Goal: Information Seeking & Learning: Learn about a topic

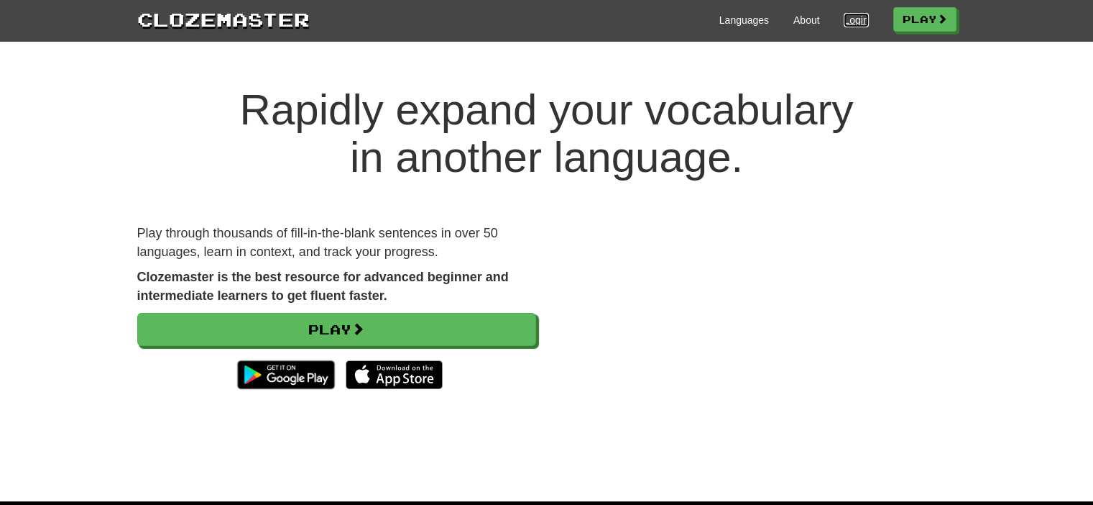
click at [847, 21] on link "Login" at bounding box center [856, 20] width 24 height 14
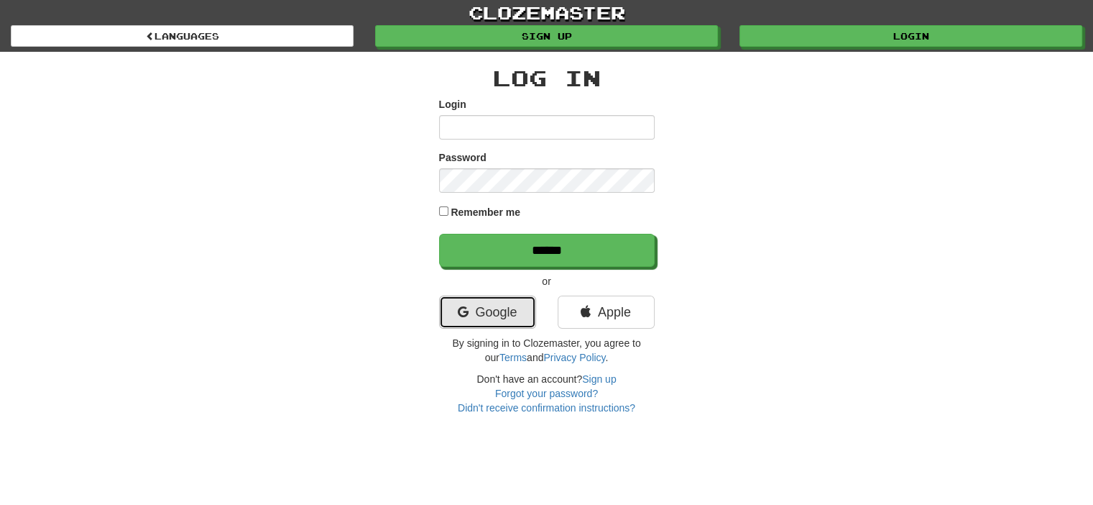
click at [505, 318] on link "Google" at bounding box center [487, 311] width 97 height 33
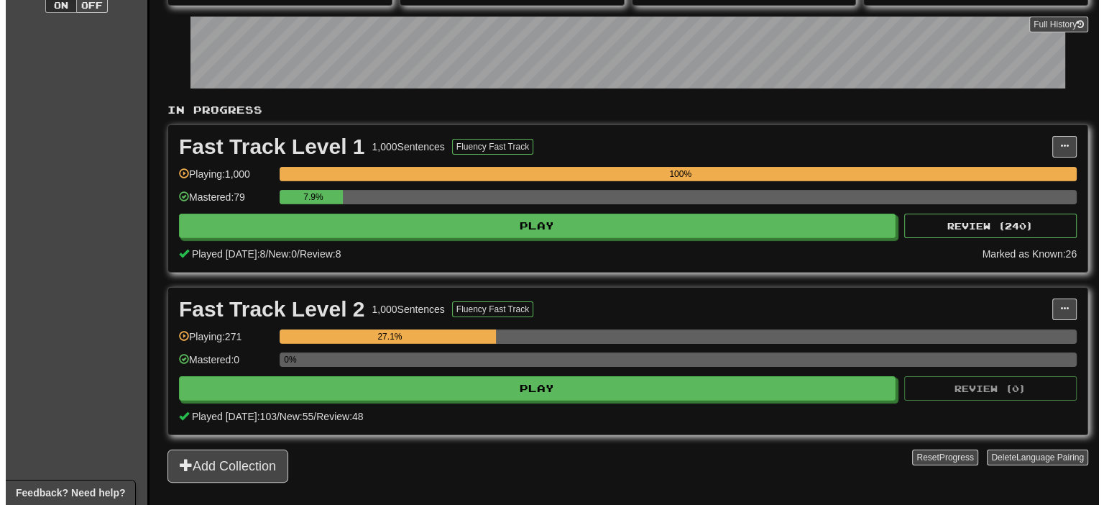
scroll to position [216, 0]
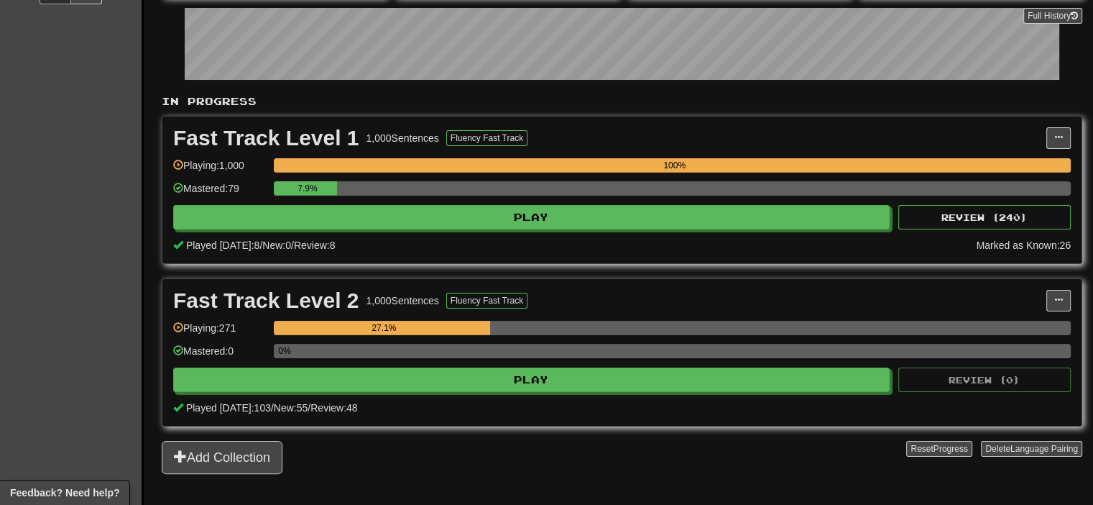
click at [639, 392] on div "Fast Track Level 2 1,000 Sentences Fluency Fast Track Manage Sentences Unpin fr…" at bounding box center [621, 352] width 919 height 147
click at [640, 390] on div "Fast Track Level 2 1,000 Sentences Fluency Fast Track Manage Sentences Unpin fr…" at bounding box center [621, 352] width 919 height 147
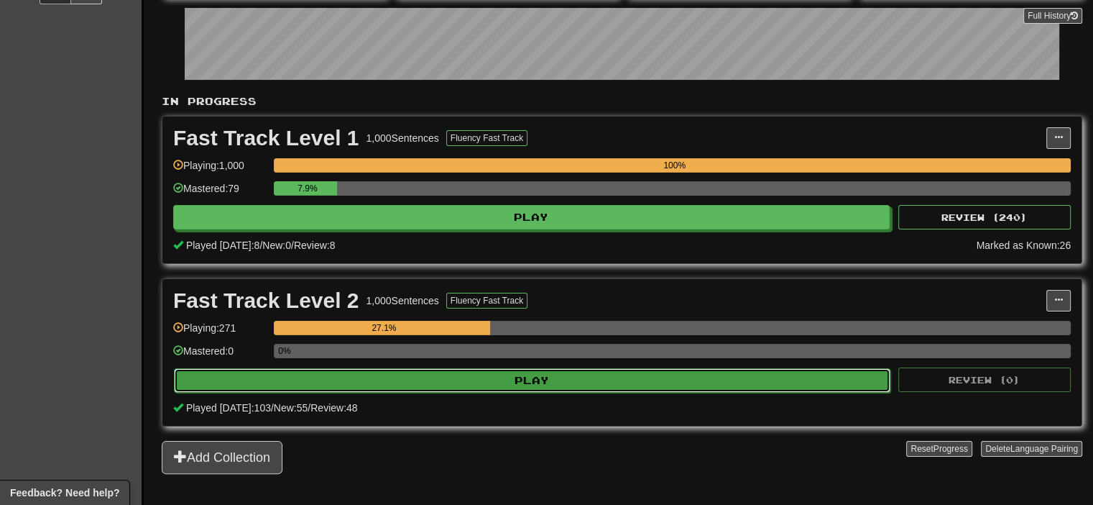
click at [644, 378] on button "Play" at bounding box center [532, 380] width 717 height 24
select select "**"
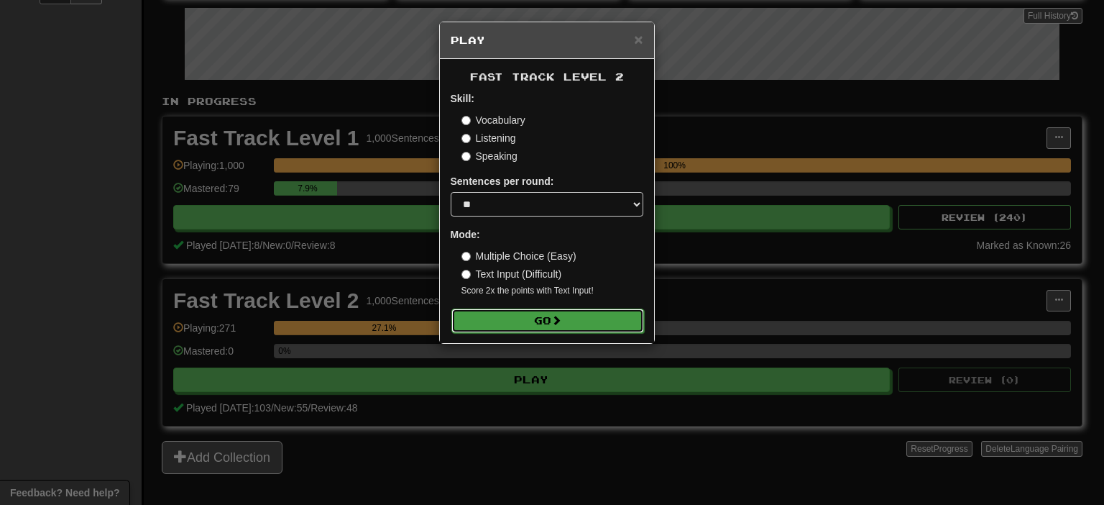
click at [597, 308] on form "Skill: Vocabulary Listening Speaking Sentences per round: * ** ** ** ** ** *** …" at bounding box center [547, 211] width 193 height 241
click at [607, 324] on button "Go" at bounding box center [547, 320] width 193 height 24
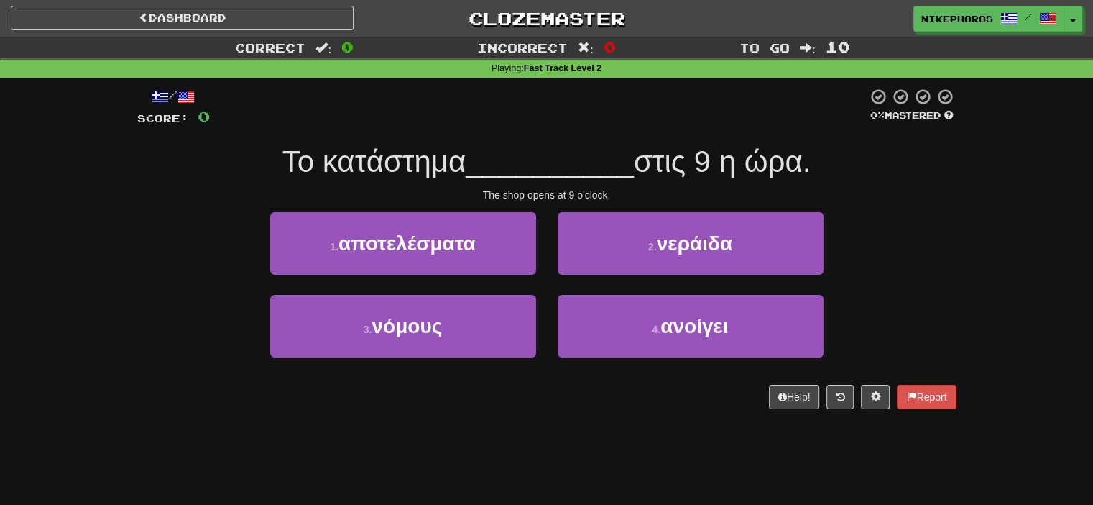
click at [583, 163] on span "__________" at bounding box center [550, 161] width 168 height 34
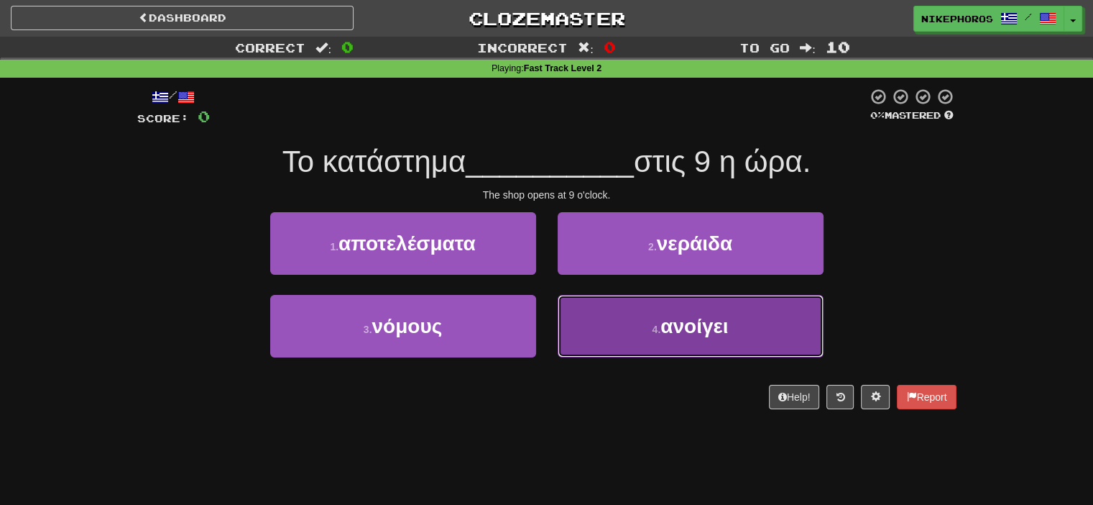
click at [743, 324] on button "4 . ανοίγει" at bounding box center [691, 326] width 266 height 63
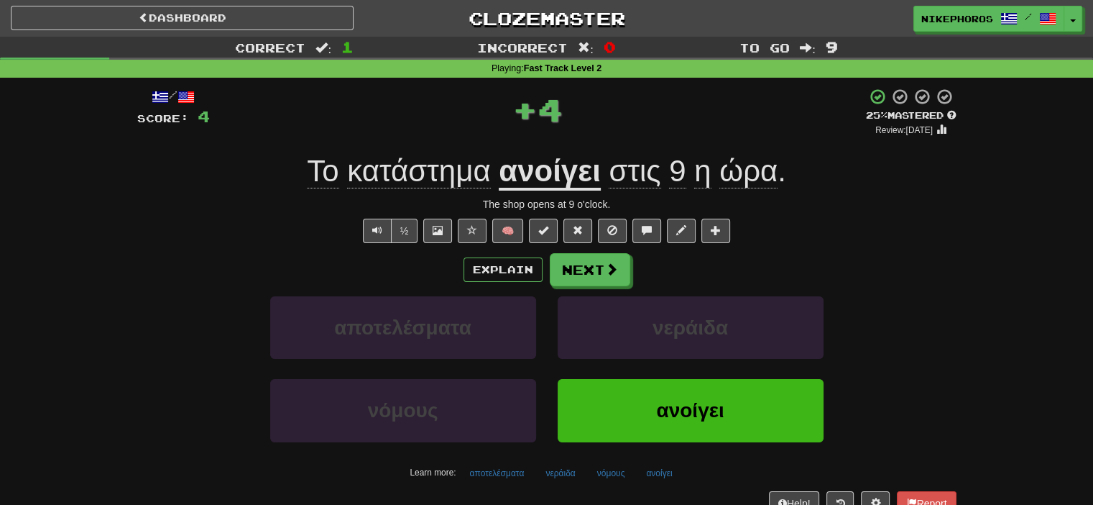
click at [589, 170] on u "ανοίγει" at bounding box center [549, 172] width 101 height 37
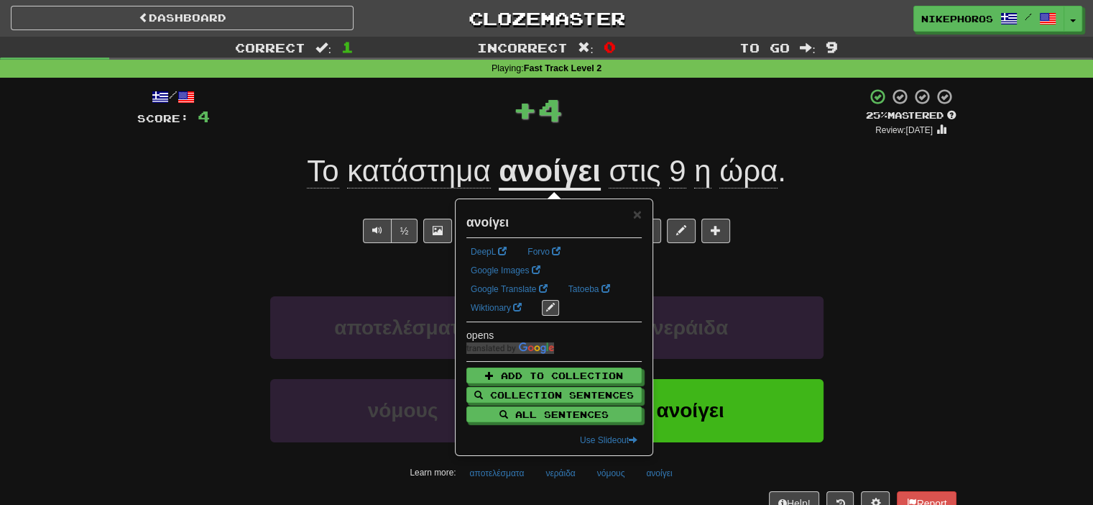
click at [903, 228] on div "½ 🧠" at bounding box center [546, 230] width 819 height 24
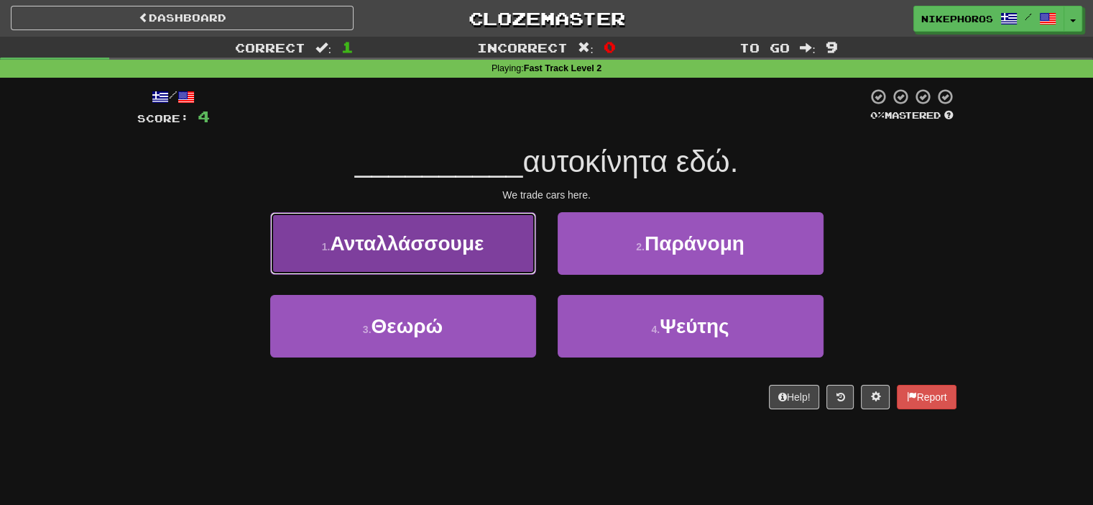
click at [420, 249] on span "Ανταλλάσσουμε" at bounding box center [407, 243] width 154 height 22
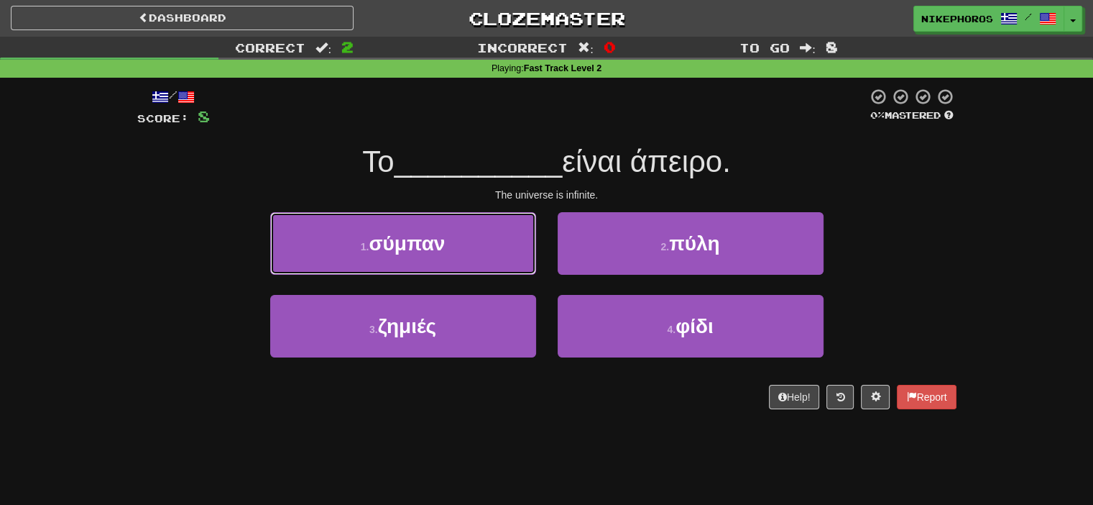
click at [488, 236] on button "1 . σύμπαν" at bounding box center [403, 243] width 266 height 63
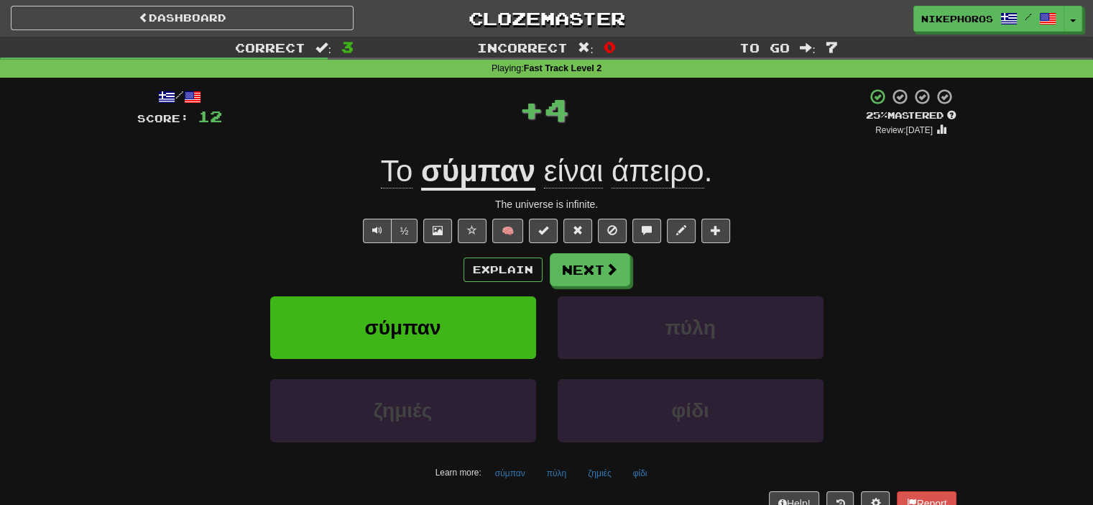
click at [923, 317] on div "σύμπαν πύλη" at bounding box center [547, 337] width 862 height 83
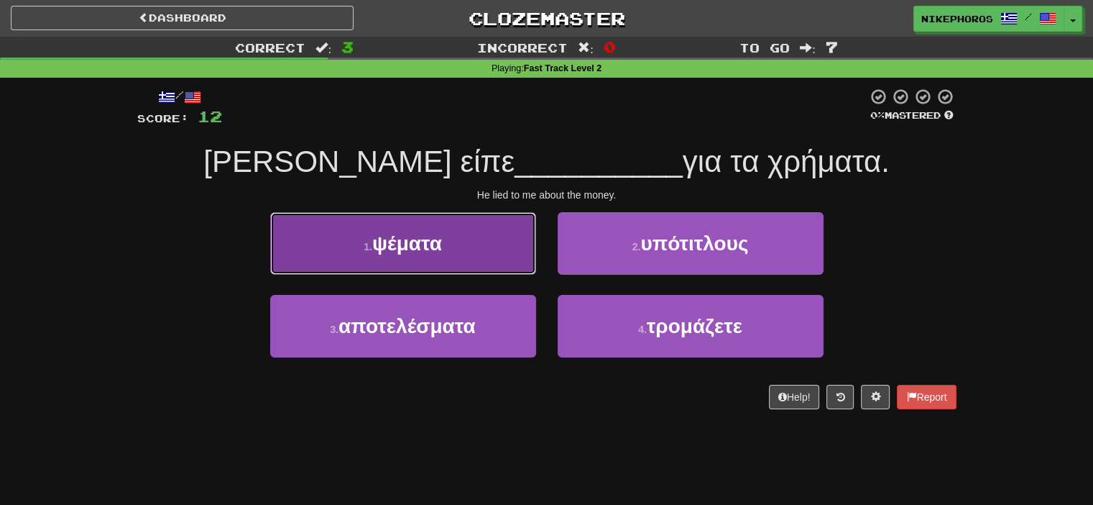
click at [461, 228] on button "1 . ψέματα" at bounding box center [403, 243] width 266 height 63
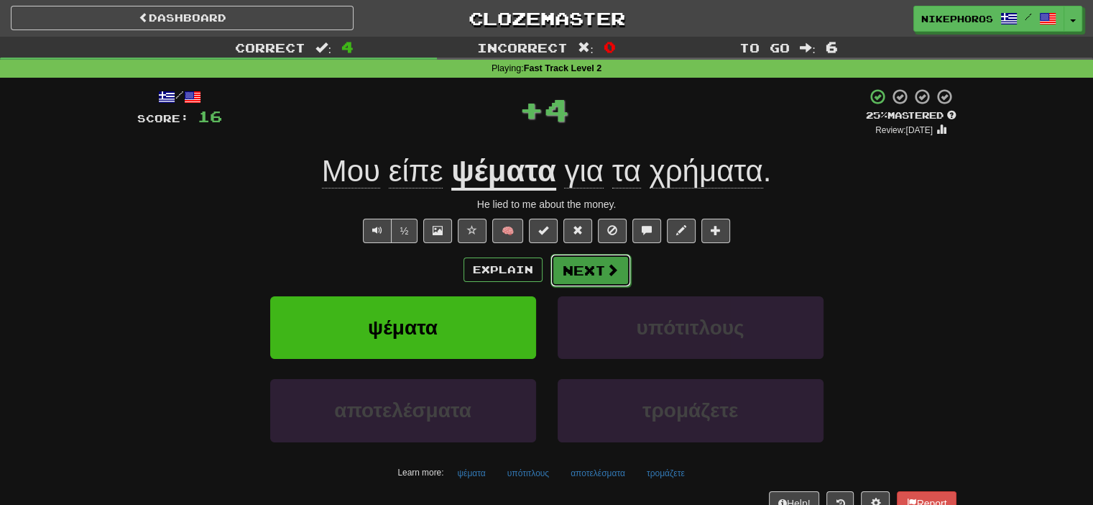
click at [593, 273] on button "Next" at bounding box center [591, 270] width 80 height 33
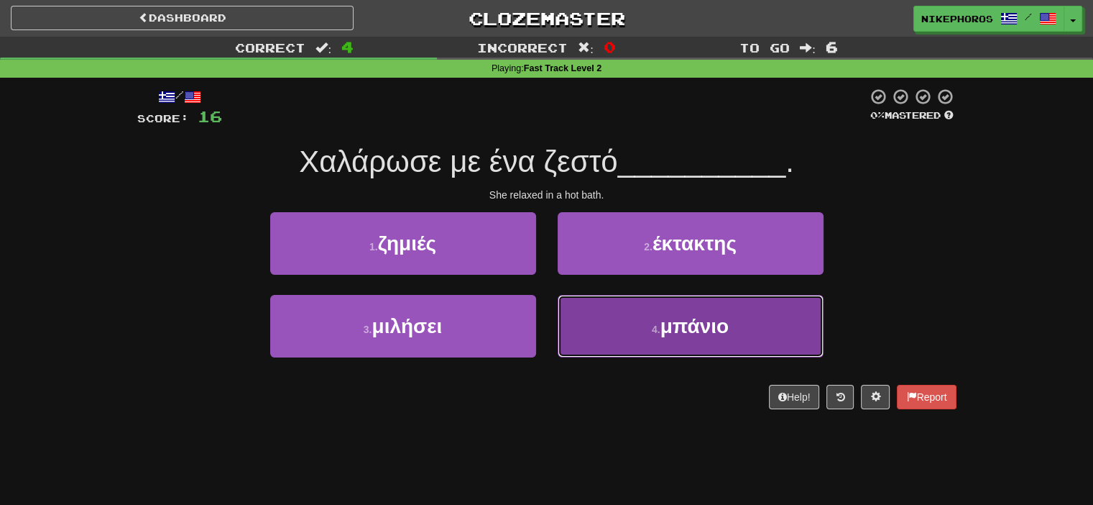
click at [634, 354] on button "4 . μπάνιο" at bounding box center [691, 326] width 266 height 63
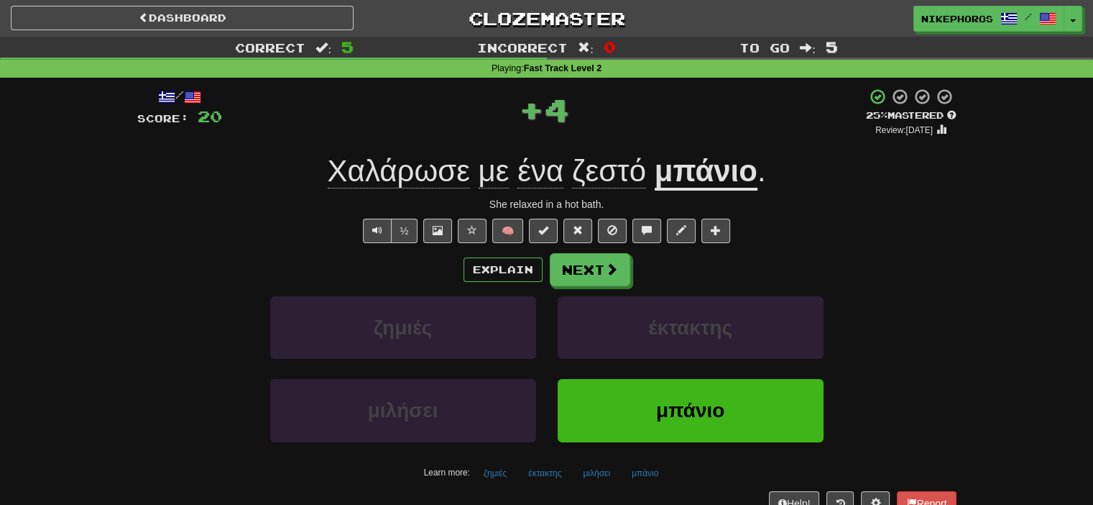
click at [887, 266] on div "Explain Next" at bounding box center [546, 269] width 819 height 33
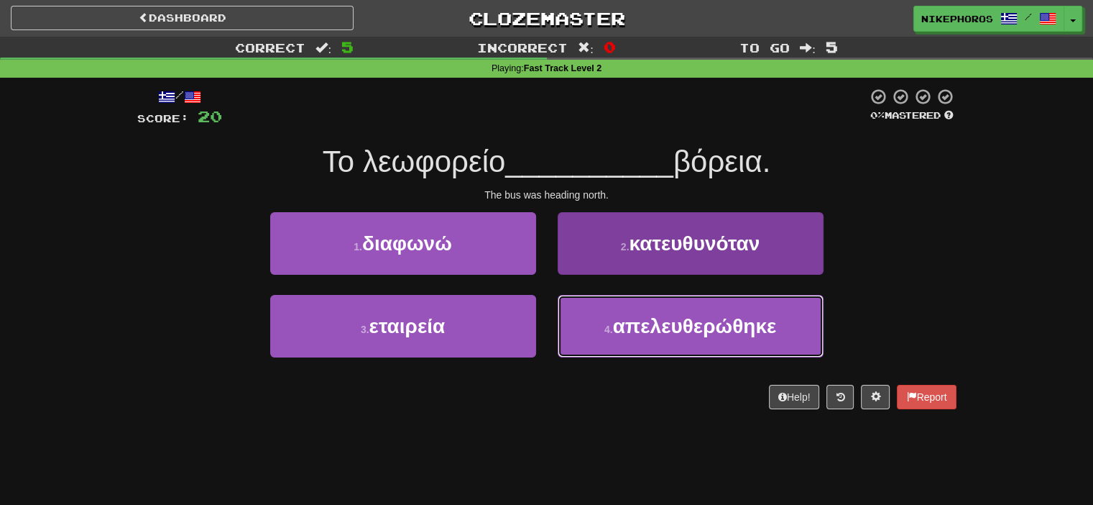
click at [682, 346] on button "4 . απελευθερώθηκε" at bounding box center [691, 326] width 266 height 63
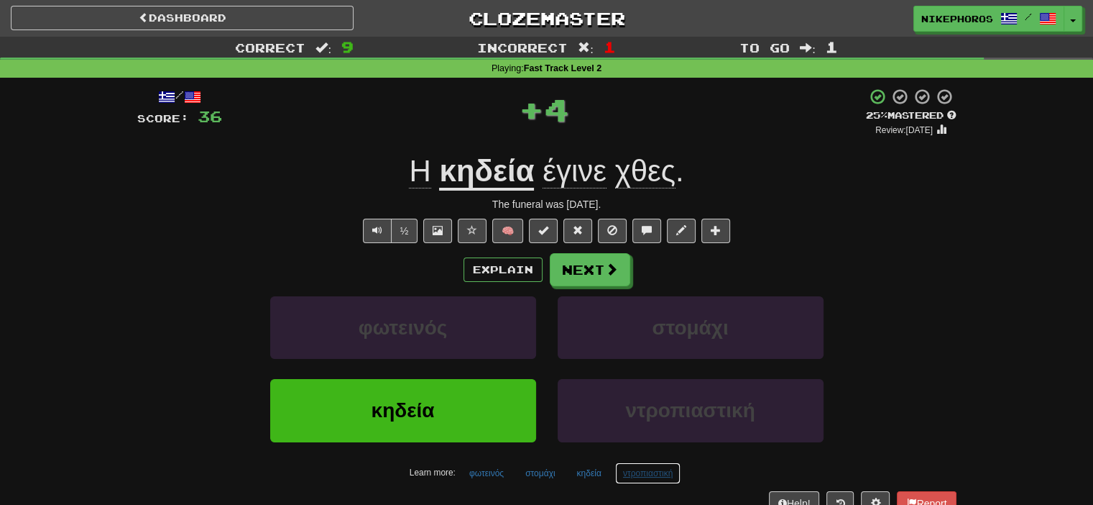
click at [627, 477] on button "ντροπιαστική" at bounding box center [647, 473] width 65 height 22
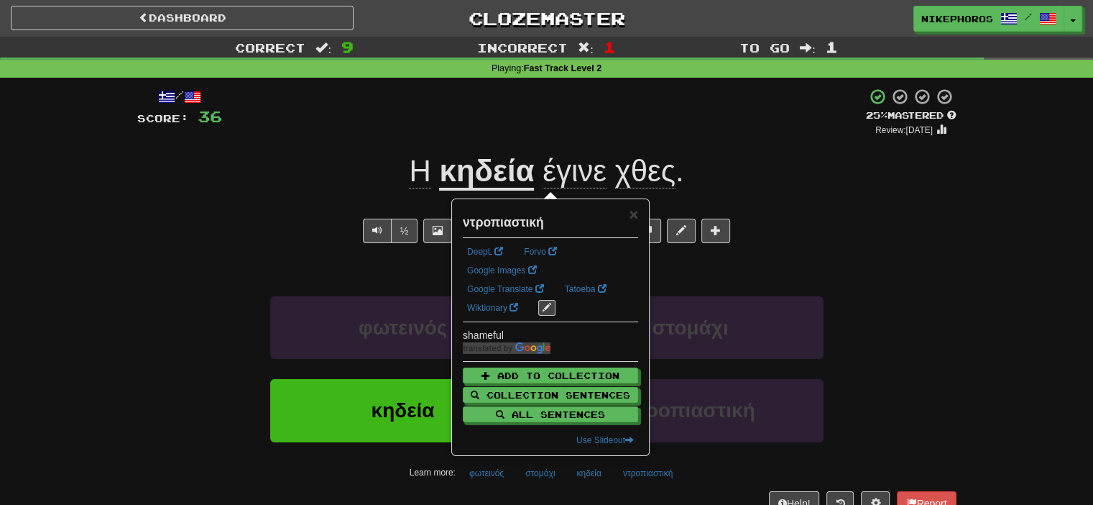
click at [952, 338] on div "φωτεινός στομάχι" at bounding box center [547, 337] width 862 height 83
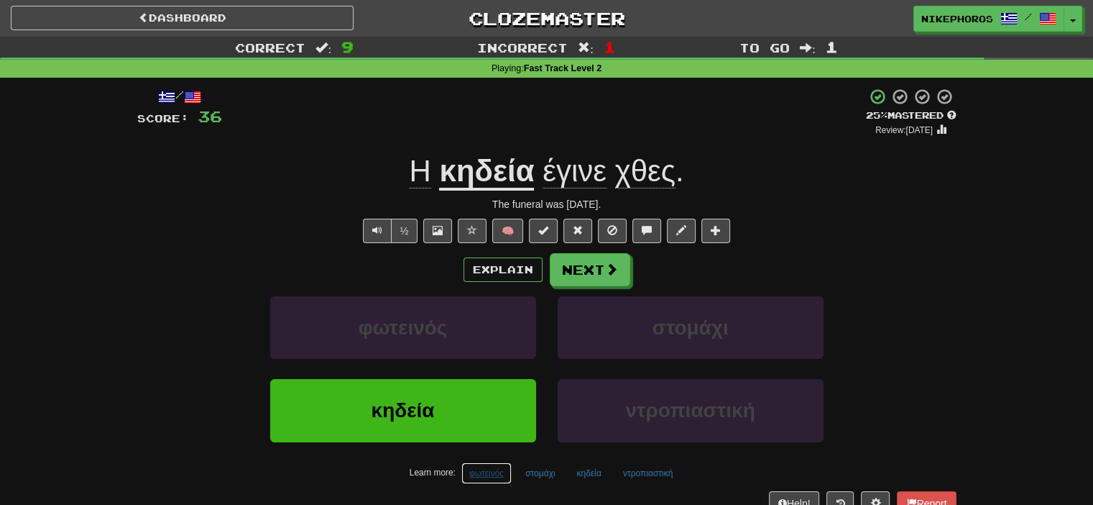
click at [489, 466] on button "φωτεινός" at bounding box center [486, 473] width 50 height 22
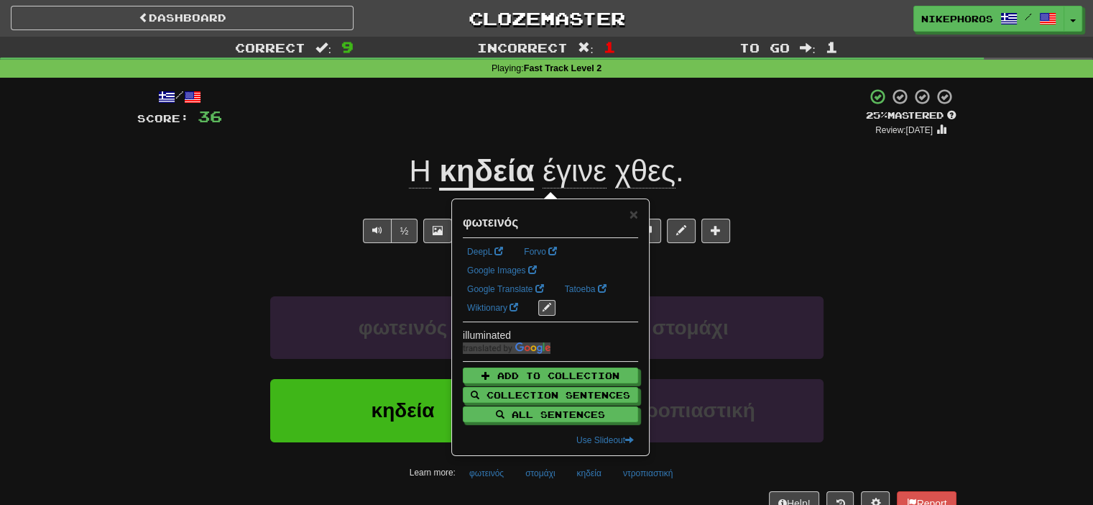
click at [940, 306] on div "φωτεινός στομάχι" at bounding box center [547, 337] width 862 height 83
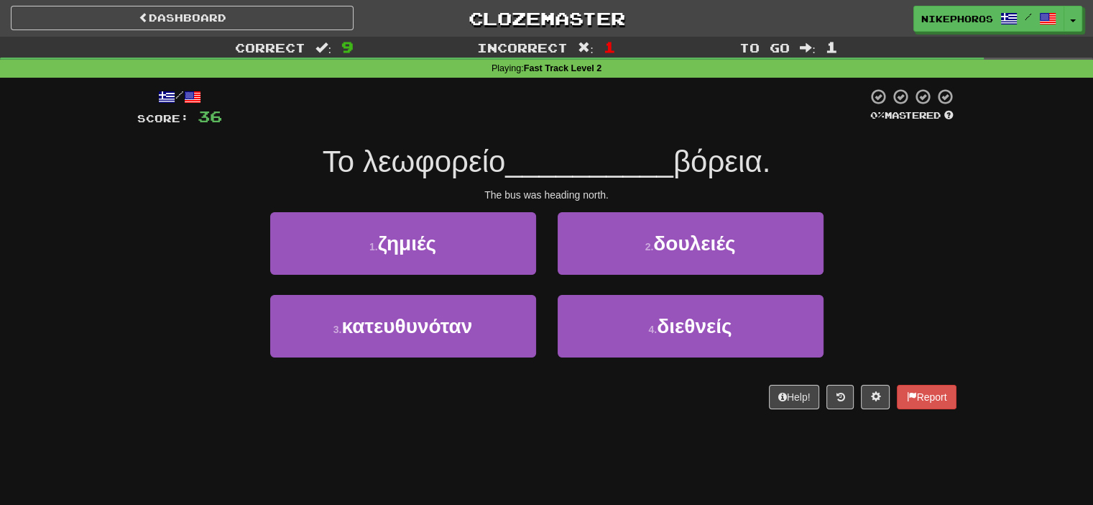
click at [944, 305] on div "3 . κατευθυνόταν 4 . διεθνείς" at bounding box center [547, 336] width 862 height 83
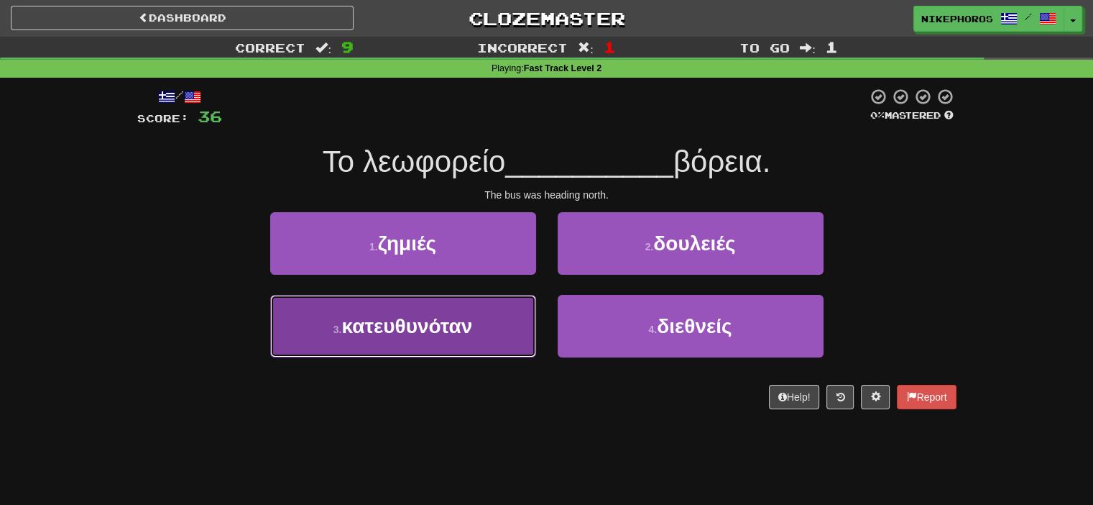
click at [392, 348] on button "3 . κατευθυνόταν" at bounding box center [403, 326] width 266 height 63
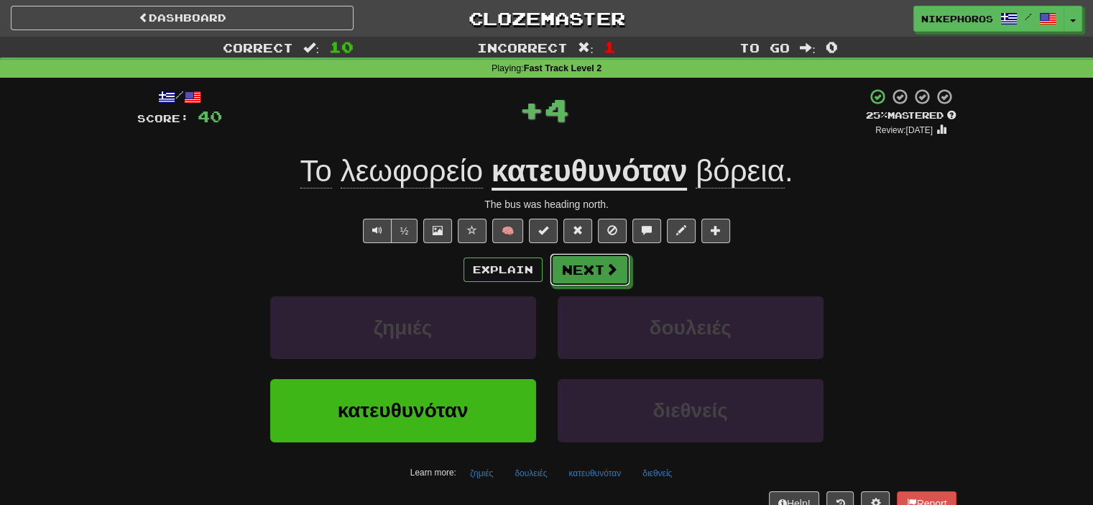
click at [589, 258] on button "Next" at bounding box center [590, 269] width 80 height 33
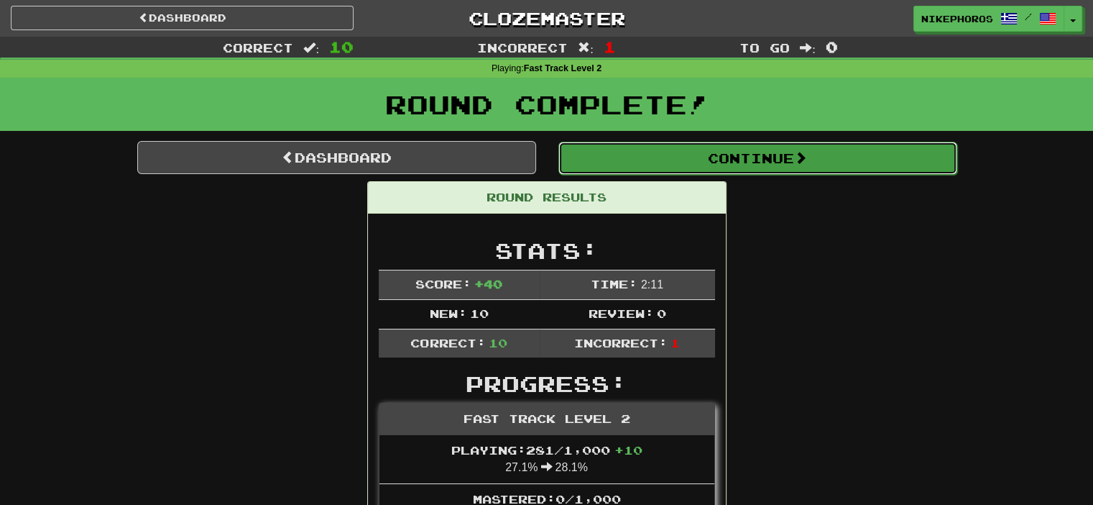
click at [717, 152] on button "Continue" at bounding box center [757, 158] width 399 height 33
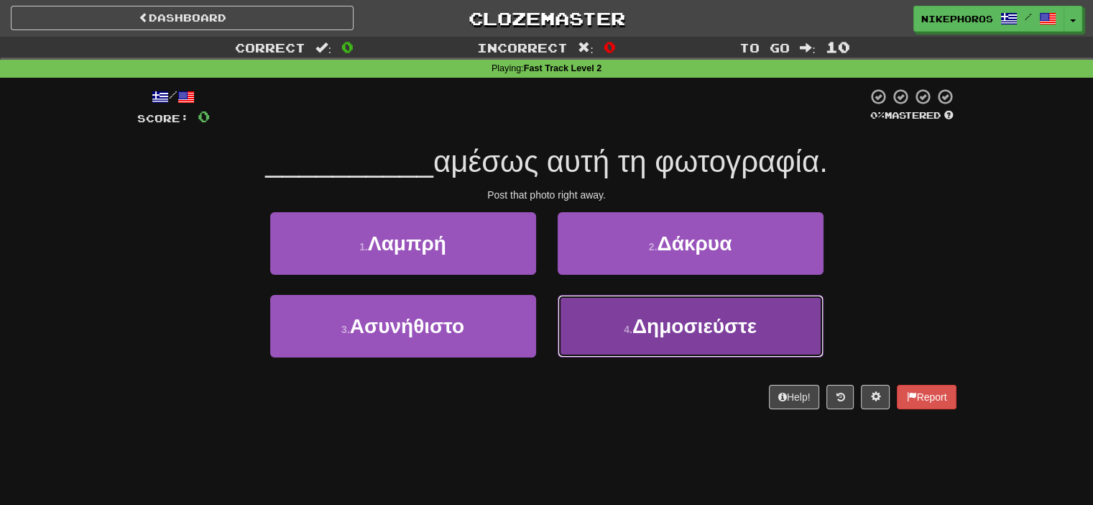
click at [755, 330] on span "Δημοσιεύστε" at bounding box center [694, 326] width 124 height 22
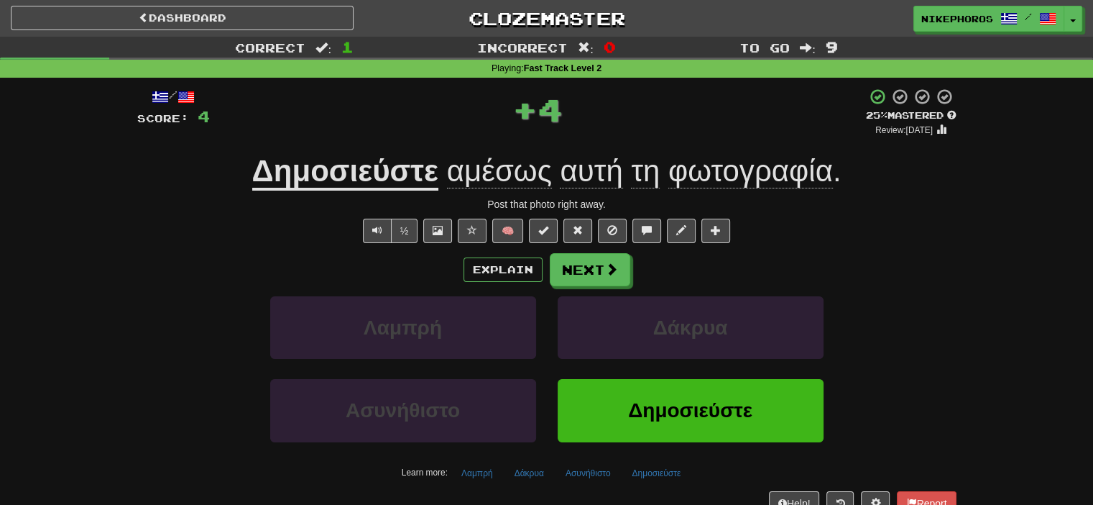
click at [357, 173] on u "Δημοσιεύστε" at bounding box center [345, 172] width 186 height 37
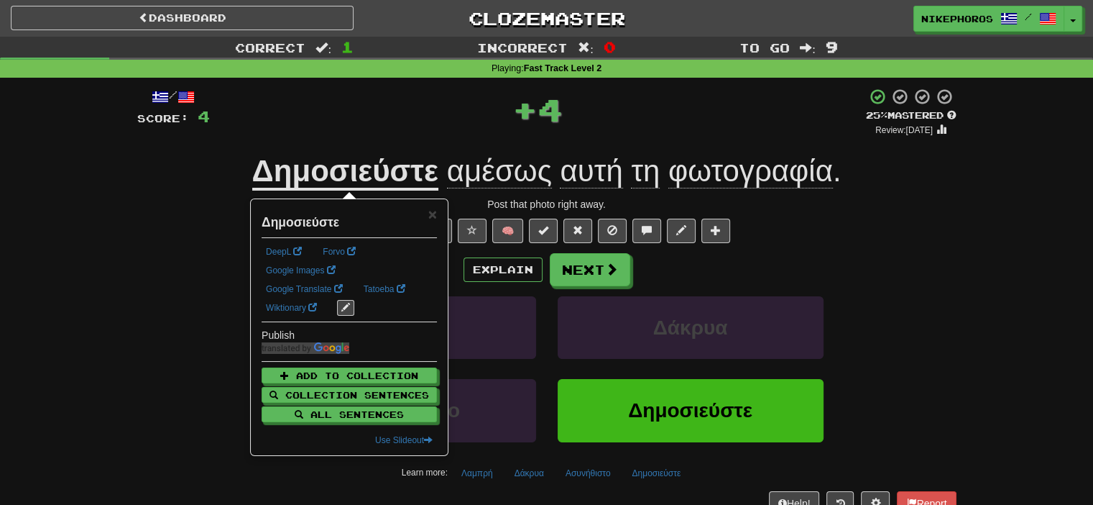
click at [440, 127] on div "+ 4" at bounding box center [538, 109] width 656 height 43
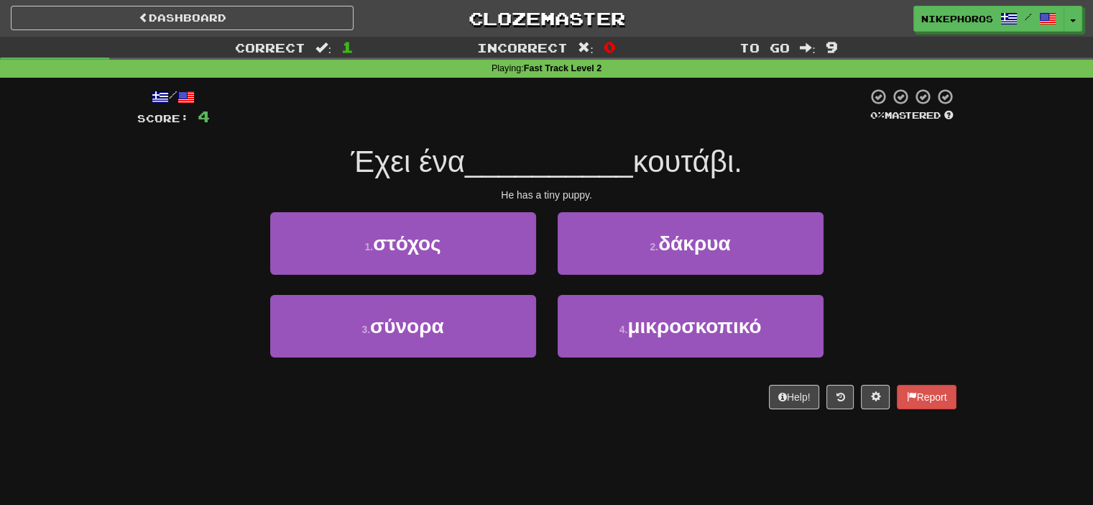
click at [569, 146] on span "__________" at bounding box center [549, 161] width 168 height 34
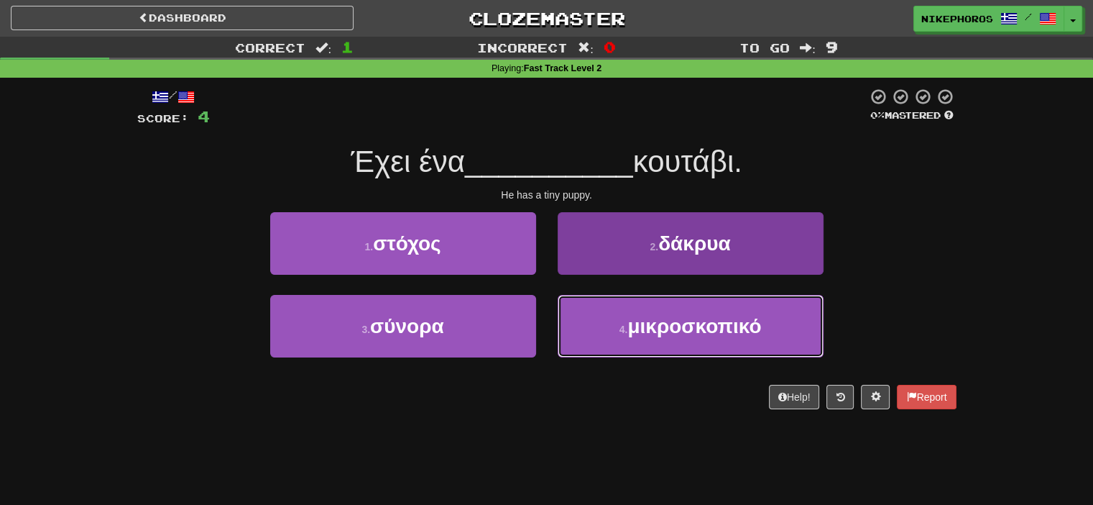
click at [707, 318] on span "μικροσκοπικό" at bounding box center [694, 326] width 134 height 22
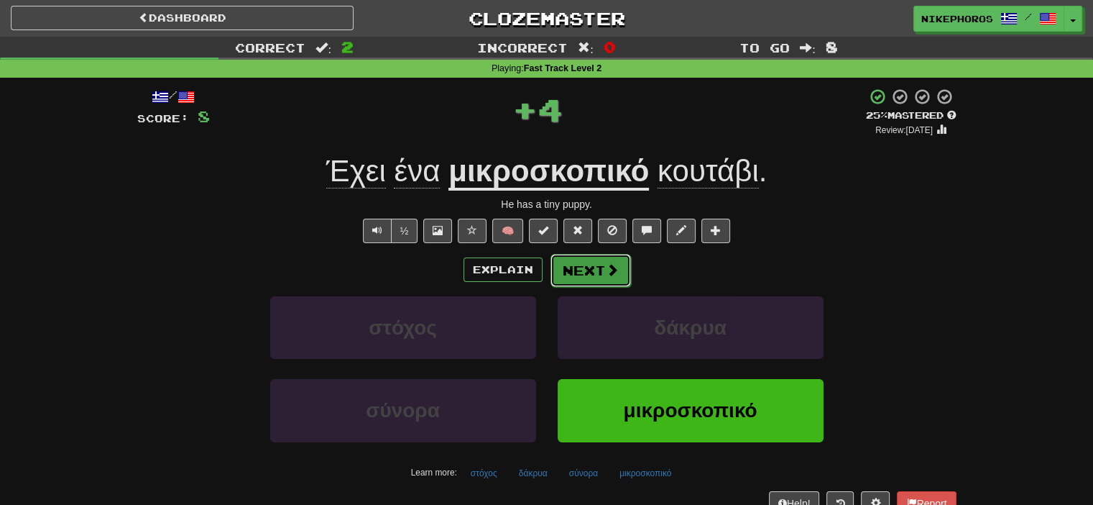
click at [614, 258] on button "Next" at bounding box center [591, 270] width 80 height 33
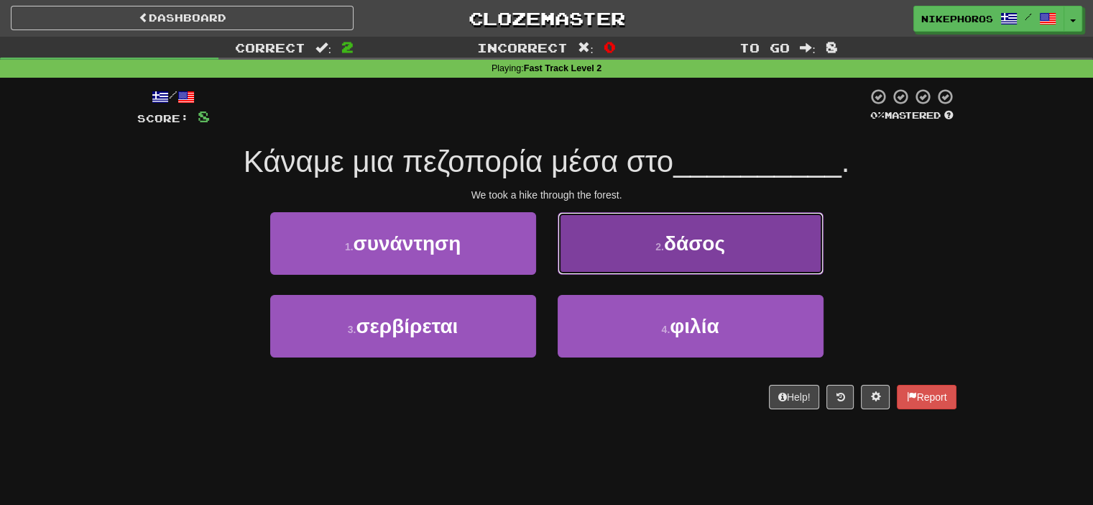
click at [708, 222] on button "2 . δάσος" at bounding box center [691, 243] width 266 height 63
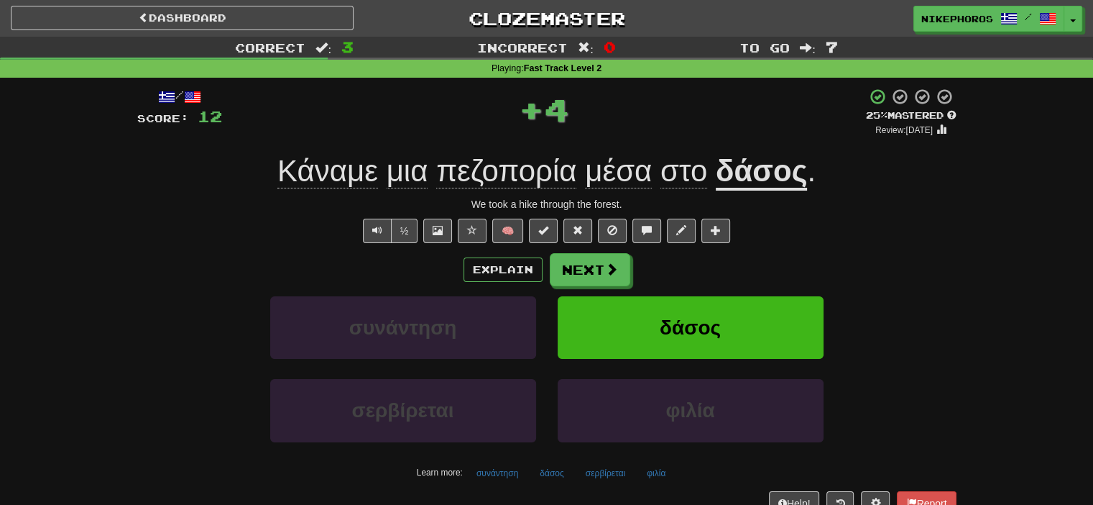
click at [356, 162] on span "Κάναμε" at bounding box center [327, 171] width 101 height 34
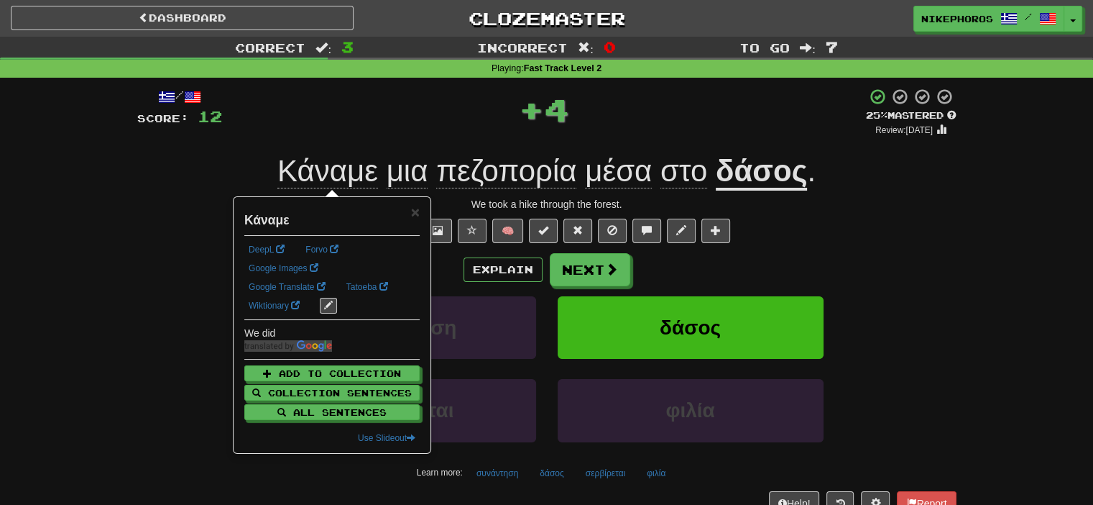
click at [353, 130] on div "+ 4" at bounding box center [544, 109] width 644 height 43
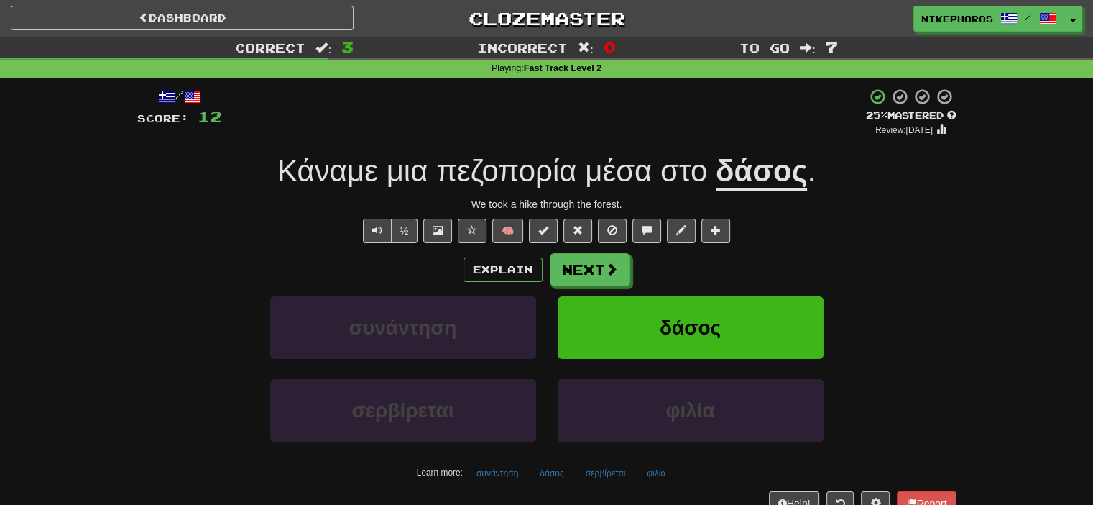
click at [478, 176] on span "πεζοπορία" at bounding box center [506, 171] width 140 height 34
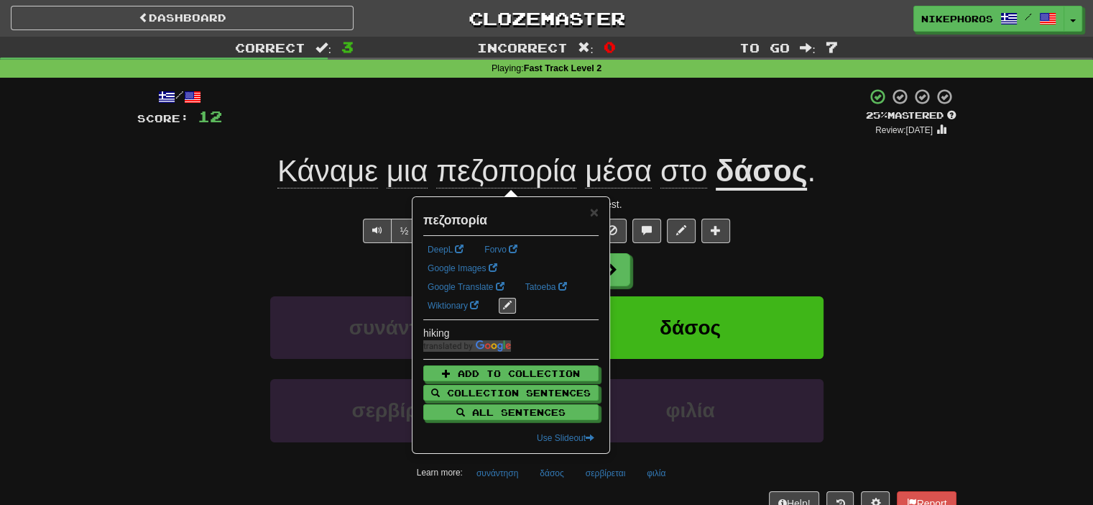
click at [515, 130] on div "+ 4" at bounding box center [544, 112] width 644 height 49
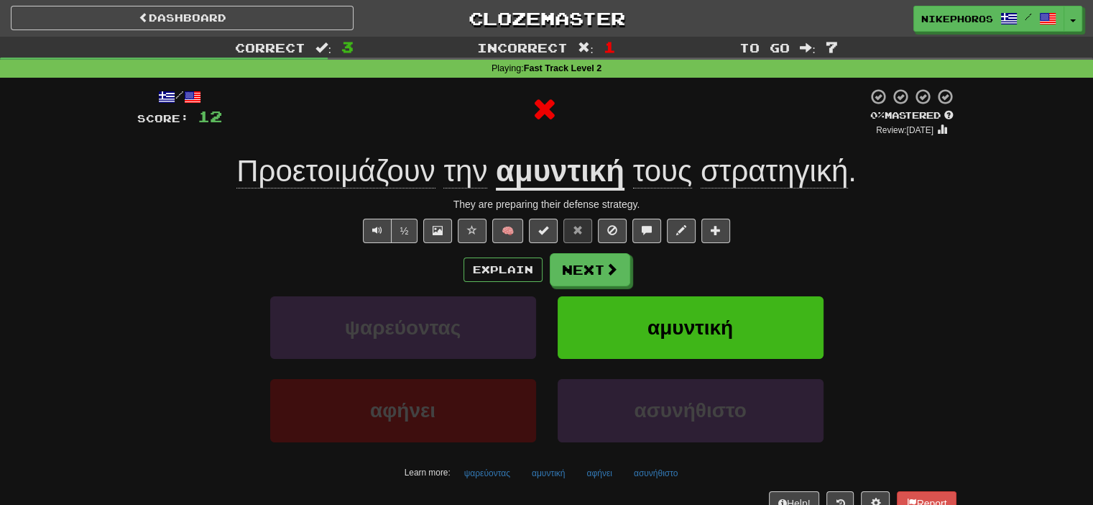
click at [575, 156] on u "αμυντική" at bounding box center [560, 172] width 129 height 37
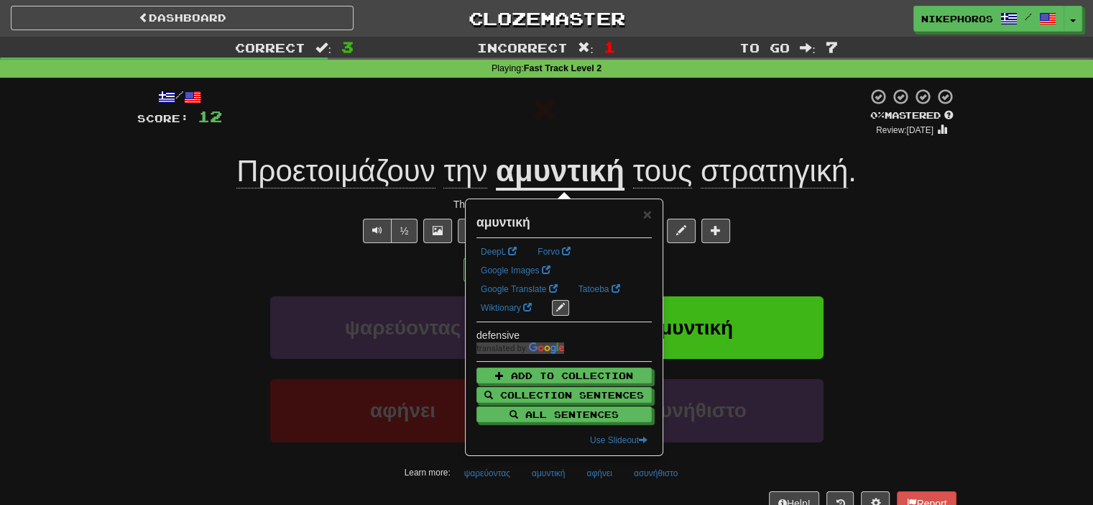
click at [627, 139] on div "/ Score: 12 0 % Mastered Review: 2025-09-18 Προετοιμάζουν την αμυντική τους στρ…" at bounding box center [546, 301] width 819 height 427
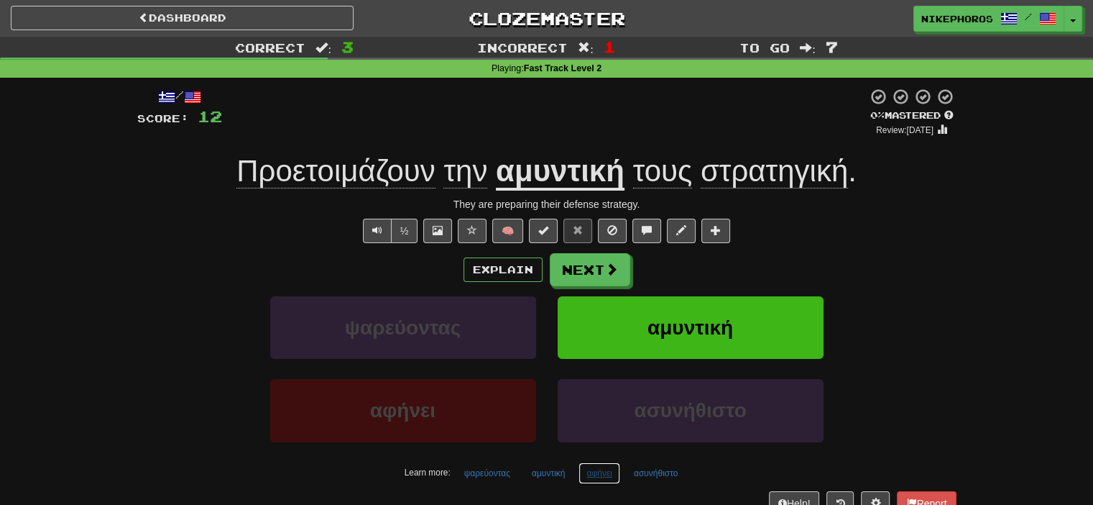
click at [593, 477] on button "αφήνει" at bounding box center [599, 473] width 41 height 22
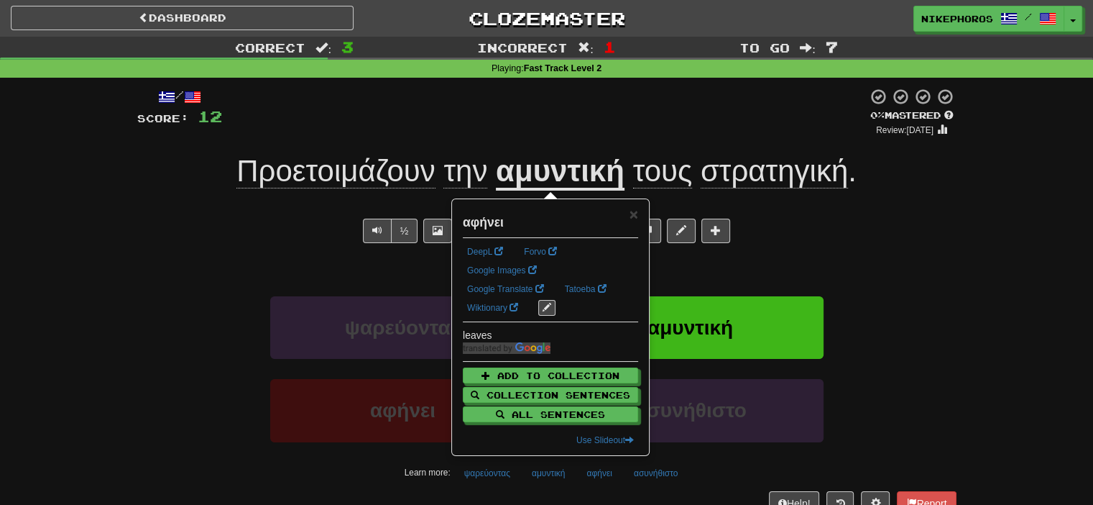
click at [1019, 326] on div "Correct : 3 Incorrect : 1 To go : 7 Playing : Fast Track Level 2 / Score: 12 0 …" at bounding box center [546, 286] width 1093 height 499
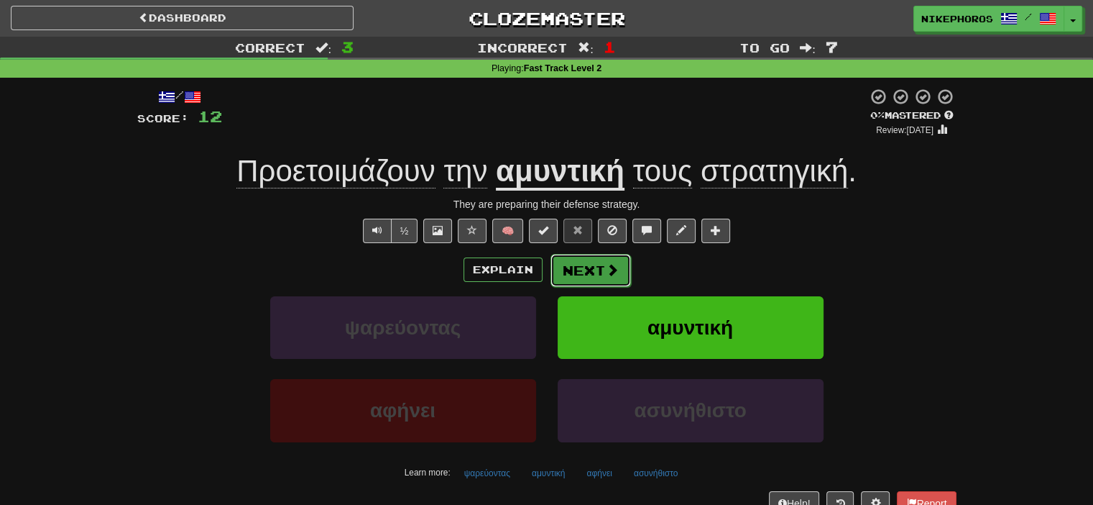
click at [594, 262] on button "Next" at bounding box center [591, 270] width 80 height 33
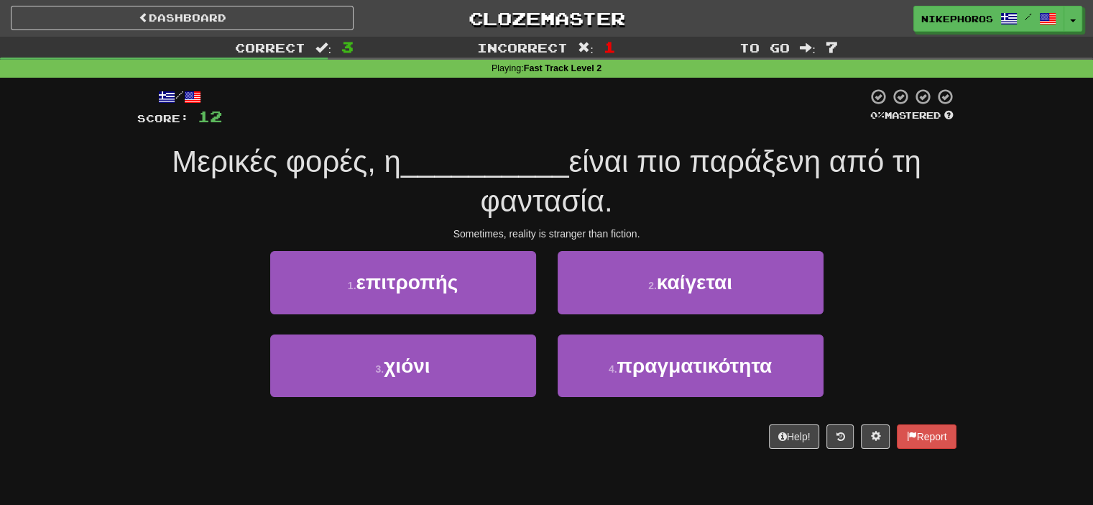
click at [650, 181] on div "Μερικές φορές, η __________ είναι πιο παράξενη από τη φαντασία." at bounding box center [546, 181] width 819 height 78
click at [581, 17] on link "Clozemaster" at bounding box center [546, 18] width 343 height 25
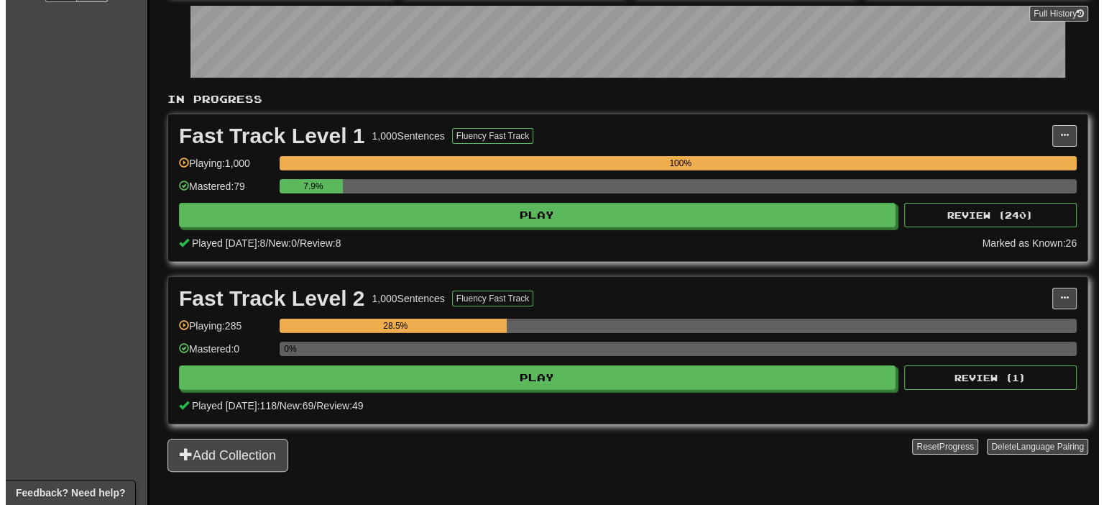
scroll to position [287, 0]
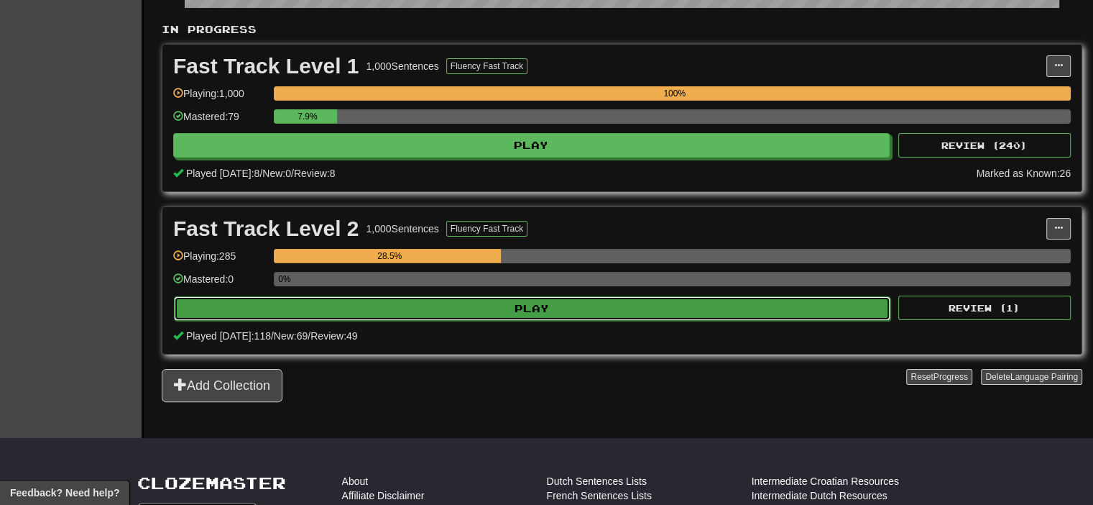
click at [470, 305] on button "Play" at bounding box center [532, 308] width 717 height 24
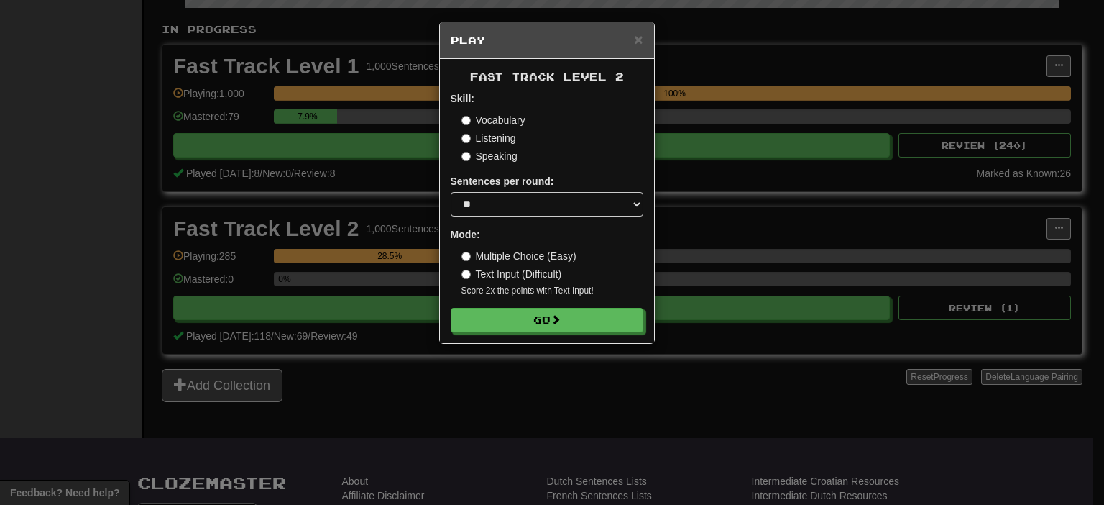
click at [505, 221] on form "Skill: Vocabulary Listening Speaking Sentences per round: * ** ** ** ** ** *** …" at bounding box center [547, 211] width 193 height 241
click at [510, 211] on select "* ** ** ** ** ** *** ********" at bounding box center [547, 204] width 193 height 24
select select "*"
click at [451, 192] on select "* ** ** ** ** ** *** ********" at bounding box center [547, 204] width 193 height 24
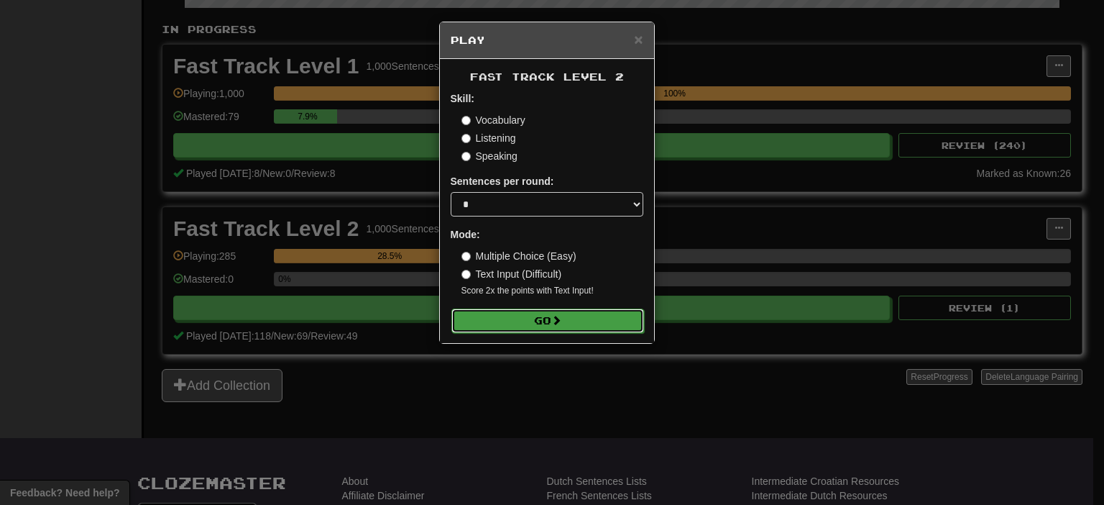
click at [514, 318] on button "Go" at bounding box center [547, 320] width 193 height 24
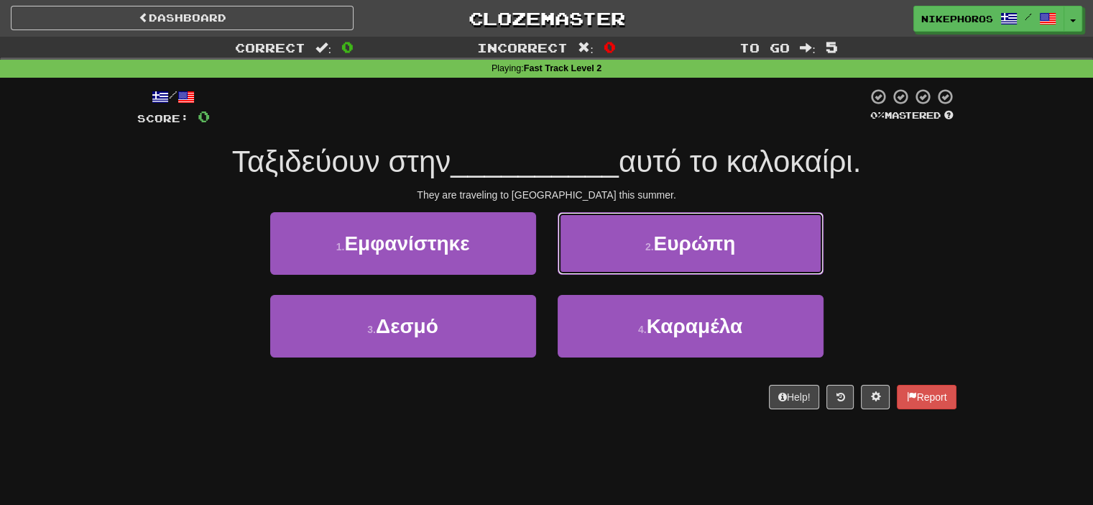
click at [731, 221] on button "2 . Ευρώπη" at bounding box center [691, 243] width 266 height 63
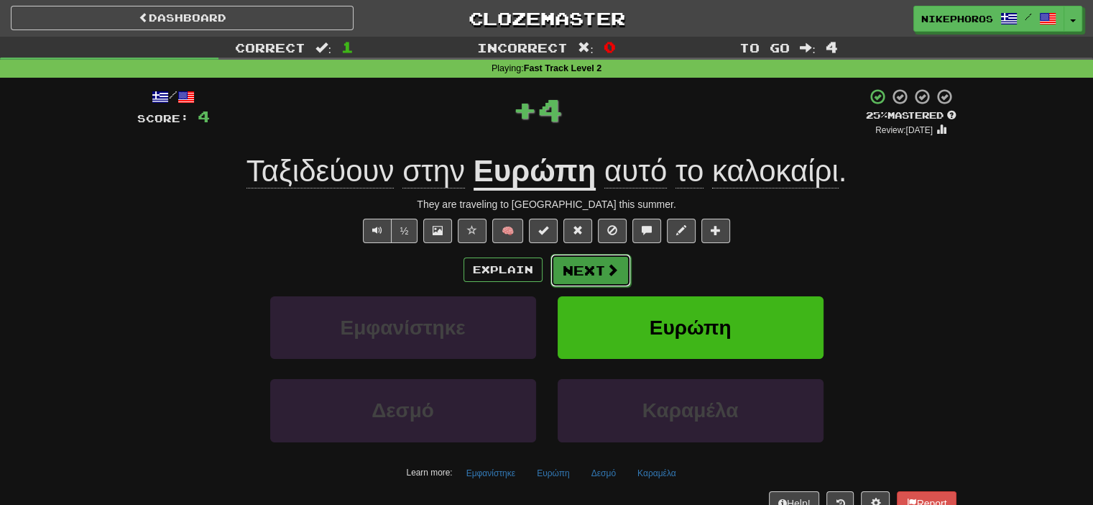
click at [586, 264] on button "Next" at bounding box center [591, 270] width 80 height 33
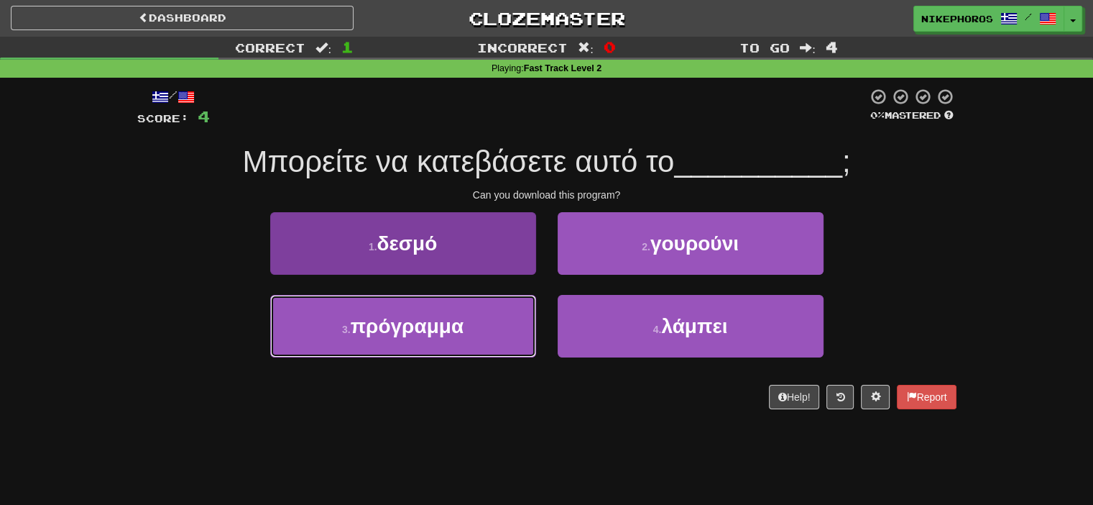
click at [506, 333] on button "3 . πρόγραμμα" at bounding box center [403, 326] width 266 height 63
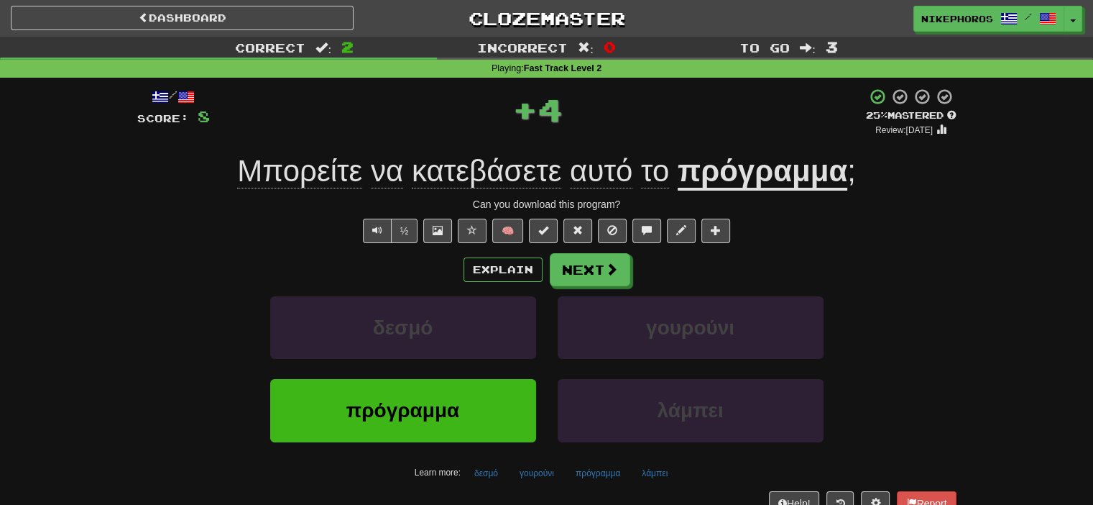
click at [515, 174] on span "κατεβάσετε" at bounding box center [486, 171] width 149 height 34
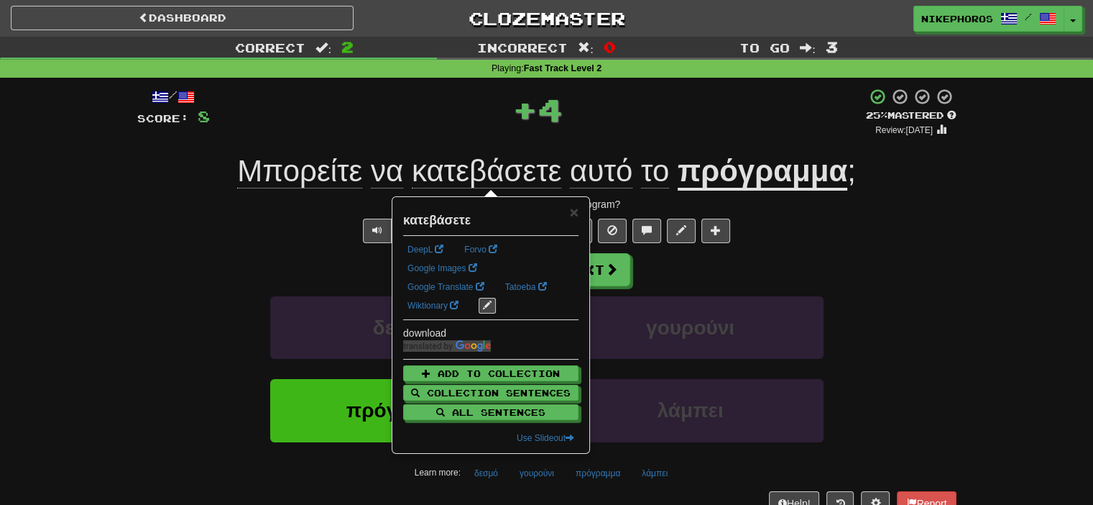
click at [775, 259] on div "Explain Next" at bounding box center [546, 269] width 819 height 33
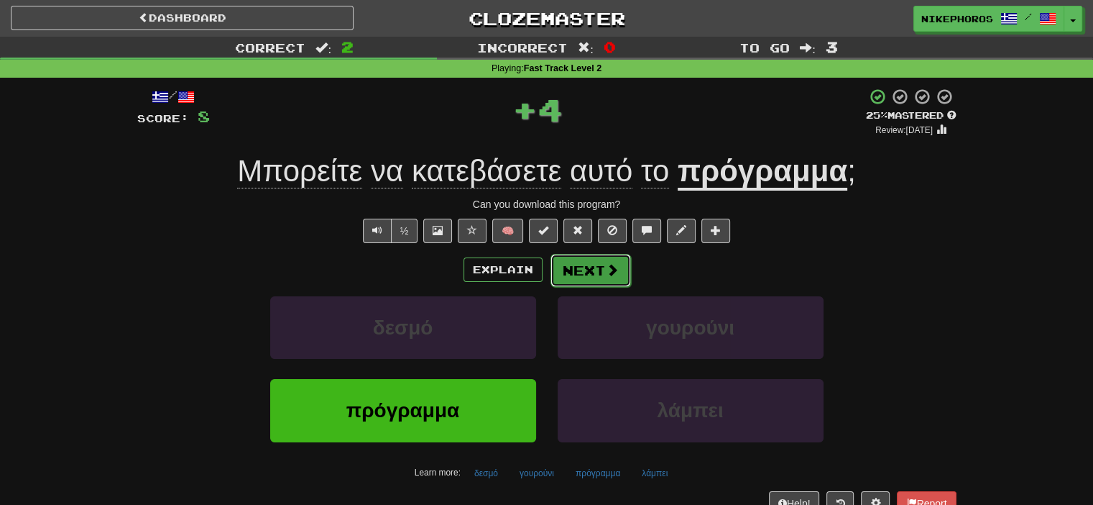
click at [569, 280] on button "Next" at bounding box center [591, 270] width 80 height 33
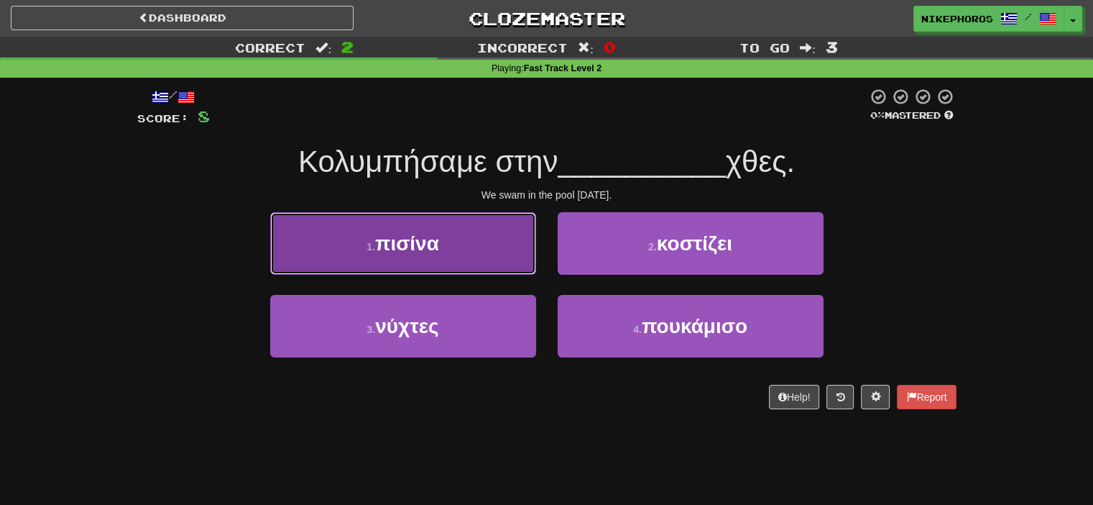
click at [496, 219] on button "1 . πισίνα" at bounding box center [403, 243] width 266 height 63
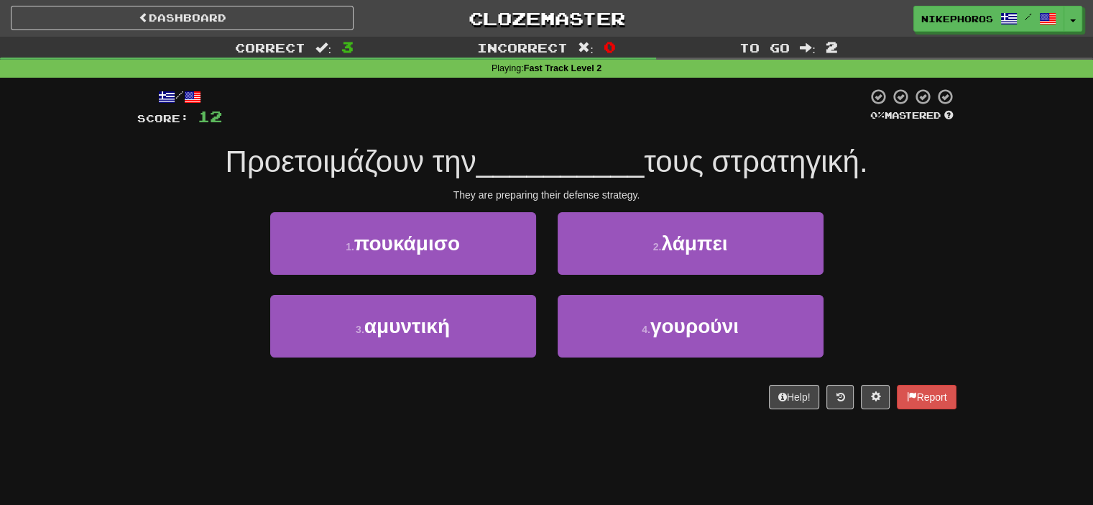
click at [543, 137] on div "/ Score: 12 0 % Mastered Προετοιμάζουν την __________ τους στρατηγική. They are…" at bounding box center [546, 248] width 819 height 321
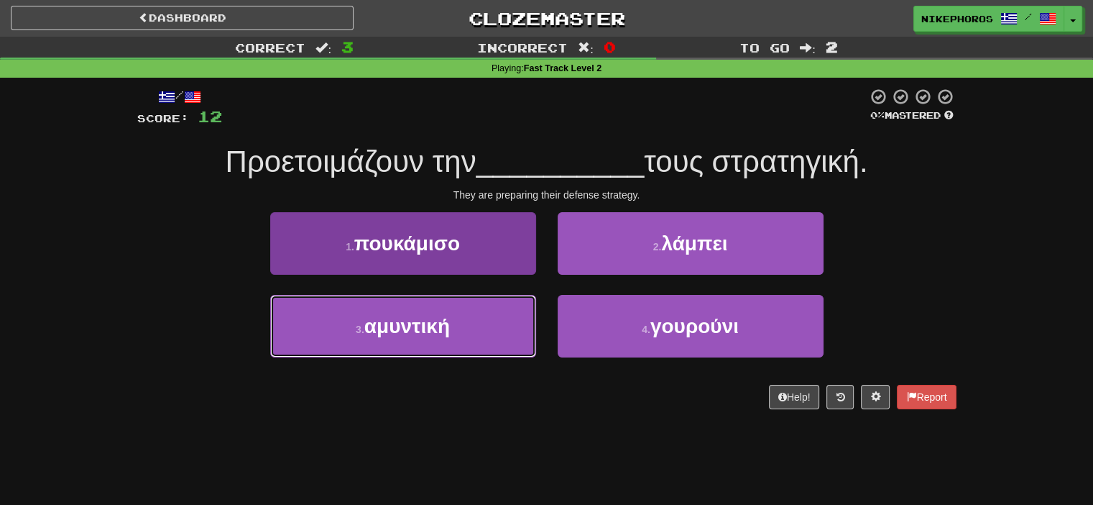
click at [461, 335] on button "3 . αμυντική" at bounding box center [403, 326] width 266 height 63
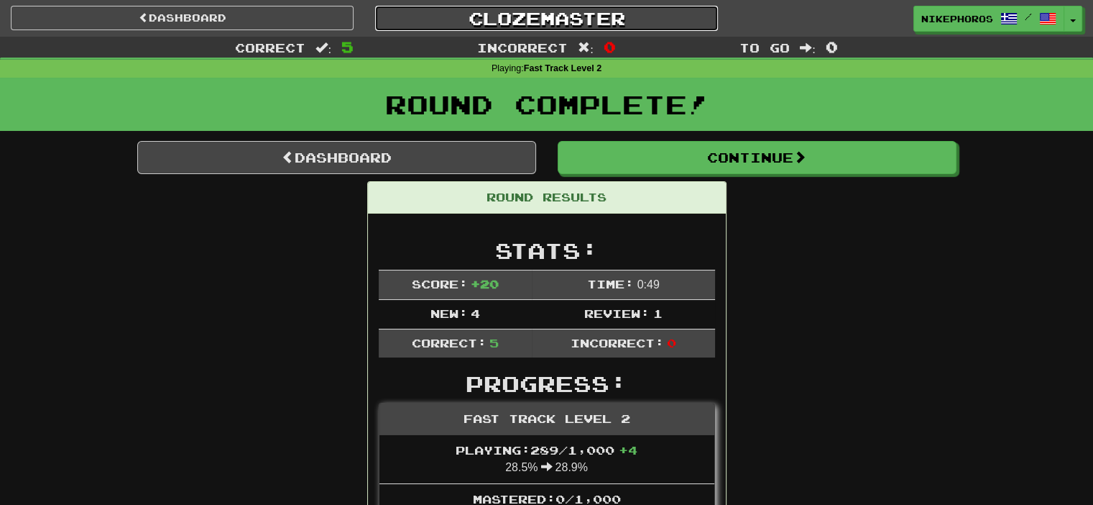
click at [529, 27] on link "Clozemaster" at bounding box center [546, 18] width 343 height 25
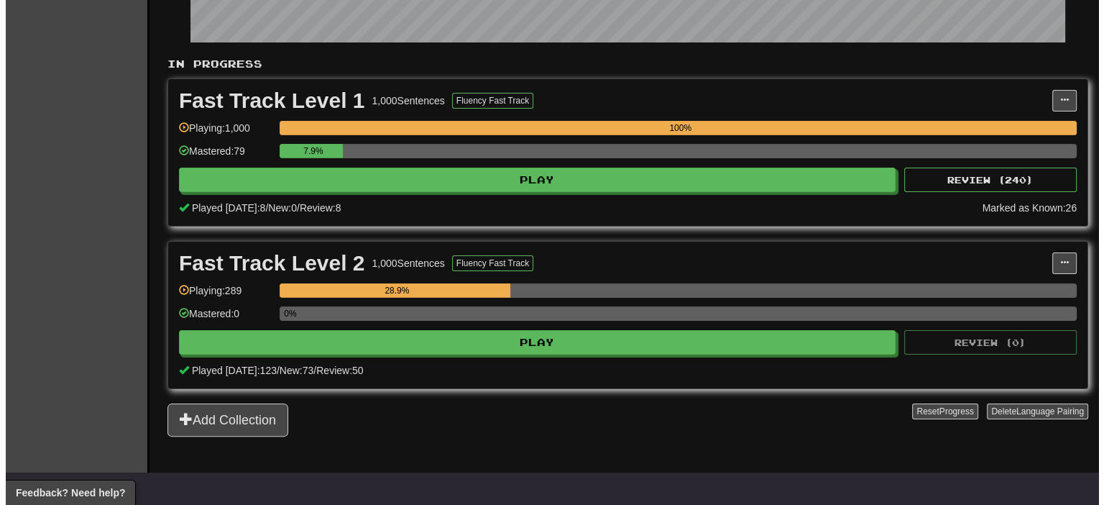
scroll to position [287, 0]
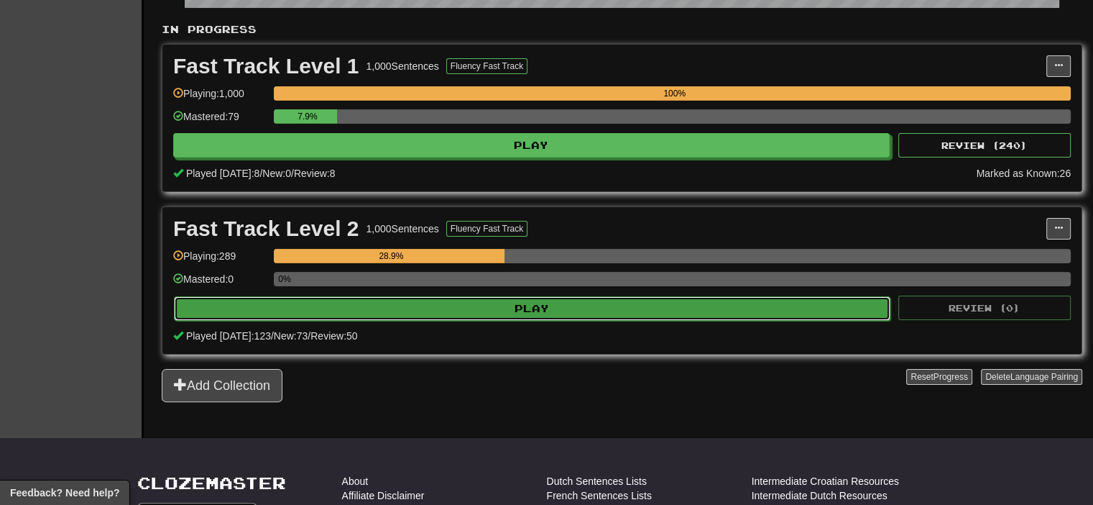
click at [506, 305] on button "Play" at bounding box center [532, 308] width 717 height 24
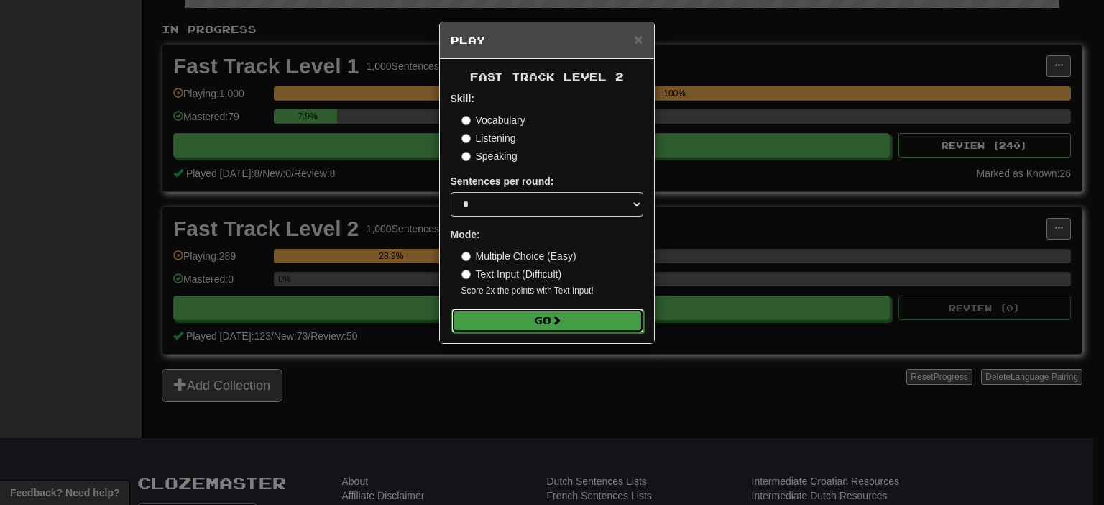
click at [523, 326] on button "Go" at bounding box center [547, 320] width 193 height 24
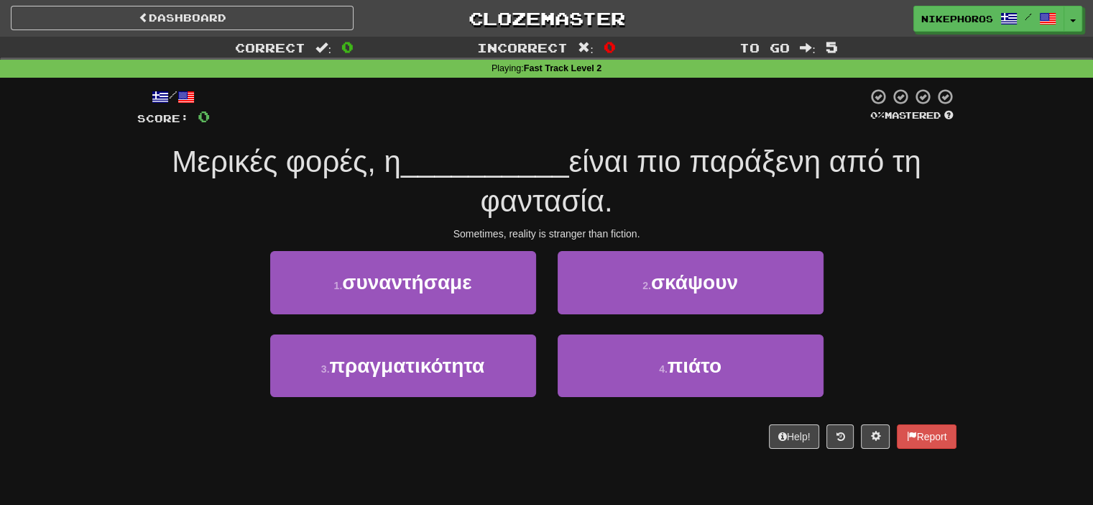
click at [515, 137] on div "/ Score: 0 0 % Mastered Μερικές φορές, η __________ είναι πιο παράξενη από τη φ…" at bounding box center [546, 268] width 819 height 360
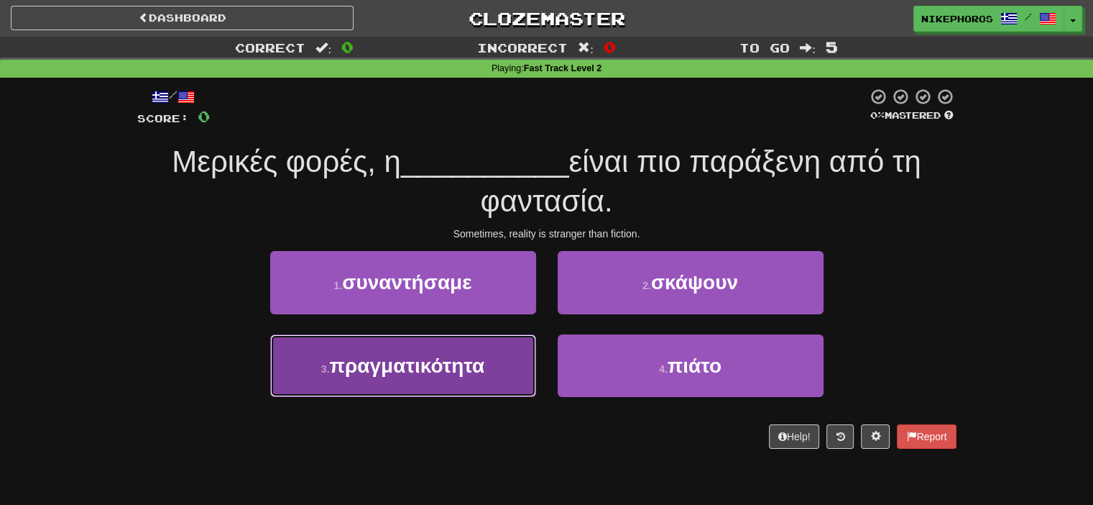
click at [456, 379] on button "3 . πραγματικότητα" at bounding box center [403, 365] width 266 height 63
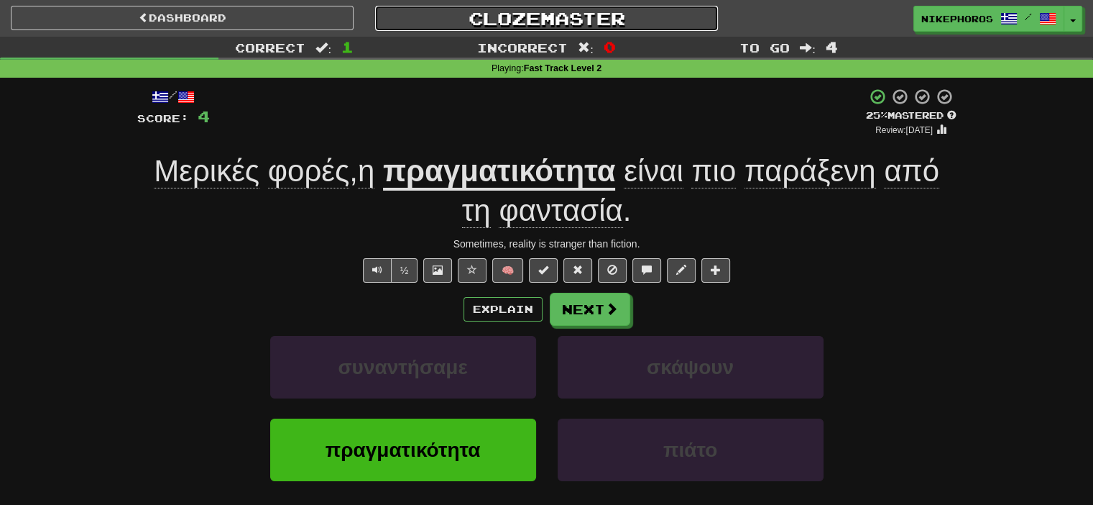
click at [572, 22] on link "Clozemaster" at bounding box center [546, 18] width 343 height 25
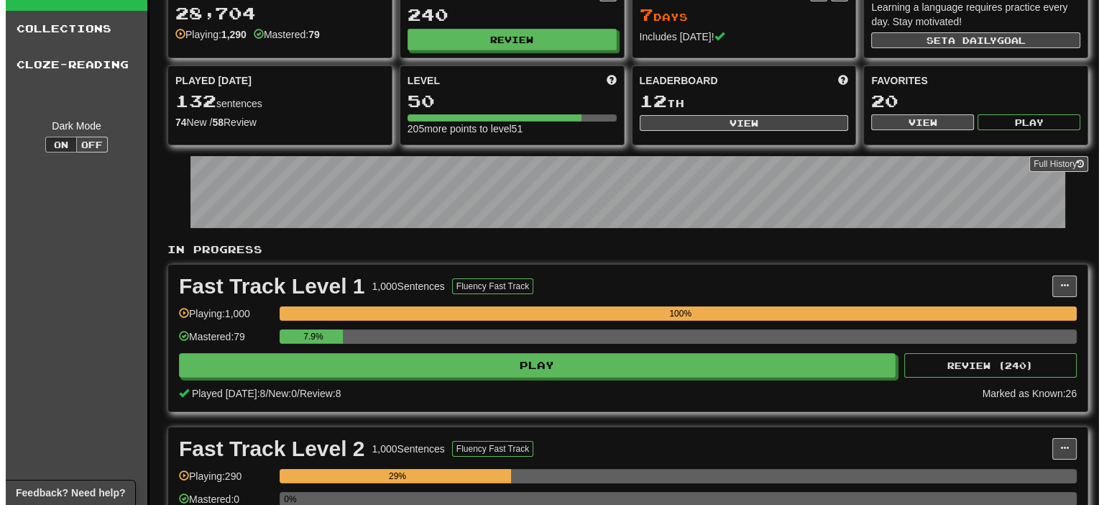
scroll to position [216, 0]
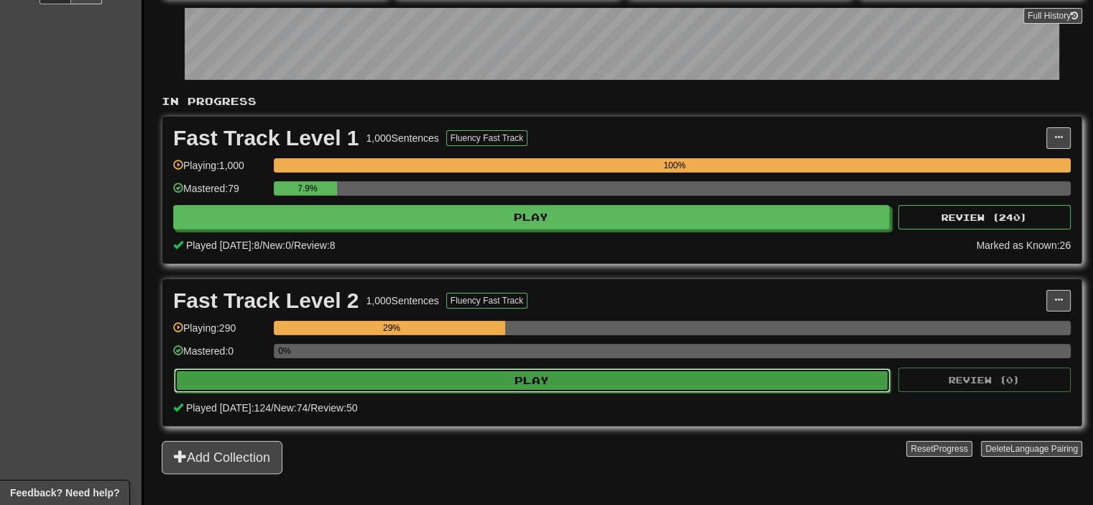
click at [512, 378] on button "Play" at bounding box center [532, 380] width 717 height 24
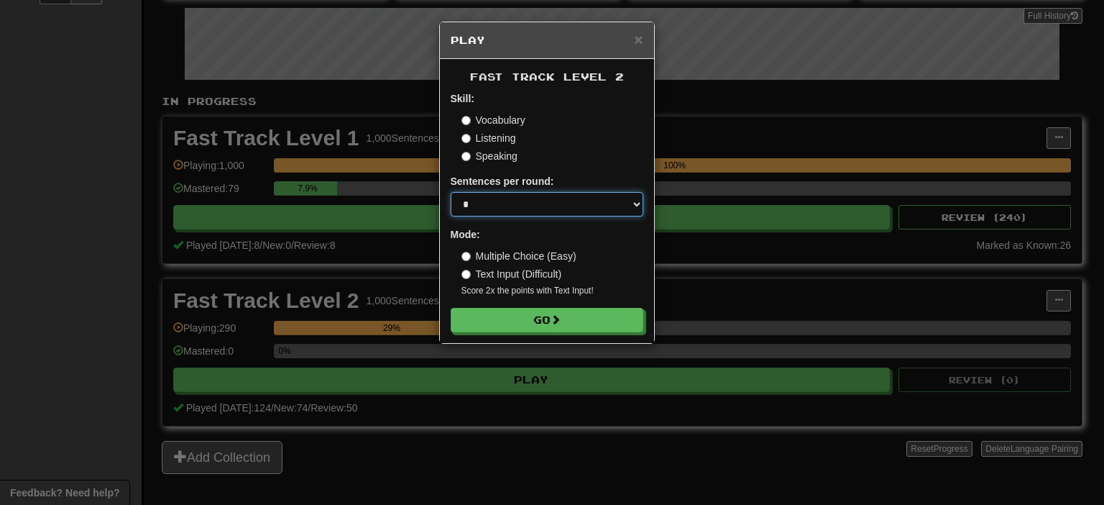
click at [551, 214] on select "* ** ** ** ** ** *** ********" at bounding box center [547, 204] width 193 height 24
select select "**"
click at [451, 192] on select "* ** ** ** ** ** *** ********" at bounding box center [547, 204] width 193 height 24
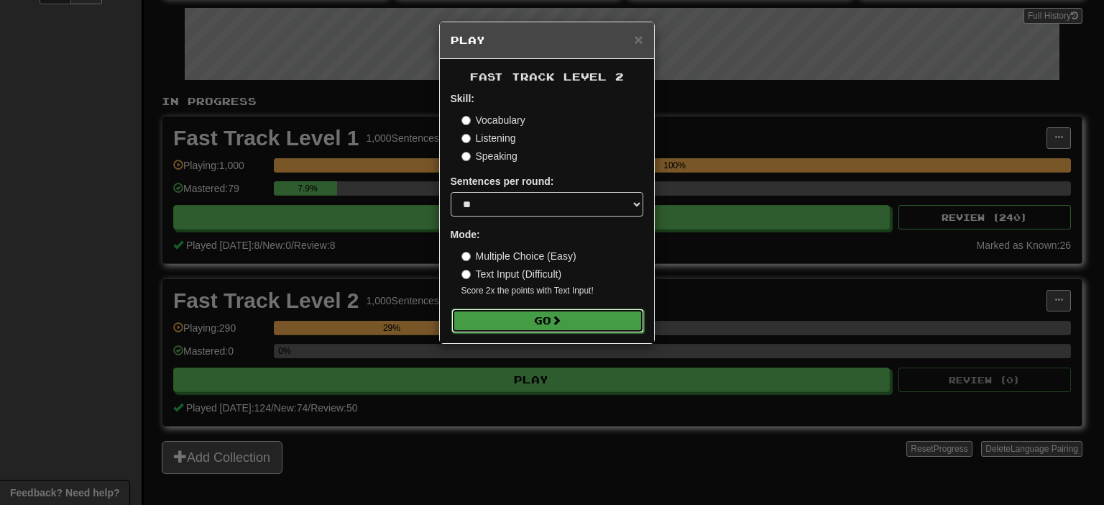
click at [553, 328] on button "Go" at bounding box center [547, 320] width 193 height 24
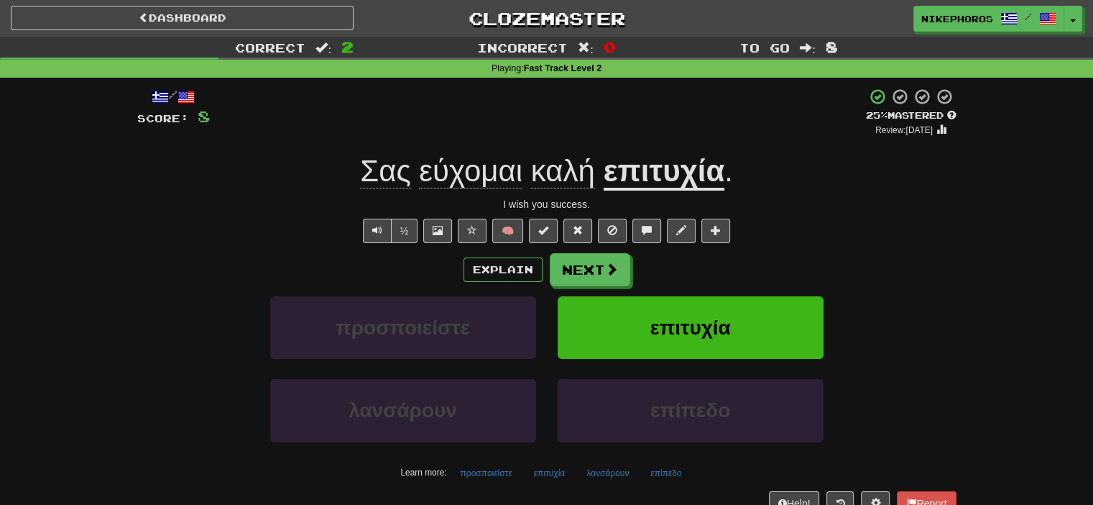
click at [460, 144] on div "/ Score: 8 + 4 25 % Mastered Review: [DATE] Σας εύχομαι καλή επιτυχία . I wish …" at bounding box center [546, 301] width 819 height 427
click at [487, 180] on span "εύχομαι" at bounding box center [470, 171] width 103 height 34
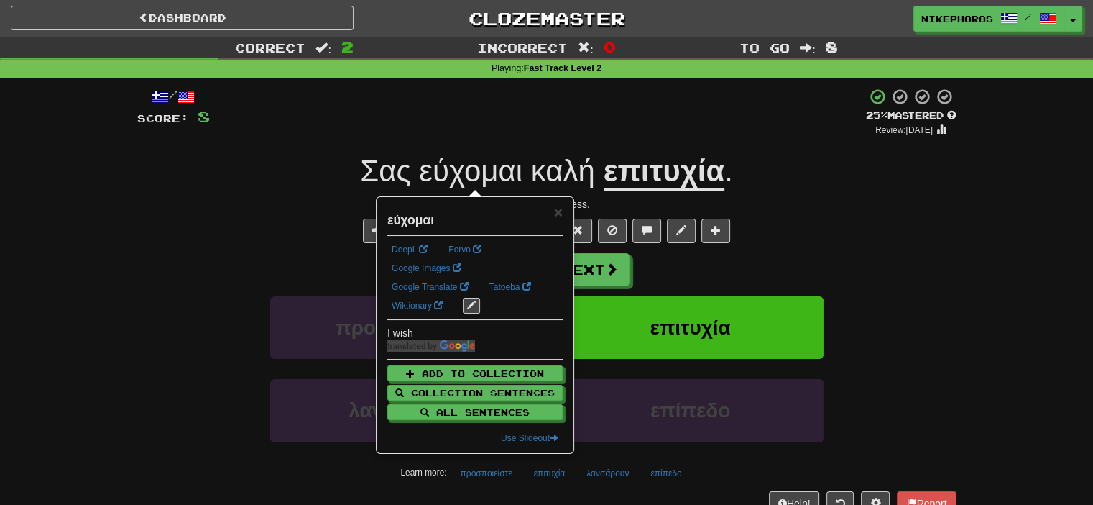
click at [556, 126] on div "+ 4" at bounding box center [538, 112] width 656 height 49
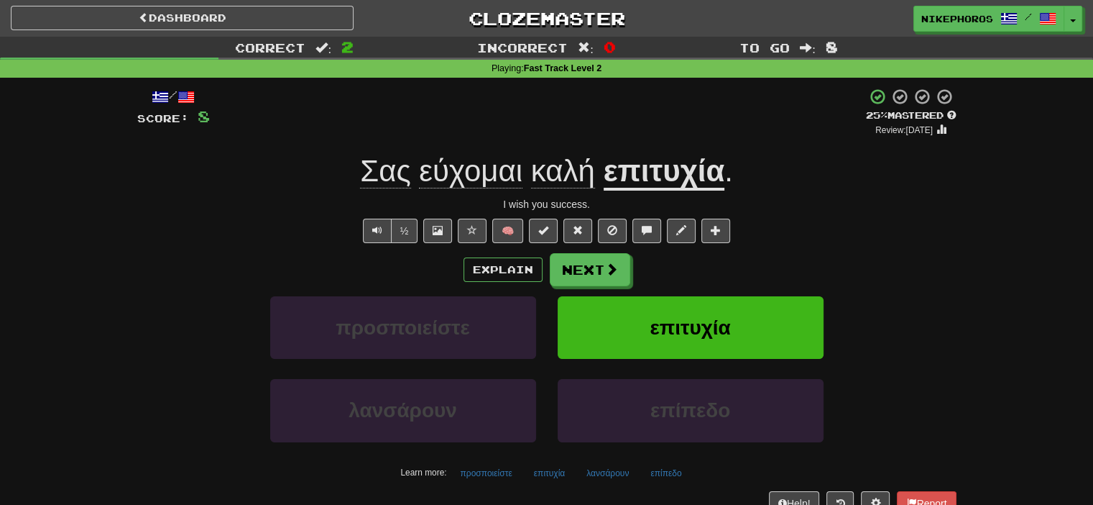
click at [679, 177] on u "επιτυχία" at bounding box center [664, 172] width 121 height 37
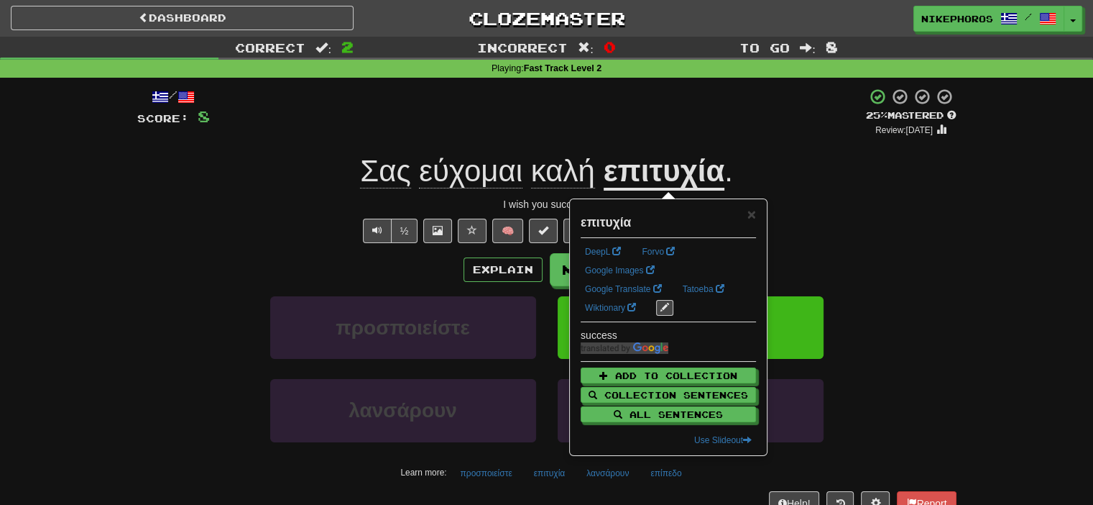
click at [857, 151] on div "/ Score: 8 + 4 25 % Mastered Review: [DATE] Σας εύχομαι καλή επιτυχία . I wish …" at bounding box center [546, 301] width 819 height 427
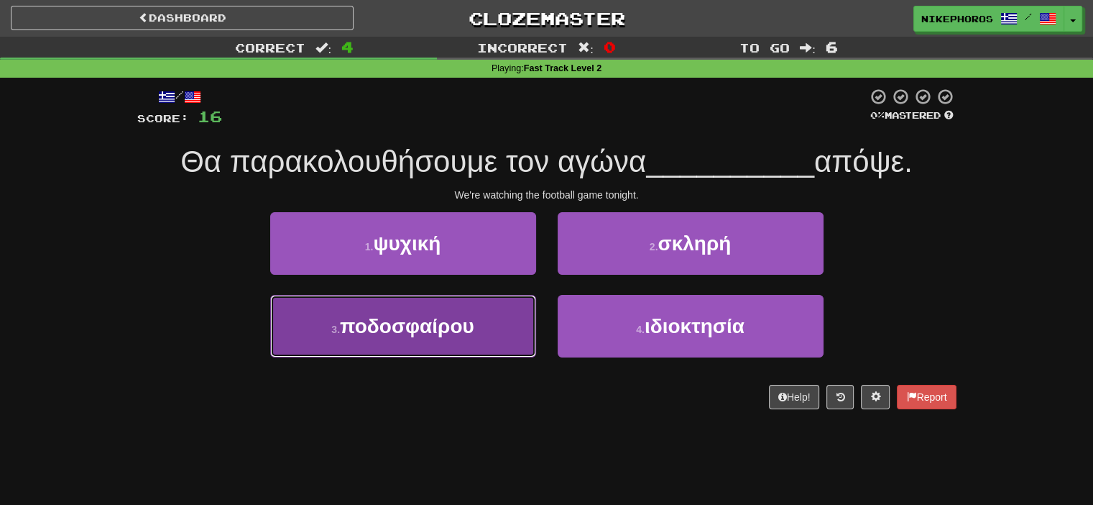
click at [404, 337] on button "3 . ποδοσφαίρου" at bounding box center [403, 326] width 266 height 63
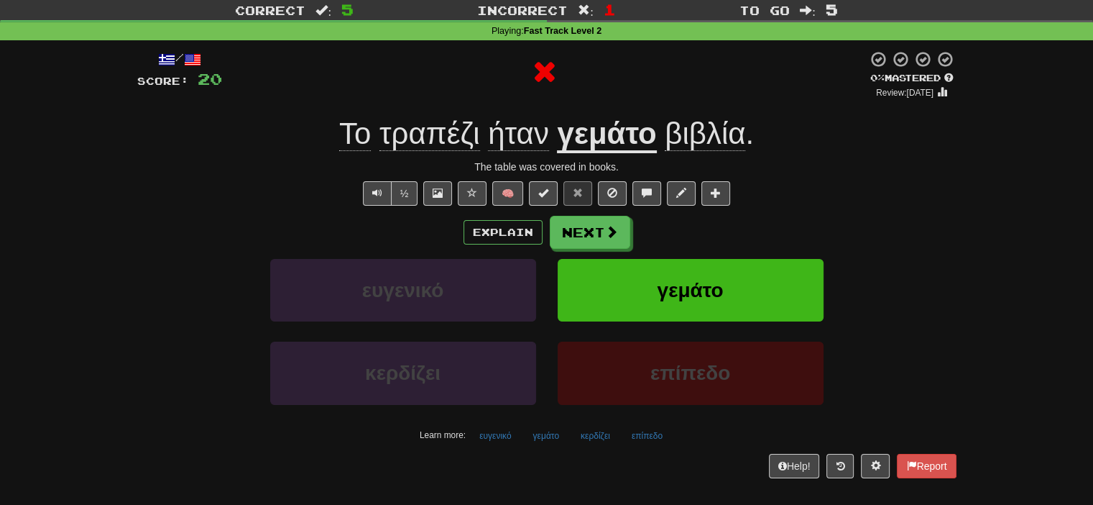
scroll to position [72, 0]
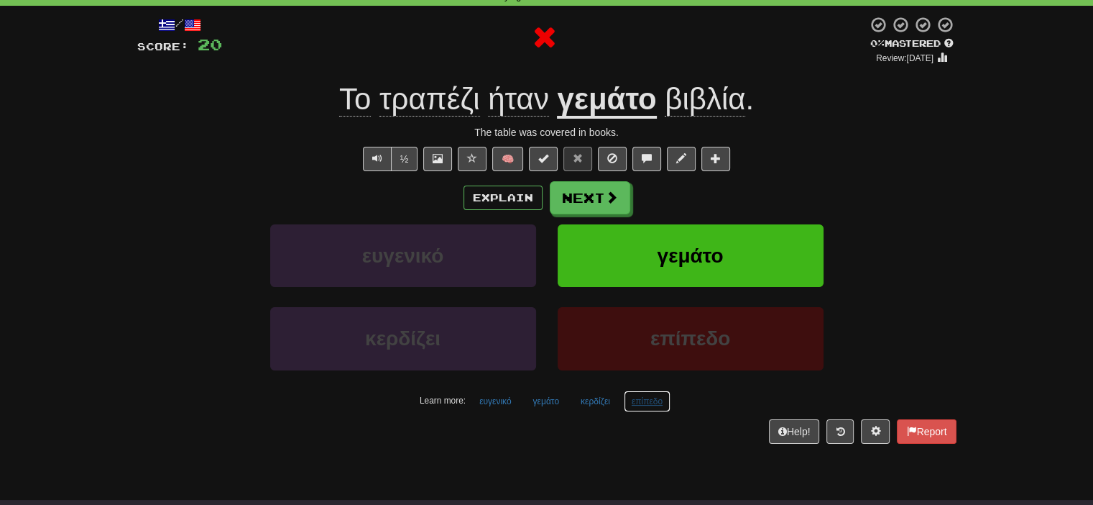
click at [654, 401] on button "επίπεδο" at bounding box center [647, 401] width 47 height 22
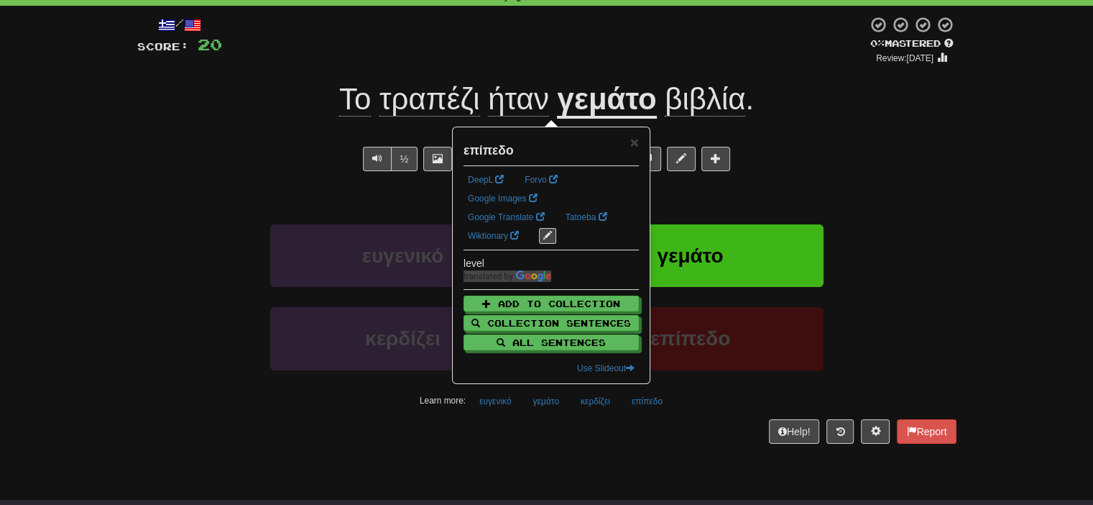
click at [647, 469] on body "Dashboard Clozemaster Nikephoros / Toggle Dropdown Dashboard Leaderboard Activi…" at bounding box center [546, 451] width 1093 height 1046
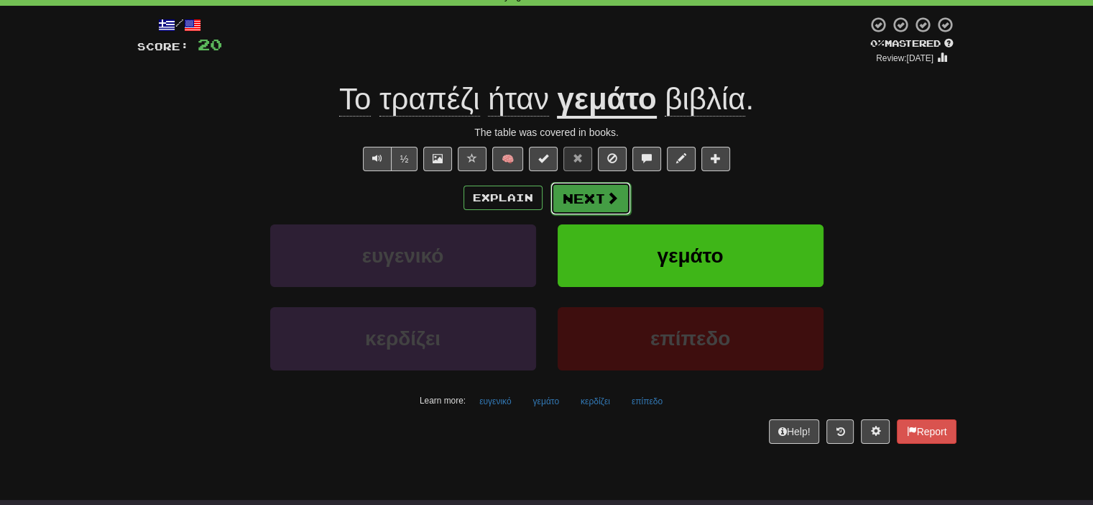
click at [571, 199] on button "Next" at bounding box center [591, 198] width 80 height 33
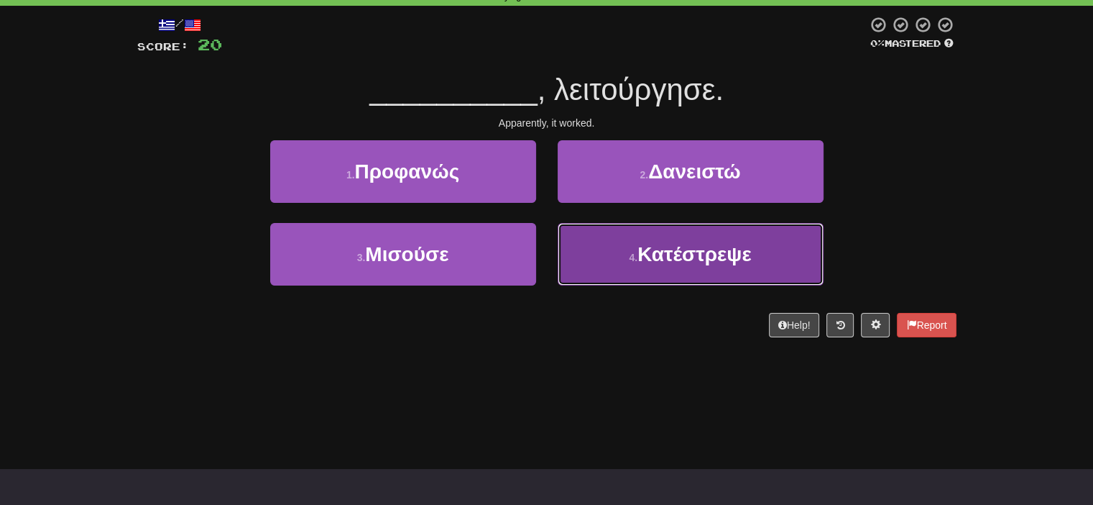
click at [714, 262] on span "Κατέστρεψε" at bounding box center [694, 254] width 114 height 22
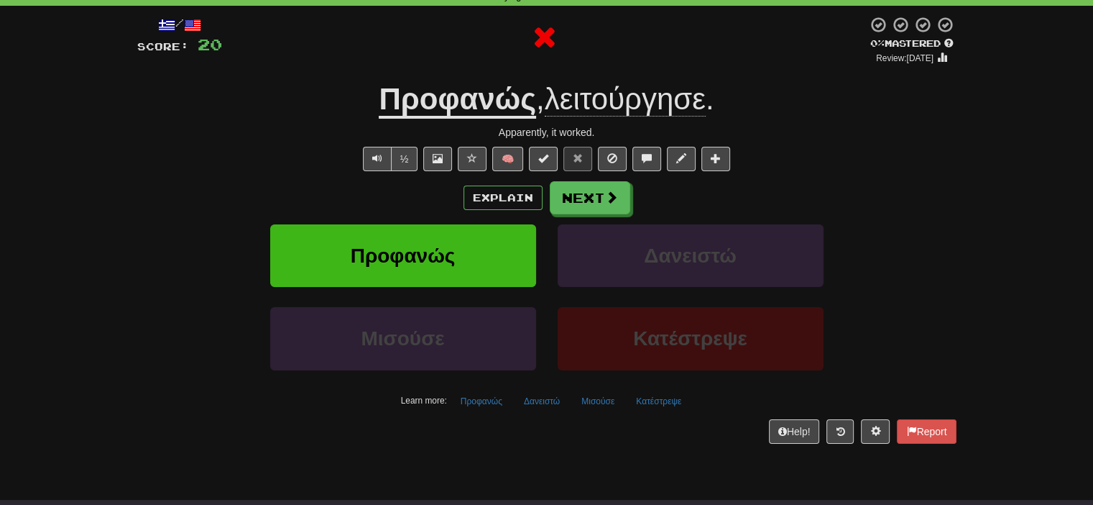
click at [438, 108] on u "Προφανώς" at bounding box center [457, 100] width 157 height 37
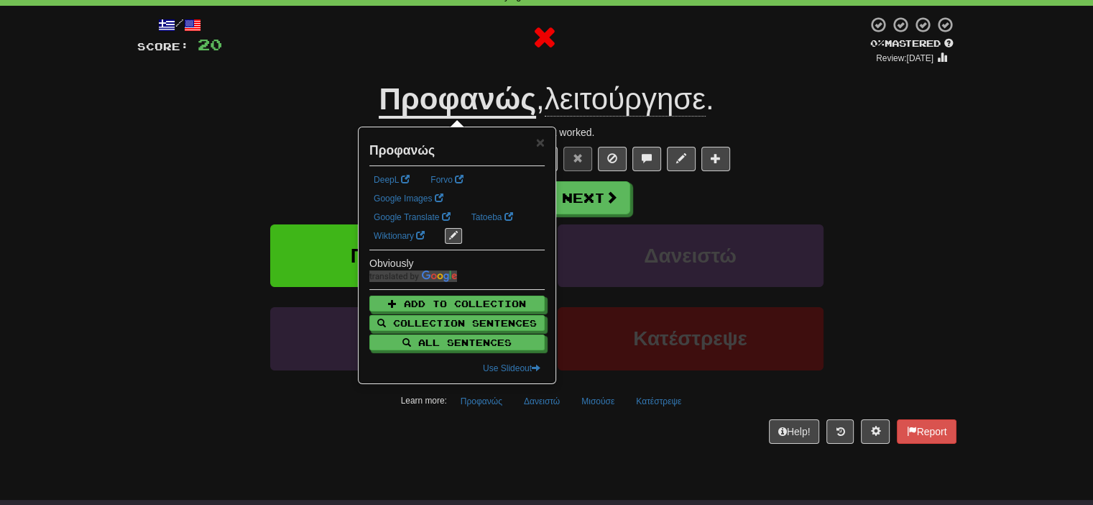
click at [929, 216] on div "Explain Next Προφανώς Δανειστώ Μισούσε Κατέστρεψε Learn more: Προφανώς Δανειστώ…" at bounding box center [546, 296] width 819 height 231
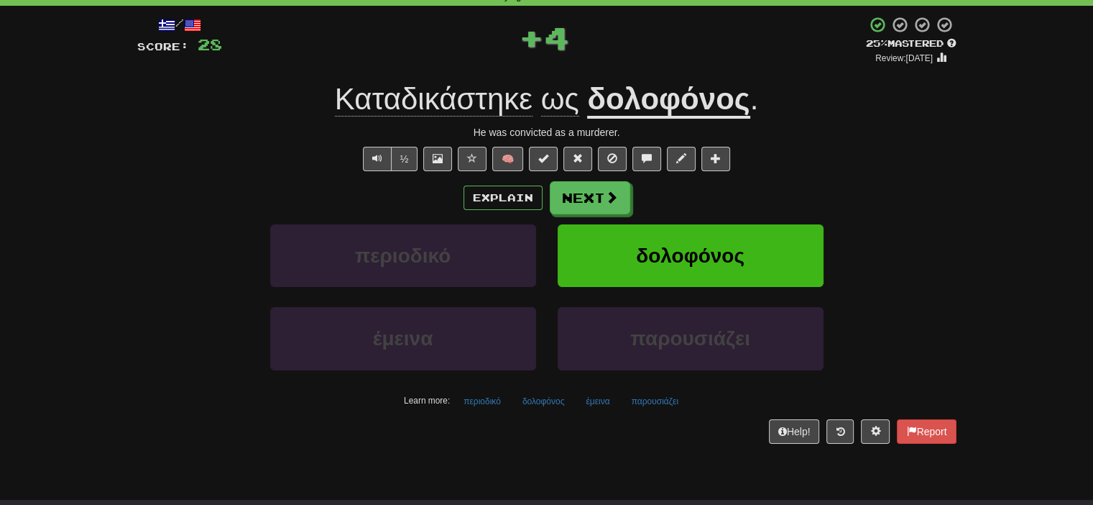
click at [664, 81] on div "Καταδικάστηκε ως δολοφόνος ." at bounding box center [546, 100] width 819 height 40
drag, startPoint x: 695, startPoint y: 124, endPoint x: 696, endPoint y: 93, distance: 31.6
click at [694, 124] on div "/ Score: 28 + 4 25 % Mastered Review: 2025-09-19 Καταδικάστηκε ως δολοφόνος . H…" at bounding box center [546, 229] width 819 height 427
click at [696, 88] on u "δολοφόνος" at bounding box center [668, 100] width 162 height 37
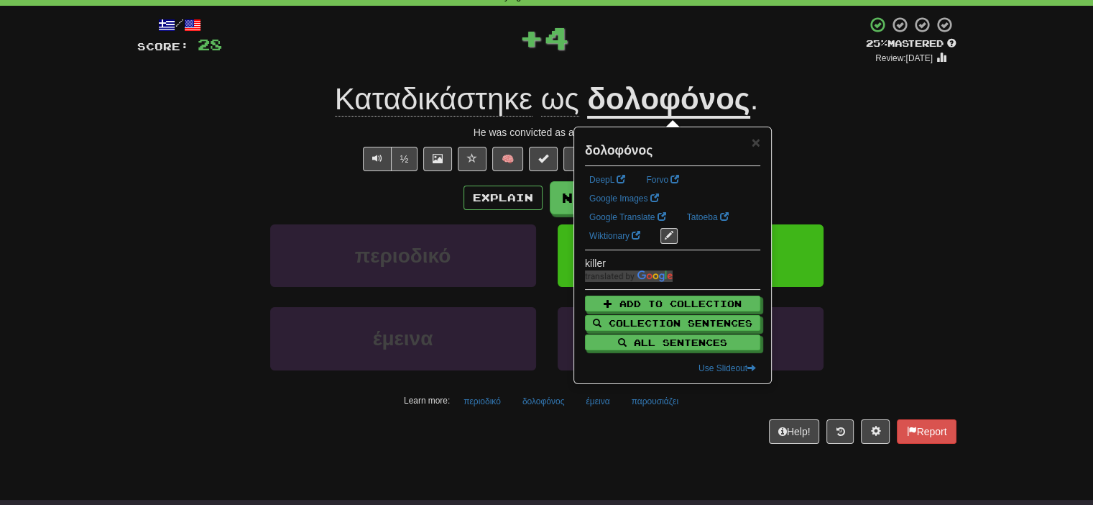
click at [816, 120] on div "/ Score: 28 + 4 25 % Mastered Review: 2025-09-19 Καταδικάστηκε ως δολοφόνος . H…" at bounding box center [546, 229] width 819 height 427
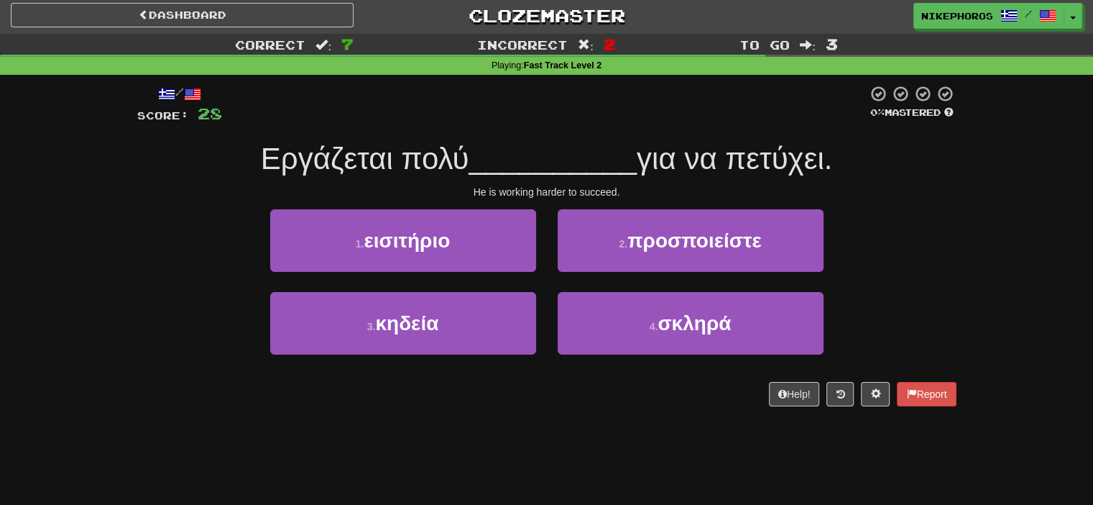
scroll to position [0, 0]
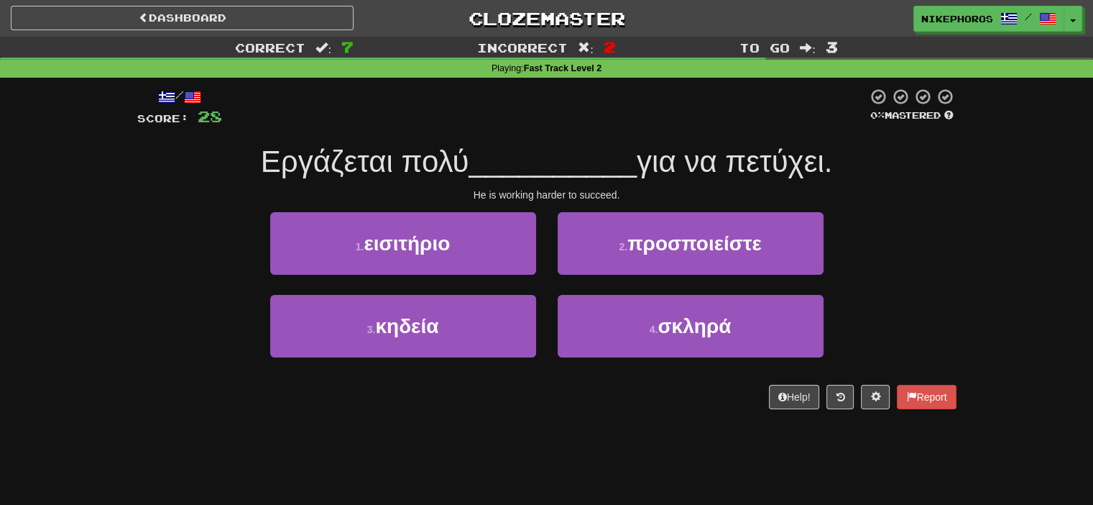
click at [800, 164] on span "για να πετύχει." at bounding box center [734, 161] width 195 height 34
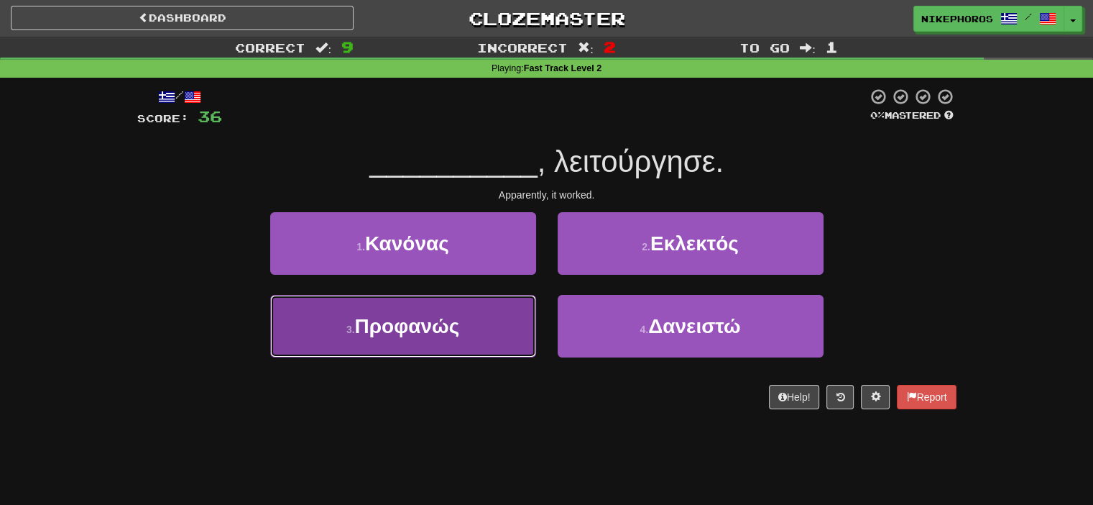
click at [372, 347] on button "3 . Προφανώς" at bounding box center [403, 326] width 266 height 63
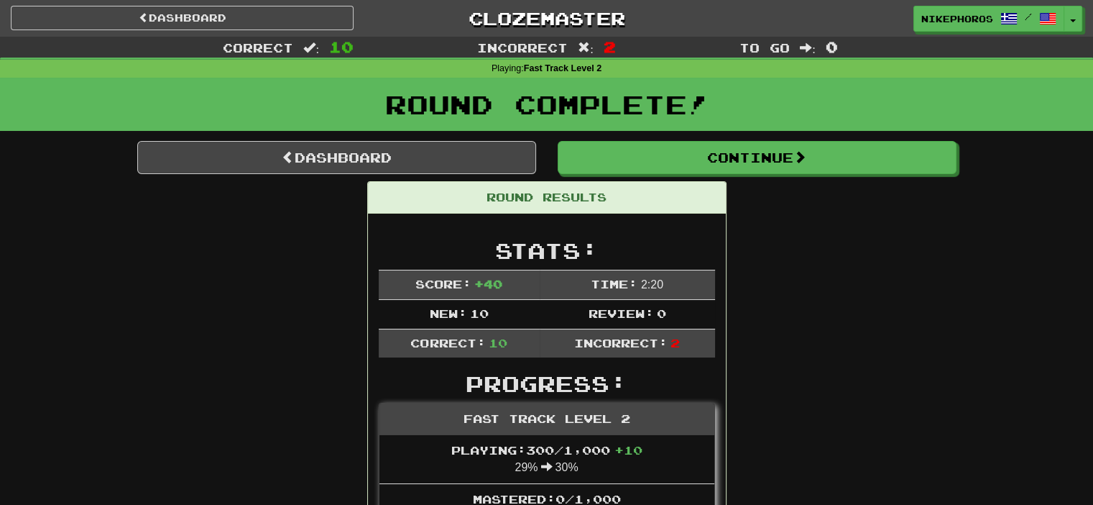
click at [402, 118] on h1 "Round Complete!" at bounding box center [546, 104] width 1083 height 29
click at [391, 153] on link "Dashboard" at bounding box center [336, 157] width 399 height 33
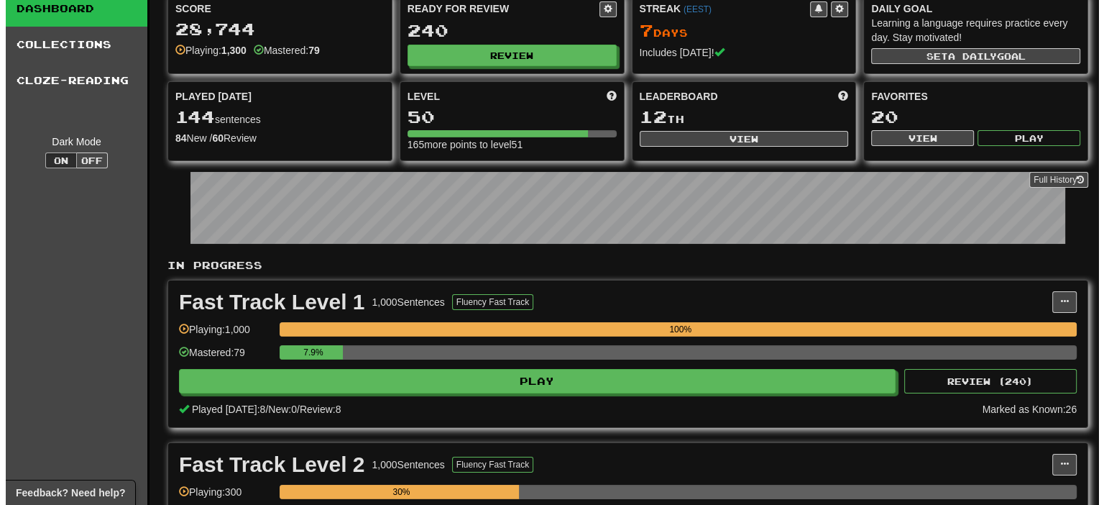
scroll to position [216, 0]
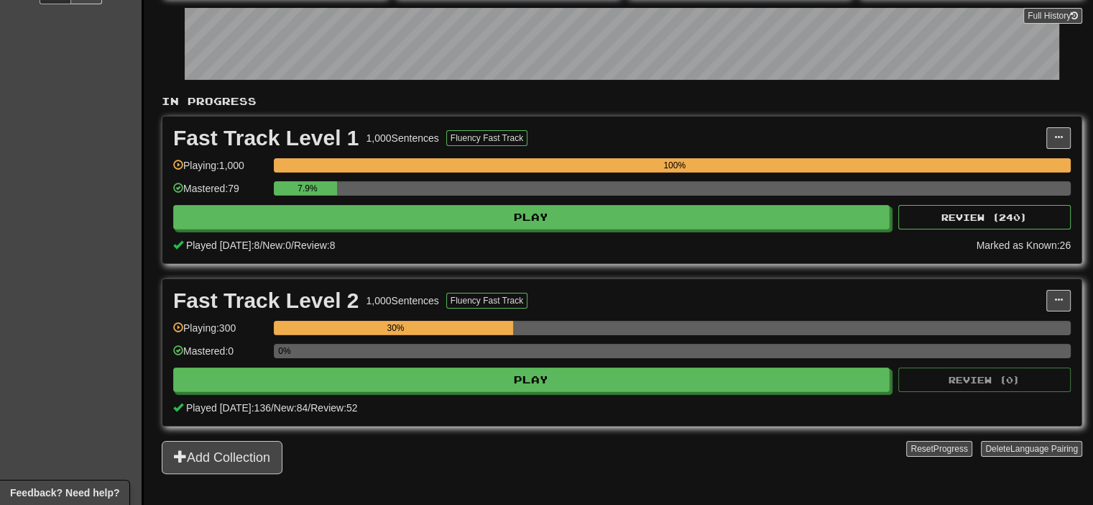
click at [589, 390] on div "Fast Track Level 2 1,000 Sentences Fluency Fast Track Manage Sentences Unpin fr…" at bounding box center [621, 352] width 919 height 147
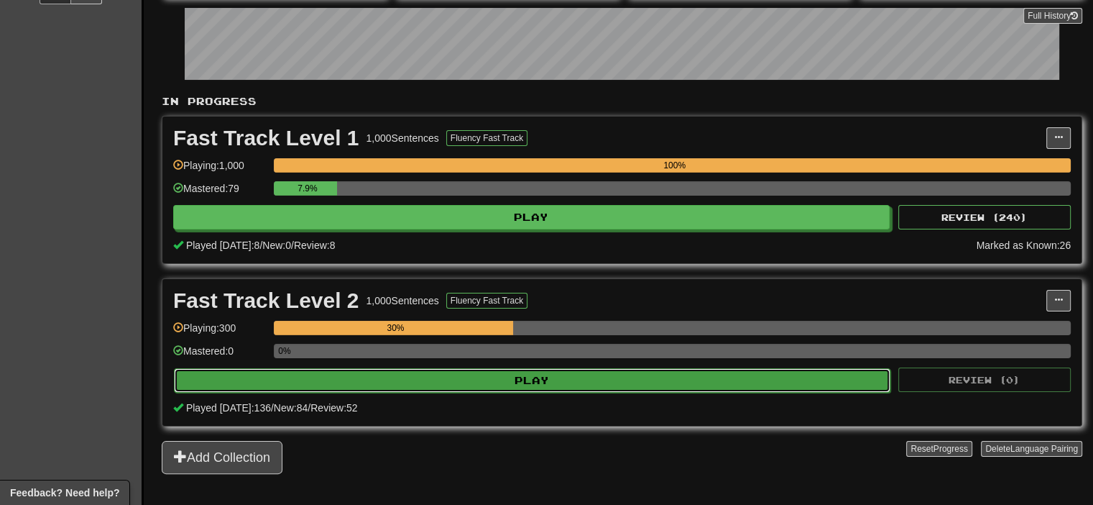
click at [592, 384] on button "Play" at bounding box center [532, 380] width 717 height 24
select select "**"
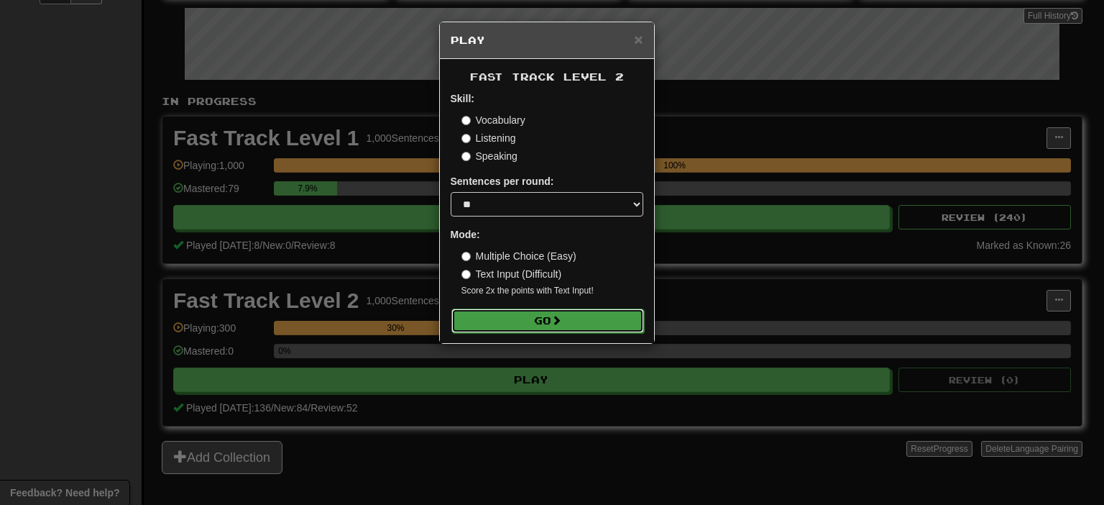
click at [554, 328] on button "Go" at bounding box center [547, 320] width 193 height 24
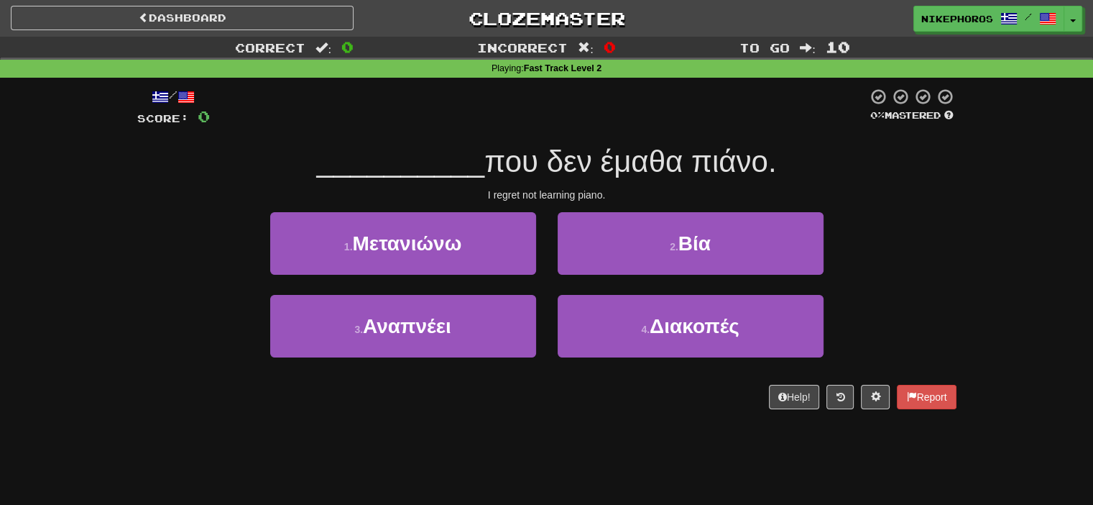
click at [667, 96] on div at bounding box center [539, 108] width 658 height 40
click at [626, 132] on div "/ Score: 0 0 % Mastered __________ που δεν έμαθα πιάνο. I regret not learning p…" at bounding box center [546, 248] width 819 height 321
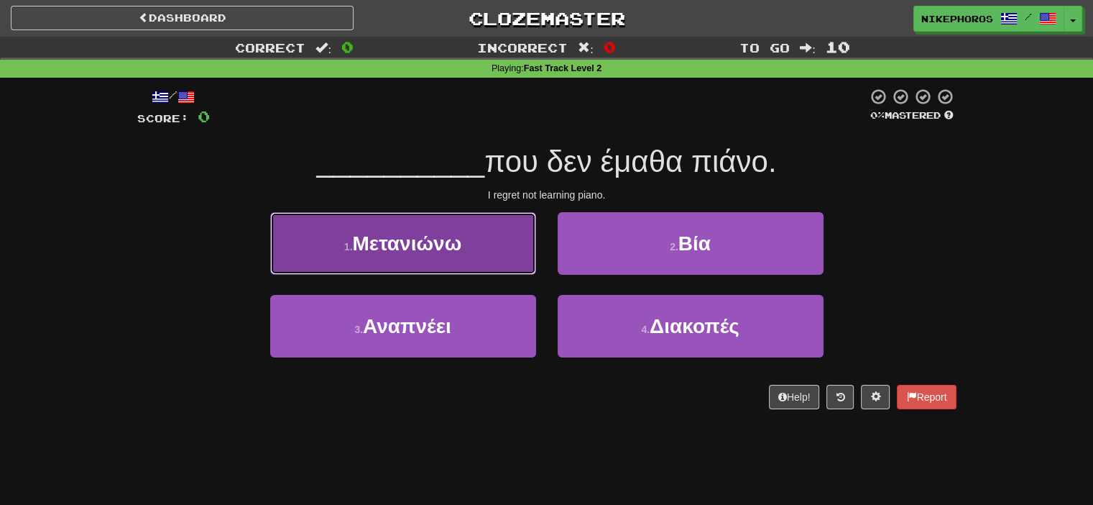
click at [452, 227] on button "1 . Μετανιώνω" at bounding box center [403, 243] width 266 height 63
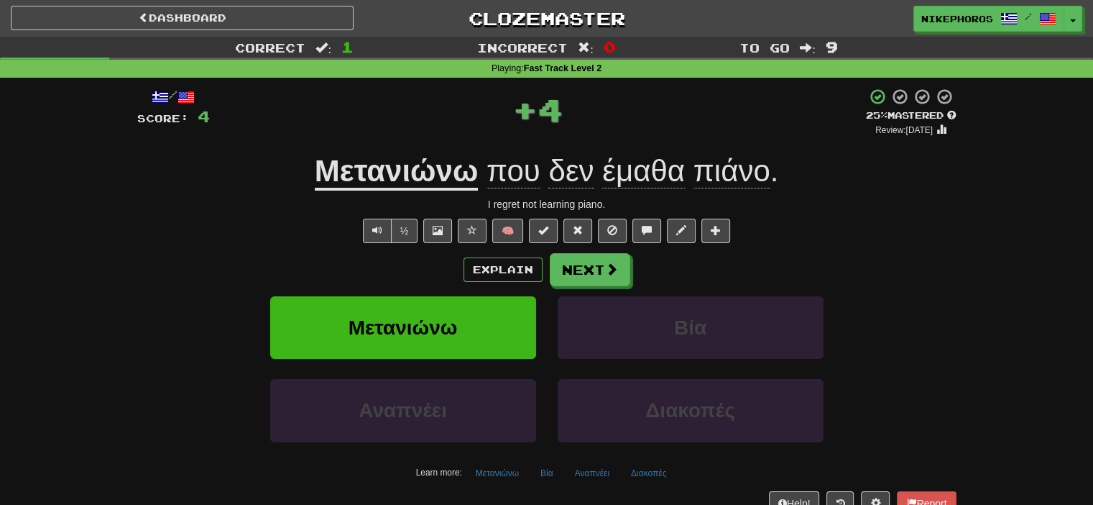
click at [475, 167] on u "Μετανιώνω" at bounding box center [397, 172] width 164 height 37
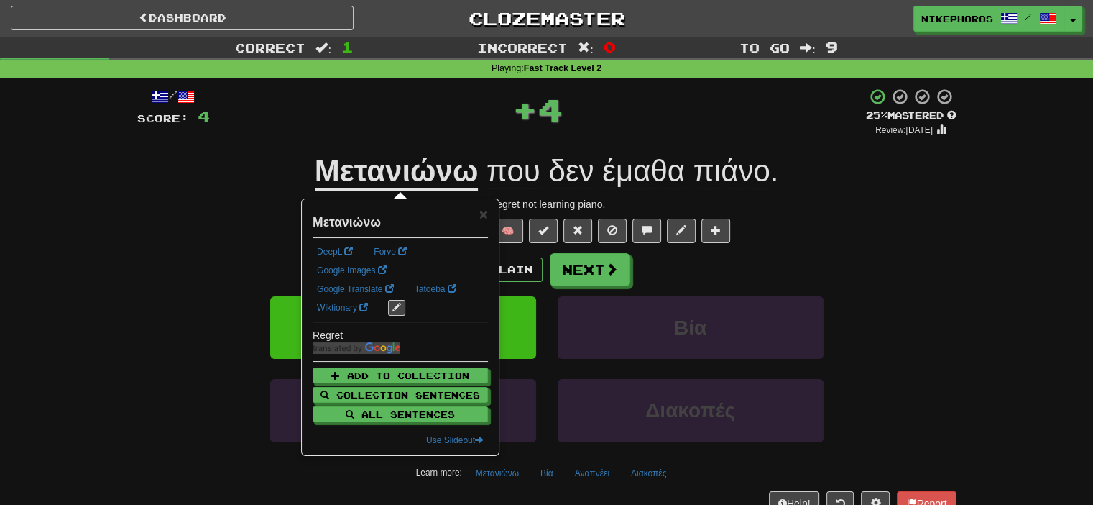
click at [467, 109] on div "+ 4" at bounding box center [538, 109] width 656 height 43
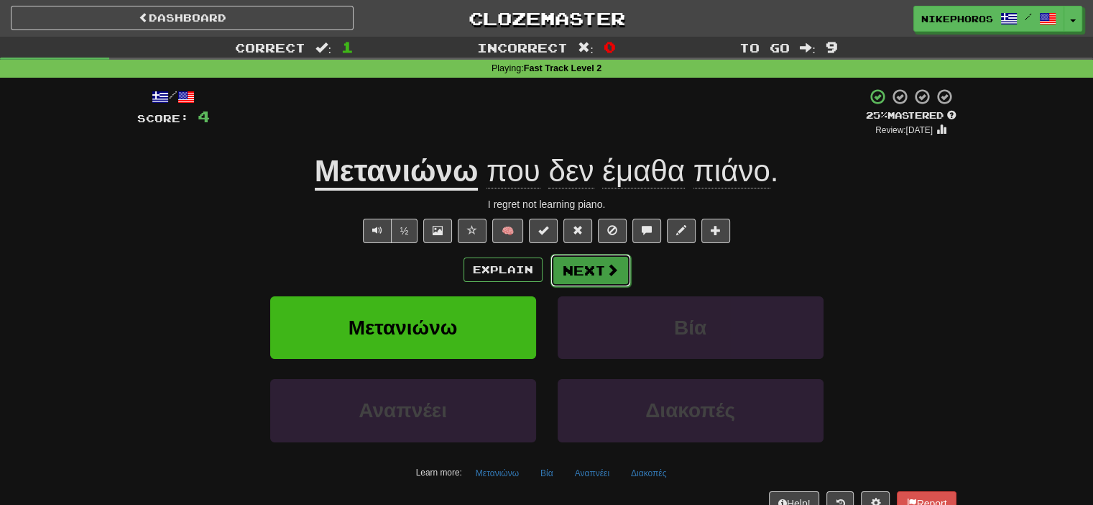
click at [578, 276] on button "Next" at bounding box center [591, 270] width 80 height 33
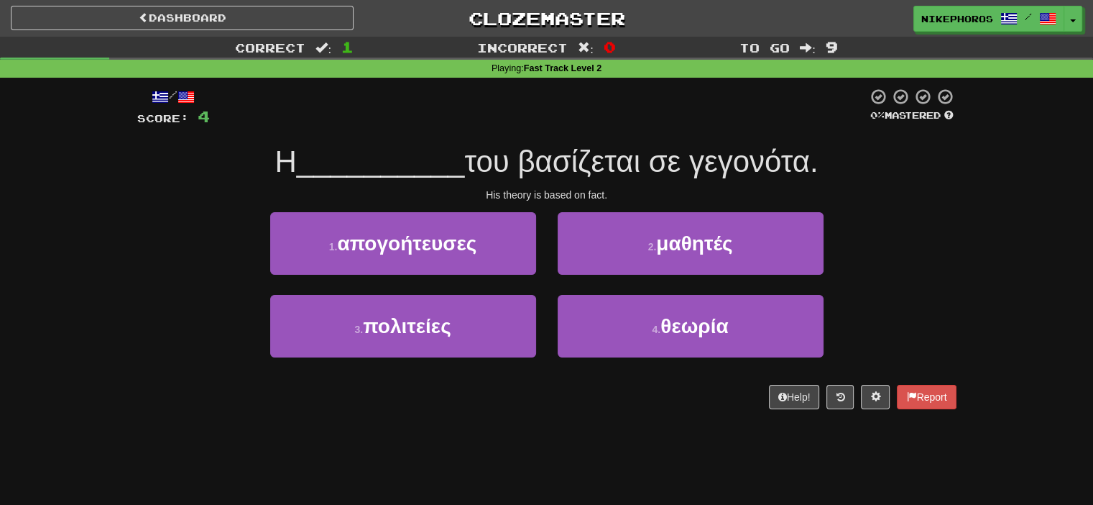
click at [614, 110] on div at bounding box center [539, 108] width 658 height 40
click at [651, 160] on span "του βασίζεται σε γεγονότα." at bounding box center [641, 161] width 354 height 34
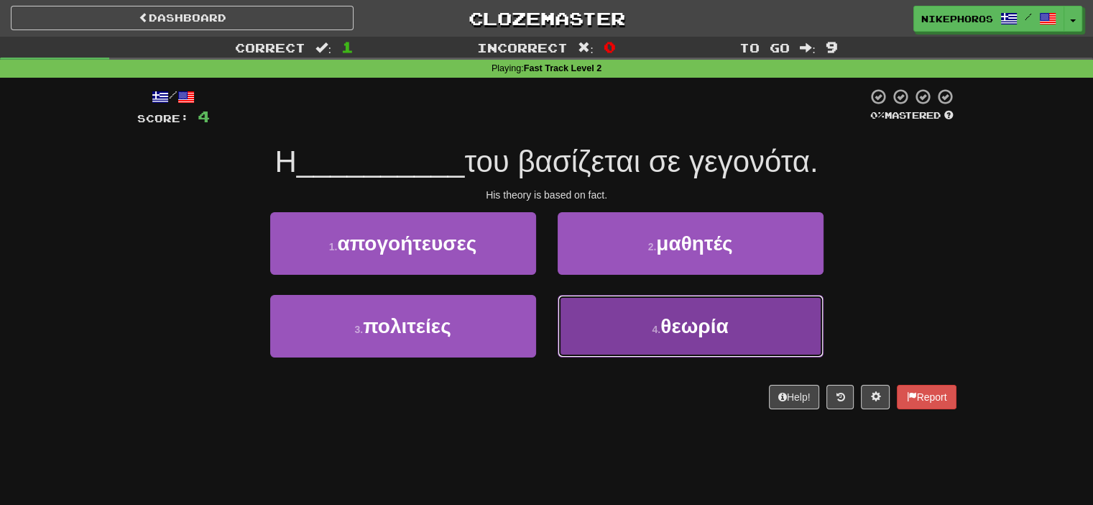
click at [725, 318] on span "θεωρία" at bounding box center [694, 326] width 68 height 22
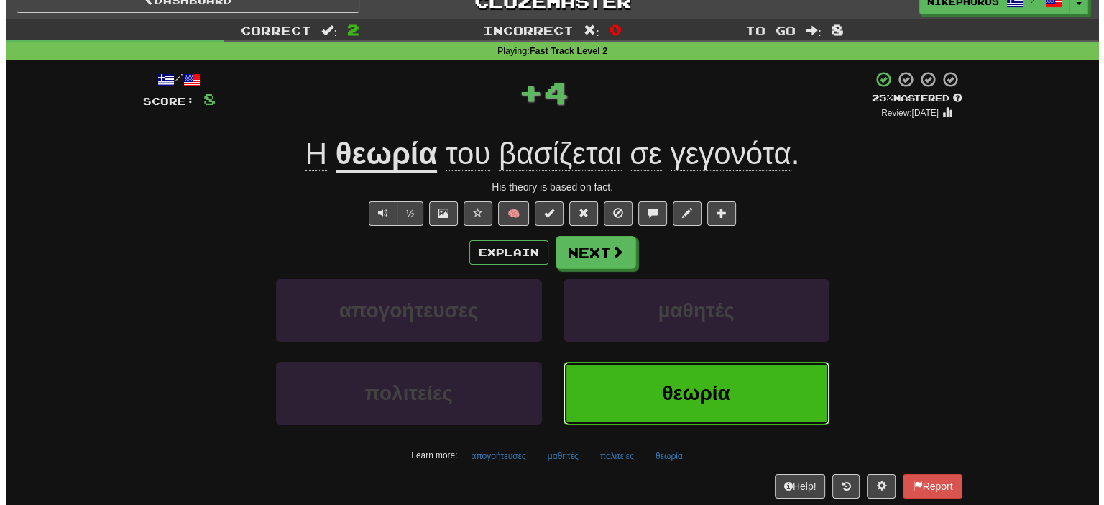
scroll to position [72, 0]
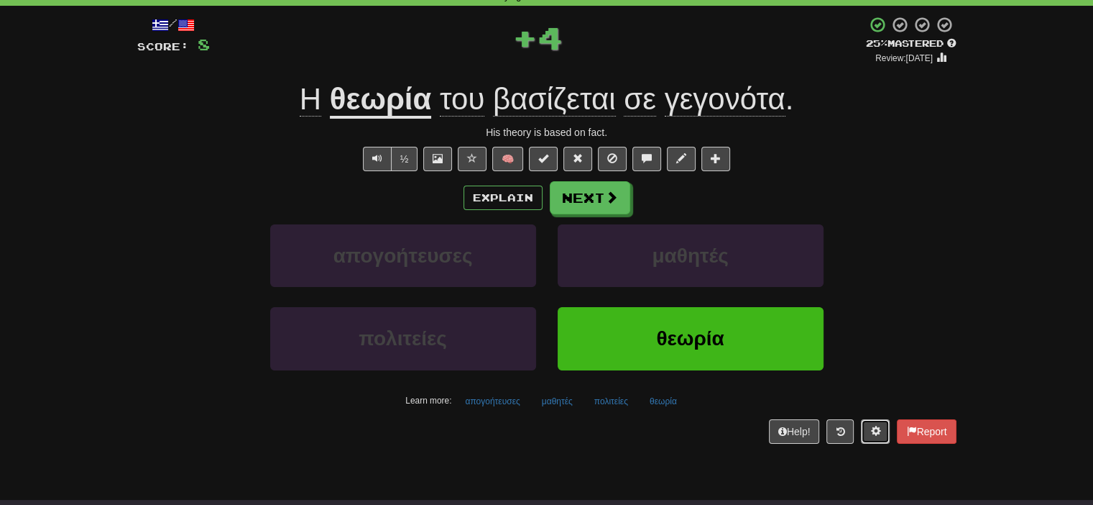
click at [878, 425] on span at bounding box center [875, 430] width 10 height 10
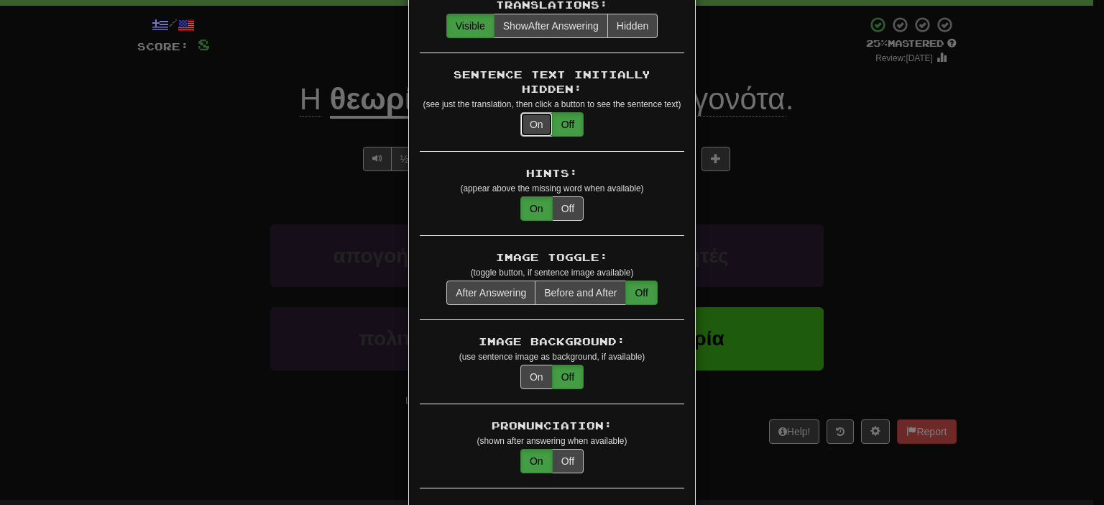
click at [536, 112] on button "On" at bounding box center [536, 124] width 32 height 24
click at [565, 127] on div "Sentence Text Initially Hidden: (see just the translation, then click a button …" at bounding box center [552, 110] width 264 height 84
click at [563, 121] on div "Sentence Text Initially Hidden: (see just the translation, then click a button …" at bounding box center [552, 110] width 264 height 84
click at [552, 112] on button "Off" at bounding box center [568, 124] width 32 height 24
click at [534, 118] on button "On" at bounding box center [536, 124] width 32 height 24
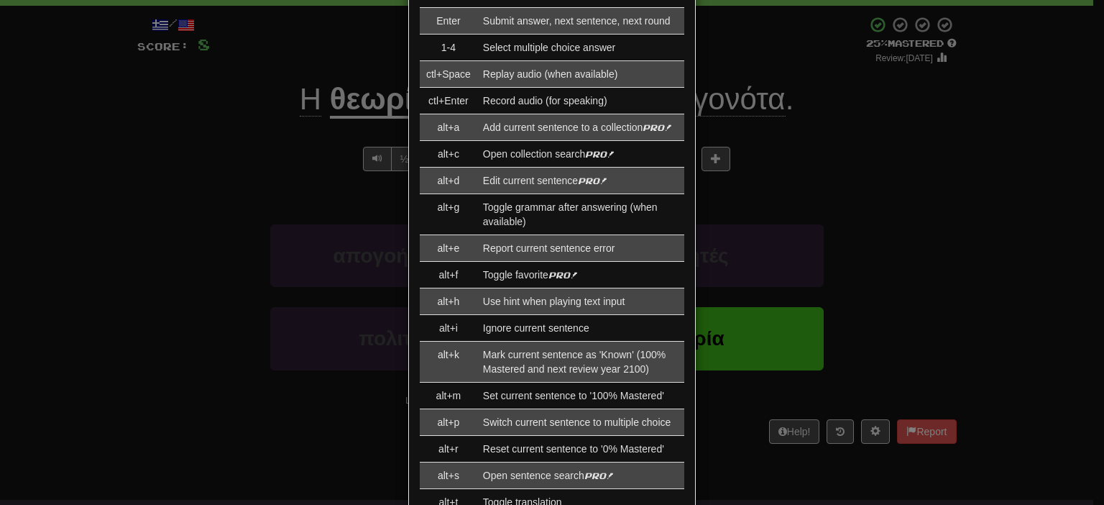
scroll to position [1406, 0]
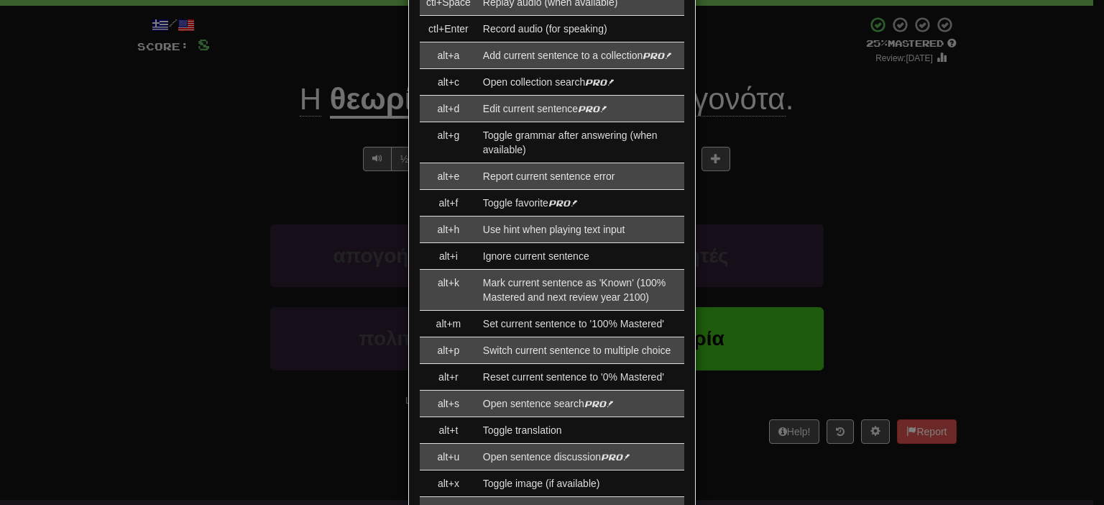
click at [843, 132] on div "× Game Settings Translations: Visible Show After Answering Hidden Sentence Text…" at bounding box center [552, 252] width 1104 height 505
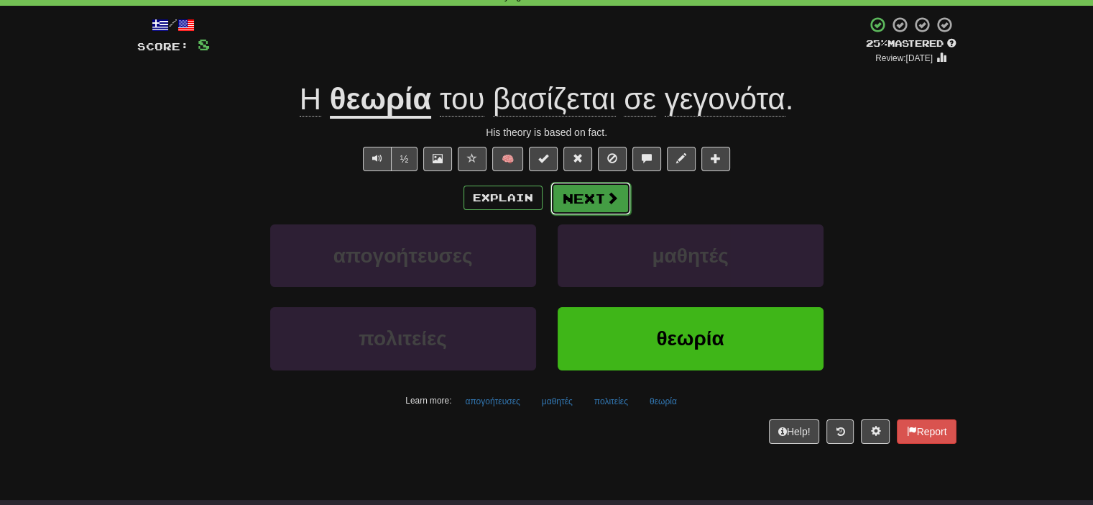
click at [612, 203] on span at bounding box center [612, 197] width 13 height 13
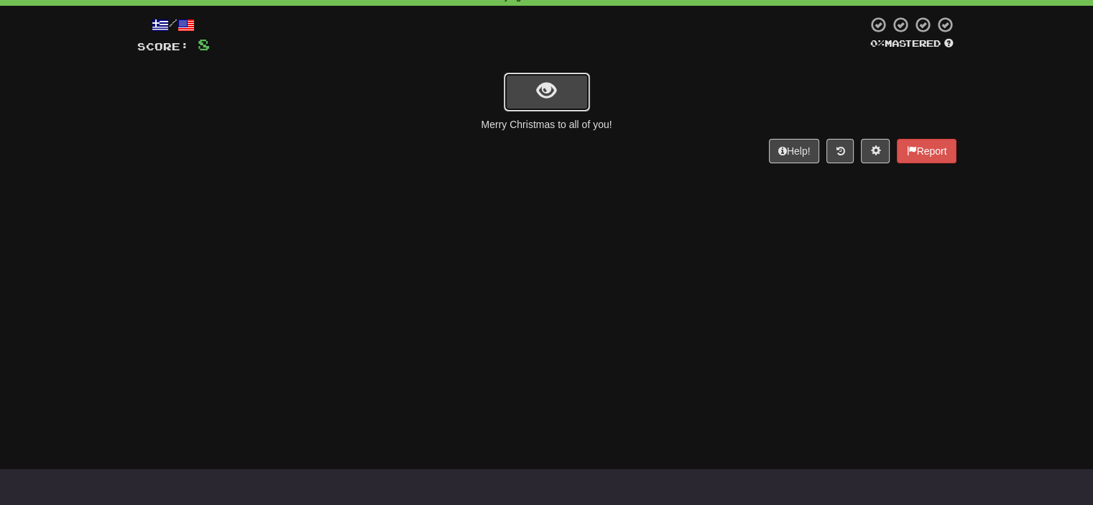
click at [543, 75] on button "show sentence" at bounding box center [547, 92] width 86 height 39
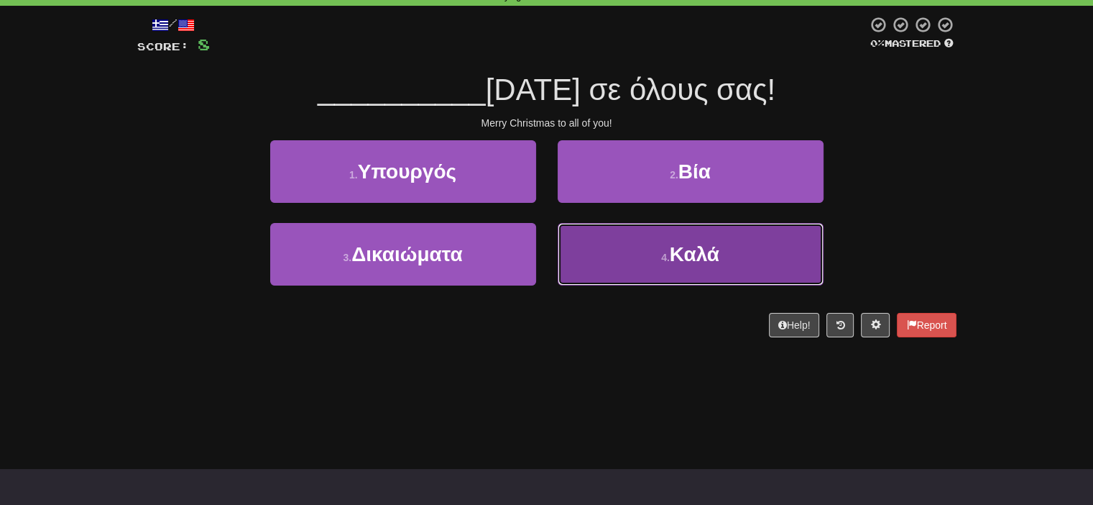
click at [770, 251] on button "4 . Καλά" at bounding box center [691, 254] width 266 height 63
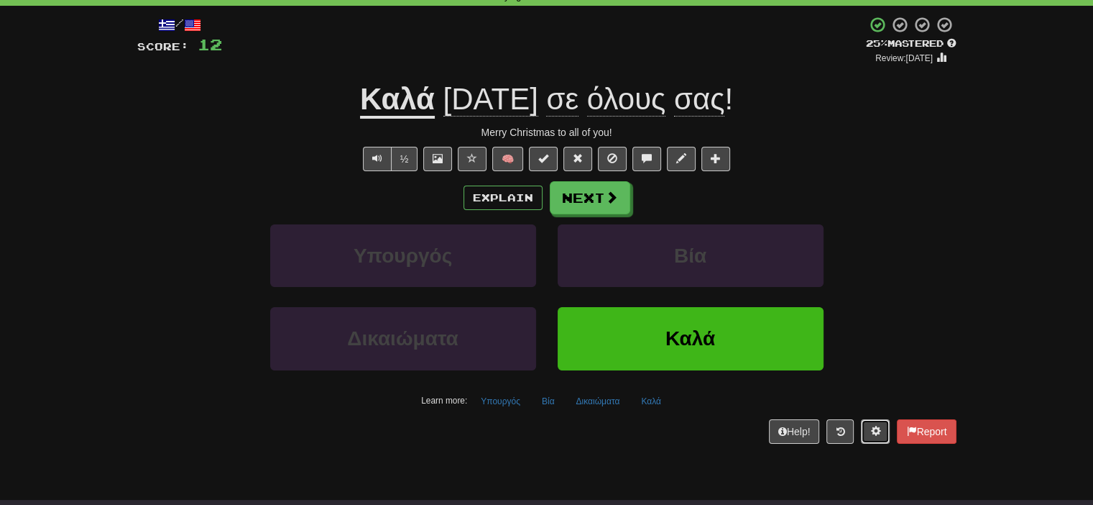
click at [872, 429] on span at bounding box center [875, 430] width 10 height 10
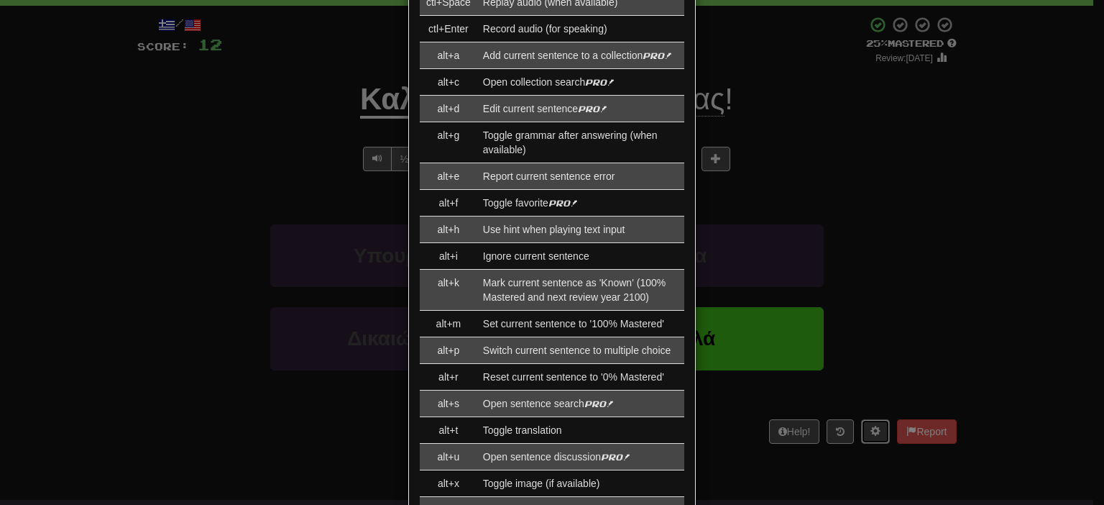
scroll to position [0, 0]
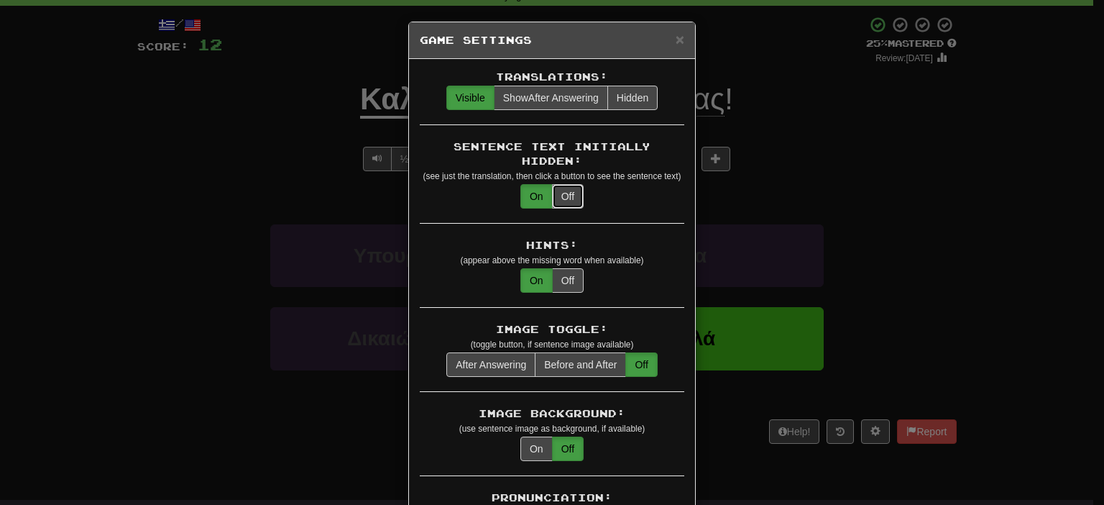
click at [561, 184] on button "Off" at bounding box center [568, 196] width 32 height 24
click at [583, 96] on span "Show After Answering" at bounding box center [551, 97] width 96 height 11
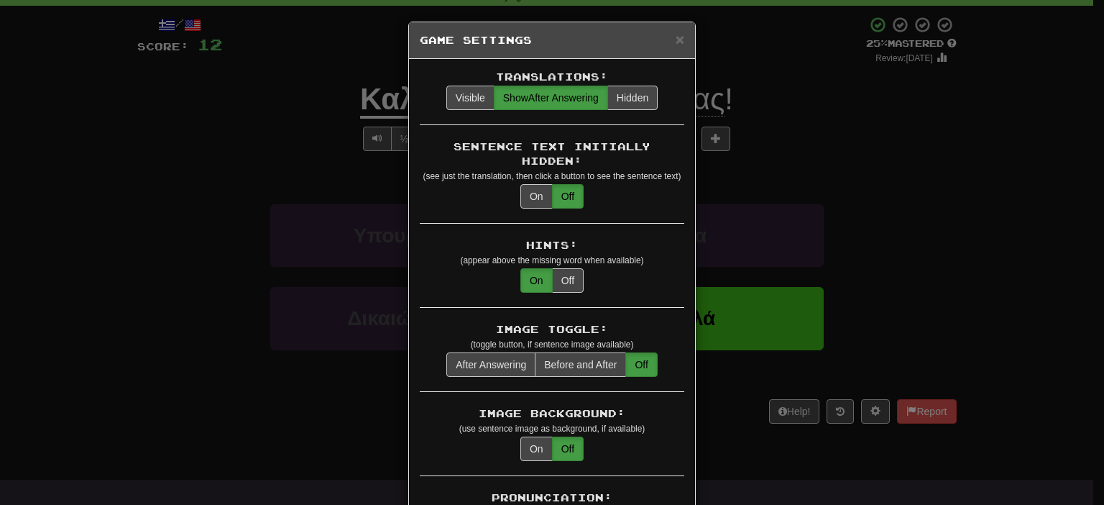
click at [678, 42] on div "× Game Settings" at bounding box center [552, 40] width 286 height 37
click at [676, 37] on span "×" at bounding box center [680, 39] width 9 height 17
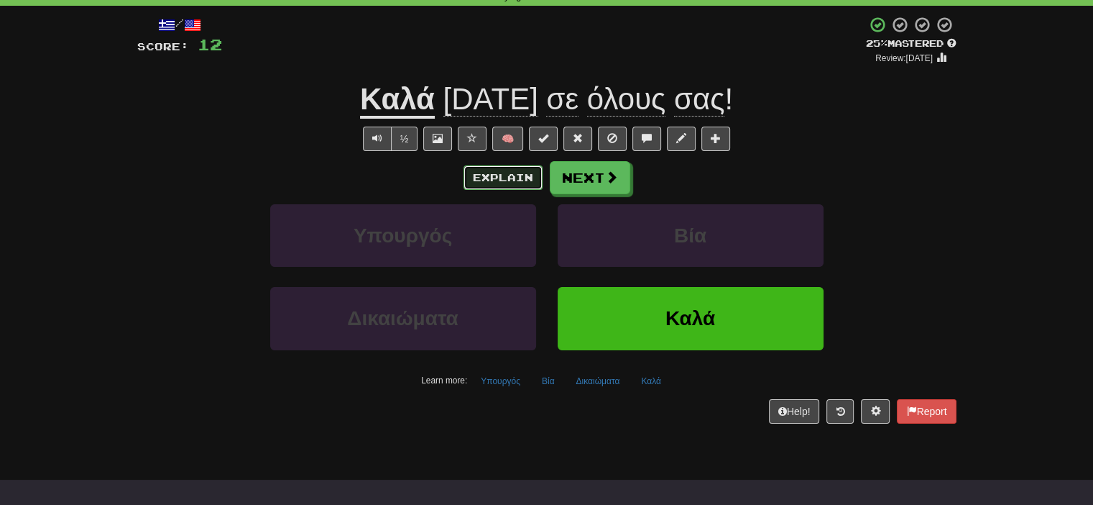
click at [475, 175] on button "Explain" at bounding box center [503, 177] width 79 height 24
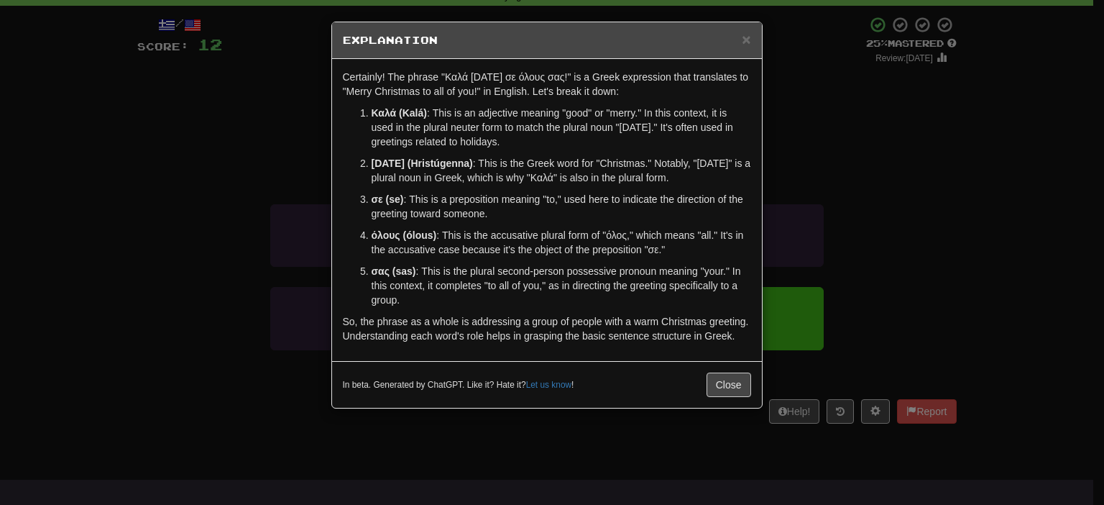
click at [949, 136] on div "× Explanation Certainly! The phrase "Καλά Χριστούγεννα σε όλους σας!" is a Gree…" at bounding box center [552, 252] width 1104 height 505
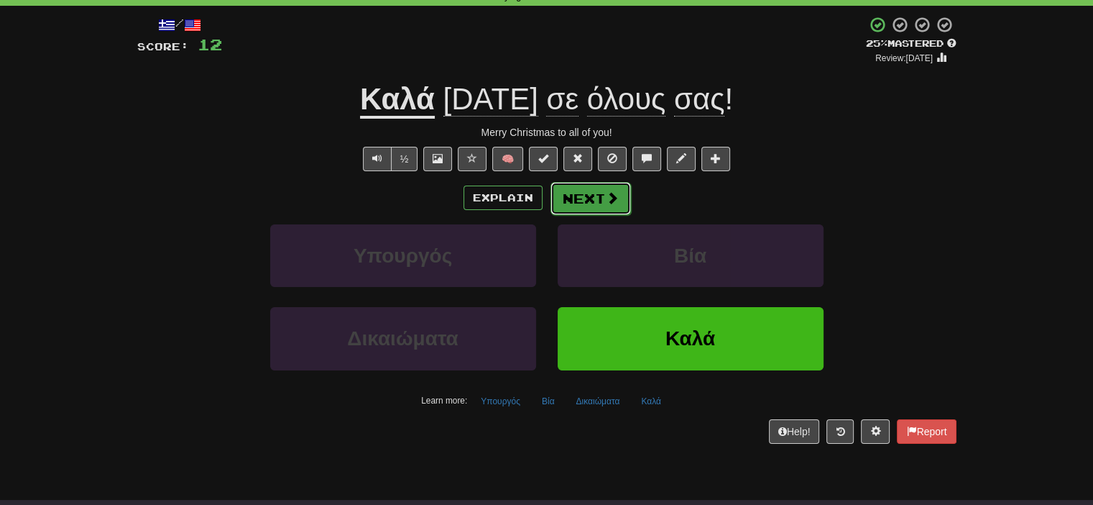
click at [585, 197] on button "Next" at bounding box center [591, 198] width 80 height 33
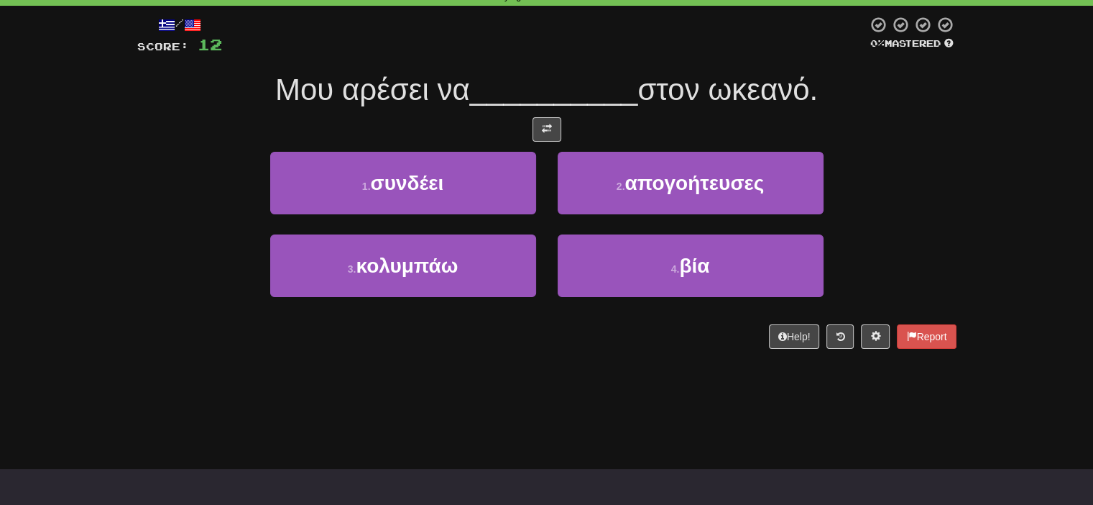
drag, startPoint x: 693, startPoint y: 139, endPoint x: 696, endPoint y: 130, distance: 9.3
click at [696, 130] on div at bounding box center [546, 129] width 819 height 24
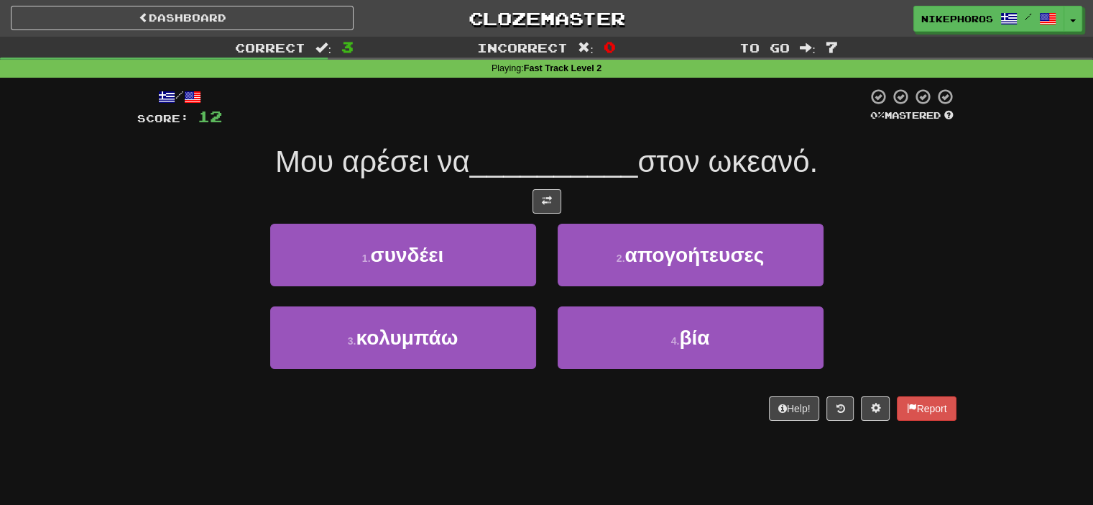
click at [1018, 187] on div "Correct : 3 Incorrect : 0 To go : 7 Playing : Fast Track Level 2 / Score: 12 0 …" at bounding box center [546, 239] width 1093 height 404
drag, startPoint x: 1018, startPoint y: 188, endPoint x: 931, endPoint y: 165, distance: 89.3
click at [931, 165] on div "Μου αρέσει να __________ στον ωκεανό." at bounding box center [546, 162] width 819 height 40
click at [989, 193] on div "Correct : 3 Incorrect : 0 To go : 7 Playing : Fast Track Level 2 / Score: 12 0 …" at bounding box center [546, 239] width 1093 height 404
click at [975, 248] on div "Correct : 3 Incorrect : 0 To go : 7 Playing : Fast Track Level 2 / Score: 12 0 …" at bounding box center [546, 239] width 1093 height 404
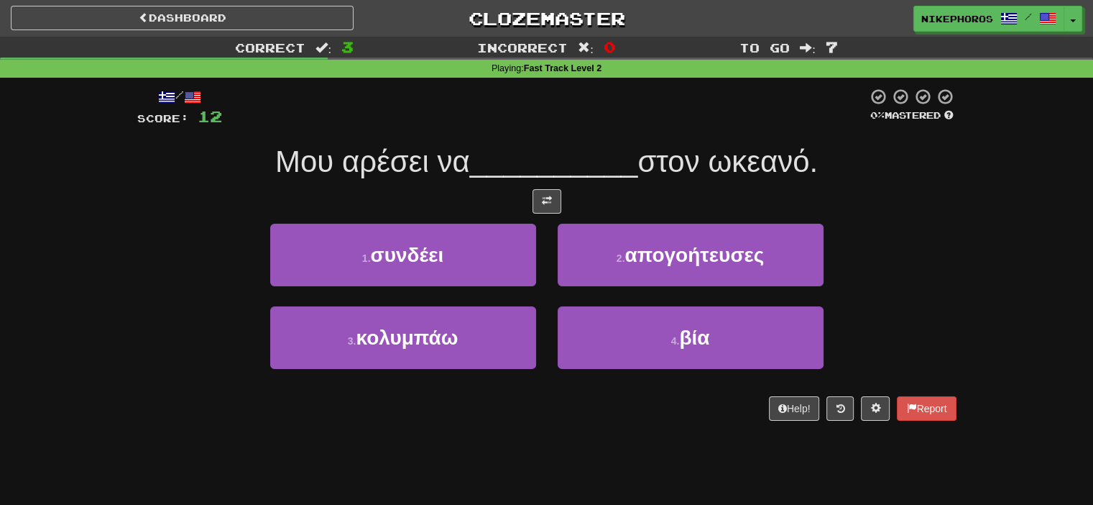
click at [989, 238] on div "Correct : 3 Incorrect : 0 To go : 7 Playing : Fast Track Level 2 / Score: 12 0 …" at bounding box center [546, 239] width 1093 height 404
click at [543, 195] on span at bounding box center [547, 200] width 10 height 10
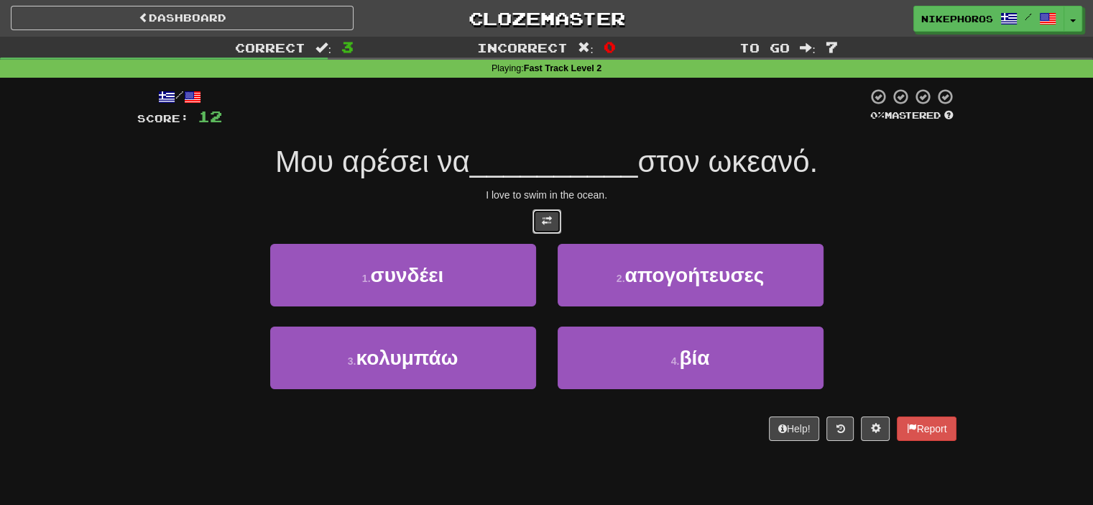
click at [554, 213] on button at bounding box center [547, 221] width 29 height 24
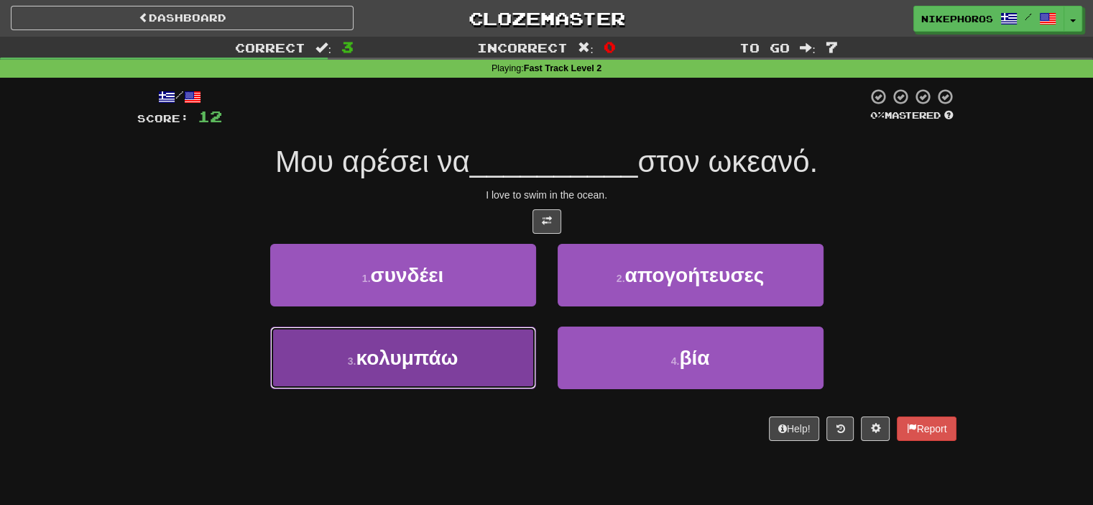
click at [474, 369] on button "3 . κολυμπάω" at bounding box center [403, 357] width 266 height 63
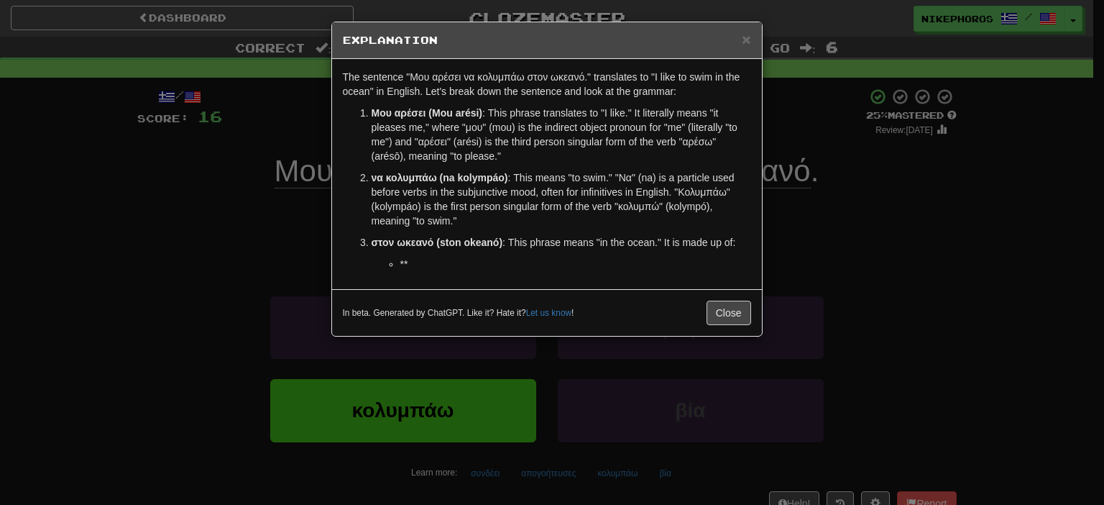
click at [867, 208] on div "× Explanation The sentence "Μου αρέσει να κολυμπάω στον ωκεανό." translates to …" at bounding box center [552, 252] width 1104 height 505
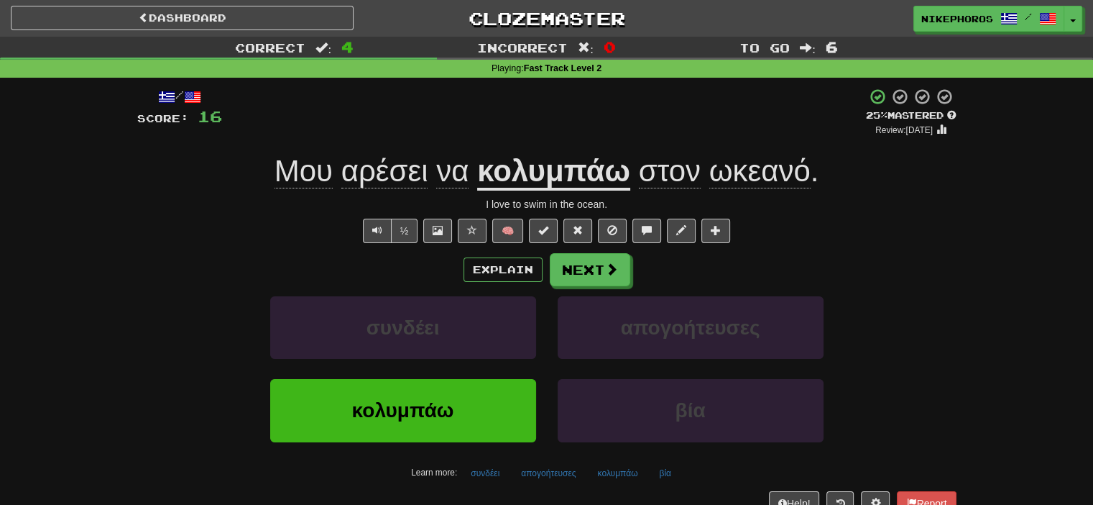
click at [874, 230] on div "½ 🧠" at bounding box center [546, 230] width 819 height 24
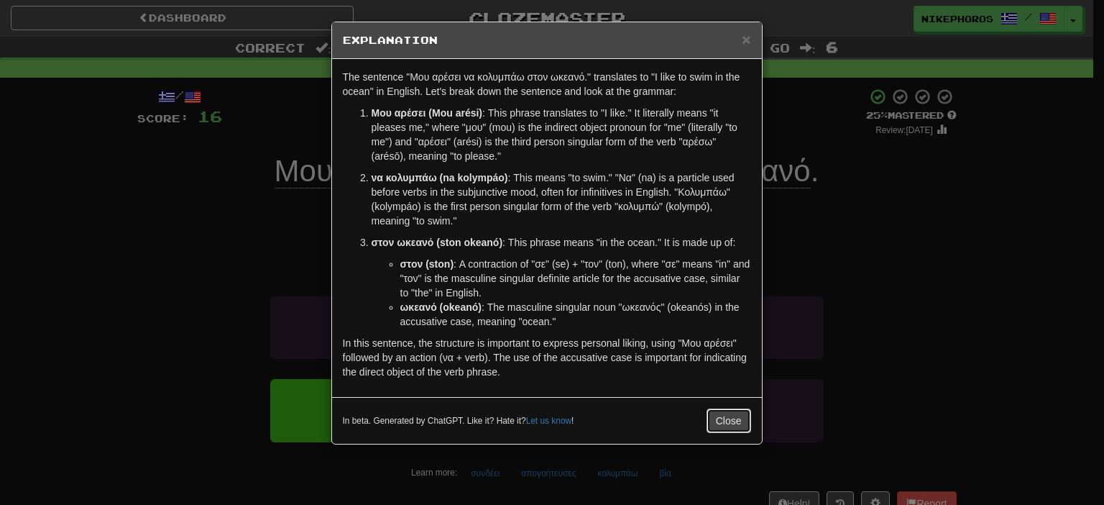
click at [722, 420] on button "Close" at bounding box center [728, 420] width 45 height 24
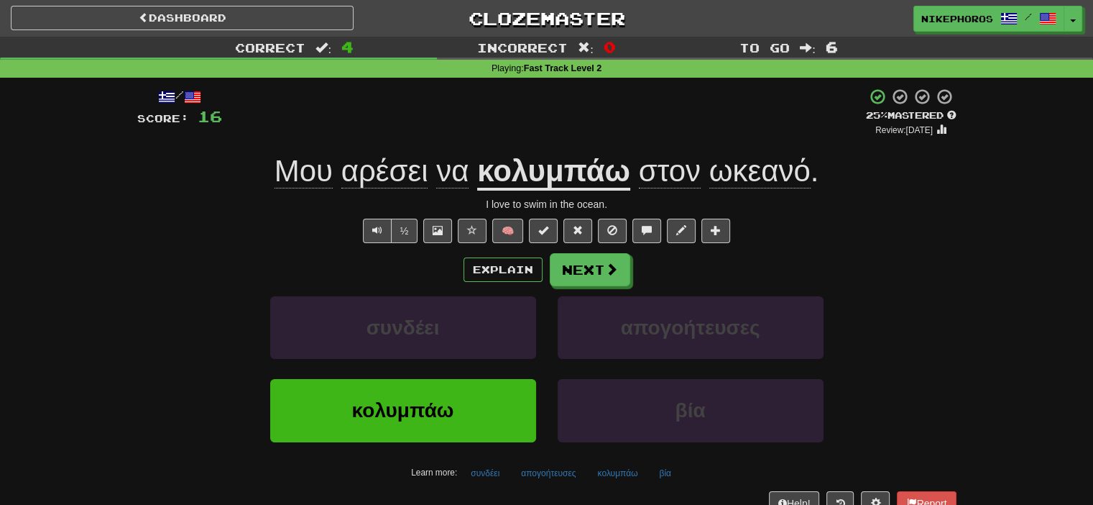
click at [926, 218] on div "½ 🧠" at bounding box center [546, 230] width 819 height 24
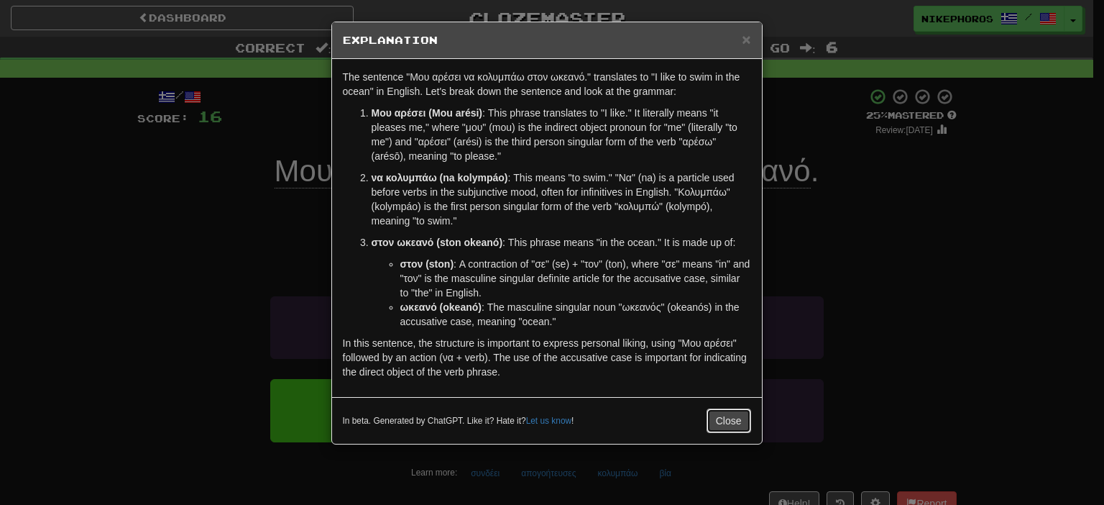
click at [727, 426] on button "Close" at bounding box center [728, 420] width 45 height 24
click at [713, 418] on button "Close" at bounding box center [728, 420] width 45 height 24
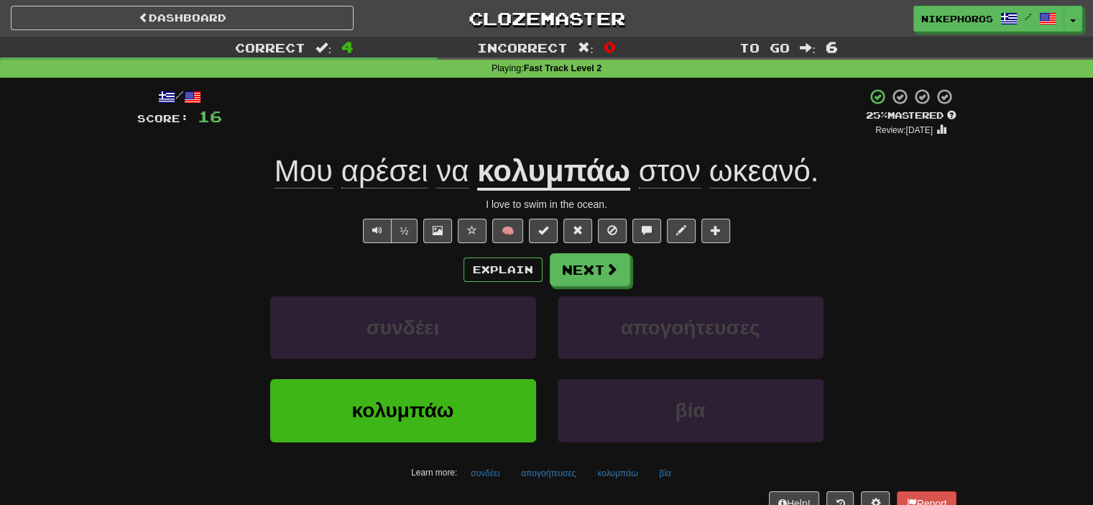
click at [990, 267] on div "Correct : 4 Incorrect : 0 To go : 6 Playing : Fast Track Level 2 / Score: 16 + …" at bounding box center [546, 286] width 1093 height 499
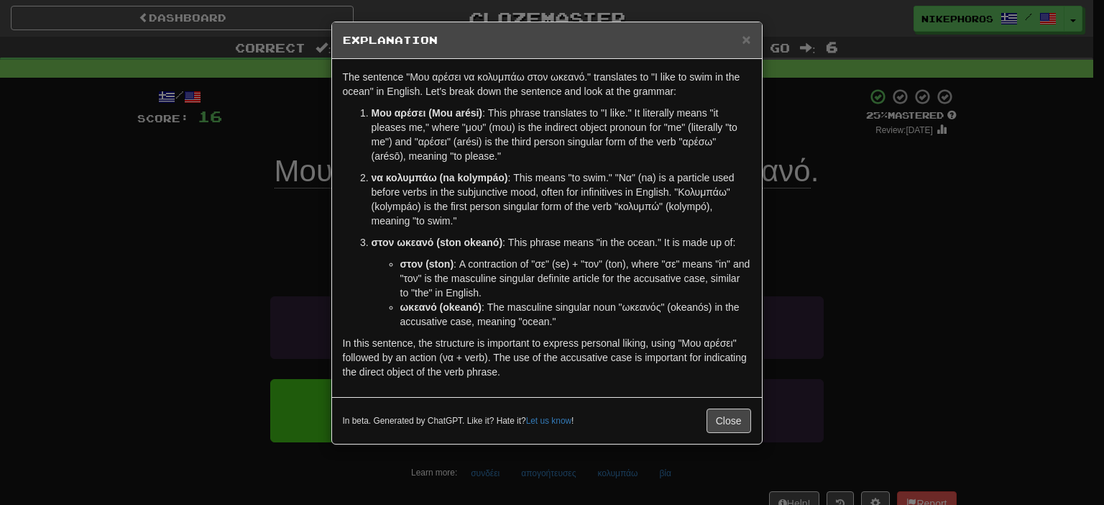
click at [976, 274] on div "× Explanation The sentence "Μου αρέσει να κολυμπάω στον ωκεανό." translates to …" at bounding box center [552, 252] width 1104 height 505
click at [959, 281] on div "× Explanation The sentence "Μου αρέσει να κολυμπάω στον ωκεανό." translates to …" at bounding box center [552, 252] width 1104 height 505
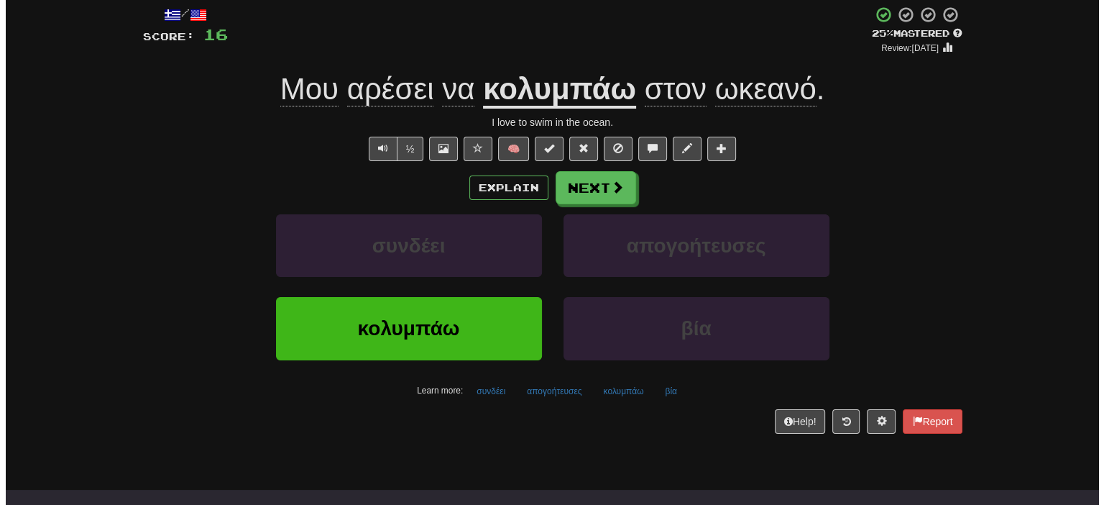
scroll to position [144, 0]
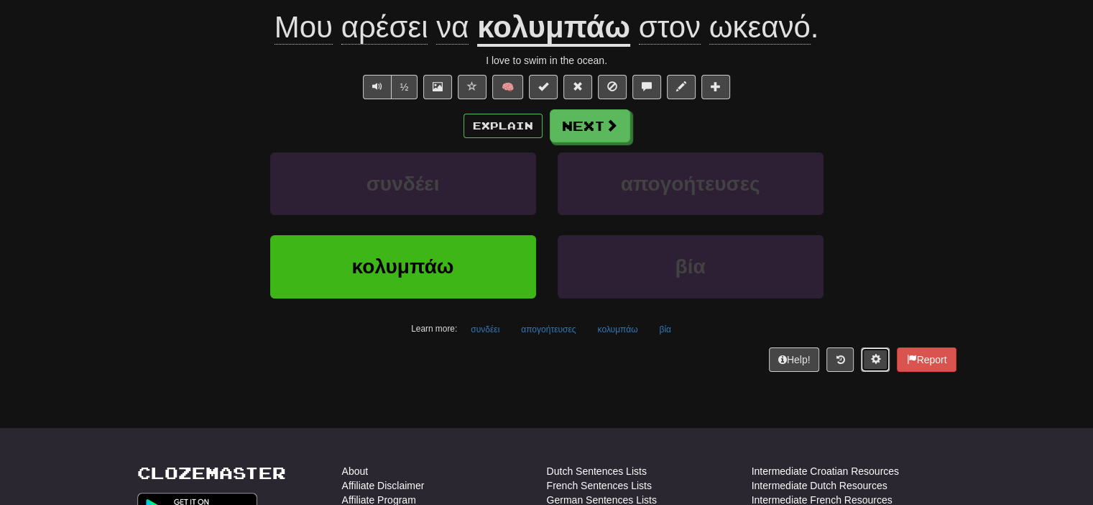
click at [861, 355] on button at bounding box center [875, 359] width 29 height 24
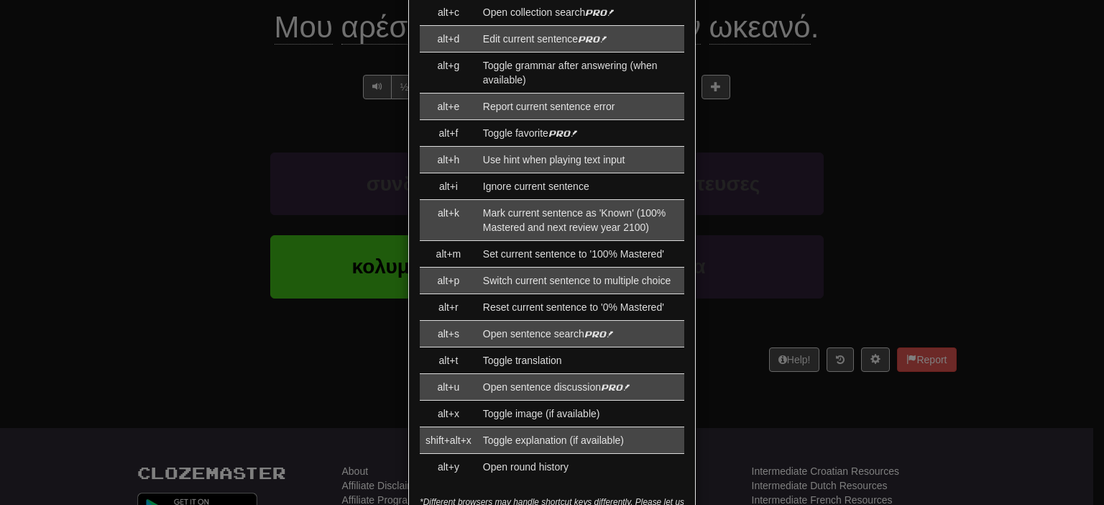
scroll to position [1509, 0]
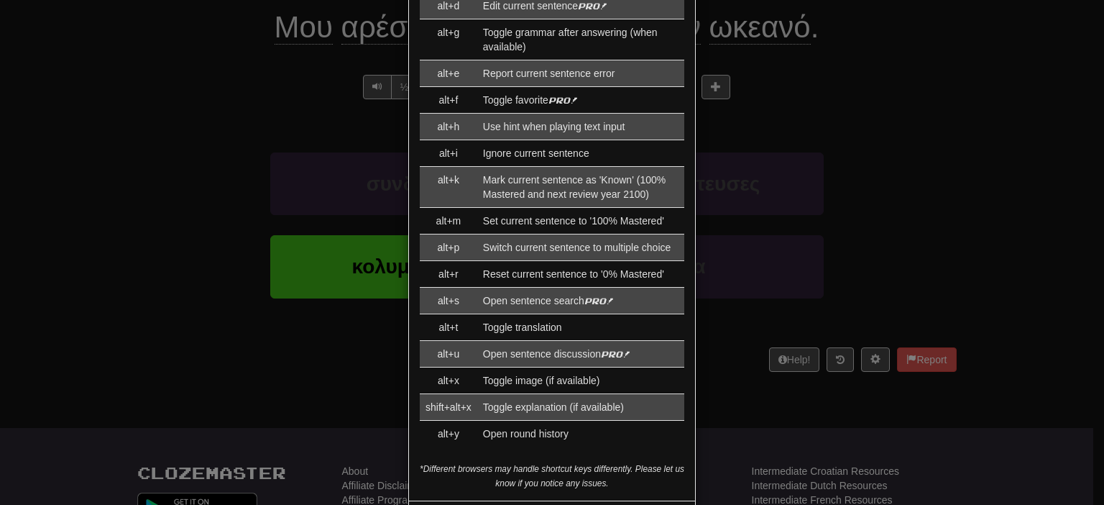
click at [564, 314] on td "Toggle translation" at bounding box center [580, 327] width 207 height 27
click at [563, 314] on td "Toggle translation" at bounding box center [580, 327] width 207 height 27
click at [528, 314] on td "Toggle translation" at bounding box center [580, 327] width 207 height 27
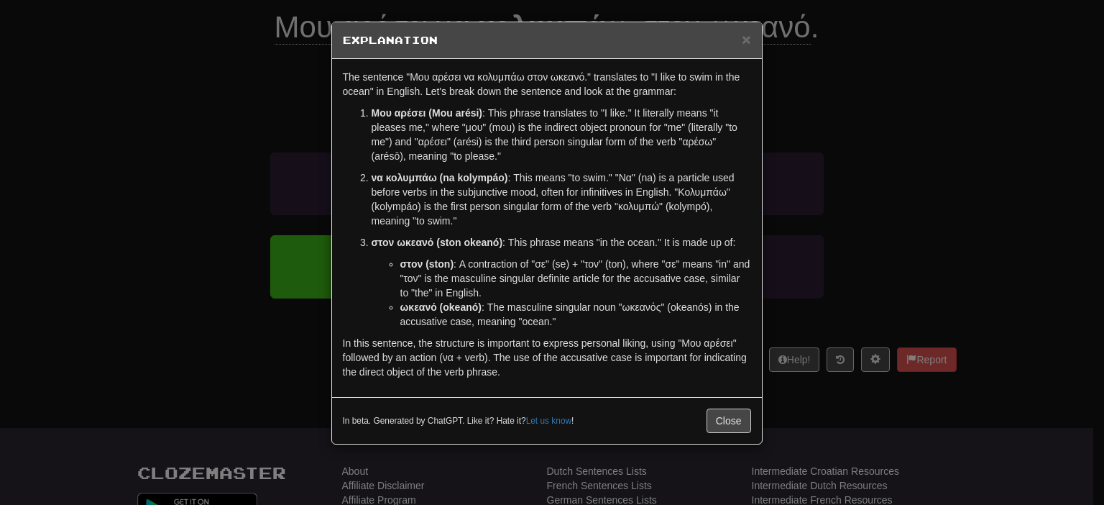
click at [948, 208] on div "× Explanation The sentence "Μου αρέσει να κολυμπάω στον ωκεανό." translates to …" at bounding box center [552, 252] width 1104 height 505
click at [948, 209] on div "× Explanation The sentence "Μου αρέσει να κολυμπάω στον ωκεανό." translates to …" at bounding box center [552, 252] width 1104 height 505
click at [942, 201] on div "× Explanation The sentence "Μου αρέσει να κολυμπάω στον ωκεανό." translates to …" at bounding box center [552, 252] width 1104 height 505
click at [1001, 186] on div "× Explanation The sentence "Μου αρέσει να κολυμπάω στον ωκεανό." translates to …" at bounding box center [552, 252] width 1104 height 505
click at [972, 194] on div "× Explanation The sentence "Μου αρέσει να κολυμπάω στον ωκεανό." translates to …" at bounding box center [552, 252] width 1104 height 505
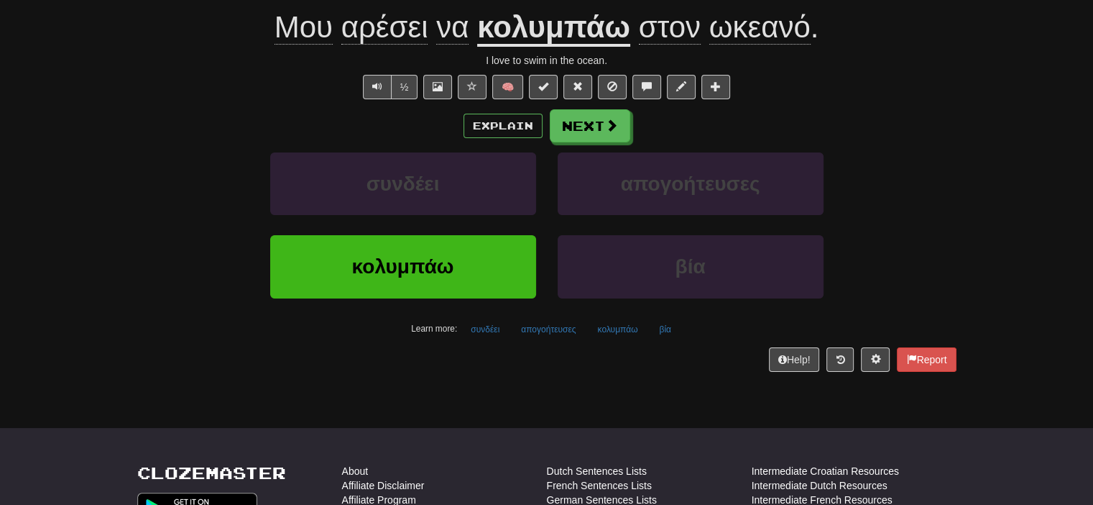
click at [1026, 168] on div "Correct : 4 Incorrect : 0 To go : 6 Playing : Fast Track Level 2 / Score: 16 + …" at bounding box center [546, 142] width 1093 height 499
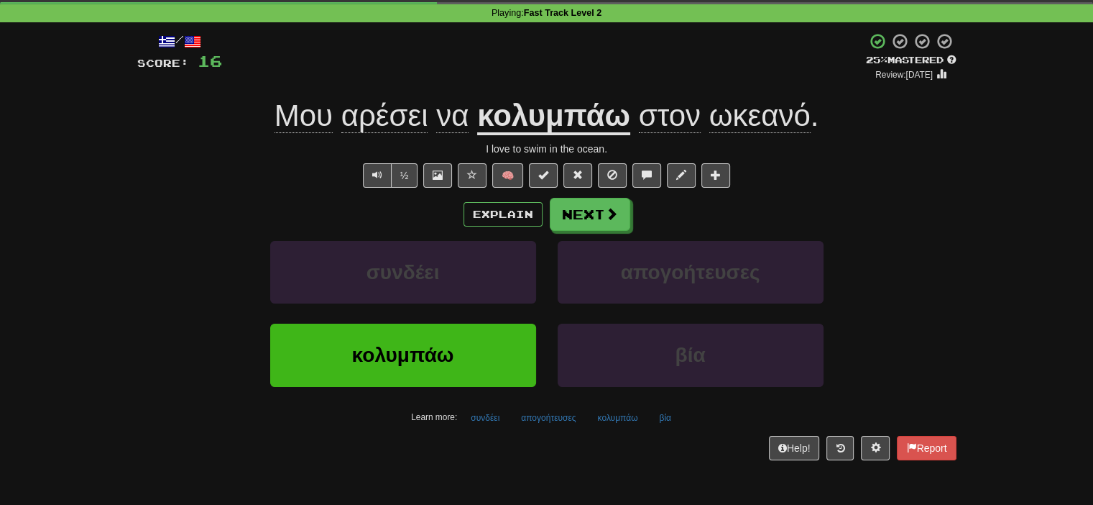
scroll to position [0, 0]
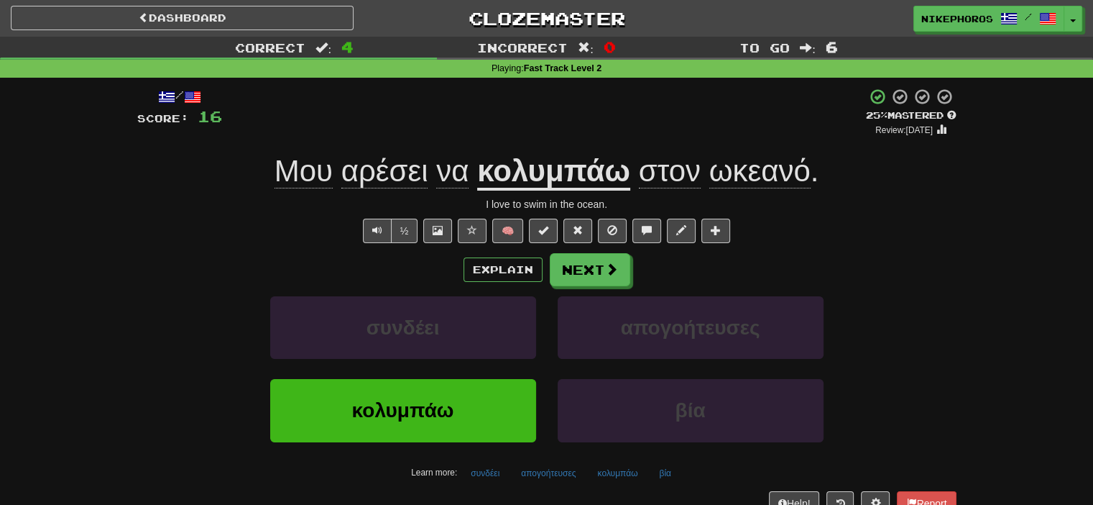
click at [891, 172] on div "Μου αρέσει να κολυμπάω στον ωκεανό ." at bounding box center [546, 172] width 819 height 40
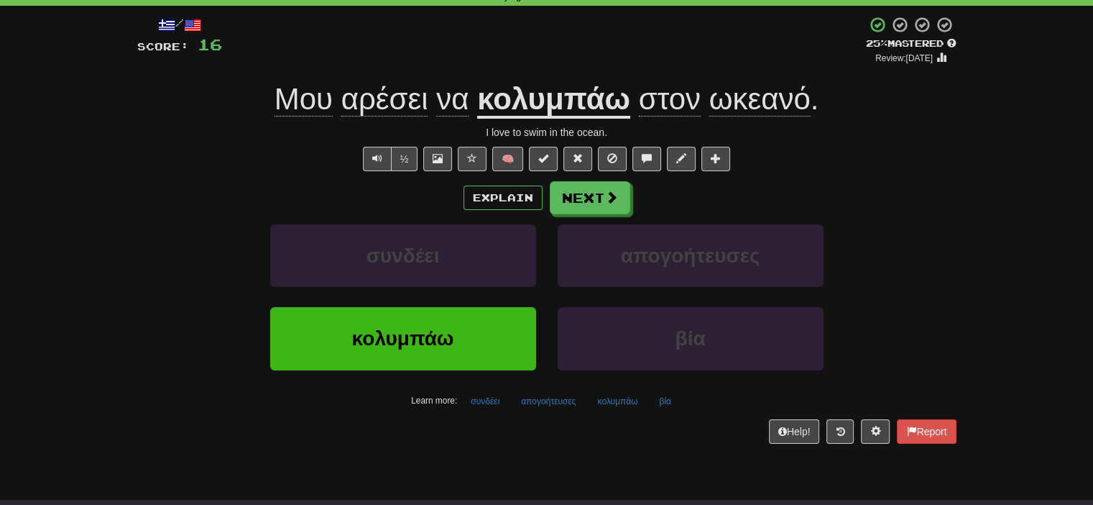
click at [895, 295] on div "συνδέει απογοήτευσες" at bounding box center [547, 265] width 862 height 83
click at [925, 134] on div "I love to swim in the ocean." at bounding box center [546, 132] width 819 height 14
click at [584, 196] on button "Next" at bounding box center [591, 198] width 80 height 33
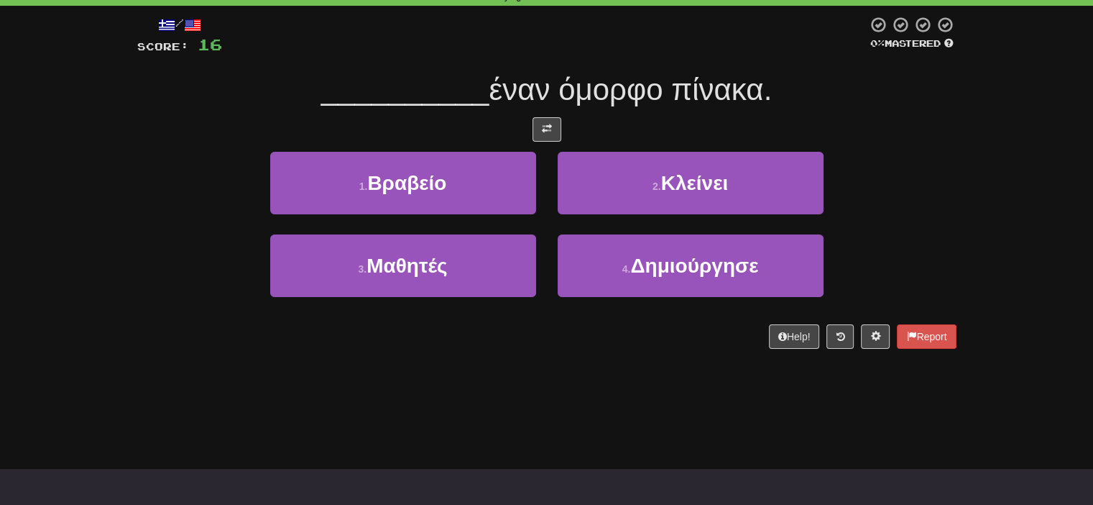
click at [888, 175] on div "1 . Βραβείο 2 . Κλείνει" at bounding box center [547, 193] width 862 height 83
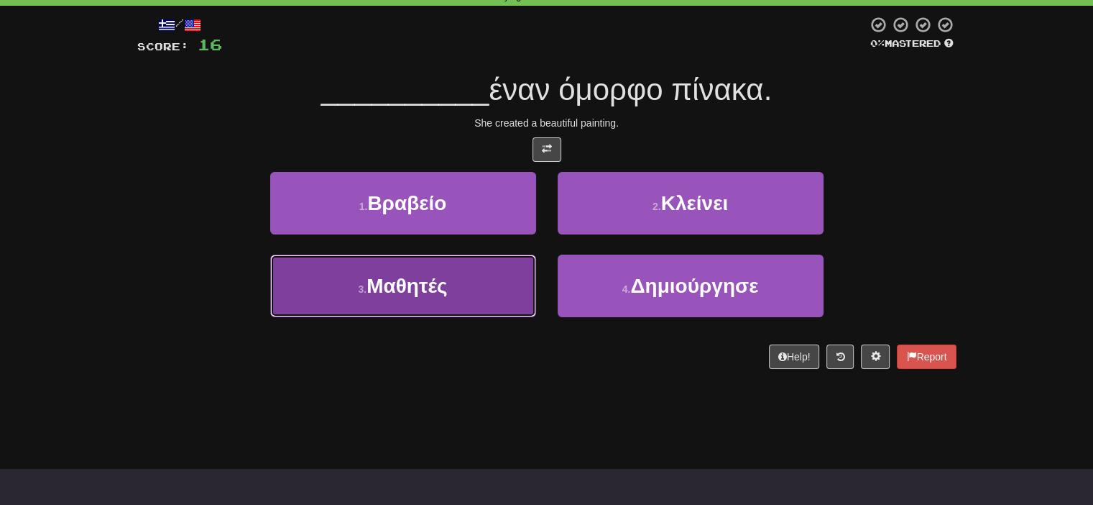
click at [379, 309] on button "3 . Μαθητές" at bounding box center [403, 285] width 266 height 63
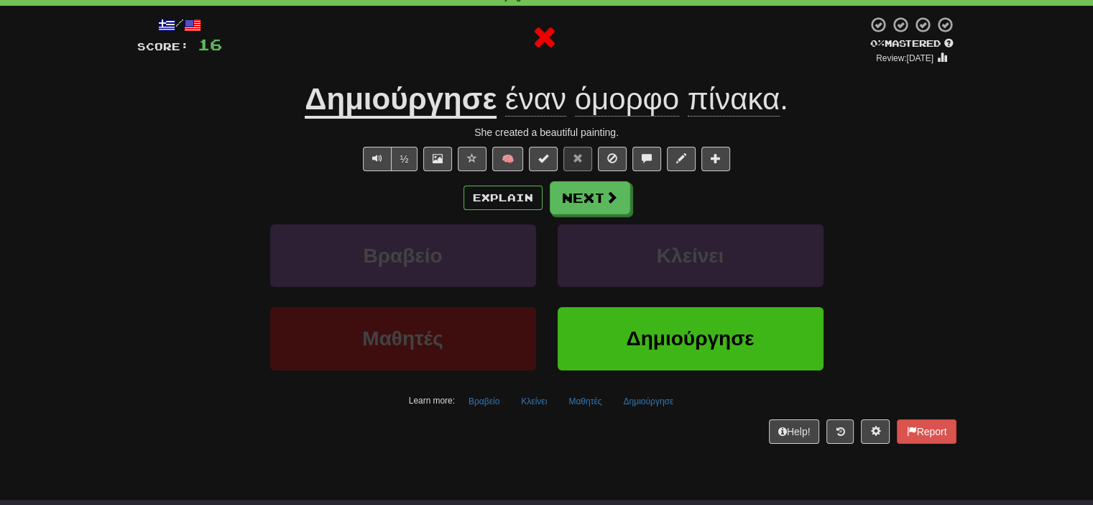
click at [448, 116] on u "Δημιούργησε" at bounding box center [401, 100] width 192 height 37
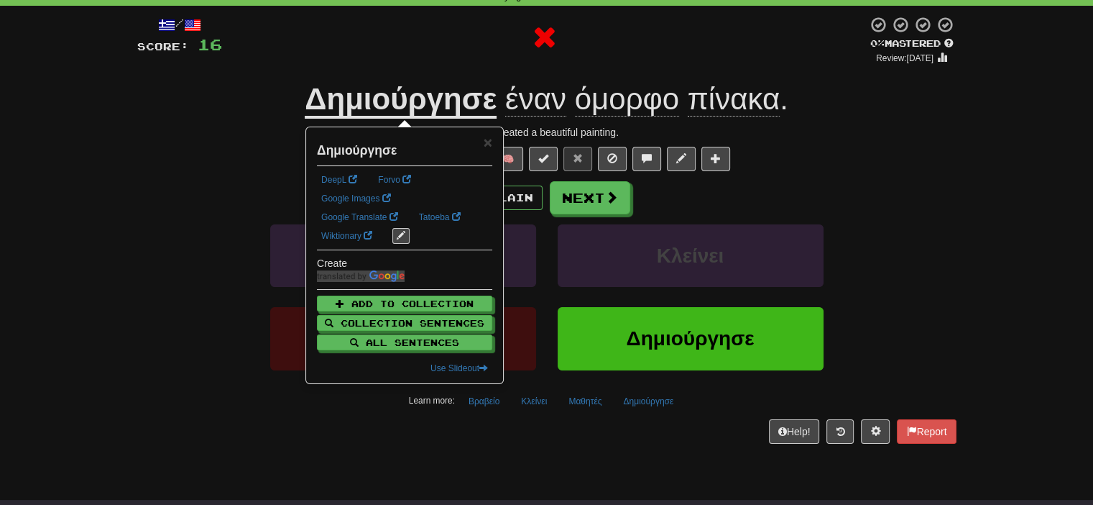
click at [980, 226] on div "Correct : 4 Incorrect : 1 To go : 6 Playing : Fast Track Level 2 / Score: 16 0 …" at bounding box center [546, 214] width 1093 height 499
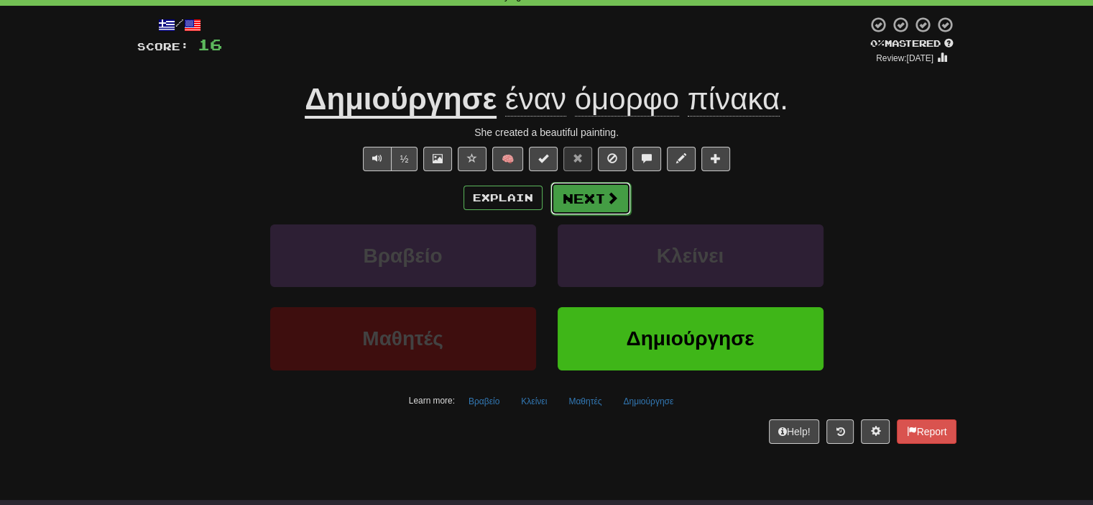
click at [591, 202] on button "Next" at bounding box center [591, 198] width 80 height 33
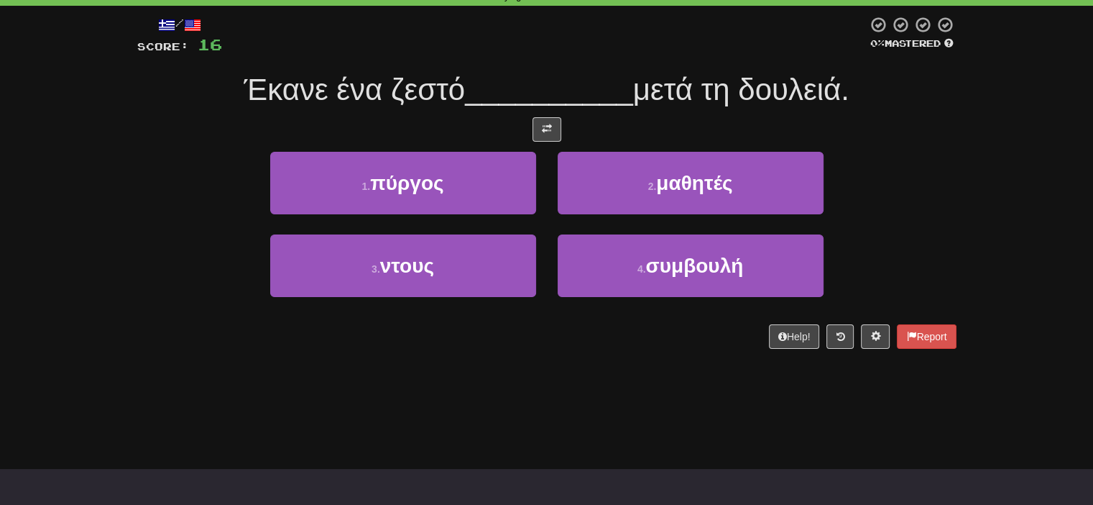
click at [1018, 259] on div "Correct : 4 Incorrect : 1 To go : 6 Playing : Fast Track Level 2 / Score: 16 0 …" at bounding box center [546, 167] width 1093 height 404
click at [903, 153] on div "1 . πύργος 2 . μαθητές" at bounding box center [547, 193] width 862 height 83
click at [556, 119] on button at bounding box center [547, 129] width 29 height 24
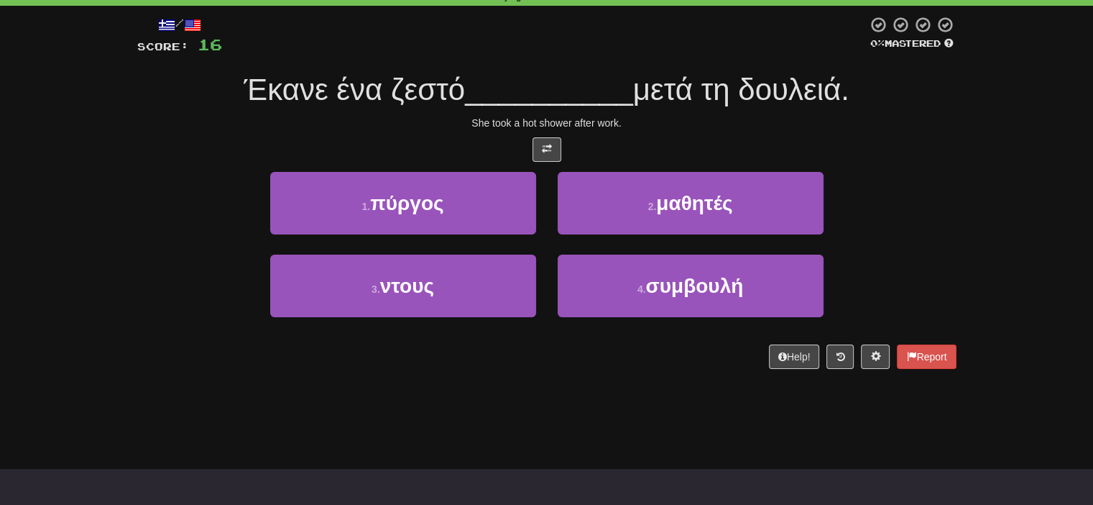
click at [903, 136] on div "/ Score: 16 0 % Mastered Έκανε ένα ζεστό __________ μετά τη δουλειά. She took a…" at bounding box center [546, 192] width 819 height 353
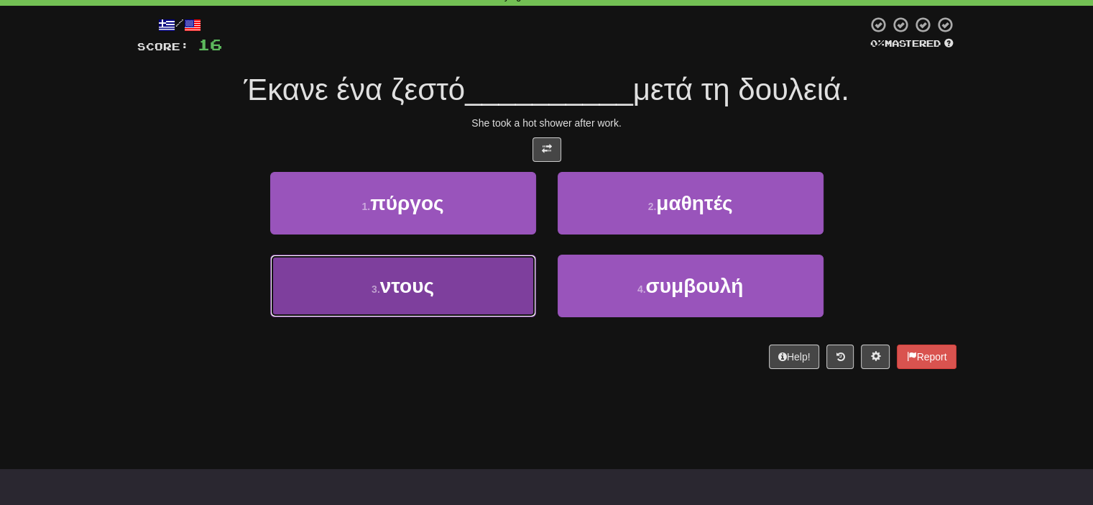
click at [450, 302] on button "3 . ντους" at bounding box center [403, 285] width 266 height 63
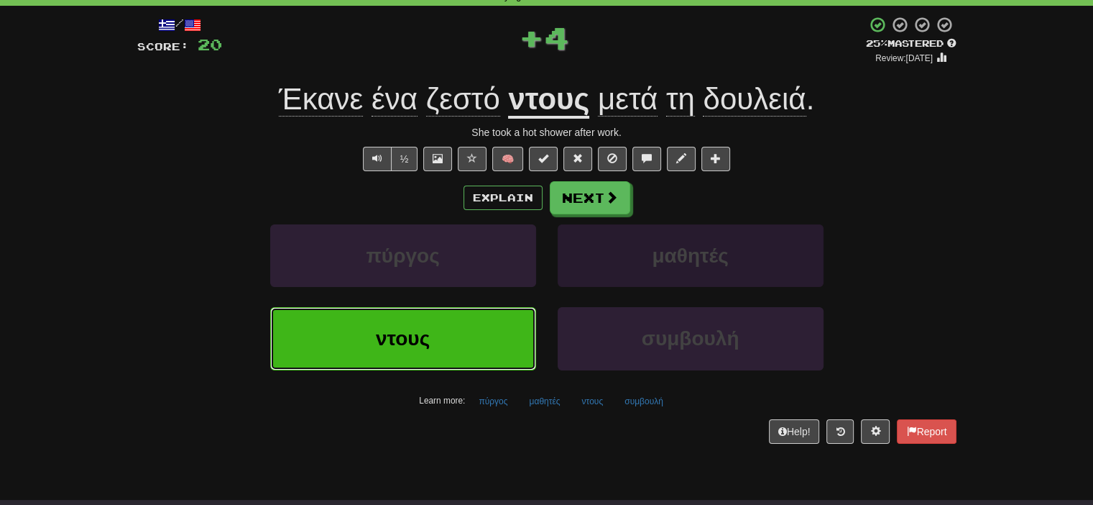
scroll to position [0, 0]
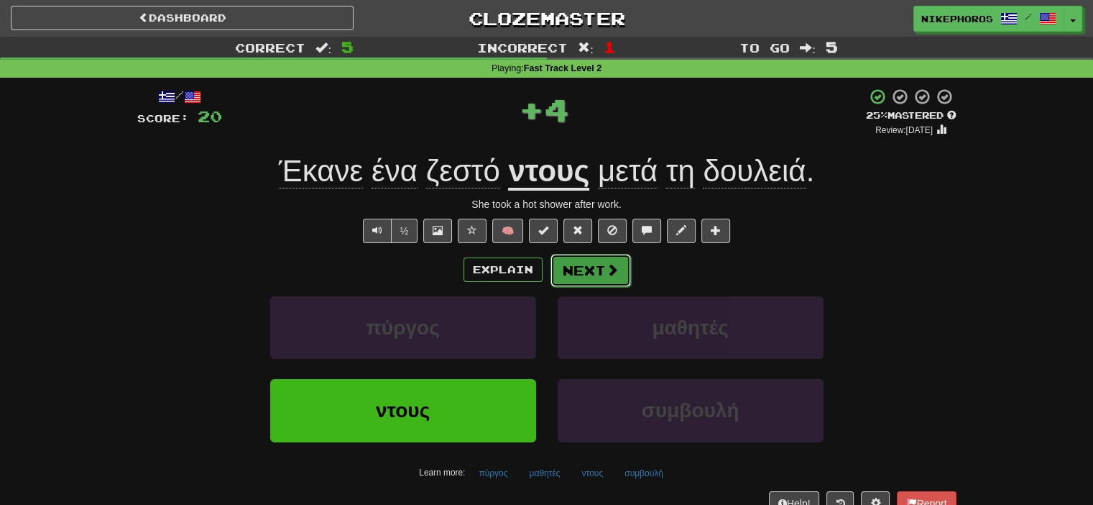
click at [575, 259] on button "Next" at bounding box center [591, 270] width 80 height 33
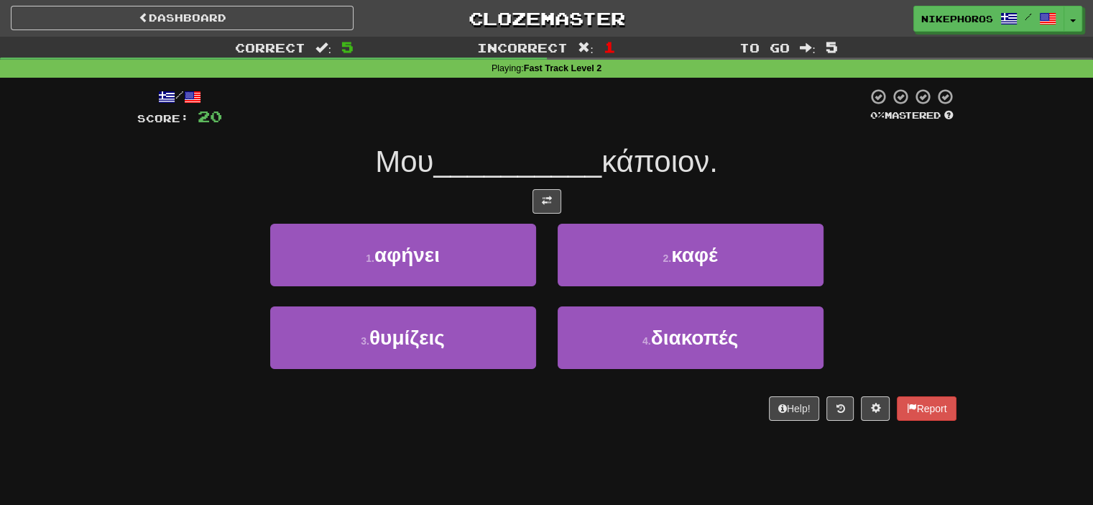
click at [928, 282] on div "1 . αφήνει 2 . καφέ" at bounding box center [547, 265] width 862 height 83
click at [668, 142] on div "Μου __________ κάποιον." at bounding box center [546, 162] width 819 height 40
click at [679, 159] on span "κάποιον." at bounding box center [660, 161] width 116 height 34
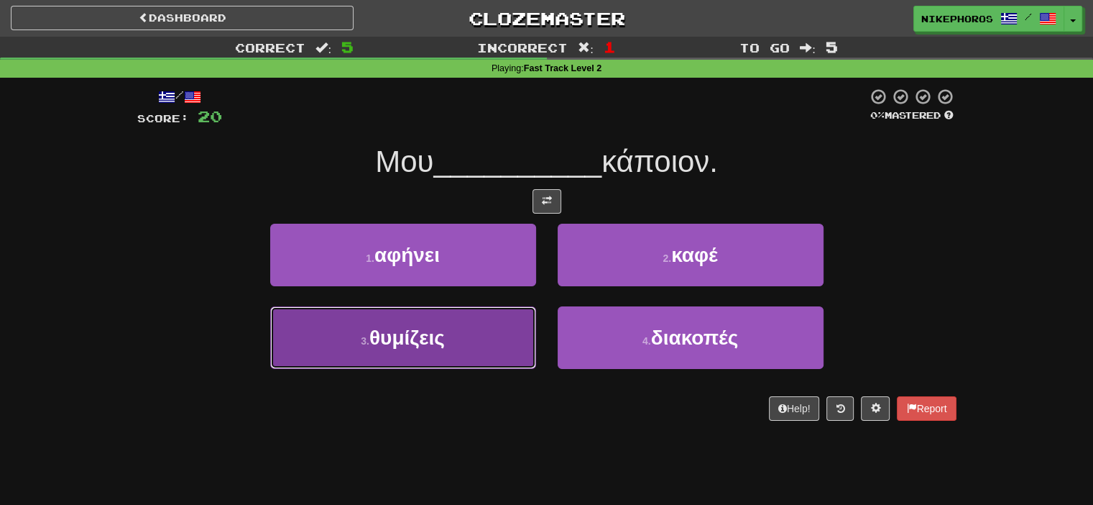
click at [454, 324] on button "3 . θυμίζεις" at bounding box center [403, 337] width 266 height 63
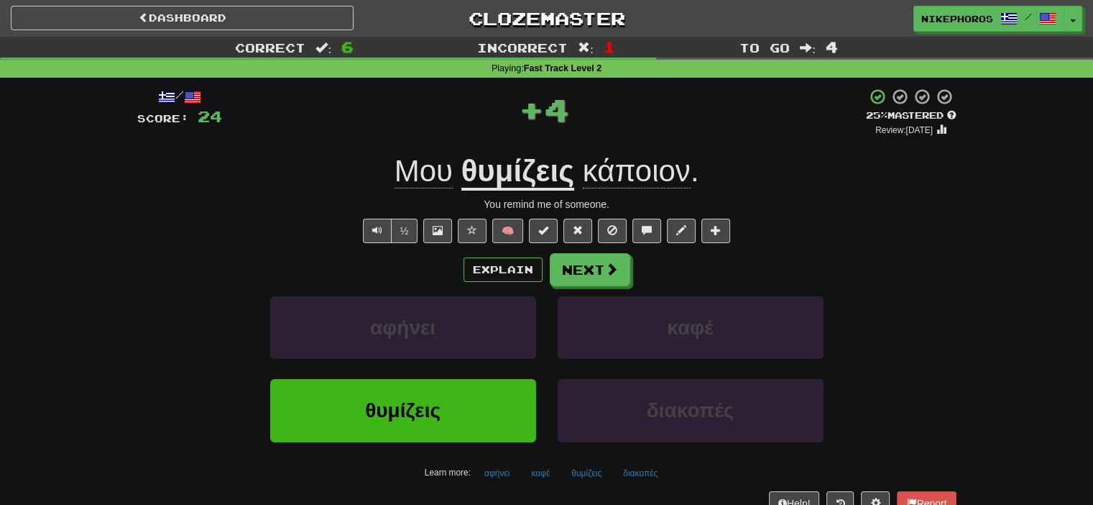
click at [885, 194] on div "/ Score: 24 + 4 25 % Mastered Review: 2025-09-19 Μου θυμίζεις κάποιον . You rem…" at bounding box center [546, 301] width 819 height 427
click at [584, 267] on button "Next" at bounding box center [591, 270] width 80 height 33
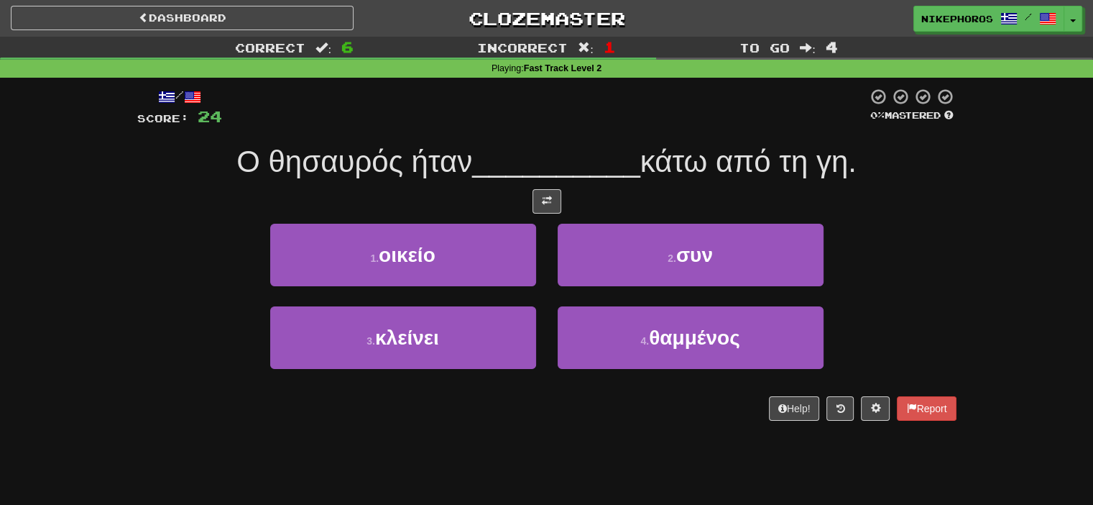
click at [929, 228] on div "1 . οικείο 2 . συν" at bounding box center [547, 265] width 862 height 83
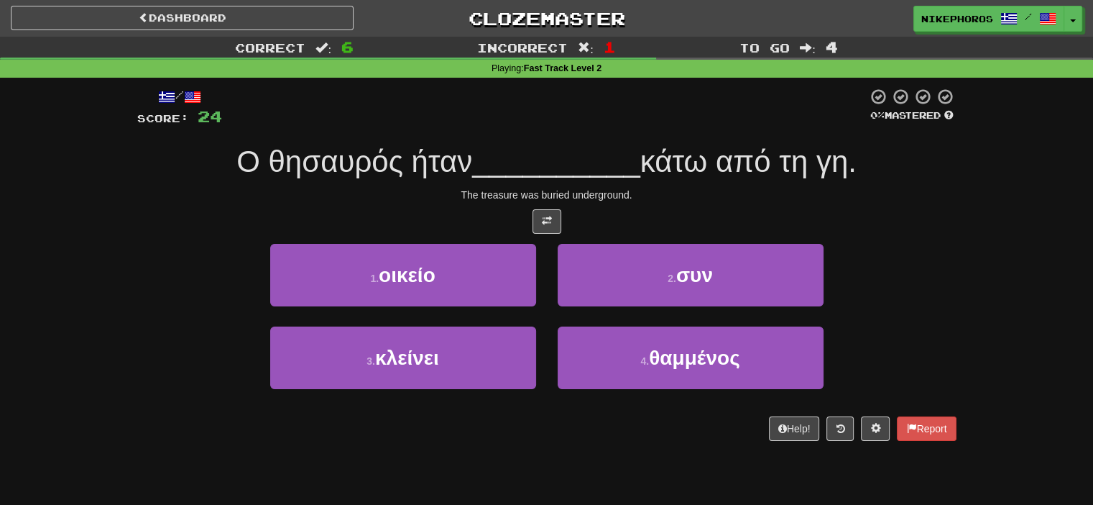
click at [688, 163] on span "κάτω από τη γη." at bounding box center [748, 161] width 216 height 34
click at [897, 149] on div "Ο θησαυρός ήταν __________ κάτω από τη γη." at bounding box center [546, 162] width 819 height 40
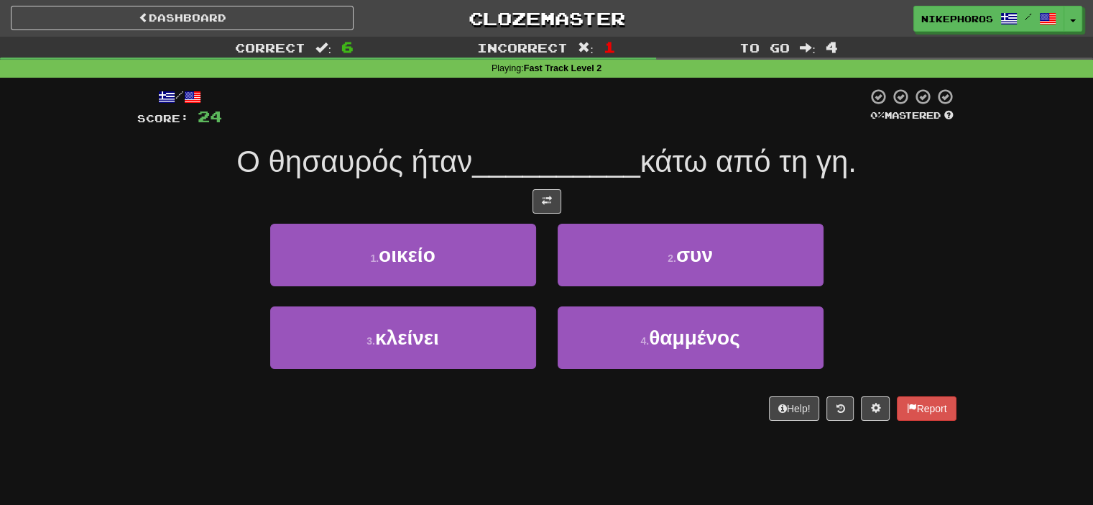
click at [907, 155] on div "Ο θησαυρός ήταν __________ κάτω από τη γη." at bounding box center [546, 162] width 819 height 40
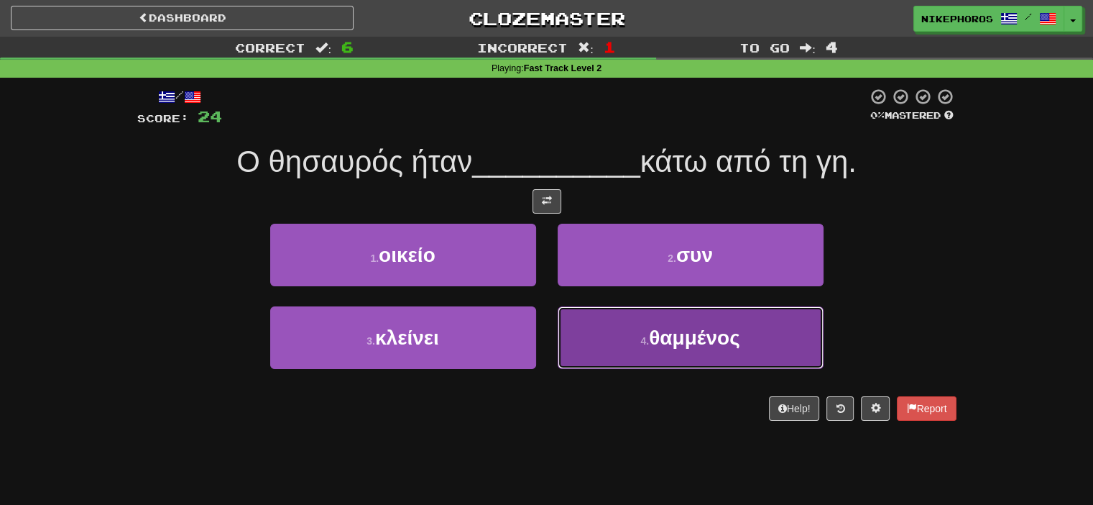
click at [734, 326] on span "θαμμένος" at bounding box center [694, 337] width 91 height 22
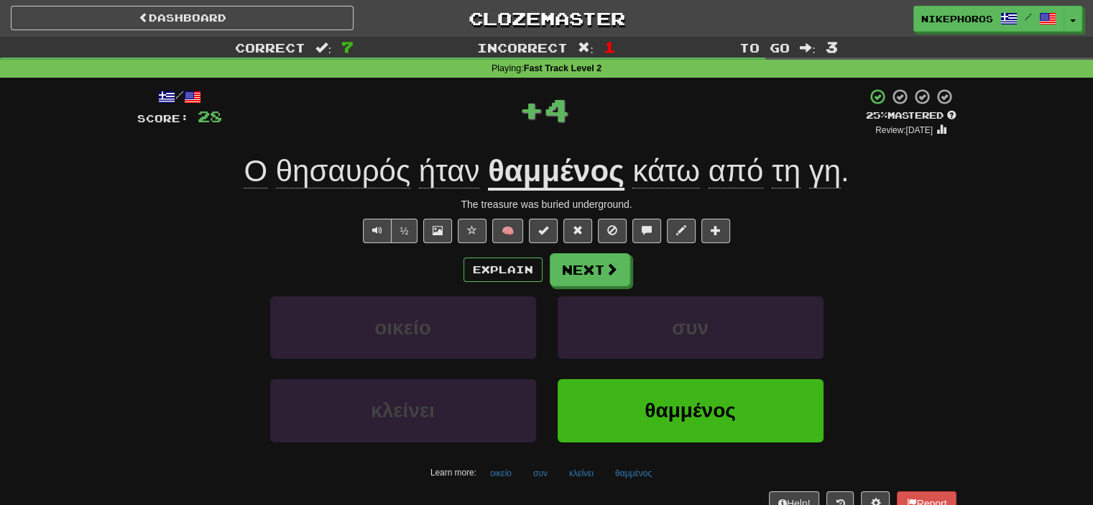
click at [897, 283] on div "Explain Next" at bounding box center [546, 269] width 819 height 33
click at [593, 190] on strong "θαμμένος" at bounding box center [556, 172] width 137 height 37
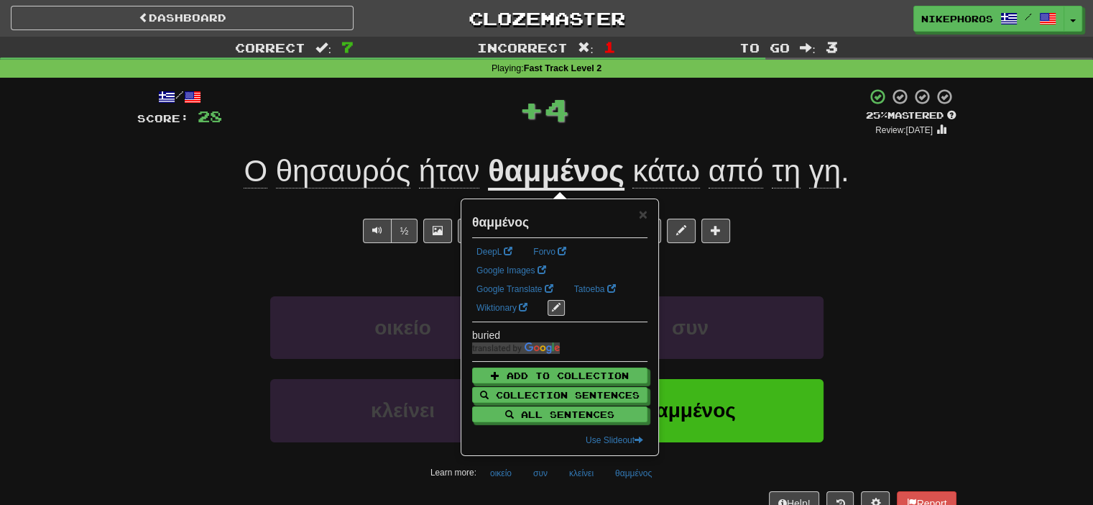
click at [906, 167] on div "Ο θησαυρός ήταν θαμμένος κάτω από τη γη ." at bounding box center [546, 172] width 819 height 40
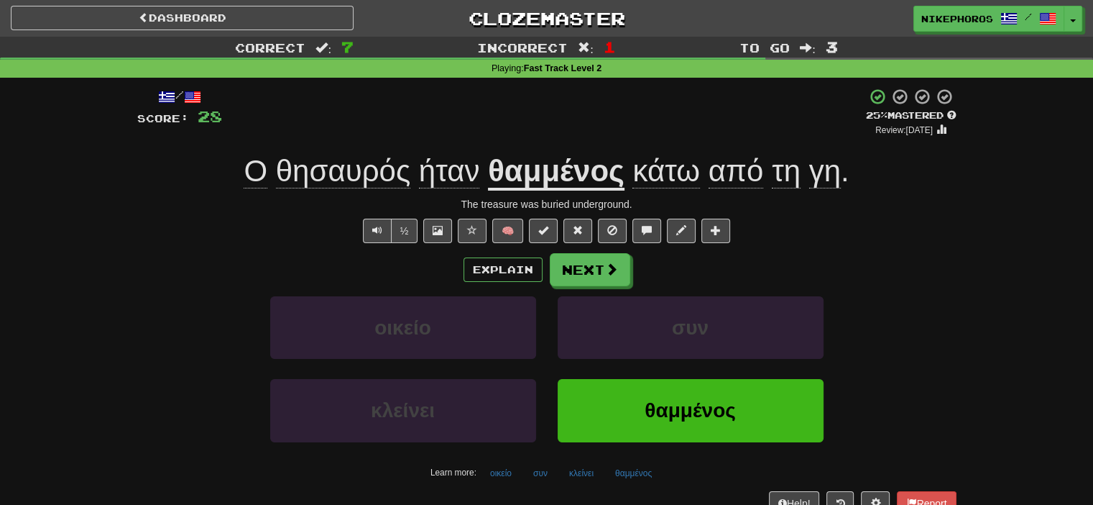
click at [731, 279] on div "Explain Next" at bounding box center [546, 269] width 819 height 33
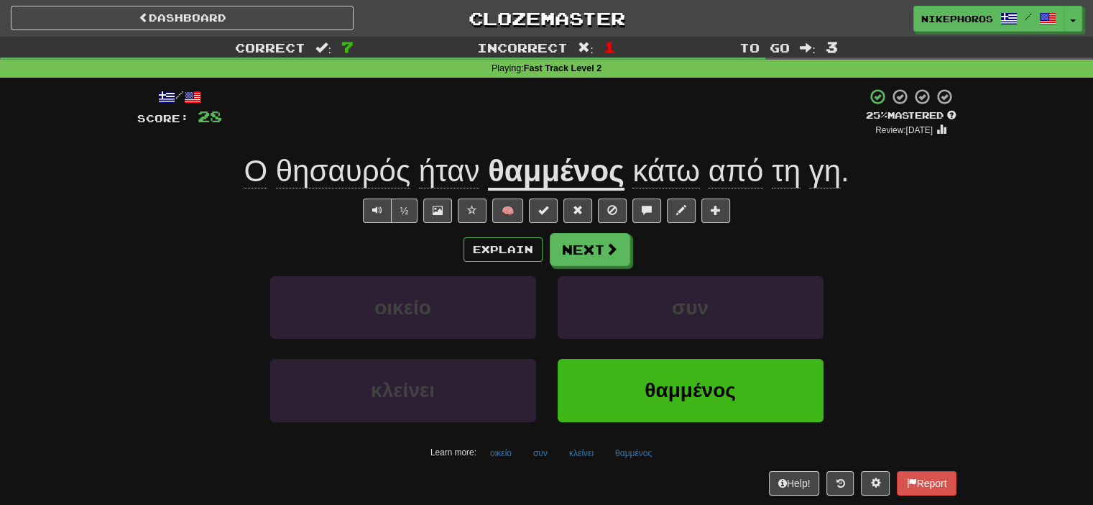
click at [902, 267] on div "Explain Next οικείο συν κλείνει θαμμένος Learn more: οικείο συν κλείνει θαμμένος" at bounding box center [546, 348] width 819 height 231
click at [586, 244] on button "Next" at bounding box center [591, 250] width 80 height 33
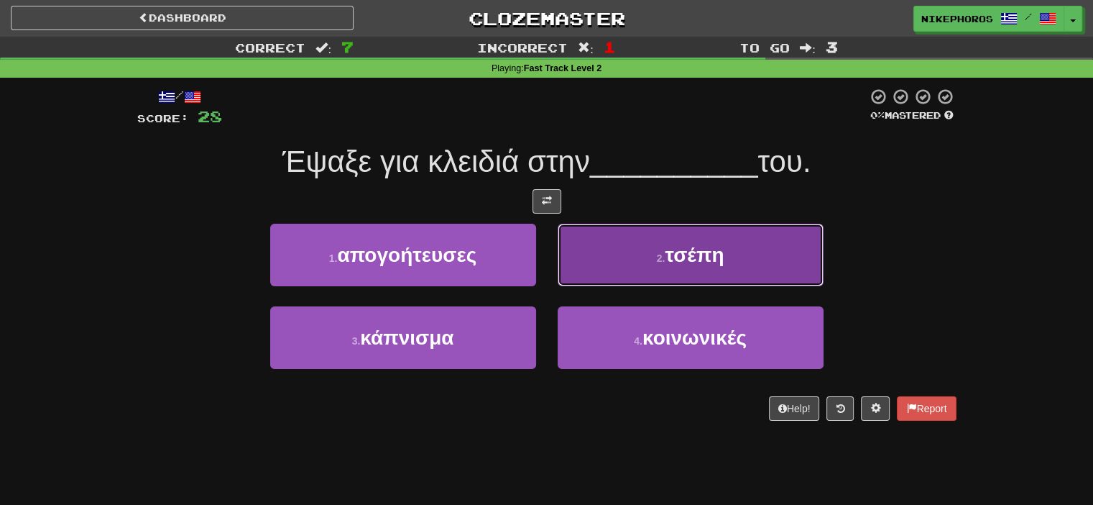
click at [739, 258] on button "2 . τσέπη" at bounding box center [691, 255] width 266 height 63
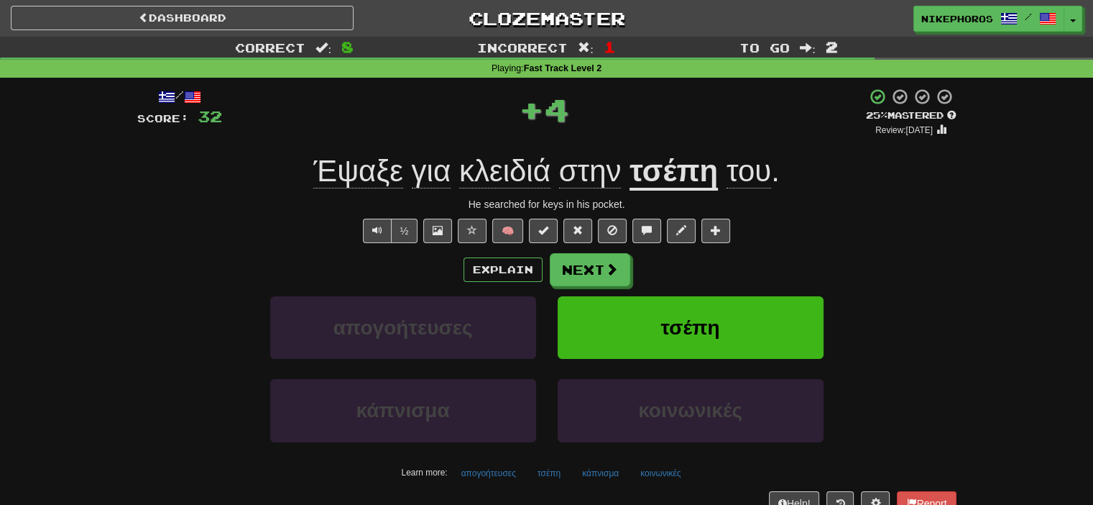
click at [897, 172] on div "Έψαξε για κλειδιά στην τσέπη του ." at bounding box center [546, 172] width 819 height 40
click at [368, 172] on span "Έψαξε" at bounding box center [358, 171] width 90 height 34
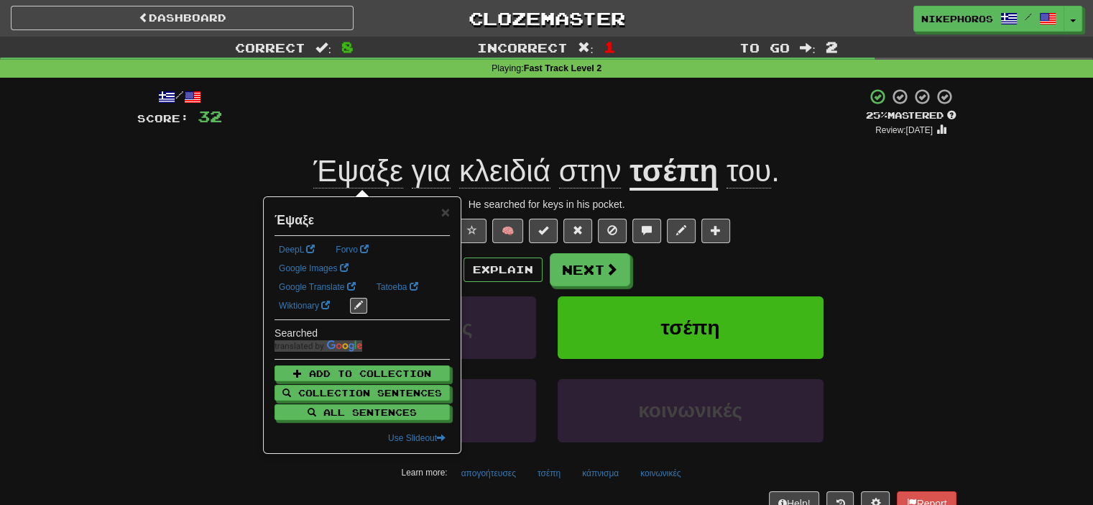
click at [441, 152] on div "/ Score: 32 + 4 25 % Mastered Review: 2025-09-19 Έψαξε για κλειδιά στην τσέπη τ…" at bounding box center [546, 301] width 819 height 427
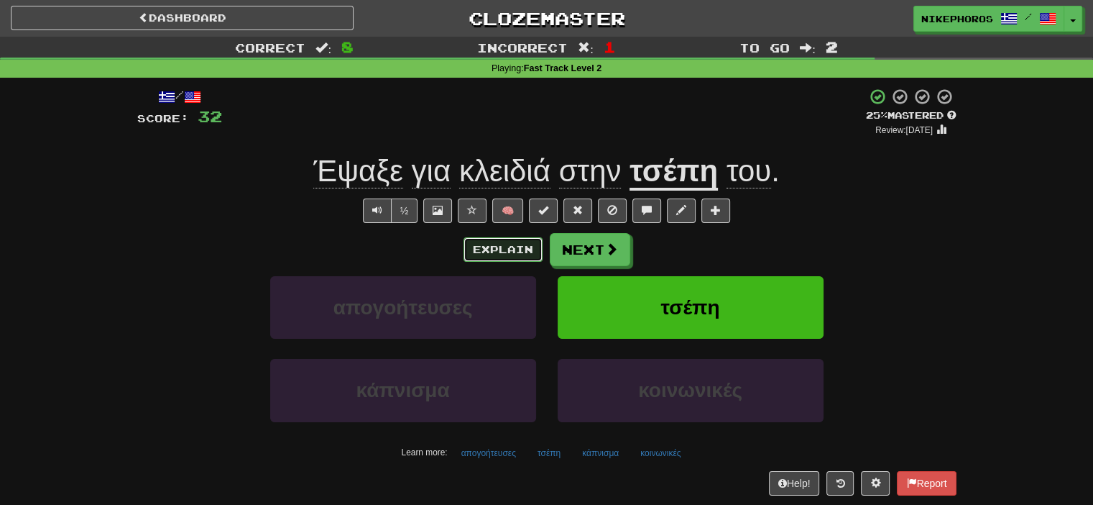
click at [492, 241] on button "Explain" at bounding box center [503, 249] width 79 height 24
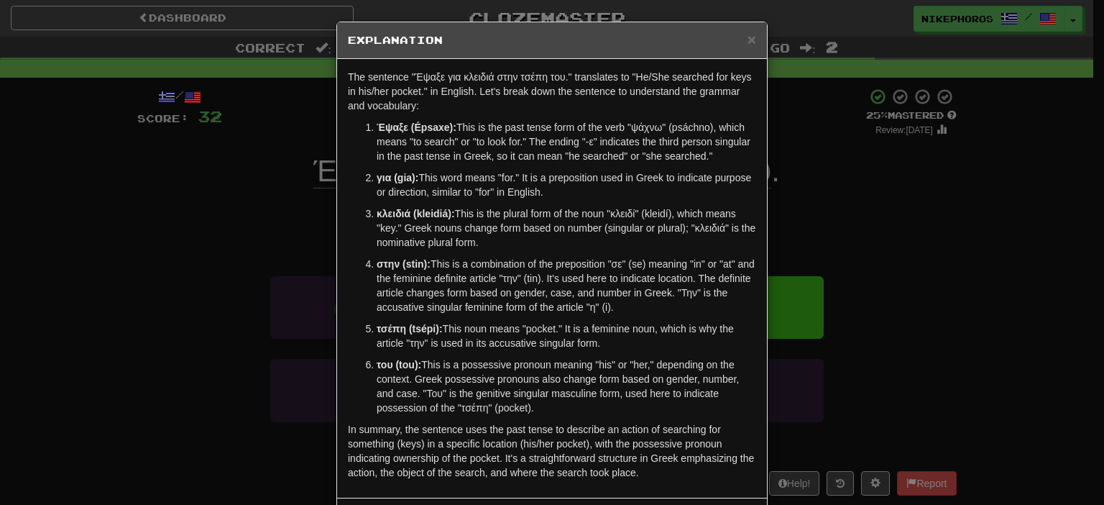
click at [972, 211] on div "× Explanation The sentence "Έψαξε για κλειδιά στην τσέπη του." translates to "H…" at bounding box center [552, 252] width 1104 height 505
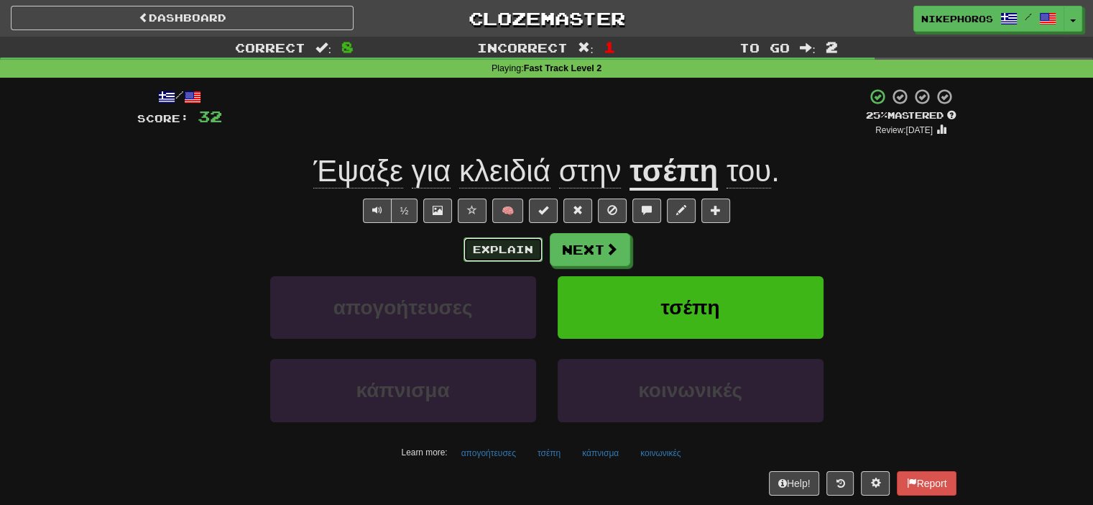
click at [509, 252] on button "Explain" at bounding box center [503, 249] width 79 height 24
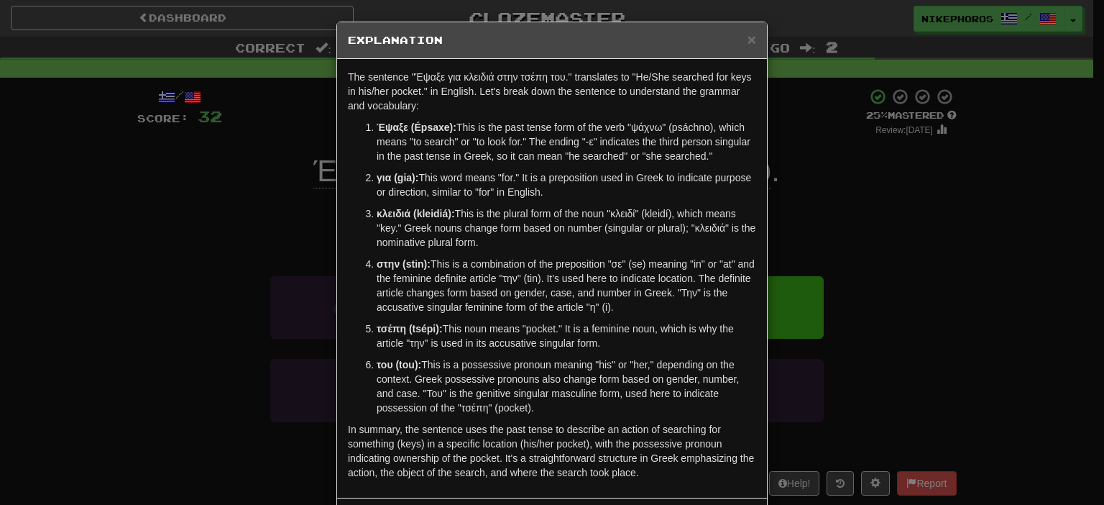
drag, startPoint x: 885, startPoint y: 188, endPoint x: 895, endPoint y: 211, distance: 25.1
click at [895, 211] on div "× Explanation The sentence "Έψαξε για κλειδιά στην τσέπη του." translates to "H…" at bounding box center [552, 252] width 1104 height 505
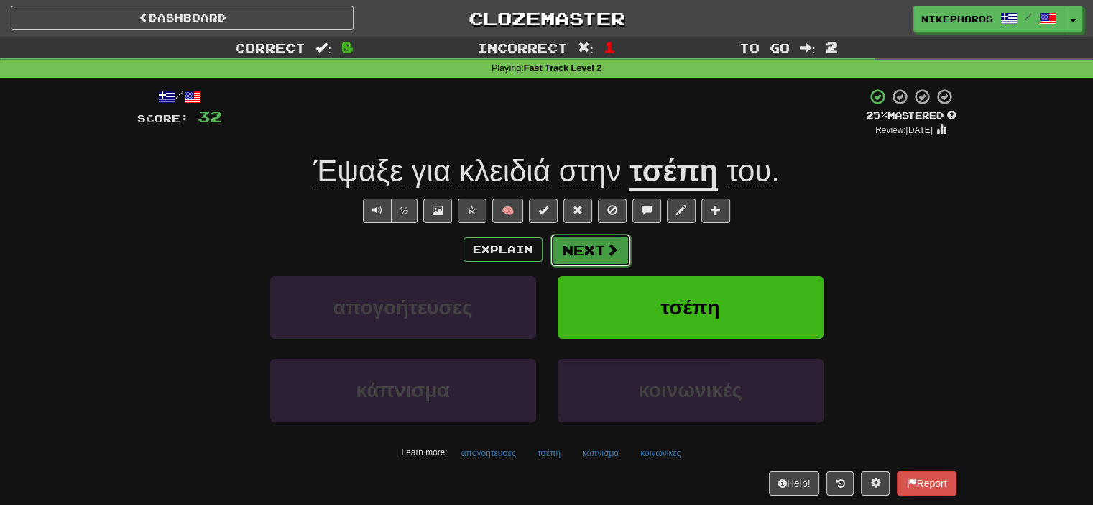
click at [610, 241] on button "Next" at bounding box center [591, 250] width 80 height 33
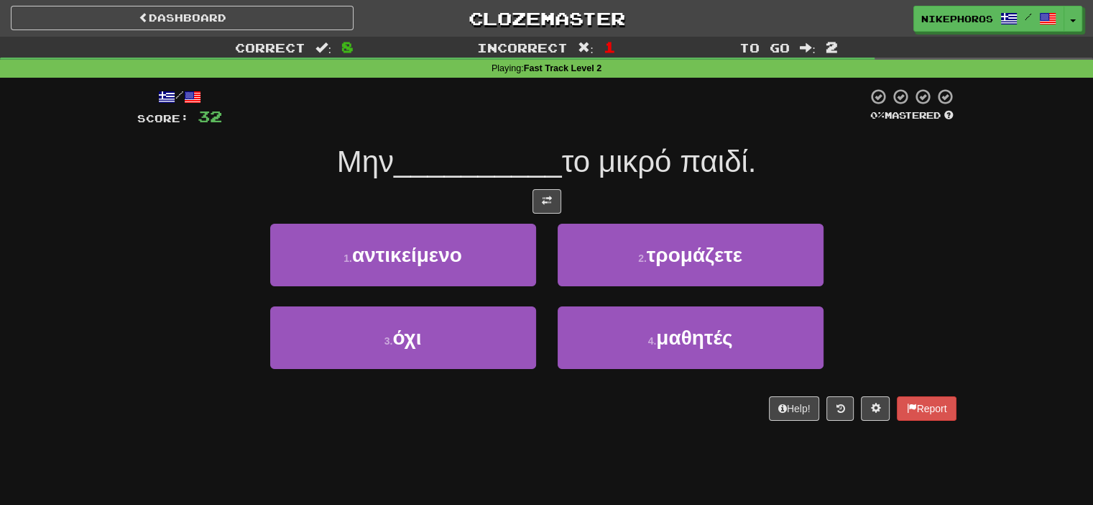
click at [914, 180] on div "Μην __________ το μικρό παιδί." at bounding box center [546, 162] width 819 height 40
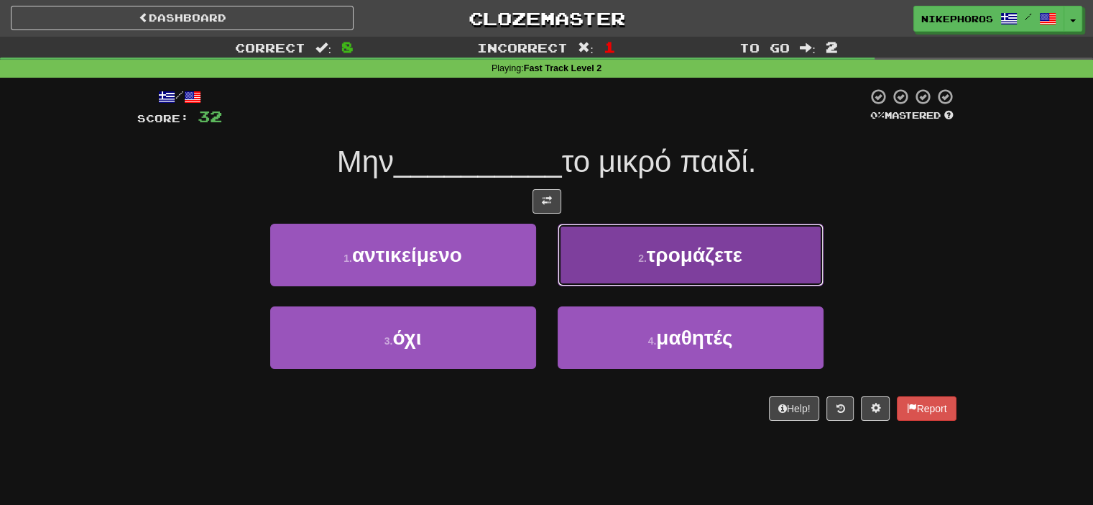
click at [768, 234] on button "2 . τρομάζετε" at bounding box center [691, 255] width 266 height 63
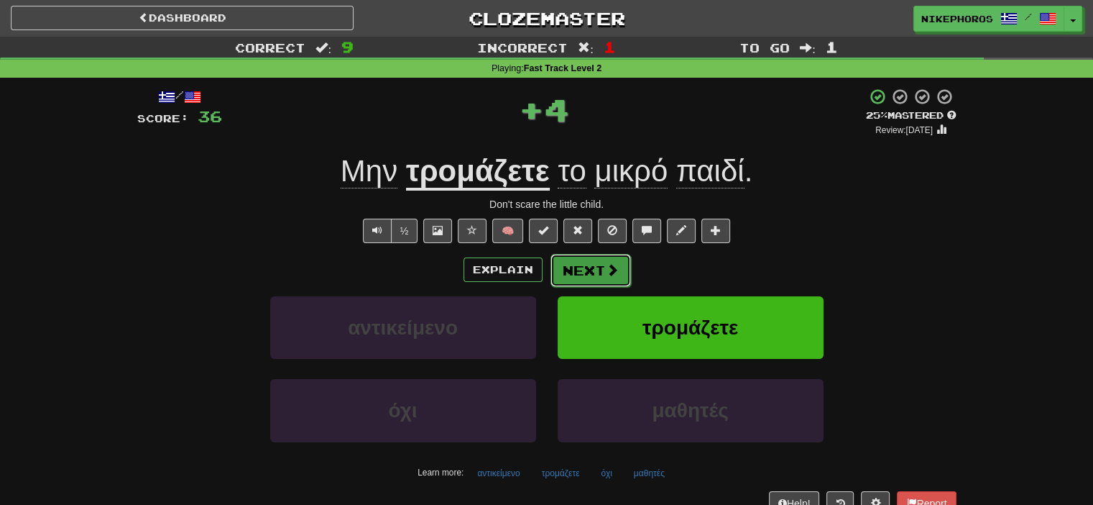
click at [568, 272] on button "Next" at bounding box center [591, 270] width 80 height 33
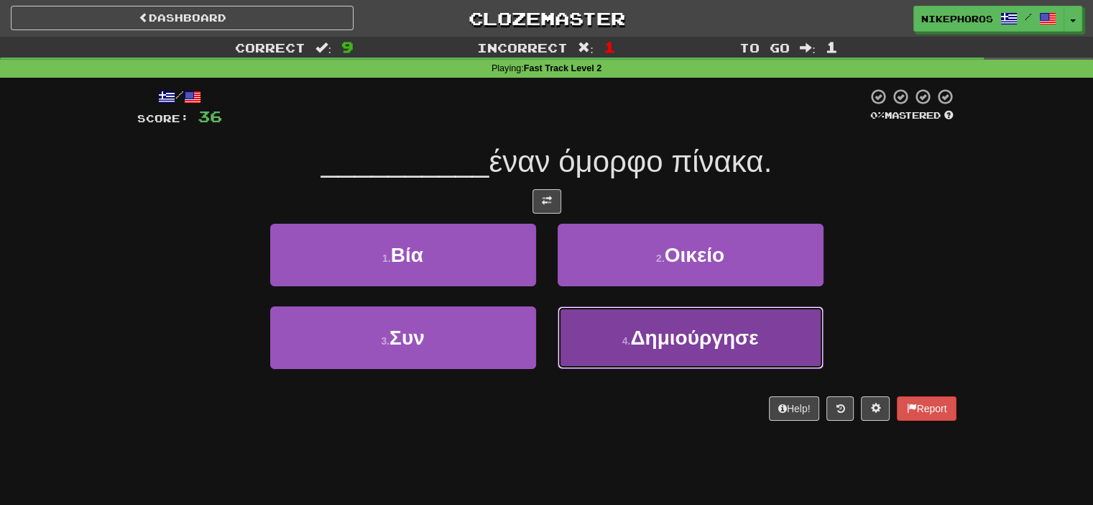
click at [733, 347] on span "Δημιούργησε" at bounding box center [694, 337] width 128 height 22
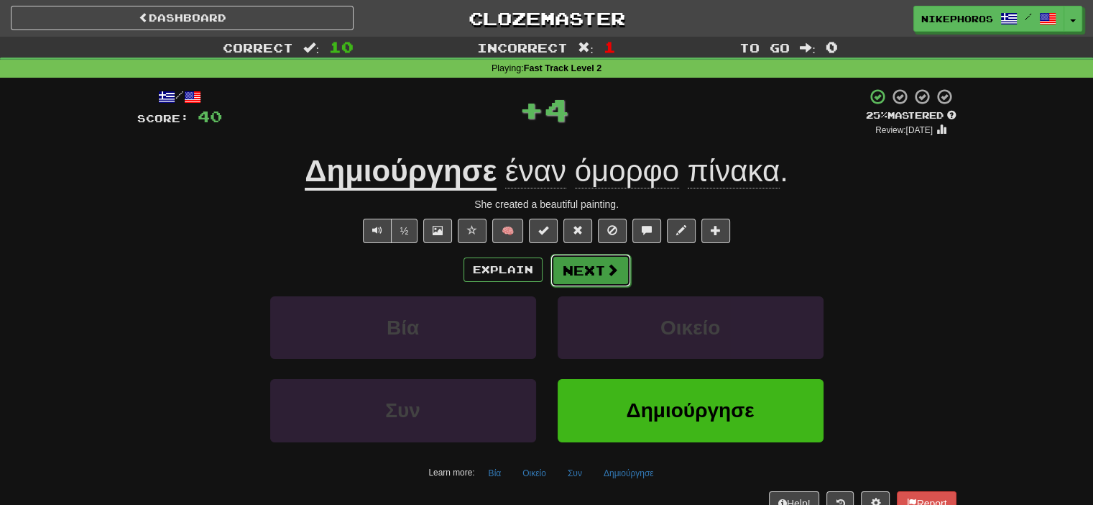
click at [615, 268] on span at bounding box center [612, 269] width 13 height 13
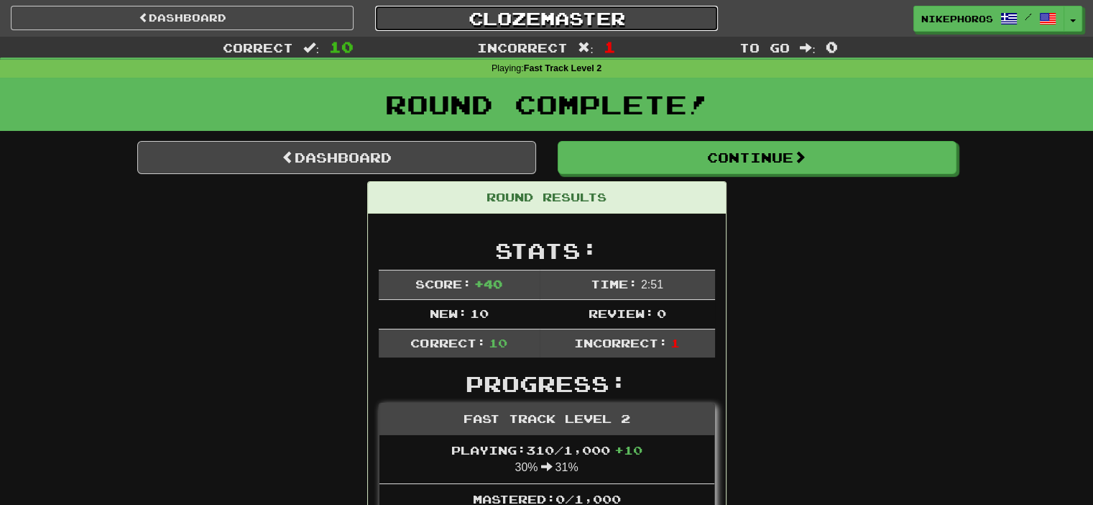
click at [576, 20] on link "Clozemaster" at bounding box center [546, 18] width 343 height 25
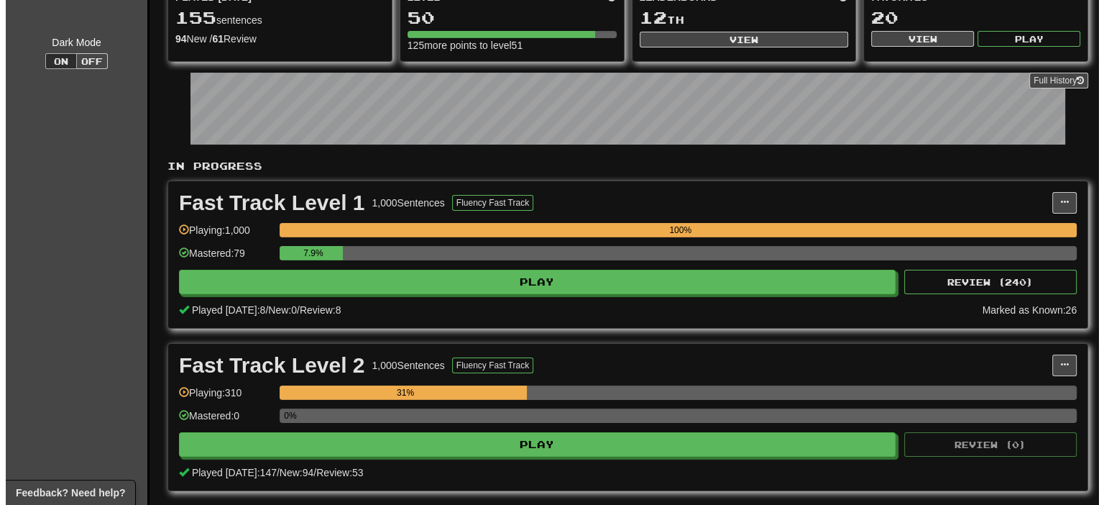
scroll to position [216, 0]
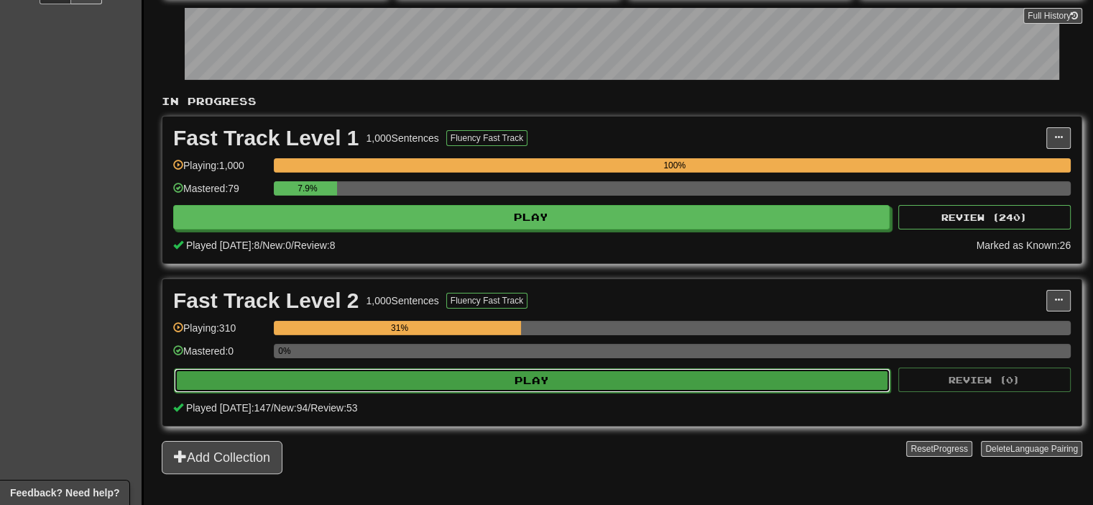
click at [604, 386] on button "Play" at bounding box center [532, 380] width 717 height 24
select select "**"
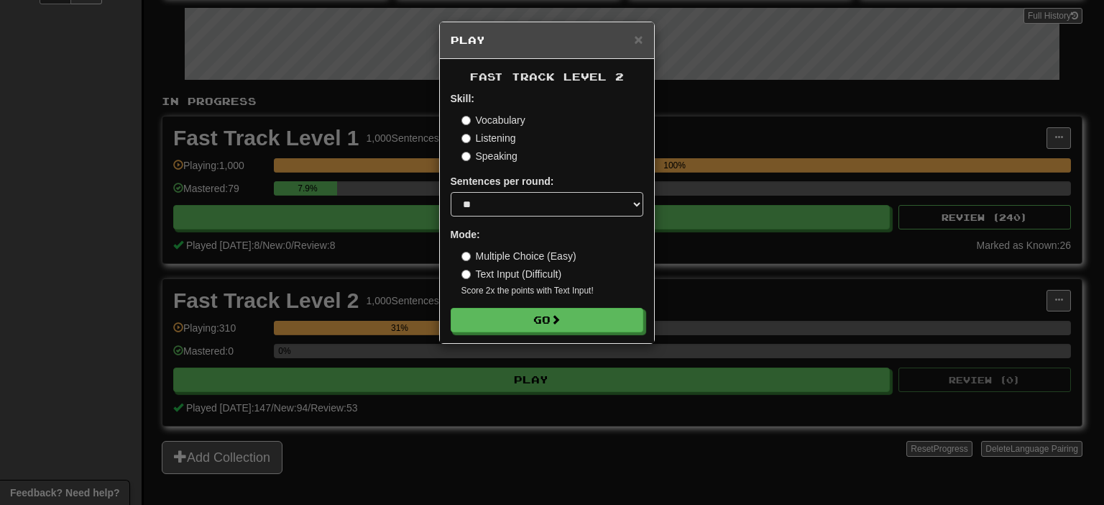
click at [542, 307] on form "Skill: Vocabulary Listening Speaking Sentences per round: * ** ** ** ** ** *** …" at bounding box center [547, 211] width 193 height 241
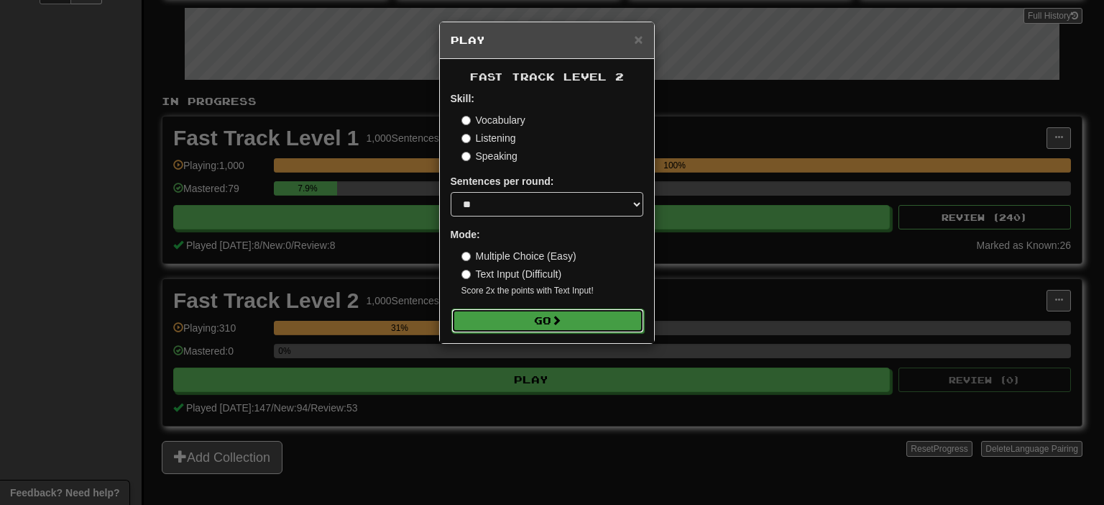
click at [551, 315] on button "Go" at bounding box center [547, 320] width 193 height 24
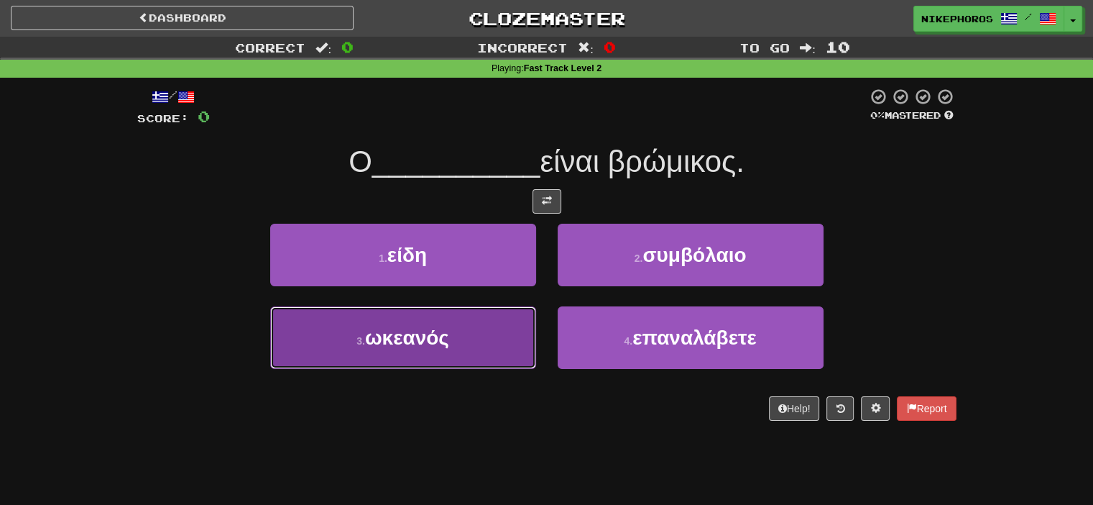
click at [433, 344] on span "ωκεανός" at bounding box center [407, 337] width 84 height 22
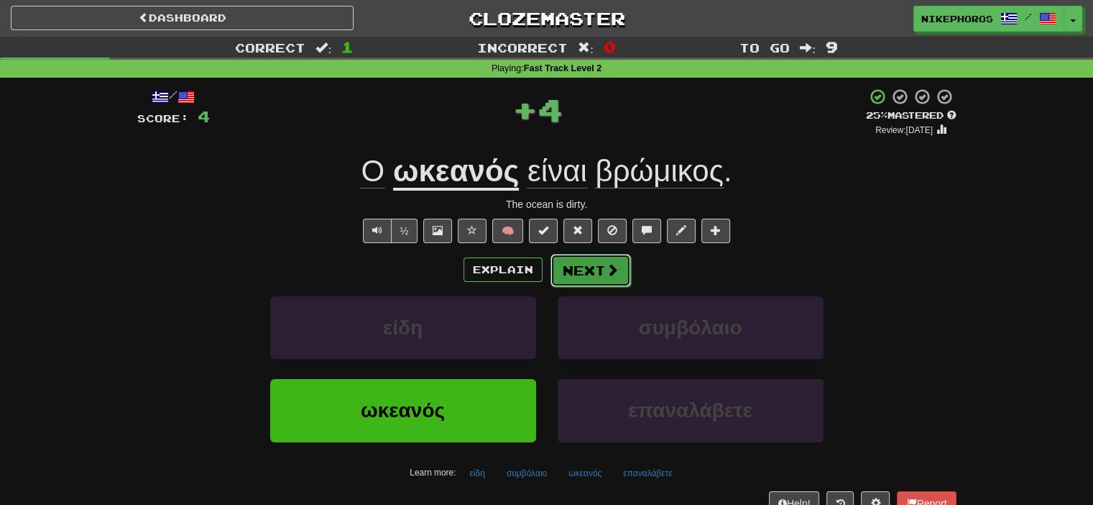
click at [560, 265] on button "Next" at bounding box center [591, 270] width 80 height 33
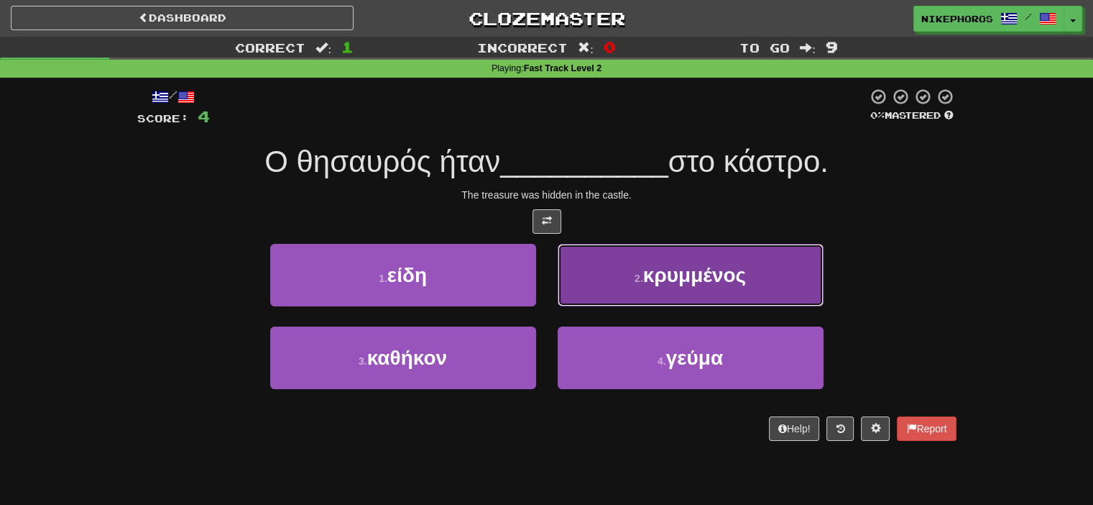
click at [615, 268] on button "2 . κρυμμένος" at bounding box center [691, 275] width 266 height 63
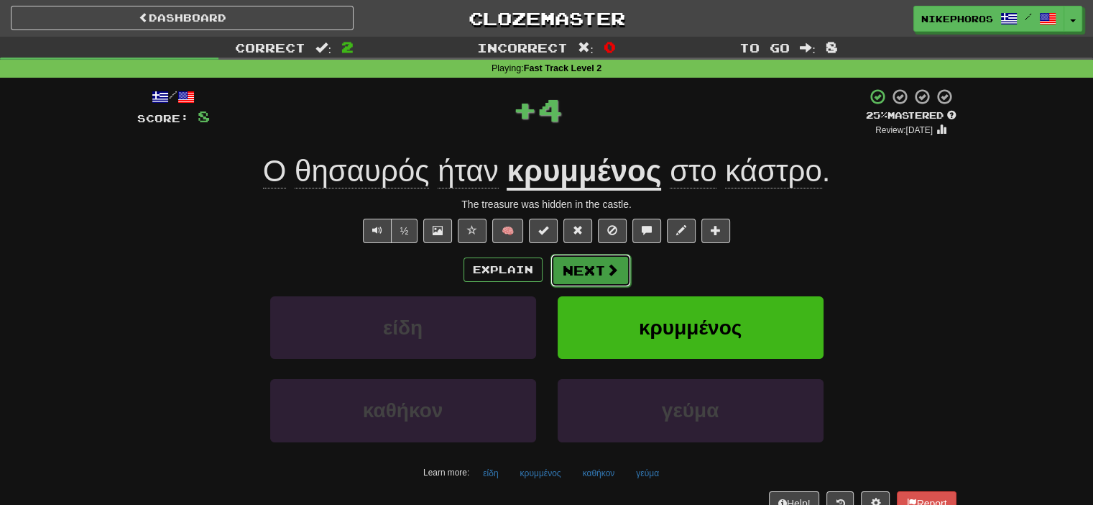
click at [598, 268] on button "Next" at bounding box center [591, 270] width 80 height 33
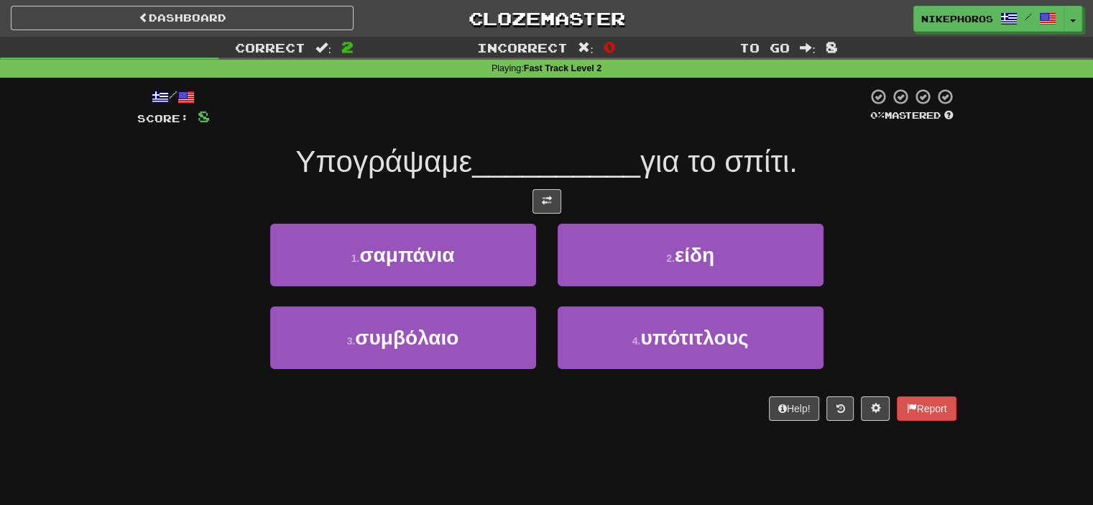
click at [443, 370] on div "3 . συμβόλαιο" at bounding box center [402, 347] width 287 height 83
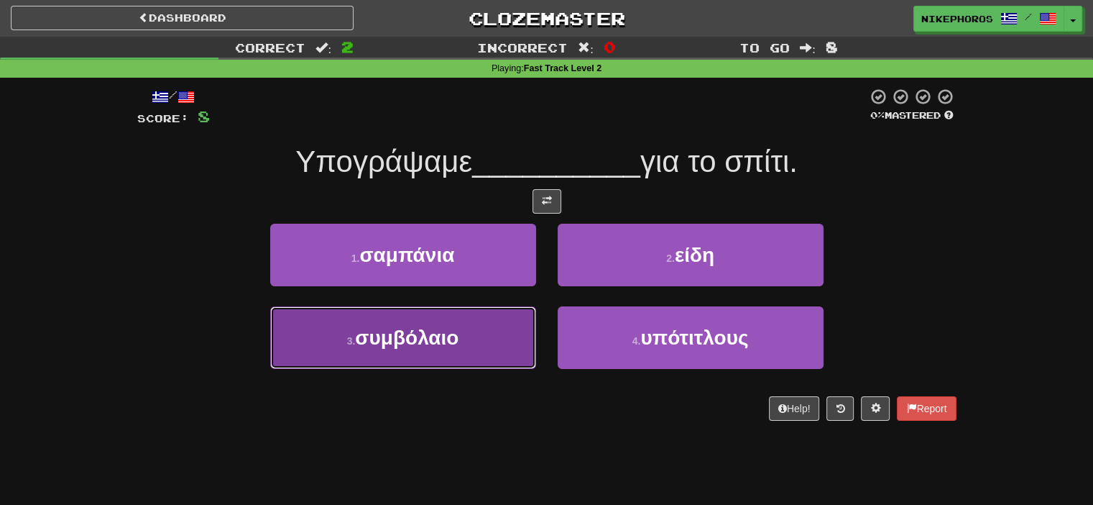
click at [447, 358] on button "3 . συμβόλαιο" at bounding box center [403, 337] width 266 height 63
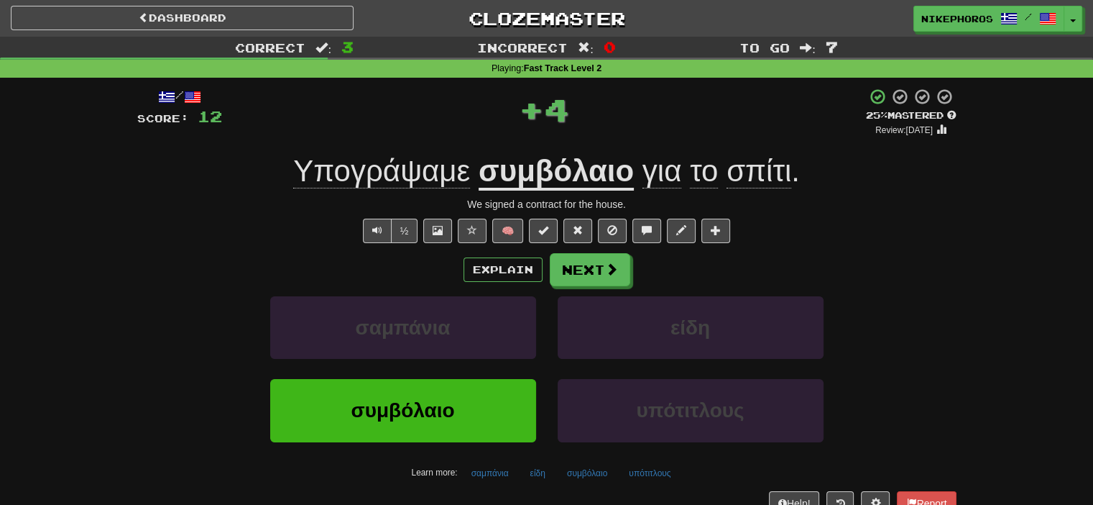
click at [599, 188] on u "συμβόλαιο" at bounding box center [556, 172] width 155 height 37
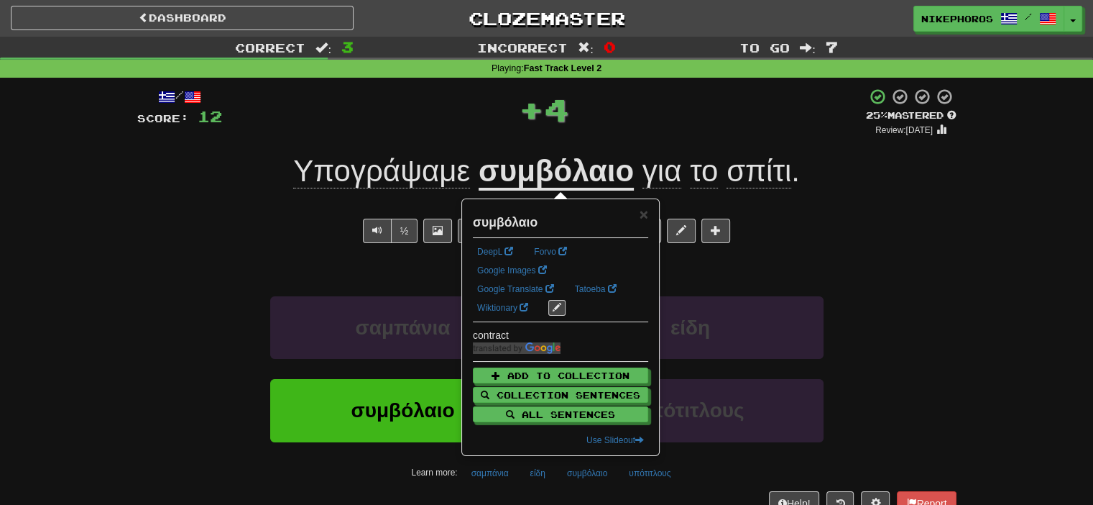
click at [609, 131] on div "+ 4" at bounding box center [544, 112] width 644 height 49
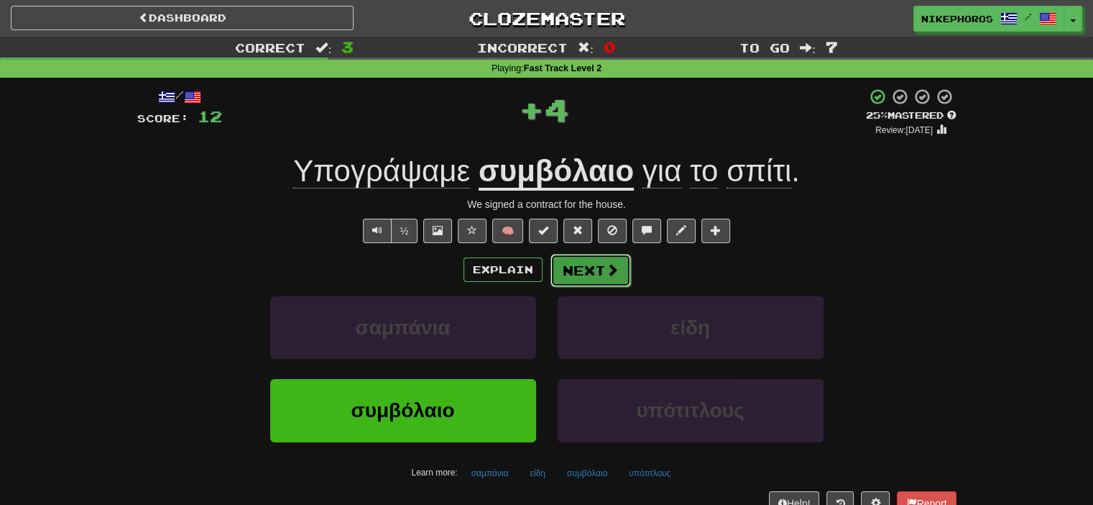
click at [600, 282] on button "Next" at bounding box center [591, 270] width 80 height 33
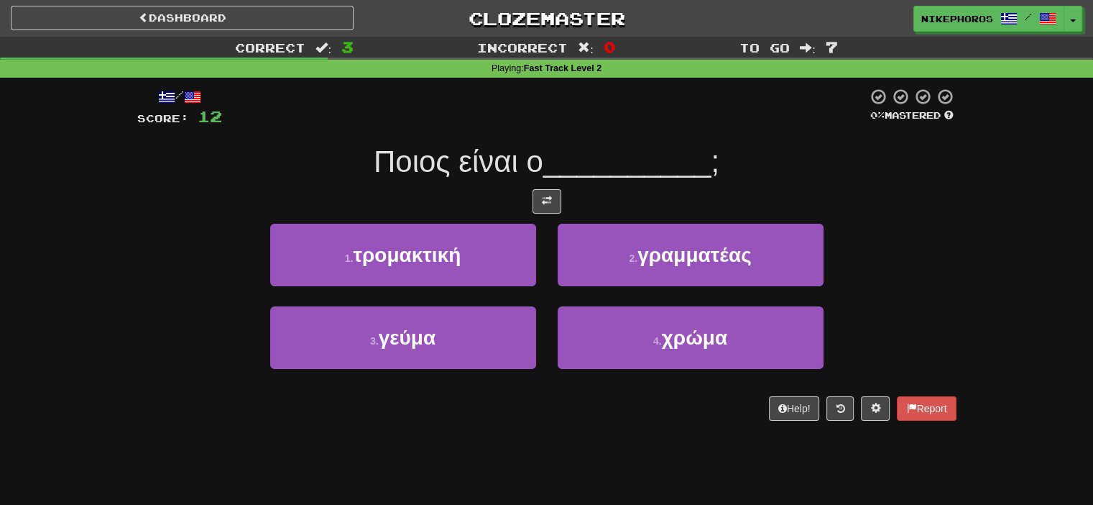
click at [903, 262] on div "1 . τρομακτική 2 . γραμματέας" at bounding box center [547, 265] width 862 height 83
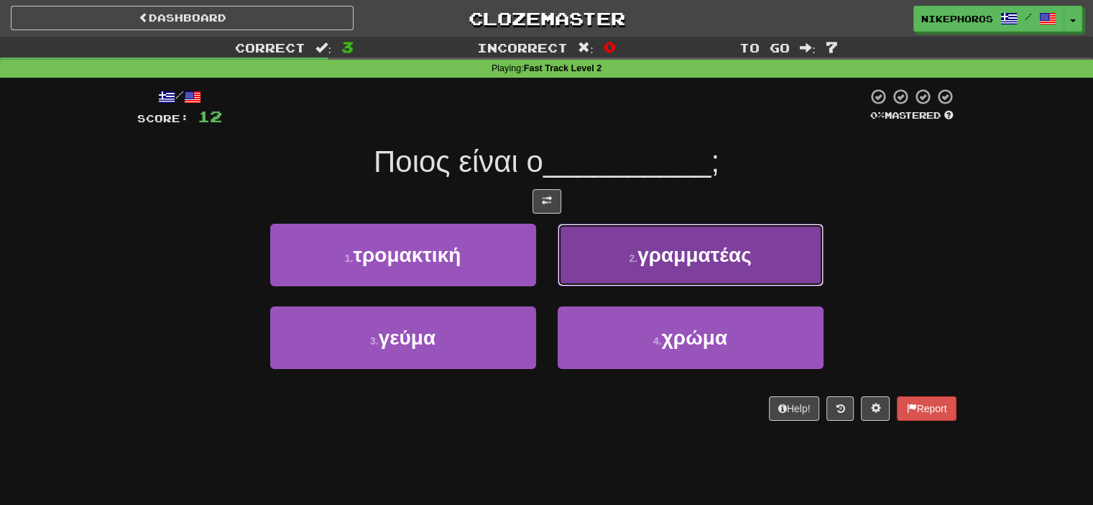
click at [776, 254] on button "2 . γραμματέας" at bounding box center [691, 255] width 266 height 63
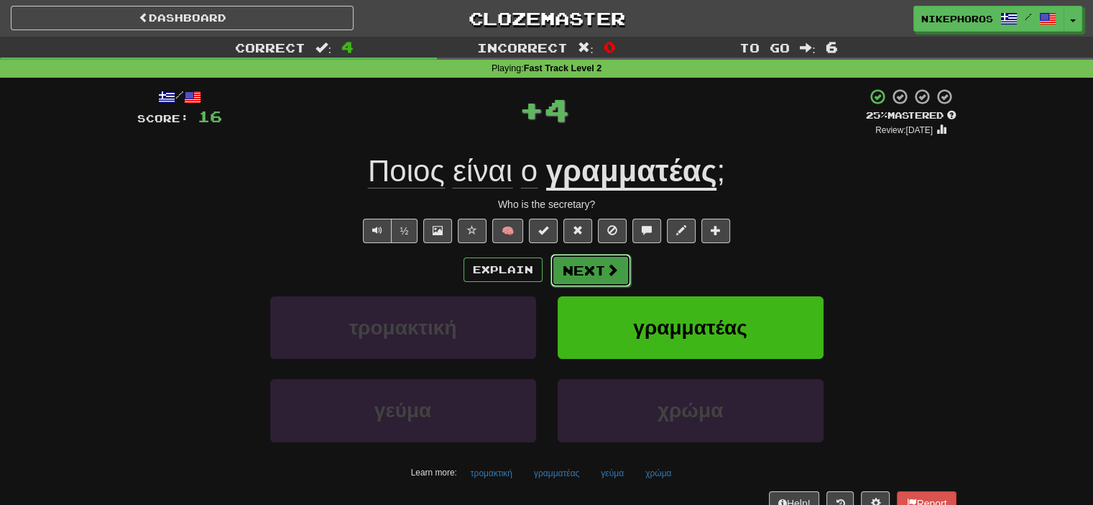
click at [558, 264] on button "Next" at bounding box center [591, 270] width 80 height 33
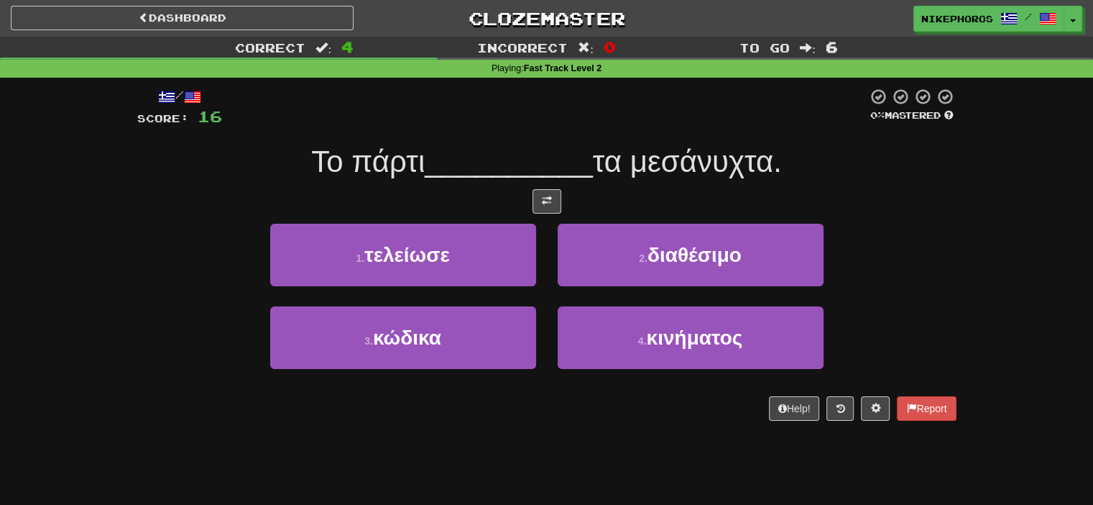
click at [941, 224] on div "1 . τελείωσε 2 . διαθέσιμο" at bounding box center [547, 265] width 862 height 83
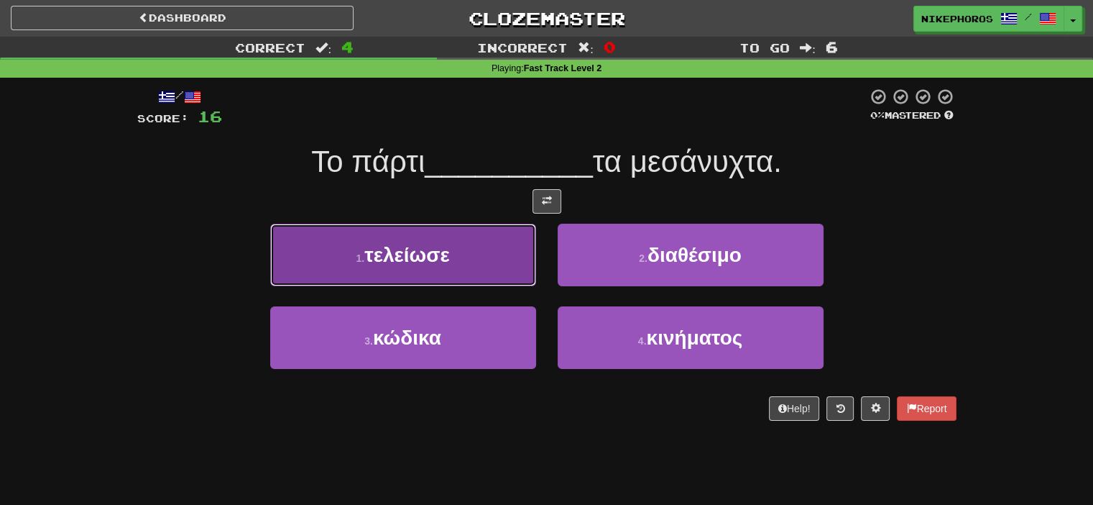
click at [428, 236] on button "1 . τελείωσε" at bounding box center [403, 255] width 266 height 63
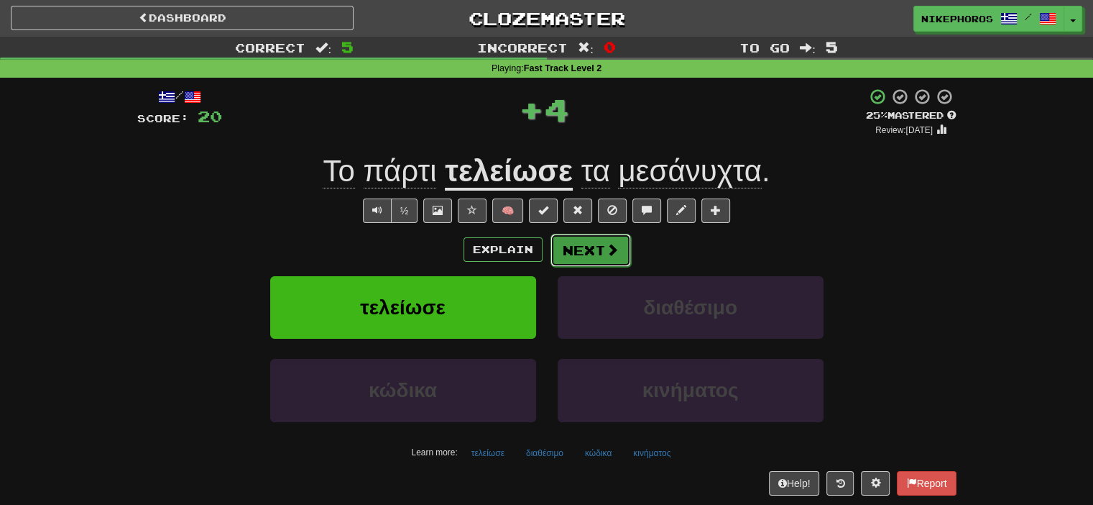
click at [595, 247] on button "Next" at bounding box center [591, 250] width 80 height 33
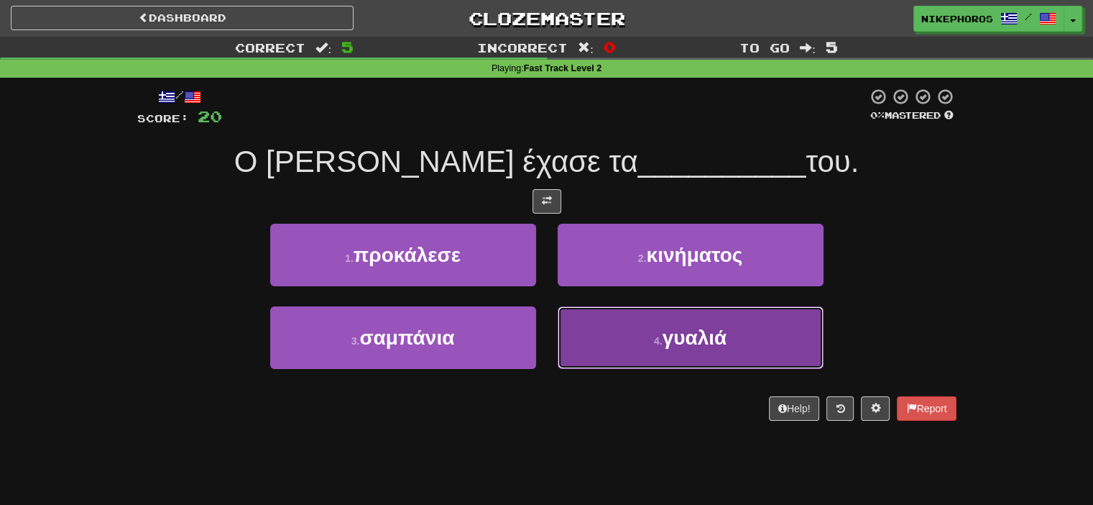
click at [746, 354] on button "4 . γυαλιά" at bounding box center [691, 337] width 266 height 63
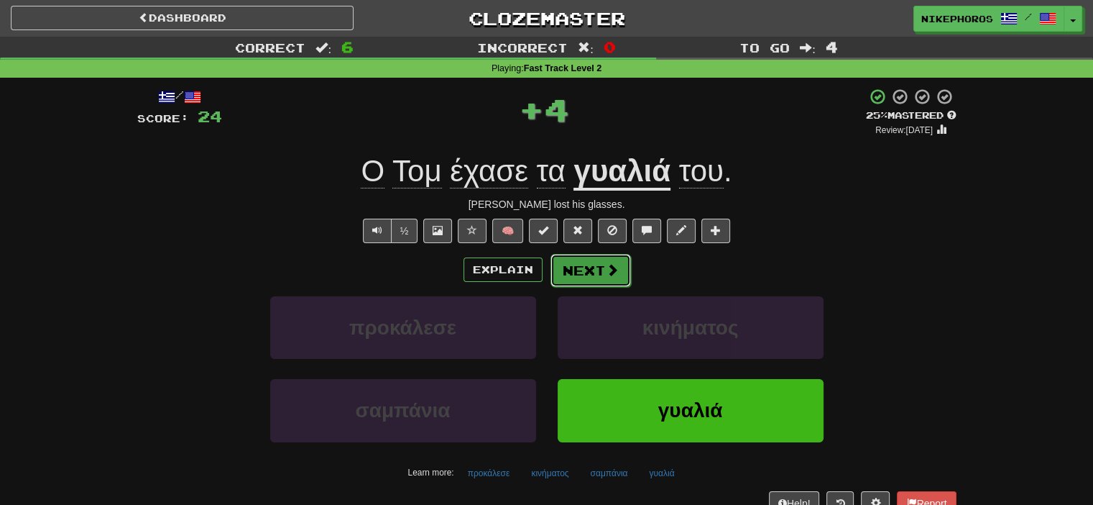
click at [576, 266] on button "Next" at bounding box center [591, 270] width 80 height 33
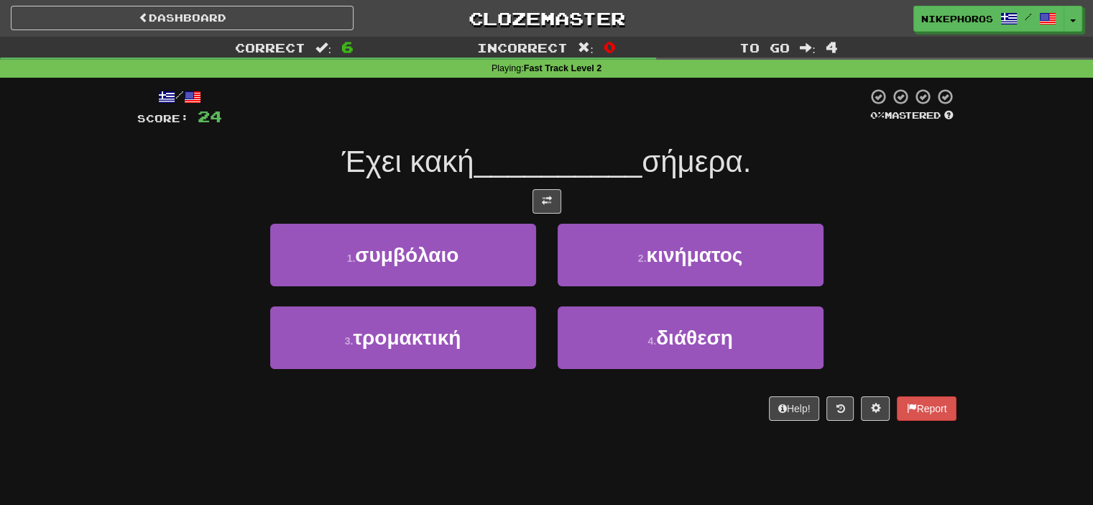
click at [819, 409] on div "Help! Report" at bounding box center [546, 408] width 819 height 24
click at [840, 412] on icon at bounding box center [840, 408] width 9 height 10
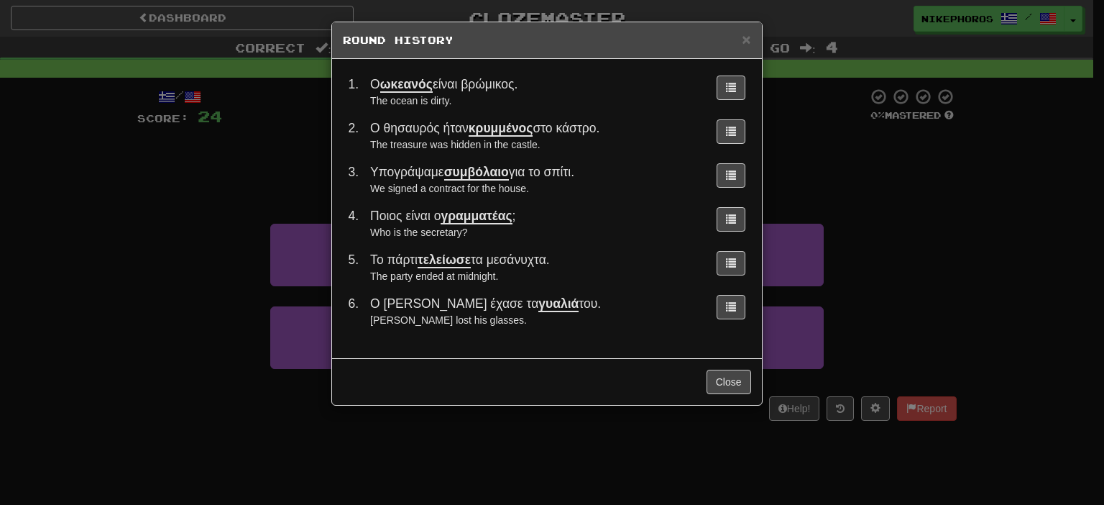
click at [874, 346] on div "× Round History 1 . Ο ωκεανός είναι βρώμικος. The ocean is dirty. 2 . Ο θησαυρό…" at bounding box center [552, 252] width 1104 height 505
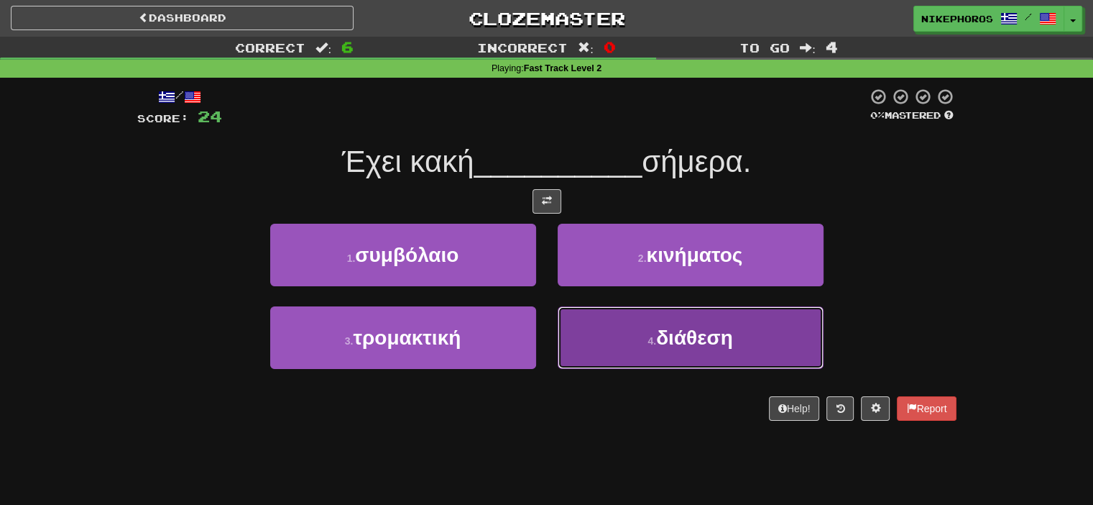
click at [771, 340] on button "4 . διάθεση" at bounding box center [691, 337] width 266 height 63
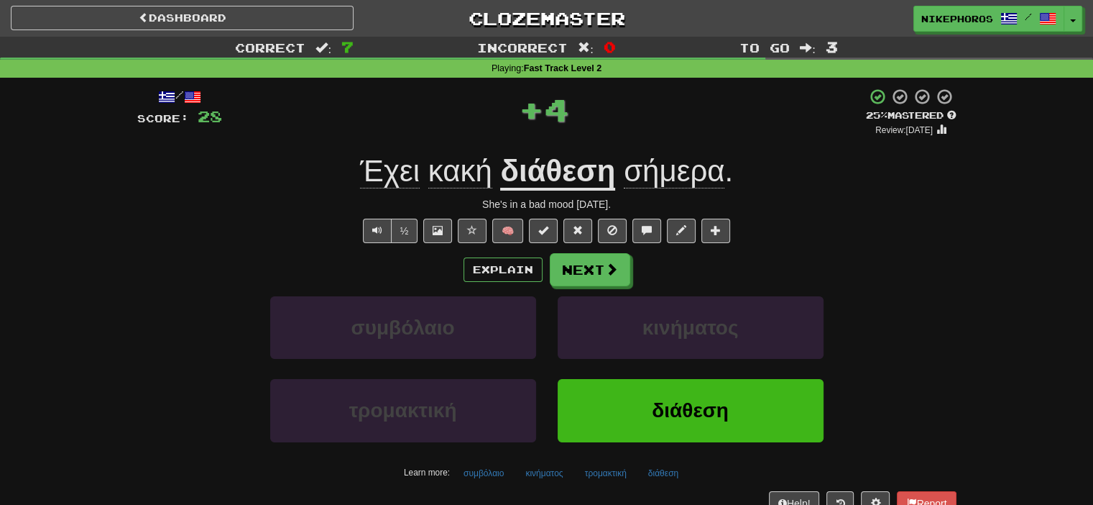
click at [586, 165] on u "διάθεση" at bounding box center [557, 172] width 115 height 37
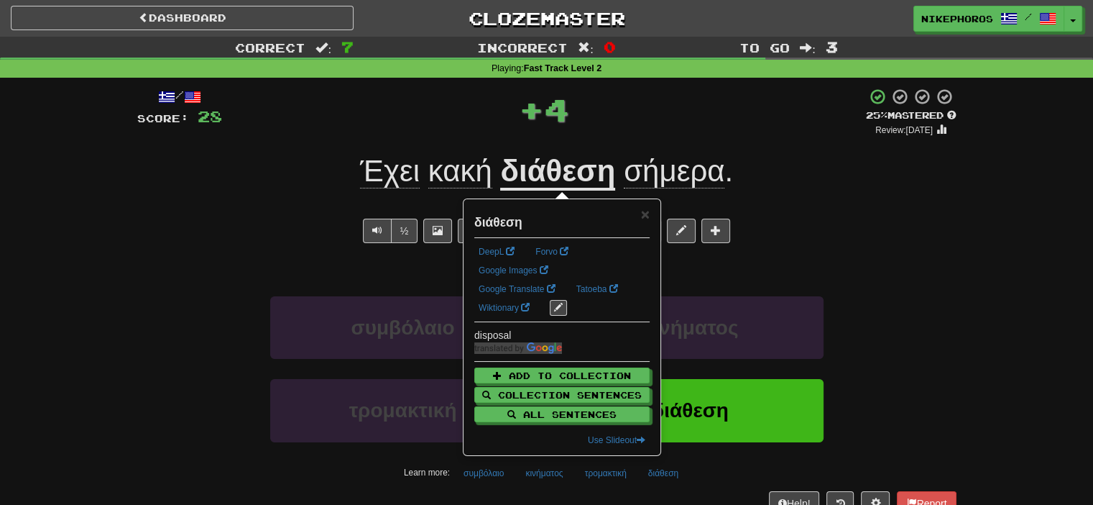
click at [785, 177] on div "Έχει κακή διάθεση σήμερα ." at bounding box center [546, 172] width 819 height 40
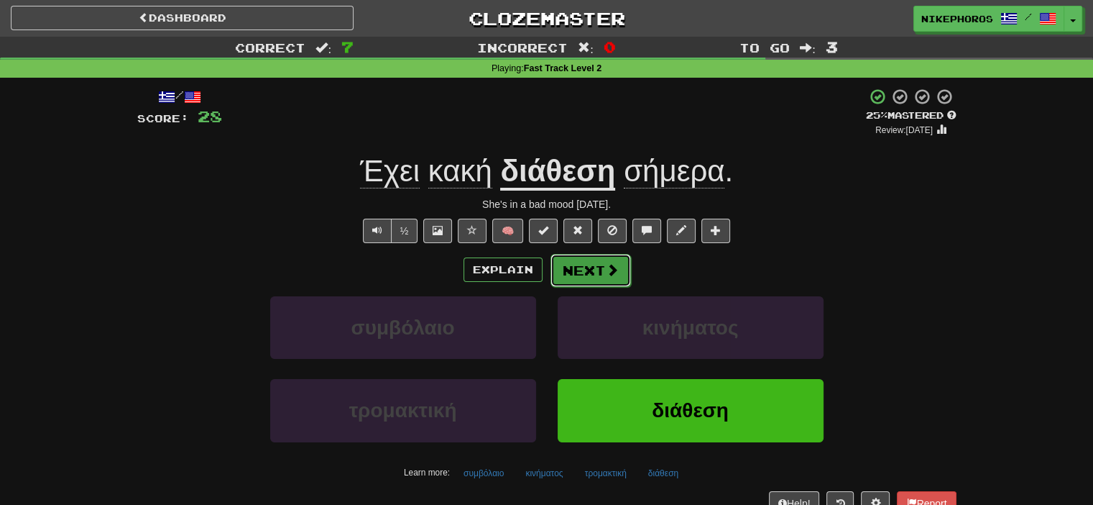
click at [586, 282] on button "Next" at bounding box center [591, 270] width 80 height 33
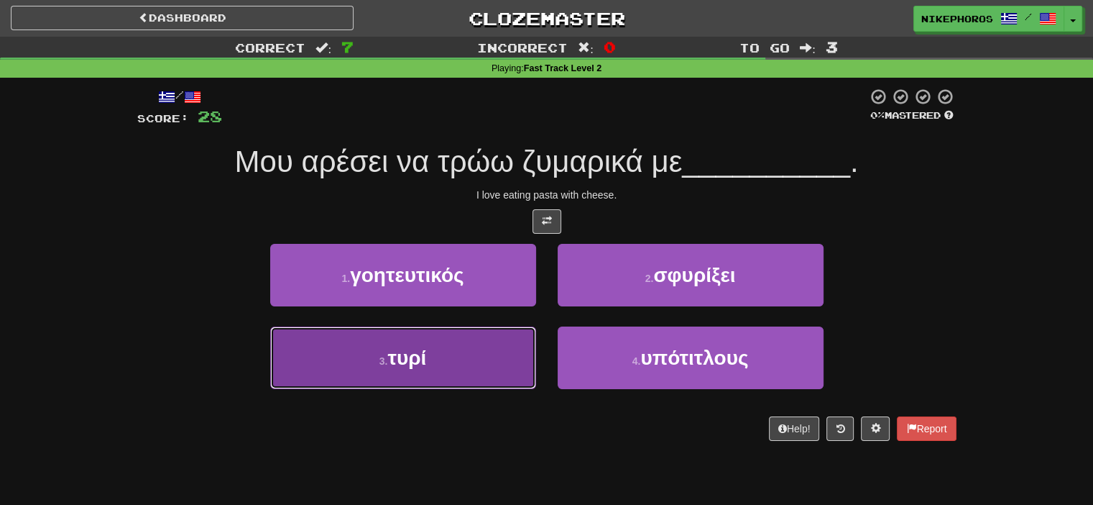
click at [453, 381] on button "3 . τυρί" at bounding box center [403, 357] width 266 height 63
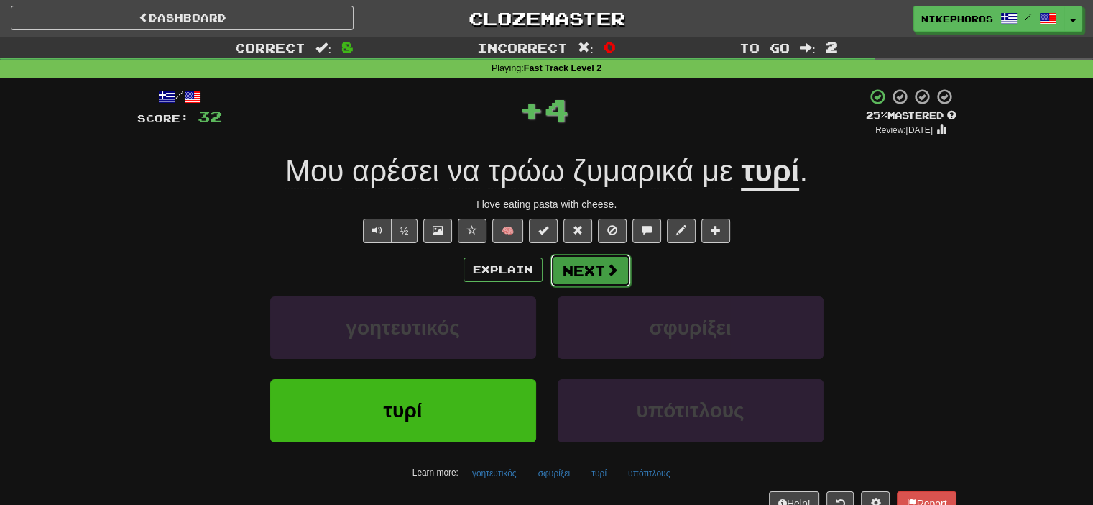
click at [589, 276] on button "Next" at bounding box center [591, 270] width 80 height 33
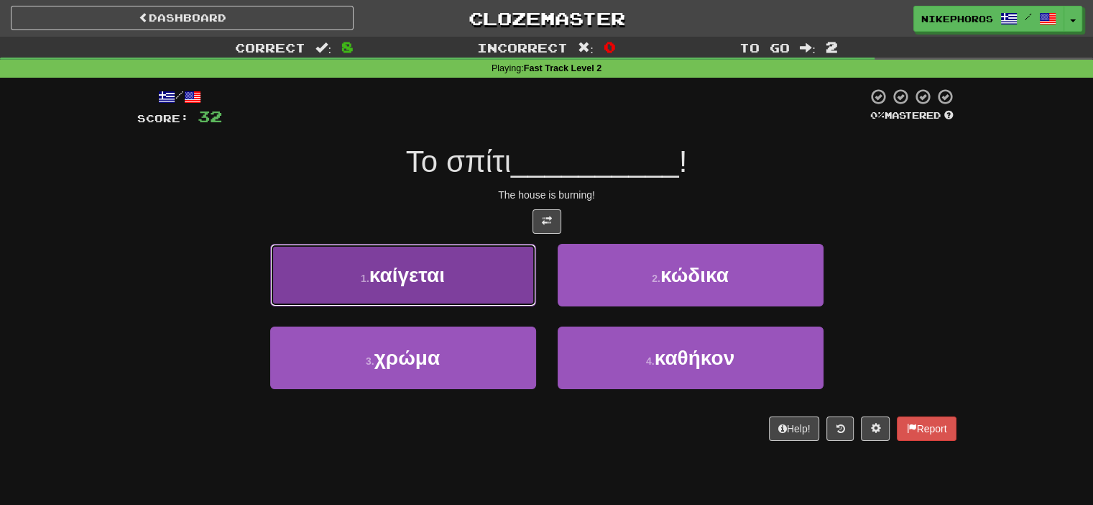
click at [471, 277] on button "1 . καίγεται" at bounding box center [403, 275] width 266 height 63
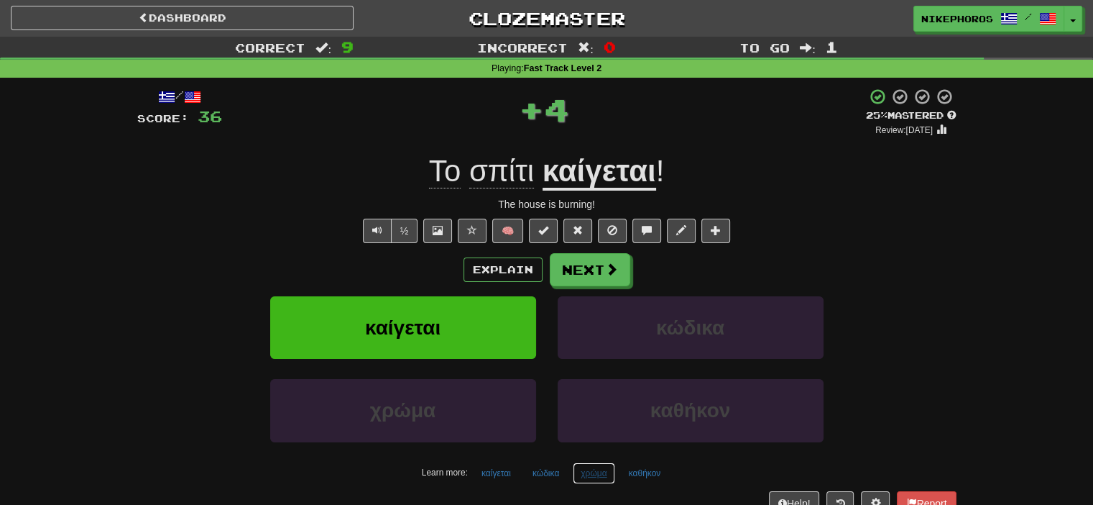
click at [597, 477] on button "χρώμα" at bounding box center [594, 473] width 42 height 22
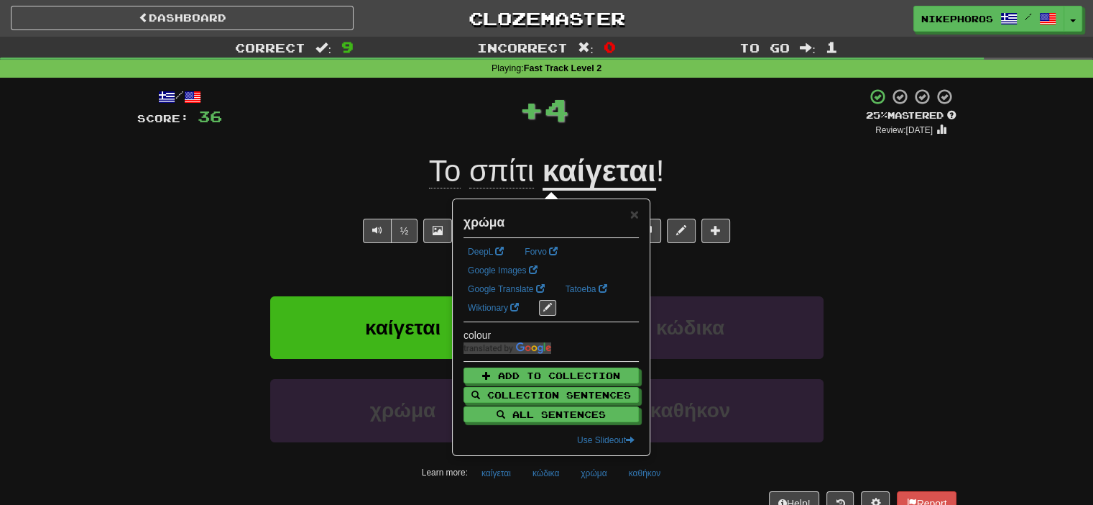
click at [969, 274] on div "Correct : 9 Incorrect : 0 To go : 1 Playing : Fast Track Level 2 / Score: 36 + …" at bounding box center [546, 286] width 1093 height 499
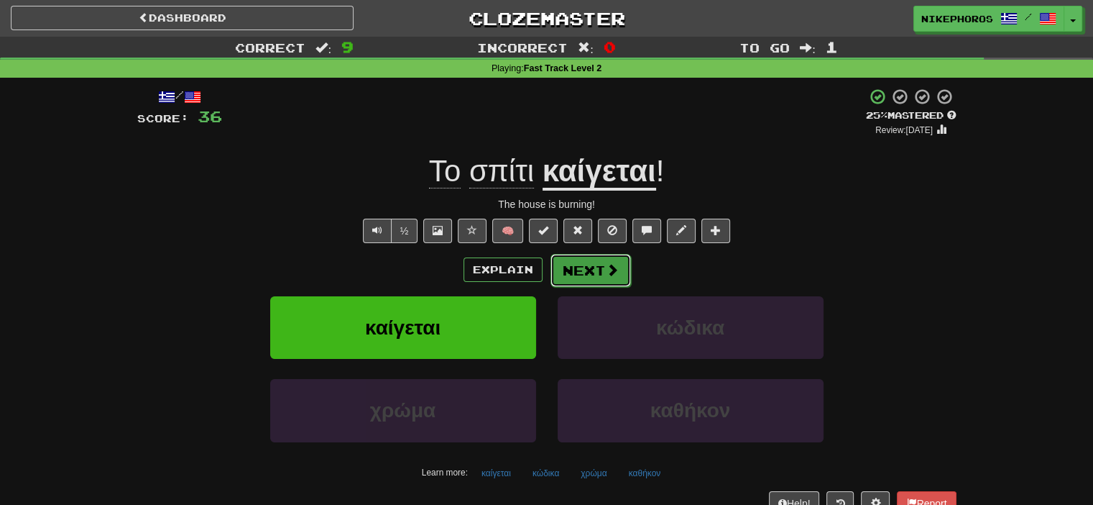
click at [592, 269] on button "Next" at bounding box center [591, 270] width 80 height 33
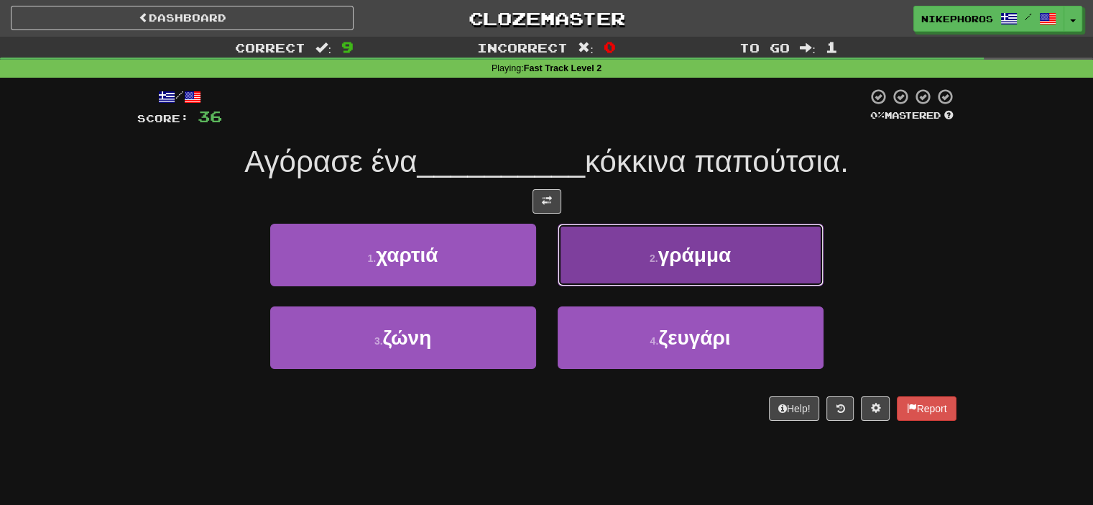
click at [796, 244] on button "2 . γράμμα" at bounding box center [691, 255] width 266 height 63
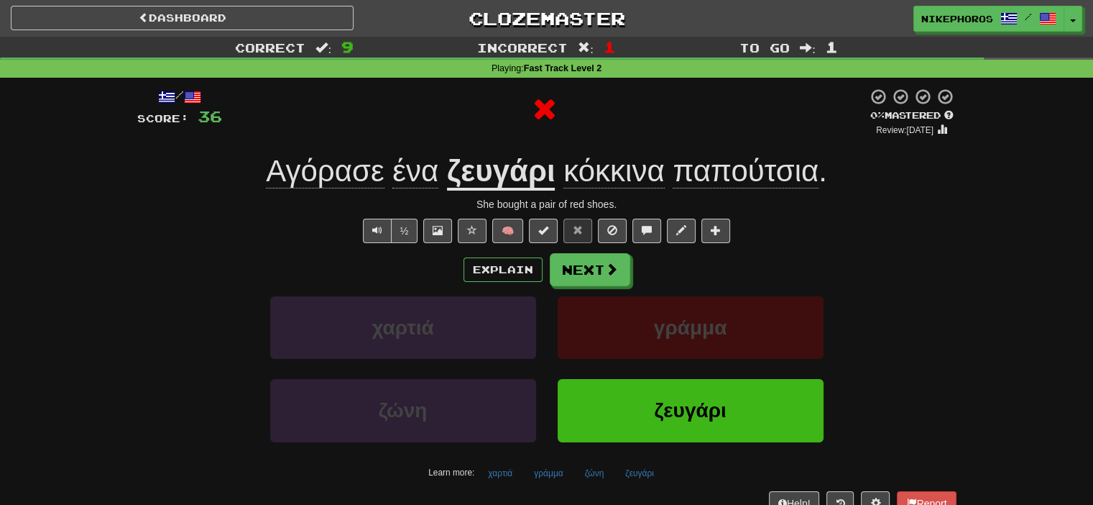
click at [529, 171] on u "ζευγάρι" at bounding box center [501, 172] width 109 height 37
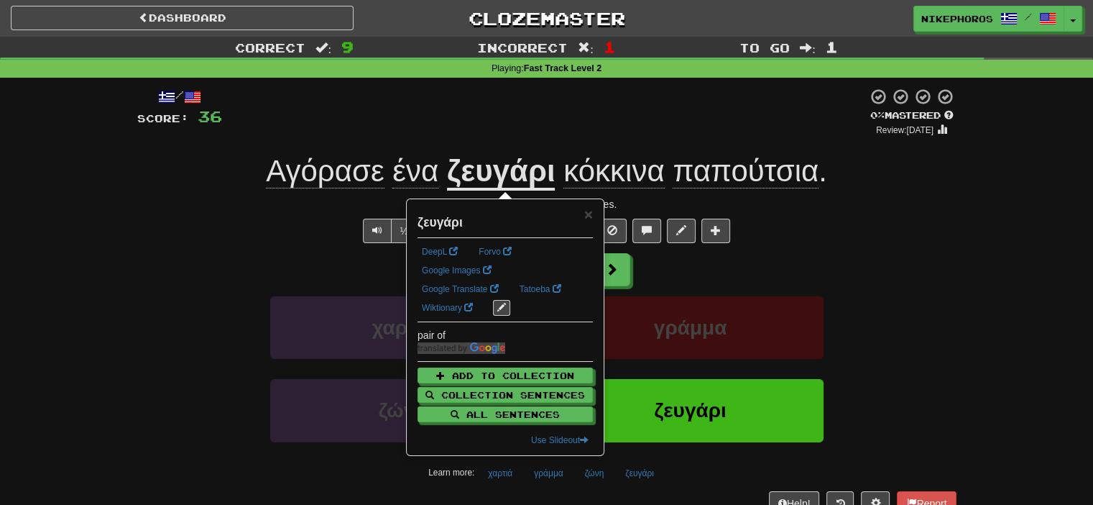
click at [945, 211] on div "She bought a pair of red shoes." at bounding box center [546, 204] width 819 height 14
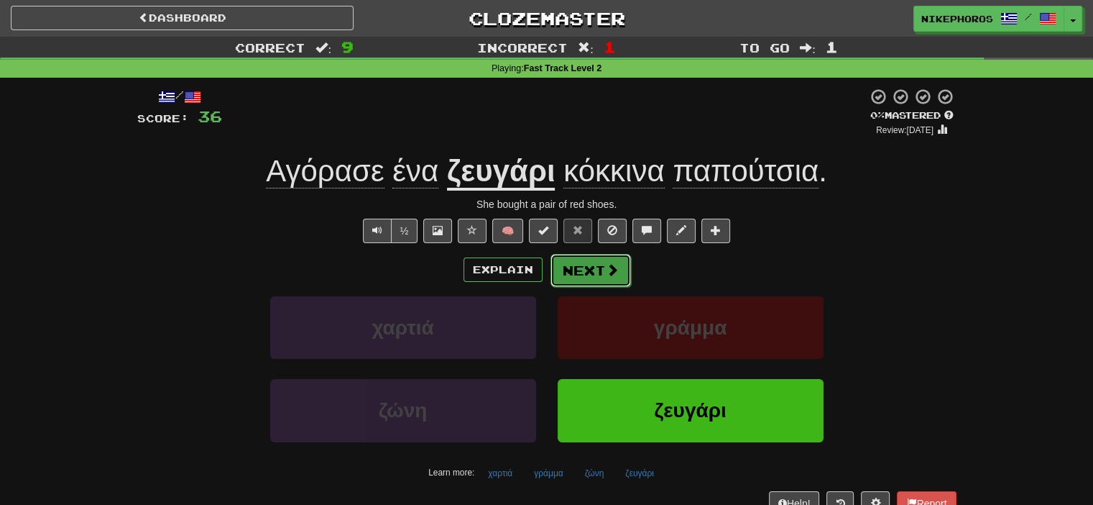
click at [597, 264] on button "Next" at bounding box center [591, 270] width 80 height 33
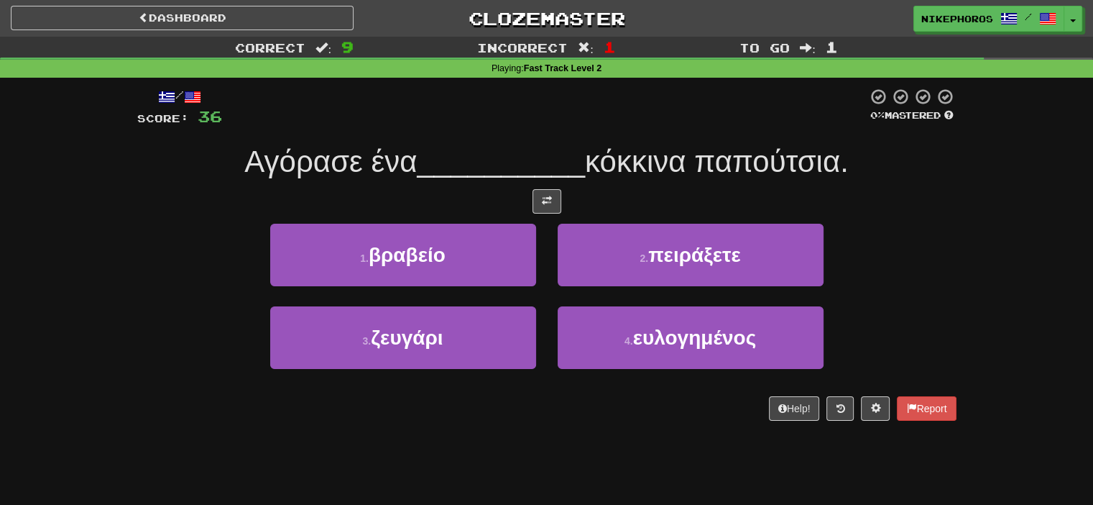
click at [735, 155] on span "κόκκινα παπούτσια." at bounding box center [717, 161] width 264 height 34
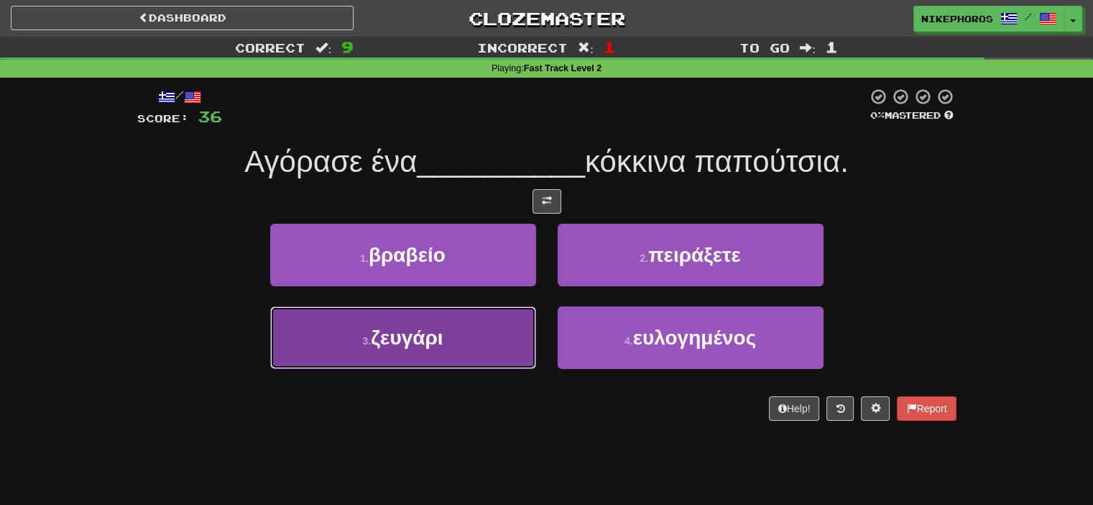
click at [416, 353] on button "3 . ζευγάρι" at bounding box center [403, 337] width 266 height 63
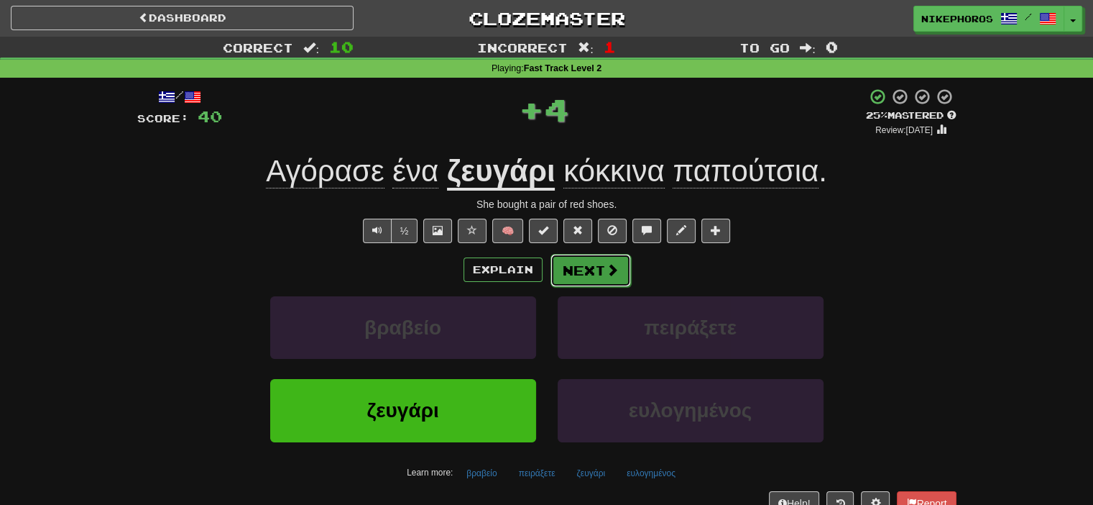
click at [580, 260] on button "Next" at bounding box center [591, 270] width 80 height 33
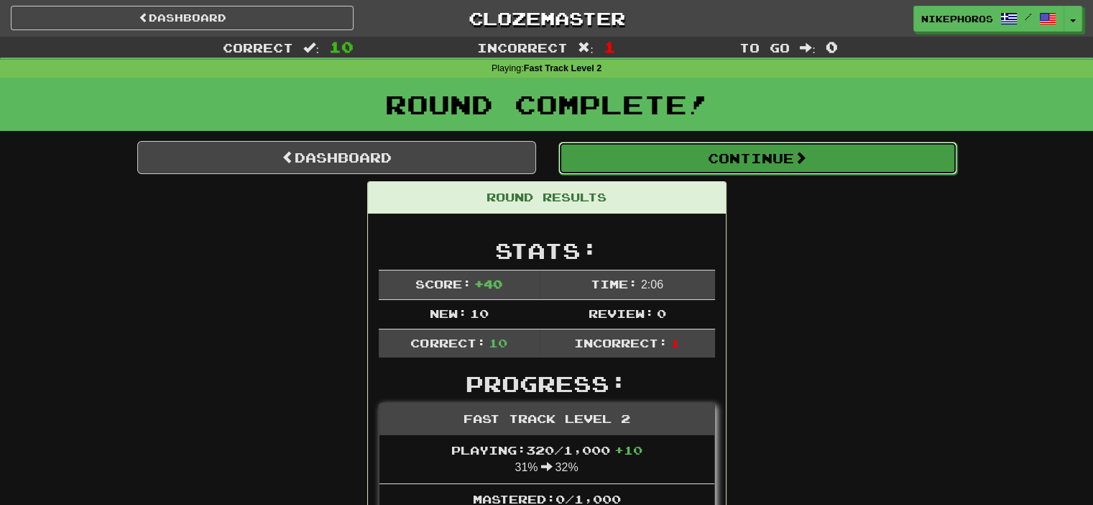
click at [732, 167] on button "Continue" at bounding box center [757, 158] width 399 height 33
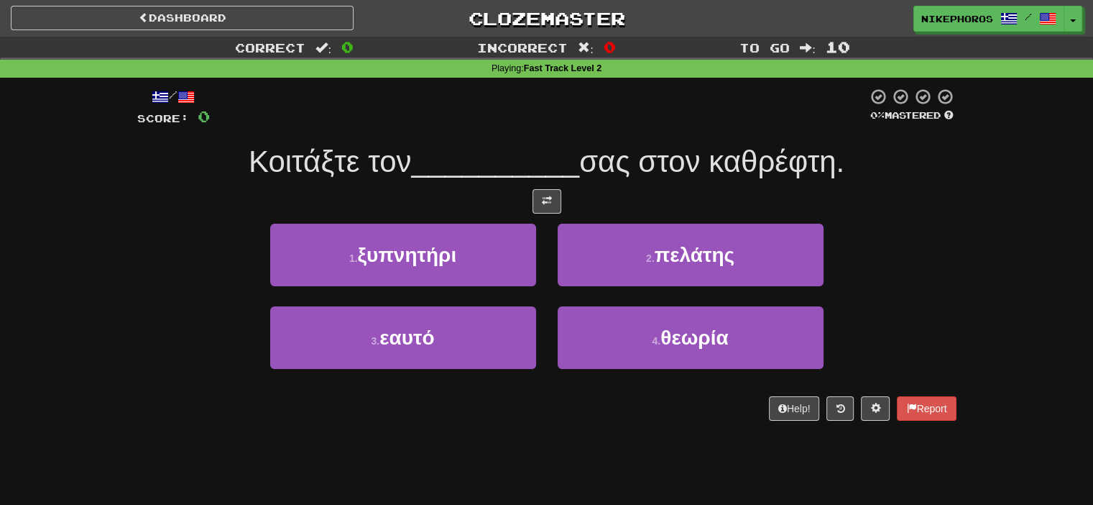
click at [706, 170] on span "σας στον καθρέφτη." at bounding box center [711, 161] width 265 height 34
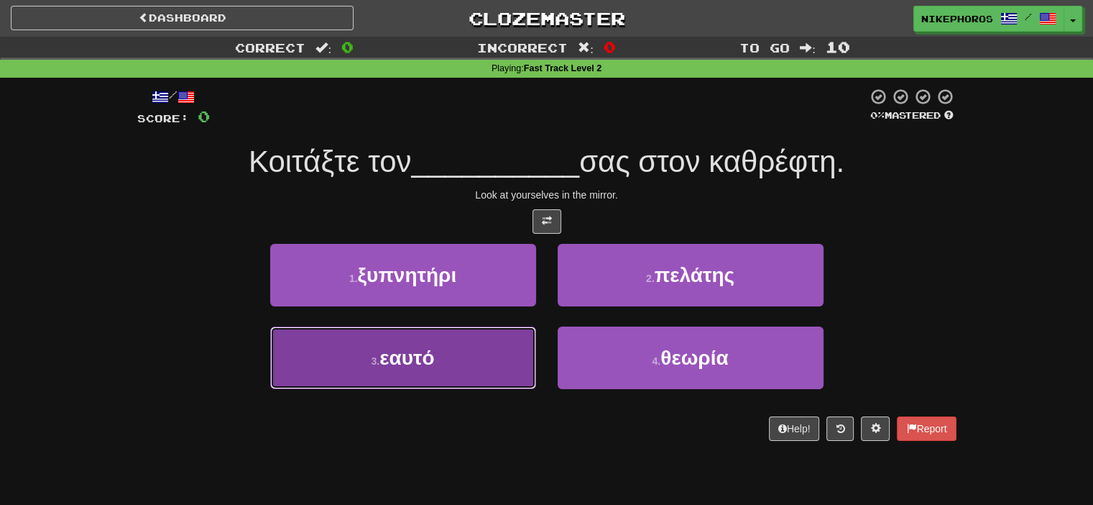
click at [436, 380] on button "3 . εαυτό" at bounding box center [403, 357] width 266 height 63
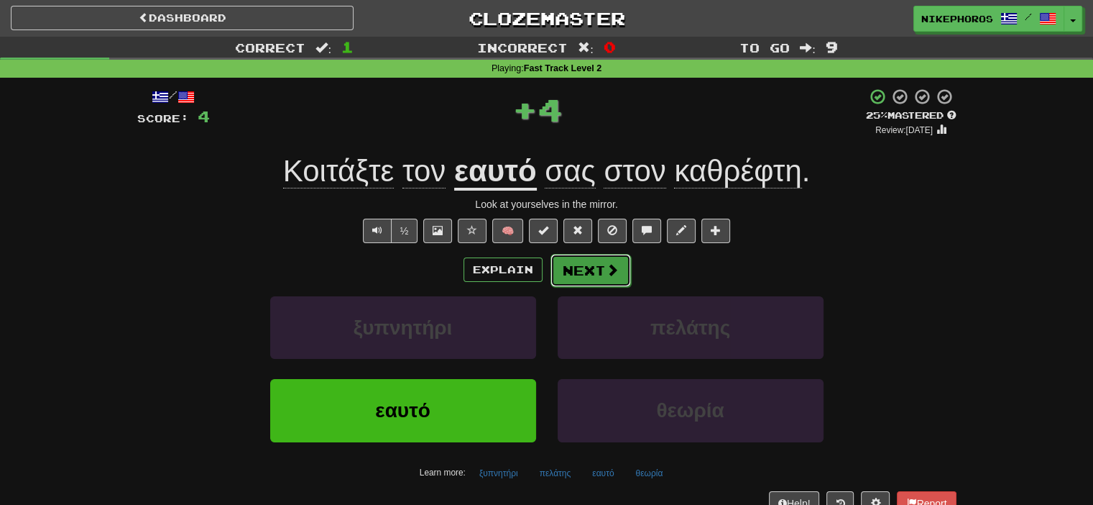
click at [626, 264] on button "Next" at bounding box center [591, 270] width 80 height 33
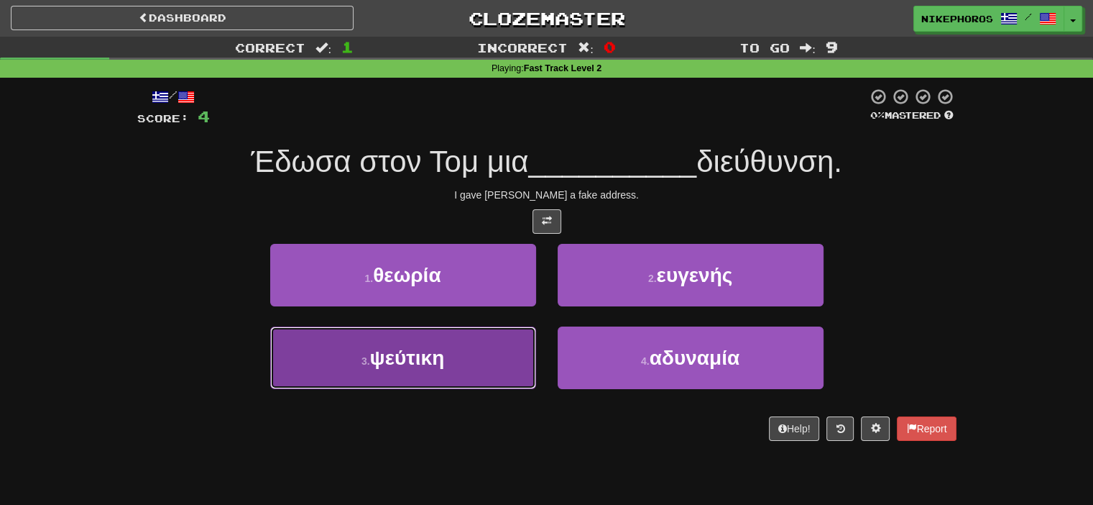
click at [505, 371] on button "3 . ψεύτικη" at bounding box center [403, 357] width 266 height 63
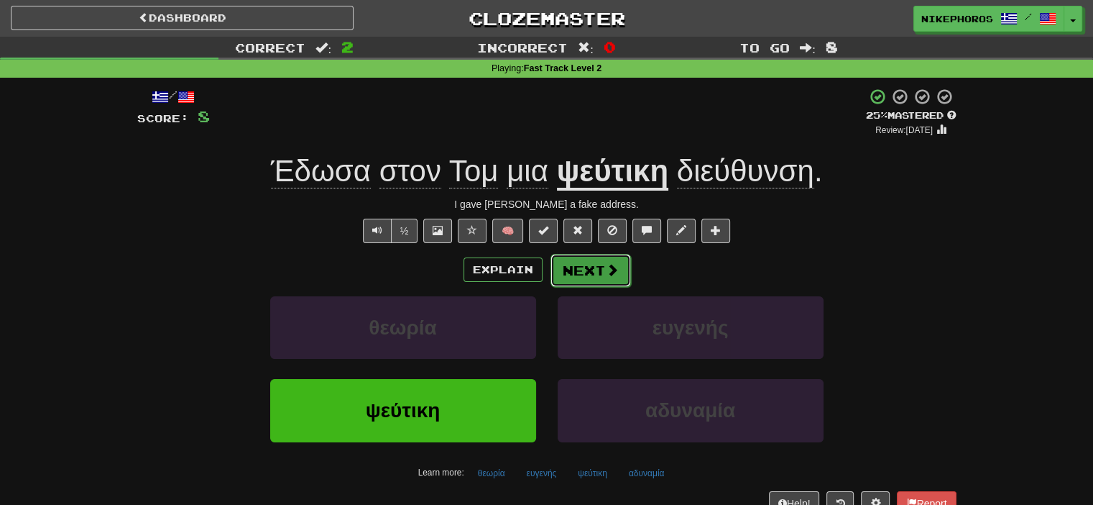
click at [607, 270] on span at bounding box center [612, 269] width 13 height 13
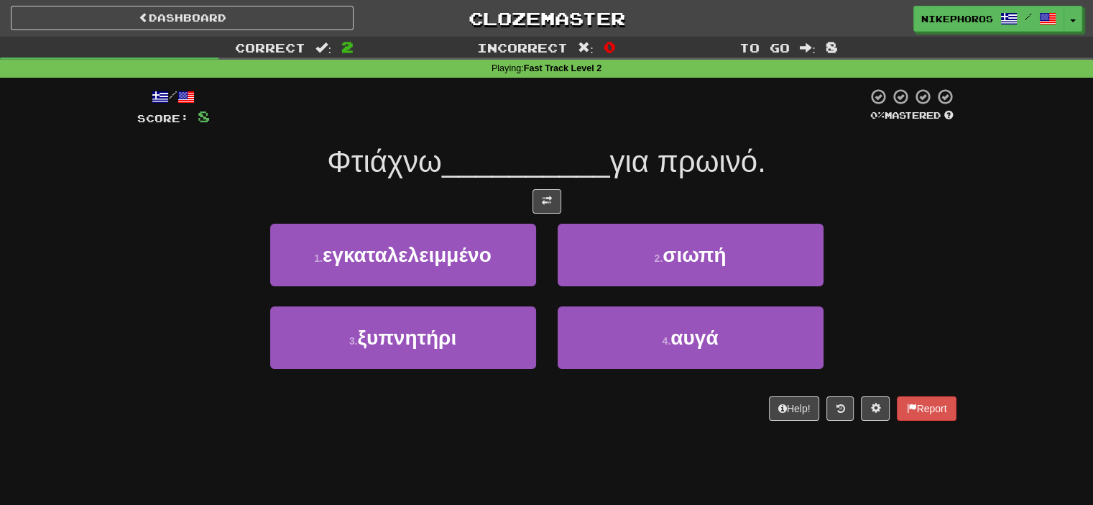
click at [926, 186] on div "/ Score: 8 0 % Mastered Φτιάχνω __________ για πρωινό. 1 . εγκαταλελειμμένο 2 .…" at bounding box center [546, 254] width 819 height 333
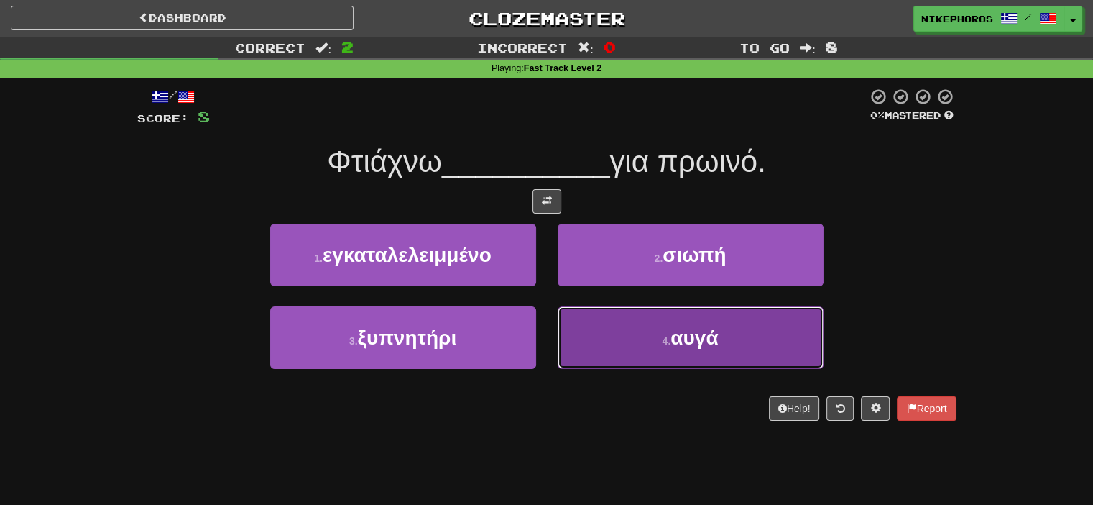
click at [728, 350] on button "4 . αυγά" at bounding box center [691, 337] width 266 height 63
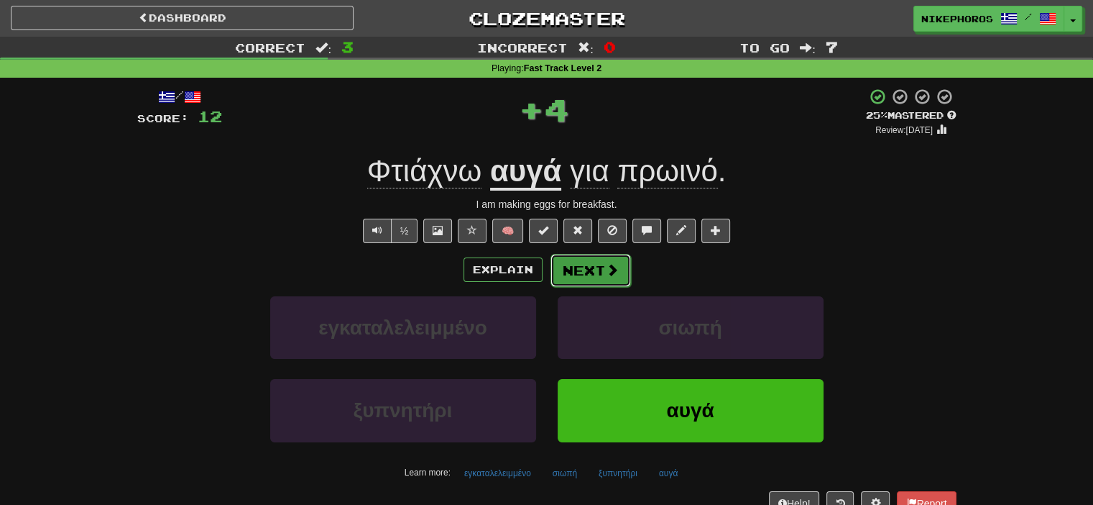
click at [586, 267] on button "Next" at bounding box center [591, 270] width 80 height 33
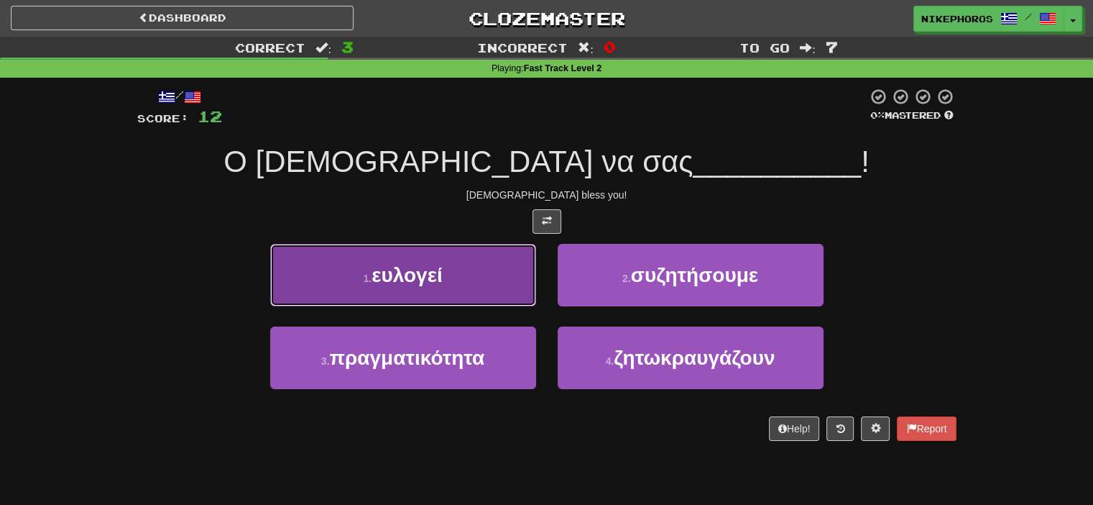
click at [456, 277] on button "1 . ευλογεί" at bounding box center [403, 275] width 266 height 63
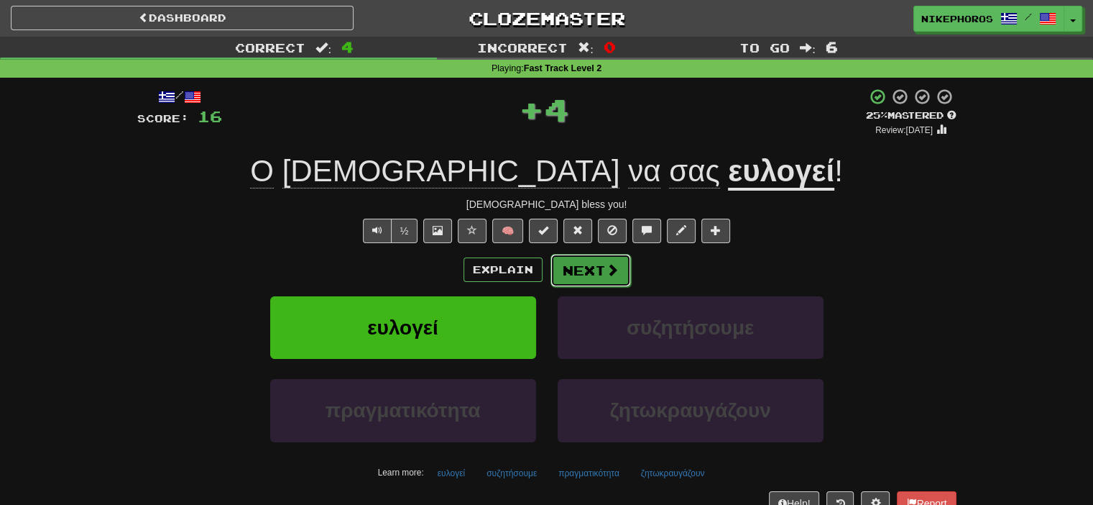
click at [619, 263] on button "Next" at bounding box center [591, 270] width 80 height 33
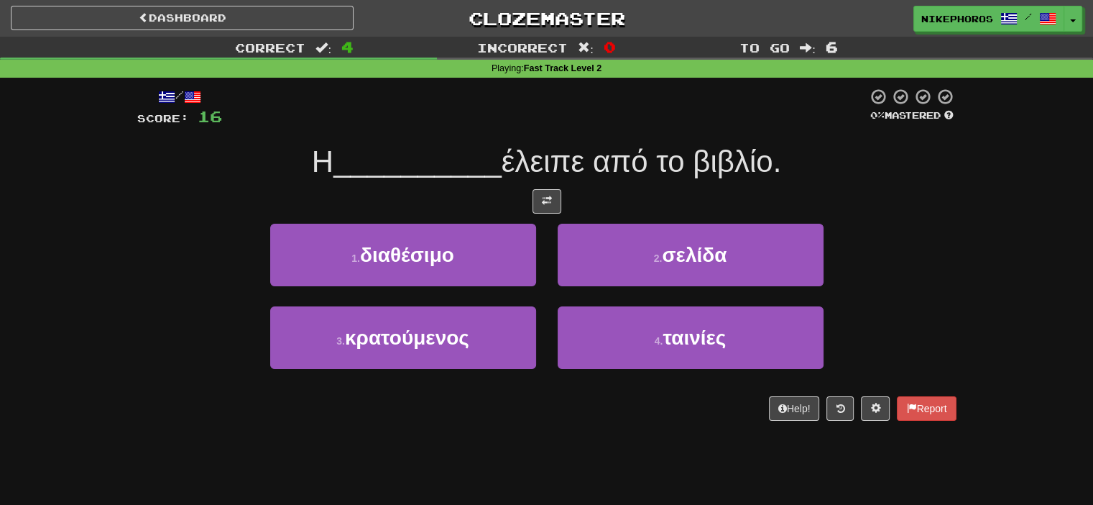
click at [886, 213] on div at bounding box center [546, 201] width 819 height 24
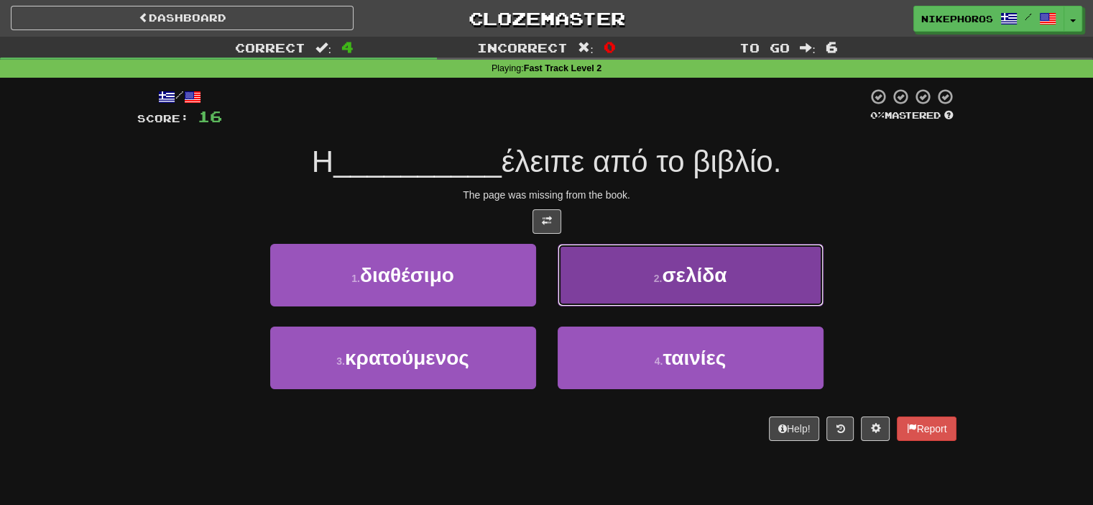
click at [730, 262] on button "2 . σελίδα" at bounding box center [691, 275] width 266 height 63
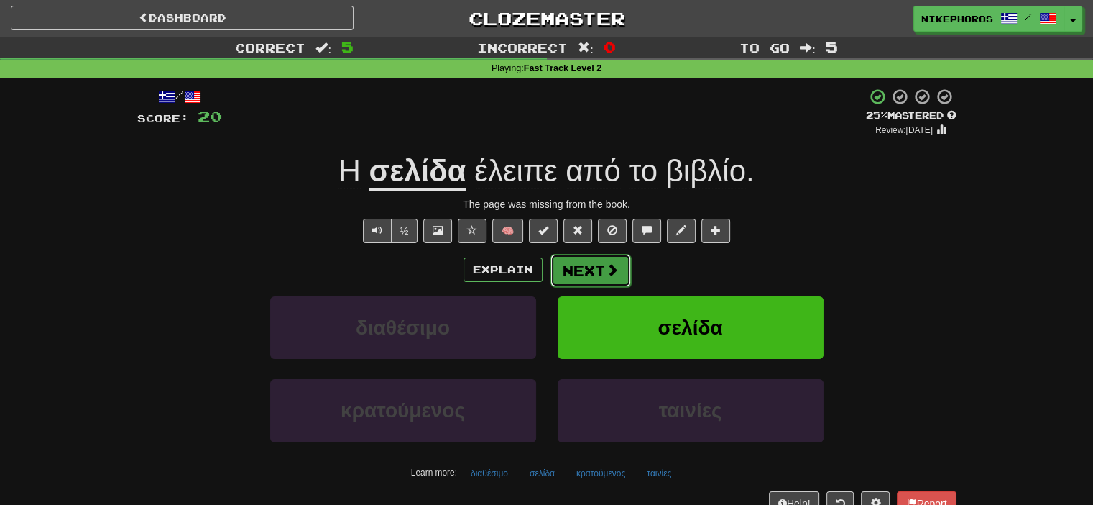
click at [600, 270] on button "Next" at bounding box center [591, 270] width 80 height 33
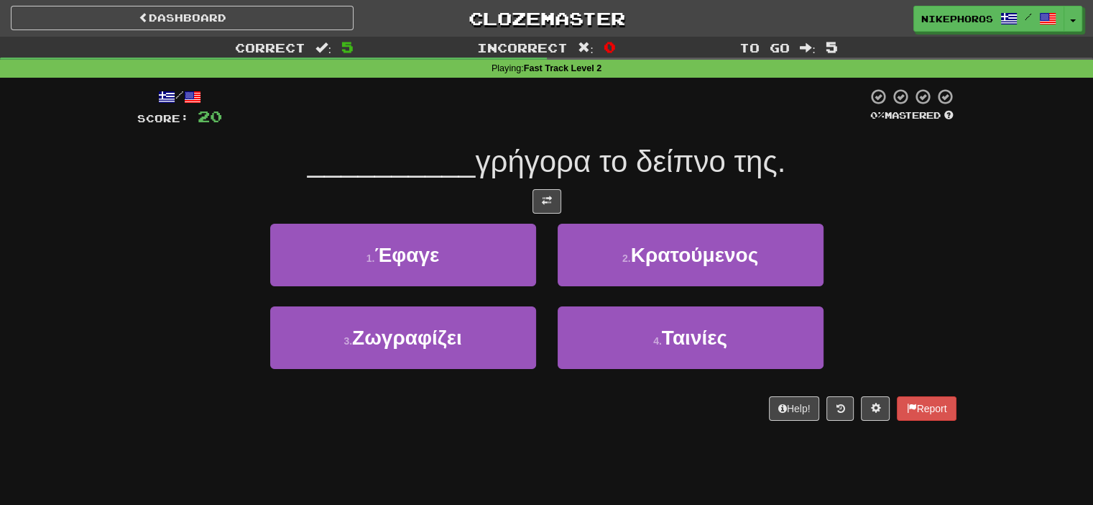
click at [857, 198] on div at bounding box center [546, 201] width 819 height 24
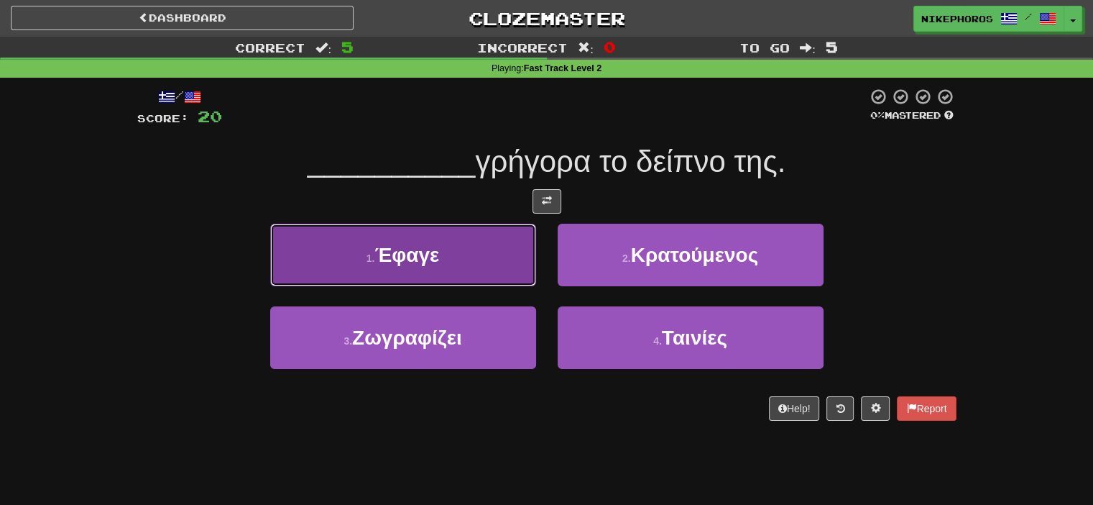
click at [491, 242] on button "1 . Έφαγε" at bounding box center [403, 255] width 266 height 63
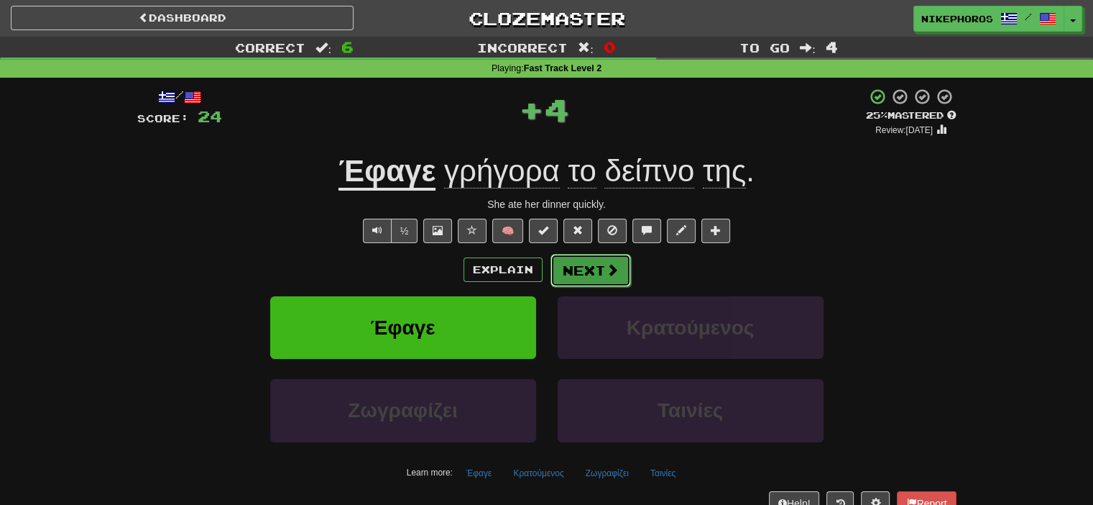
click at [603, 272] on button "Next" at bounding box center [591, 270] width 80 height 33
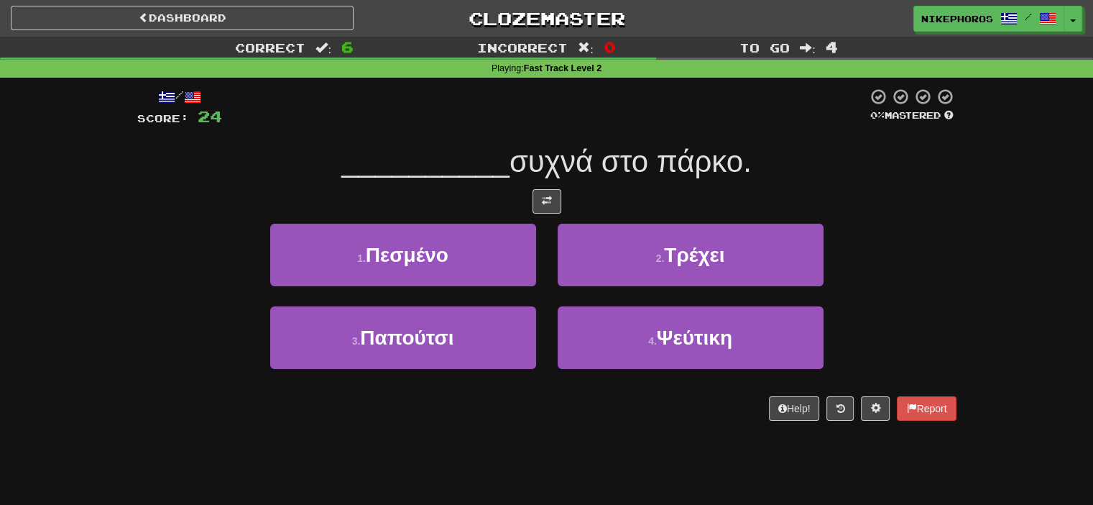
click at [918, 160] on div "__________ συχνά στο πάρκο." at bounding box center [546, 162] width 819 height 40
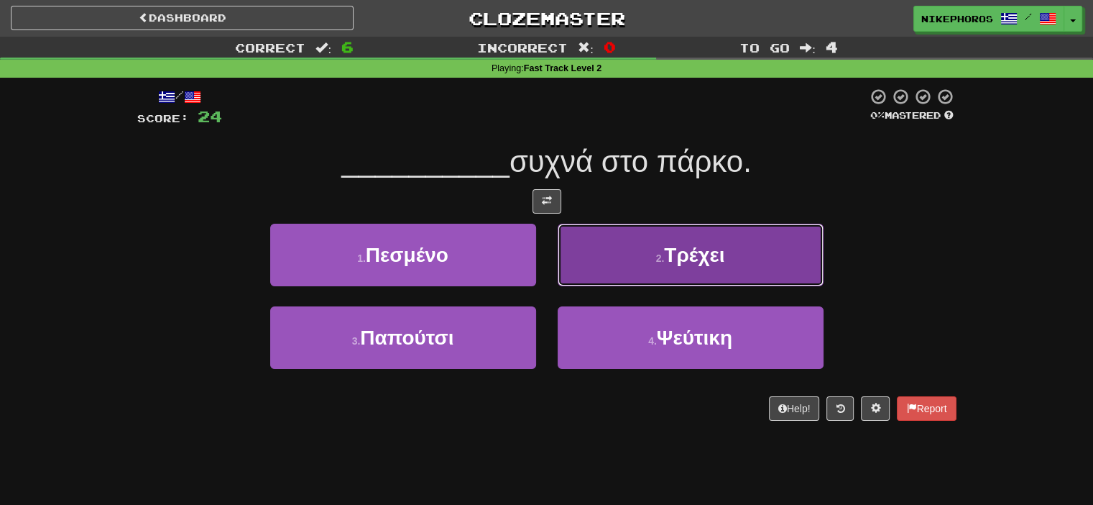
click at [797, 253] on button "2 . Τρέχει" at bounding box center [691, 255] width 266 height 63
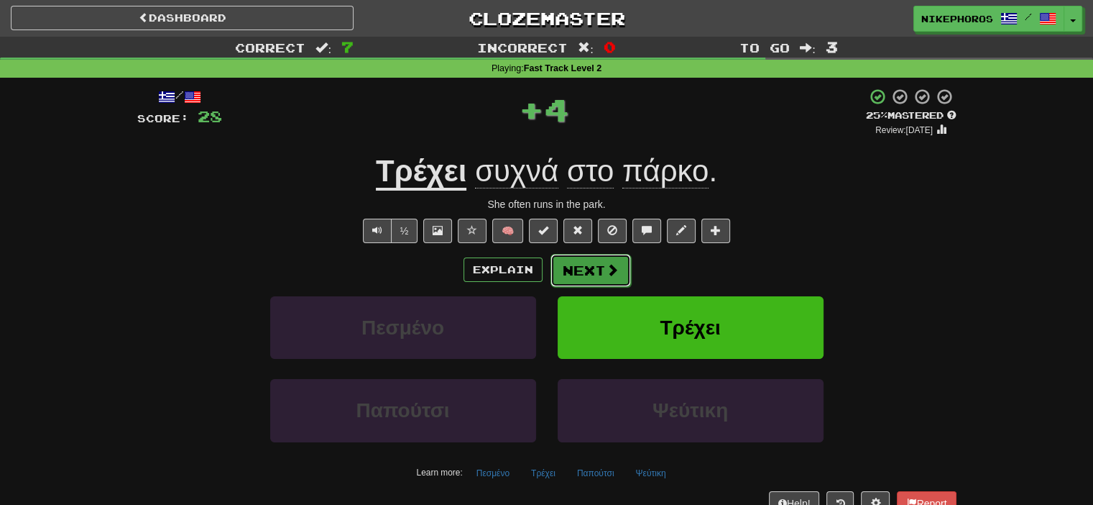
click at [572, 267] on button "Next" at bounding box center [591, 270] width 80 height 33
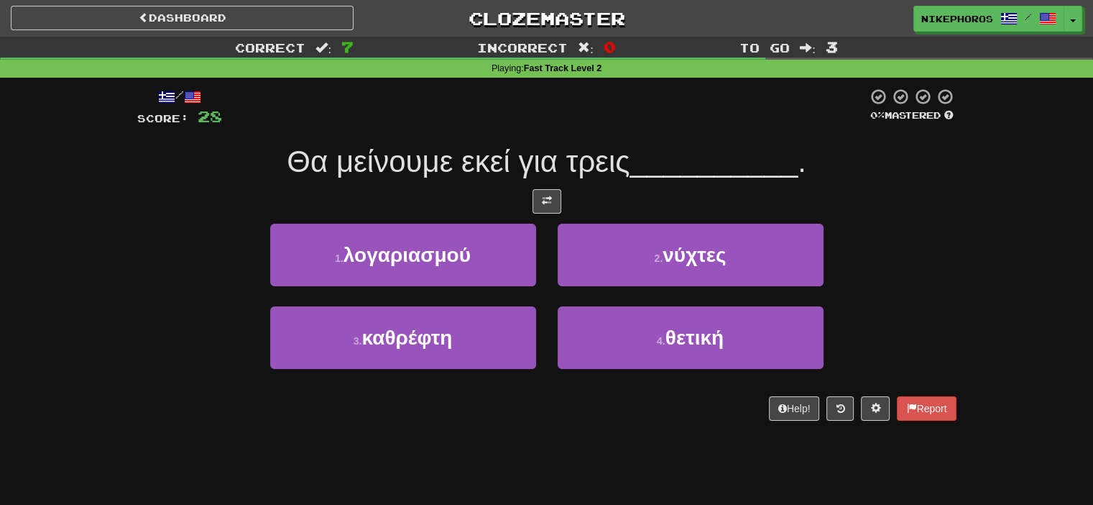
click at [944, 229] on div "1 . λογαριασμού 2 . νύχτες" at bounding box center [547, 265] width 862 height 83
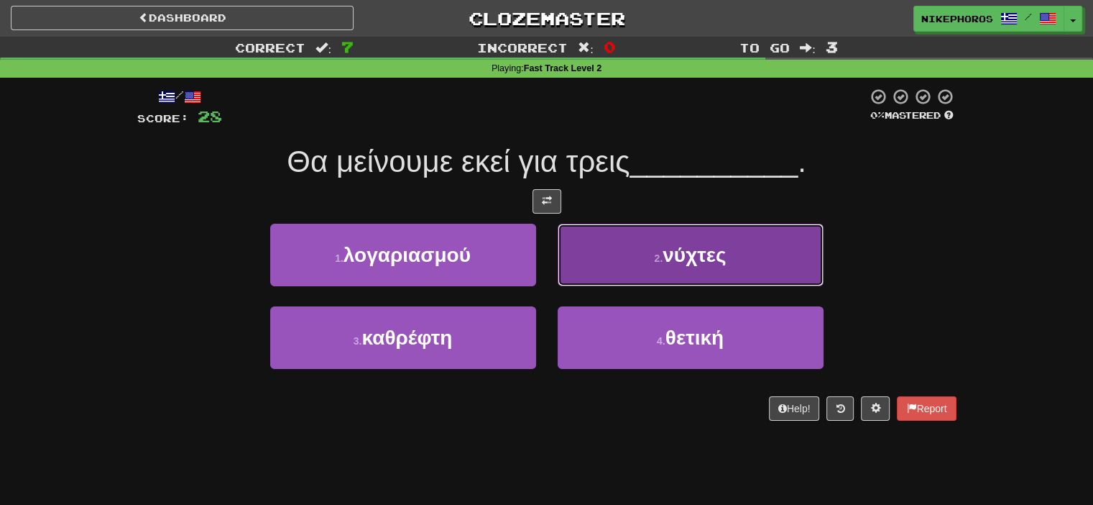
click at [628, 255] on button "2 . νύχτες" at bounding box center [691, 255] width 266 height 63
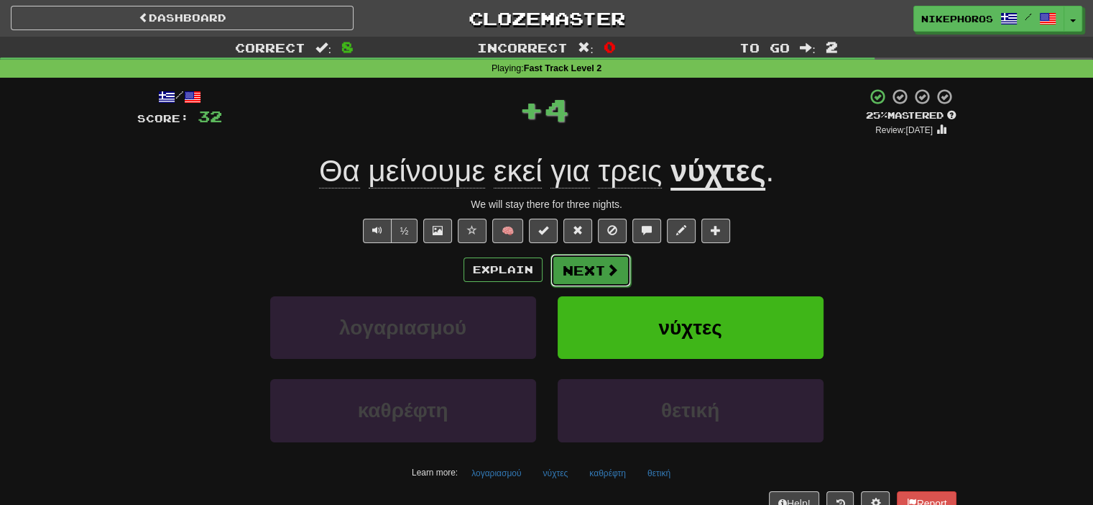
click at [577, 267] on button "Next" at bounding box center [591, 270] width 80 height 33
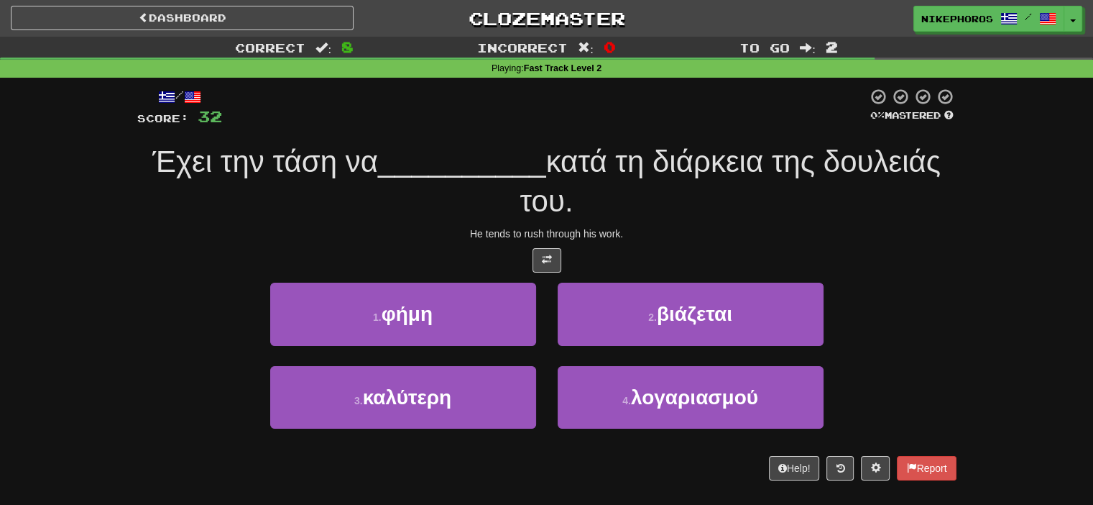
click at [704, 147] on span "κατά τη διάρκεια της δουλειάς του." at bounding box center [730, 180] width 420 height 73
click at [712, 158] on span "κατά τη διάρκεια της δουλειάς του." at bounding box center [730, 180] width 420 height 73
click at [794, 180] on div "Έχει την τάση να __________ κατά τη διάρκεια της δουλειάς του." at bounding box center [546, 181] width 819 height 78
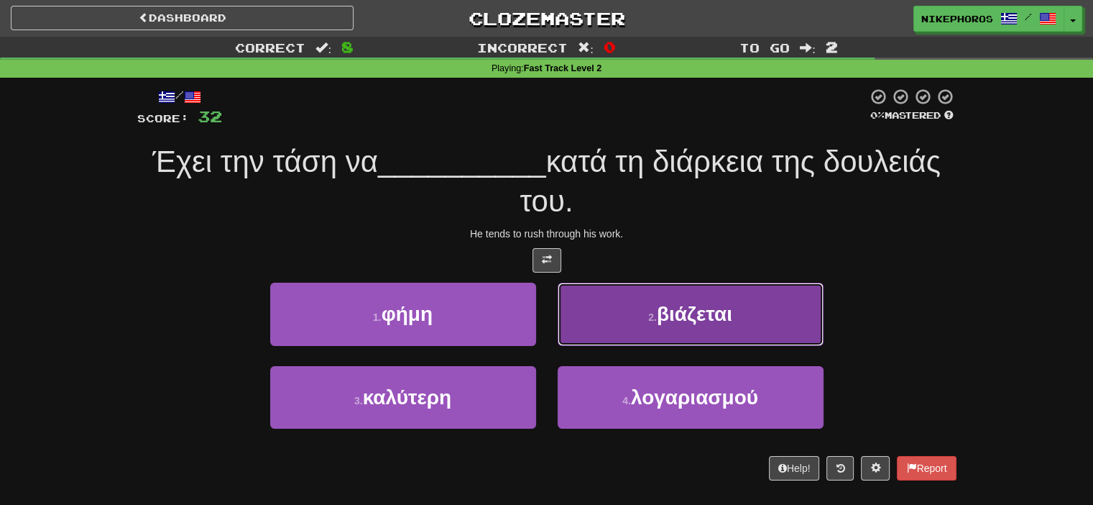
click at [767, 325] on button "2 . βιάζεται" at bounding box center [691, 313] width 266 height 63
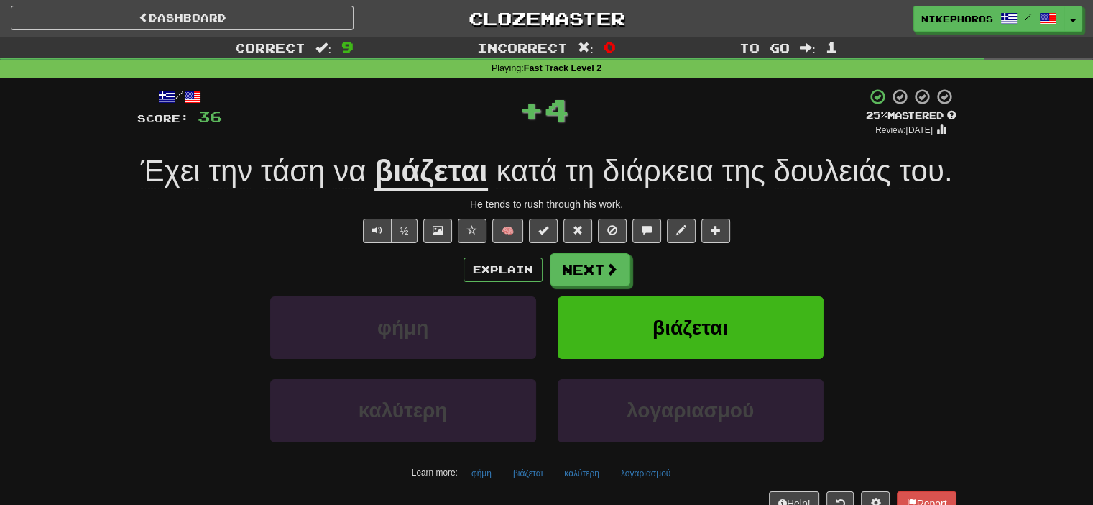
click at [690, 157] on span "διάρκεια" at bounding box center [658, 171] width 111 height 34
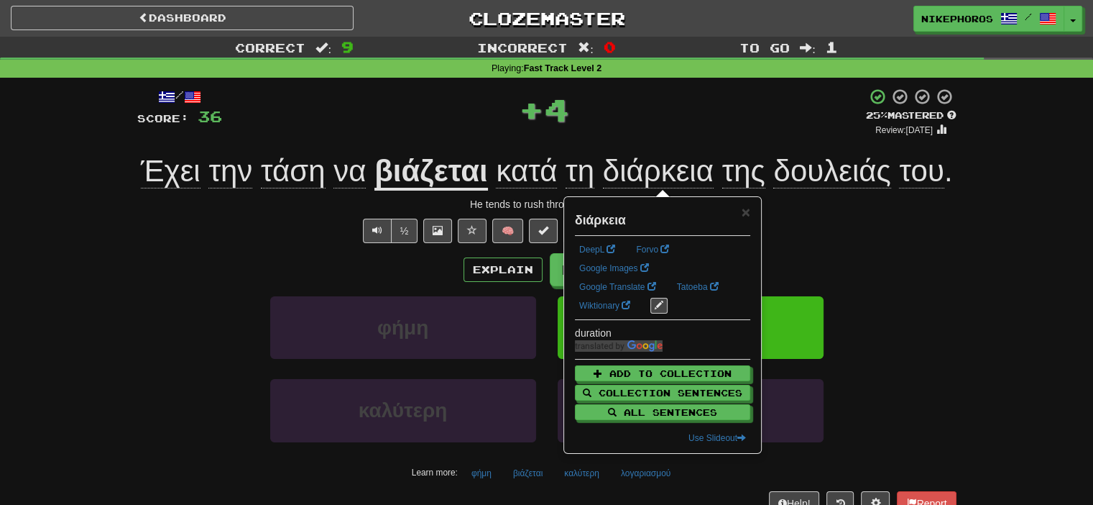
click at [687, 122] on div "+ 4" at bounding box center [544, 109] width 644 height 43
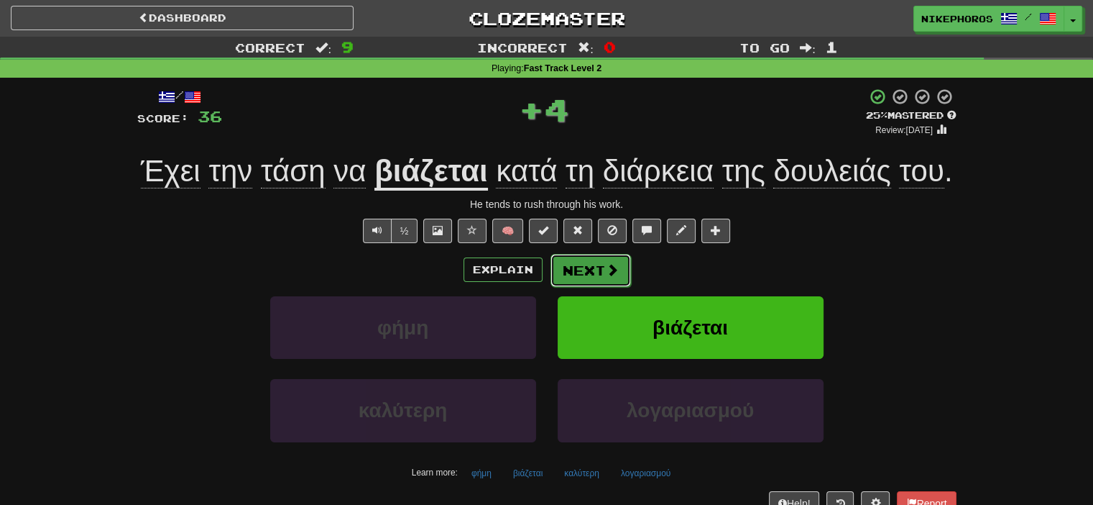
click at [606, 267] on span at bounding box center [612, 269] width 13 height 13
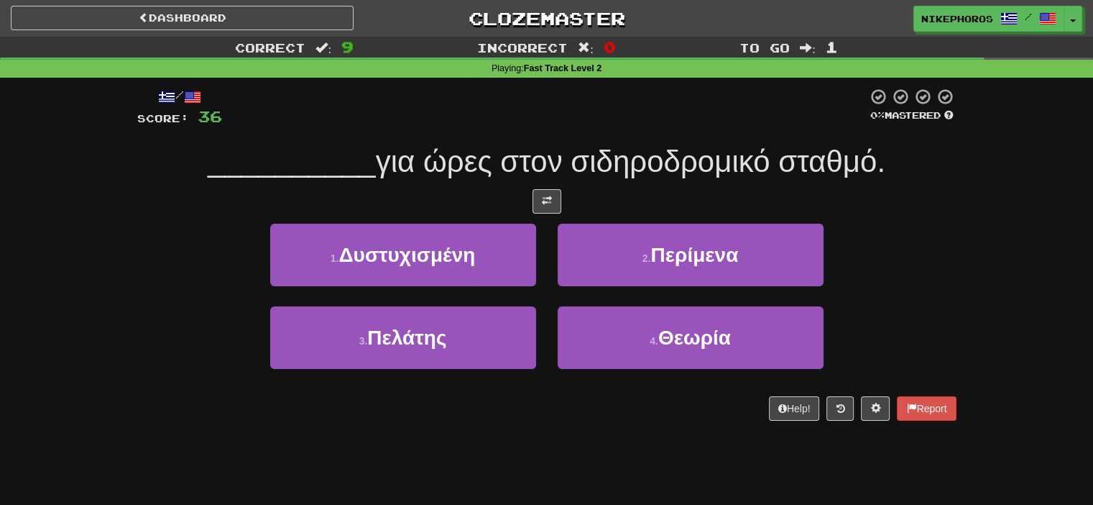
click at [620, 169] on span "για ώρες στον σιδηροδρομικό σταθμό." at bounding box center [631, 161] width 510 height 34
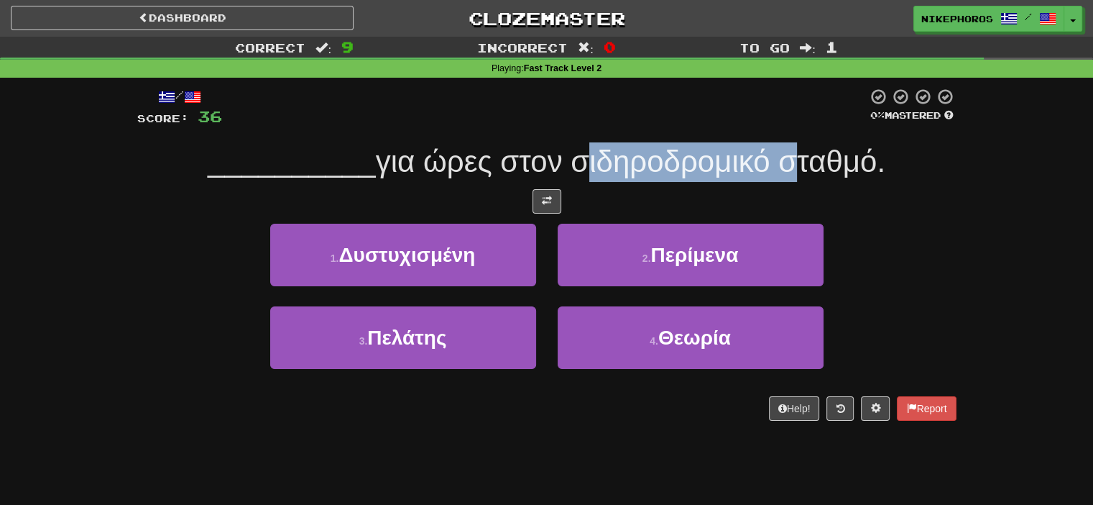
click at [620, 169] on span "για ώρες στον σιδηροδρομικό σταθμό." at bounding box center [631, 161] width 510 height 34
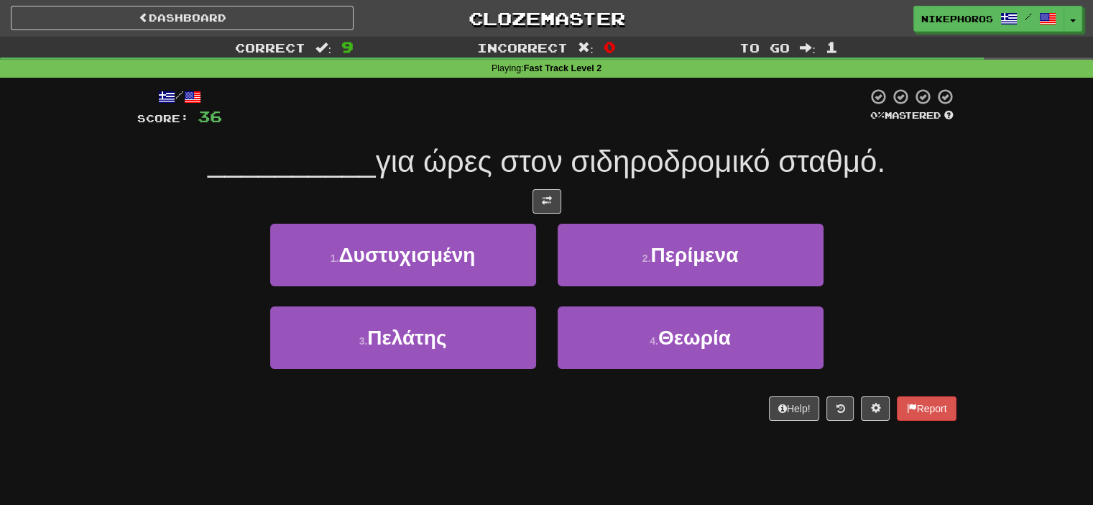
click at [857, 128] on div "/ Score: 36 0 % Mastered __________ για ώρες στον σιδηροδρομικό σταθμό. 1 . Δυσ…" at bounding box center [546, 254] width 819 height 333
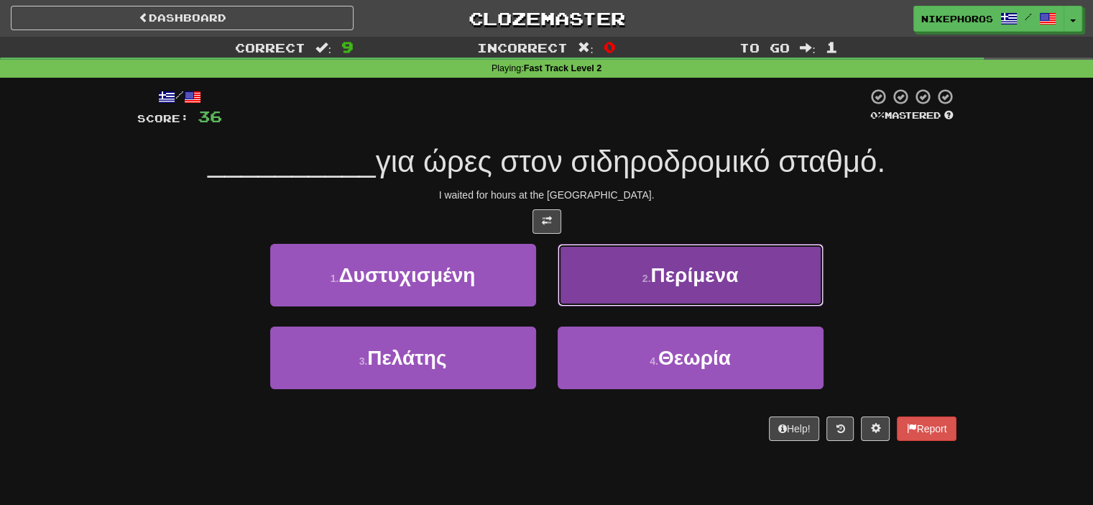
click at [739, 259] on button "2 . Περίμενα" at bounding box center [691, 275] width 266 height 63
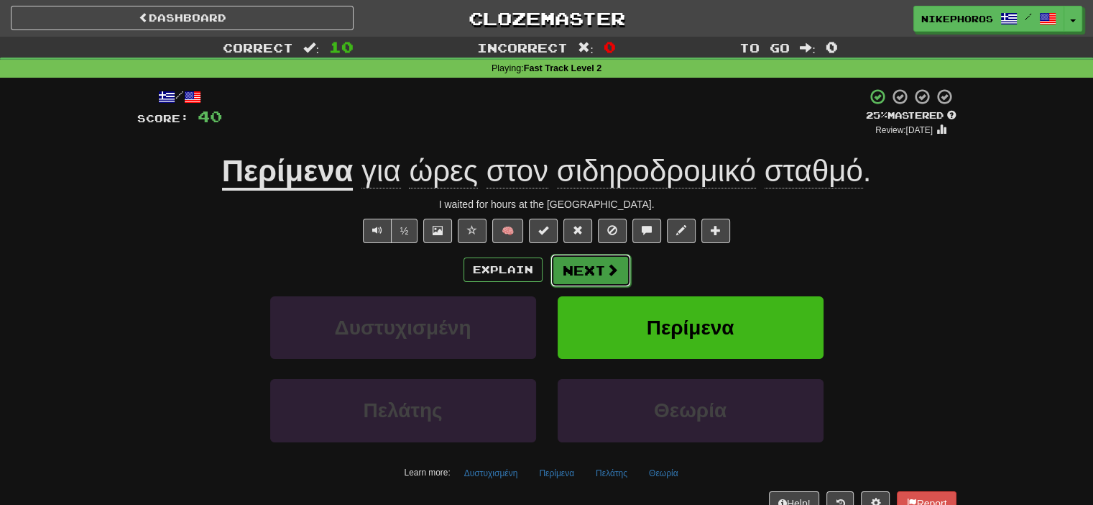
click at [570, 263] on button "Next" at bounding box center [591, 270] width 80 height 33
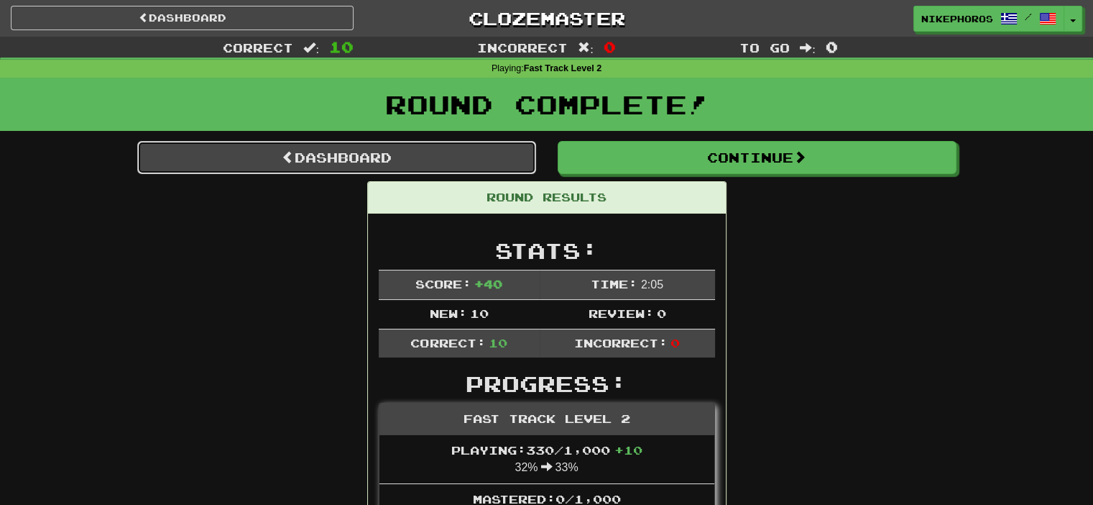
click at [461, 158] on link "Dashboard" at bounding box center [336, 157] width 399 height 33
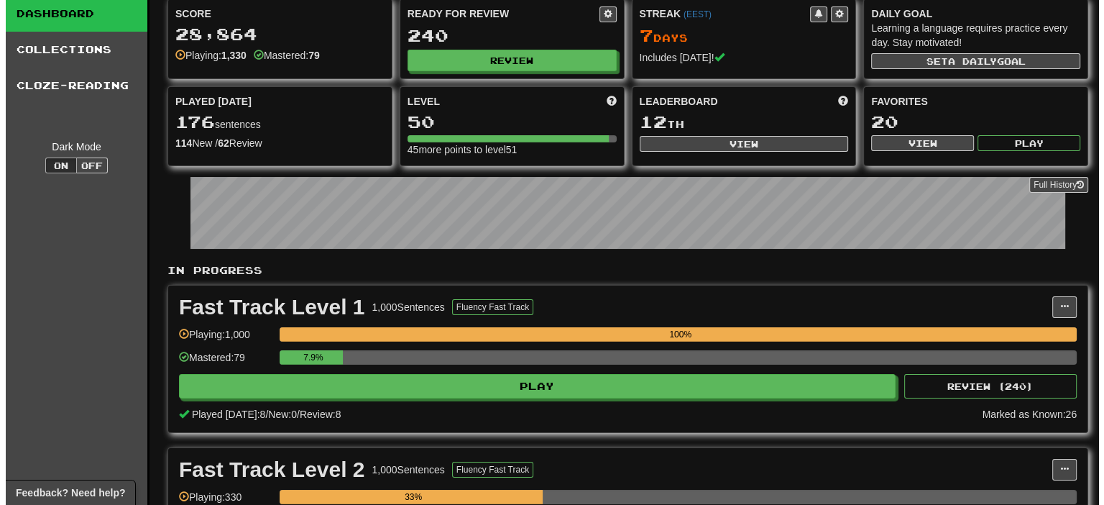
scroll to position [144, 0]
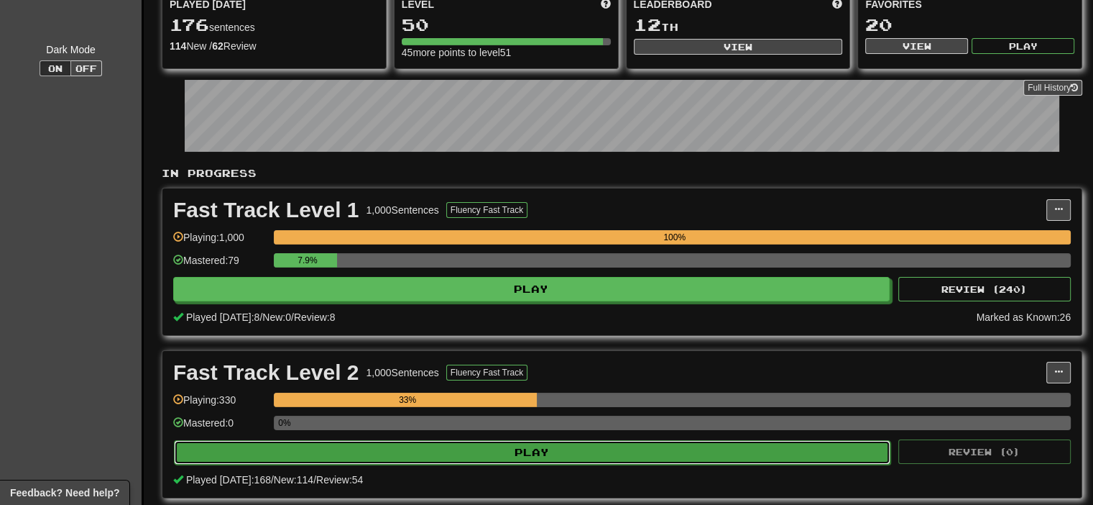
click at [474, 449] on button "Play" at bounding box center [532, 452] width 717 height 24
select select "**"
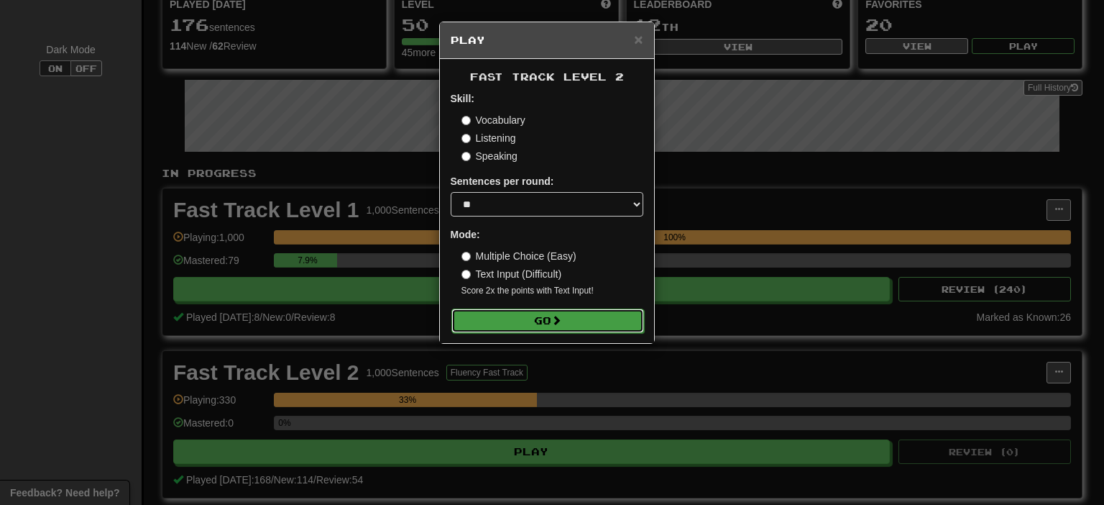
click at [554, 320] on span at bounding box center [556, 320] width 10 height 10
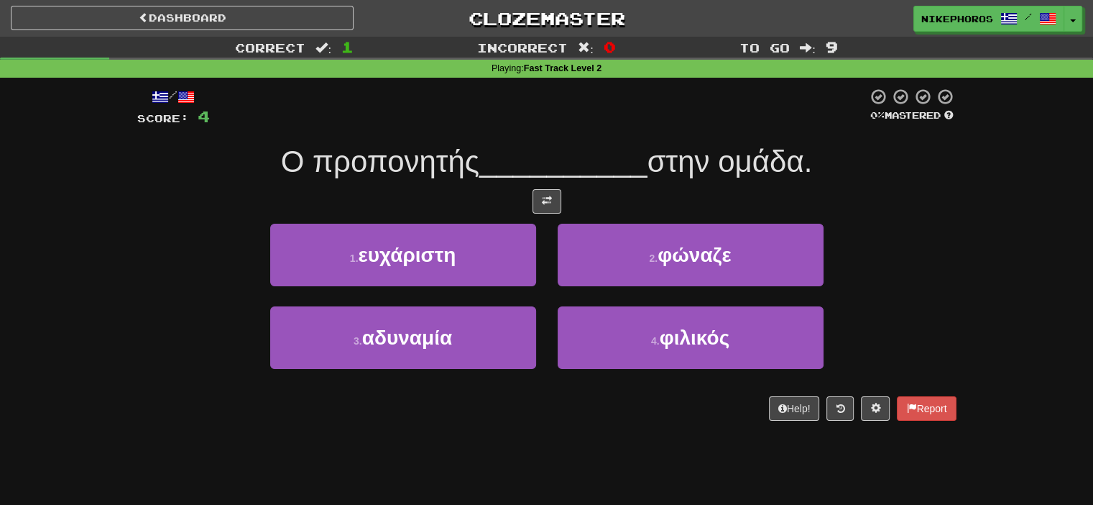
click at [1053, 380] on div "Correct : 1 Incorrect : 0 To go : 9 Playing : Fast Track Level 2 / Score: 4 0 %…" at bounding box center [546, 239] width 1093 height 404
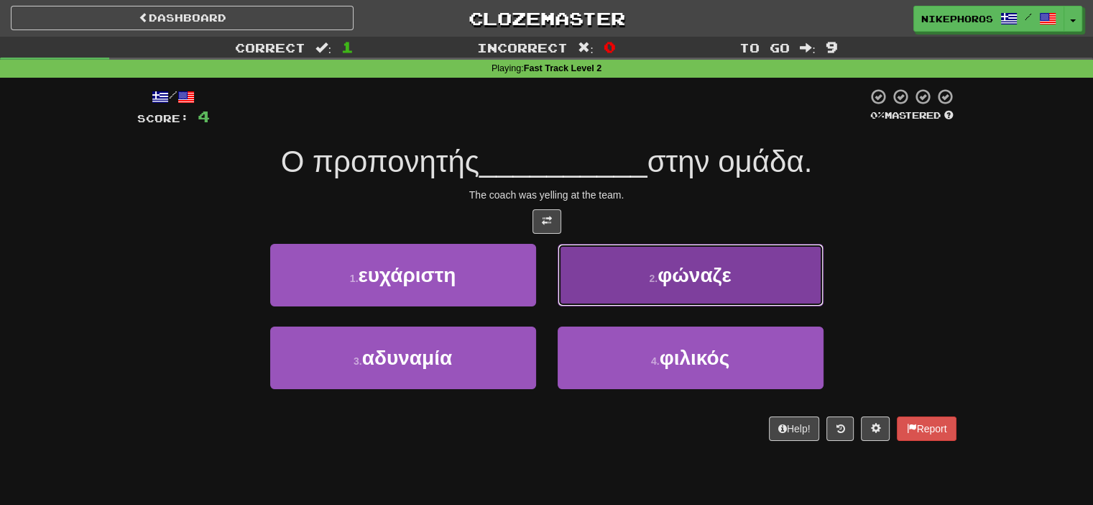
click at [747, 280] on button "2 . φώναζε" at bounding box center [691, 275] width 266 height 63
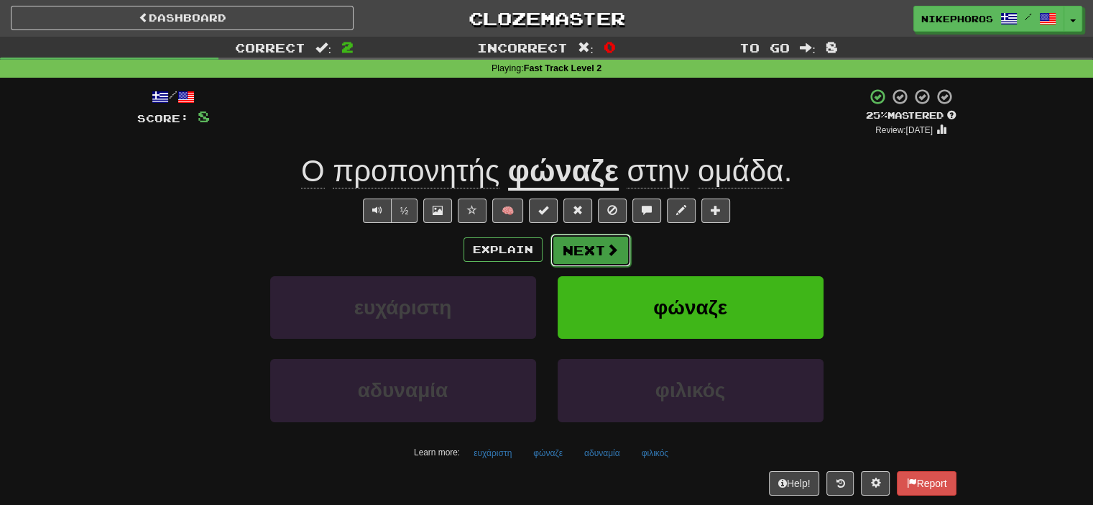
click at [591, 253] on button "Next" at bounding box center [591, 250] width 80 height 33
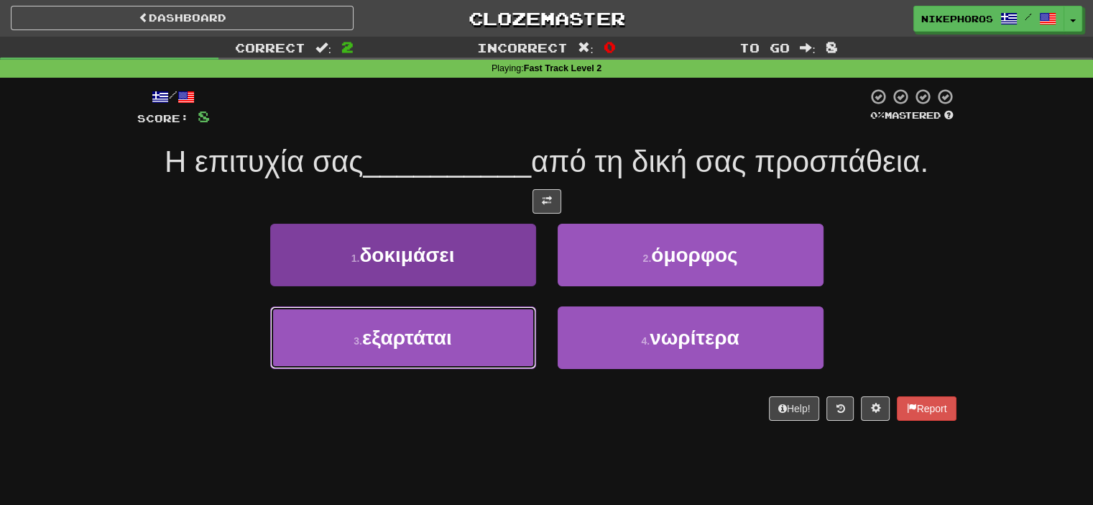
click at [432, 356] on button "3 . εξαρτάται" at bounding box center [403, 337] width 266 height 63
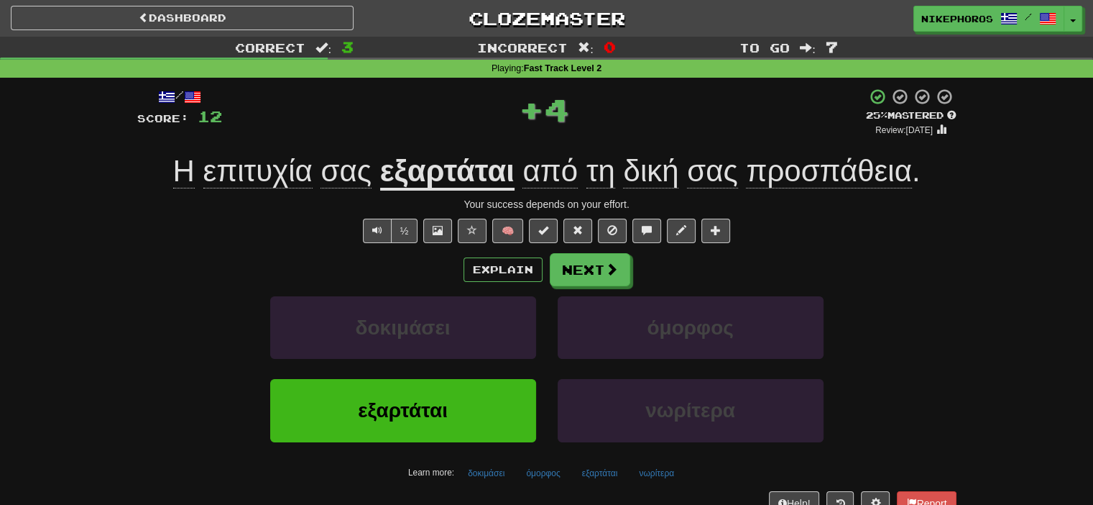
click at [413, 173] on u "εξαρτάται" at bounding box center [447, 172] width 134 height 37
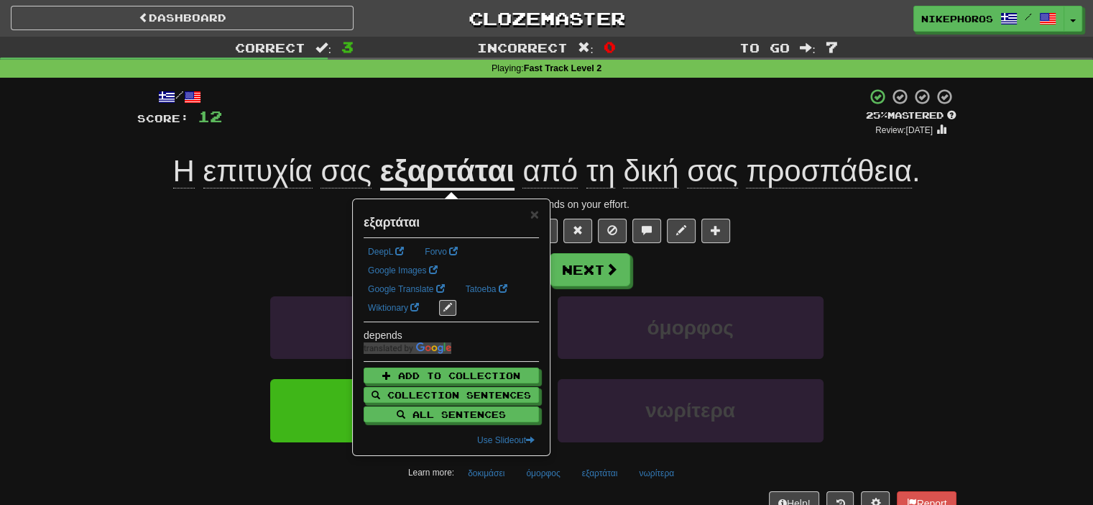
click at [438, 125] on div "+ 4" at bounding box center [544, 112] width 644 height 49
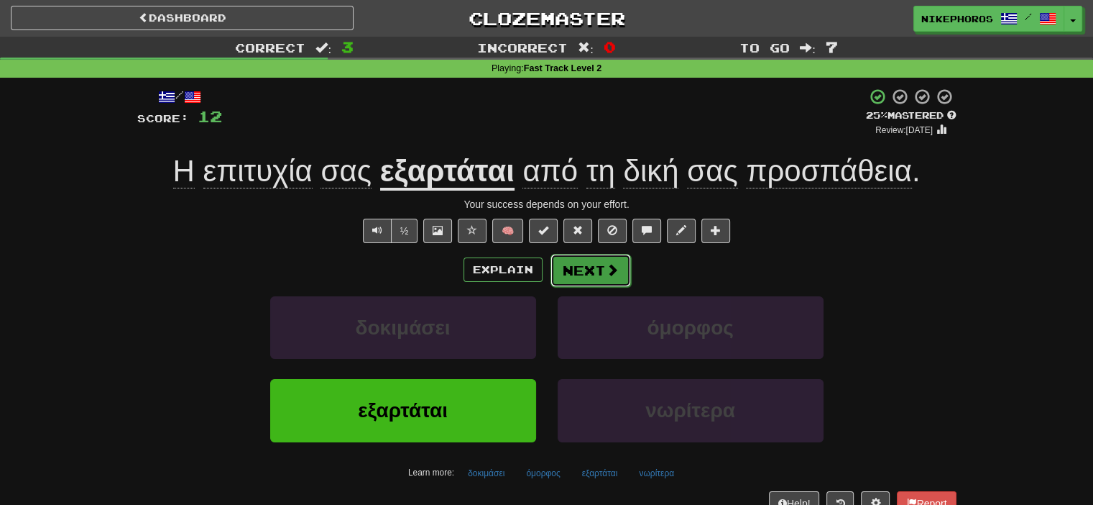
click at [603, 271] on button "Next" at bounding box center [591, 270] width 80 height 33
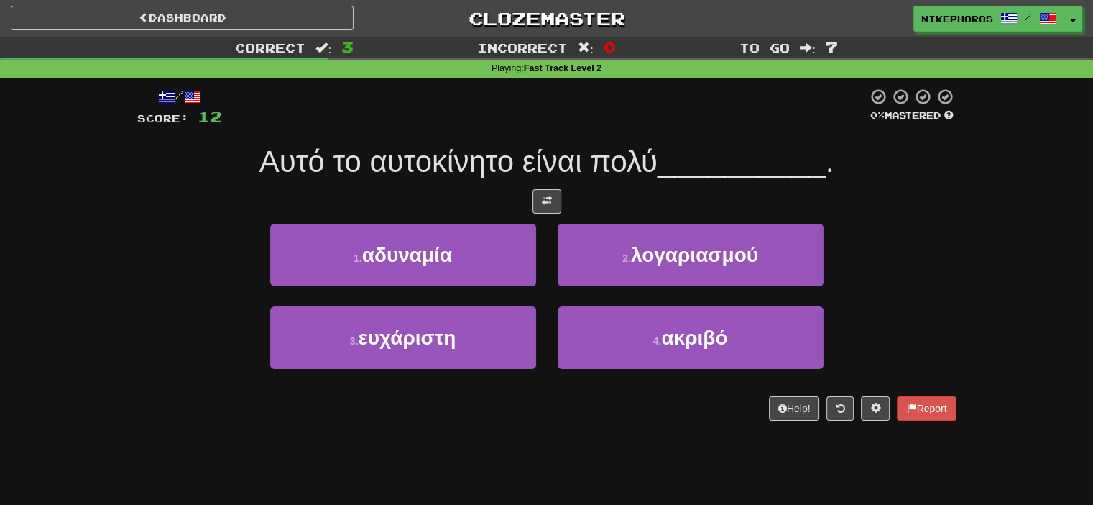
click at [714, 156] on span "__________" at bounding box center [742, 161] width 168 height 34
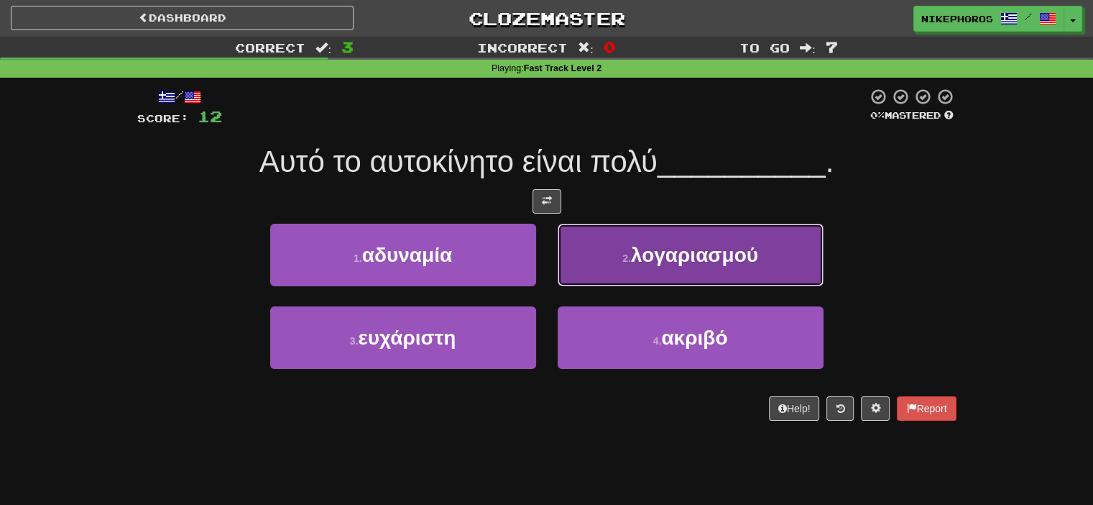
click at [648, 259] on span "λογαριασμού" at bounding box center [694, 255] width 127 height 22
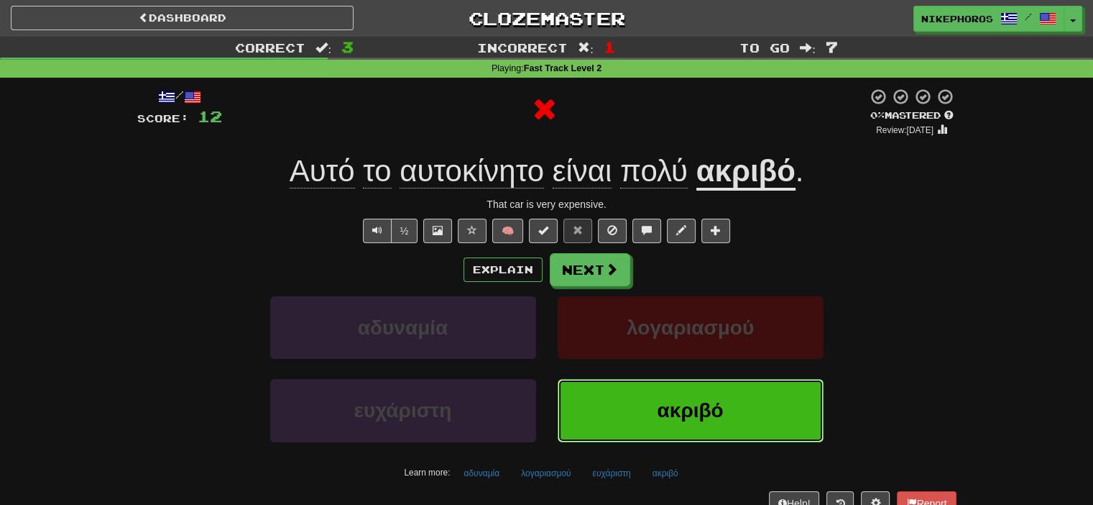
click at [752, 404] on button "ακριβό" at bounding box center [691, 410] width 266 height 63
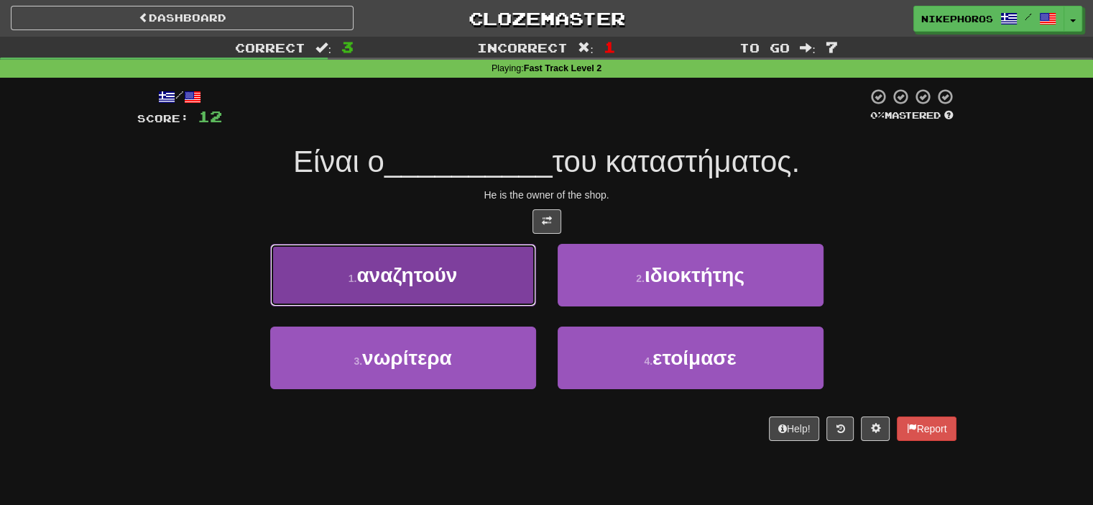
click at [497, 274] on button "1 . αναζητούν" at bounding box center [403, 275] width 266 height 63
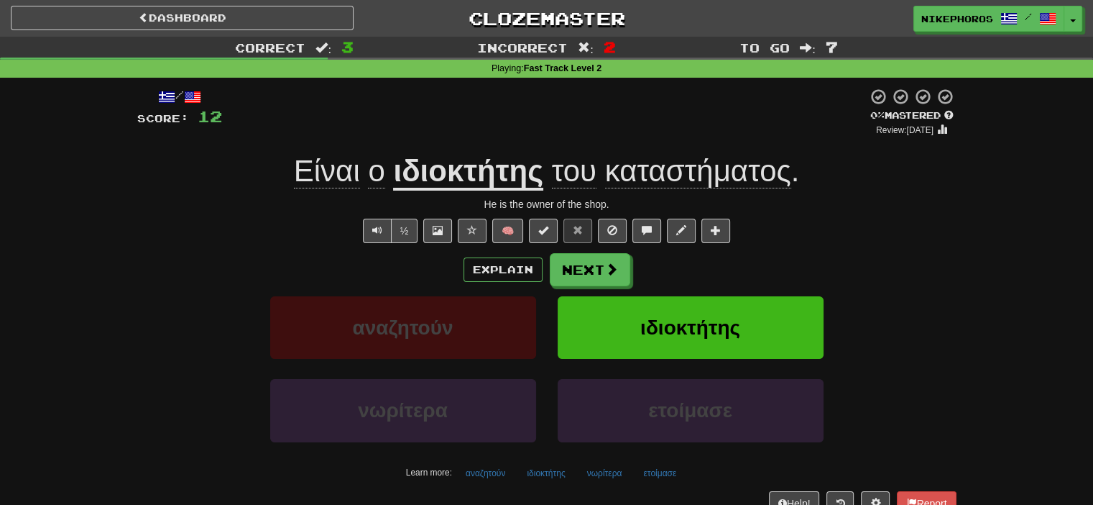
click at [505, 171] on u "ιδιοκτήτης" at bounding box center [468, 172] width 150 height 37
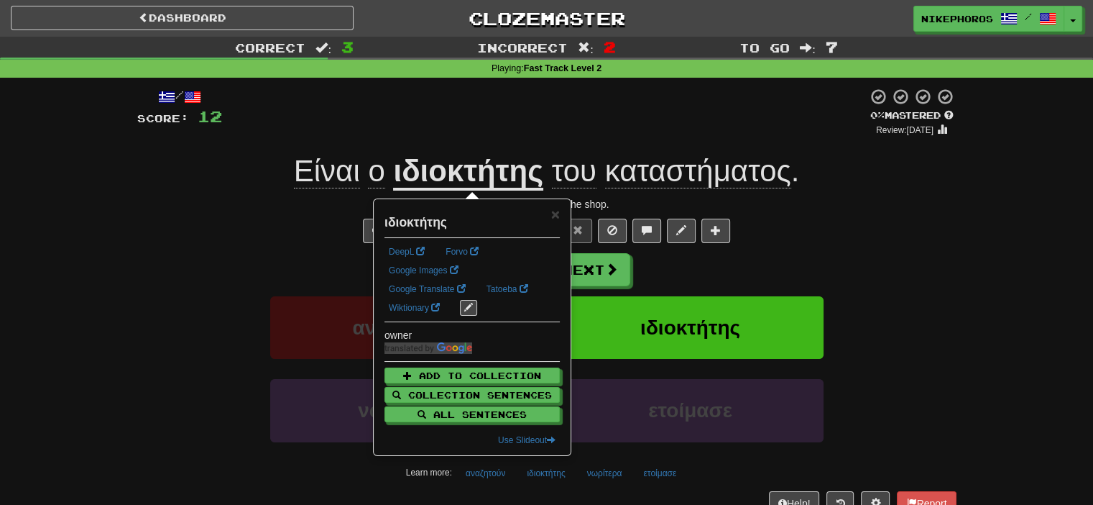
click at [765, 226] on div "½ 🧠" at bounding box center [546, 230] width 819 height 24
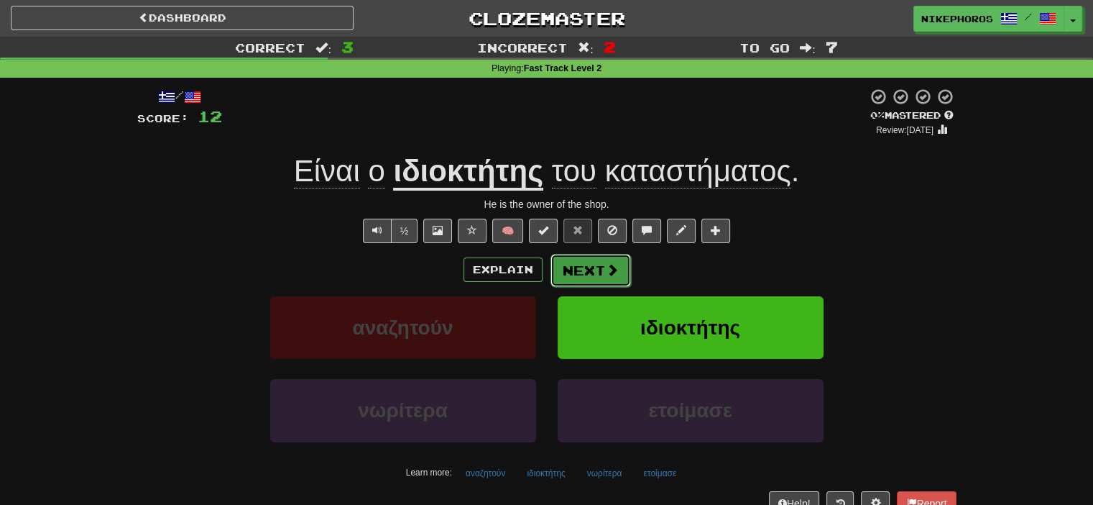
click at [612, 255] on button "Next" at bounding box center [591, 270] width 80 height 33
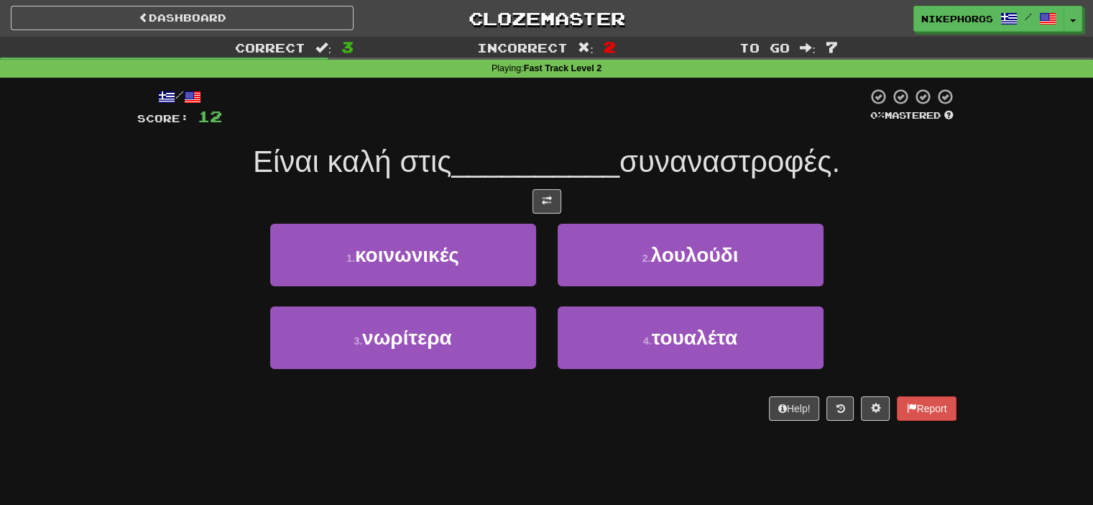
click at [621, 135] on div "/ Score: 12 0 % Mastered Είναι καλή στις __________ συναναστροφές. 1 . κοινωνικ…" at bounding box center [546, 254] width 819 height 333
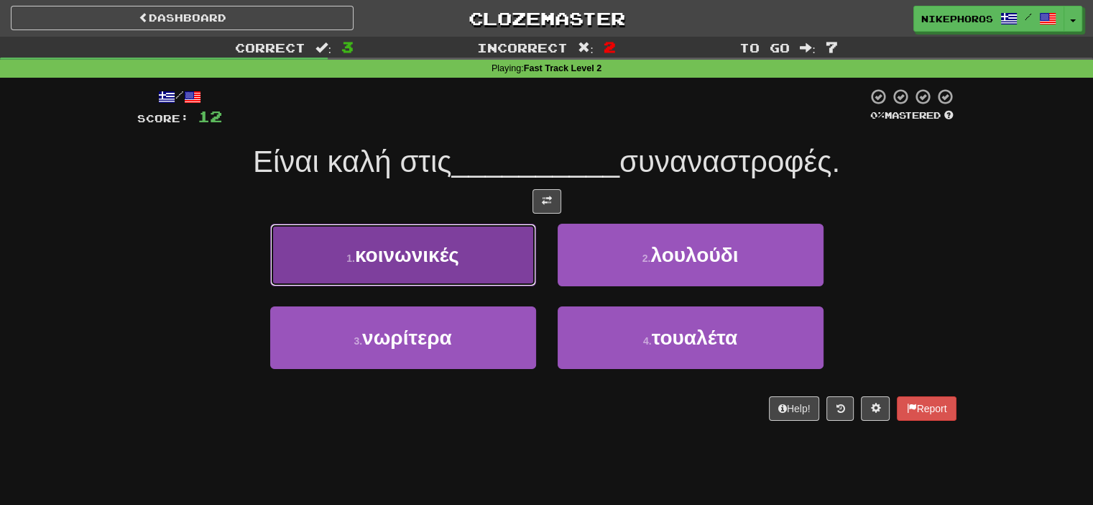
click at [413, 257] on span "κοινωνικές" at bounding box center [407, 255] width 104 height 22
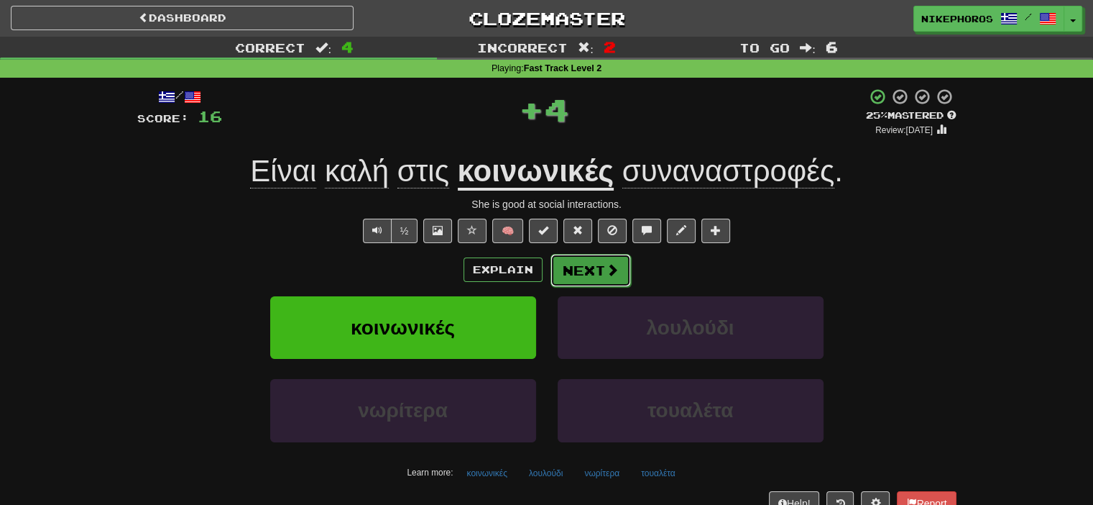
click at [579, 270] on button "Next" at bounding box center [591, 270] width 80 height 33
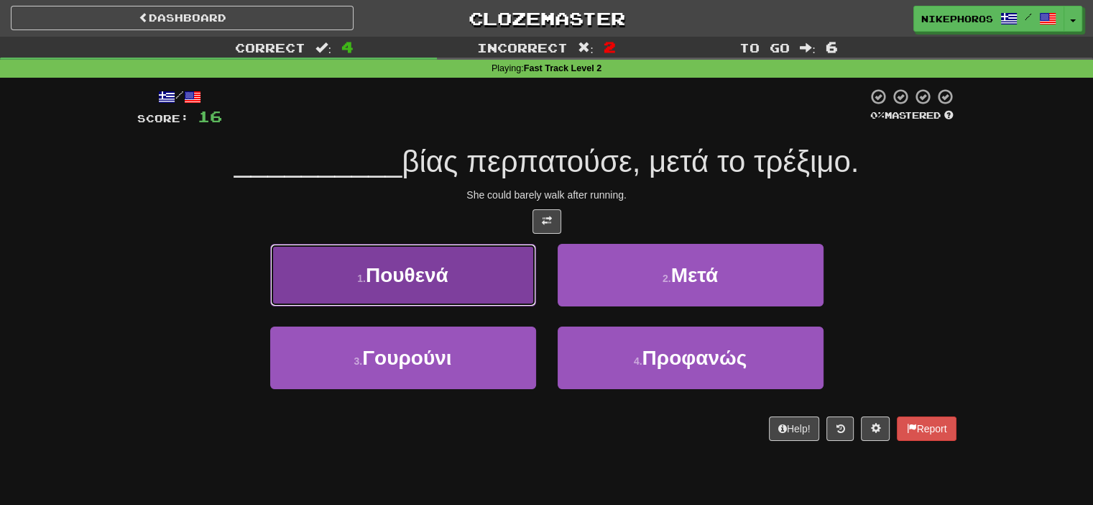
click at [489, 280] on button "1 . Πουθενά" at bounding box center [403, 275] width 266 height 63
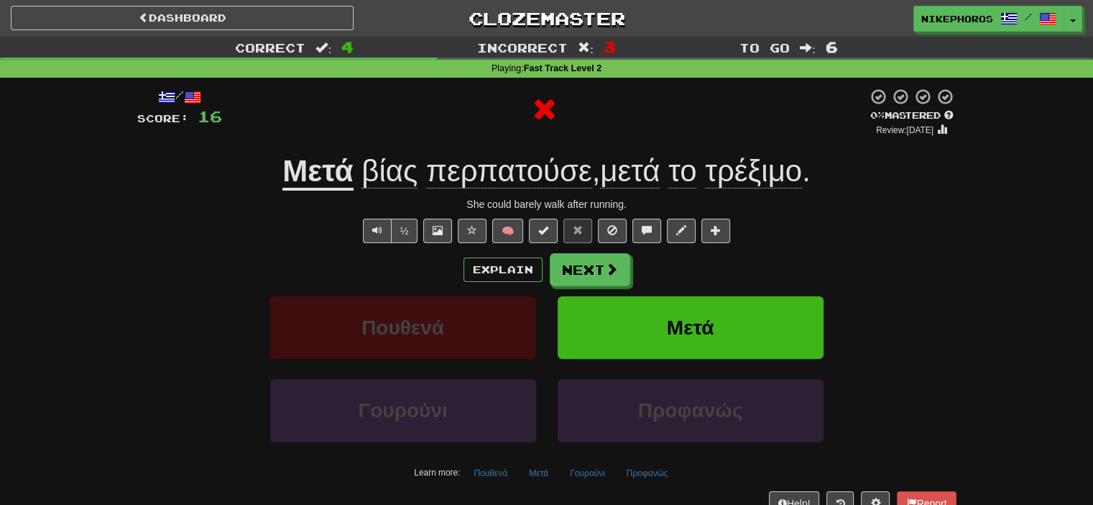
click at [308, 179] on u "Μετά" at bounding box center [317, 172] width 70 height 37
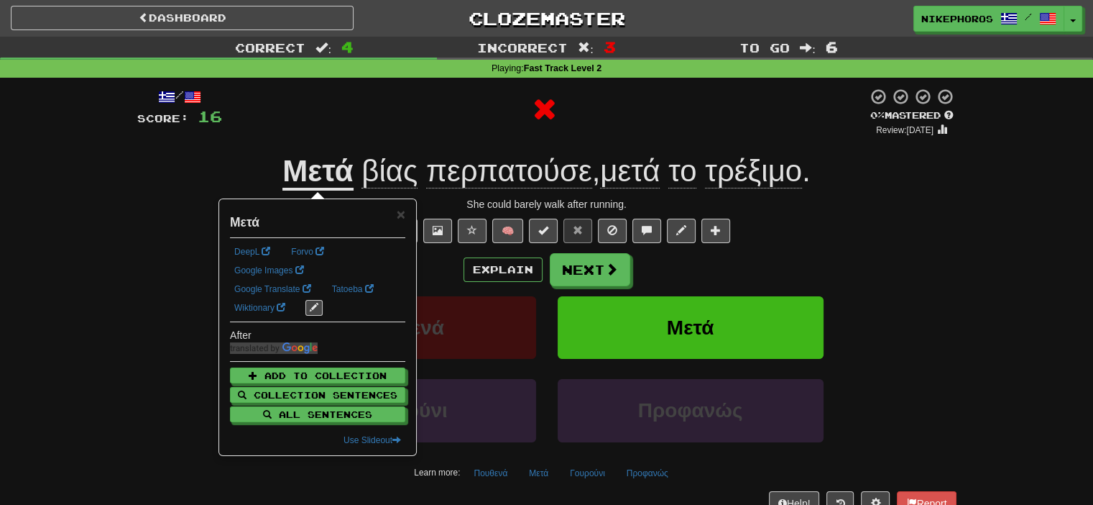
click at [640, 170] on span "μετά" at bounding box center [630, 171] width 60 height 34
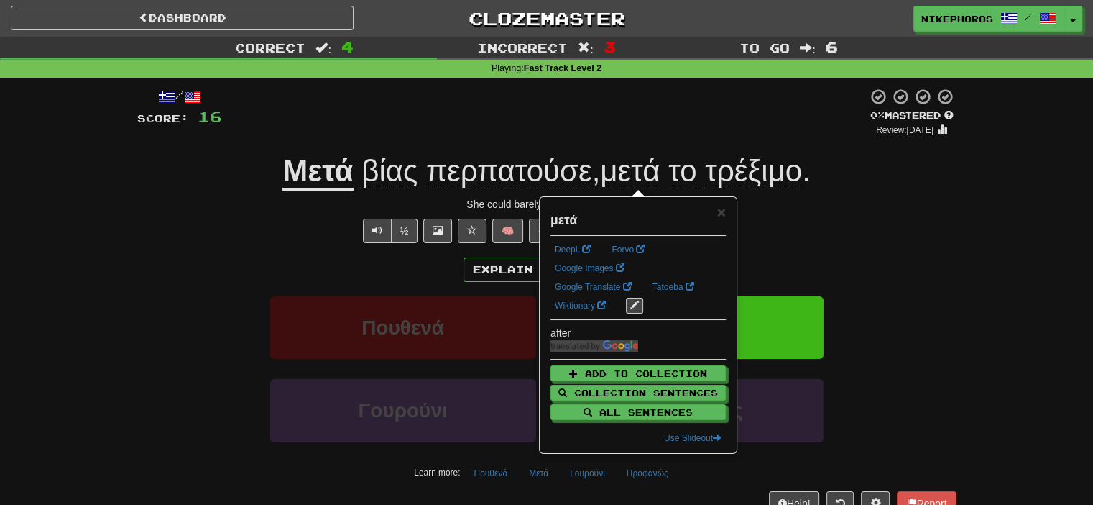
click at [652, 131] on div at bounding box center [544, 112] width 645 height 49
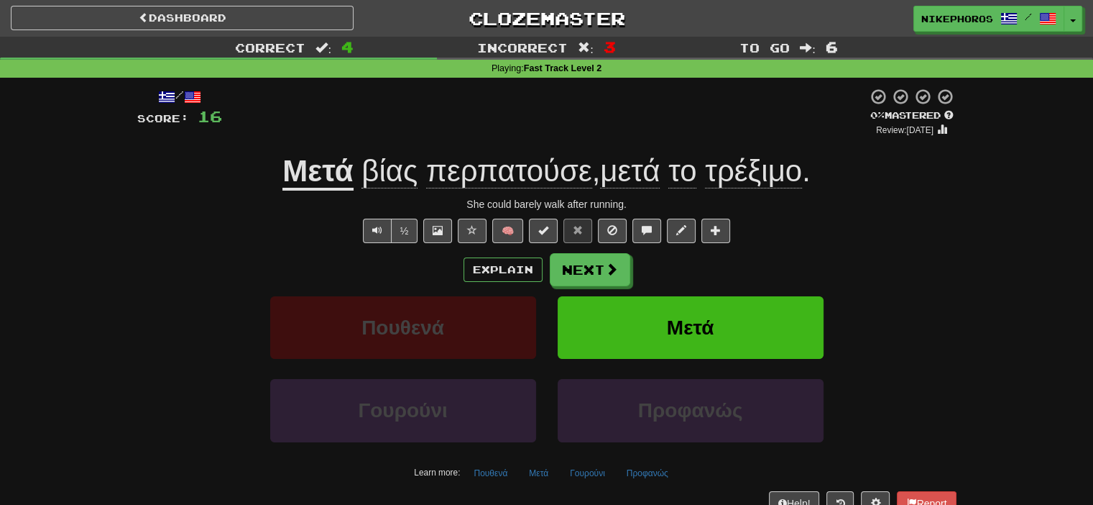
click at [377, 182] on span "βίας" at bounding box center [389, 171] width 56 height 34
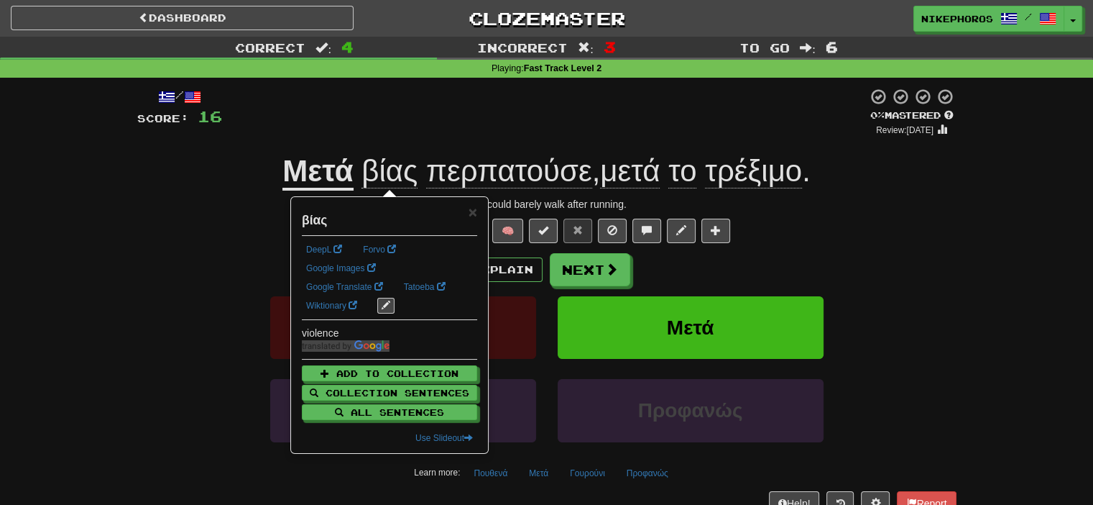
click at [471, 179] on span "περπατούσε" at bounding box center [509, 171] width 166 height 34
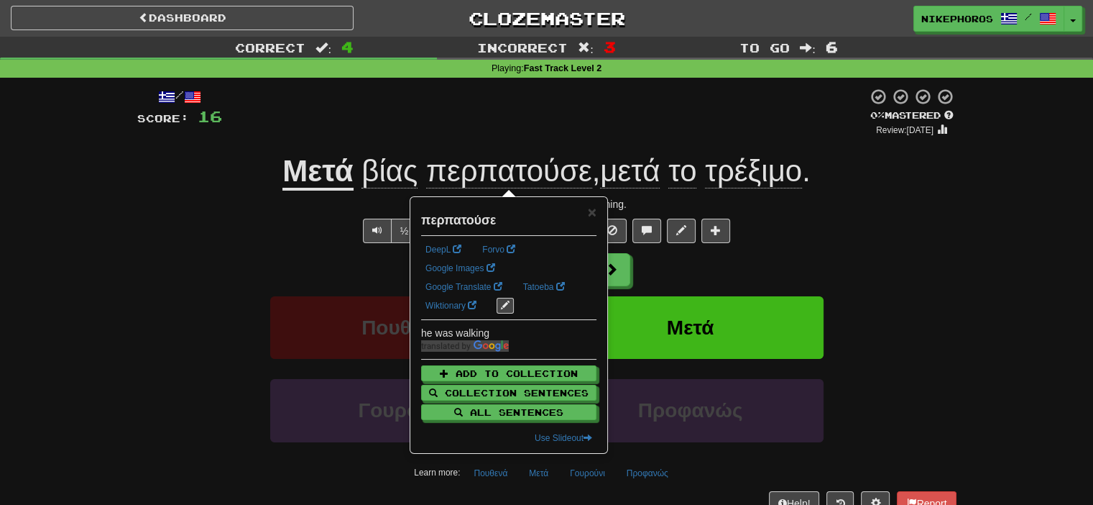
click at [526, 148] on div "/ Score: 16 0 % Mastered Review: 2025-09-18 Μετά βίας περπατούσε , μετά το τρέξ…" at bounding box center [546, 301] width 819 height 427
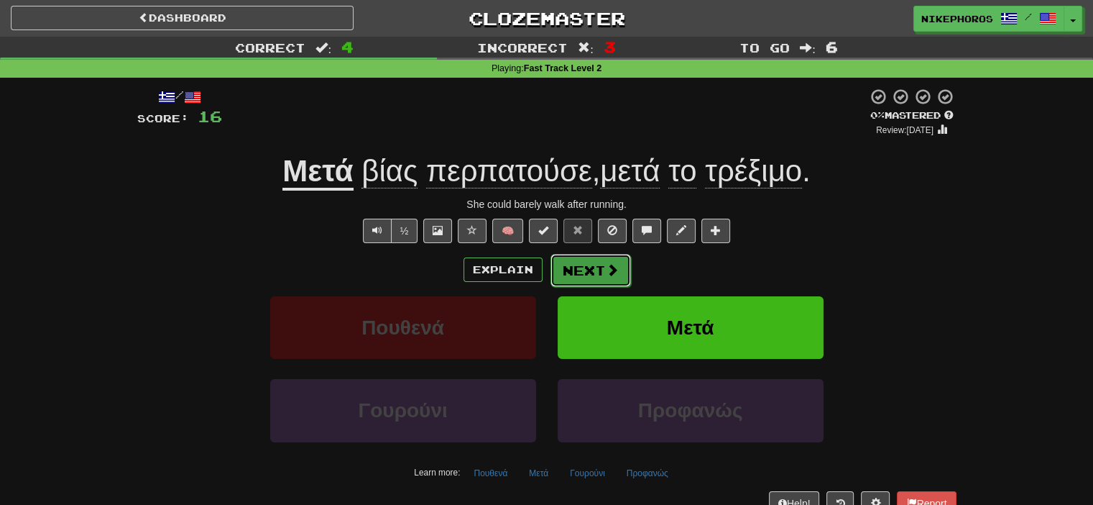
click at [587, 267] on button "Next" at bounding box center [591, 270] width 80 height 33
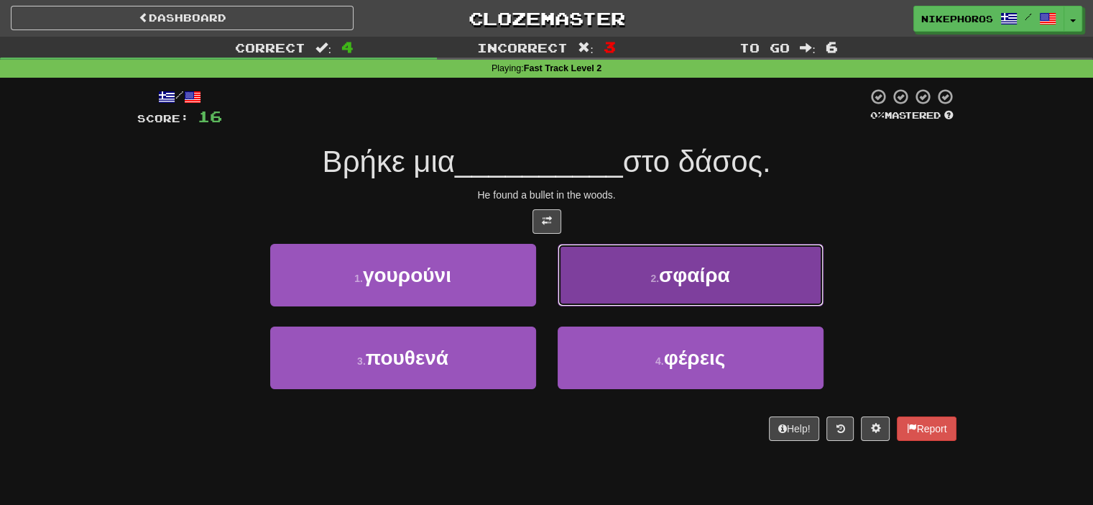
click at [758, 281] on button "2 . σφαίρα" at bounding box center [691, 275] width 266 height 63
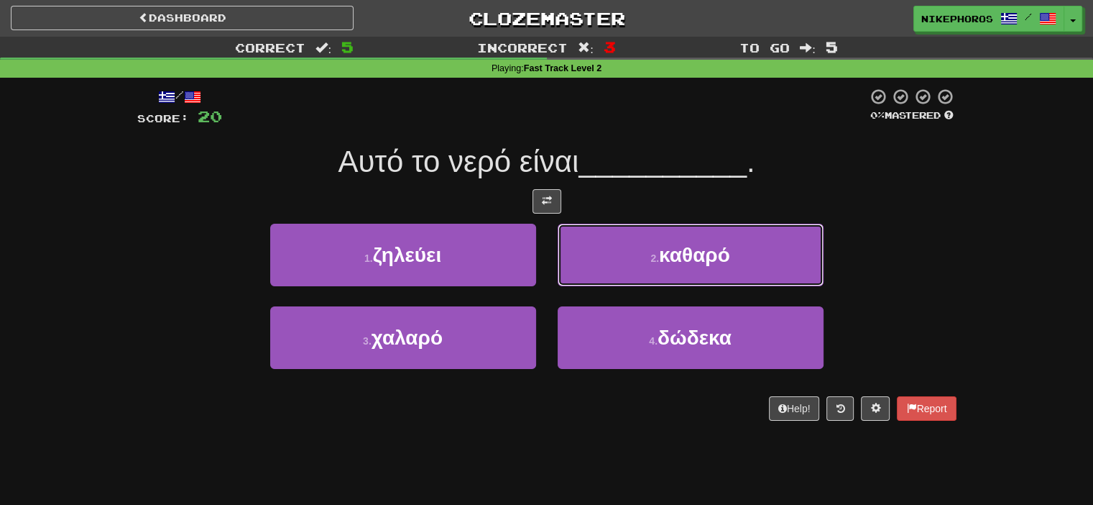
click at [788, 257] on button "2 . καθαρό" at bounding box center [691, 255] width 266 height 63
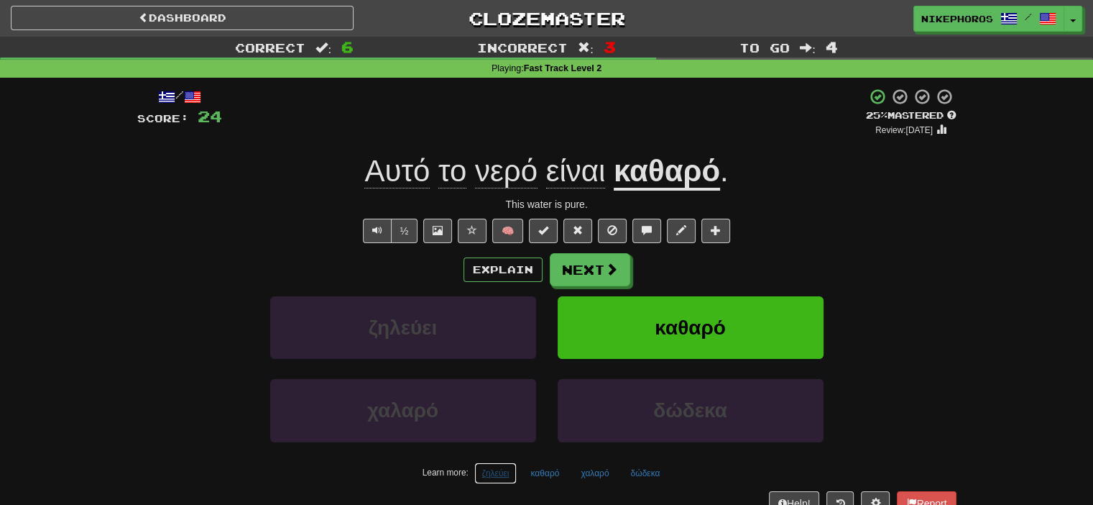
click at [505, 469] on button "ζηλεύει" at bounding box center [495, 473] width 43 height 22
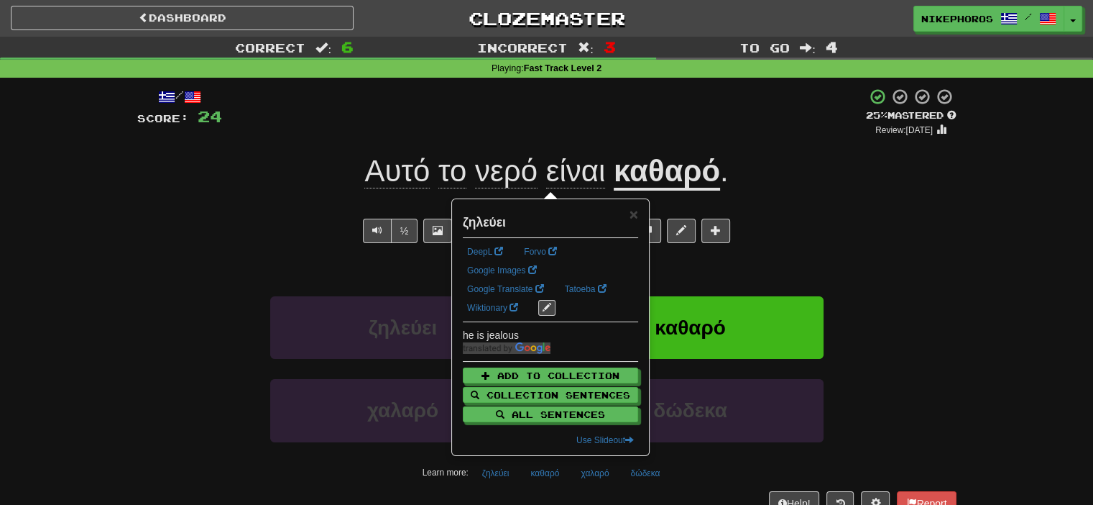
click at [880, 249] on div "/ Score: 24 + 4 25 % Mastered Review: 2025-09-19 Αυτό το νερό είναι καθαρό . Th…" at bounding box center [546, 301] width 819 height 427
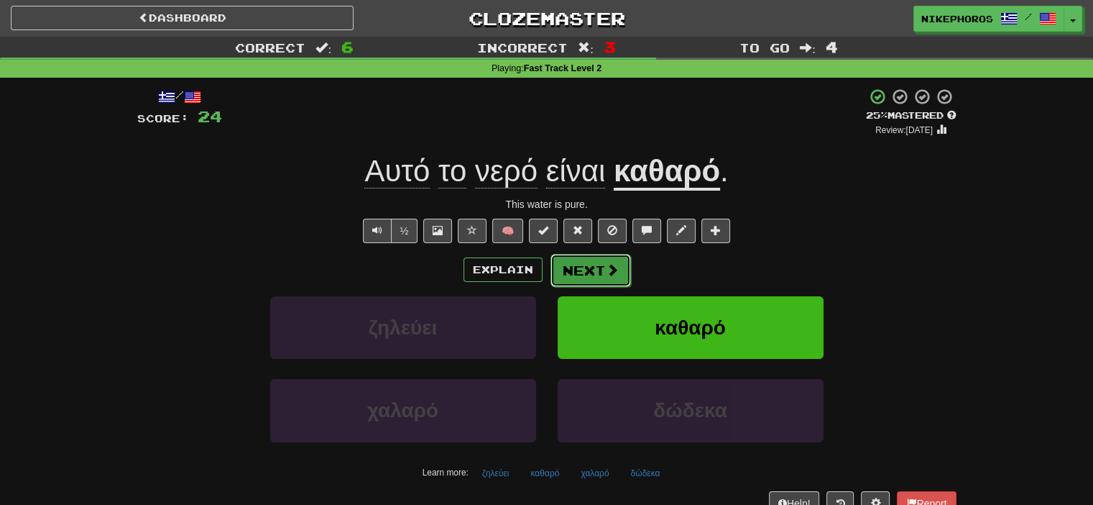
click at [575, 283] on button "Next" at bounding box center [591, 270] width 80 height 33
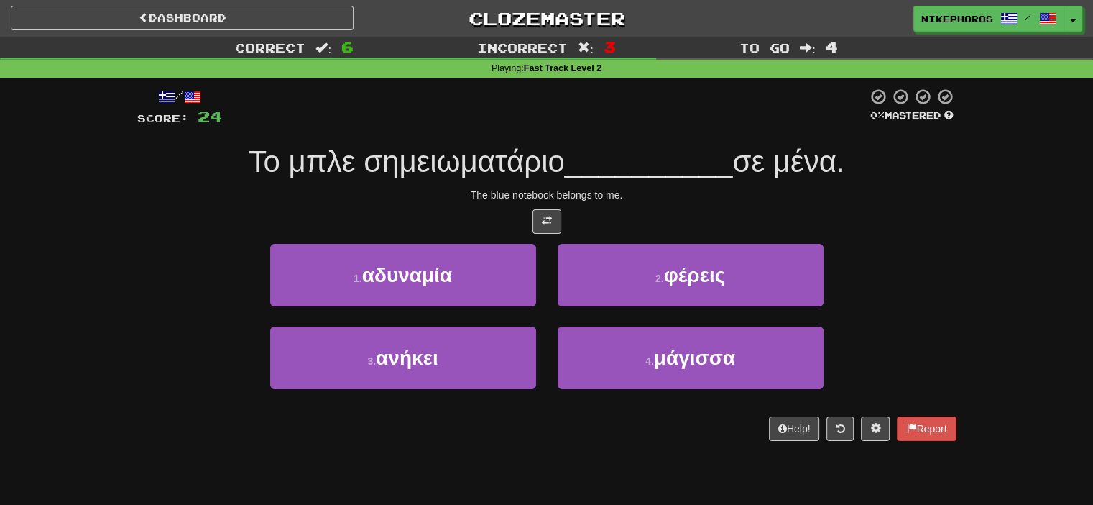
click at [649, 188] on div "The blue notebook belongs to me." at bounding box center [546, 195] width 819 height 14
click at [460, 361] on button "3 . ανήκει" at bounding box center [403, 357] width 266 height 63
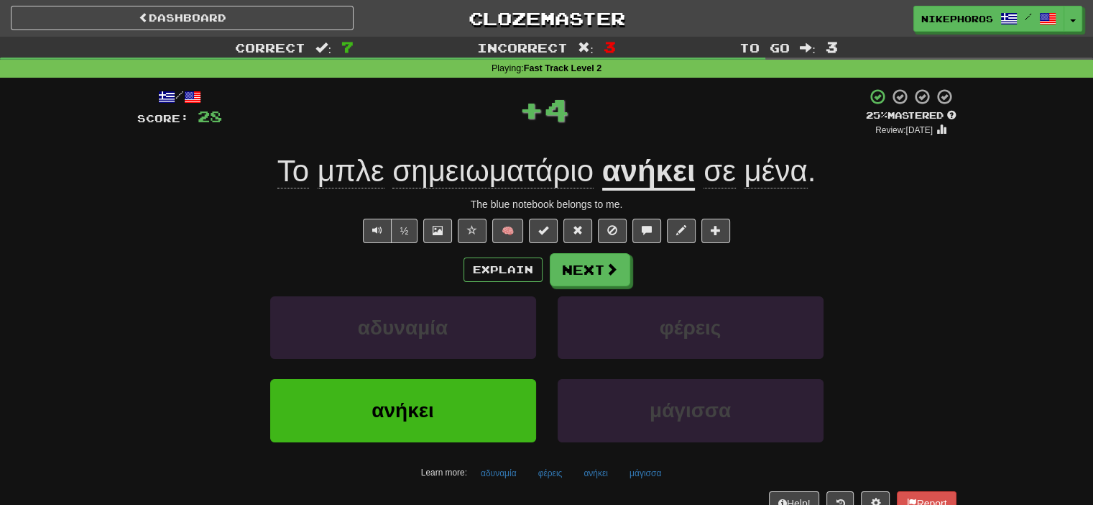
click at [657, 173] on u "ανήκει" at bounding box center [648, 172] width 93 height 37
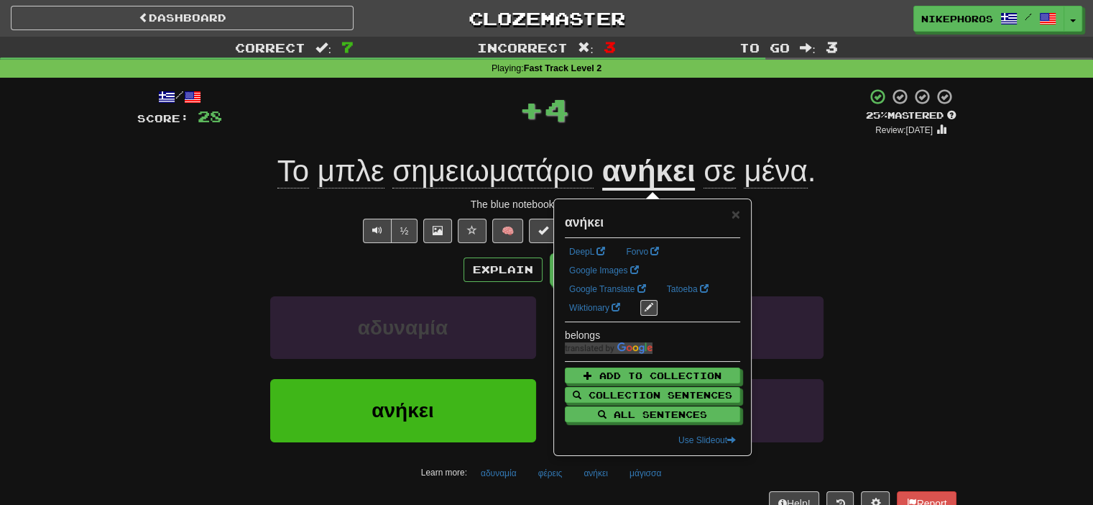
drag, startPoint x: 865, startPoint y: 211, endPoint x: 854, endPoint y: 208, distance: 11.7
click at [854, 211] on div "The blue notebook belongs to me." at bounding box center [546, 204] width 819 height 14
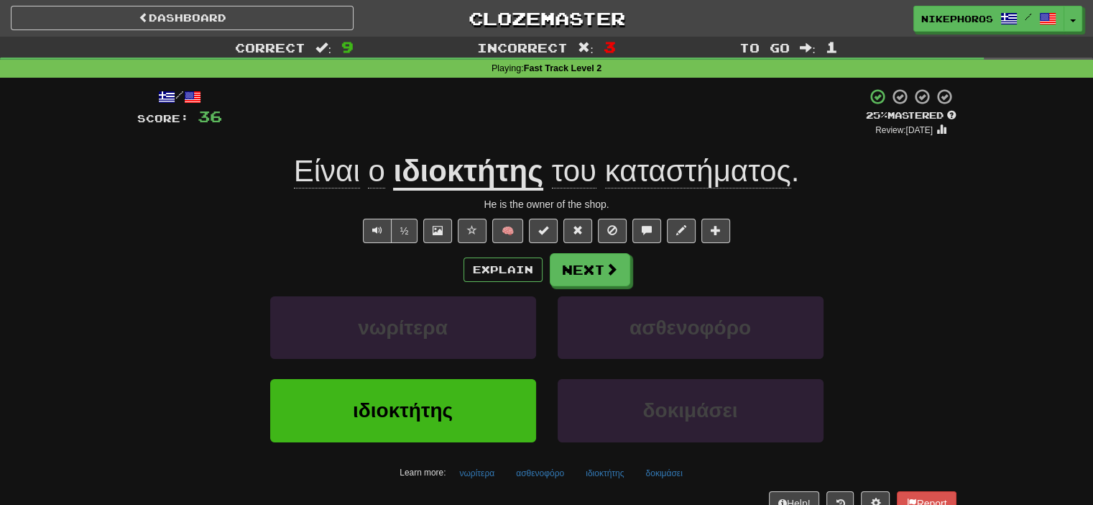
click at [859, 168] on div "Είναι ο ιδιοκτήτης του καταστήματος ." at bounding box center [546, 172] width 819 height 40
click at [598, 265] on button "Next" at bounding box center [591, 270] width 80 height 33
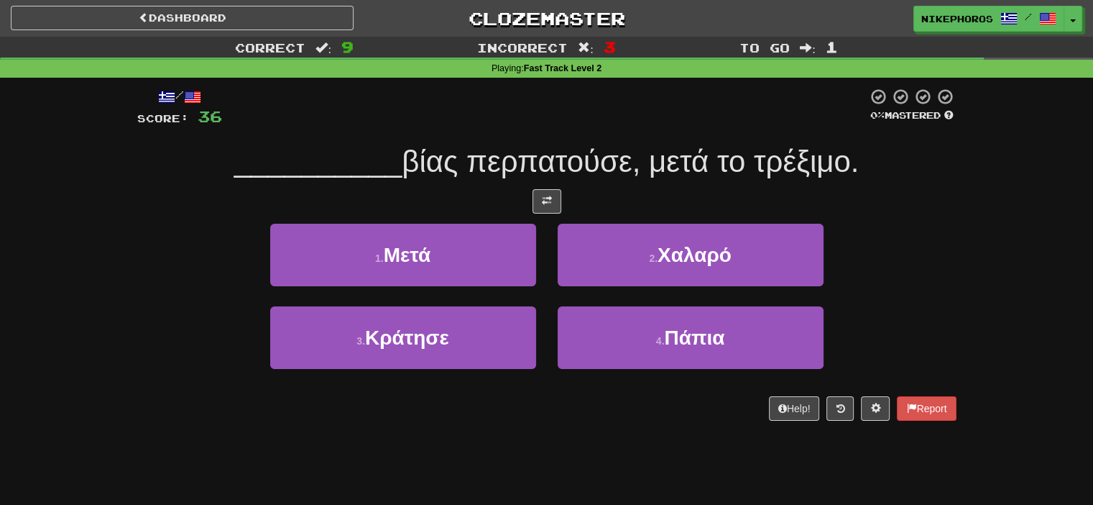
click at [841, 212] on div at bounding box center [546, 201] width 819 height 24
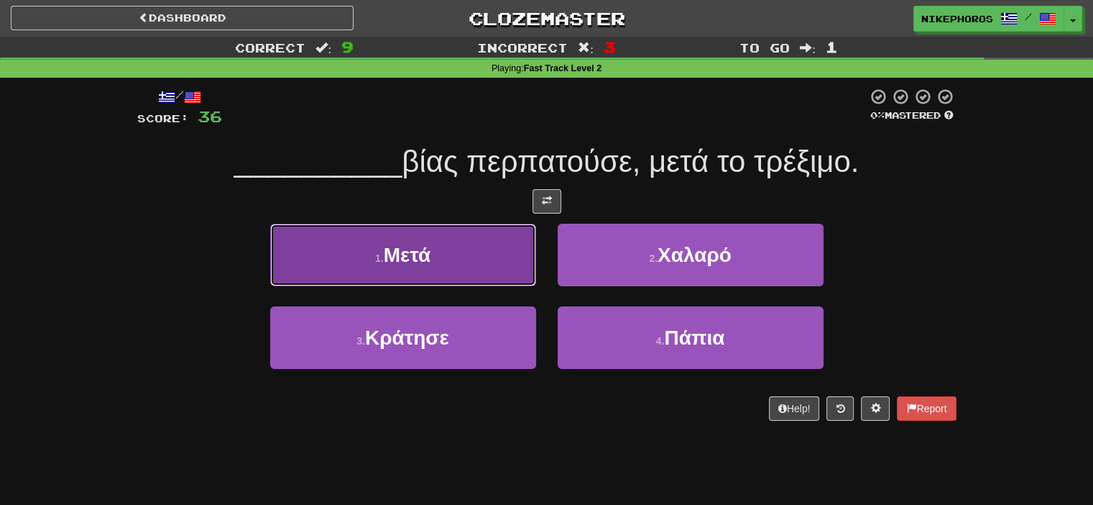
click at [461, 266] on button "1 . Μετά" at bounding box center [403, 255] width 266 height 63
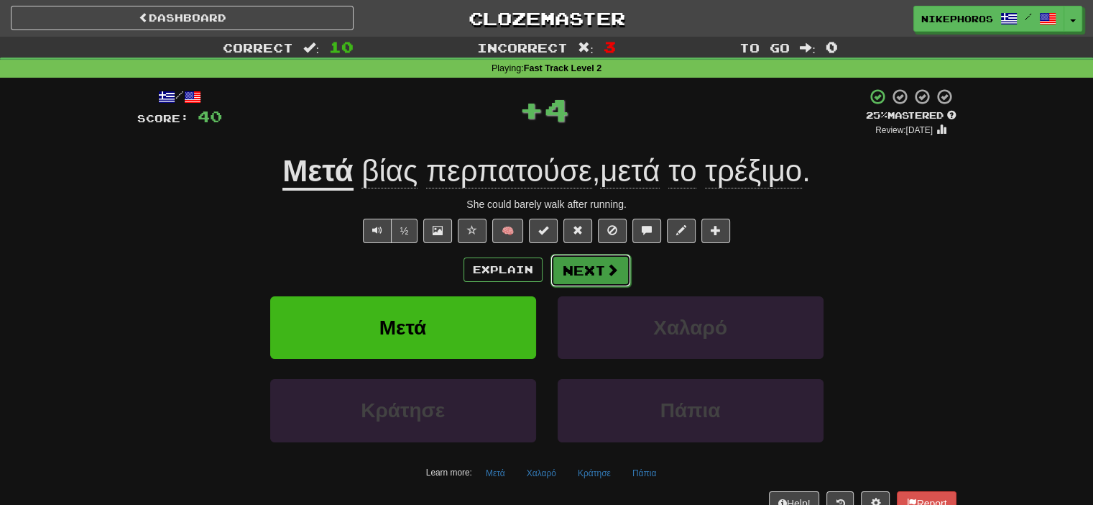
click at [572, 264] on button "Next" at bounding box center [591, 270] width 80 height 33
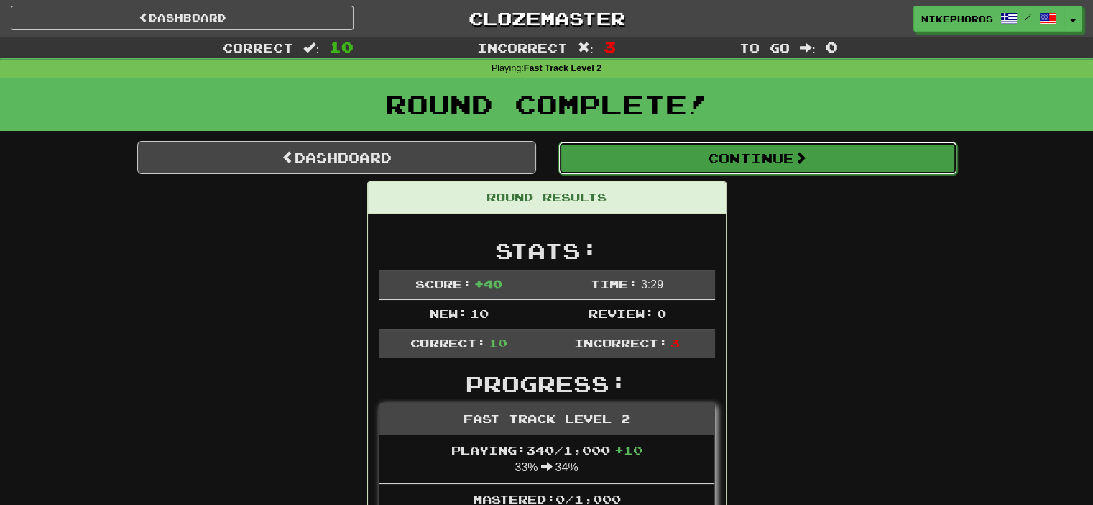
click at [661, 162] on button "Continue" at bounding box center [757, 158] width 399 height 33
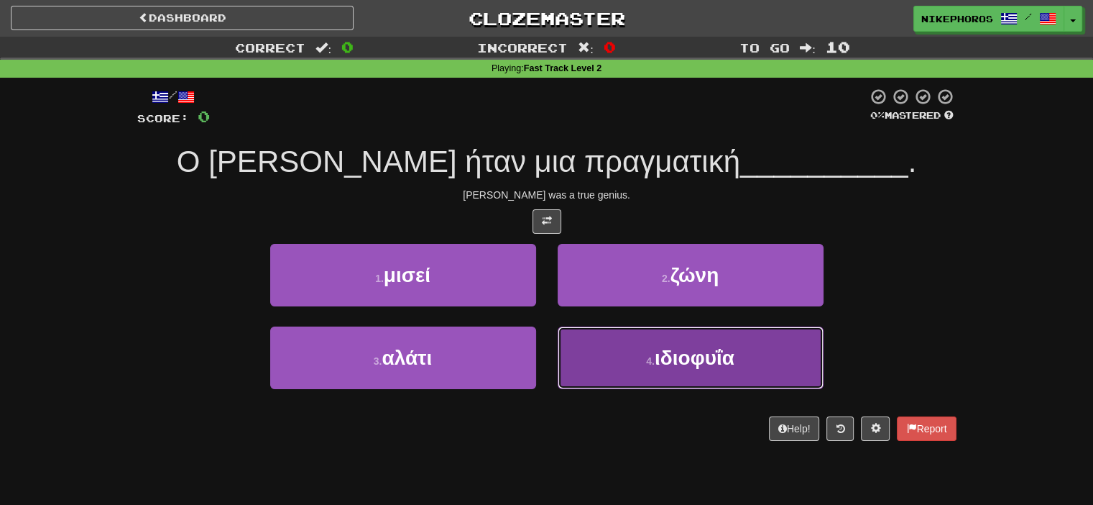
click at [768, 354] on button "4 . ιδιοφυΐα" at bounding box center [691, 357] width 266 height 63
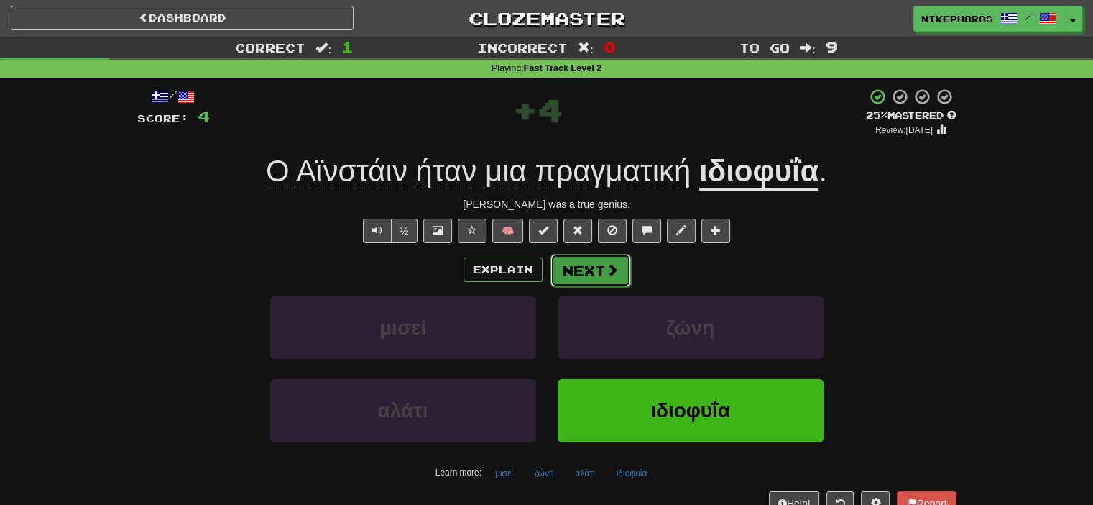
click at [607, 275] on span at bounding box center [612, 269] width 13 height 13
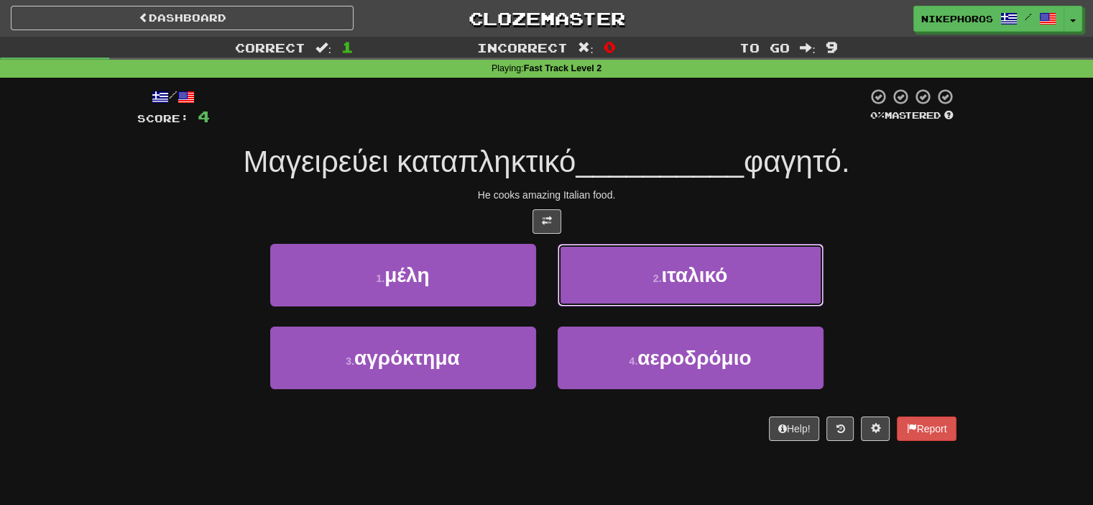
click at [684, 288] on button "2 . ιταλικό" at bounding box center [691, 275] width 266 height 63
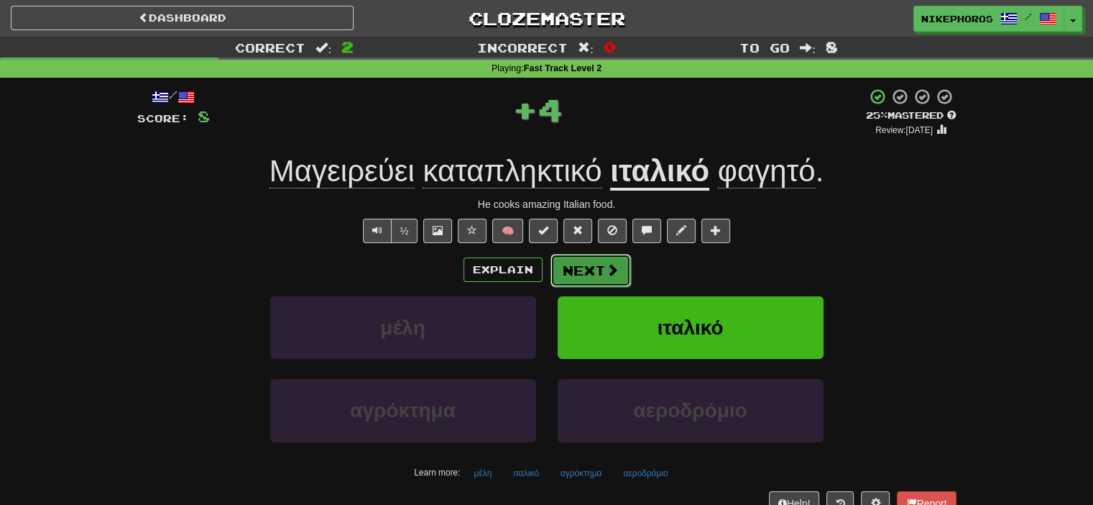
click at [596, 267] on button "Next" at bounding box center [591, 270] width 80 height 33
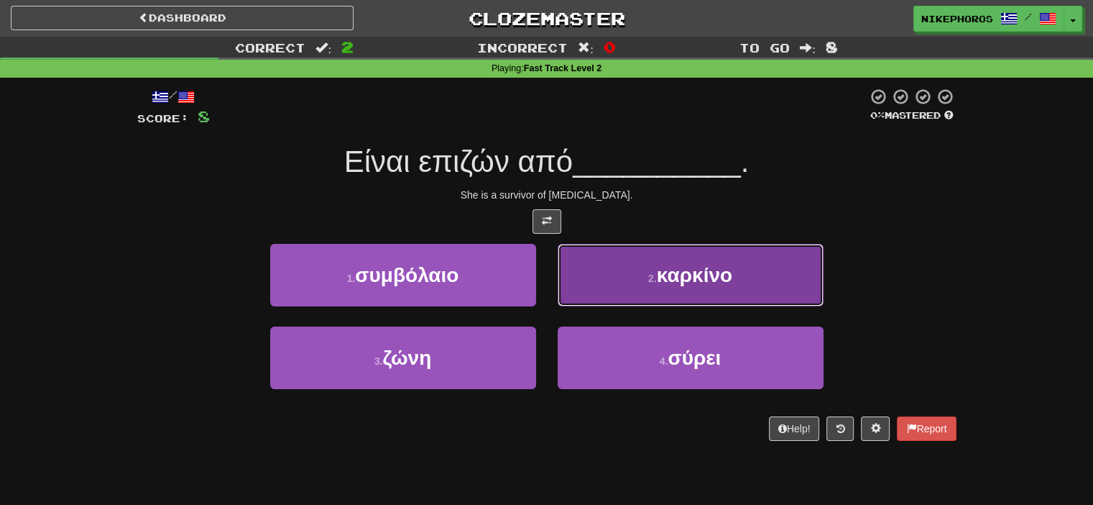
click at [722, 259] on button "2 . καρκίνο" at bounding box center [691, 275] width 266 height 63
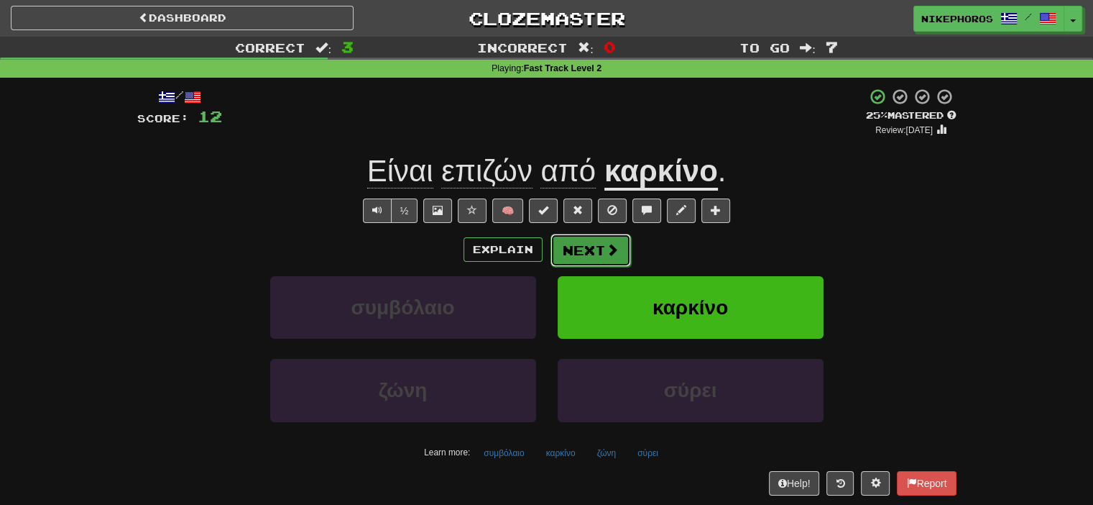
click at [581, 245] on button "Next" at bounding box center [591, 250] width 80 height 33
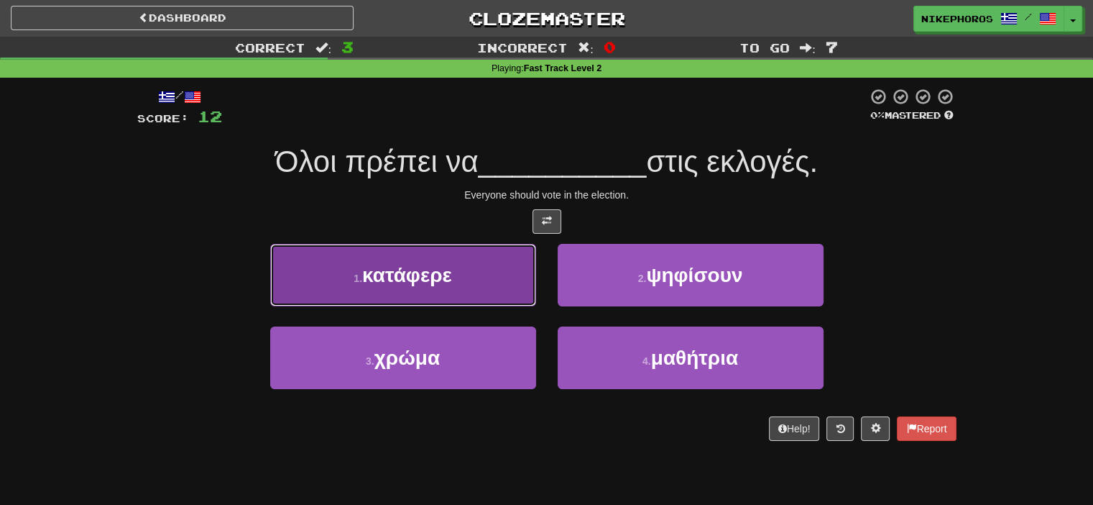
click at [445, 266] on span "κατάφερε" at bounding box center [407, 275] width 90 height 22
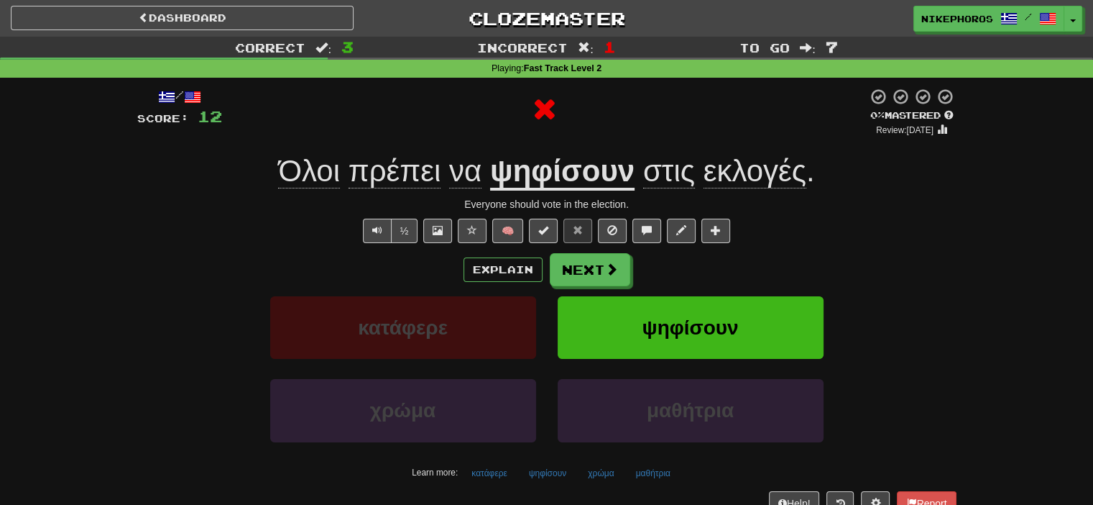
click at [552, 182] on u "ψηφίσουν" at bounding box center [562, 172] width 144 height 37
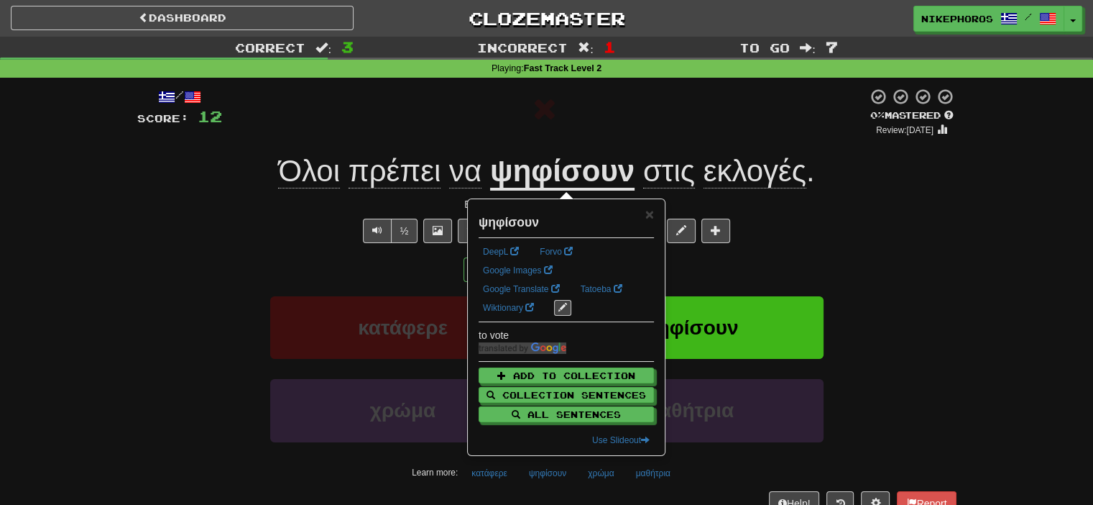
click at [737, 110] on div at bounding box center [544, 112] width 645 height 49
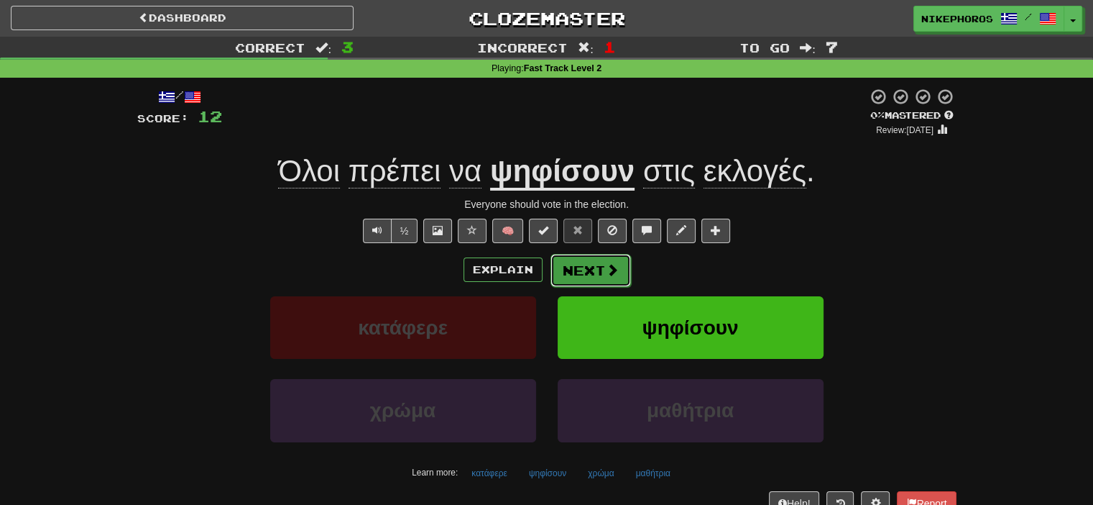
click at [617, 264] on button "Next" at bounding box center [591, 270] width 80 height 33
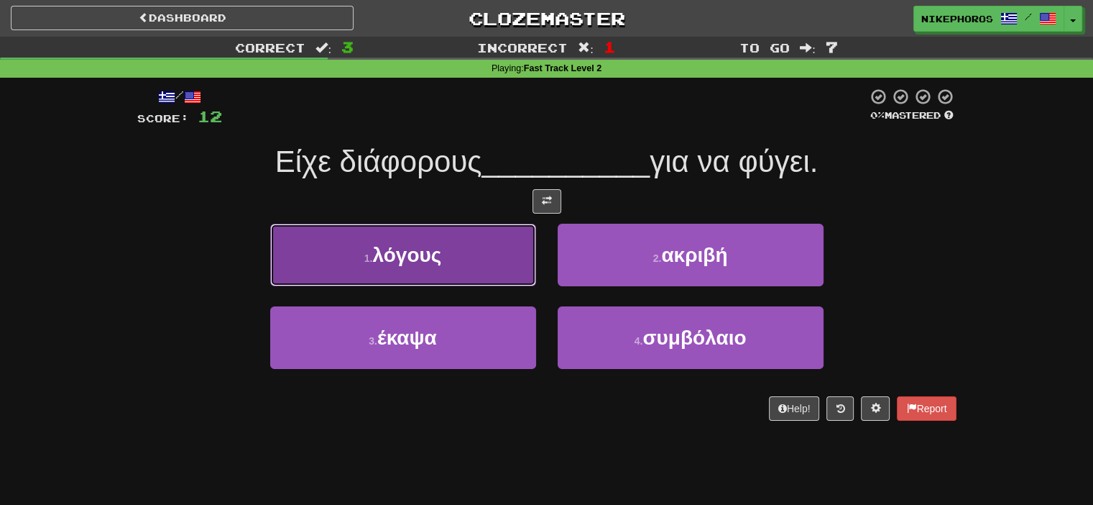
click at [494, 279] on button "1 . λόγους" at bounding box center [403, 255] width 266 height 63
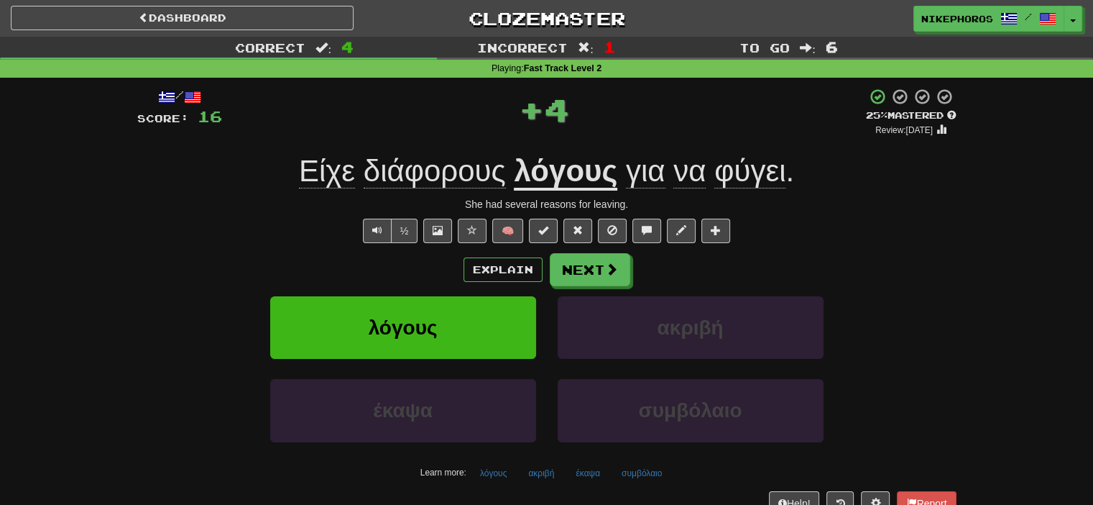
click at [586, 175] on u "λόγους" at bounding box center [565, 172] width 103 height 37
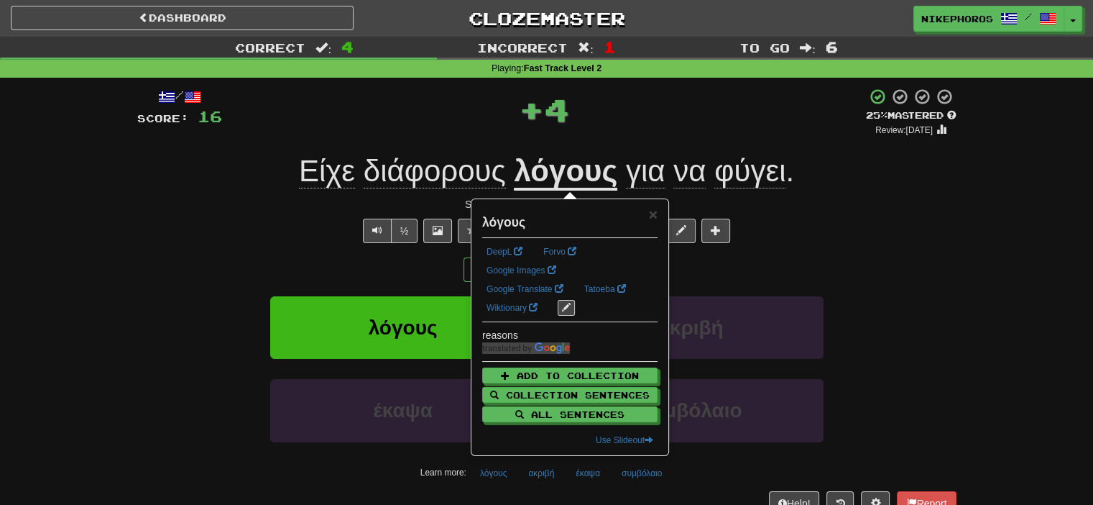
click at [609, 126] on div "+ 4" at bounding box center [544, 109] width 644 height 43
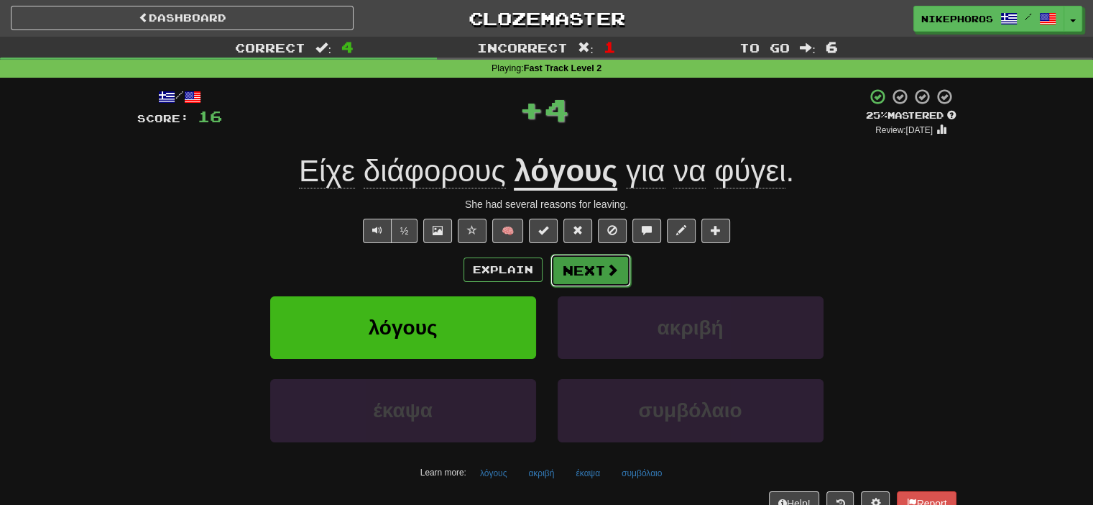
click at [599, 264] on button "Next" at bounding box center [591, 270] width 80 height 33
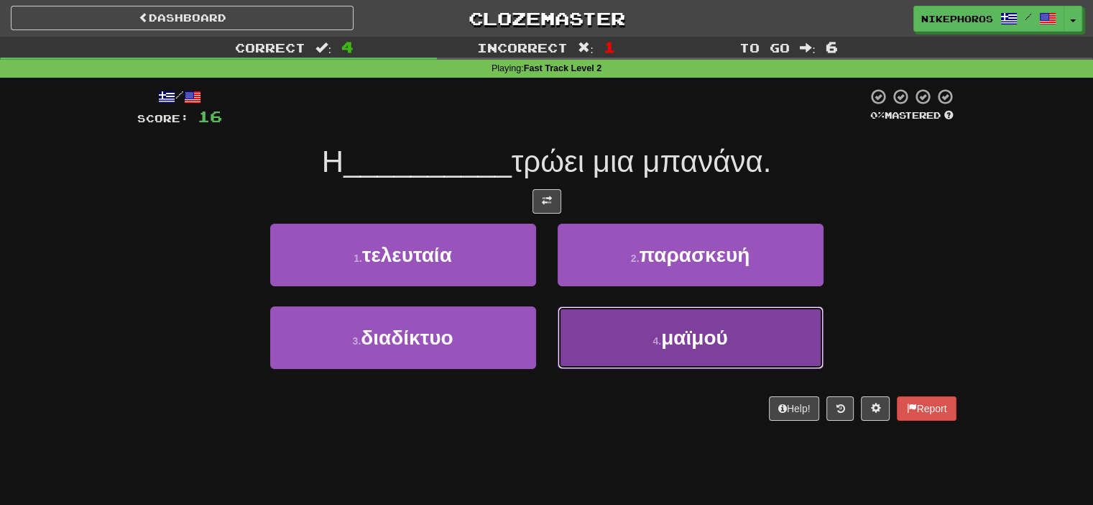
click at [658, 333] on button "4 . μαϊμού" at bounding box center [691, 337] width 266 height 63
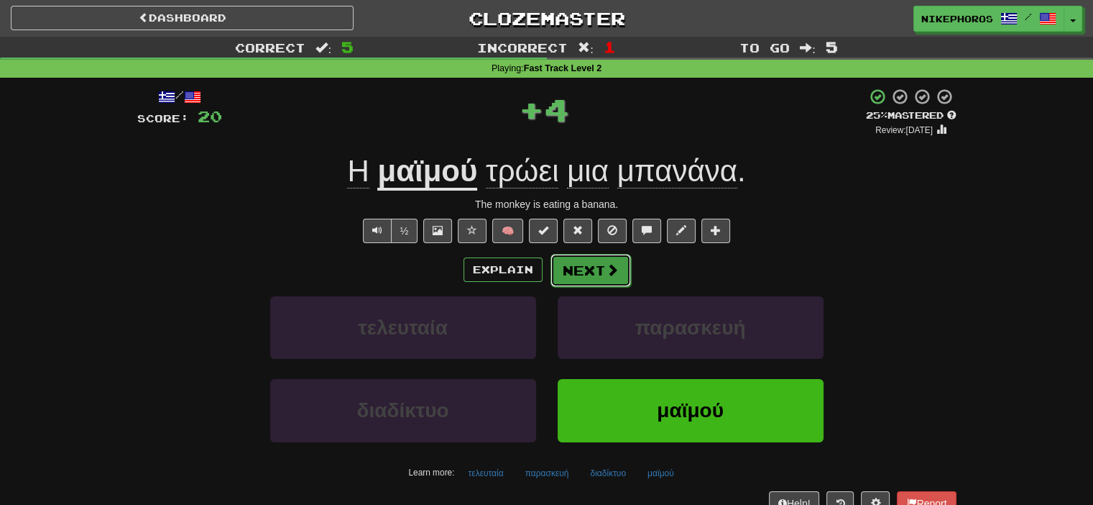
click at [585, 274] on button "Next" at bounding box center [591, 270] width 80 height 33
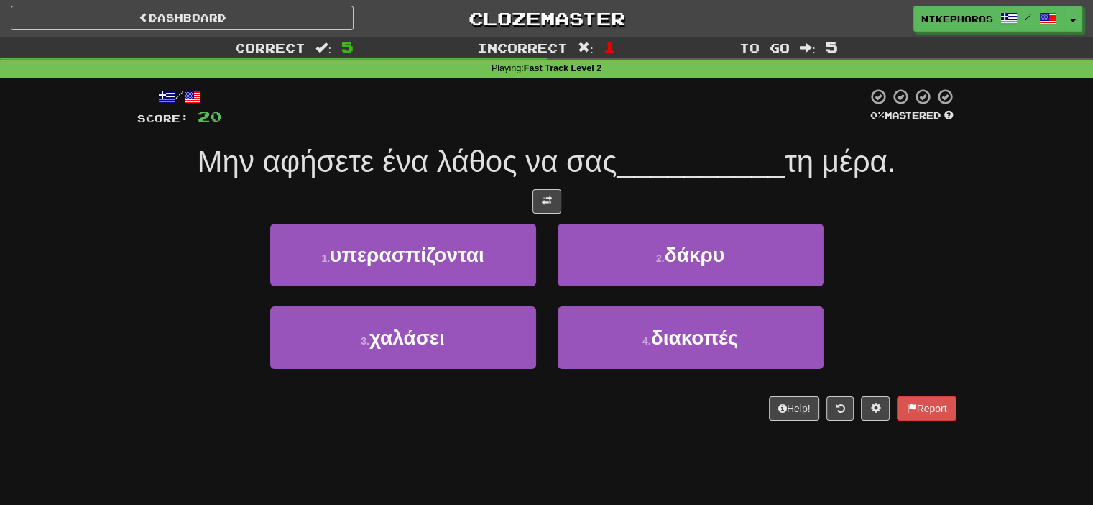
click at [608, 124] on div at bounding box center [544, 108] width 645 height 40
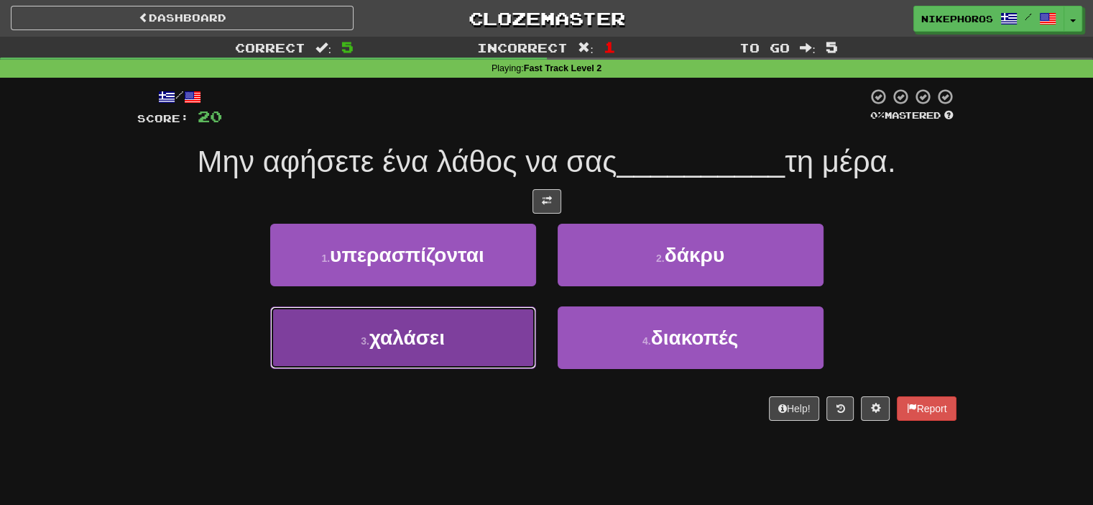
click at [417, 338] on button "3 . χαλάσει" at bounding box center [403, 337] width 266 height 63
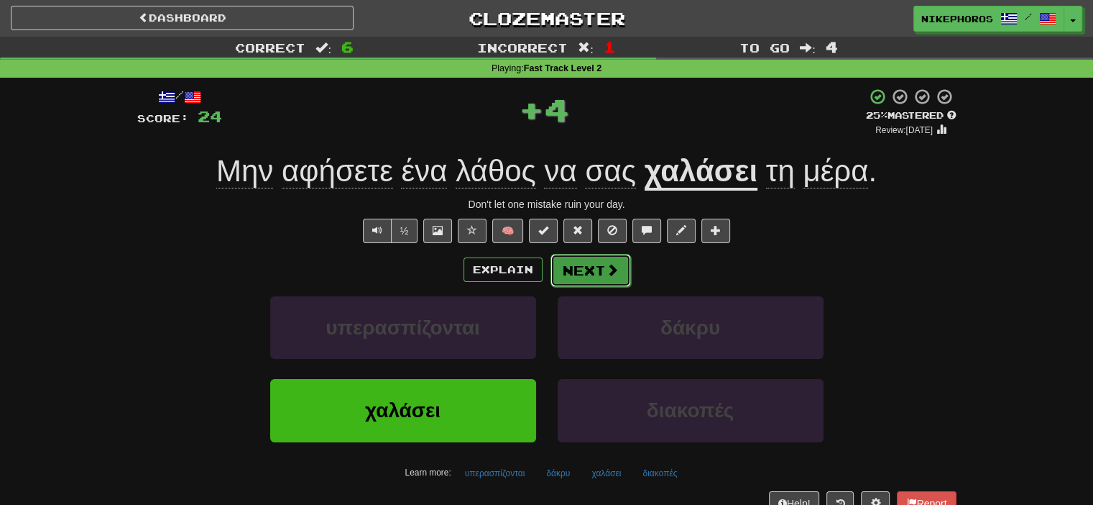
click at [614, 266] on span at bounding box center [612, 269] width 13 height 13
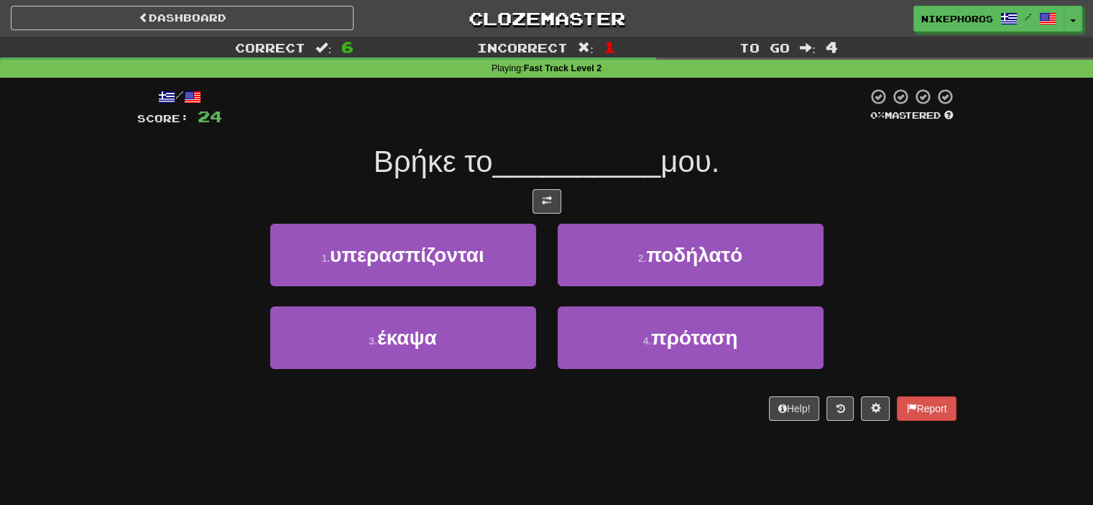
click at [657, 170] on span "__________" at bounding box center [577, 161] width 168 height 34
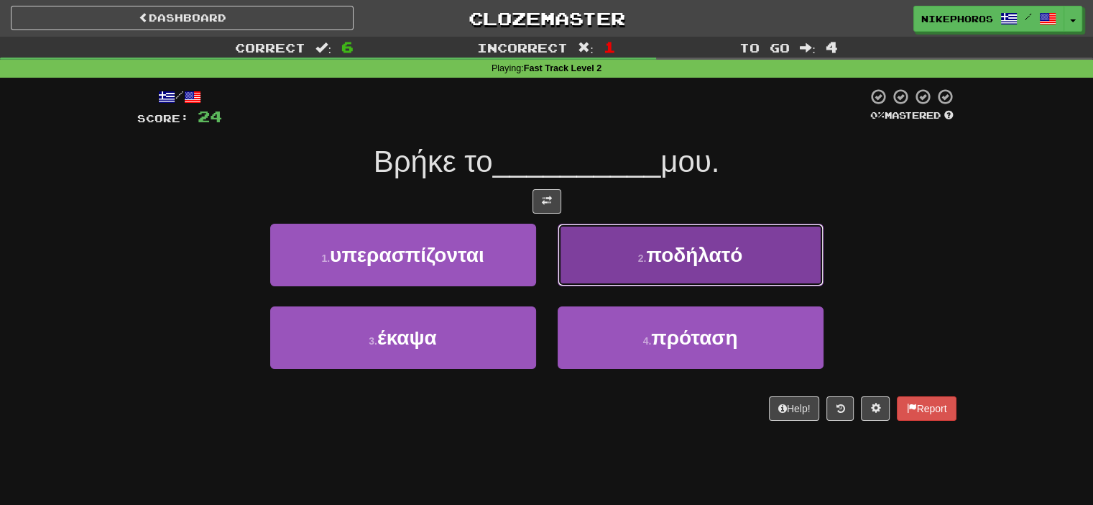
click at [612, 247] on button "2 . ποδήλατό" at bounding box center [691, 255] width 266 height 63
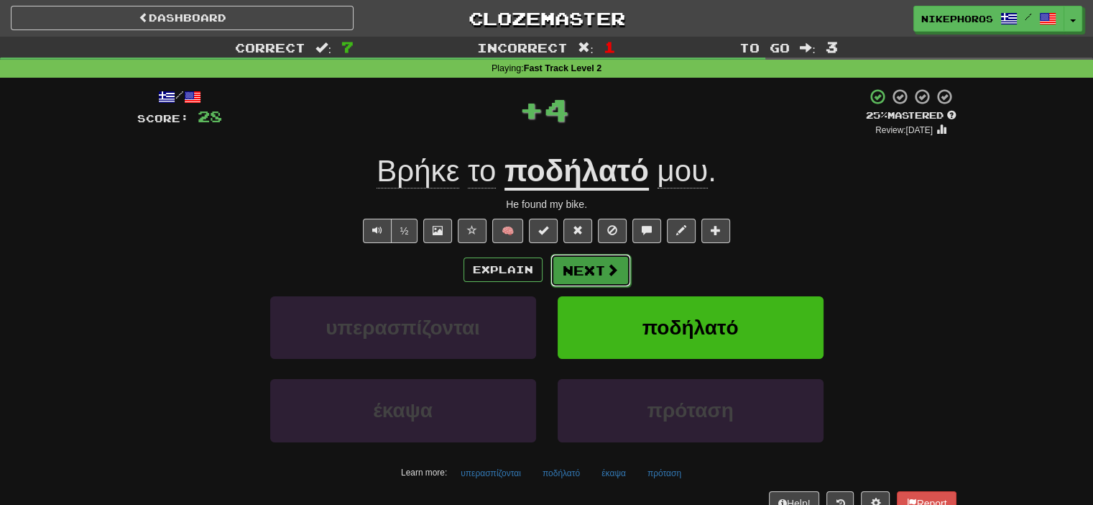
click at [612, 263] on span at bounding box center [612, 269] width 13 height 13
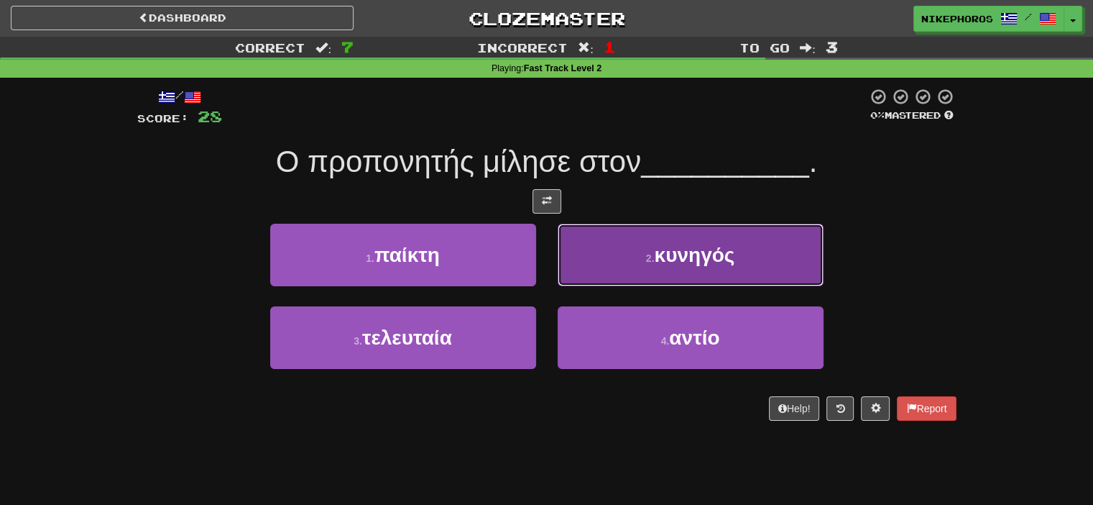
click at [675, 254] on span "κυνηγός" at bounding box center [694, 255] width 80 height 22
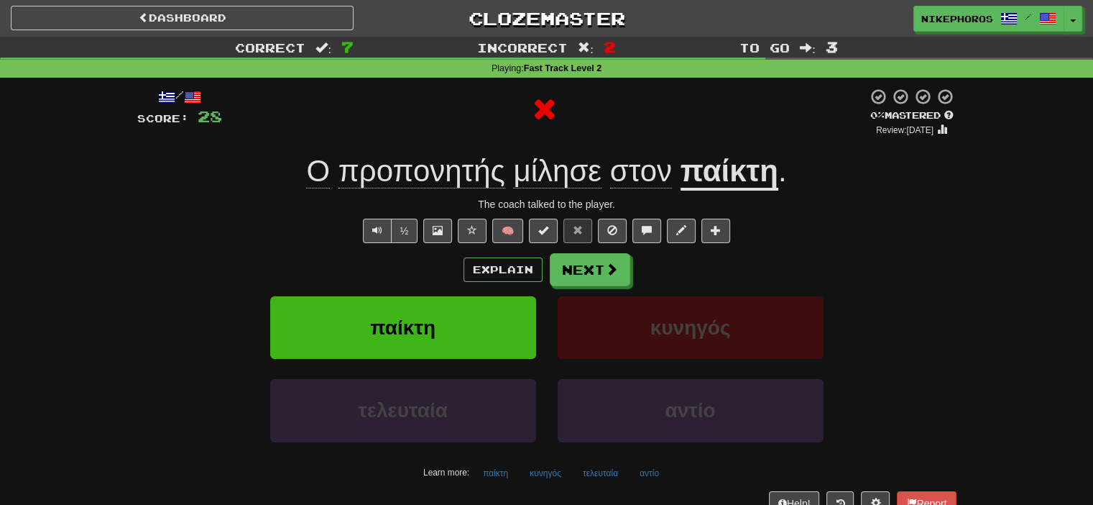
click at [717, 173] on u "παίκτη" at bounding box center [730, 172] width 98 height 37
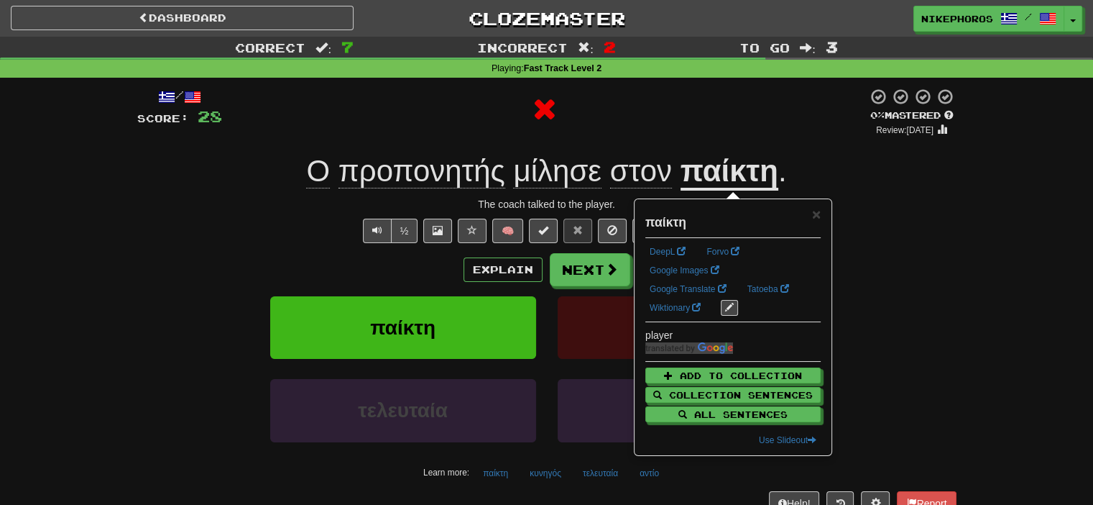
click at [824, 208] on div "× παίκτη DeepL Forvo Google Images Google Translate Tatoeba Wiktionary player A…" at bounding box center [732, 327] width 195 height 254
click at [960, 182] on div "/ Score: 28 0 % Mastered Review: 2025-09-18 Ο προπονητής μίλησε στον παίκτη . T…" at bounding box center [546, 306] width 841 height 457
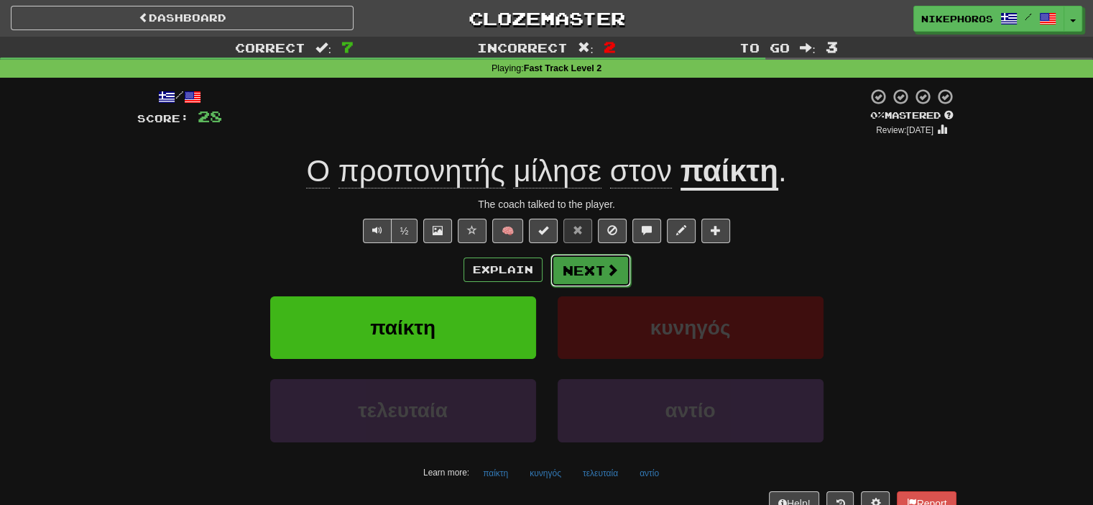
click at [588, 271] on button "Next" at bounding box center [591, 270] width 80 height 33
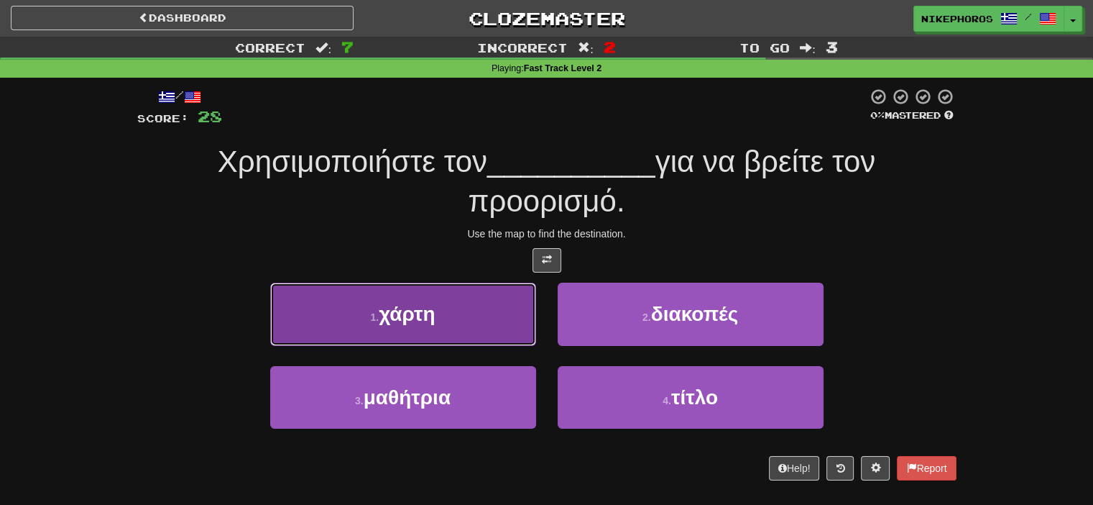
click at [498, 286] on button "1 . χάρτη" at bounding box center [403, 313] width 266 height 63
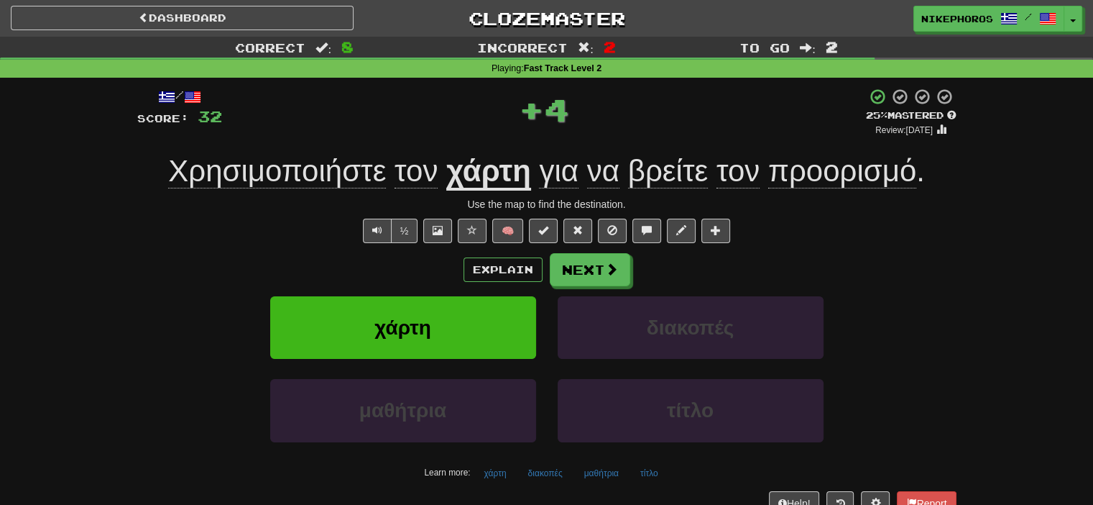
click at [285, 184] on span "Χρησιμοποιήστε" at bounding box center [277, 171] width 218 height 34
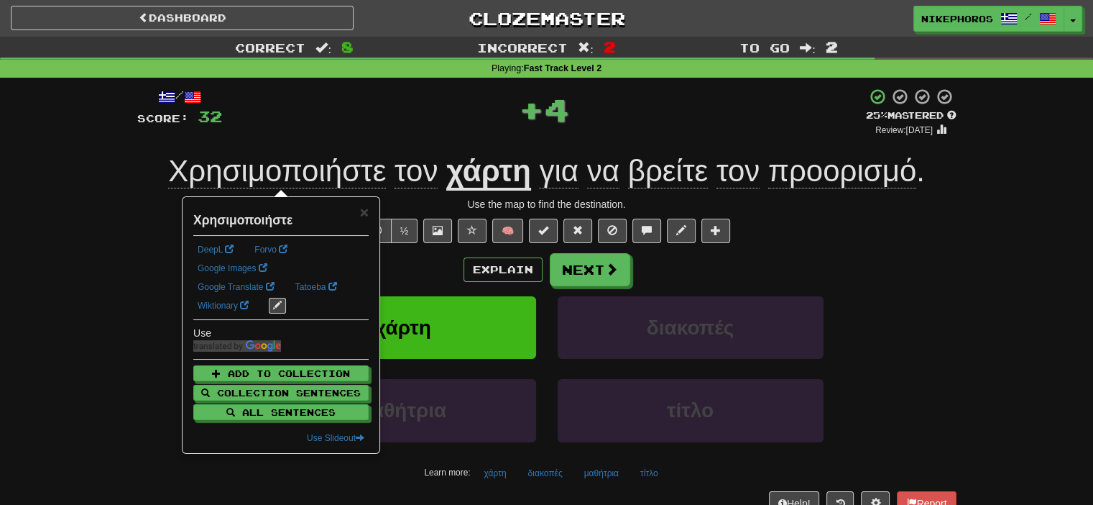
click at [372, 111] on div "+ 4" at bounding box center [544, 109] width 644 height 43
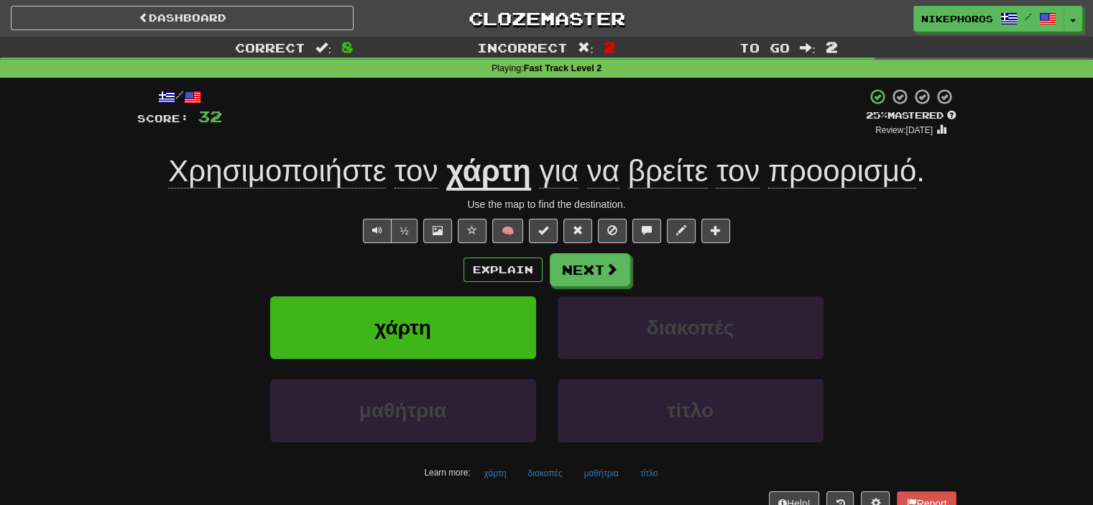
click at [327, 205] on div "Use the map to find the destination." at bounding box center [546, 204] width 819 height 14
click at [328, 192] on div "/ Score: 32 + 4 25 % Mastered Review: 2025-09-19 Χρησιμοποιήστε τον χάρτη για ν…" at bounding box center [546, 301] width 819 height 427
click at [328, 193] on div "/ Score: 32 + 4 25 % Mastered Review: 2025-09-19 Χρησιμοποιήστε τον χάρτη για ν…" at bounding box center [546, 301] width 819 height 427
click at [330, 189] on div "Χρησιμοποιήστε τον χάρτη για να βρείτε τον προορισμό ." at bounding box center [546, 172] width 819 height 40
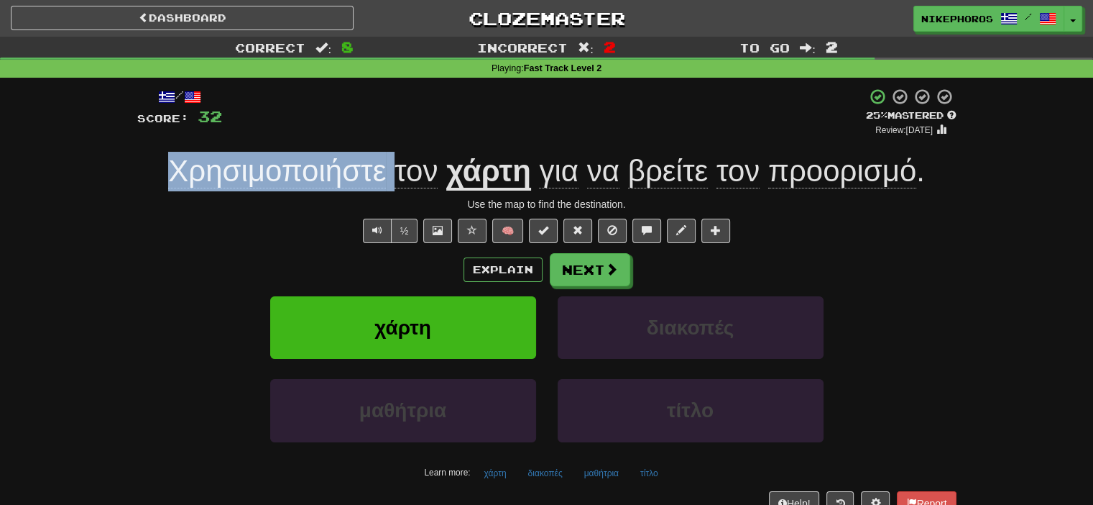
click at [330, 189] on div "Χρησιμοποιήστε τον χάρτη για να βρείτε τον προορισμό ." at bounding box center [546, 172] width 819 height 40
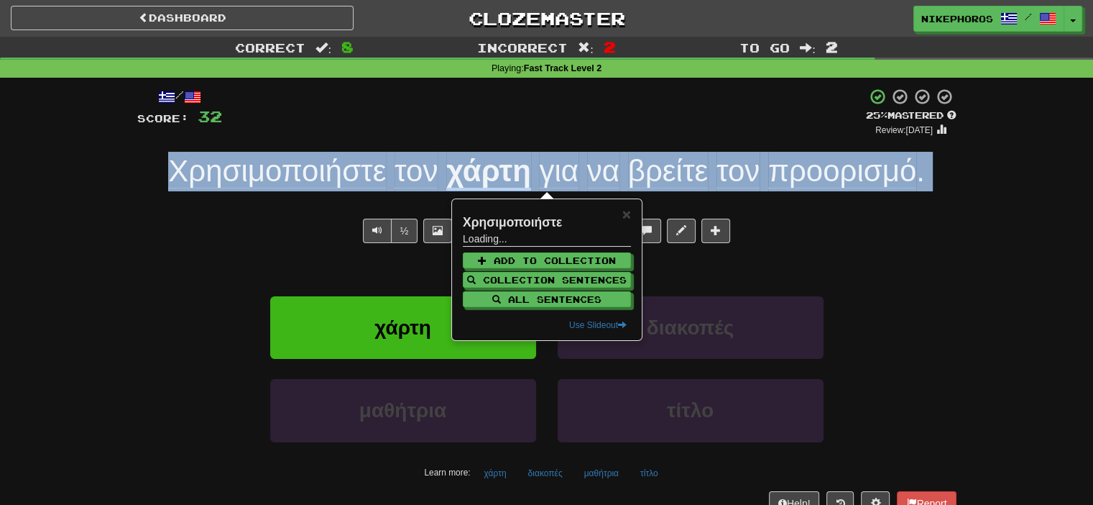
click at [330, 190] on div "Χρησιμοποιήστε τον χάρτη για να βρείτε τον προορισμό ." at bounding box center [546, 172] width 819 height 40
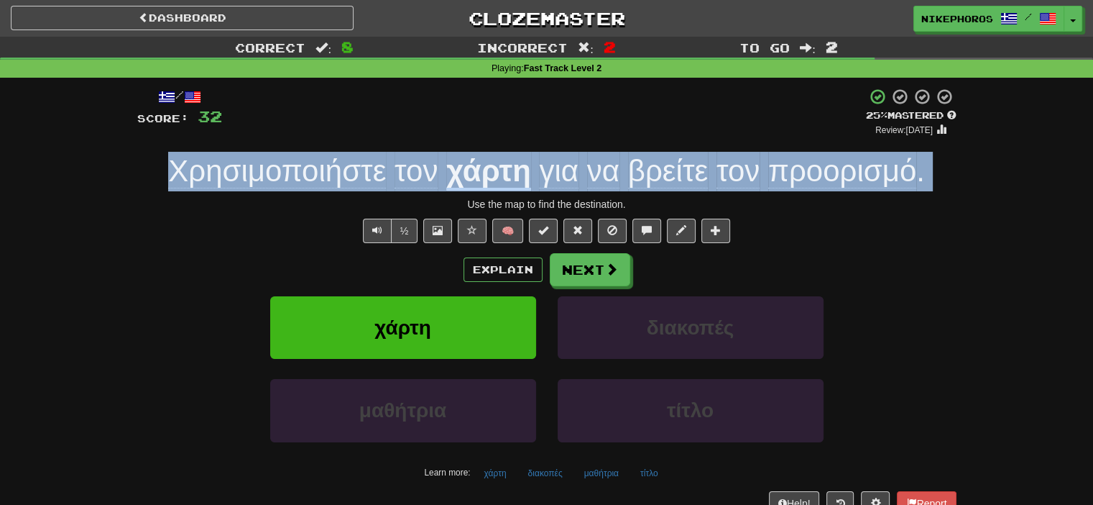
click at [328, 188] on span "Χρησιμοποιήστε" at bounding box center [277, 171] width 218 height 34
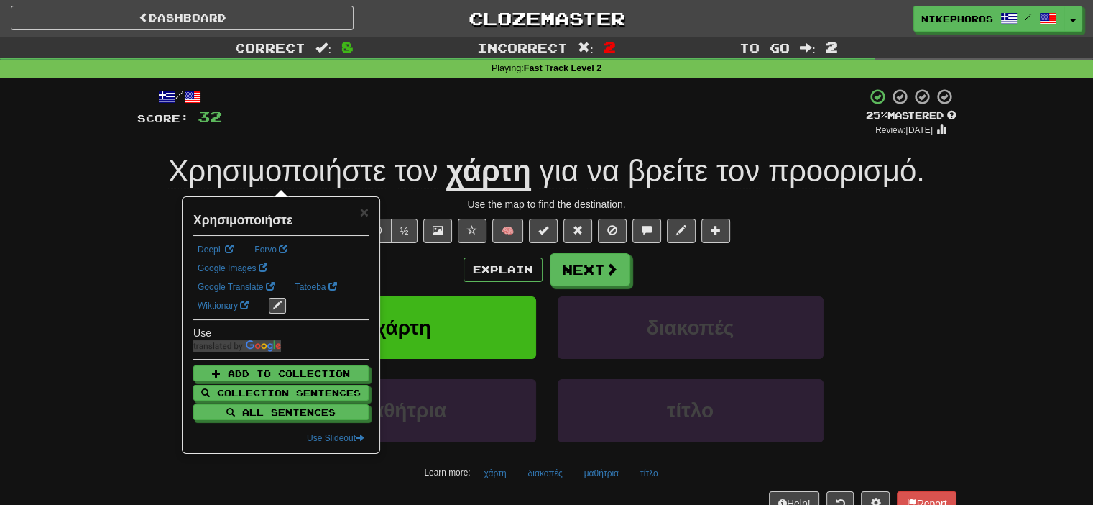
click at [361, 130] on div "+ 4" at bounding box center [544, 112] width 644 height 49
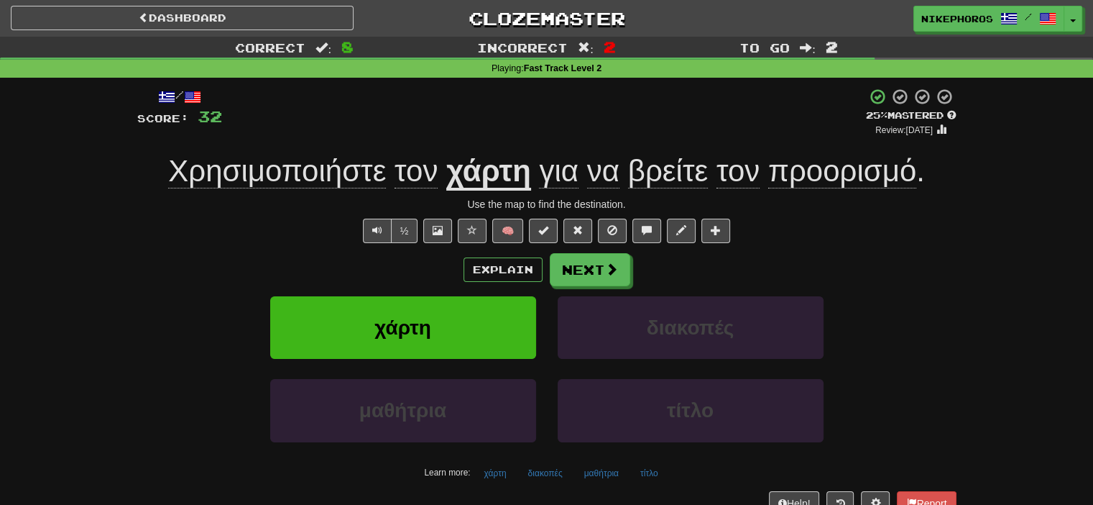
click at [313, 176] on span "Χρησιμοποιήστε" at bounding box center [277, 171] width 218 height 34
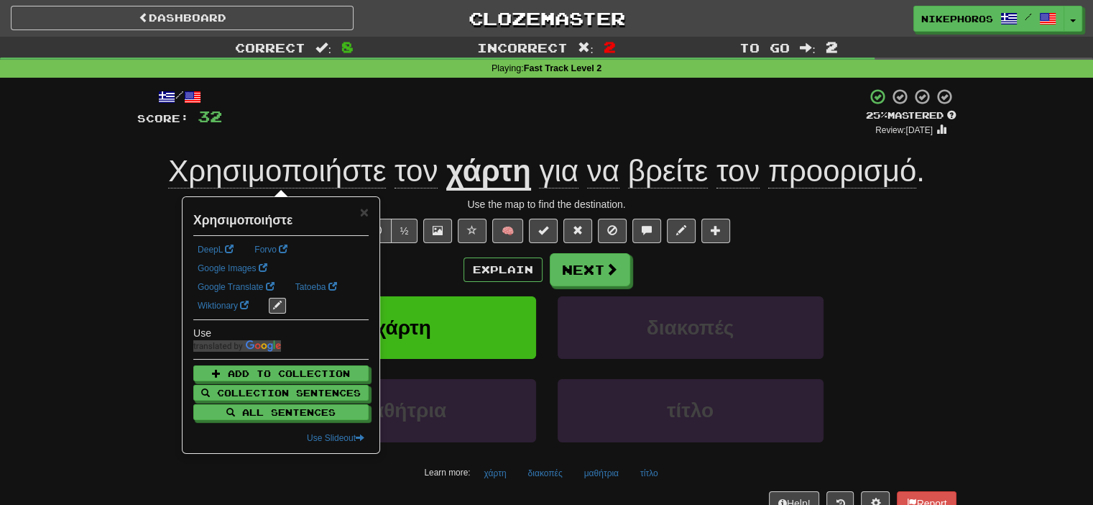
click at [353, 139] on div "/ Score: 32 + 4 25 % Mastered Review: 2025-09-19 Χρησιμοποιήστε τον χάρτη για ν…" at bounding box center [546, 301] width 819 height 427
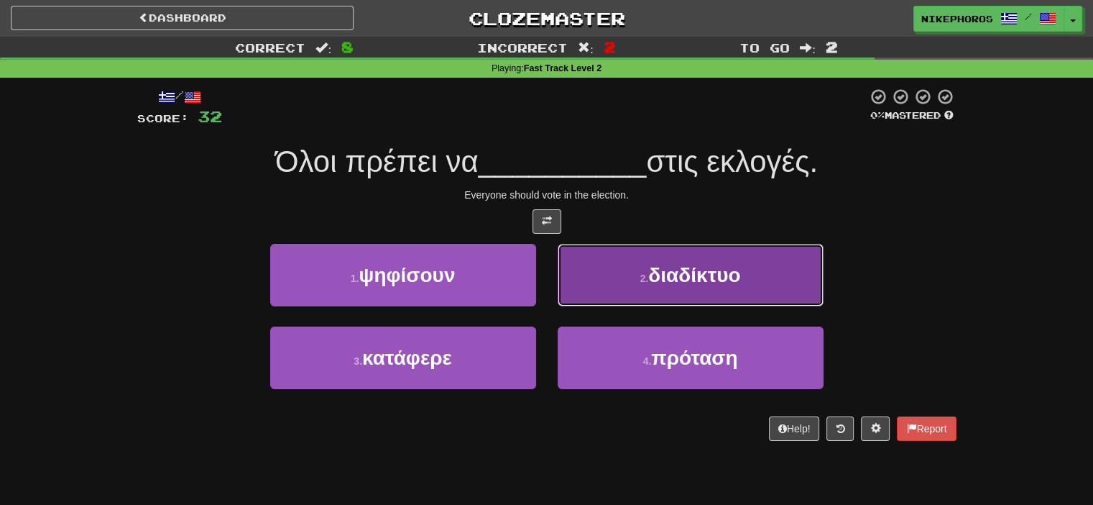
click at [693, 274] on span "διαδίκτυο" at bounding box center [694, 275] width 92 height 22
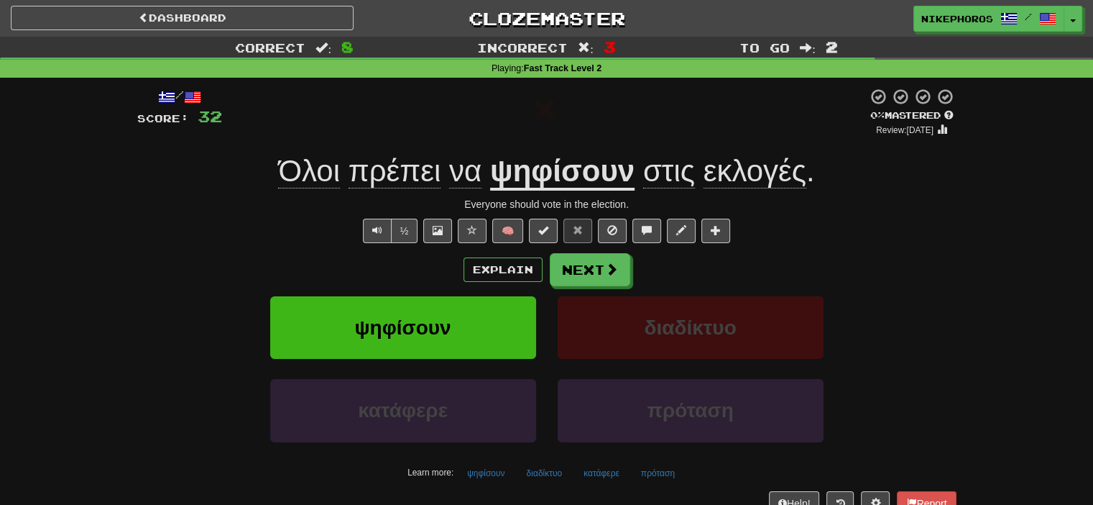
click at [578, 174] on u "ψηφίσουν" at bounding box center [562, 172] width 144 height 37
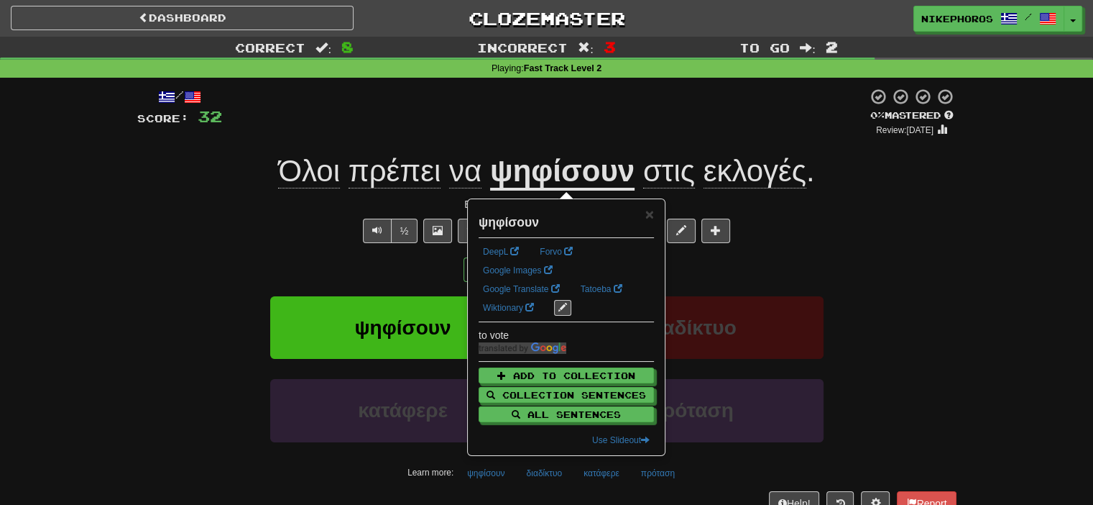
click at [717, 134] on div at bounding box center [544, 112] width 645 height 49
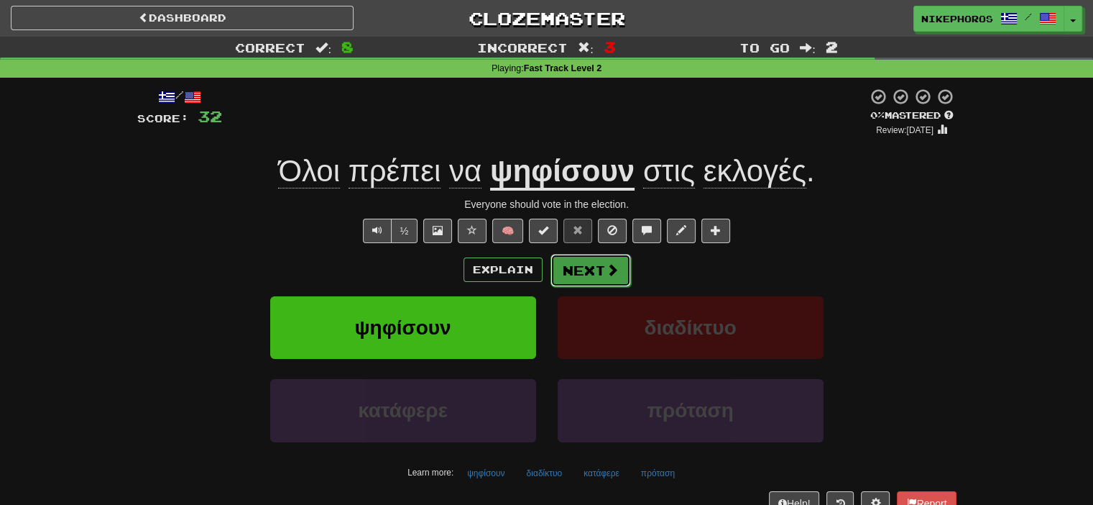
click at [595, 270] on button "Next" at bounding box center [591, 270] width 80 height 33
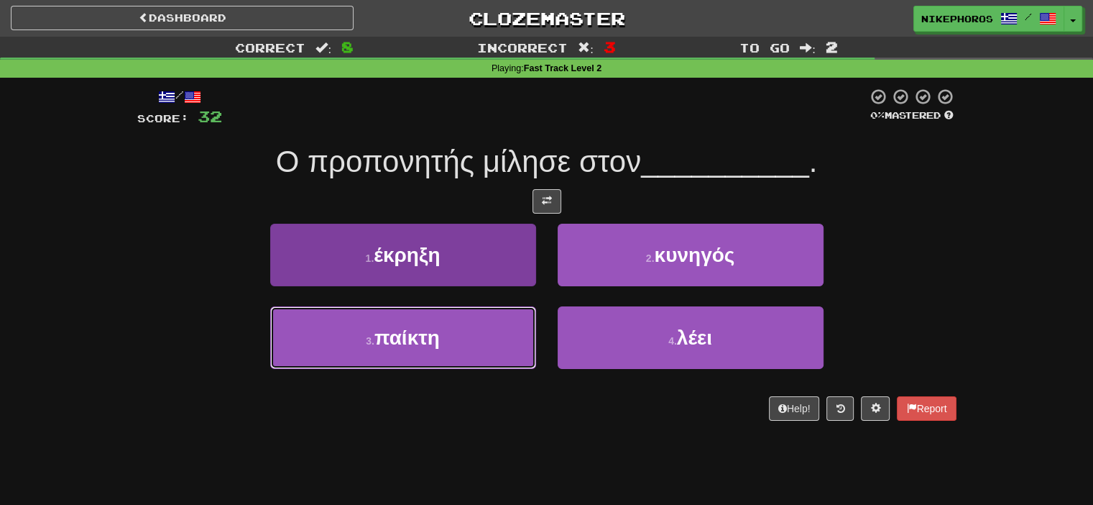
click at [443, 328] on button "3 . παίκτη" at bounding box center [403, 337] width 266 height 63
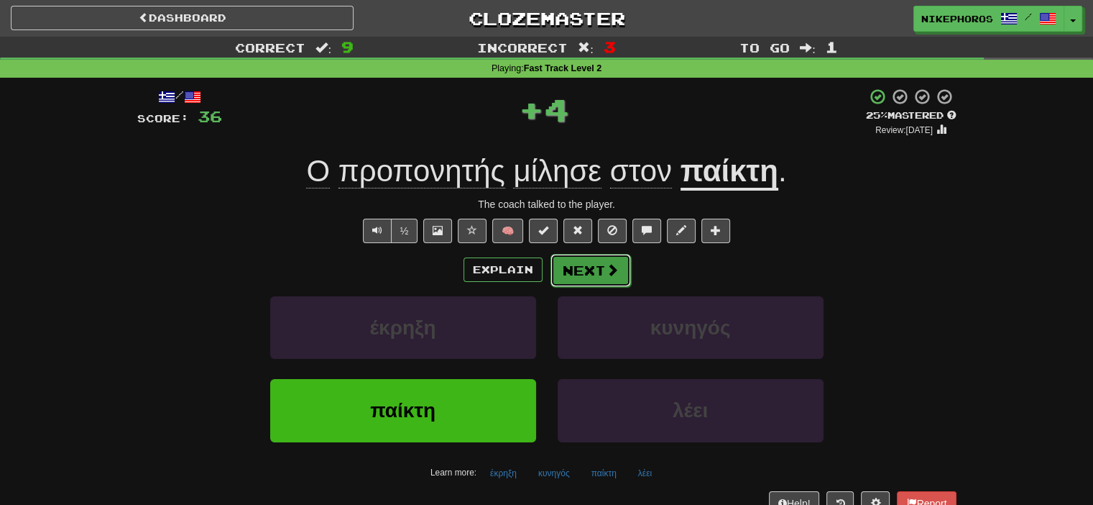
click at [606, 264] on span at bounding box center [612, 269] width 13 height 13
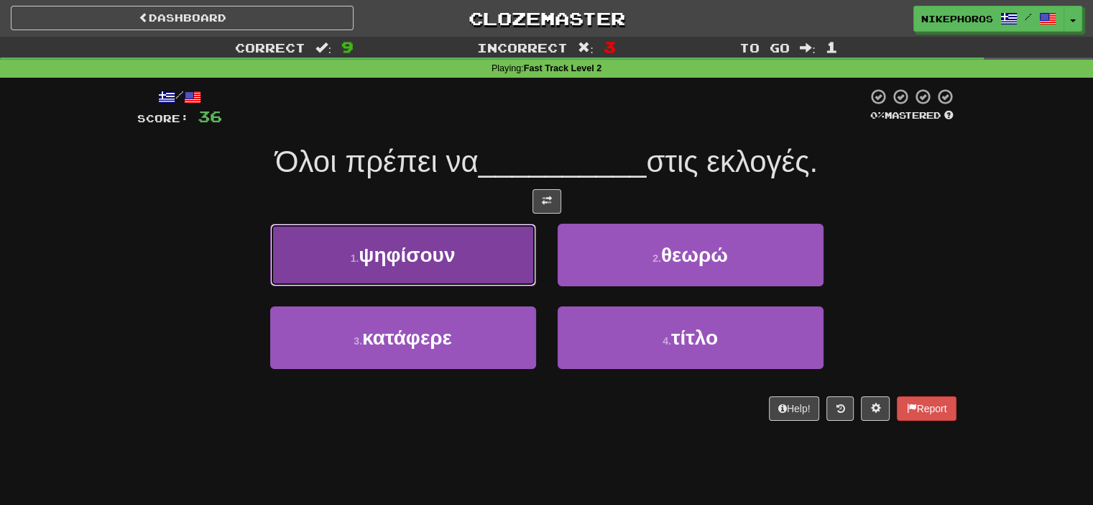
click at [423, 241] on button "1 . ψηφίσουν" at bounding box center [403, 255] width 266 height 63
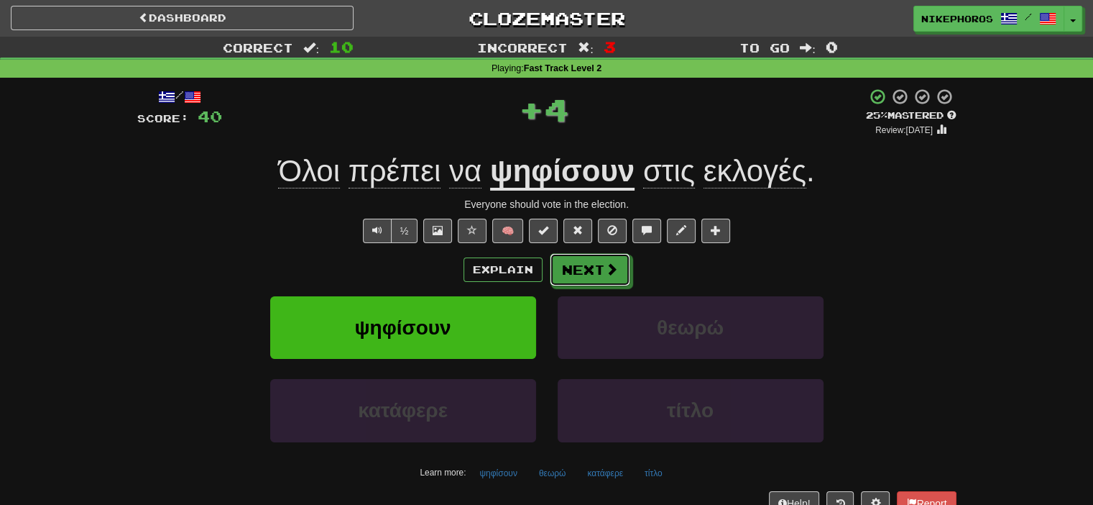
click at [601, 271] on button "Next" at bounding box center [590, 269] width 80 height 33
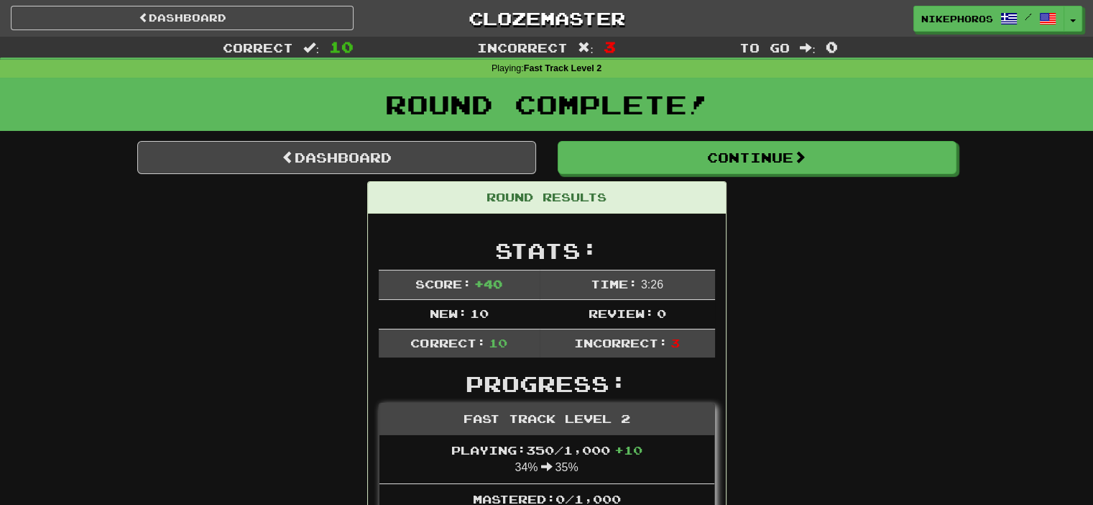
click at [599, 33] on div "Dashboard Clozemaster Nikephoros / Toggle Dropdown Dashboard Leaderboard Activi…" at bounding box center [547, 18] width 1072 height 37
click at [599, 29] on link "Clozemaster" at bounding box center [546, 18] width 343 height 25
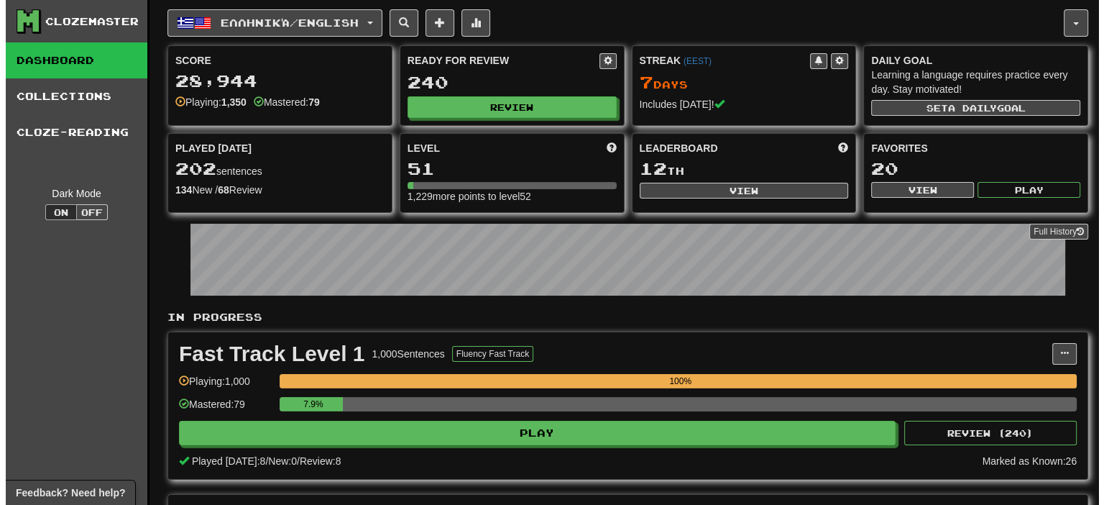
scroll to position [431, 0]
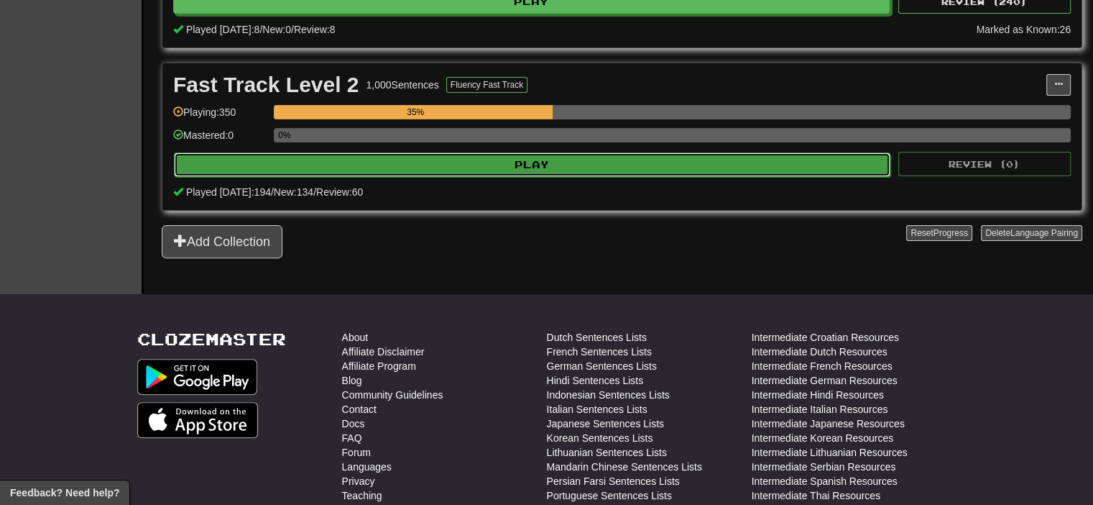
click at [557, 153] on button "Play" at bounding box center [532, 164] width 717 height 24
select select "**"
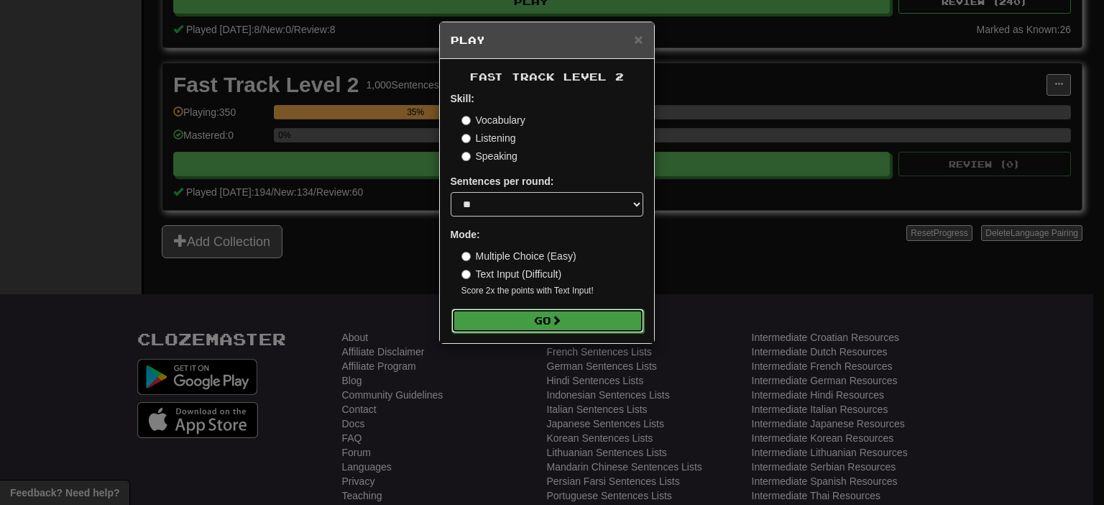
click at [571, 331] on button "Go" at bounding box center [547, 320] width 193 height 24
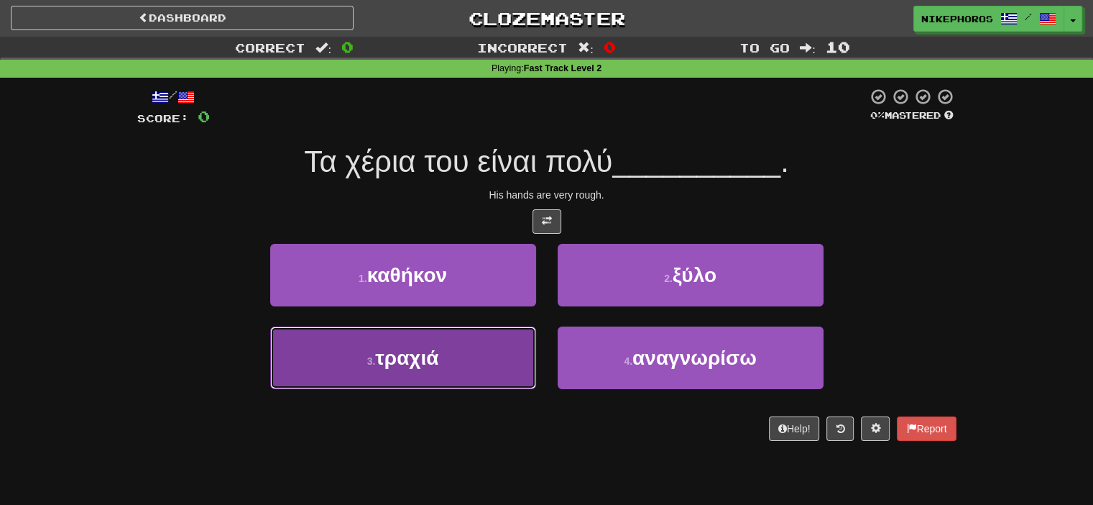
click at [497, 330] on button "3 . τραχιά" at bounding box center [403, 357] width 266 height 63
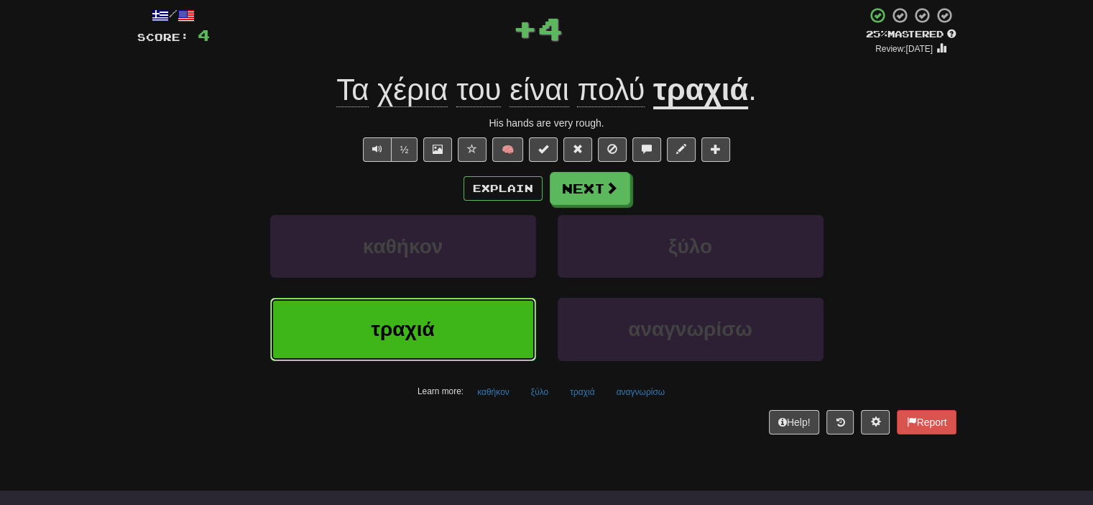
scroll to position [144, 0]
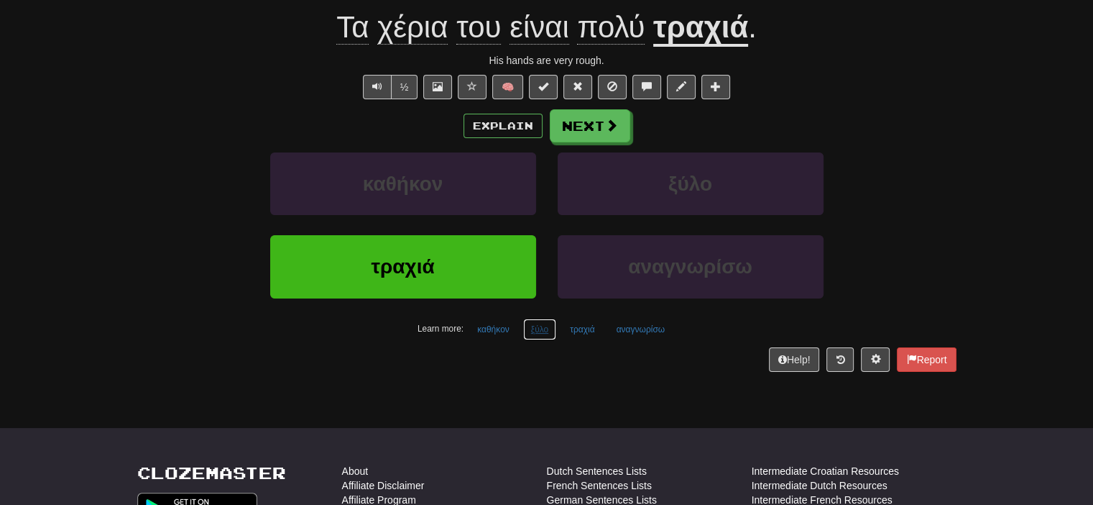
drag, startPoint x: 543, startPoint y: 328, endPoint x: 595, endPoint y: 371, distance: 67.9
click at [543, 328] on button "ξύλο" at bounding box center [539, 329] width 33 height 22
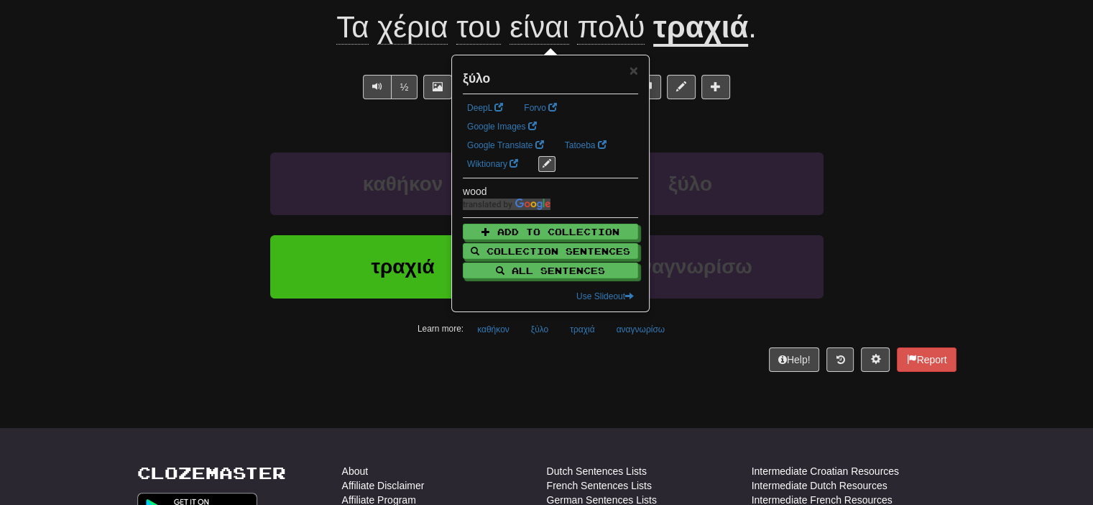
click at [618, 392] on body "Dashboard Clozemaster Nikephoros / Toggle Dropdown Dashboard Leaderboard Activi…" at bounding box center [546, 379] width 1093 height 1046
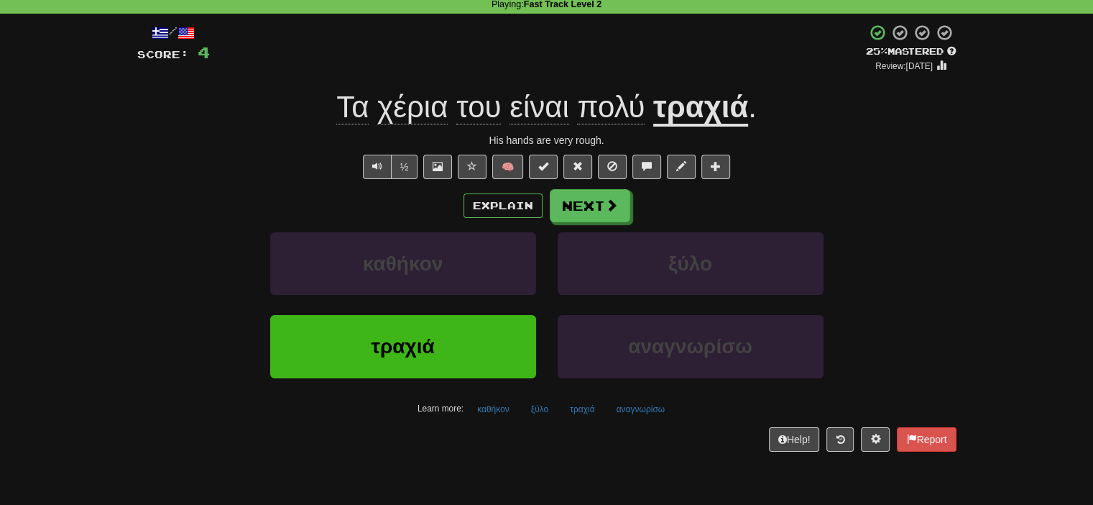
scroll to position [63, 0]
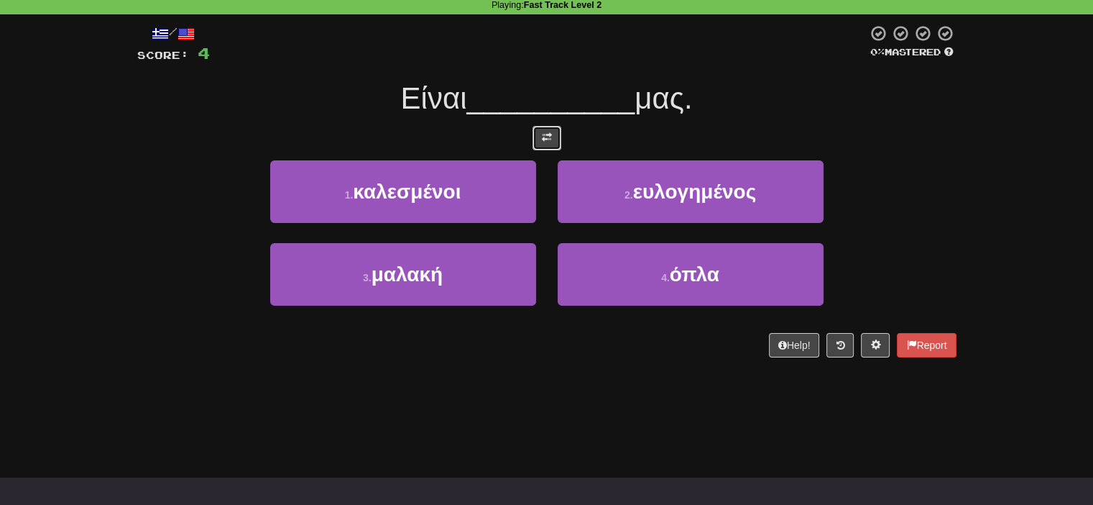
click at [551, 144] on button at bounding box center [547, 138] width 29 height 24
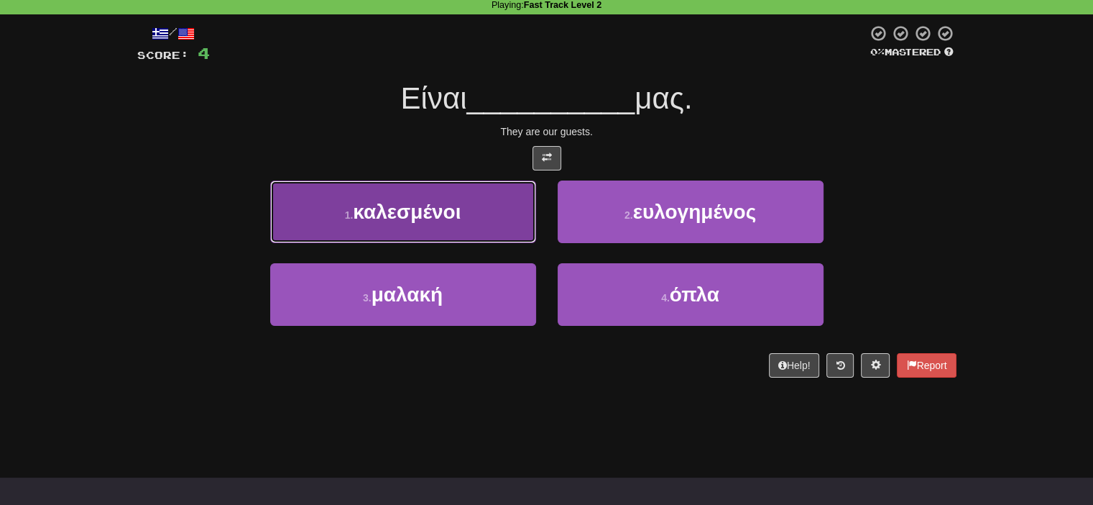
click at [400, 190] on button "1 . καλεσμένοι" at bounding box center [403, 211] width 266 height 63
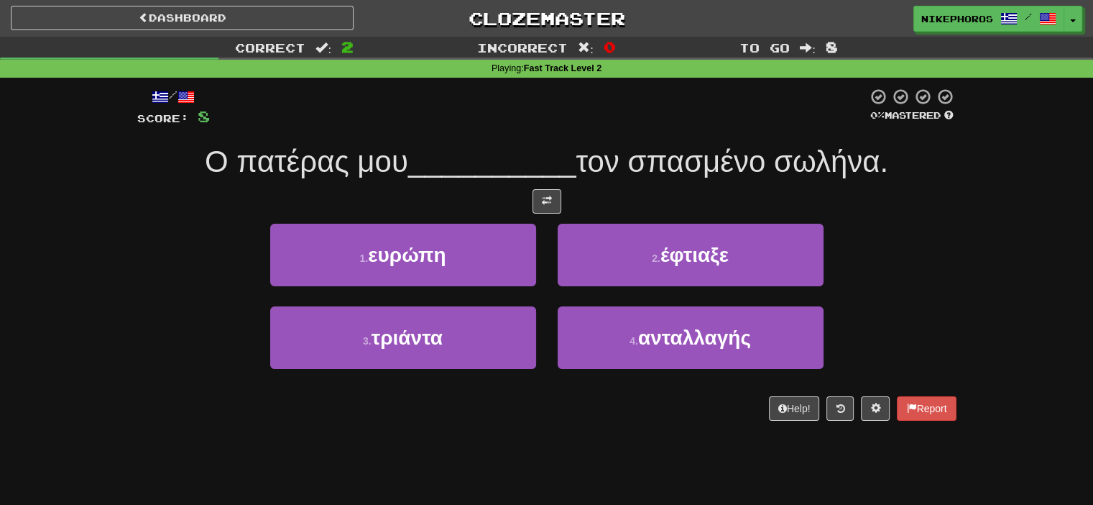
scroll to position [0, 0]
click at [555, 200] on button at bounding box center [547, 201] width 29 height 24
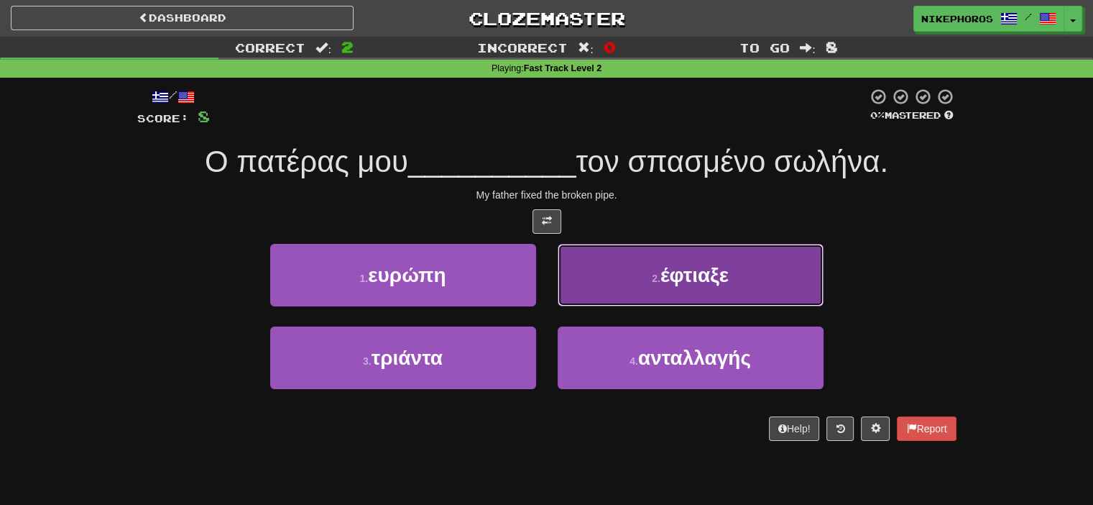
click at [667, 262] on button "2 . έφτιαξε" at bounding box center [691, 275] width 266 height 63
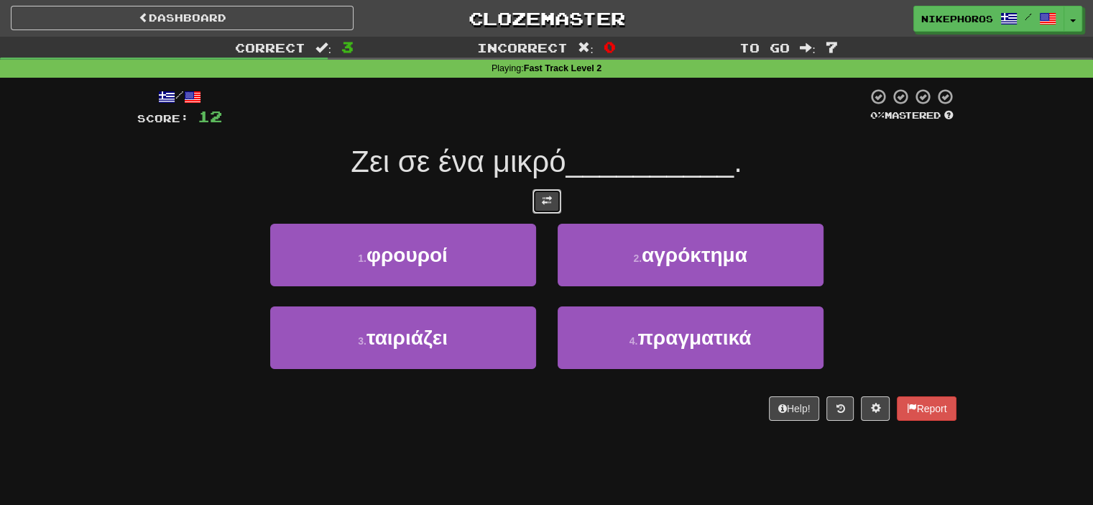
click at [535, 202] on button at bounding box center [547, 201] width 29 height 24
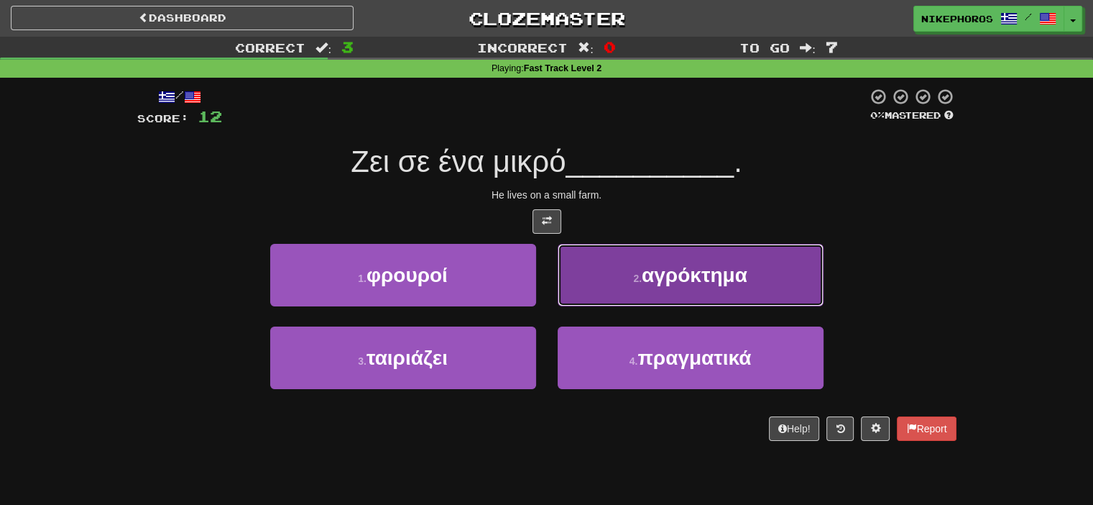
click at [696, 265] on span "αγρόκτημα" at bounding box center [695, 275] width 106 height 22
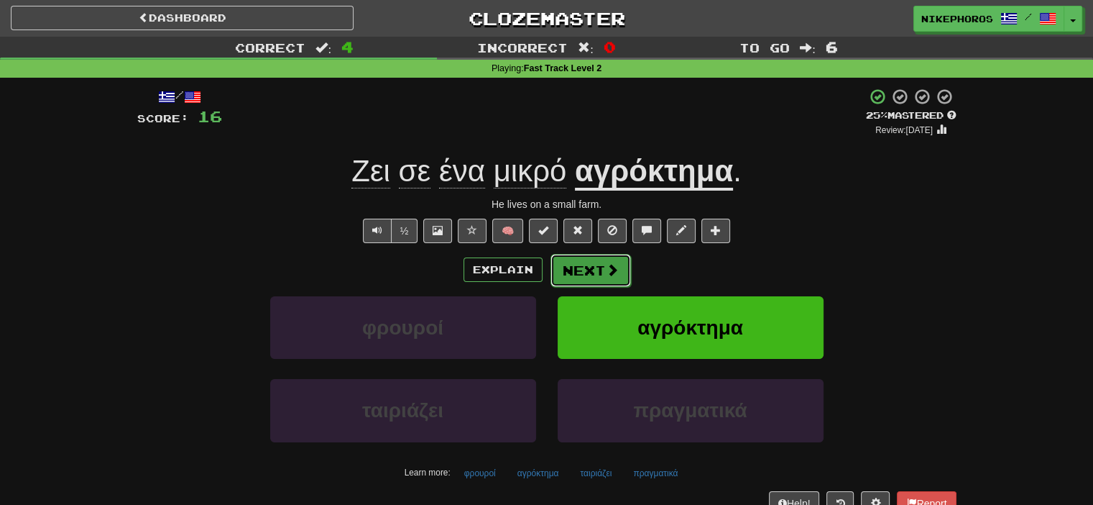
click at [591, 268] on button "Next" at bounding box center [591, 270] width 80 height 33
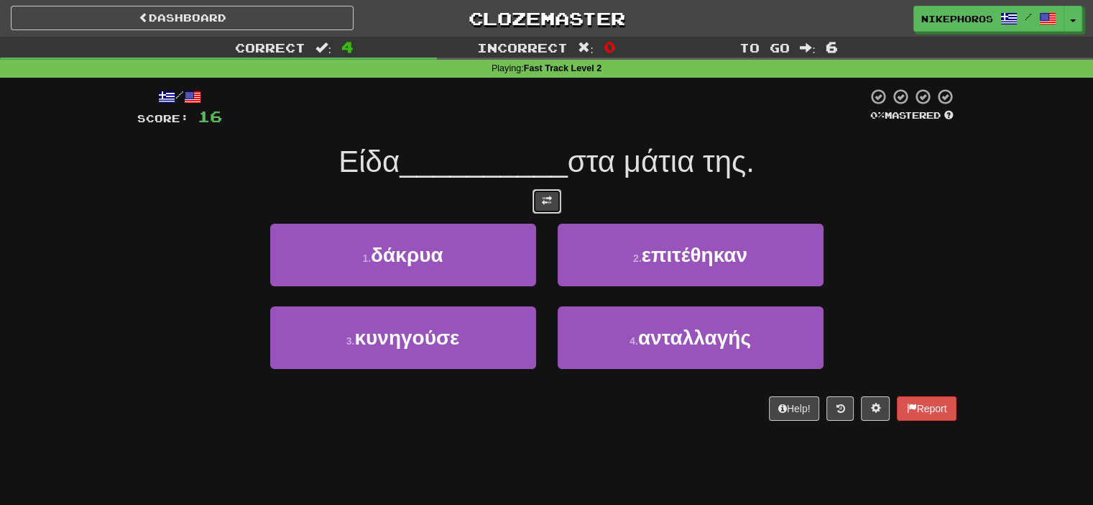
click at [549, 202] on span at bounding box center [547, 200] width 10 height 10
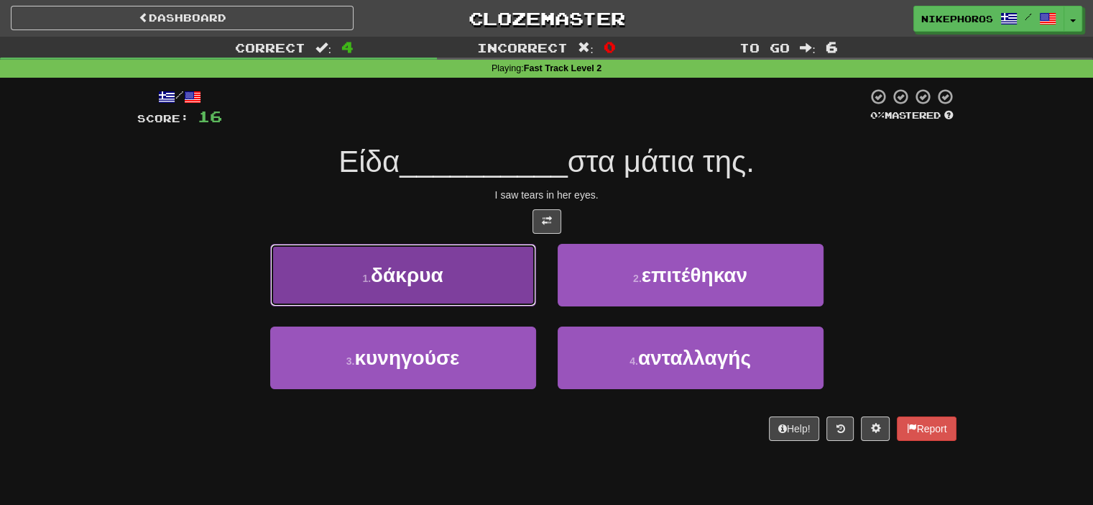
click at [475, 244] on button "1 . δάκρυα" at bounding box center [403, 275] width 266 height 63
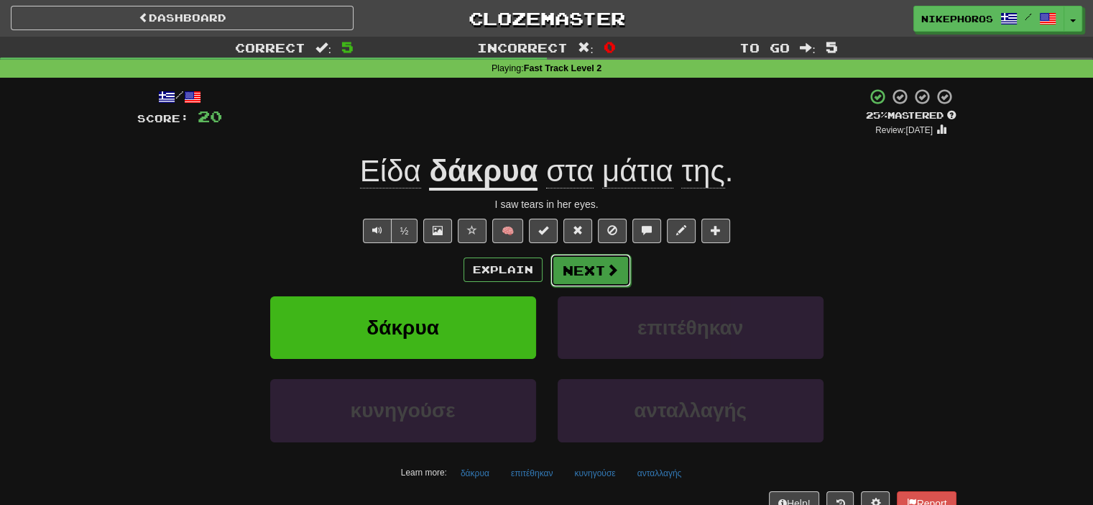
click at [579, 259] on button "Next" at bounding box center [591, 270] width 80 height 33
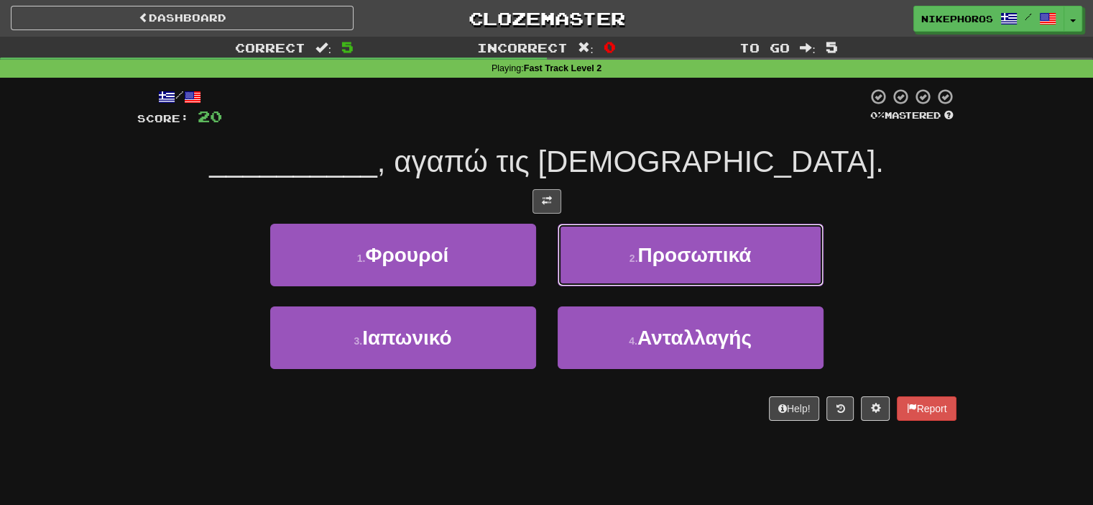
drag, startPoint x: 579, startPoint y: 259, endPoint x: 539, endPoint y: 196, distance: 74.6
click at [539, 196] on div "/ Score: 20 0 % Mastered __________ , αγαπώ τις σοκολάτες. 1 . Φρουροί 2 . Προσ…" at bounding box center [546, 254] width 819 height 333
click at [539, 196] on button at bounding box center [547, 201] width 29 height 24
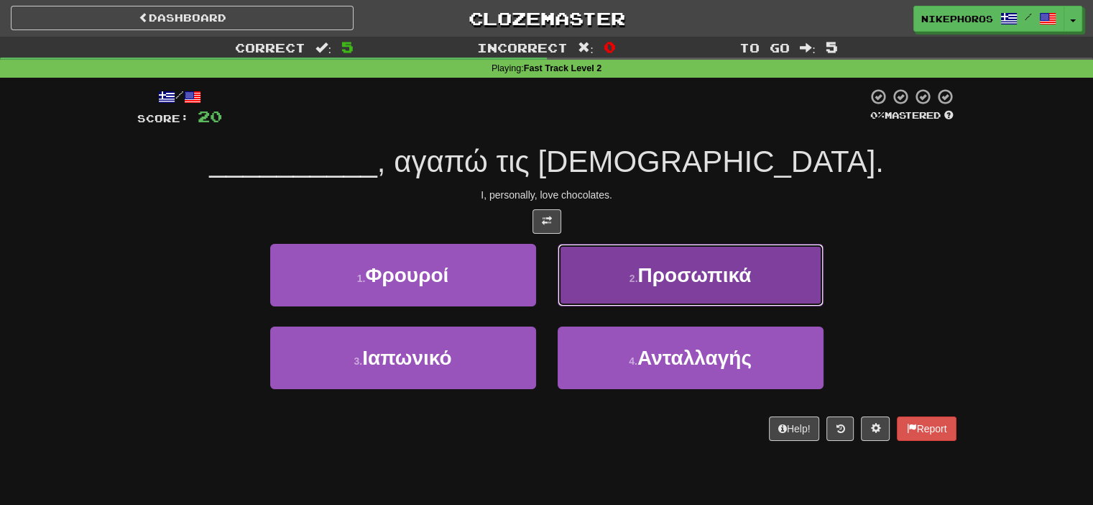
click at [717, 268] on span "Προσωπικά" at bounding box center [694, 275] width 114 height 22
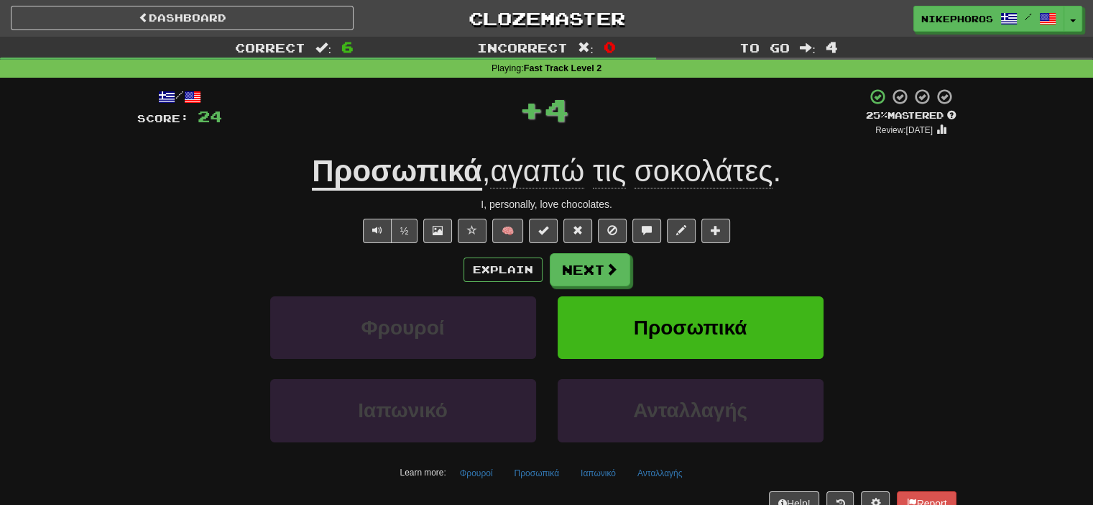
click at [717, 268] on div "Explain Next" at bounding box center [546, 269] width 819 height 33
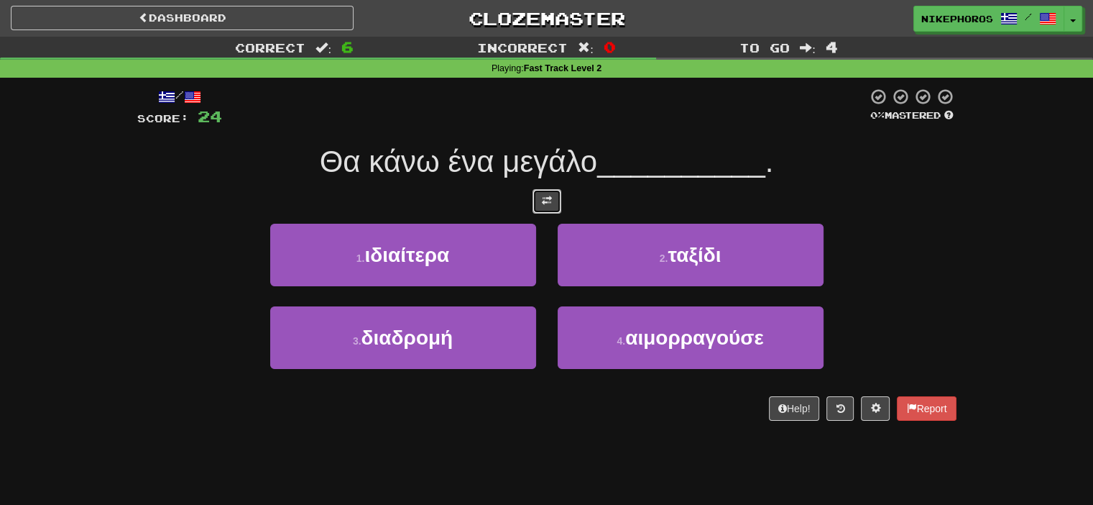
click at [537, 199] on button at bounding box center [547, 201] width 29 height 24
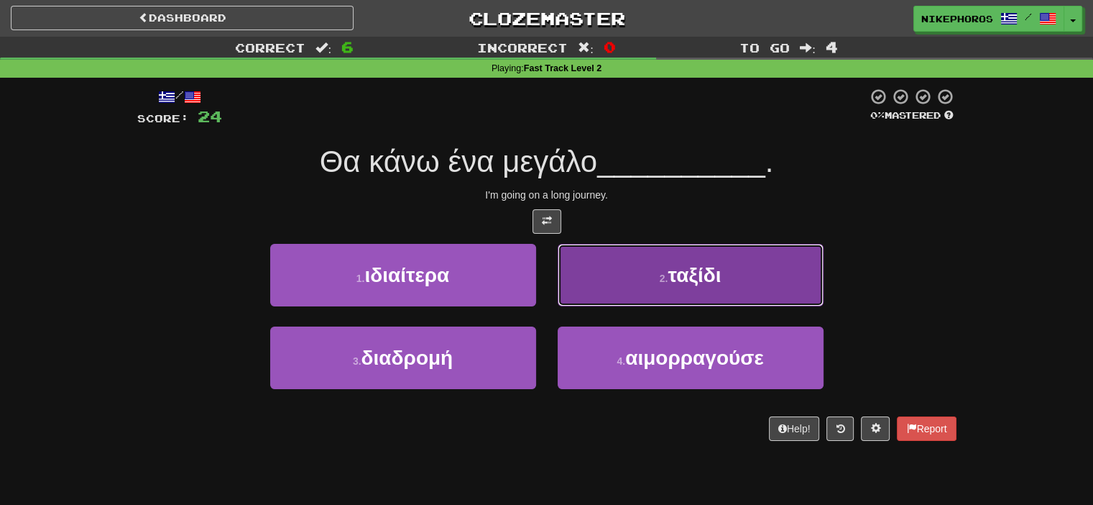
click at [677, 259] on button "2 . ταξίδι" at bounding box center [691, 275] width 266 height 63
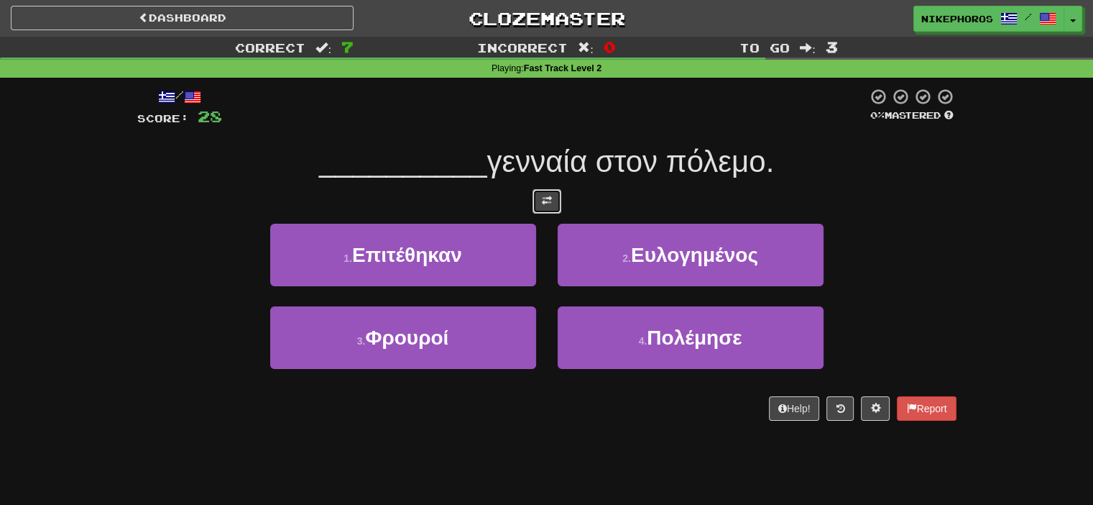
click at [540, 200] on button at bounding box center [547, 201] width 29 height 24
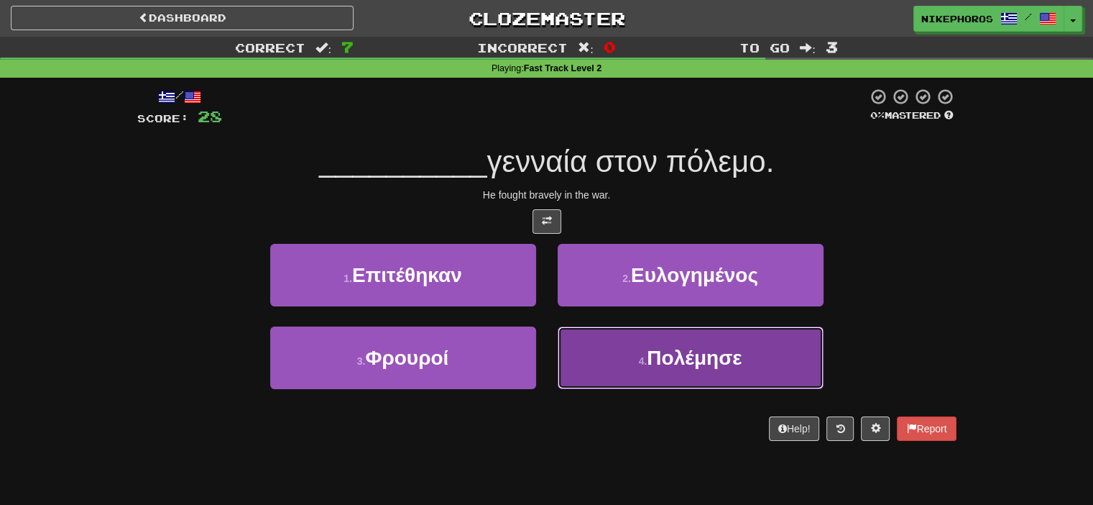
click at [798, 366] on button "4 . Πολέμησε" at bounding box center [691, 357] width 266 height 63
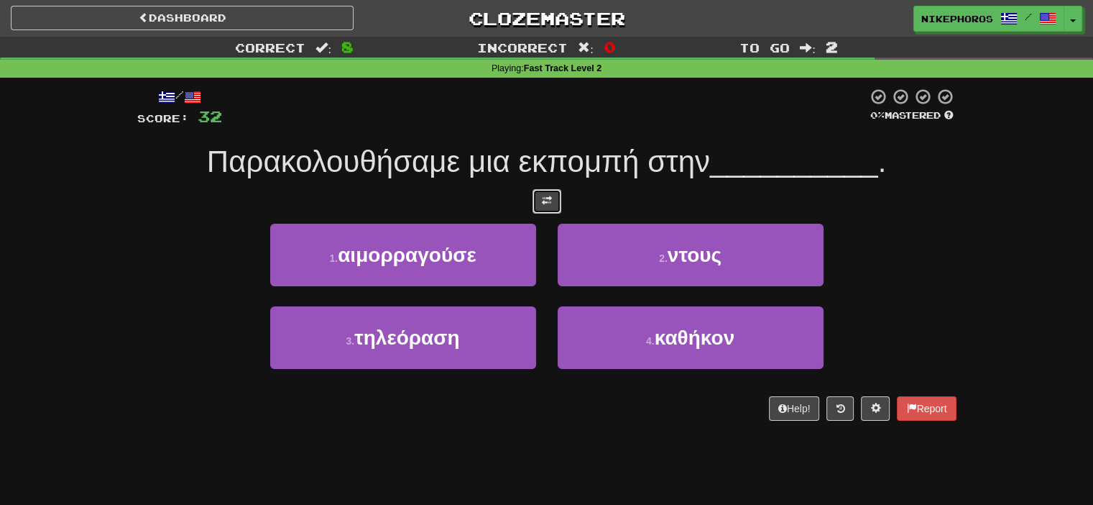
click at [556, 208] on button at bounding box center [547, 201] width 29 height 24
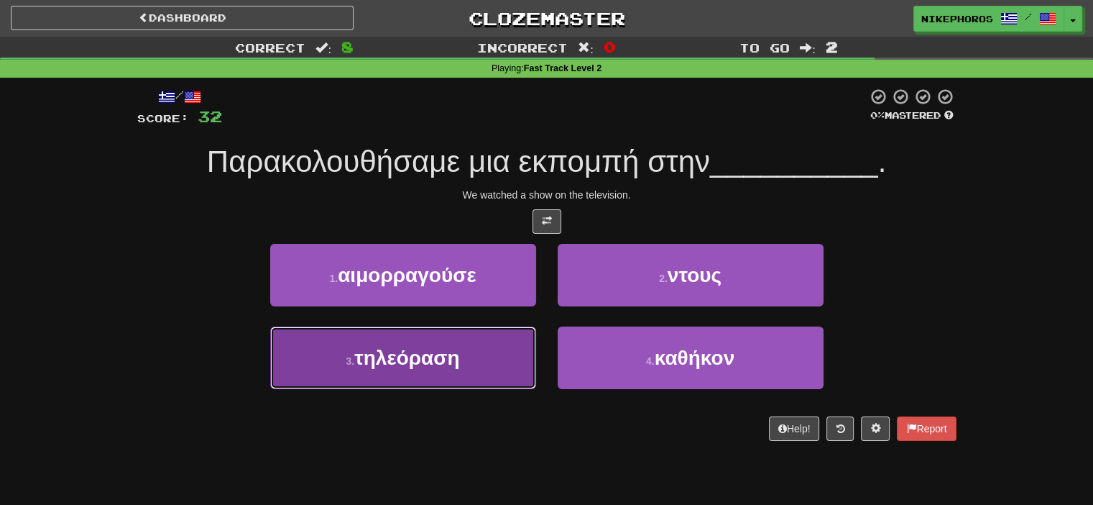
click at [489, 375] on button "3 . τηλεόραση" at bounding box center [403, 357] width 266 height 63
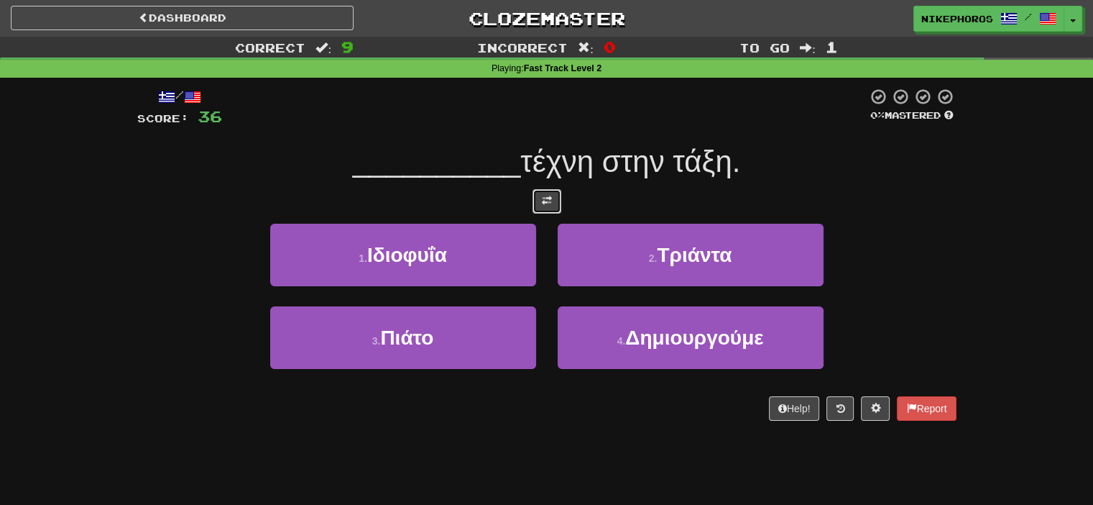
click at [535, 204] on button at bounding box center [547, 201] width 29 height 24
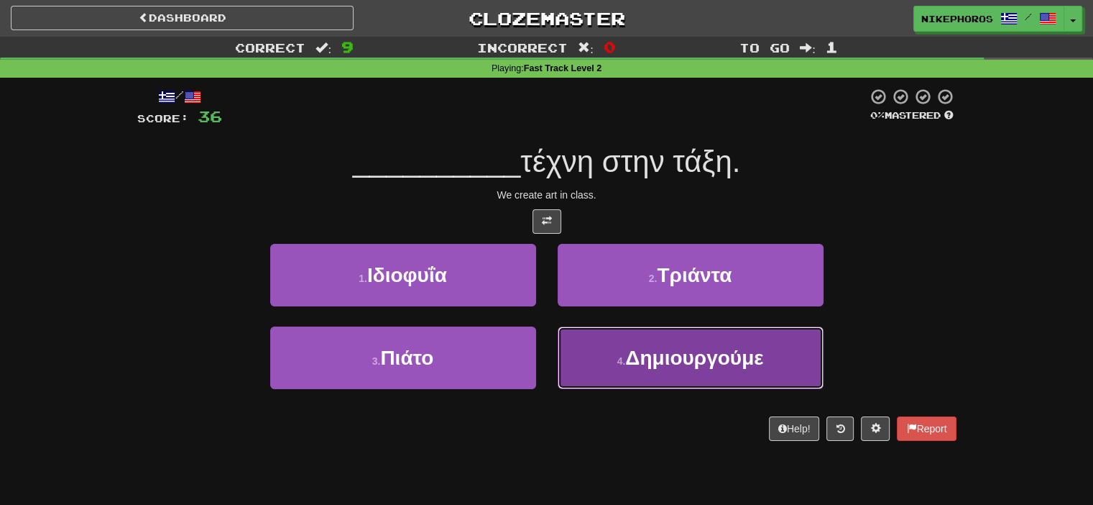
click at [627, 354] on span "Δημιουργούμε" at bounding box center [694, 357] width 138 height 22
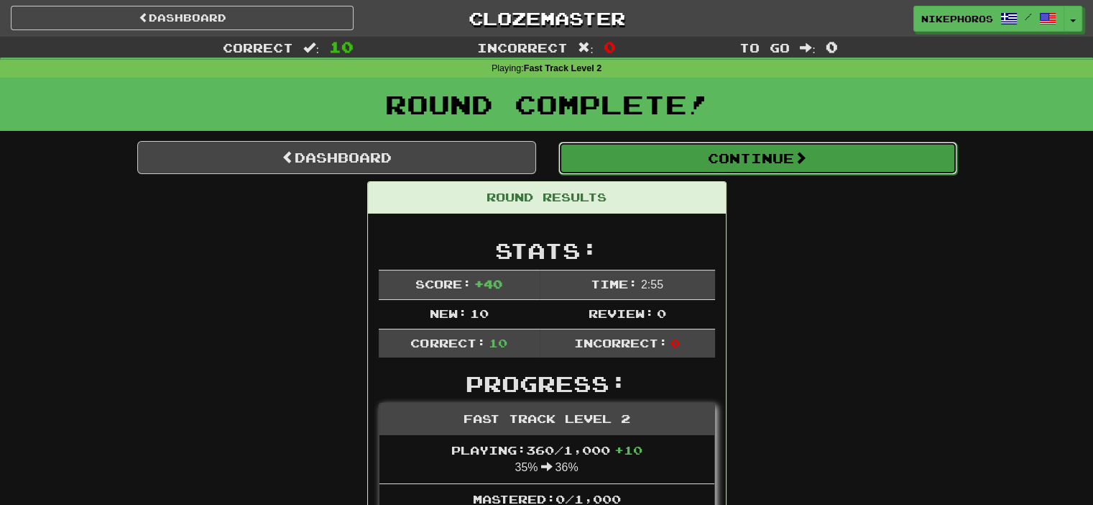
click at [739, 172] on button "Continue" at bounding box center [757, 158] width 399 height 33
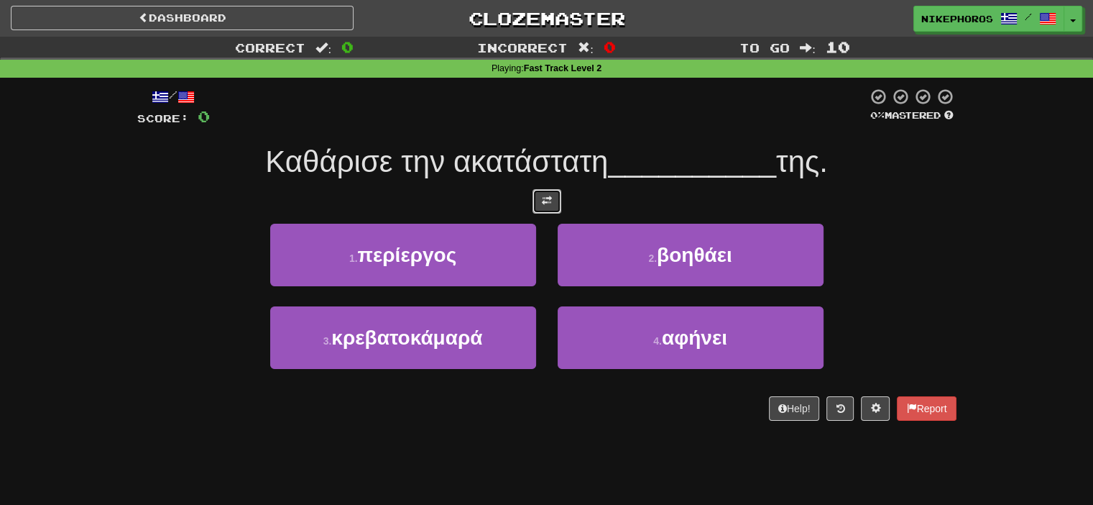
click at [542, 196] on span at bounding box center [547, 200] width 10 height 10
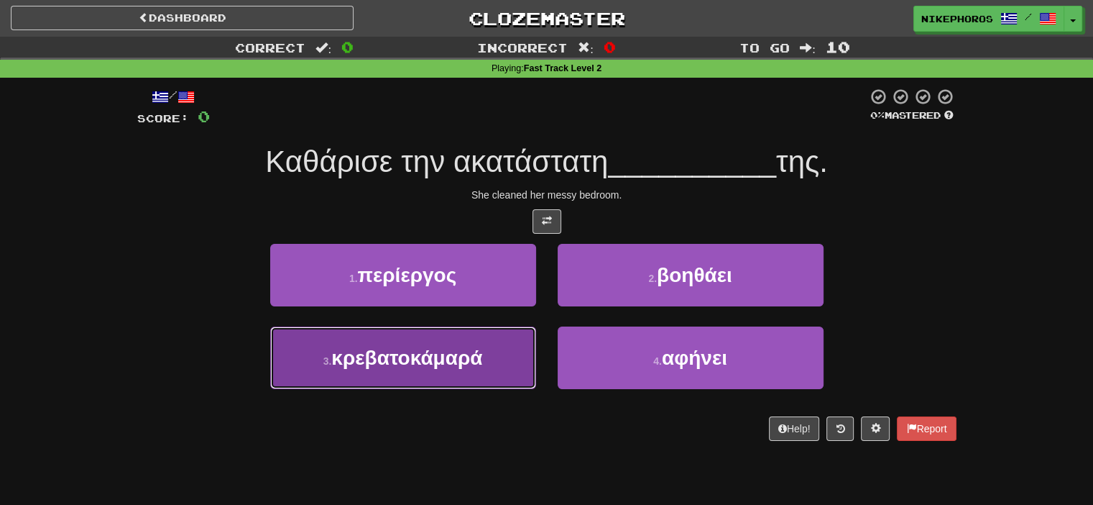
click at [451, 347] on span "κρεβατοκάμαρά" at bounding box center [406, 357] width 151 height 22
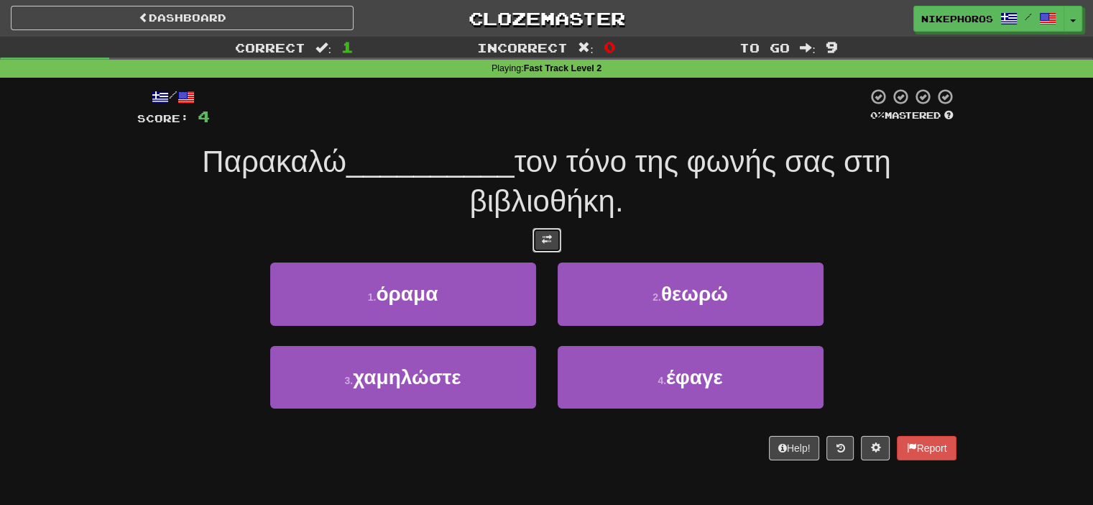
click at [549, 252] on button at bounding box center [547, 240] width 29 height 24
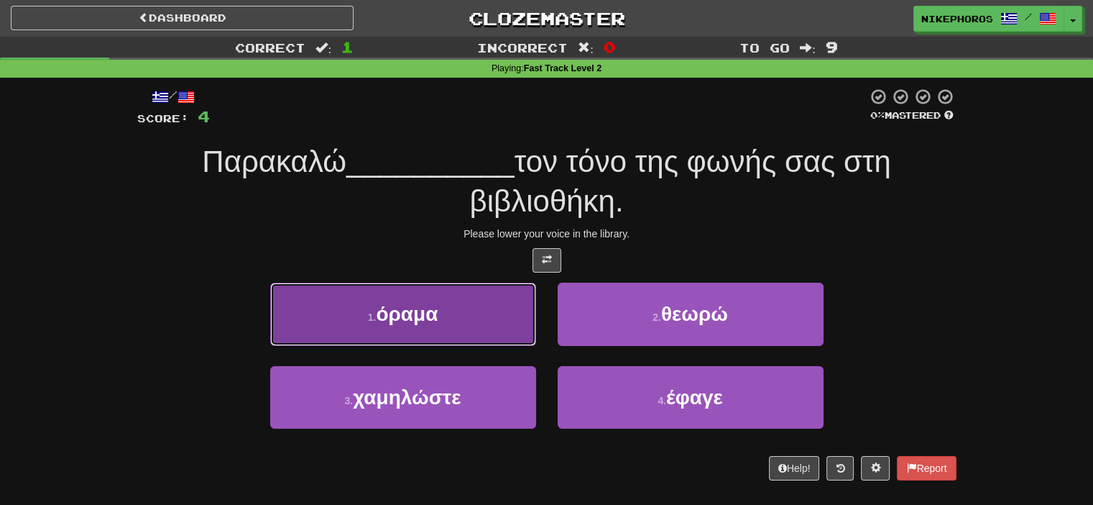
click at [473, 337] on button "1 . όραμα" at bounding box center [403, 313] width 266 height 63
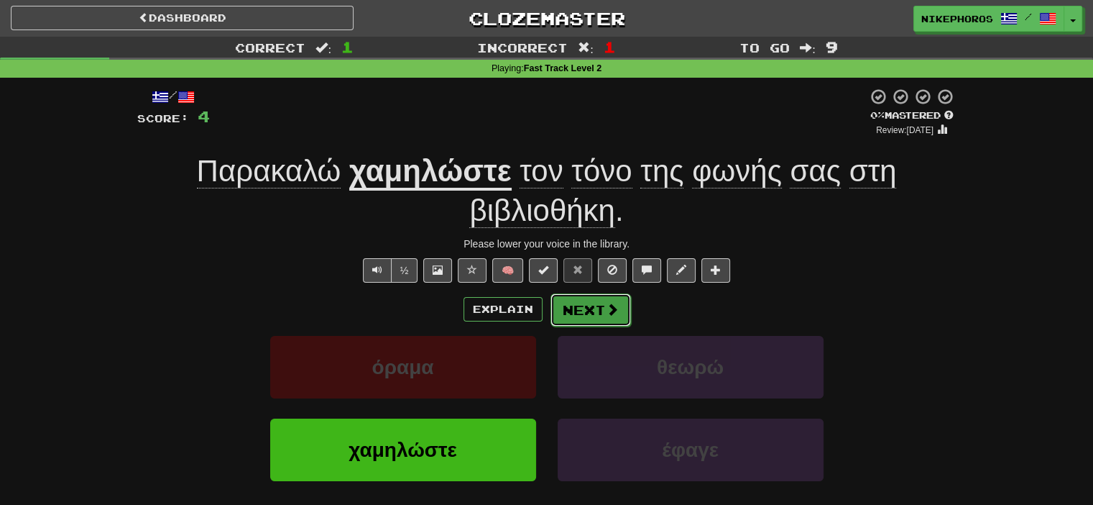
click at [556, 297] on button "Next" at bounding box center [591, 309] width 80 height 33
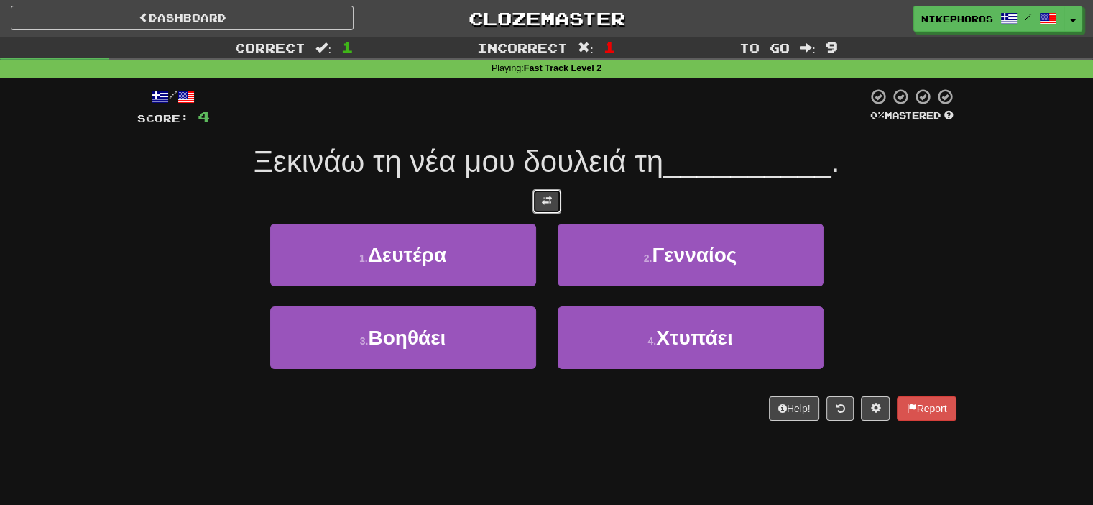
click at [552, 206] on button at bounding box center [547, 201] width 29 height 24
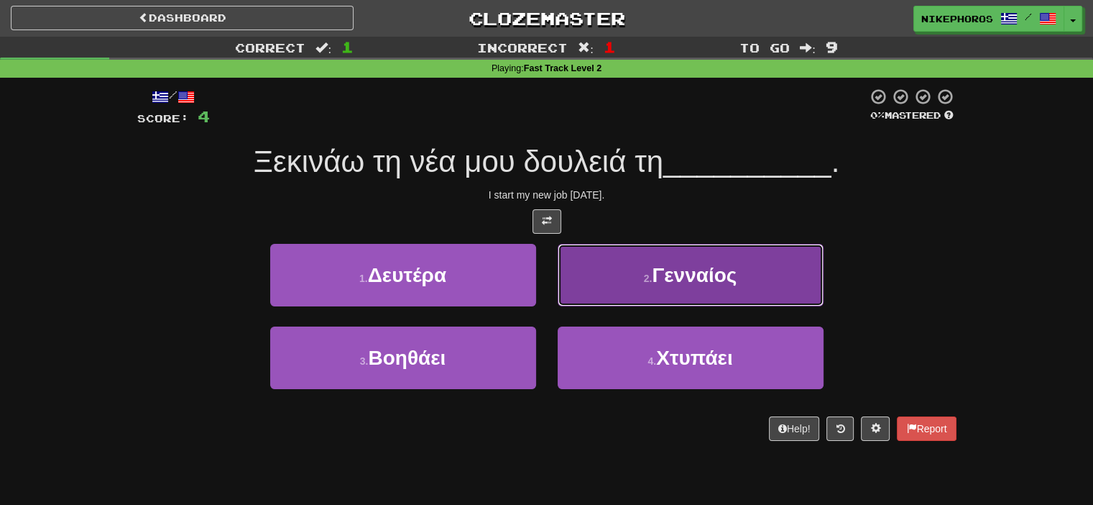
click at [613, 272] on button "2 . Γενναίος" at bounding box center [691, 275] width 266 height 63
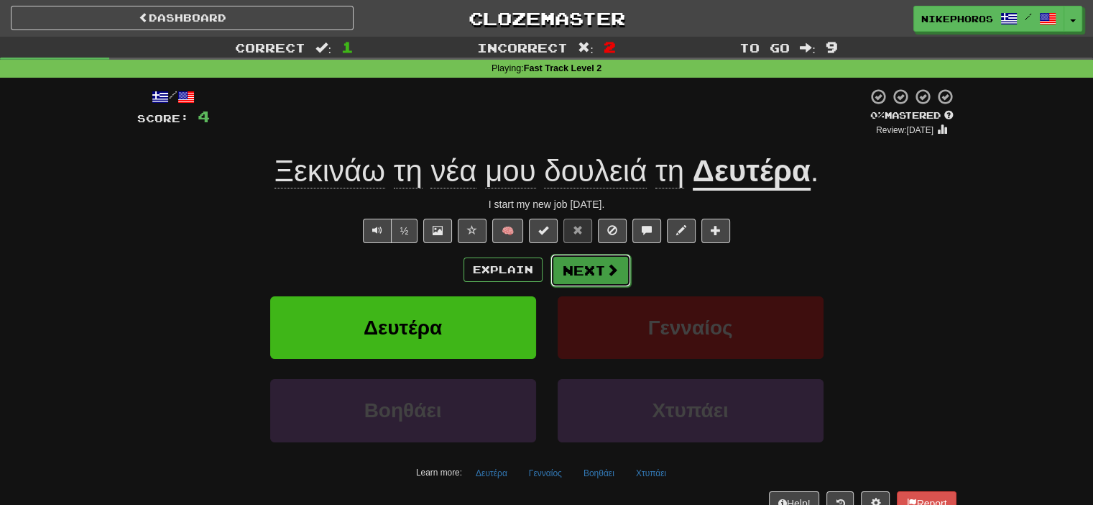
click at [595, 272] on button "Next" at bounding box center [591, 270] width 80 height 33
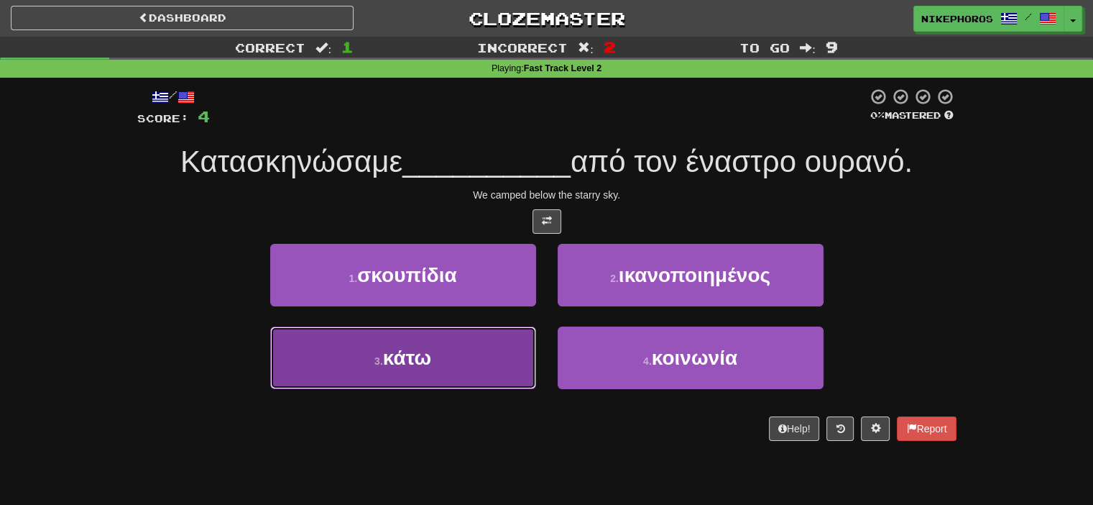
click at [476, 369] on button "3 . κάτω" at bounding box center [403, 357] width 266 height 63
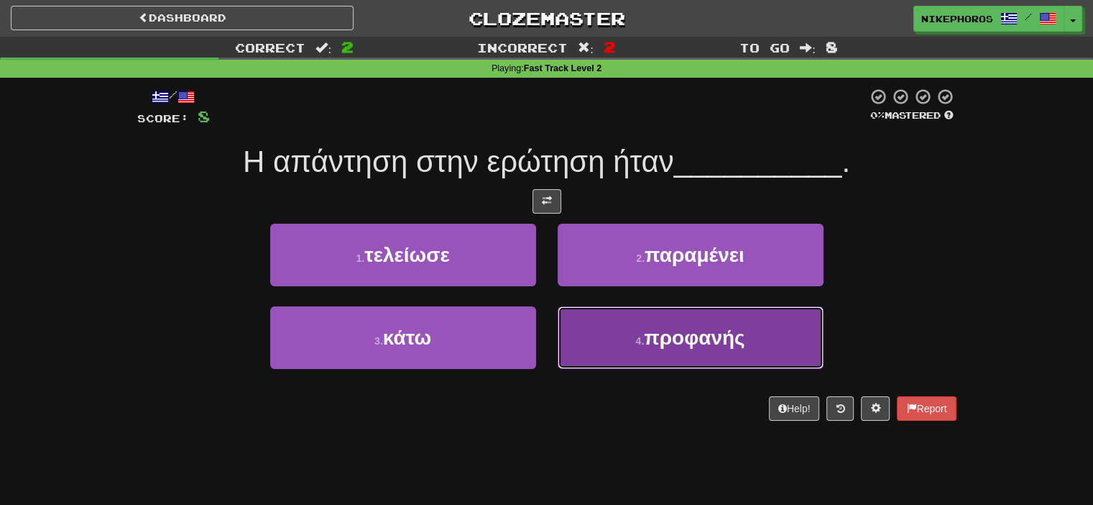
click at [642, 333] on button "4 . προφανής" at bounding box center [691, 337] width 266 height 63
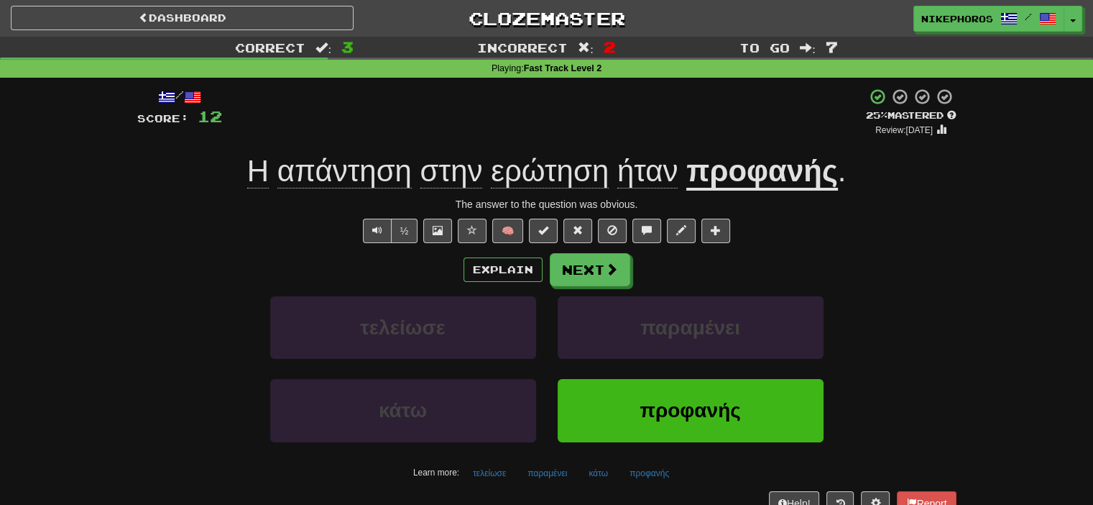
drag, startPoint x: 345, startPoint y: 168, endPoint x: 355, endPoint y: 171, distance: 10.5
click at [351, 170] on span "απάντηση" at bounding box center [344, 171] width 134 height 34
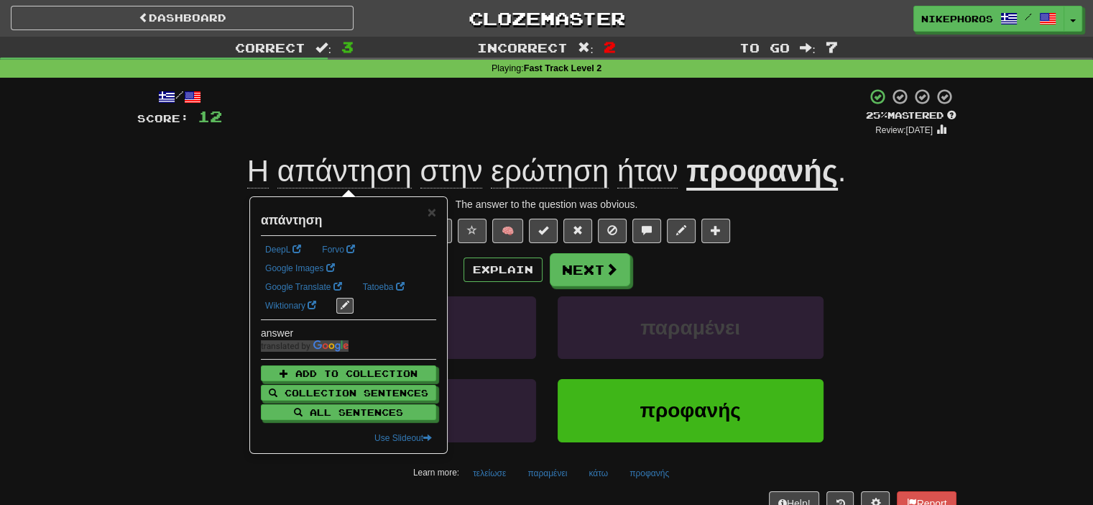
click at [384, 80] on div "/ Score: 12 + 4 25 % Mastered Review: [DATE] Η απάντηση στην ερώτηση ήταν προφα…" at bounding box center [546, 306] width 819 height 457
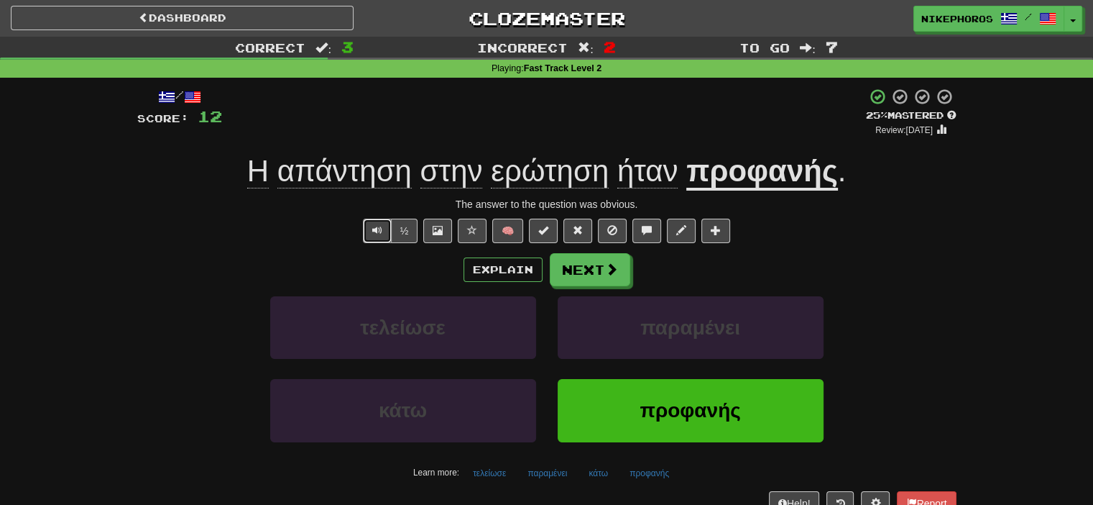
click at [366, 223] on button "Text-to-speech controls" at bounding box center [377, 230] width 29 height 24
click at [611, 280] on button "Next" at bounding box center [591, 270] width 80 height 33
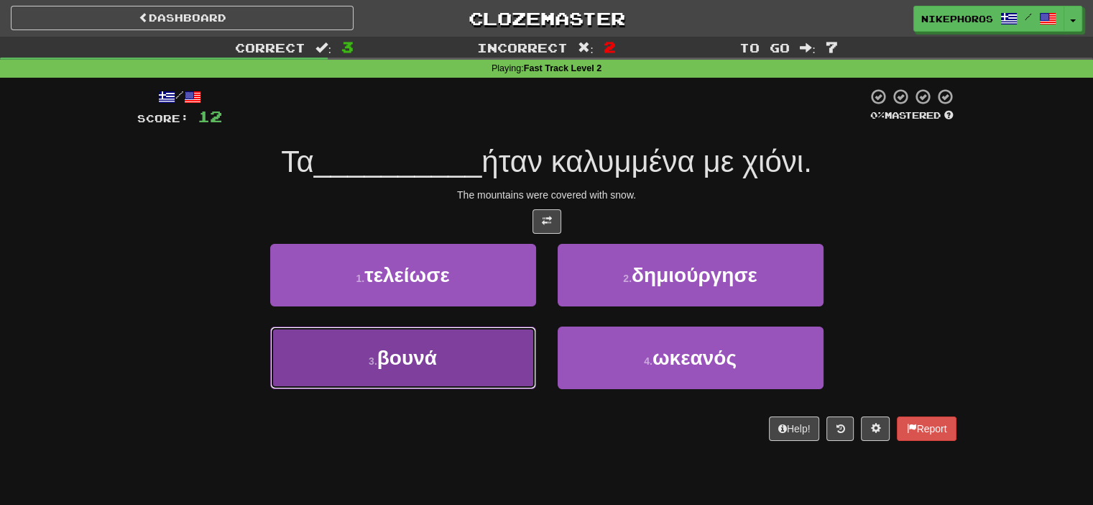
click at [451, 360] on button "3 . βουνά" at bounding box center [403, 357] width 266 height 63
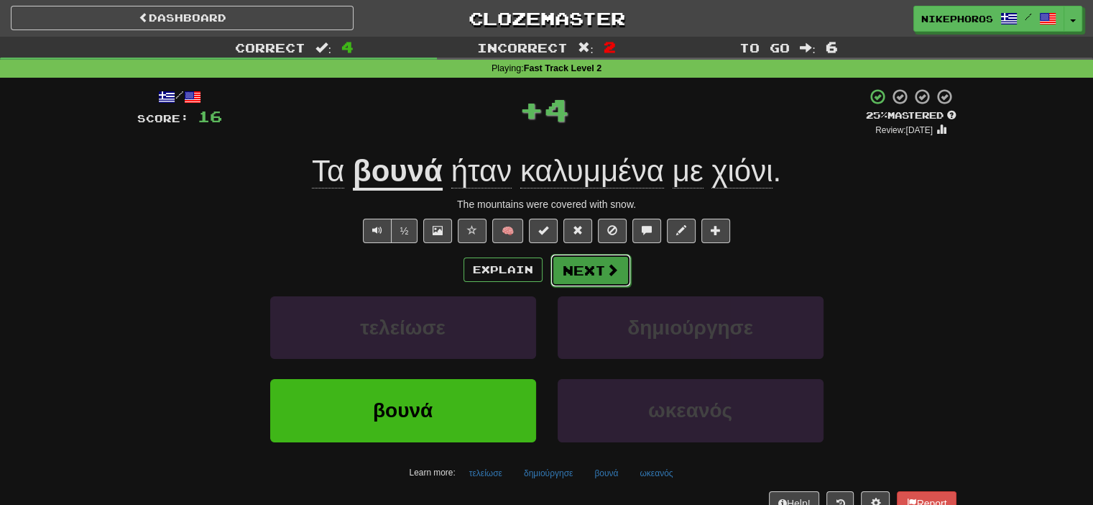
click at [583, 271] on button "Next" at bounding box center [591, 270] width 80 height 33
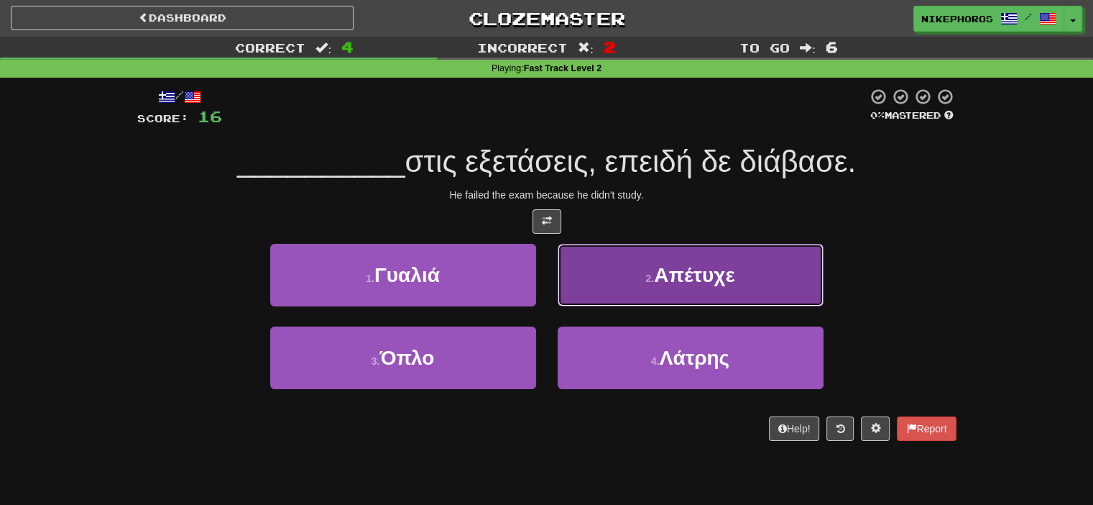
click at [761, 251] on button "2 . Απέτυχε" at bounding box center [691, 275] width 266 height 63
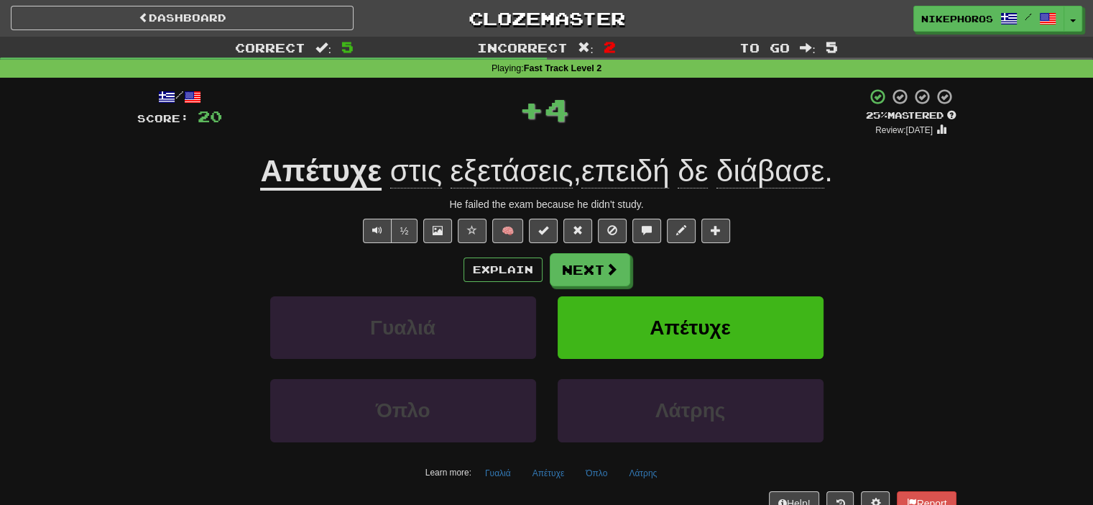
drag, startPoint x: 428, startPoint y: 153, endPoint x: 457, endPoint y: 179, distance: 38.7
click at [433, 157] on div "Απέτυχε στις εξετάσεις , επειδή δε διάβασε ." at bounding box center [546, 172] width 819 height 40
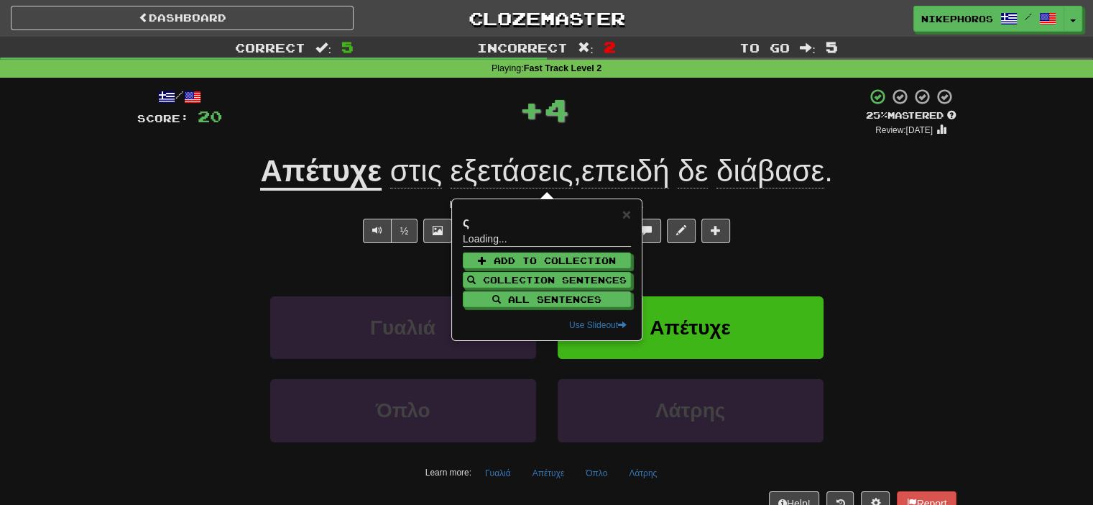
click at [458, 179] on span "εξετάσεις" at bounding box center [512, 171] width 123 height 34
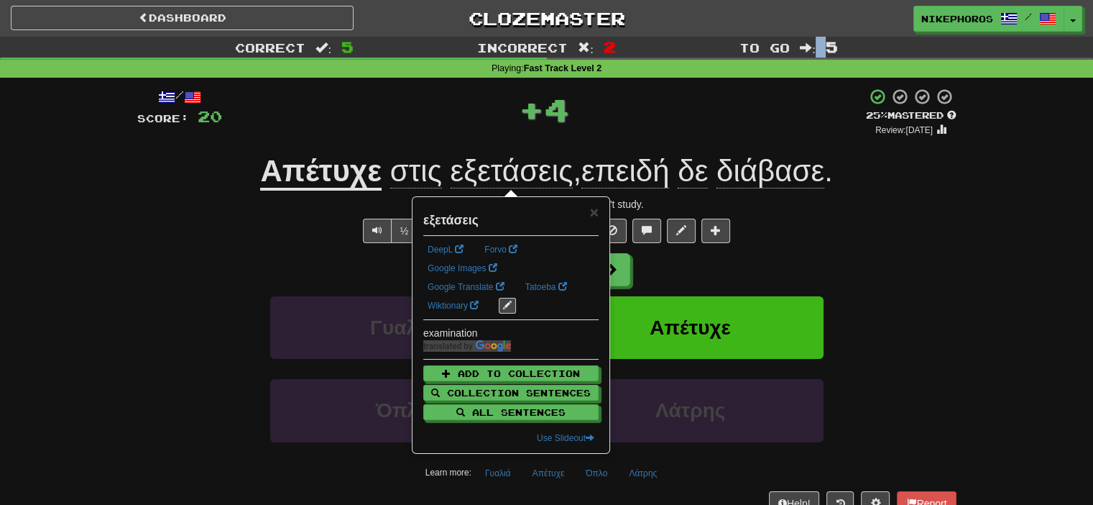
drag, startPoint x: 819, startPoint y: 53, endPoint x: 813, endPoint y: 62, distance: 10.8
click at [813, 62] on div "Correct : 5 Incorrect : 2 To go : 5 Playing : Fast Track Level 2" at bounding box center [546, 57] width 1093 height 41
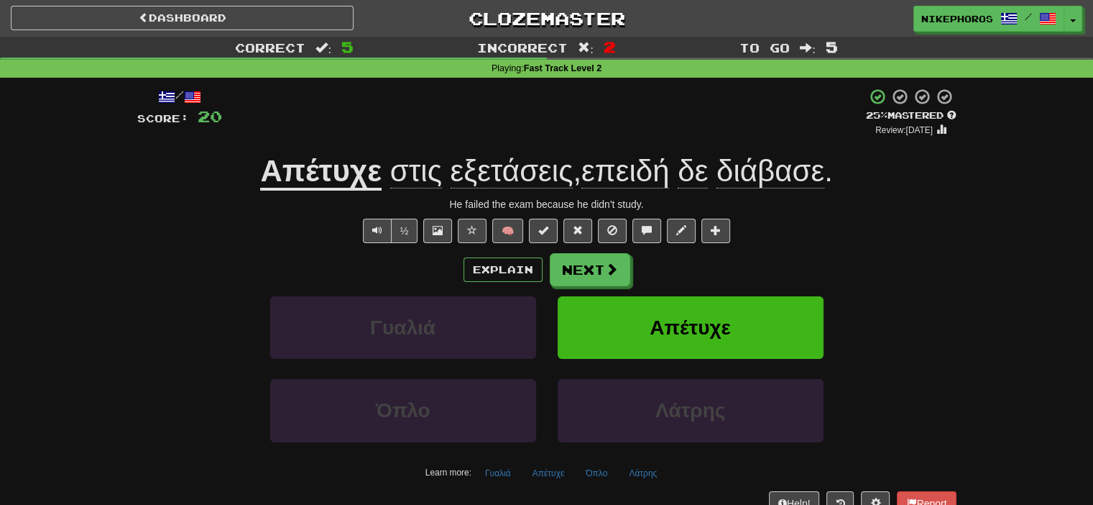
click at [756, 145] on div "/ Score: 20 + 4 25 % Mastered Review: [DATE] Απέτυχε στις εξετάσεις , επειδή δε…" at bounding box center [546, 301] width 819 height 427
click at [337, 164] on u "Απέτυχε" at bounding box center [320, 172] width 121 height 37
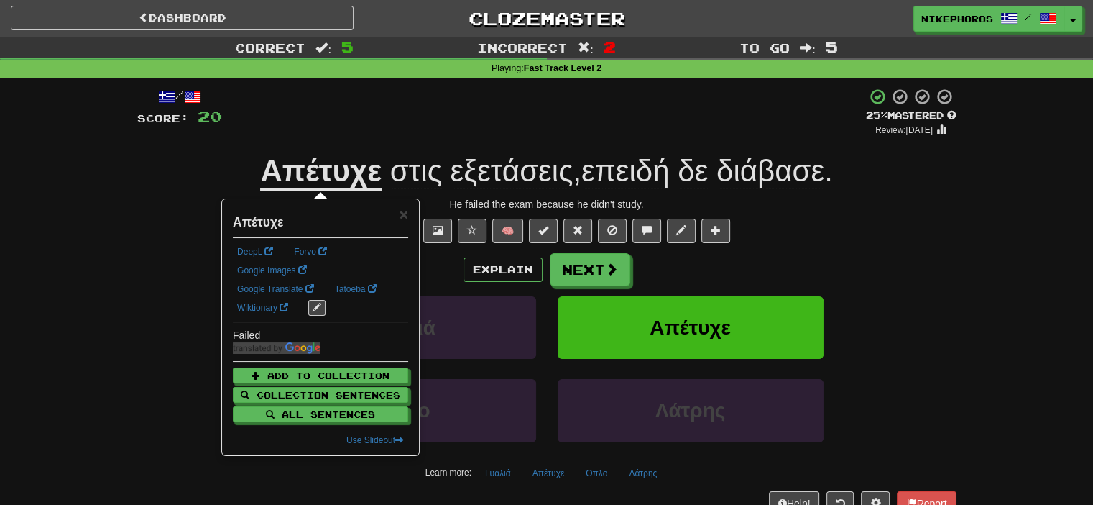
click at [336, 166] on u "Απέτυχε" at bounding box center [320, 172] width 121 height 37
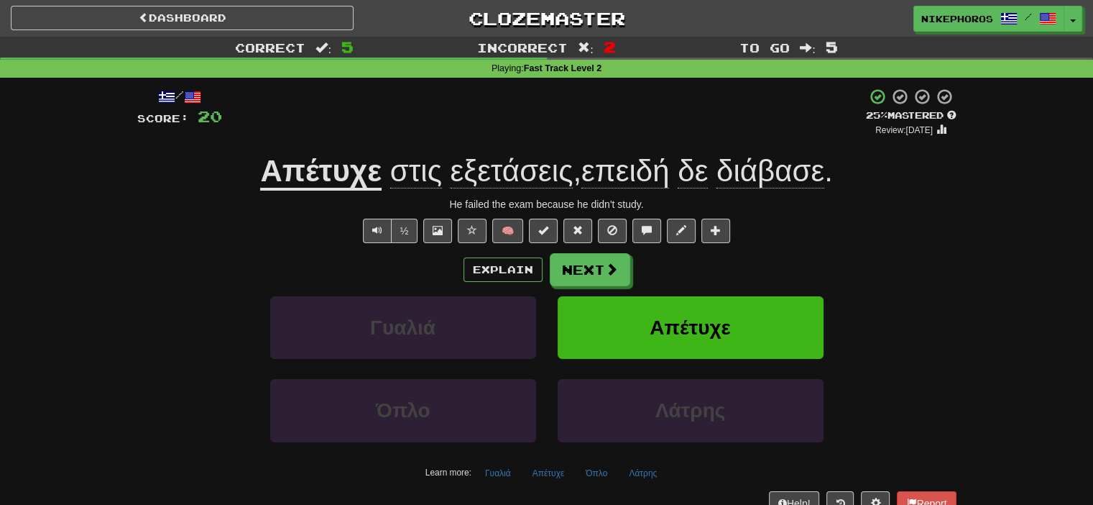
click at [334, 169] on u "Απέτυχε" at bounding box center [320, 172] width 121 height 37
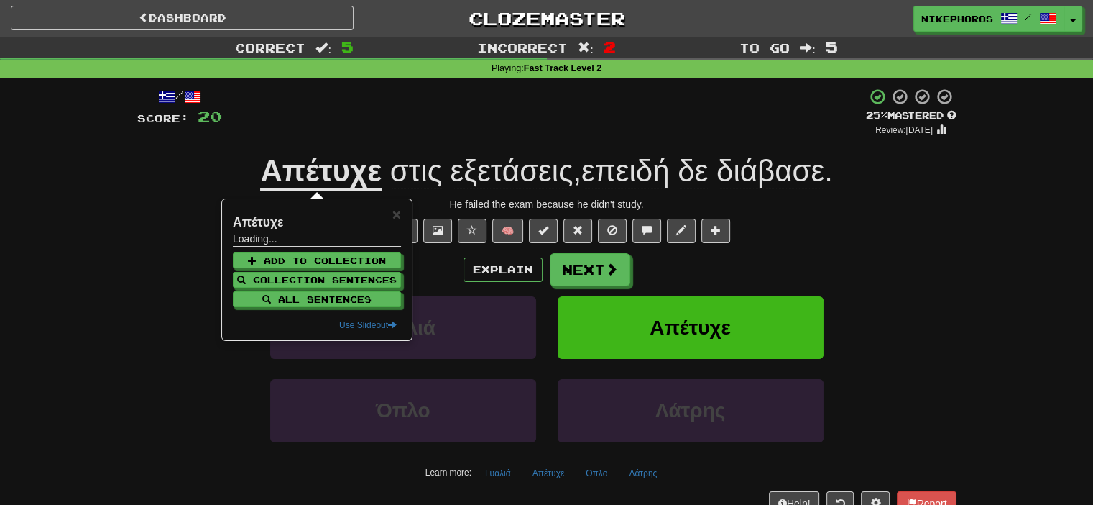
click at [331, 173] on u "Απέτυχε" at bounding box center [320, 172] width 121 height 37
click at [328, 176] on u "Απέτυχε" at bounding box center [320, 172] width 121 height 37
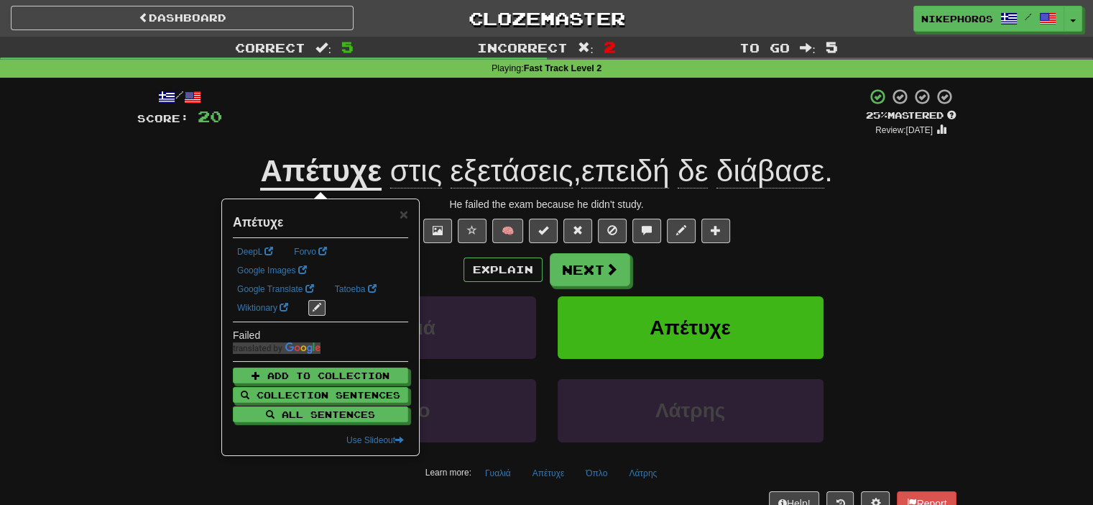
click at [327, 177] on u "Απέτυχε" at bounding box center [320, 172] width 121 height 37
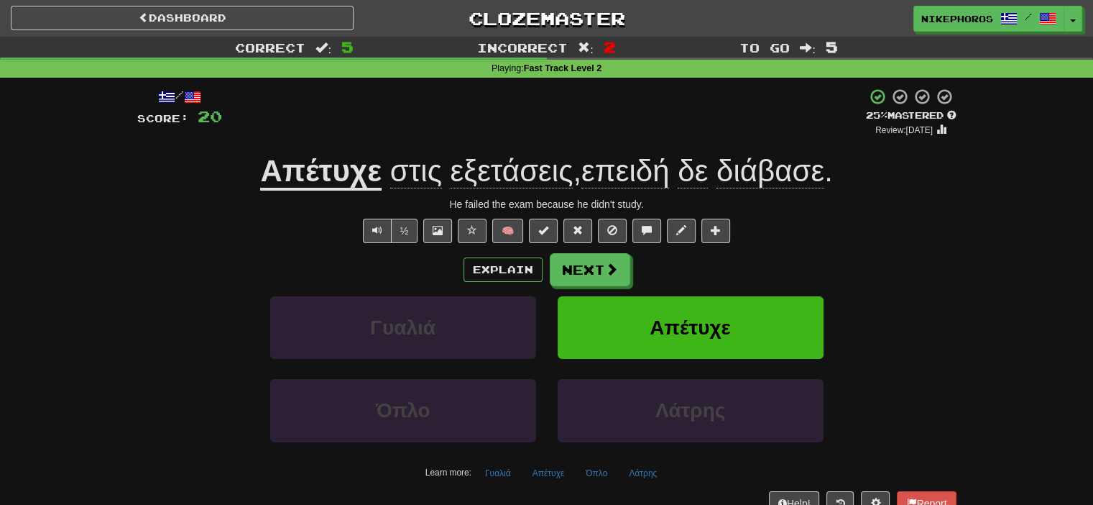
click at [545, 180] on span "εξετάσεις" at bounding box center [512, 171] width 123 height 34
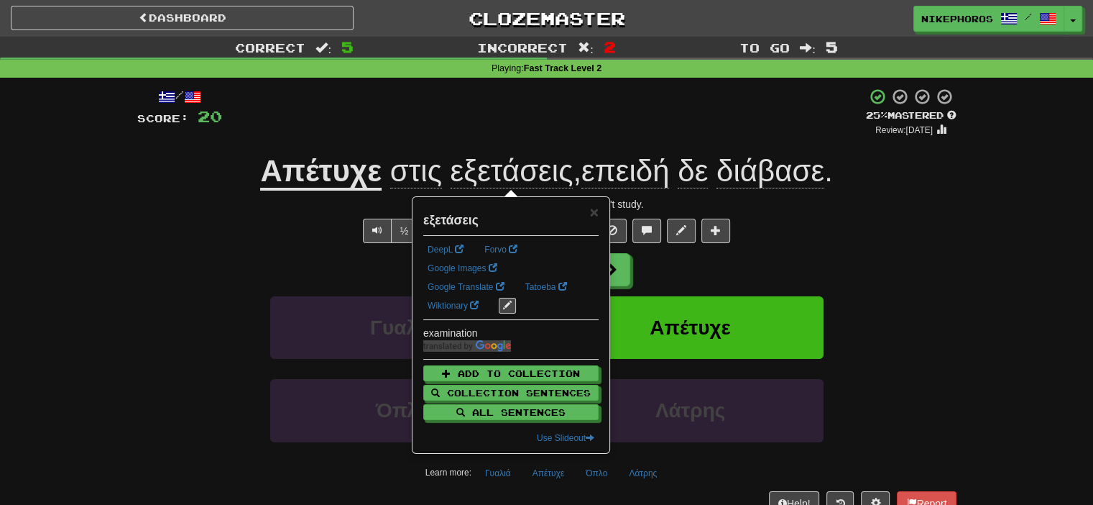
click at [561, 150] on div "/ Score: 20 + 4 25 % Mastered Review: [DATE] Απέτυχε στις εξετάσεις , επειδή δε…" at bounding box center [546, 301] width 819 height 427
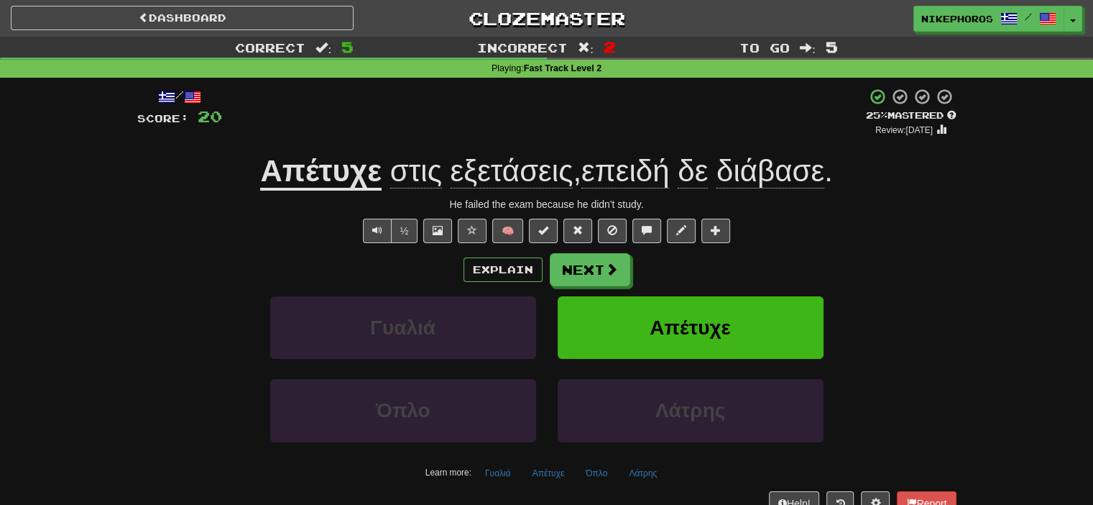
click at [605, 176] on span "επειδή" at bounding box center [625, 171] width 88 height 34
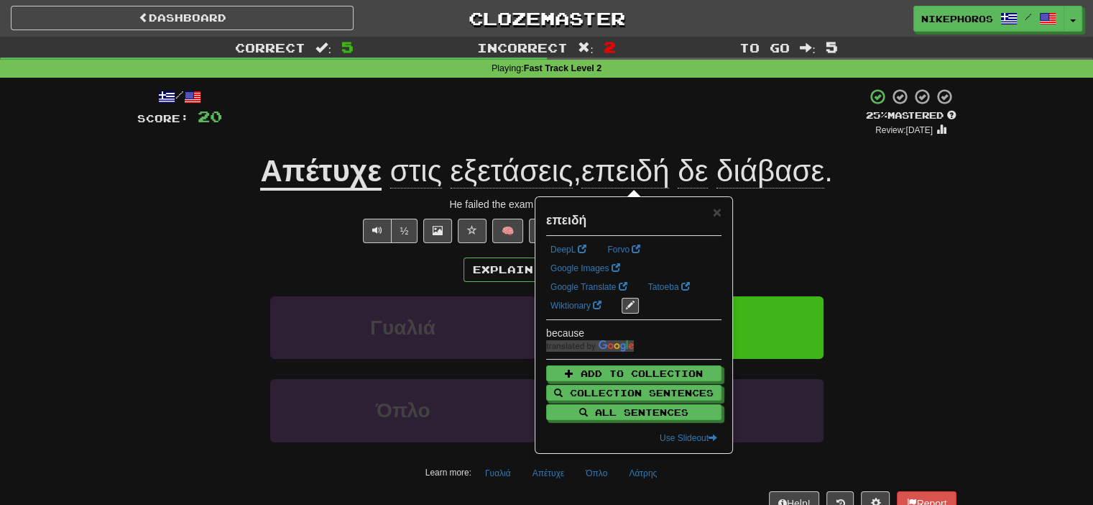
click at [607, 180] on span "επειδή" at bounding box center [625, 171] width 88 height 34
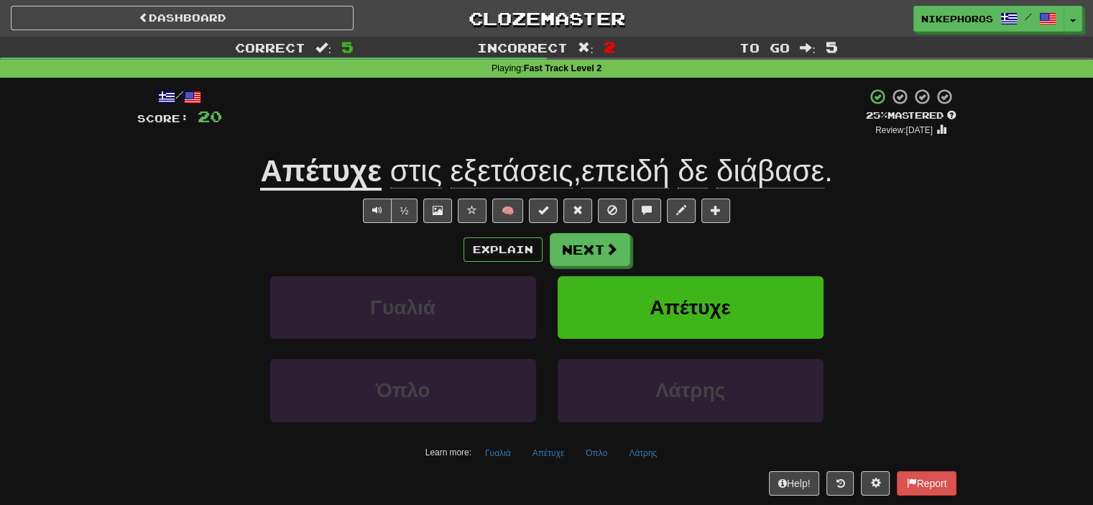
click at [632, 244] on div "Explain Next" at bounding box center [546, 249] width 819 height 33
click at [606, 247] on span at bounding box center [612, 249] width 13 height 13
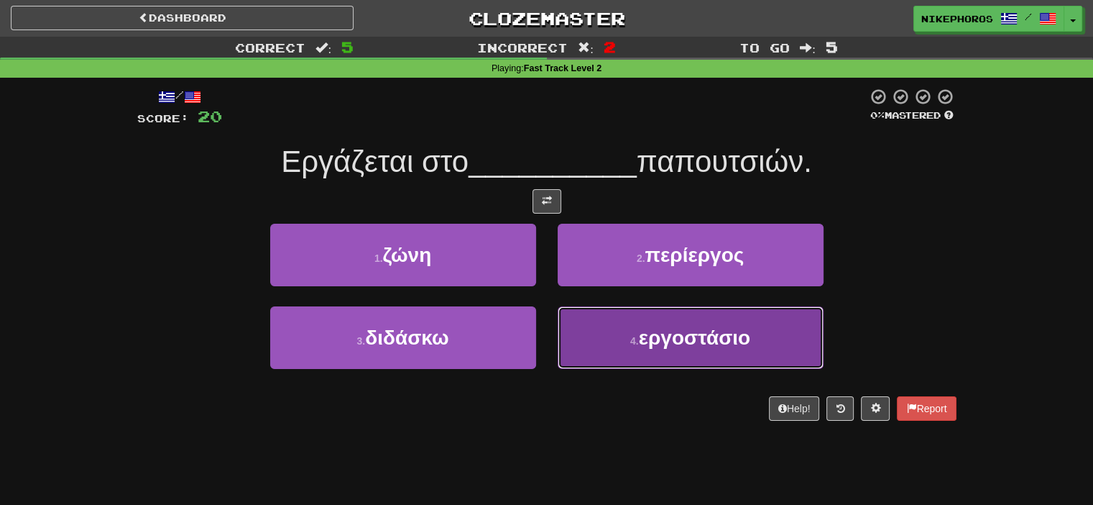
click at [688, 351] on button "4 . εργοστάσιο" at bounding box center [691, 337] width 266 height 63
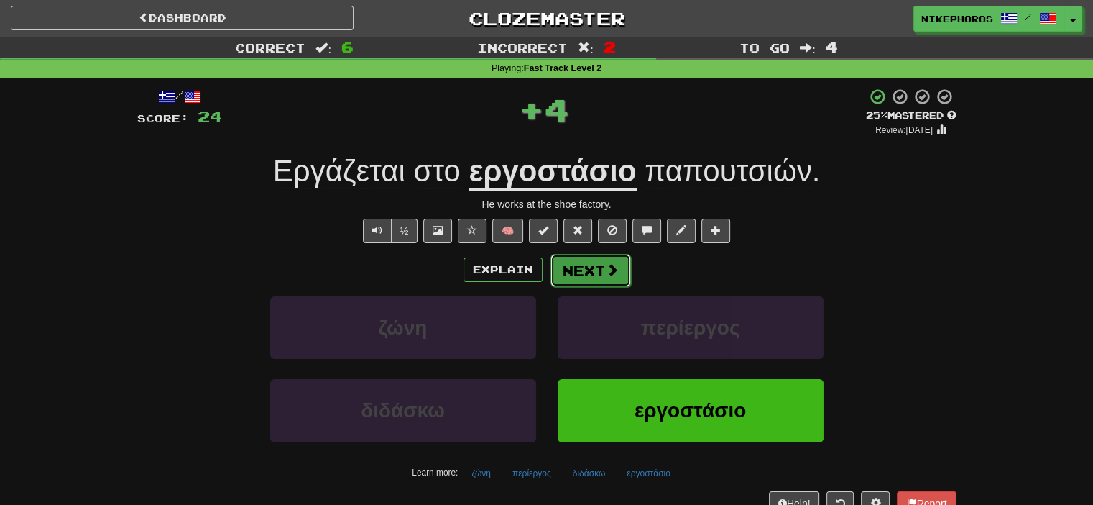
click at [598, 275] on button "Next" at bounding box center [591, 270] width 80 height 33
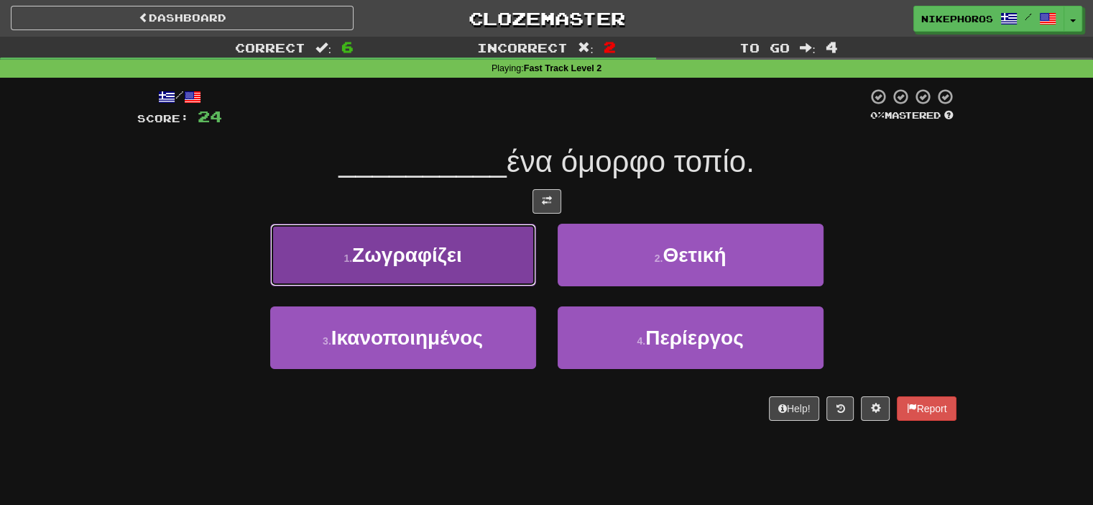
click at [456, 245] on span "Ζωγραφίζει" at bounding box center [407, 255] width 110 height 22
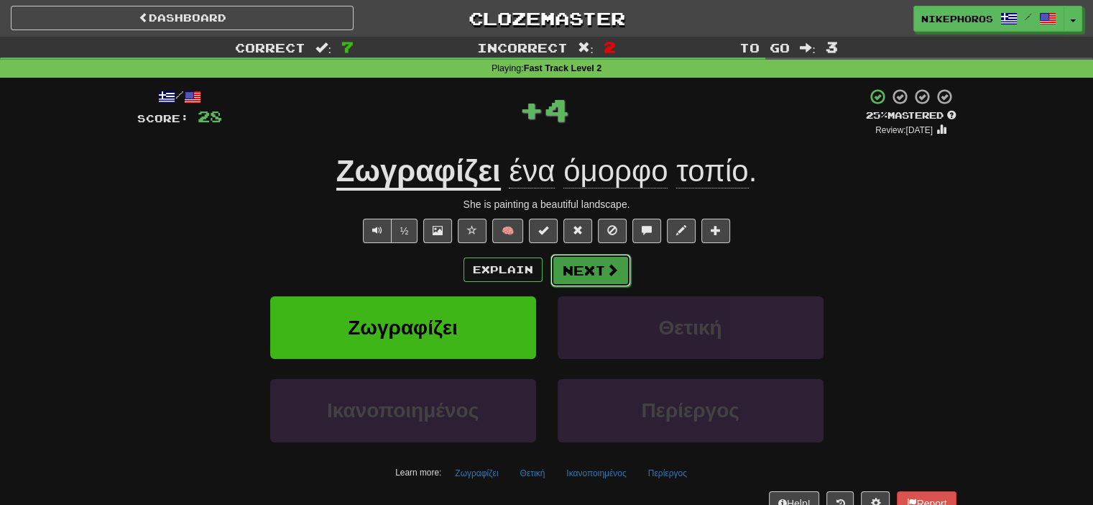
click at [609, 260] on button "Next" at bounding box center [591, 270] width 80 height 33
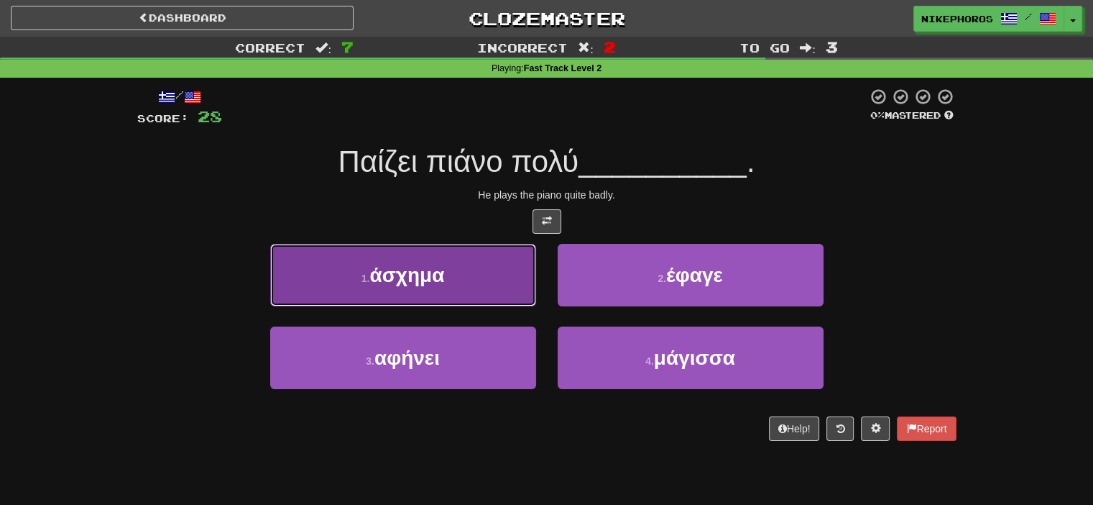
click at [475, 277] on button "1 . άσχημα" at bounding box center [403, 275] width 266 height 63
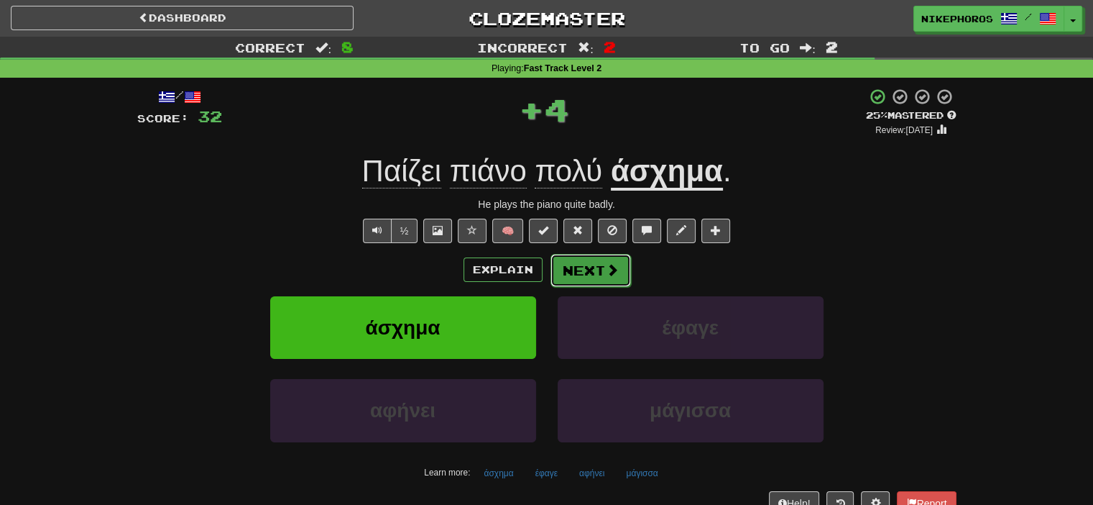
click at [586, 255] on button "Next" at bounding box center [591, 270] width 80 height 33
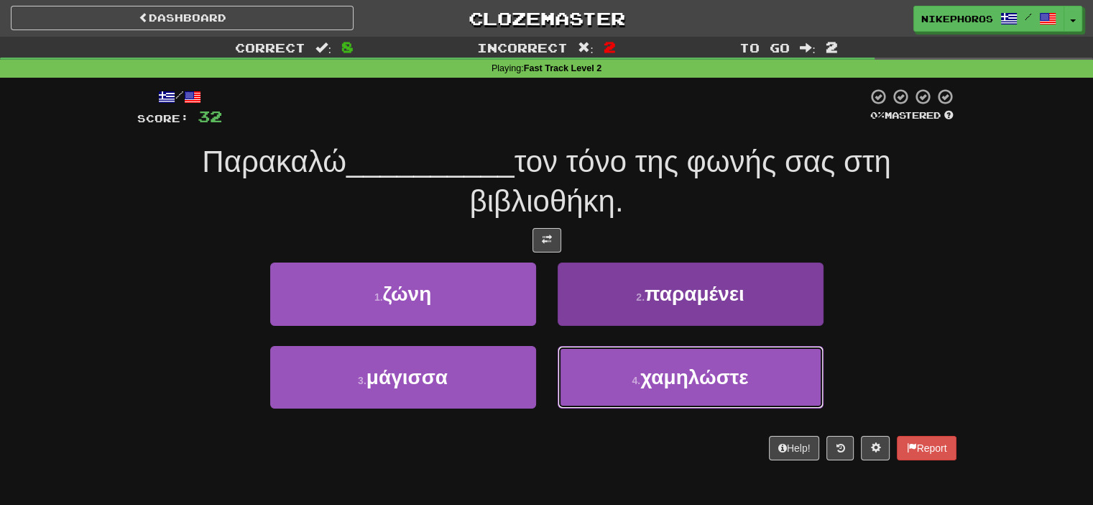
click at [699, 397] on button "4 . χαμηλώστε" at bounding box center [691, 377] width 266 height 63
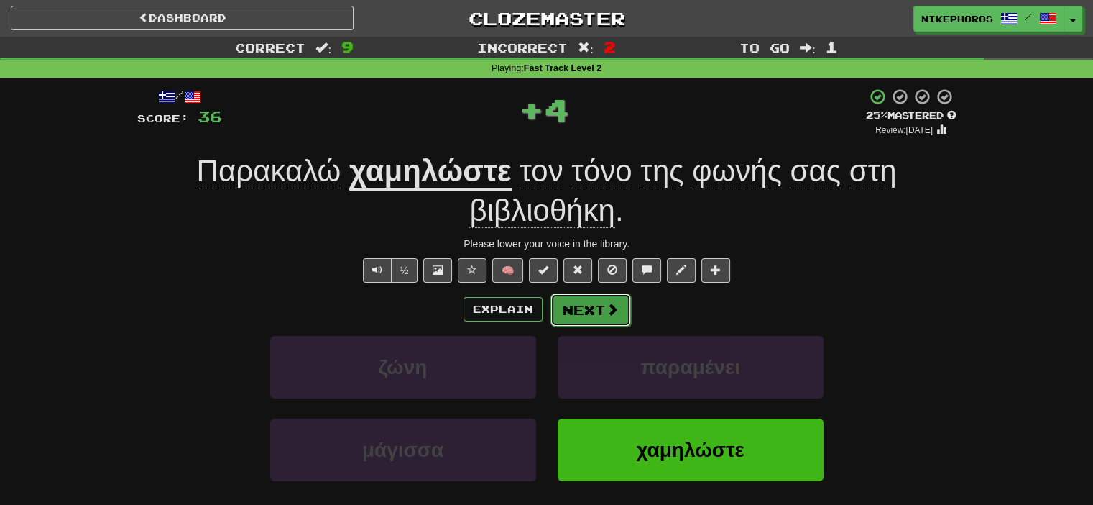
click at [574, 322] on button "Next" at bounding box center [591, 309] width 80 height 33
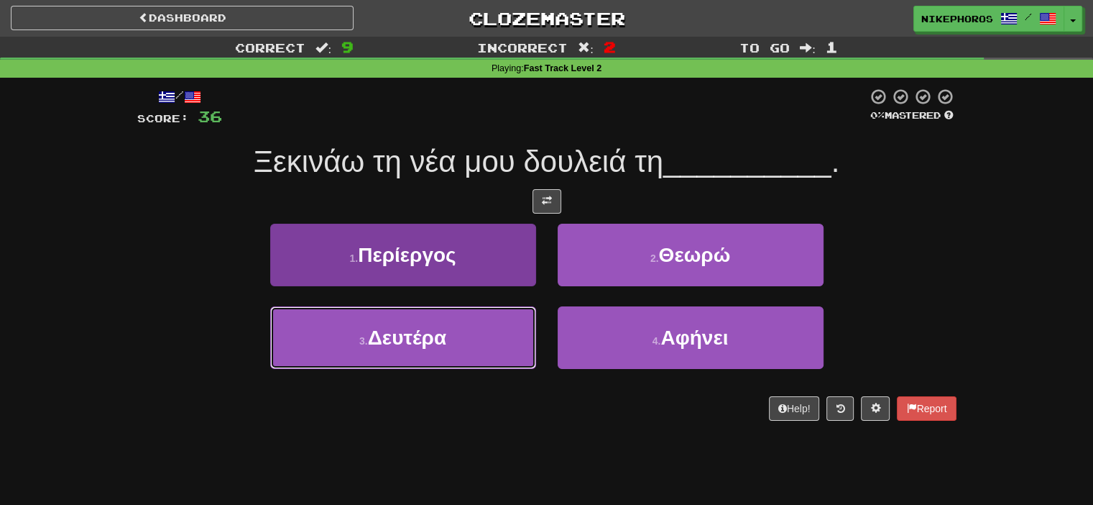
click at [449, 333] on button "3 . Δευτέρα" at bounding box center [403, 337] width 266 height 63
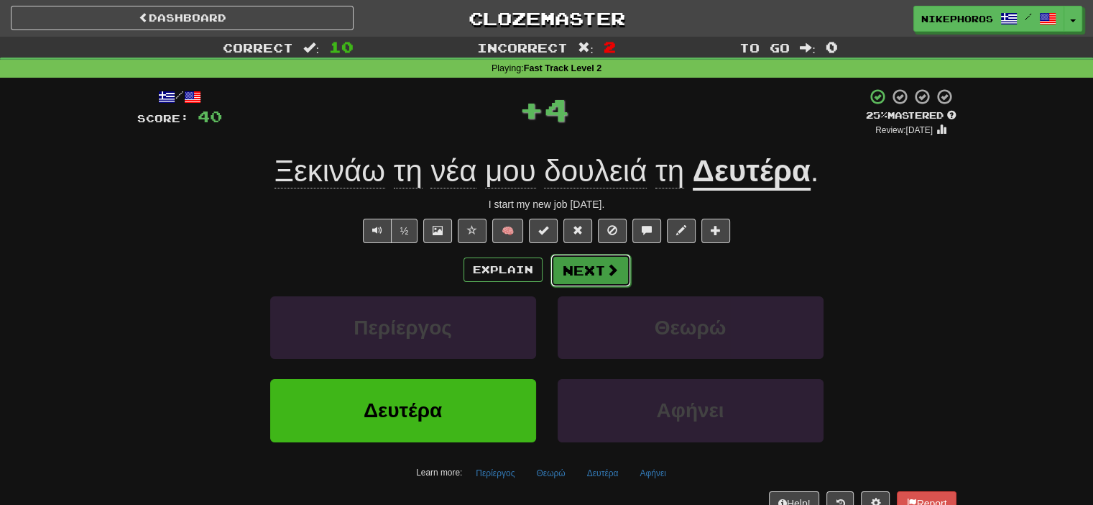
click at [557, 260] on button "Next" at bounding box center [591, 270] width 80 height 33
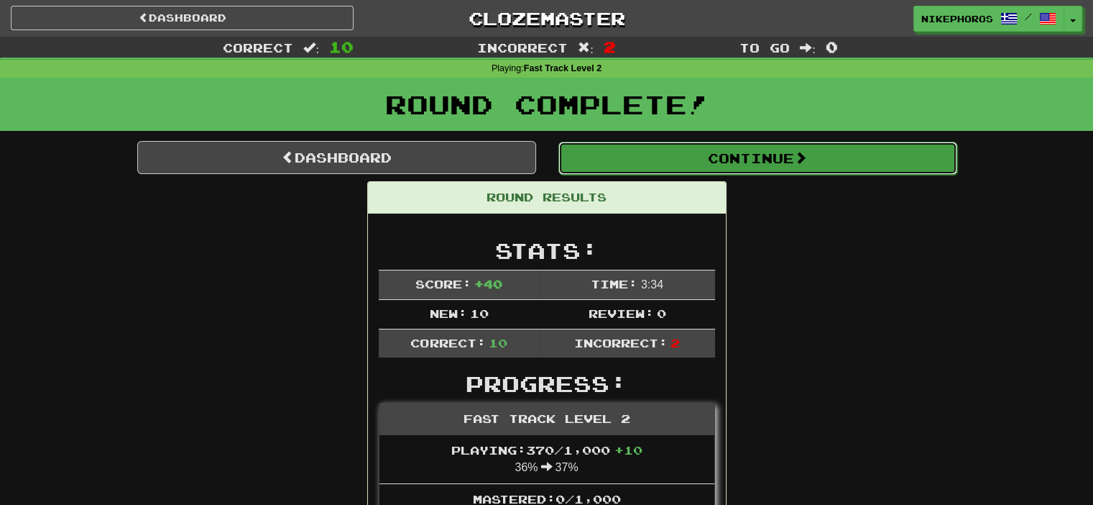
click at [619, 142] on button "Continue" at bounding box center [757, 158] width 399 height 33
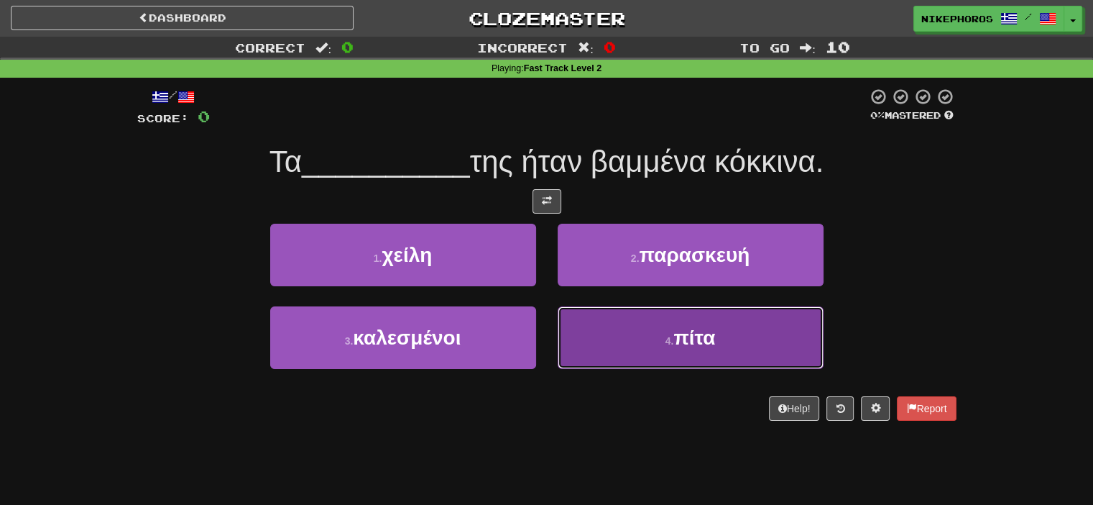
click at [661, 337] on button "4 . πίτα" at bounding box center [691, 337] width 266 height 63
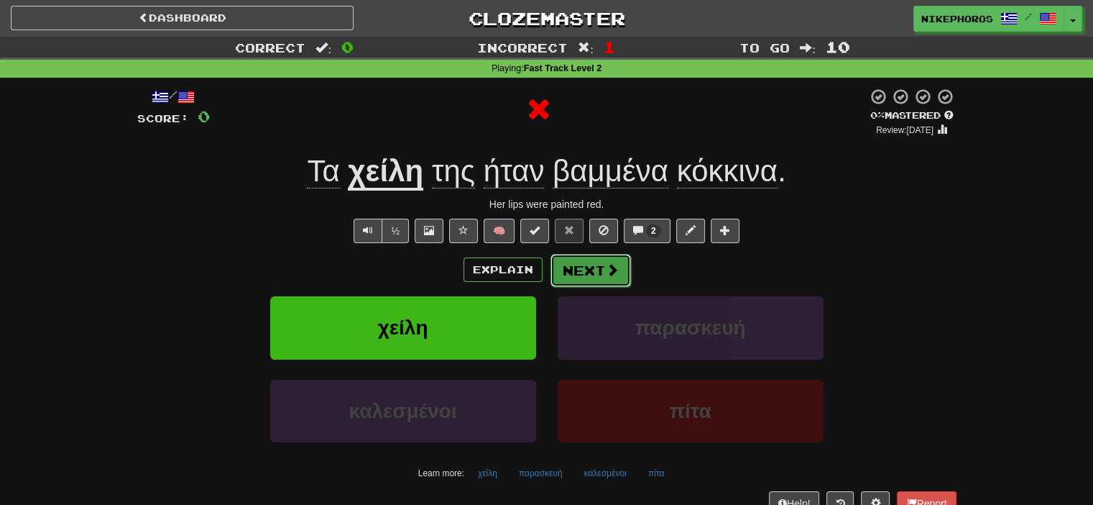
click at [584, 267] on button "Next" at bounding box center [591, 270] width 80 height 33
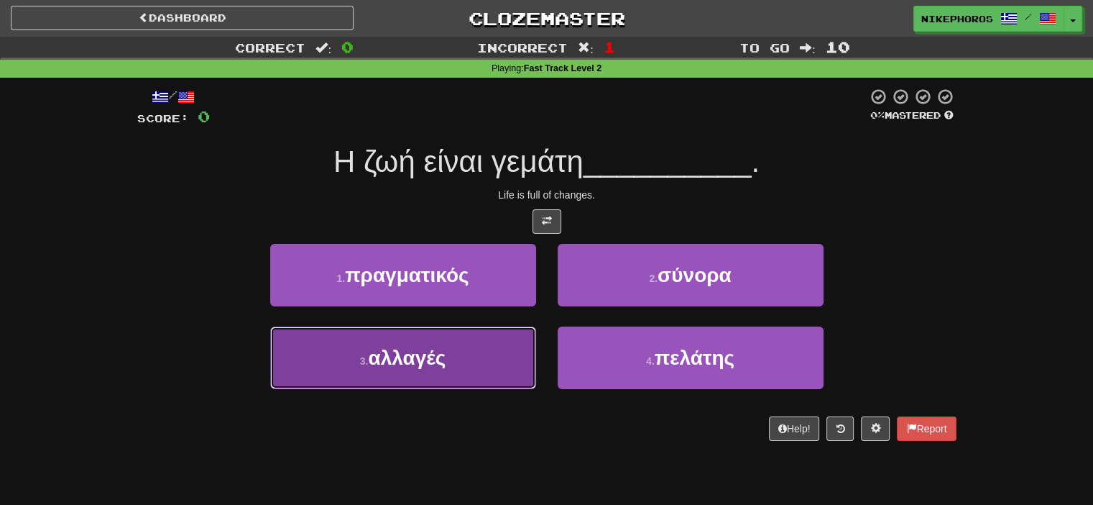
click at [451, 363] on button "3 . αλλαγές" at bounding box center [403, 357] width 266 height 63
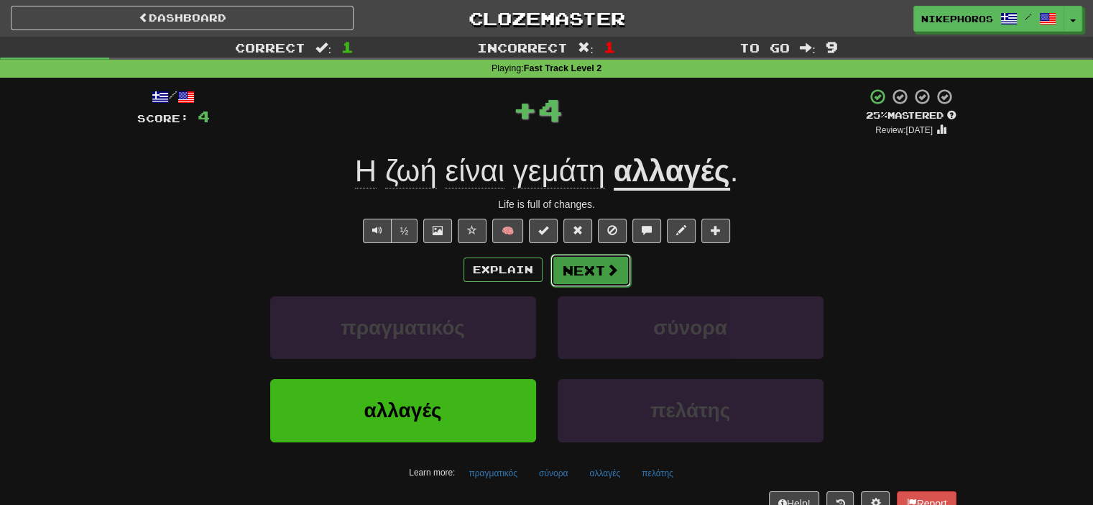
click at [565, 254] on button "Next" at bounding box center [591, 270] width 80 height 33
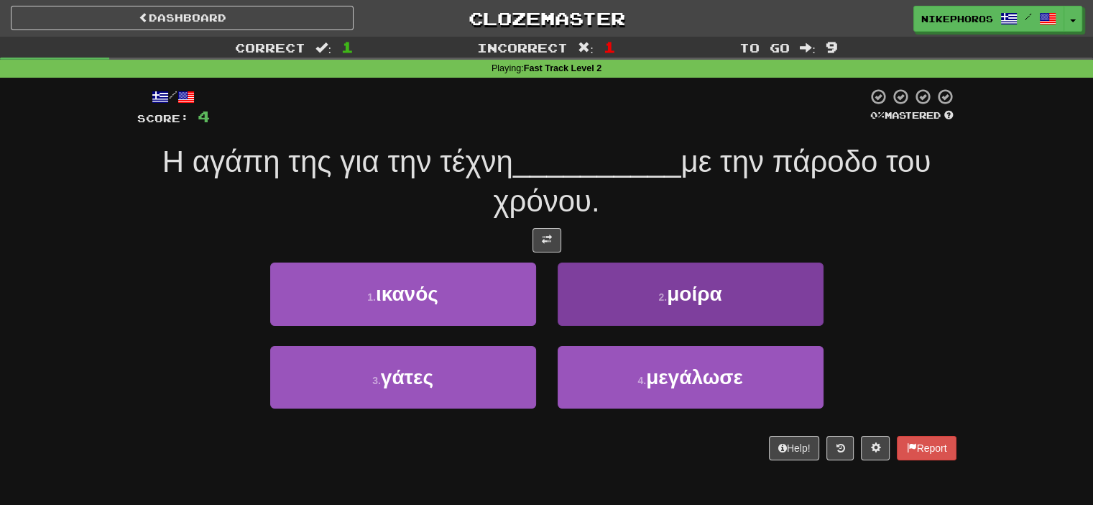
drag, startPoint x: 609, startPoint y: 160, endPoint x: 612, endPoint y: 263, distance: 103.5
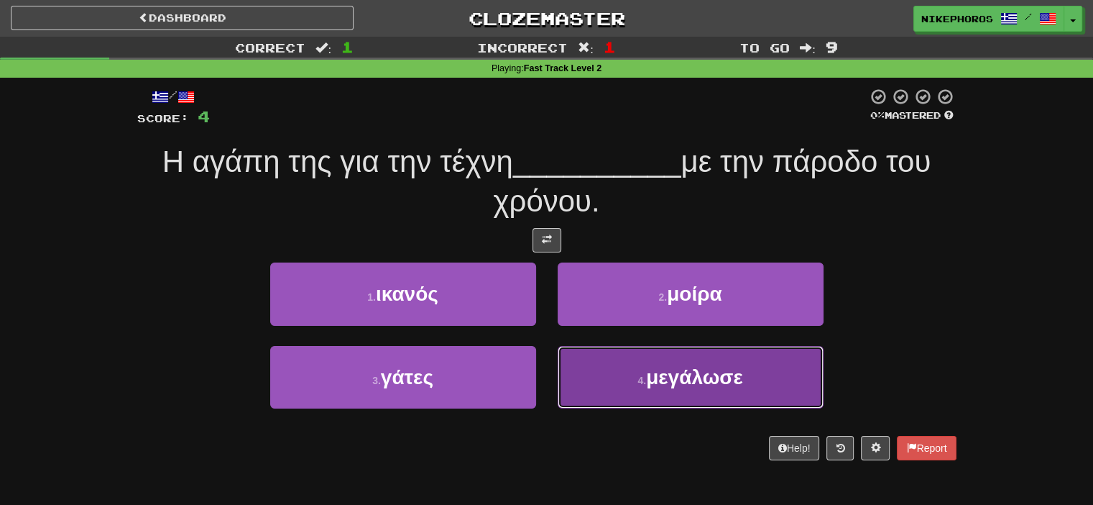
click at [650, 372] on span "μεγάλωσε" at bounding box center [694, 377] width 97 height 22
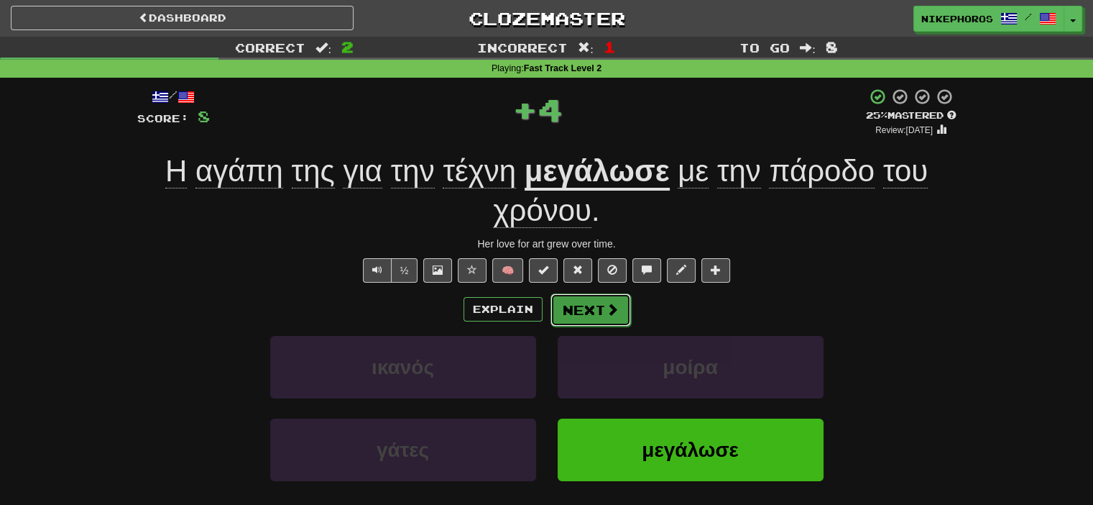
click at [619, 303] on button "Next" at bounding box center [591, 309] width 80 height 33
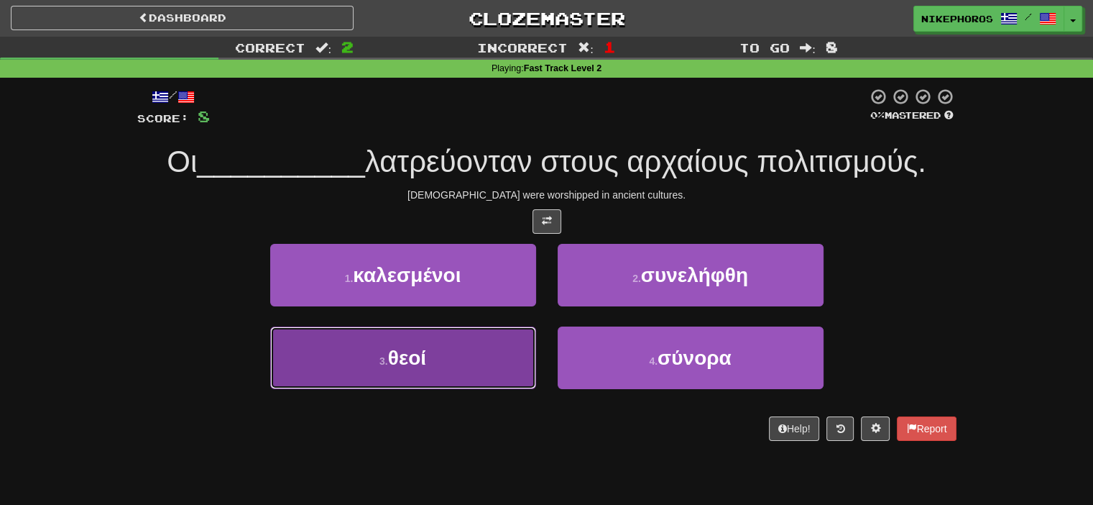
click at [506, 374] on button "3 . θεοί" at bounding box center [403, 357] width 266 height 63
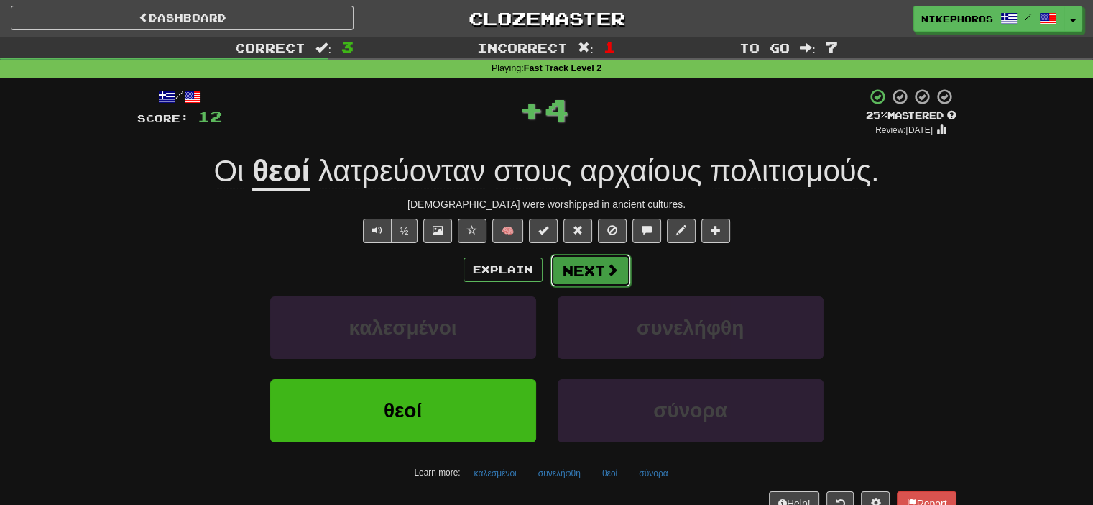
click at [592, 282] on button "Next" at bounding box center [591, 270] width 80 height 33
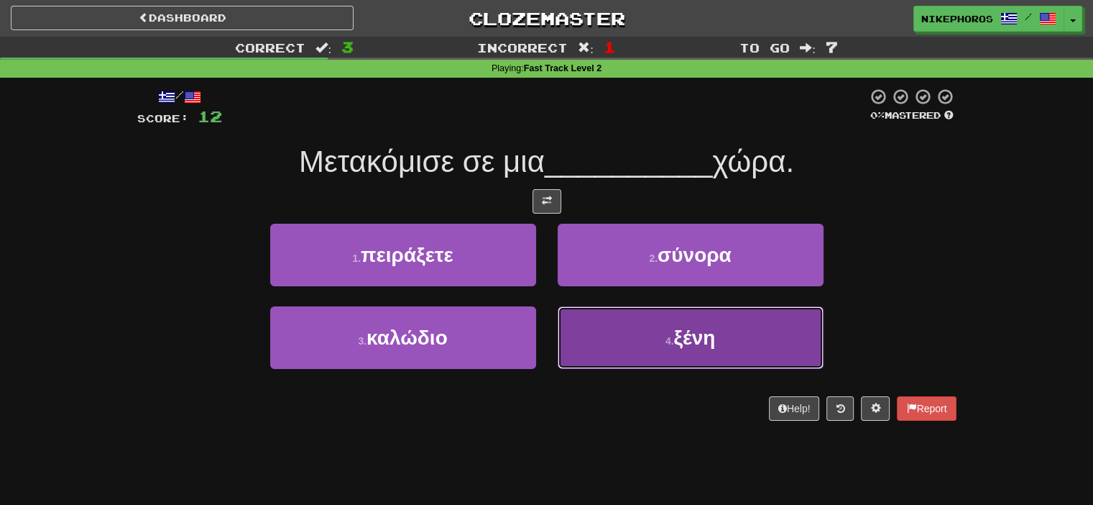
click at [601, 348] on button "4 . ξένη" at bounding box center [691, 337] width 266 height 63
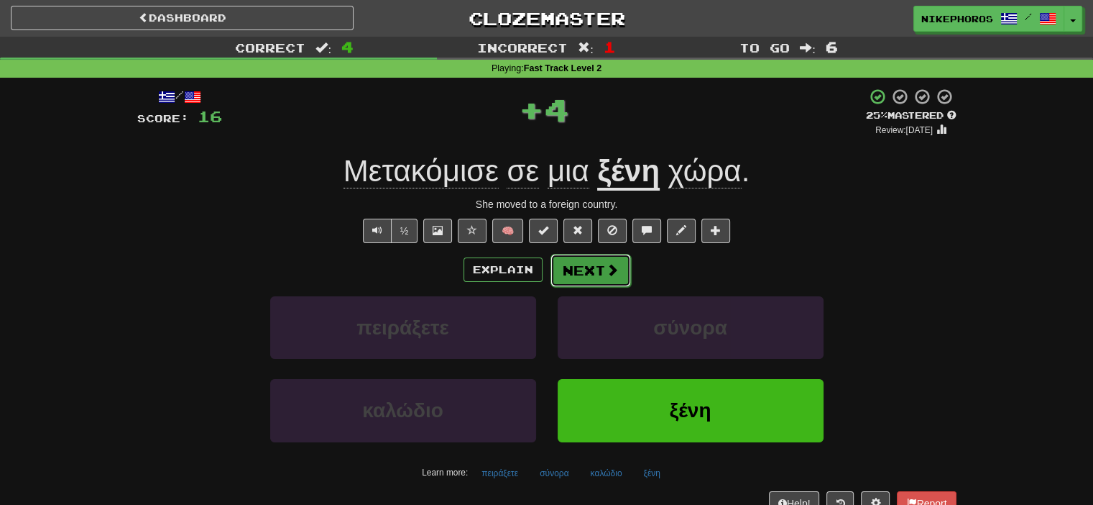
click at [599, 269] on button "Next" at bounding box center [591, 270] width 80 height 33
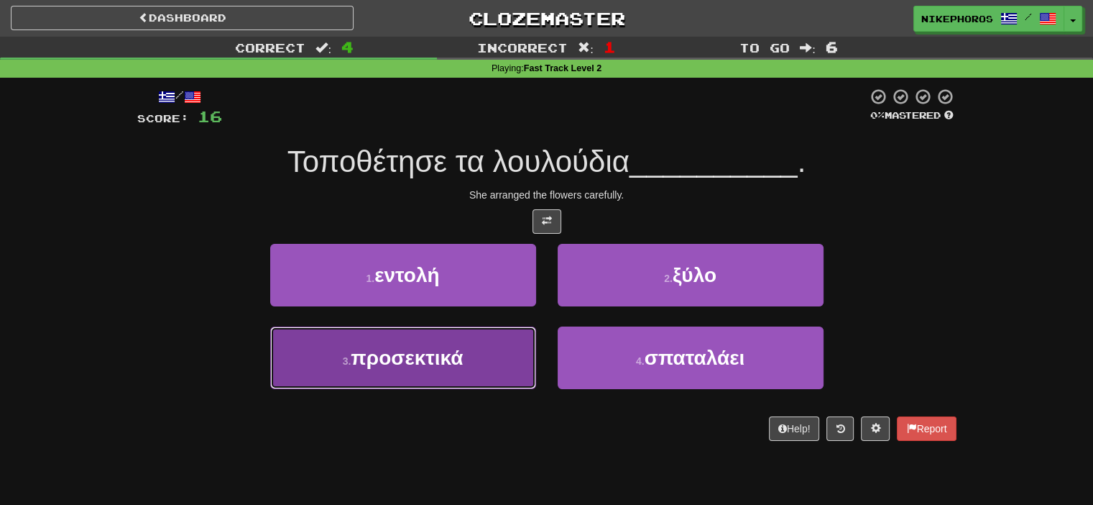
click at [474, 349] on button "3 . προσεκτικά" at bounding box center [403, 357] width 266 height 63
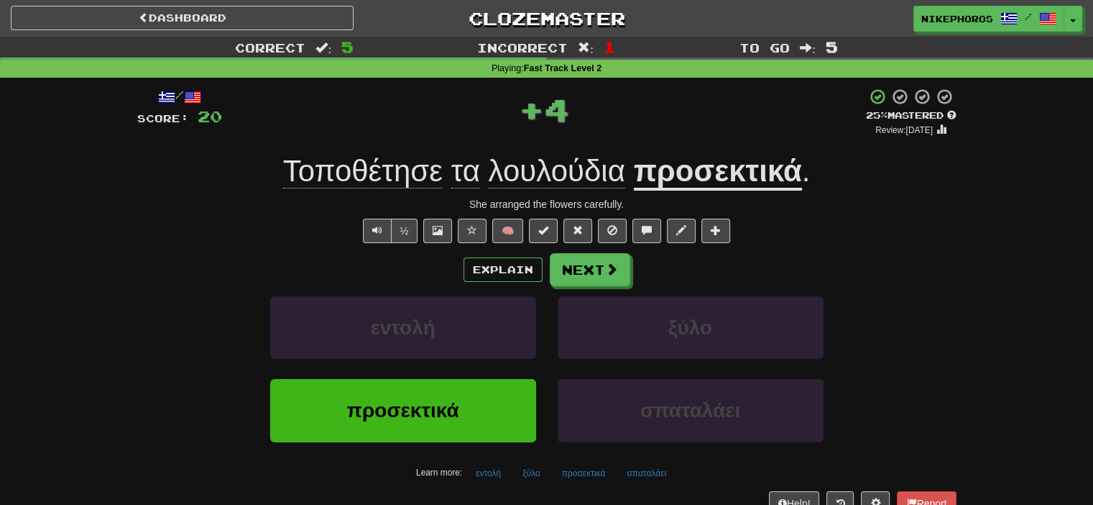
click at [381, 173] on span "Τοποθέτησε" at bounding box center [363, 171] width 160 height 34
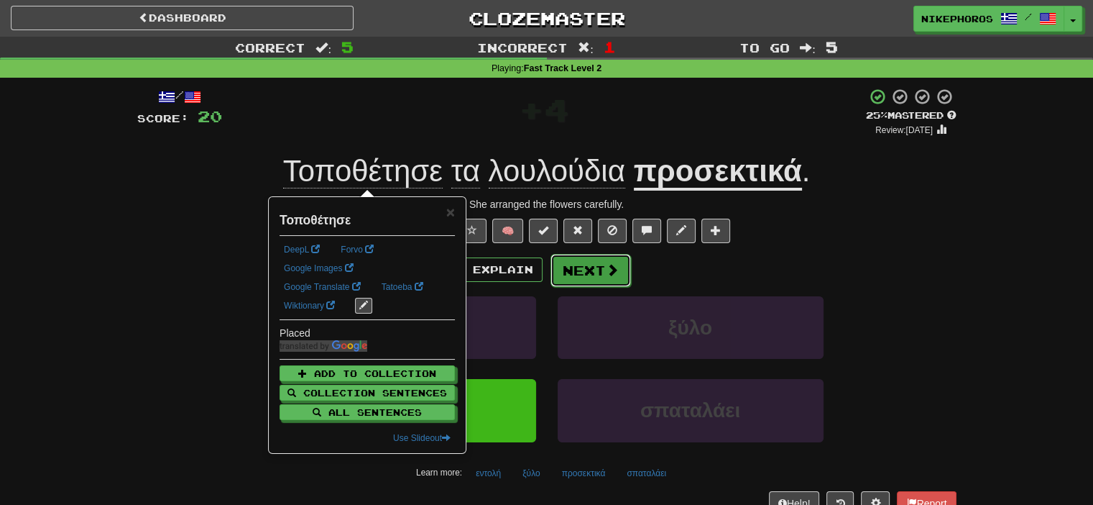
click at [607, 264] on span at bounding box center [612, 269] width 13 height 13
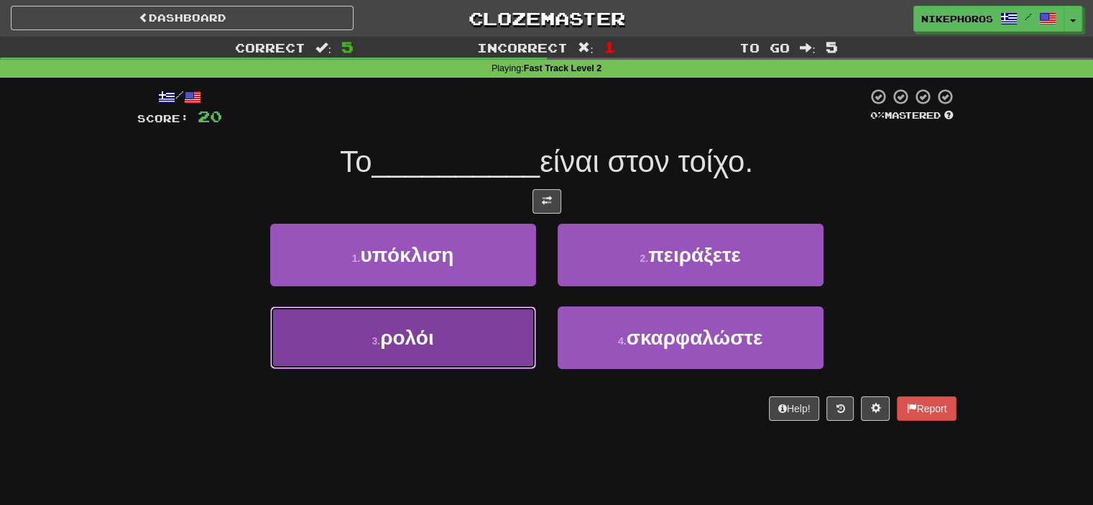
click at [493, 321] on button "3 . ρολόι" at bounding box center [403, 337] width 266 height 63
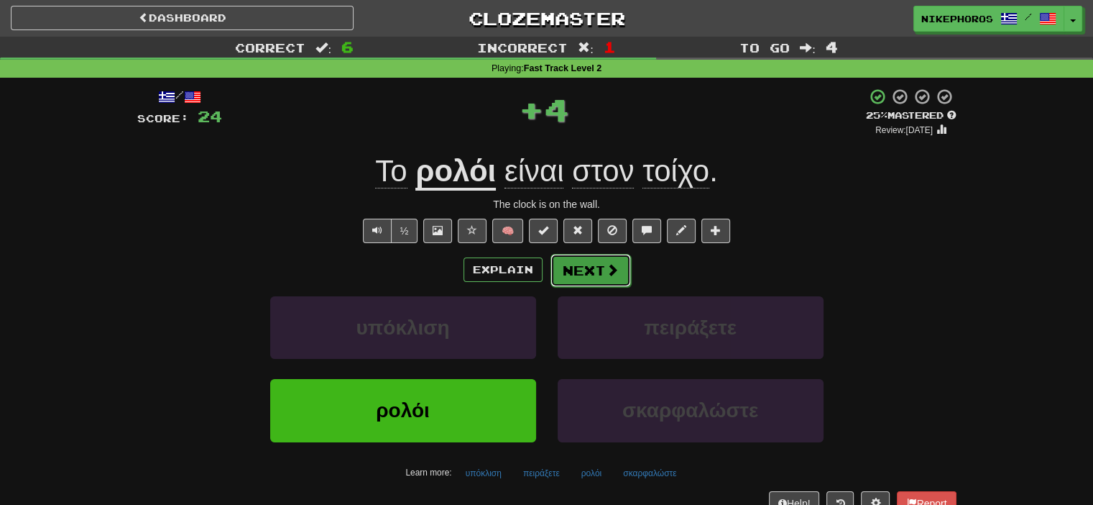
click at [578, 257] on button "Next" at bounding box center [591, 270] width 80 height 33
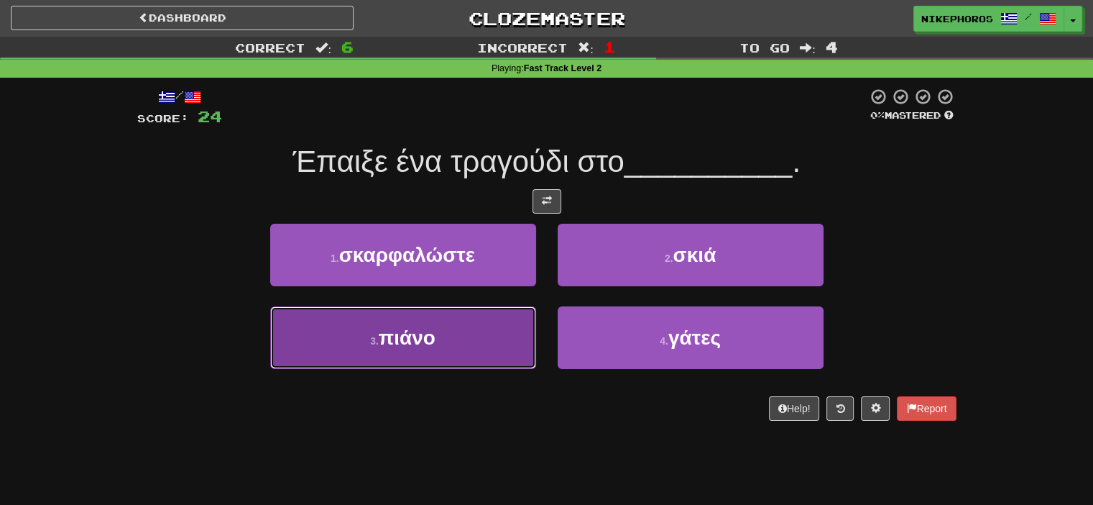
click at [468, 337] on button "3 . πιάνο" at bounding box center [403, 337] width 266 height 63
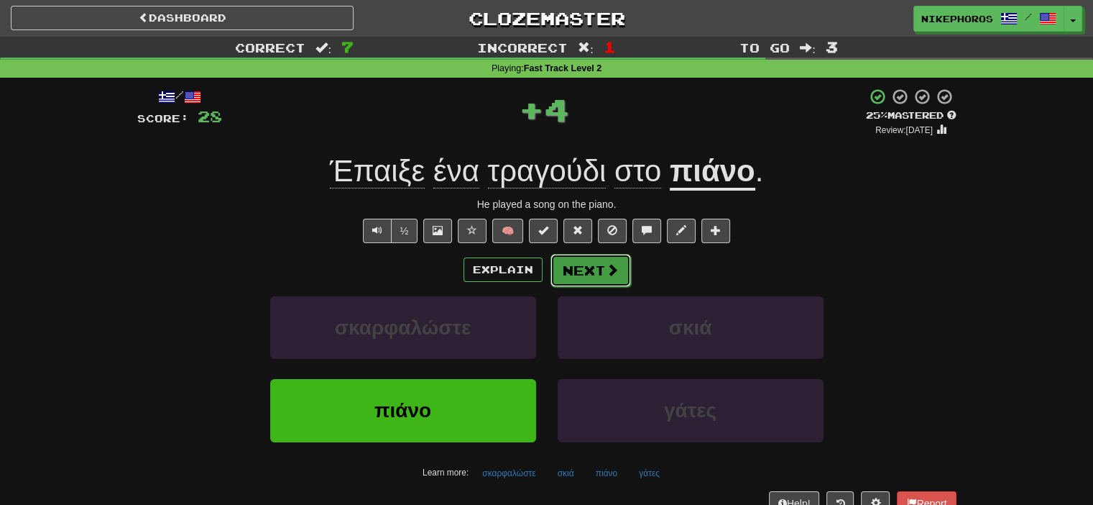
click at [558, 265] on button "Next" at bounding box center [591, 270] width 80 height 33
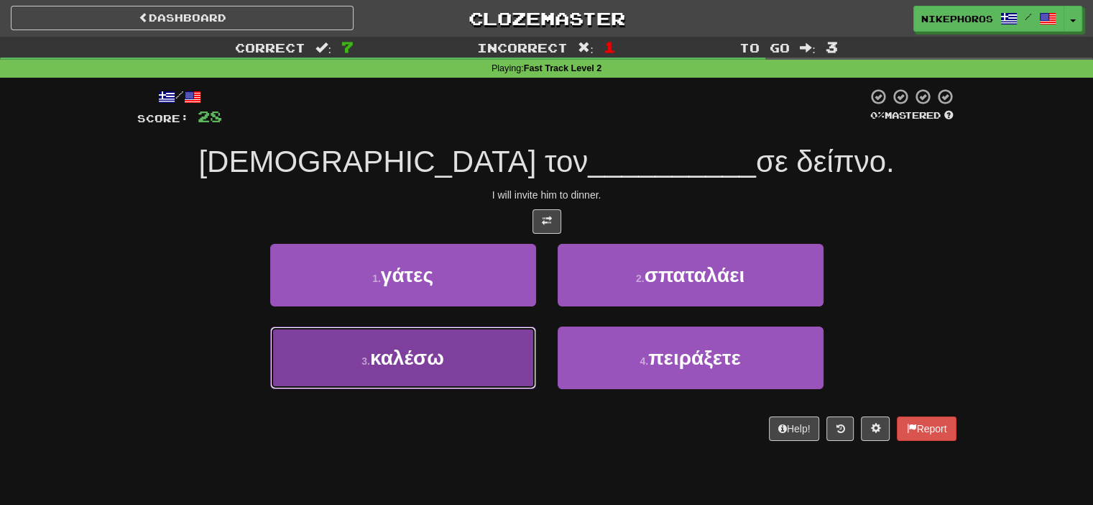
click at [477, 358] on button "3 . καλέσω" at bounding box center [403, 357] width 266 height 63
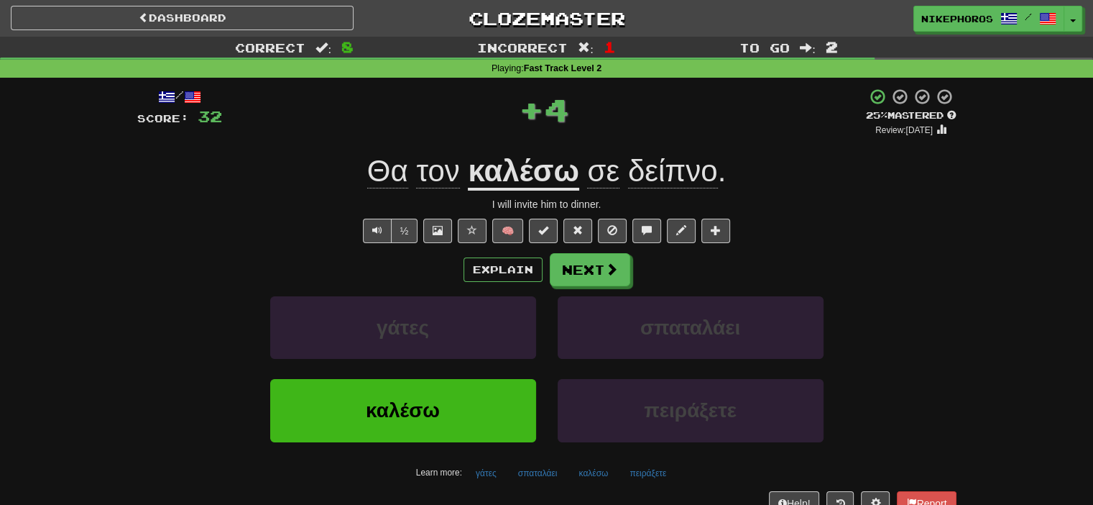
click at [589, 287] on div "Explain Next γάτες σπαταλάει καλέσω πειράξετε Learn more: γάτες σπαταλάει καλέσ…" at bounding box center [546, 368] width 819 height 231
click at [595, 260] on button "Next" at bounding box center [591, 270] width 80 height 33
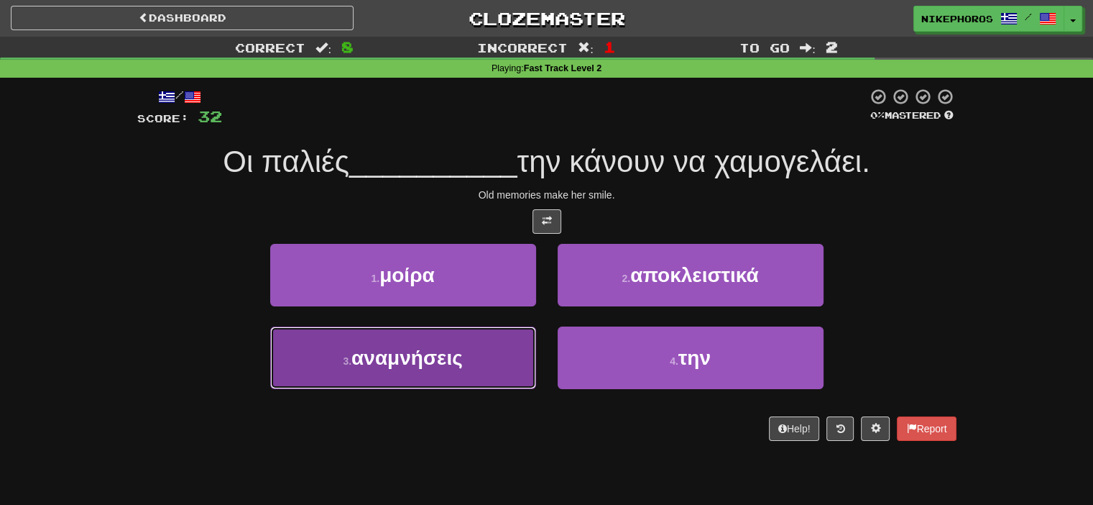
click at [434, 364] on span "αναμνήσεις" at bounding box center [406, 357] width 111 height 22
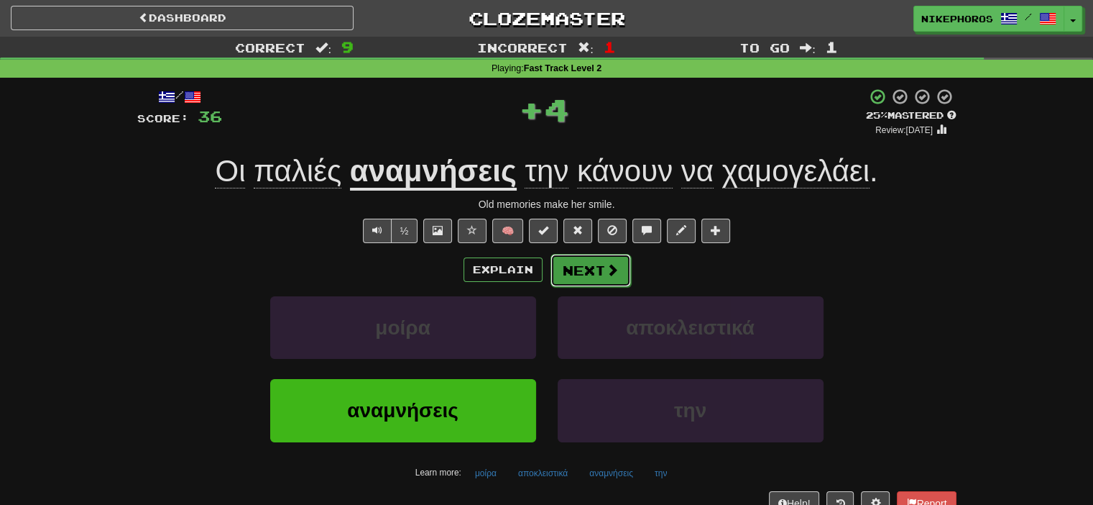
click at [571, 265] on button "Next" at bounding box center [591, 270] width 80 height 33
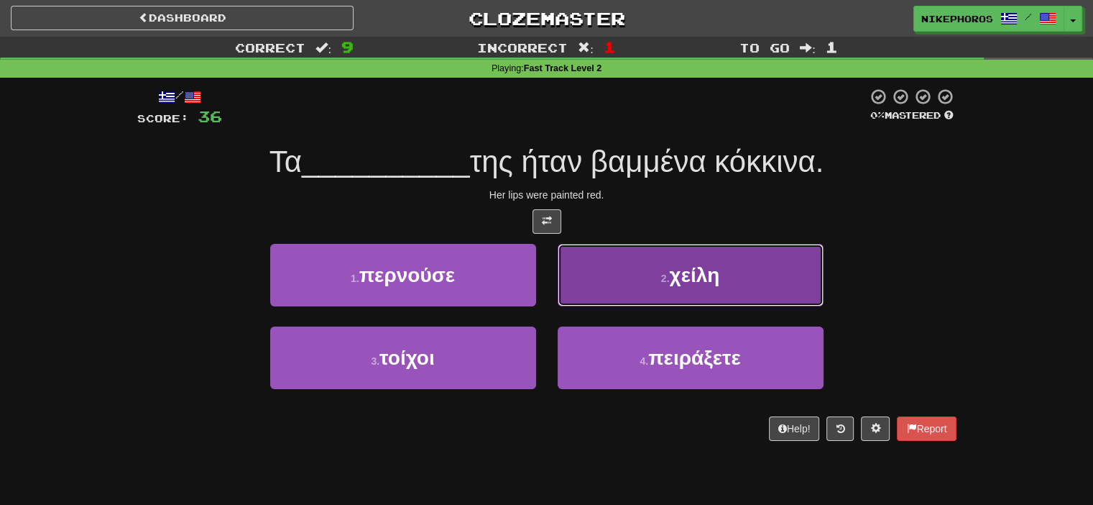
click at [693, 282] on span "χείλη" at bounding box center [694, 275] width 50 height 22
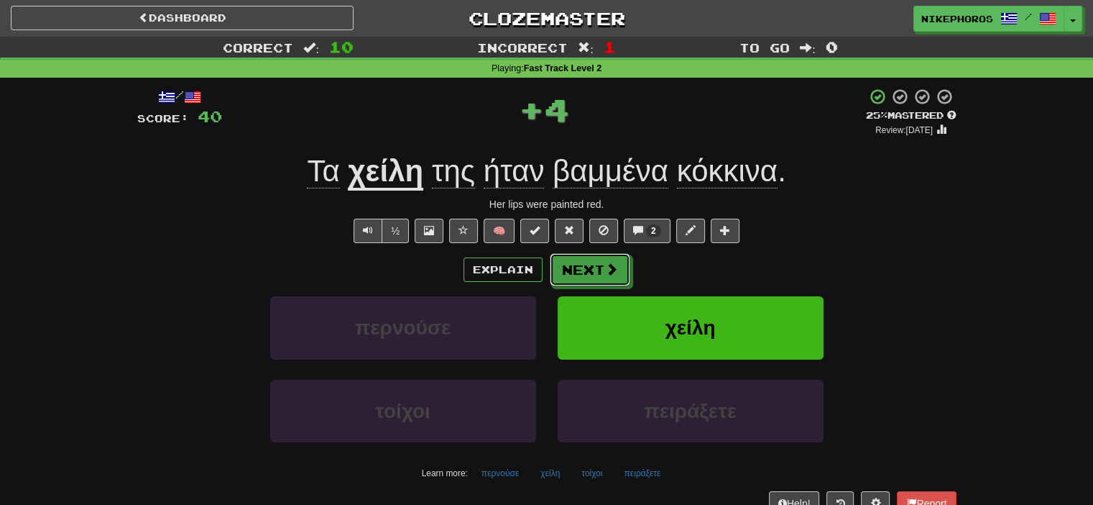
click at [595, 260] on button "Next" at bounding box center [590, 269] width 80 height 33
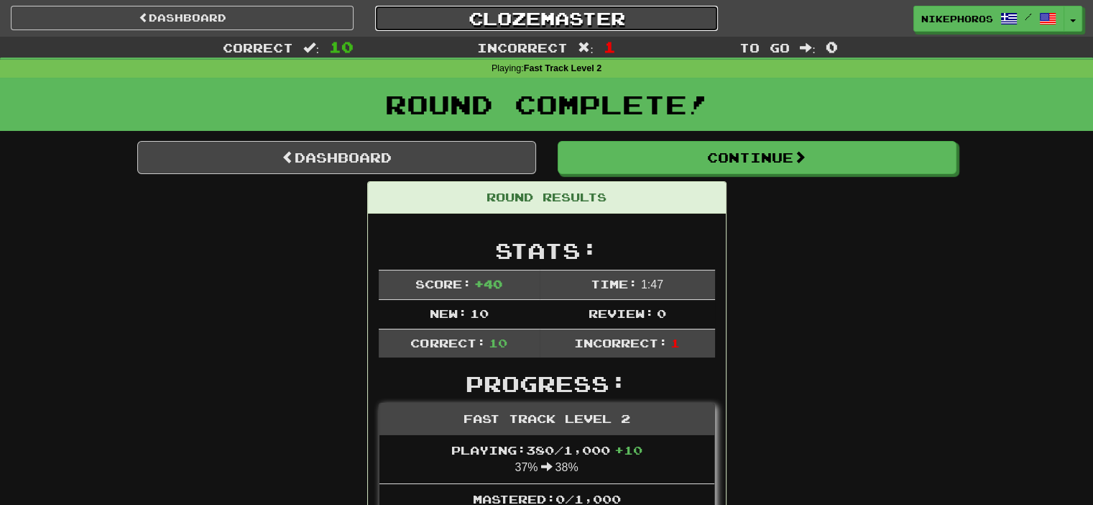
click at [563, 23] on link "Clozemaster" at bounding box center [546, 18] width 343 height 25
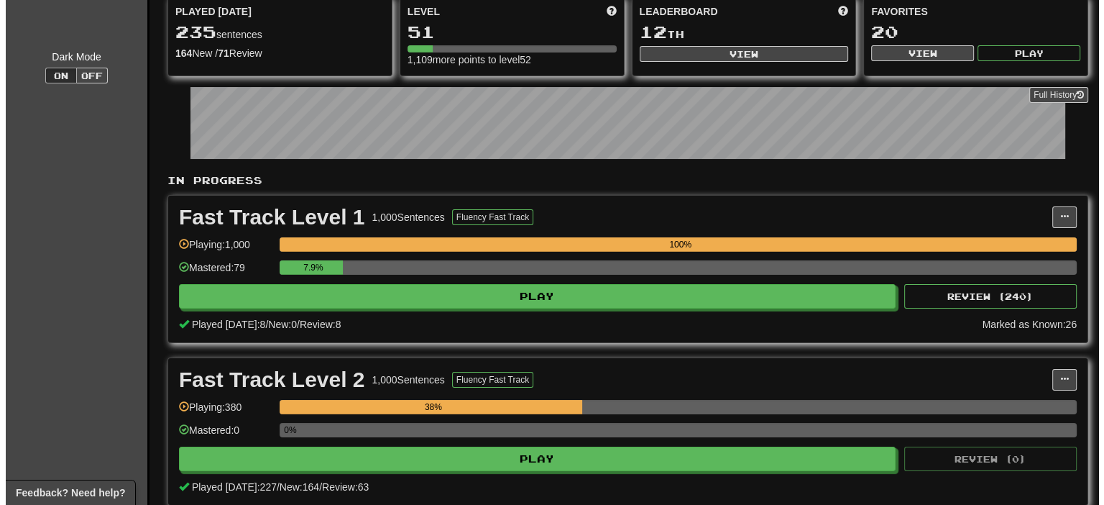
scroll to position [216, 0]
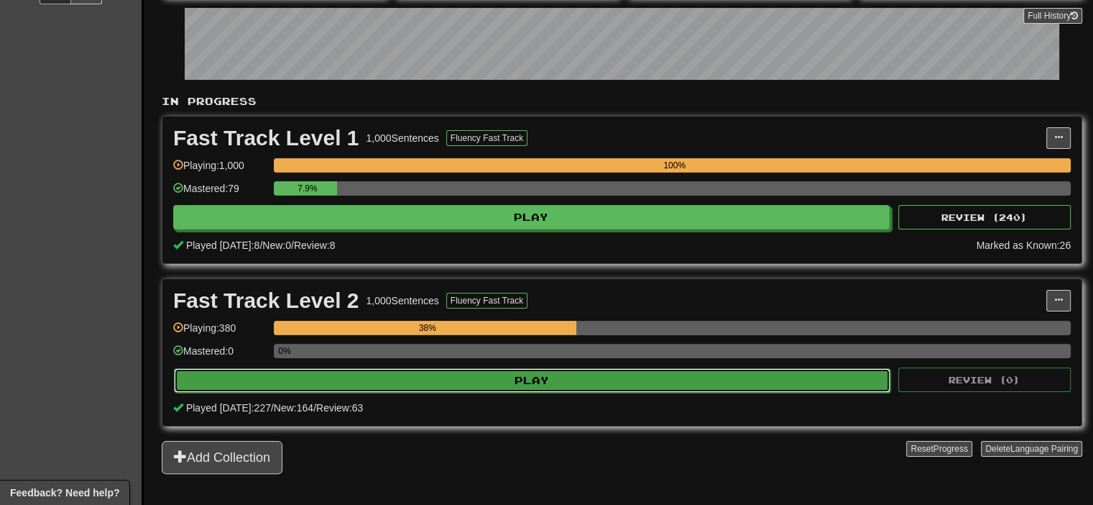
click at [421, 389] on button "Play" at bounding box center [532, 380] width 717 height 24
select select "**"
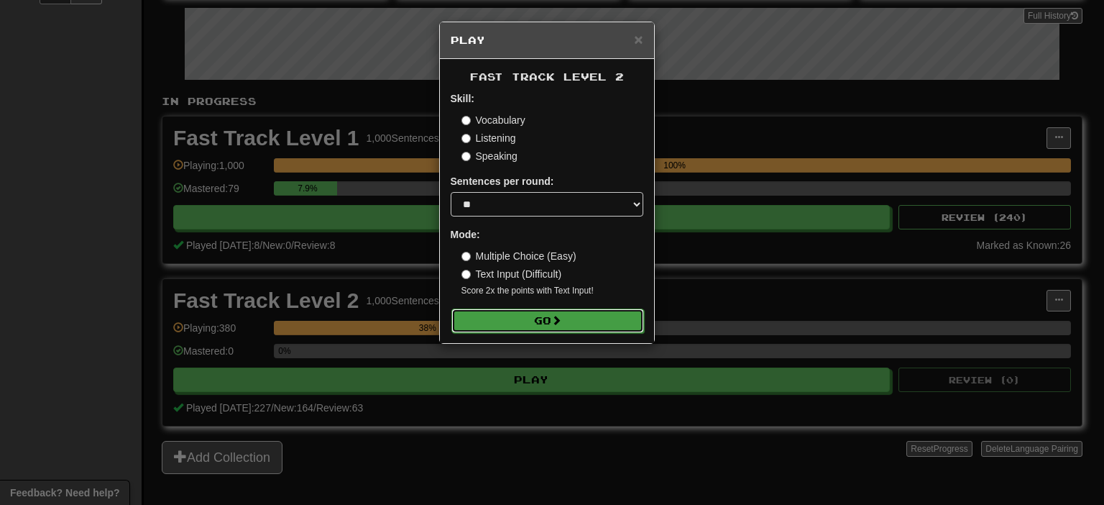
click at [558, 330] on button "Go" at bounding box center [547, 320] width 193 height 24
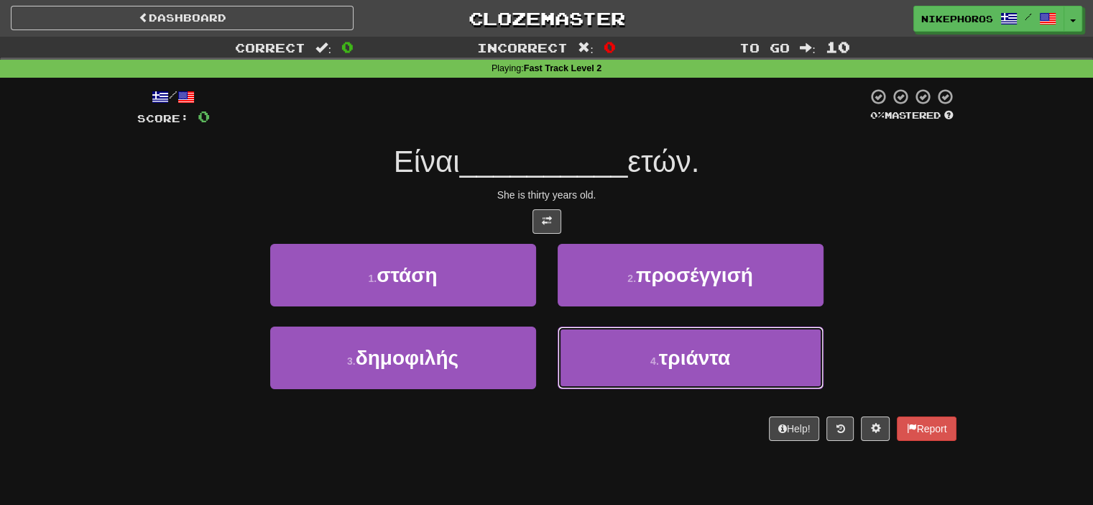
click at [673, 366] on span "τριάντα" at bounding box center [694, 357] width 71 height 22
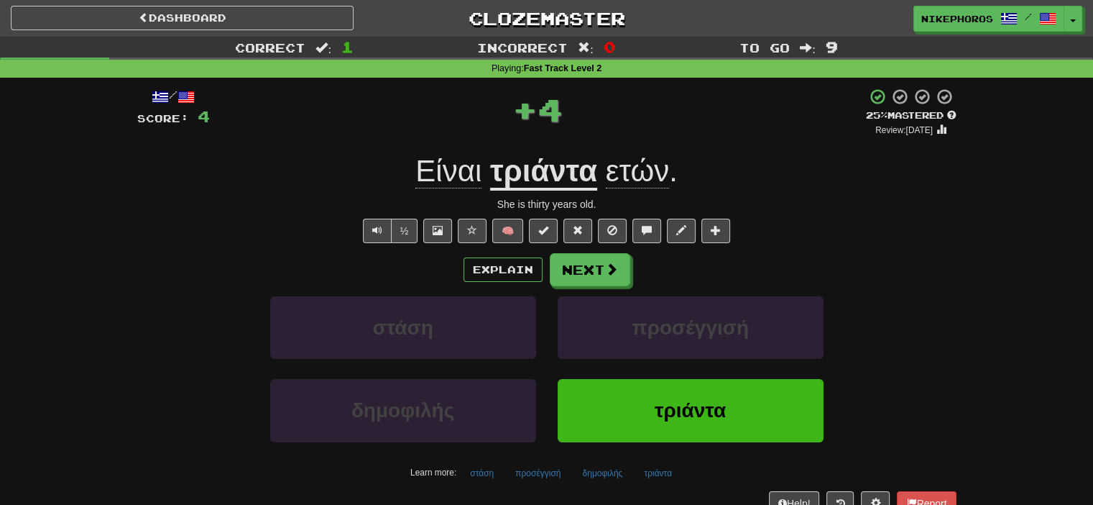
click at [644, 160] on span "ετών" at bounding box center [638, 171] width 64 height 34
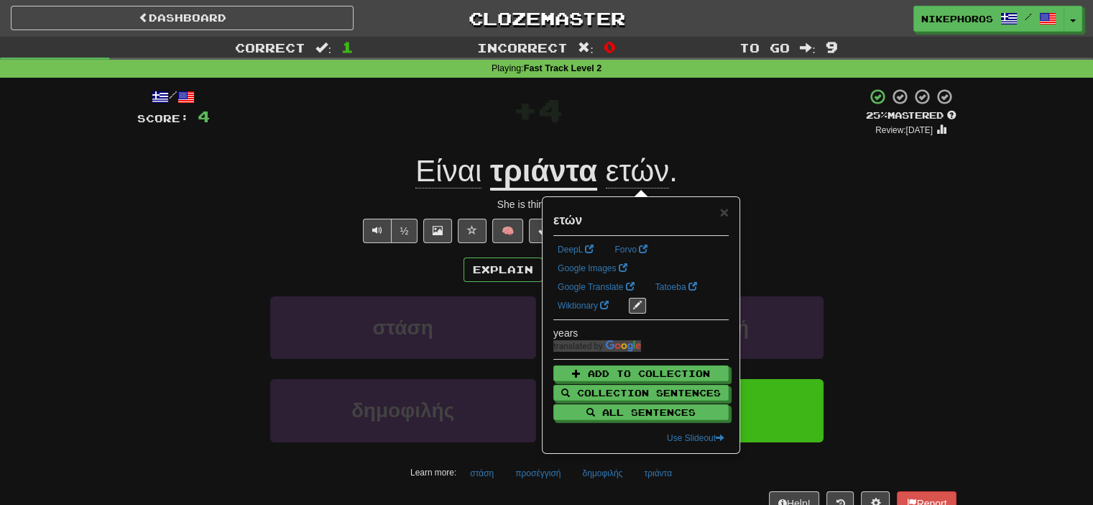
click at [810, 159] on div "Είναι τριάντα ετών ." at bounding box center [546, 172] width 819 height 40
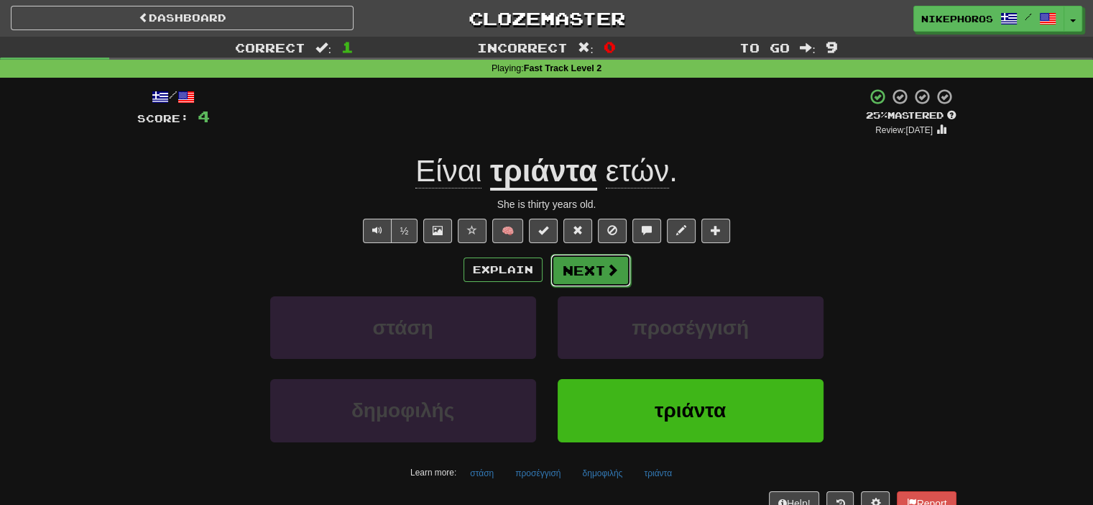
click at [617, 276] on span at bounding box center [612, 269] width 13 height 13
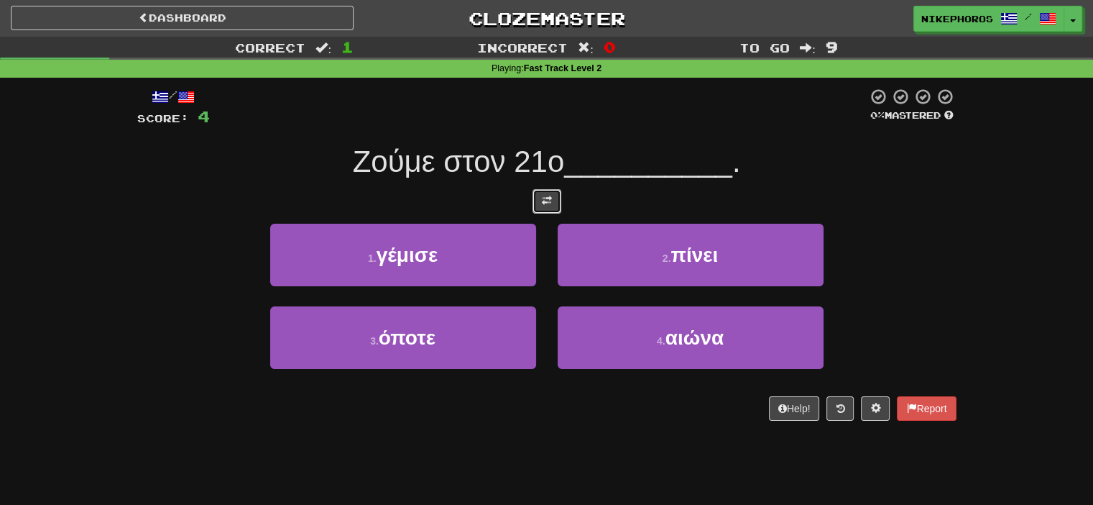
click at [548, 206] on button at bounding box center [547, 201] width 29 height 24
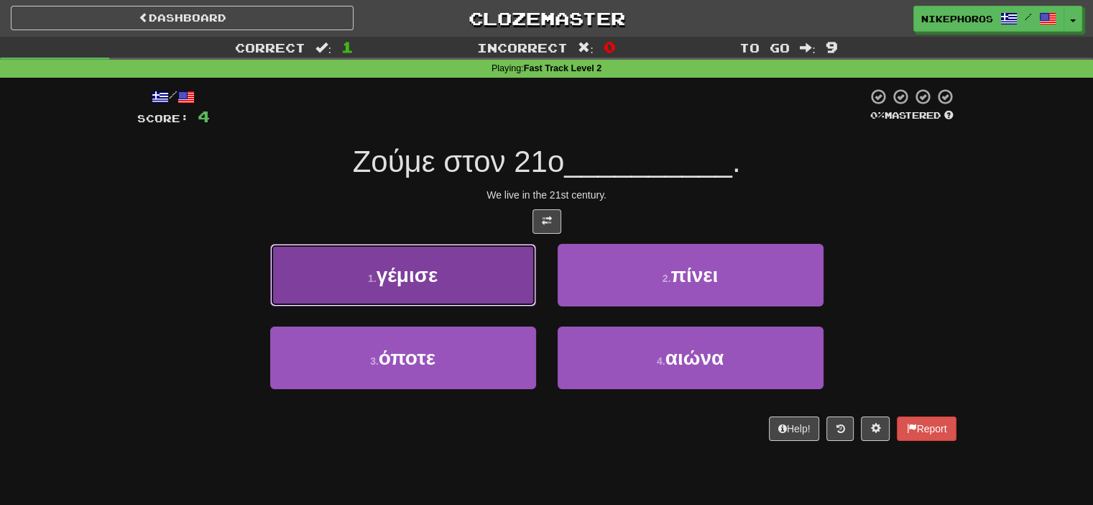
click at [463, 279] on button "1 . γέμισε" at bounding box center [403, 275] width 266 height 63
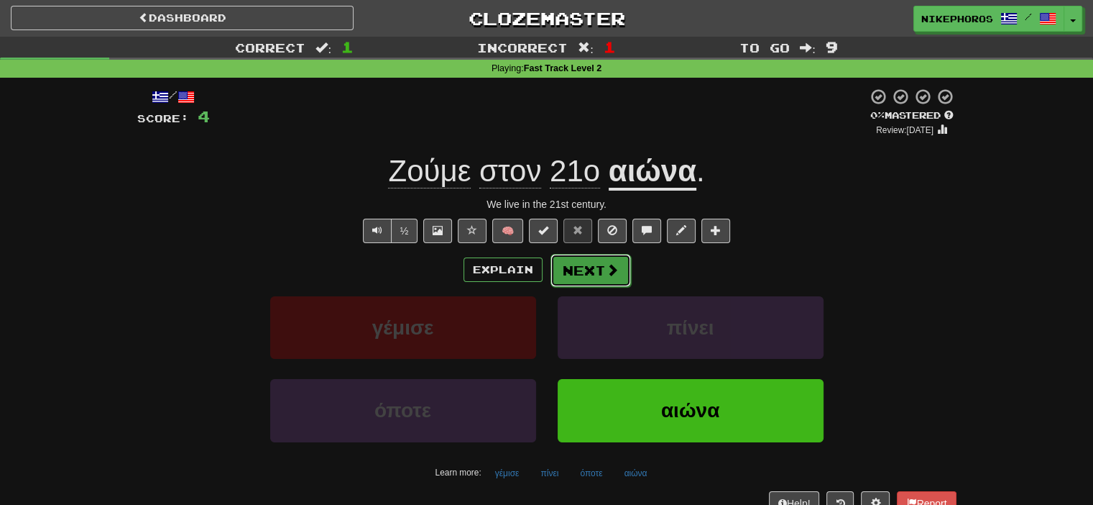
click at [595, 264] on button "Next" at bounding box center [591, 270] width 80 height 33
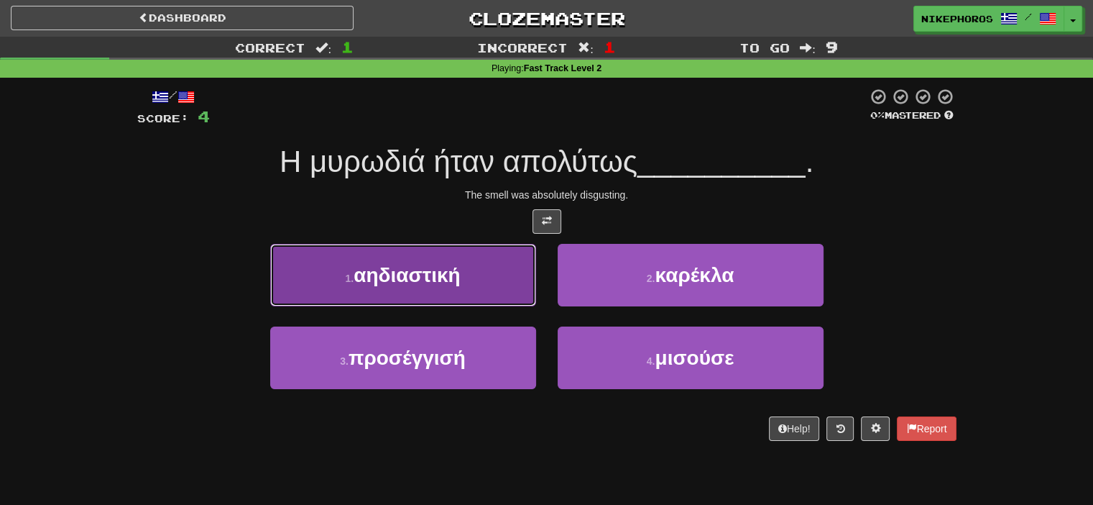
click at [461, 287] on button "1 . αηδιαστική" at bounding box center [403, 275] width 266 height 63
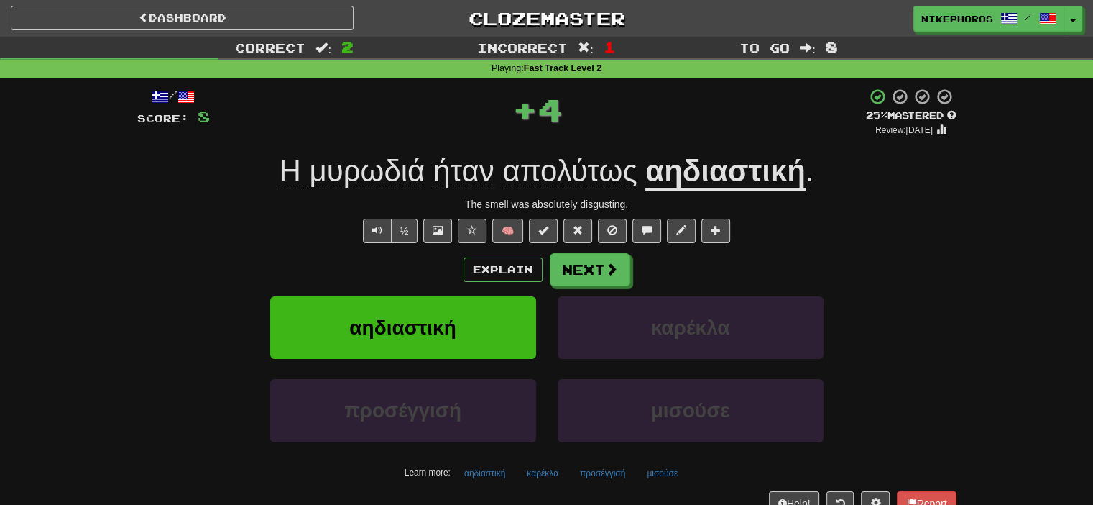
click at [755, 146] on div "/ Score: 8 + 4 25 % Mastered Review: 2025-09-19 Η μυρωδιά ήταν απολύτως αηδιαστ…" at bounding box center [546, 301] width 819 height 427
click at [756, 155] on u "αηδιαστική" at bounding box center [725, 172] width 160 height 37
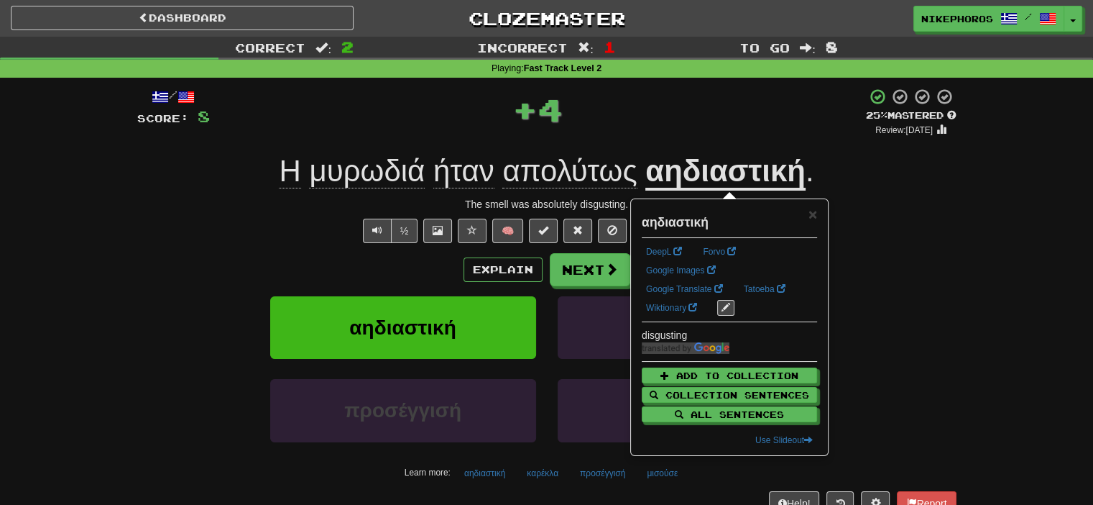
click at [916, 198] on div "The smell was absolutely disgusting." at bounding box center [546, 204] width 819 height 14
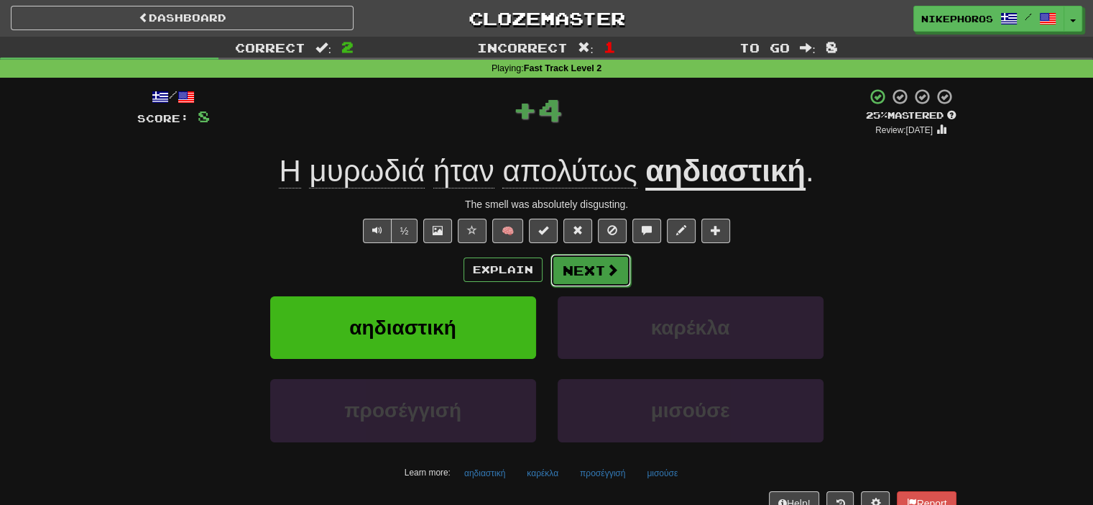
click at [606, 274] on span at bounding box center [612, 269] width 13 height 13
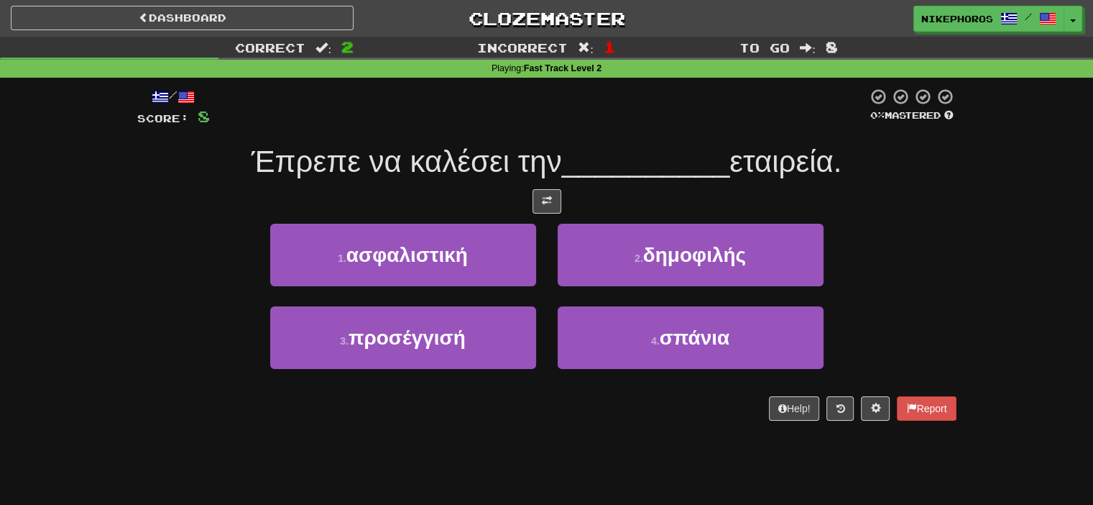
click at [607, 148] on span "__________" at bounding box center [646, 161] width 168 height 34
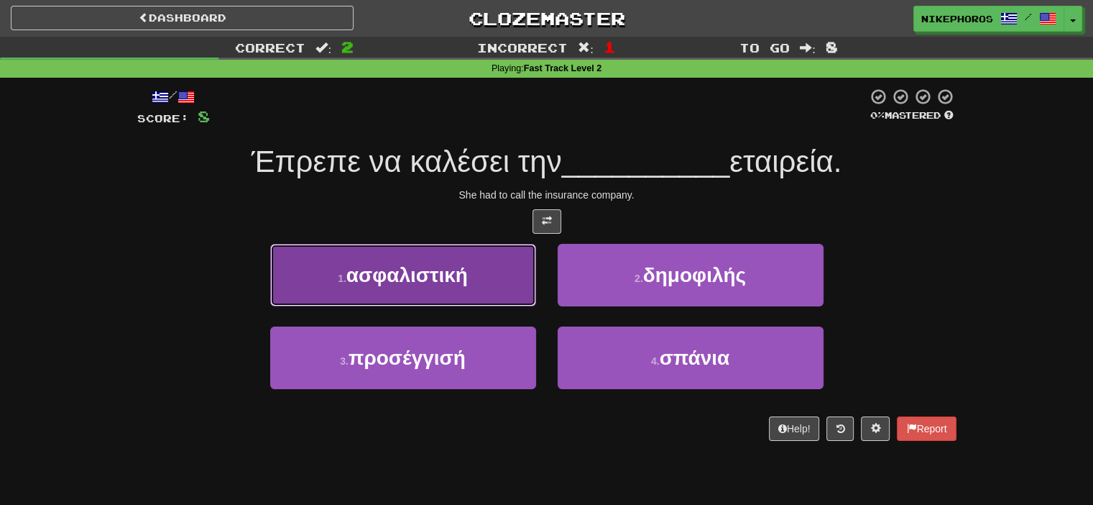
click at [443, 279] on span "ασφαλιστική" at bounding box center [406, 275] width 121 height 22
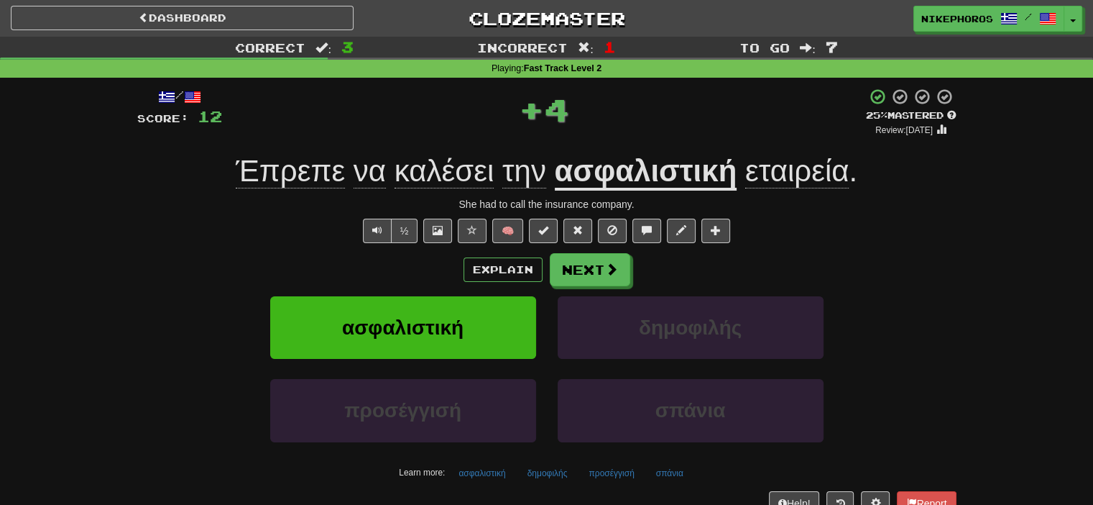
click at [796, 178] on span "εταιρεία" at bounding box center [797, 171] width 104 height 34
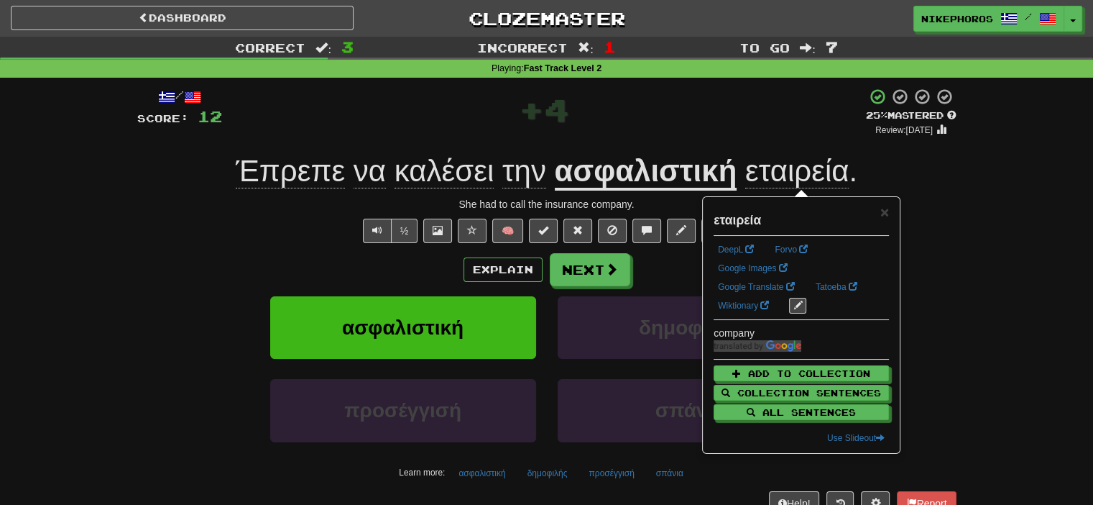
drag, startPoint x: 926, startPoint y: 208, endPoint x: 868, endPoint y: 216, distance: 58.8
click at [927, 208] on div "She had to call the insurance company." at bounding box center [546, 204] width 819 height 14
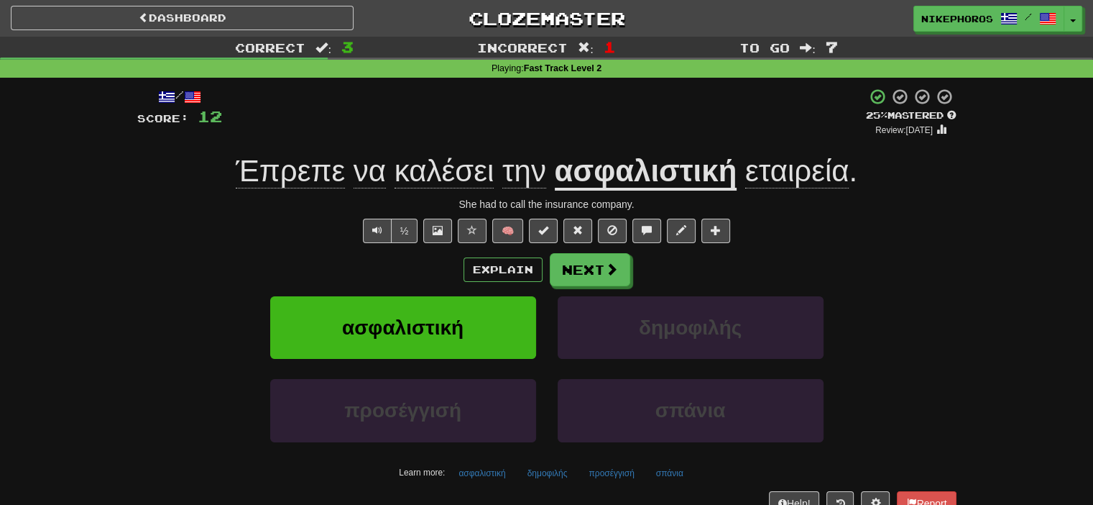
click at [341, 180] on span "Έπρεπε" at bounding box center [290, 171] width 109 height 34
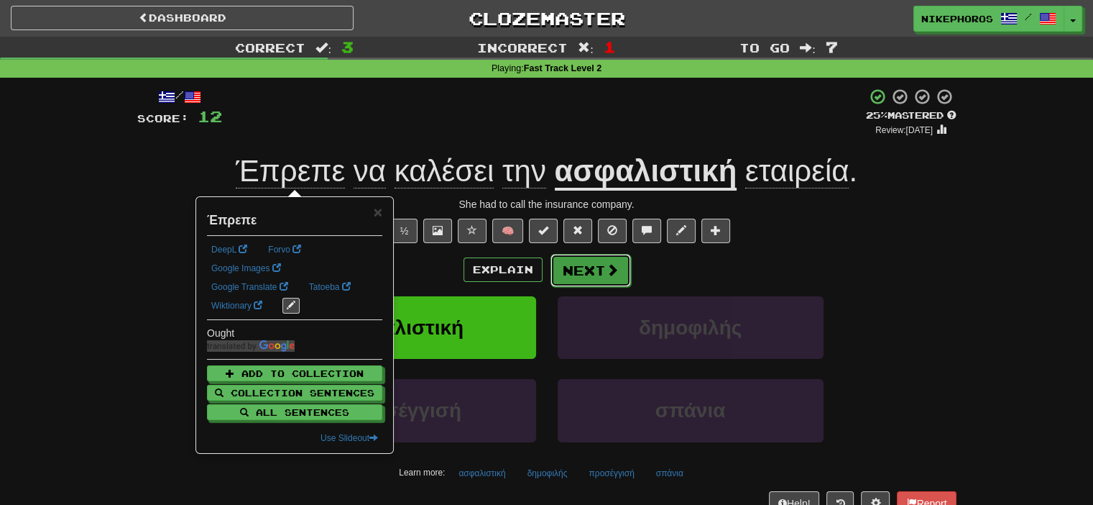
click at [605, 279] on button "Next" at bounding box center [591, 270] width 80 height 33
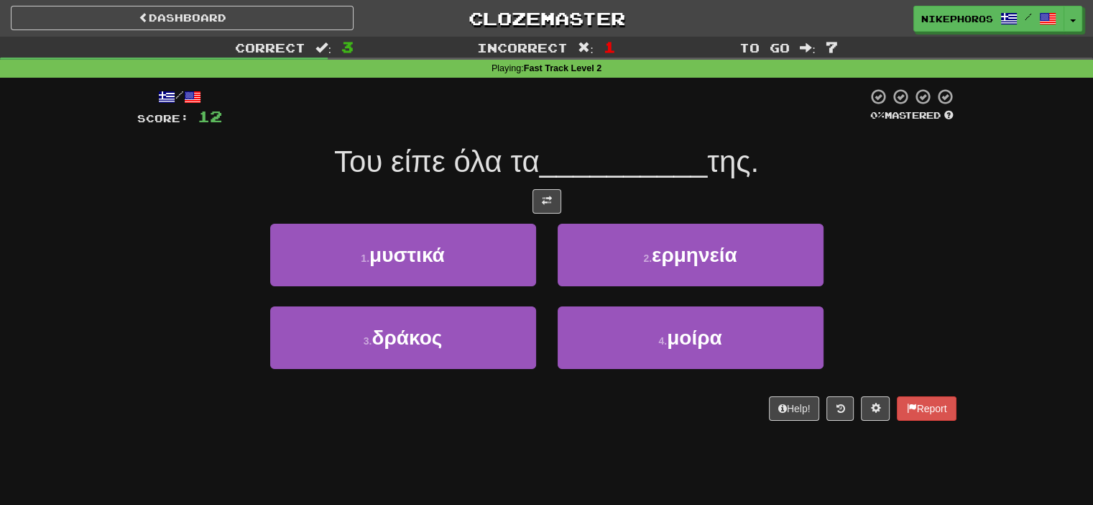
click at [615, 148] on span "__________" at bounding box center [624, 161] width 168 height 34
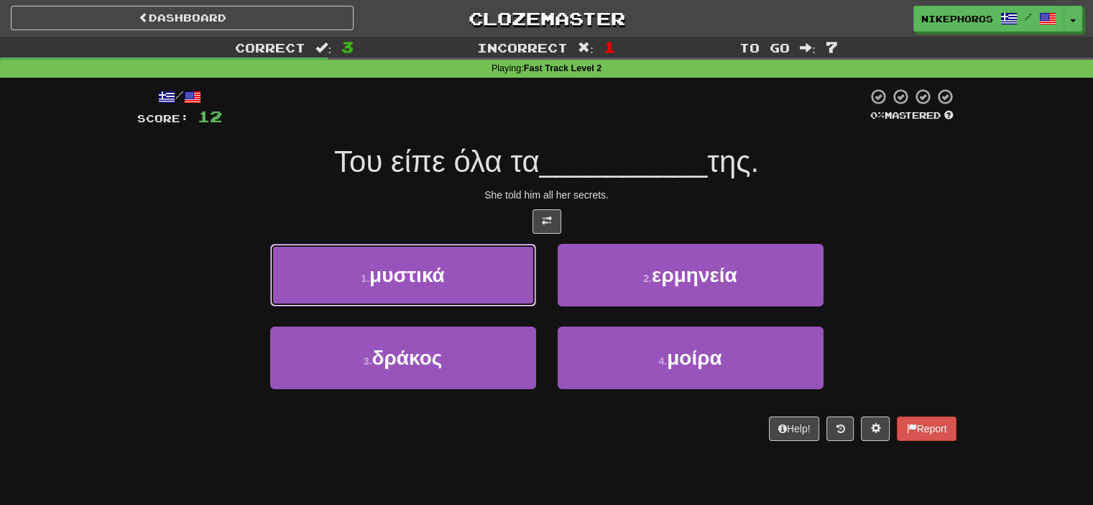
click at [456, 287] on button "1 . μυστικά" at bounding box center [403, 275] width 266 height 63
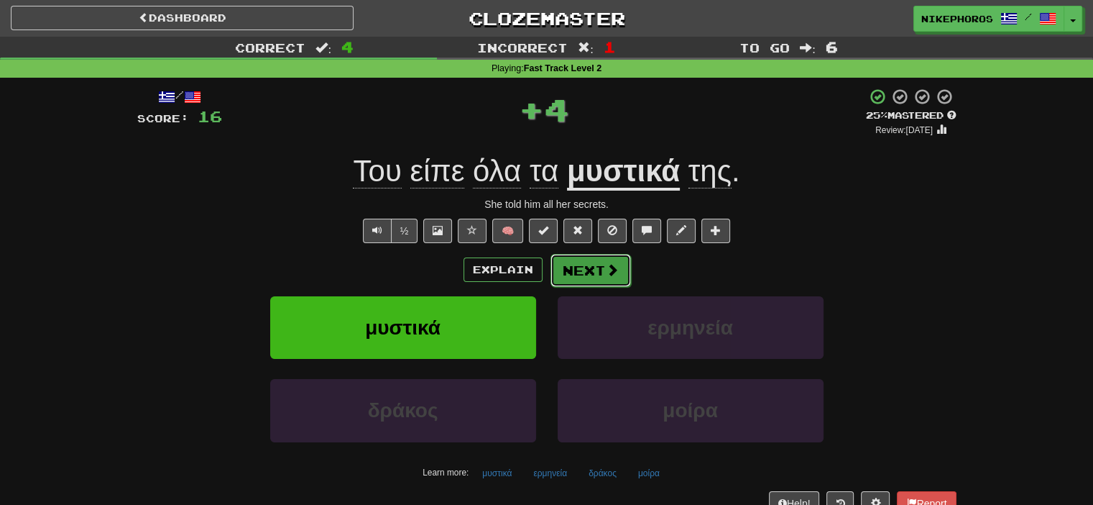
click at [571, 279] on button "Next" at bounding box center [591, 270] width 80 height 33
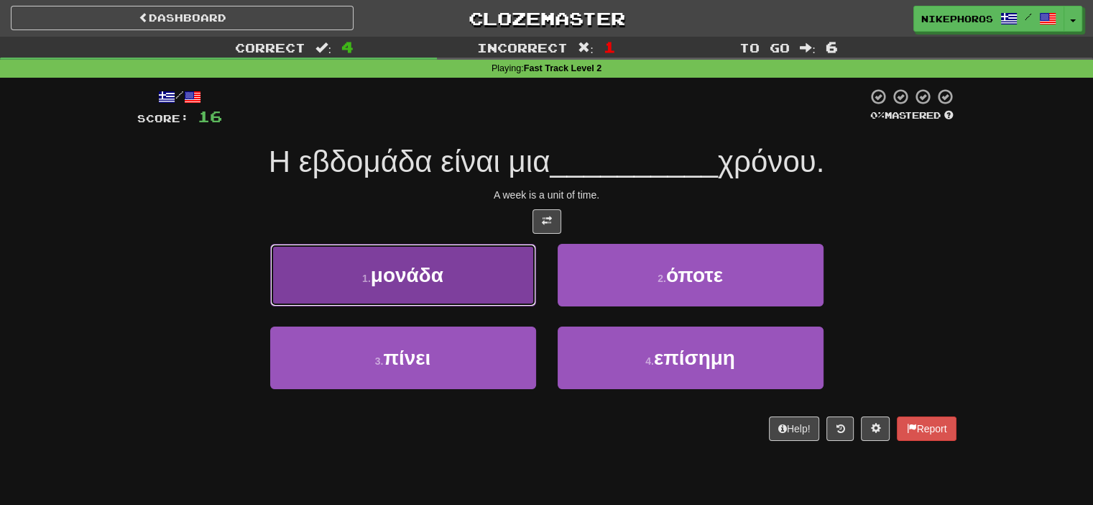
click at [466, 271] on button "1 . μονάδα" at bounding box center [403, 275] width 266 height 63
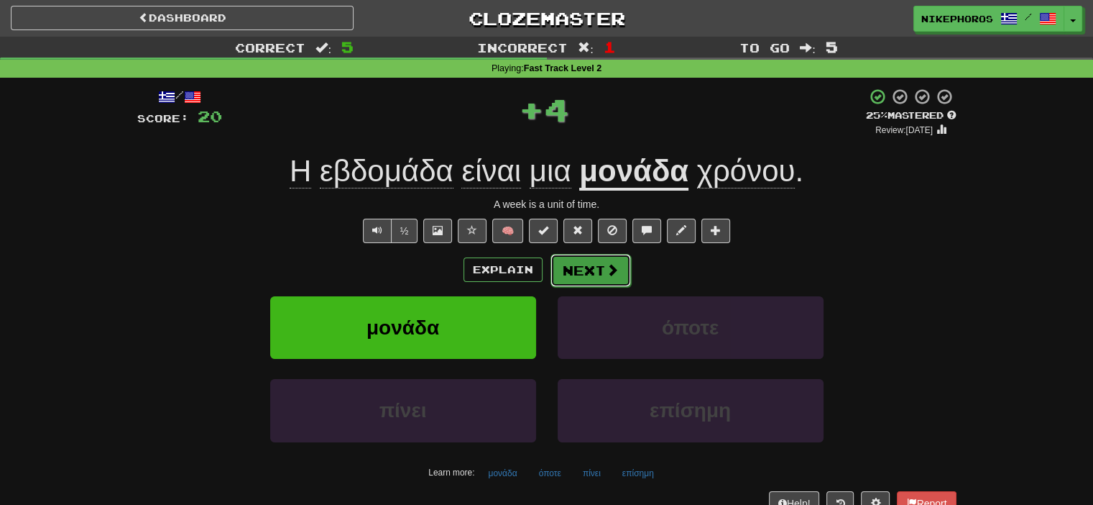
click at [595, 269] on button "Next" at bounding box center [591, 270] width 80 height 33
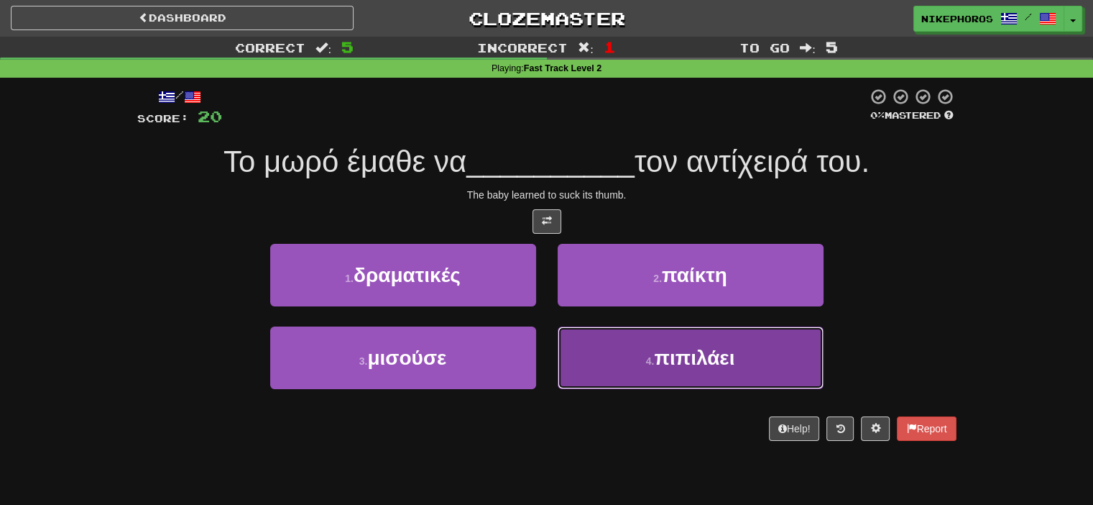
click at [730, 357] on span "πιπιλάει" at bounding box center [694, 357] width 80 height 22
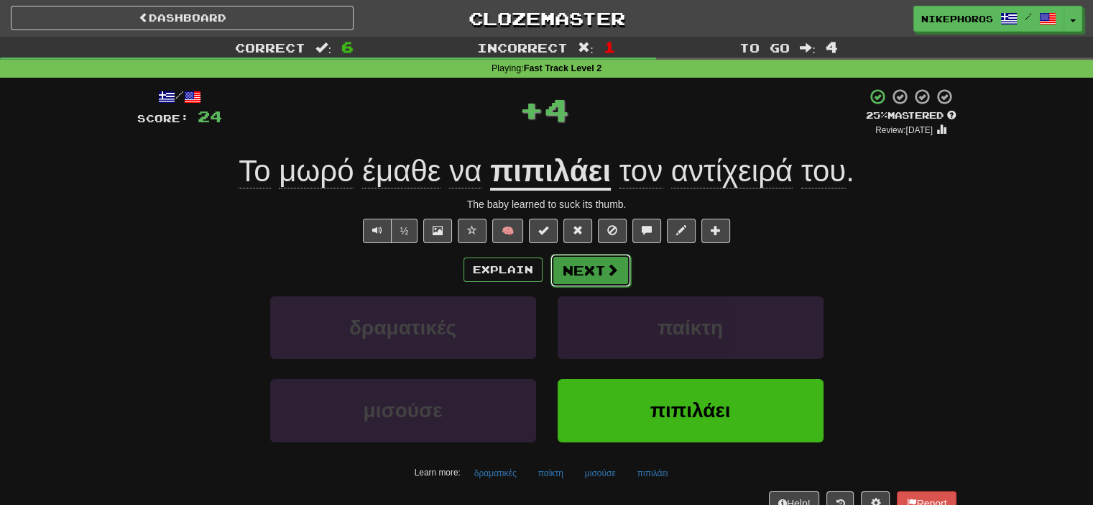
click at [611, 270] on span at bounding box center [612, 269] width 13 height 13
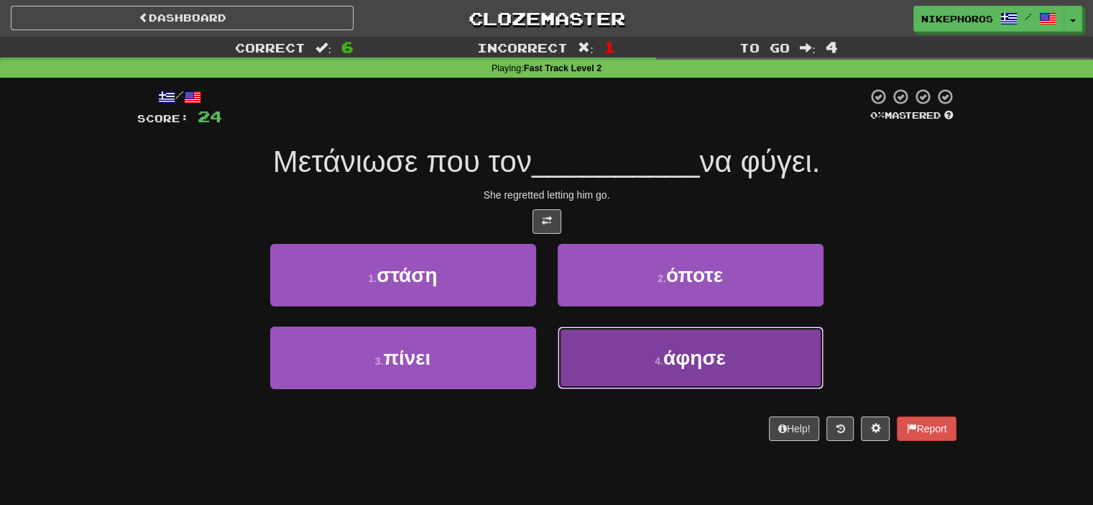
click at [673, 357] on span "άφησε" at bounding box center [694, 357] width 63 height 22
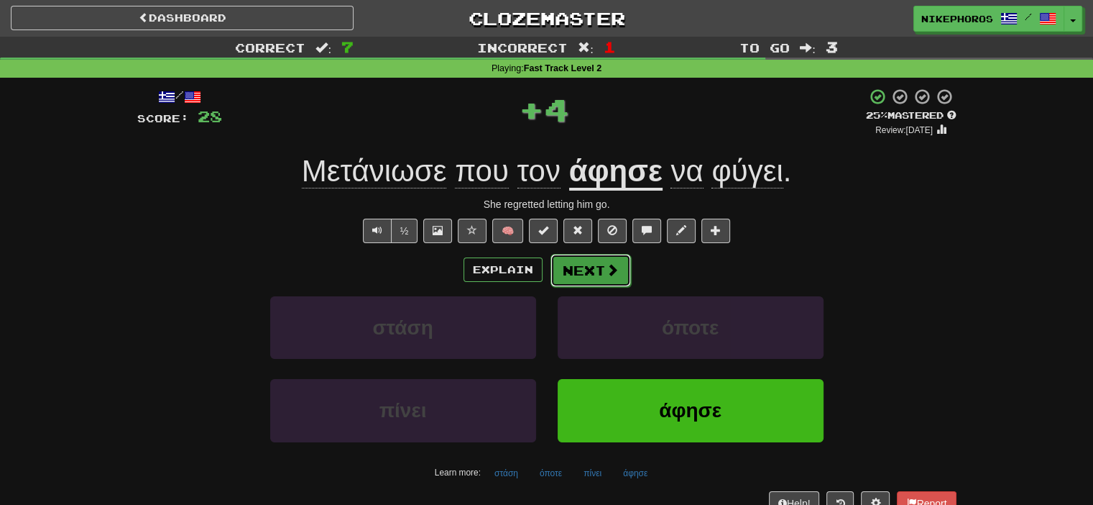
click at [575, 273] on button "Next" at bounding box center [591, 270] width 80 height 33
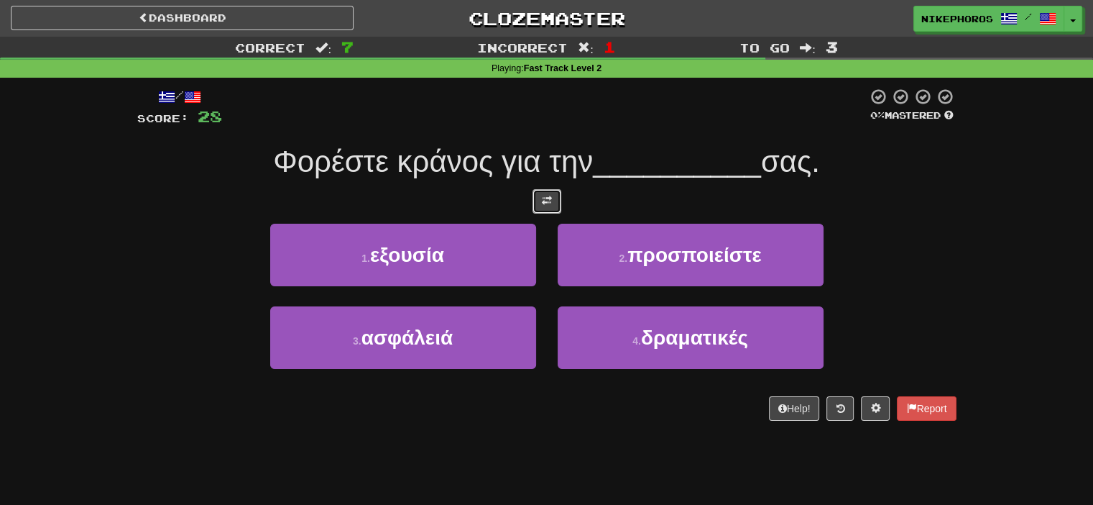
click at [554, 208] on button at bounding box center [547, 201] width 29 height 24
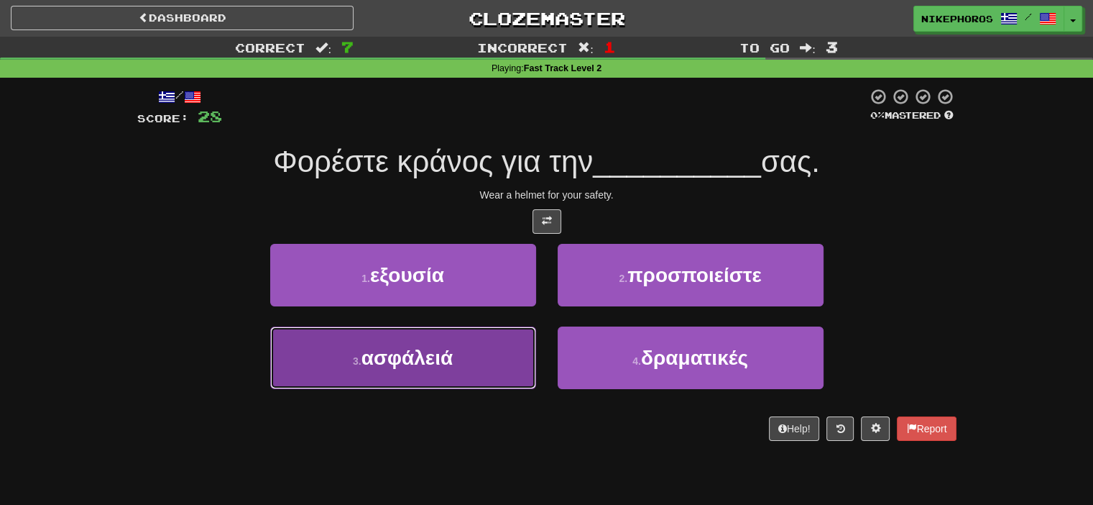
click at [516, 358] on button "3 . ασφάλειά" at bounding box center [403, 357] width 266 height 63
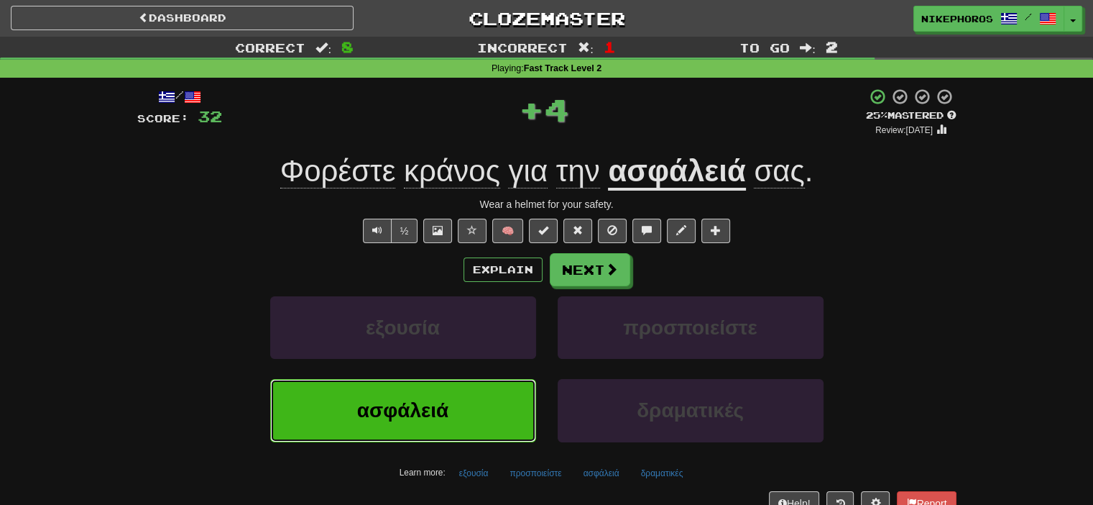
scroll to position [72, 0]
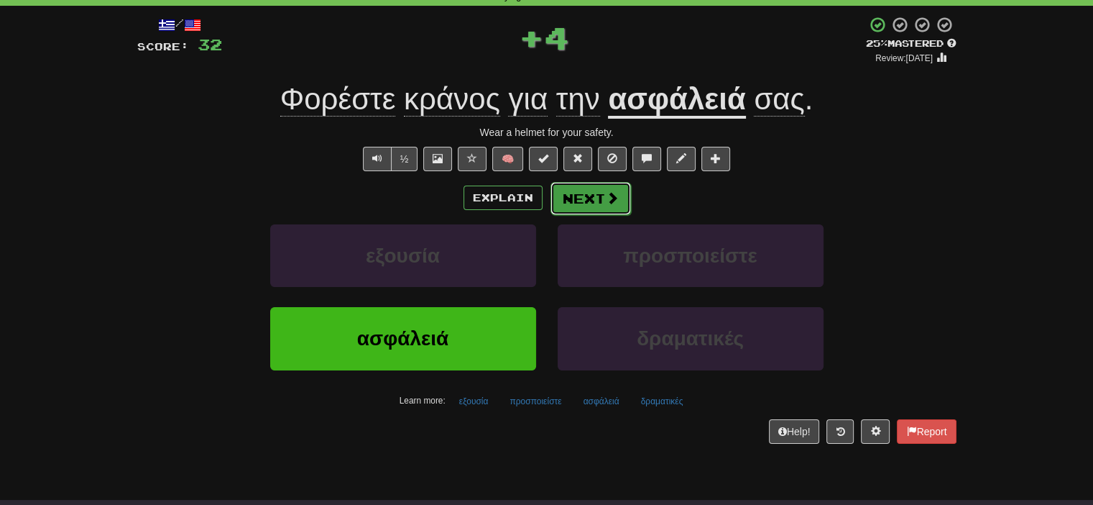
click at [580, 193] on button "Next" at bounding box center [591, 198] width 80 height 33
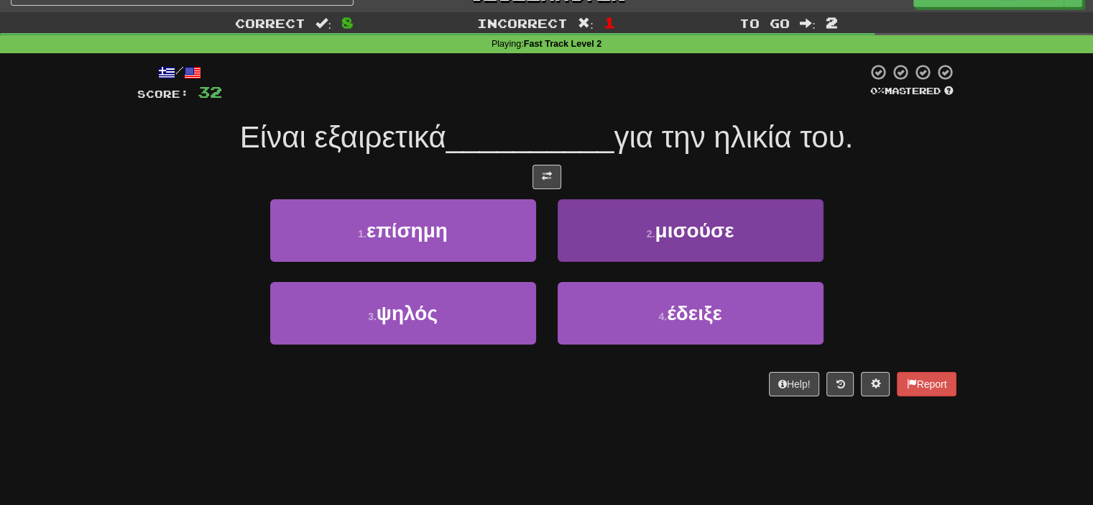
scroll to position [0, 0]
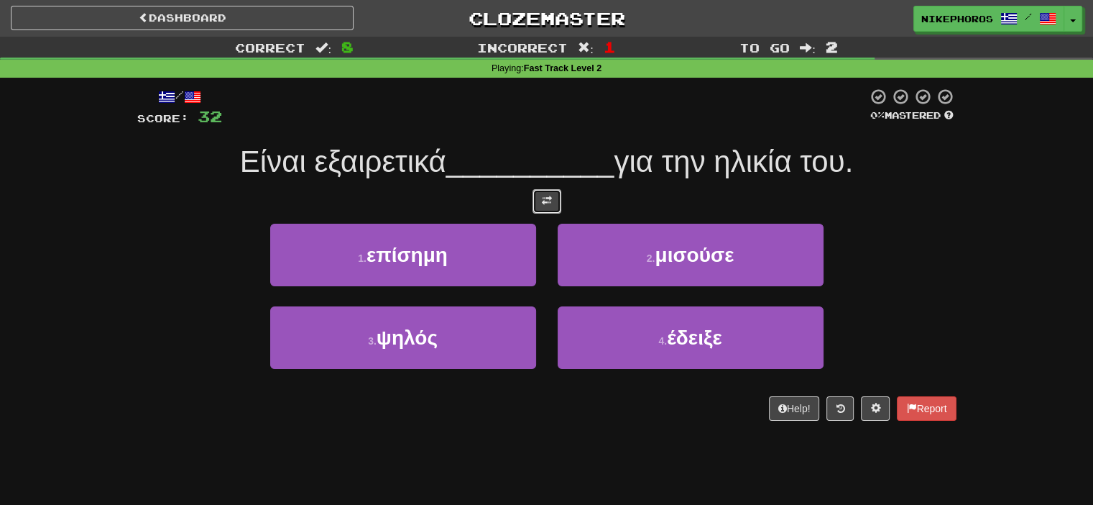
click at [556, 208] on button at bounding box center [547, 201] width 29 height 24
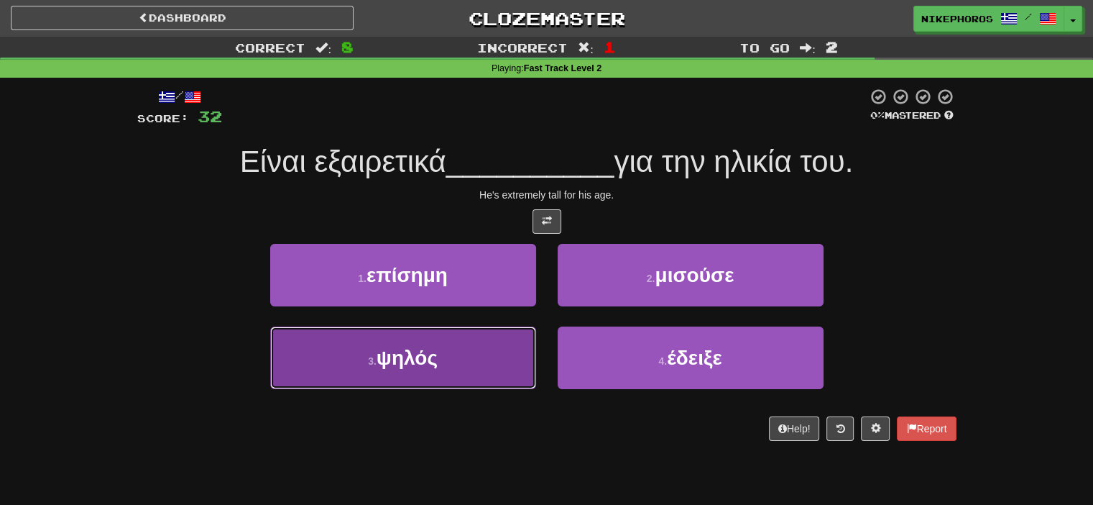
click at [517, 375] on button "3 . ψηλός" at bounding box center [403, 357] width 266 height 63
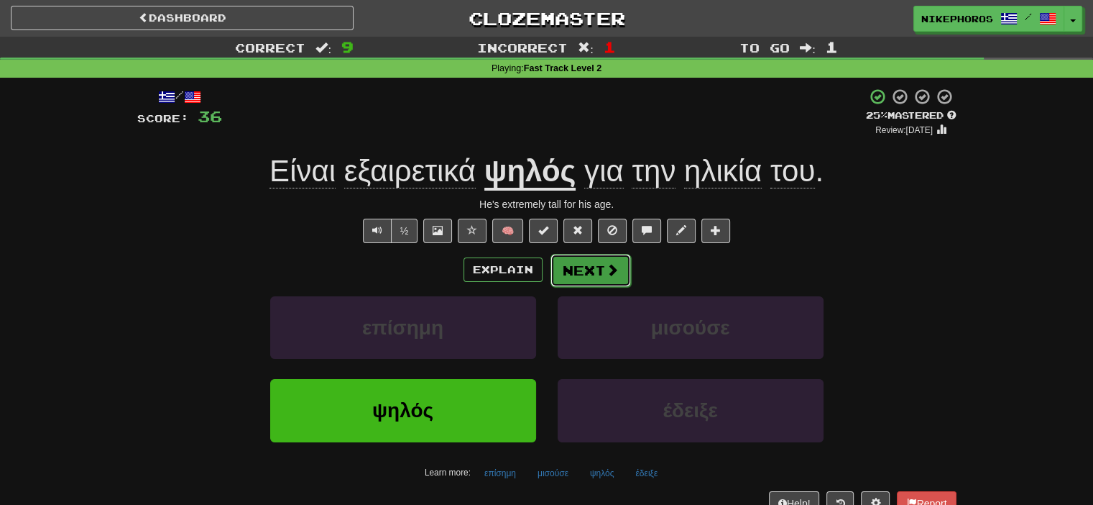
click at [577, 272] on button "Next" at bounding box center [591, 270] width 80 height 33
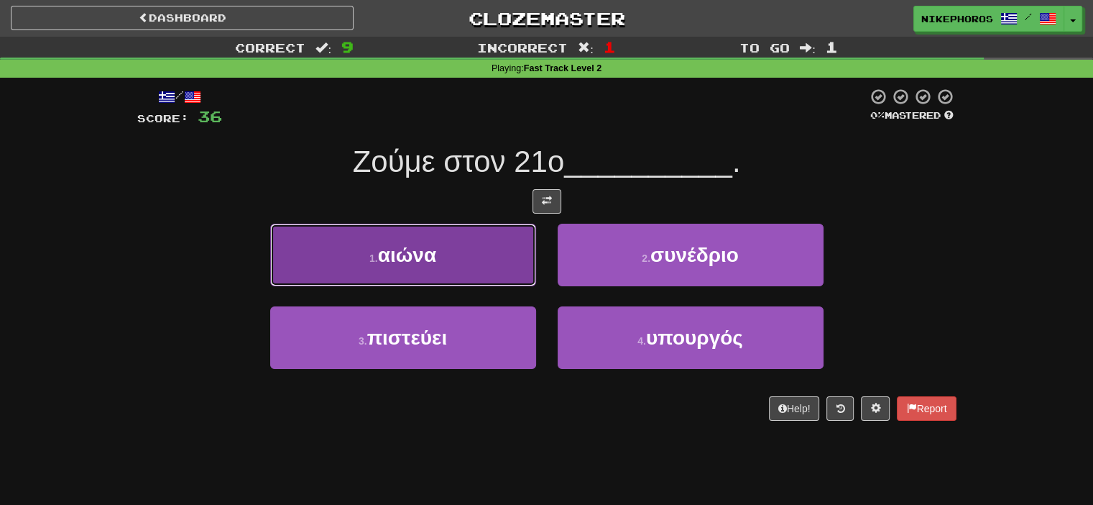
click at [525, 257] on button "1 . αιώνα" at bounding box center [403, 255] width 266 height 63
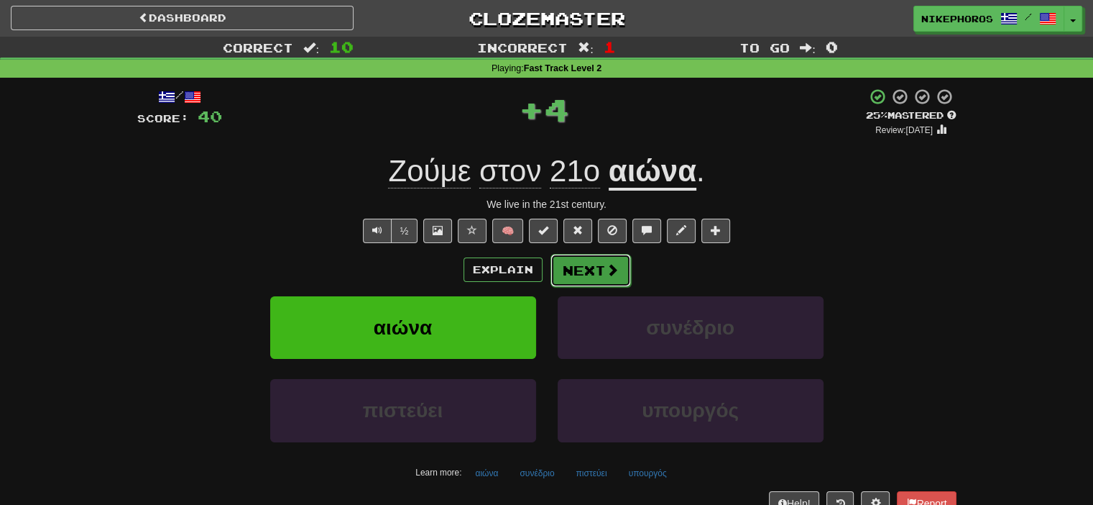
click at [604, 259] on button "Next" at bounding box center [591, 270] width 80 height 33
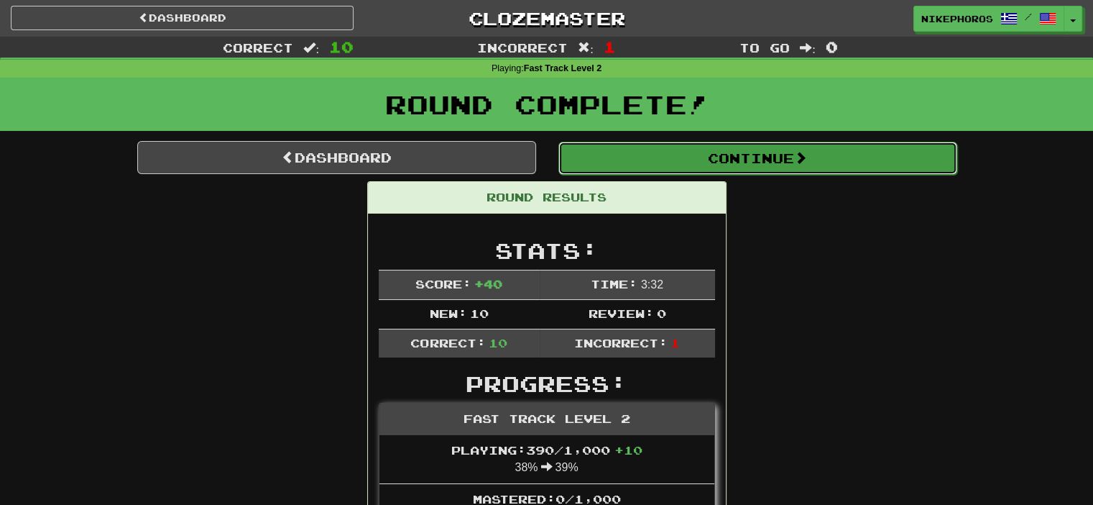
click at [684, 152] on button "Continue" at bounding box center [757, 158] width 399 height 33
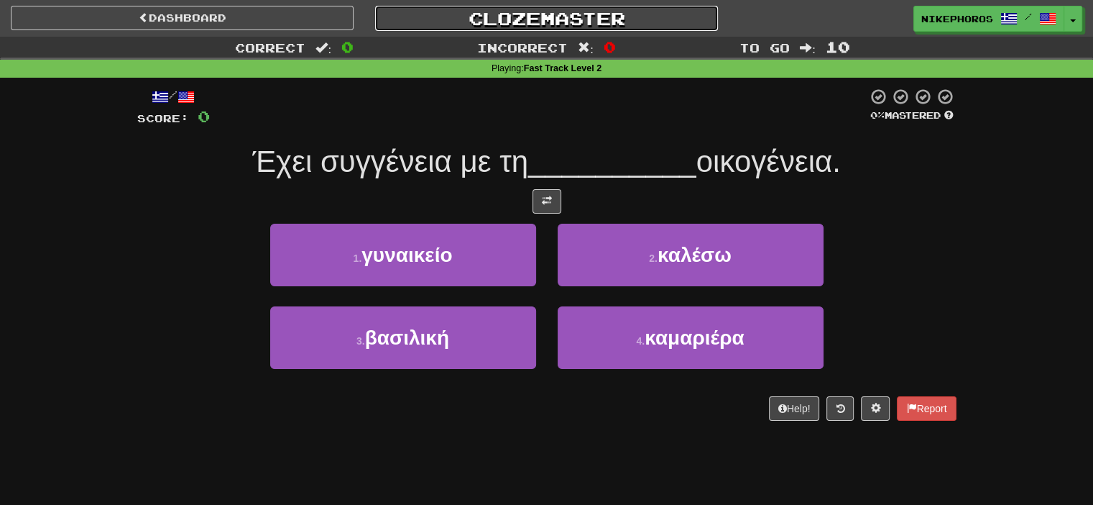
click at [576, 18] on link "Clozemaster" at bounding box center [546, 18] width 343 height 25
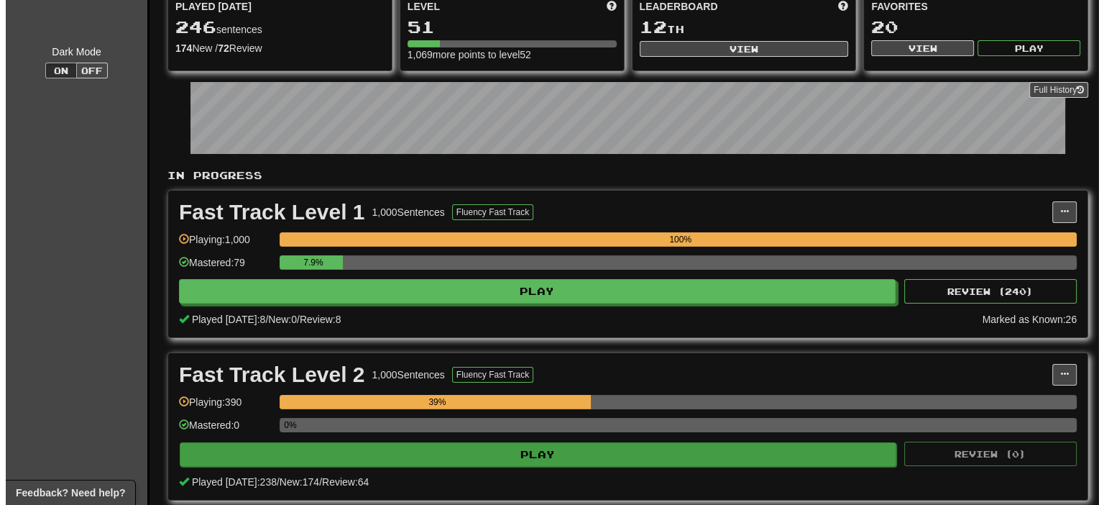
scroll to position [216, 0]
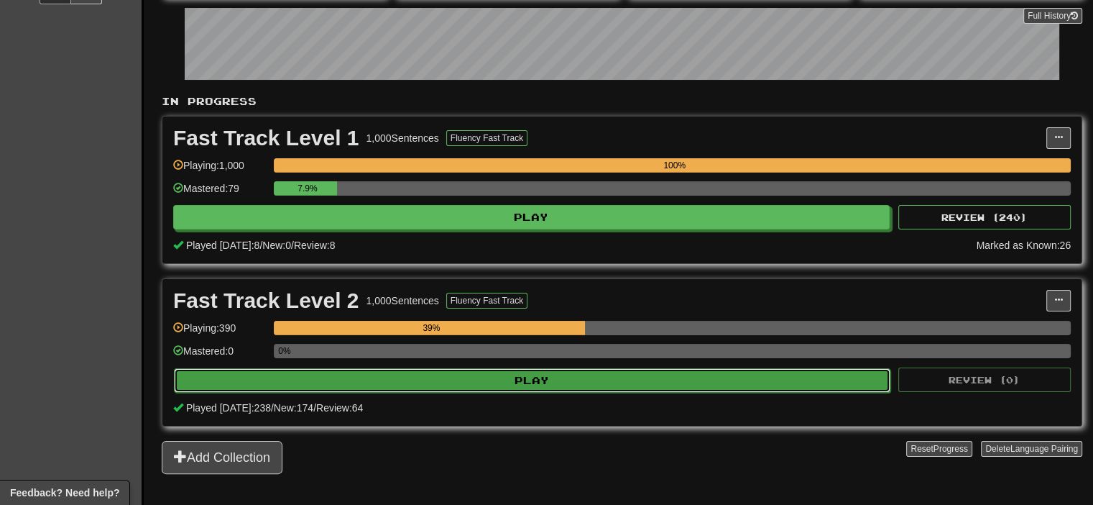
click at [492, 385] on button "Play" at bounding box center [532, 380] width 717 height 24
select select "**"
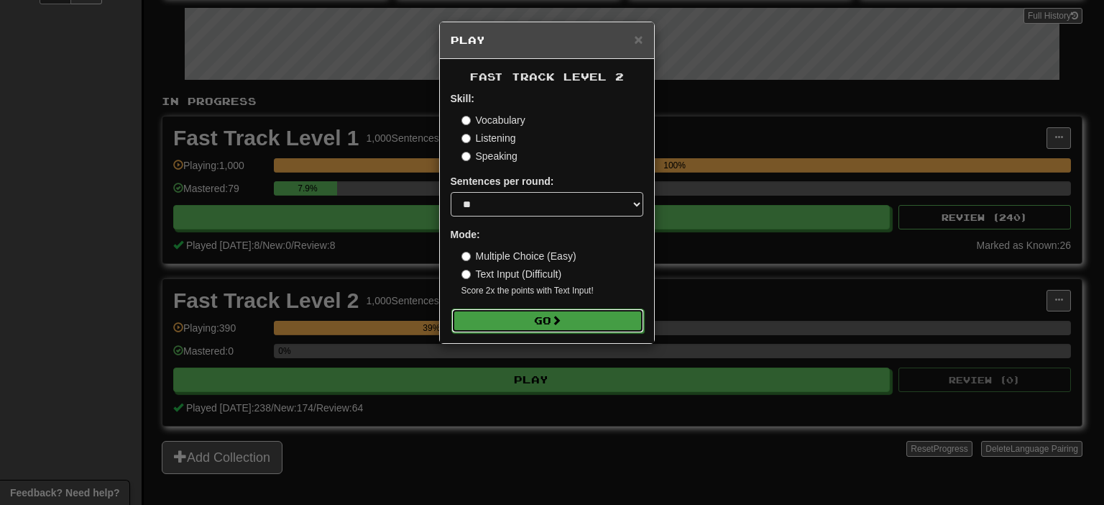
click at [555, 331] on button "Go" at bounding box center [547, 320] width 193 height 24
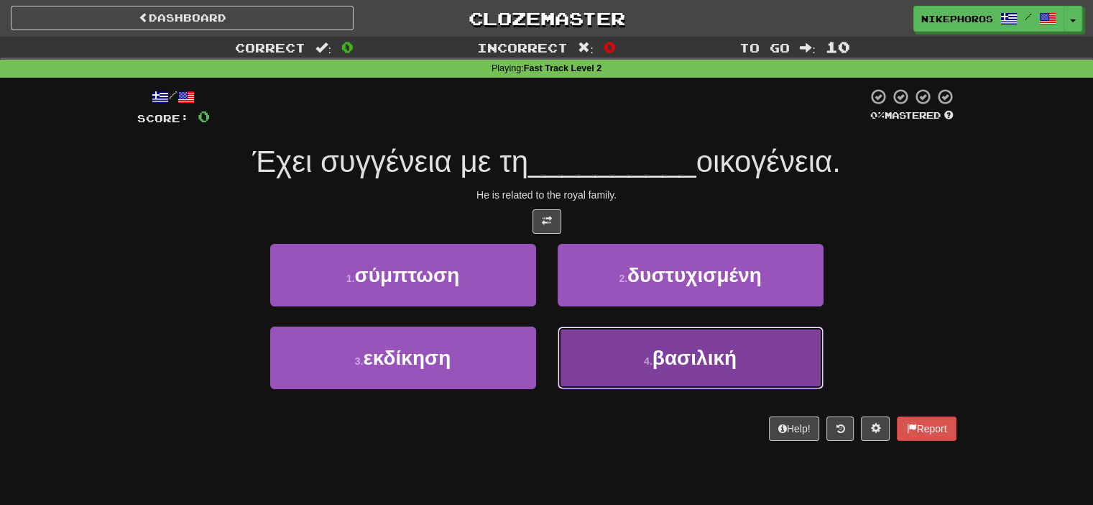
click at [773, 363] on button "4 . βασιλική" at bounding box center [691, 357] width 266 height 63
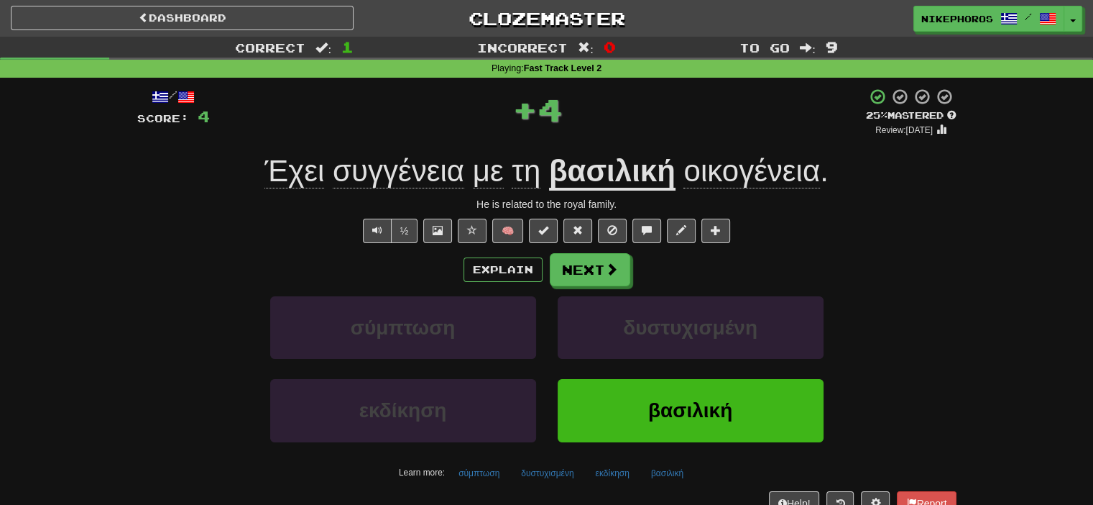
click at [402, 176] on span "συγγένεια" at bounding box center [399, 171] width 132 height 34
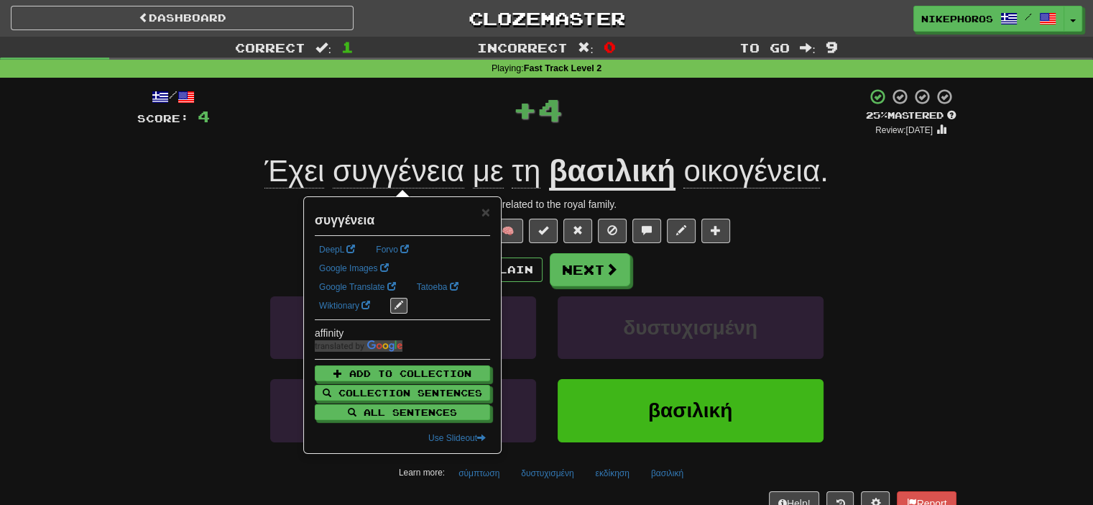
click at [834, 129] on div "+ 4" at bounding box center [538, 109] width 656 height 43
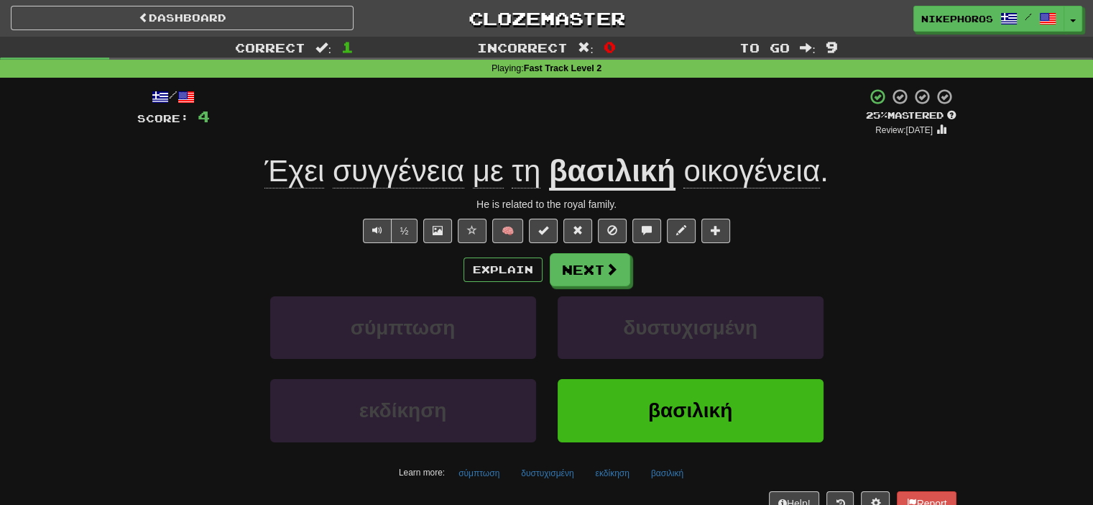
click at [276, 178] on span "Έχει" at bounding box center [294, 171] width 60 height 34
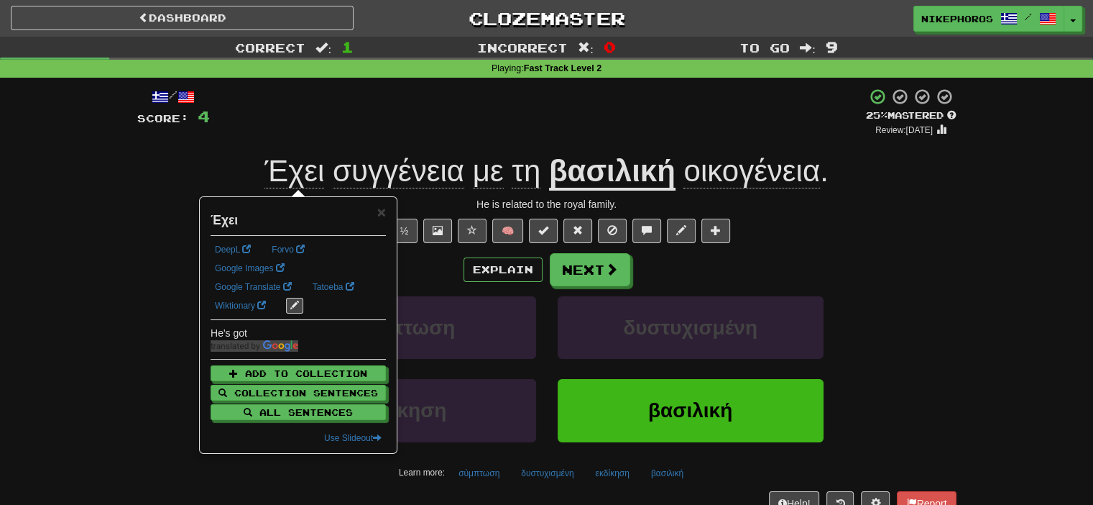
click at [226, 172] on div "Έχει συγγένεια με τη βασιλική οικογένεια ." at bounding box center [546, 172] width 819 height 40
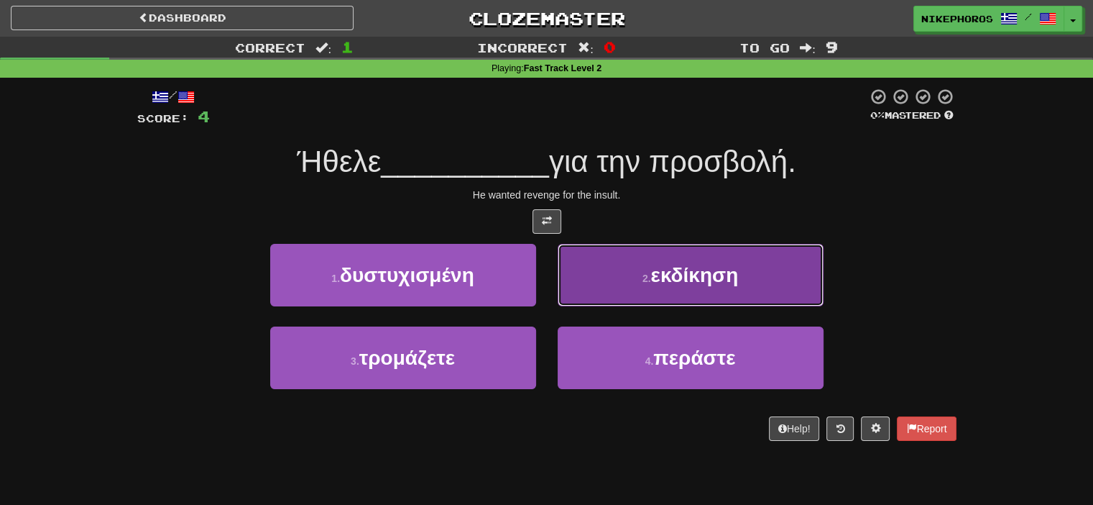
drag, startPoint x: 760, startPoint y: 269, endPoint x: 774, endPoint y: 248, distance: 25.3
click at [760, 268] on button "2 . εκδίκηση" at bounding box center [691, 275] width 266 height 63
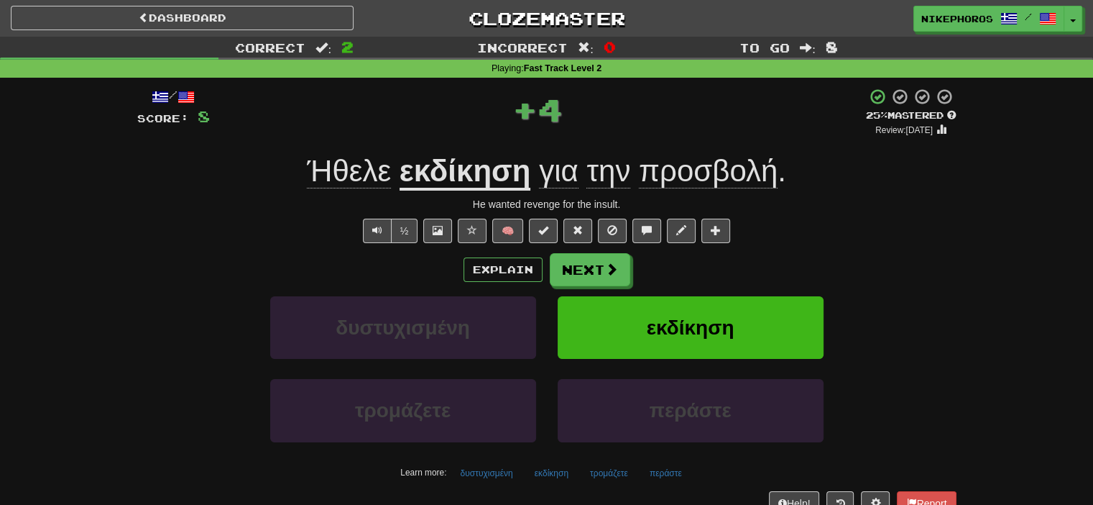
click at [753, 198] on div "He wanted revenge for the insult." at bounding box center [546, 204] width 819 height 14
click at [757, 182] on span "προσβολή" at bounding box center [708, 171] width 139 height 34
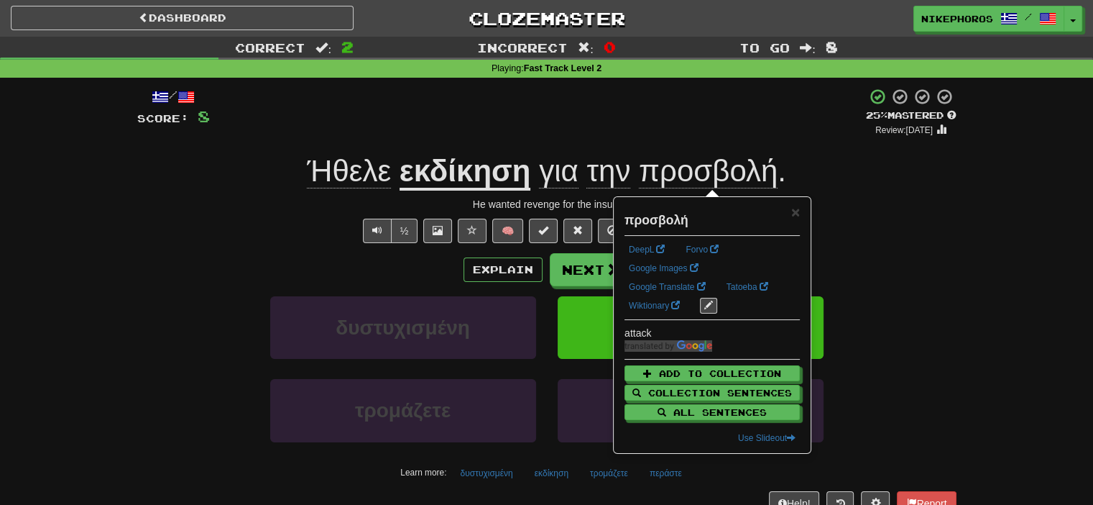
drag, startPoint x: 878, startPoint y: 186, endPoint x: 880, endPoint y: 196, distance: 10.3
click at [880, 195] on div "/ Score: 8 + 4 25 % Mastered Review: [DATE] Ήθελε εκδίκηση για την προσβολή . H…" at bounding box center [546, 301] width 819 height 427
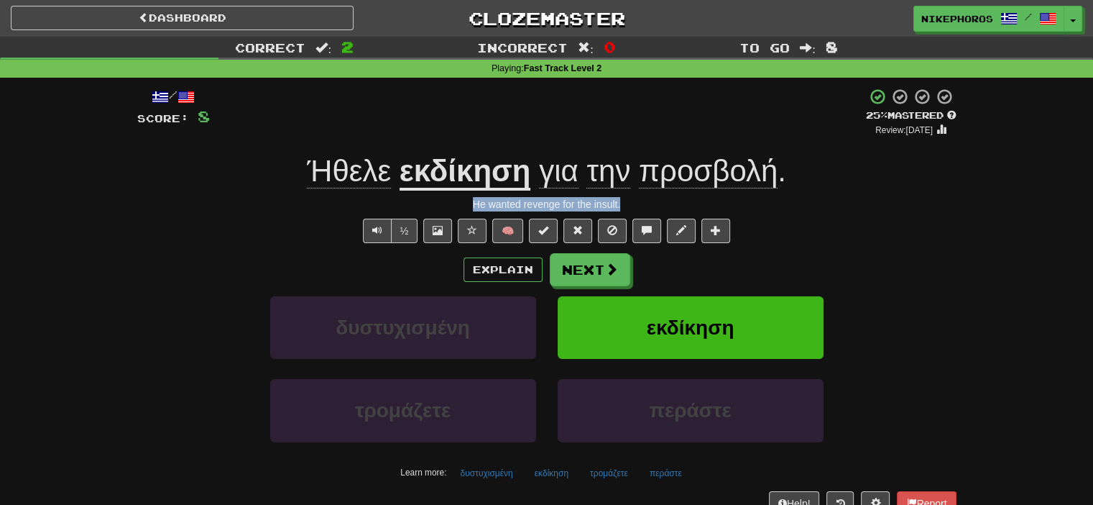
click at [880, 197] on div "He wanted revenge for the insult." at bounding box center [546, 204] width 819 height 14
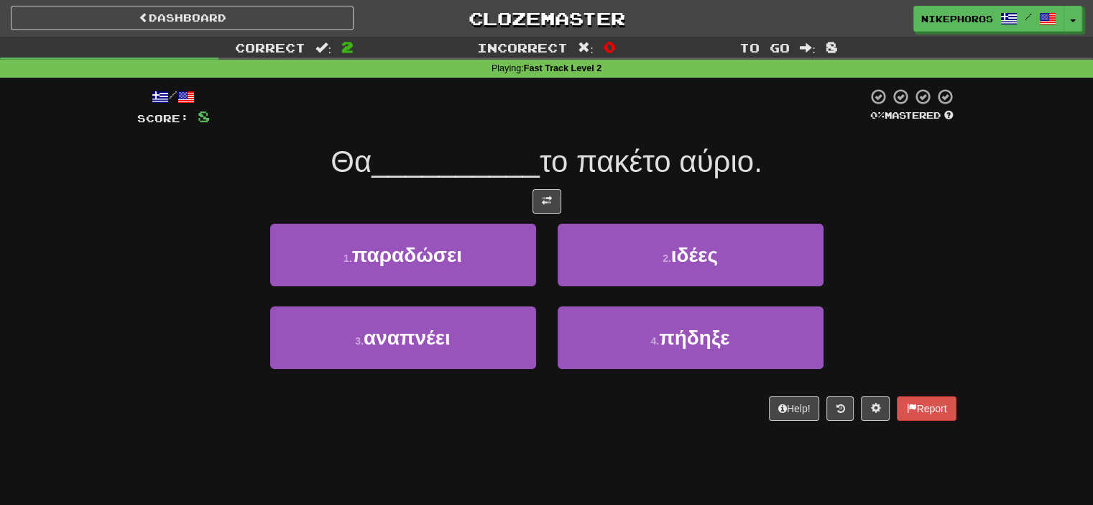
click at [884, 200] on div at bounding box center [546, 201] width 819 height 24
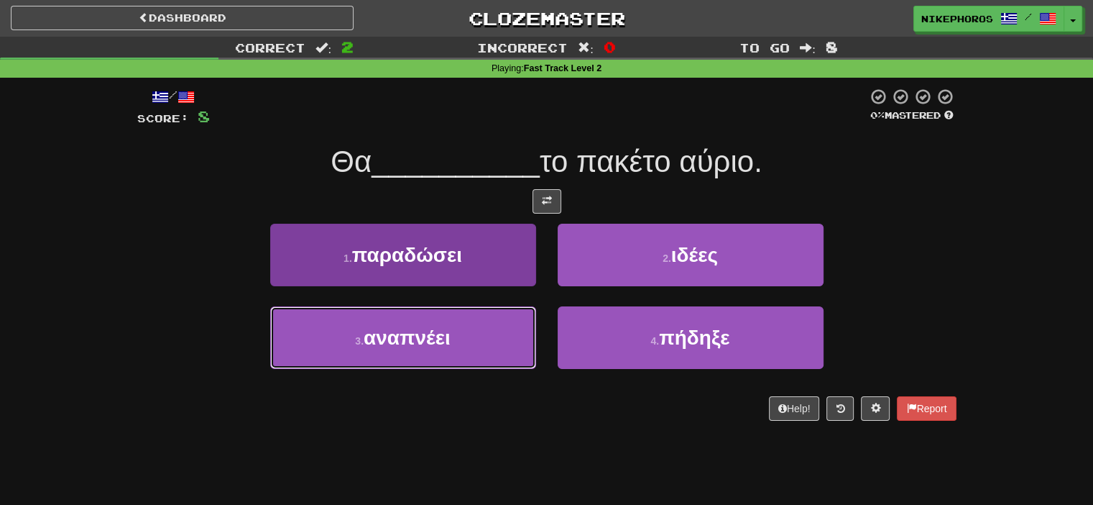
click at [447, 348] on span "αναπνέει" at bounding box center [407, 337] width 87 height 22
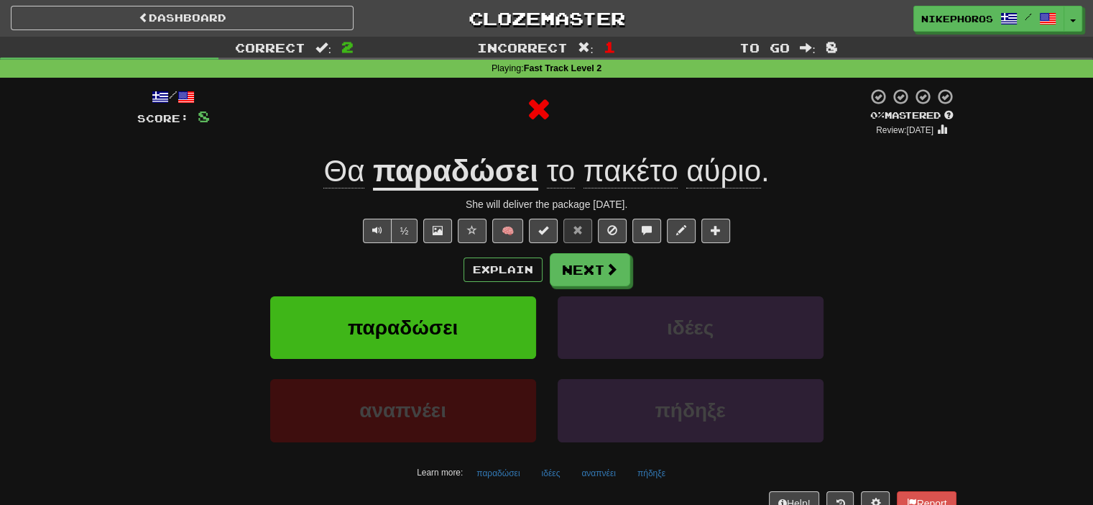
click at [480, 185] on u "παραδώσει" at bounding box center [455, 172] width 165 height 37
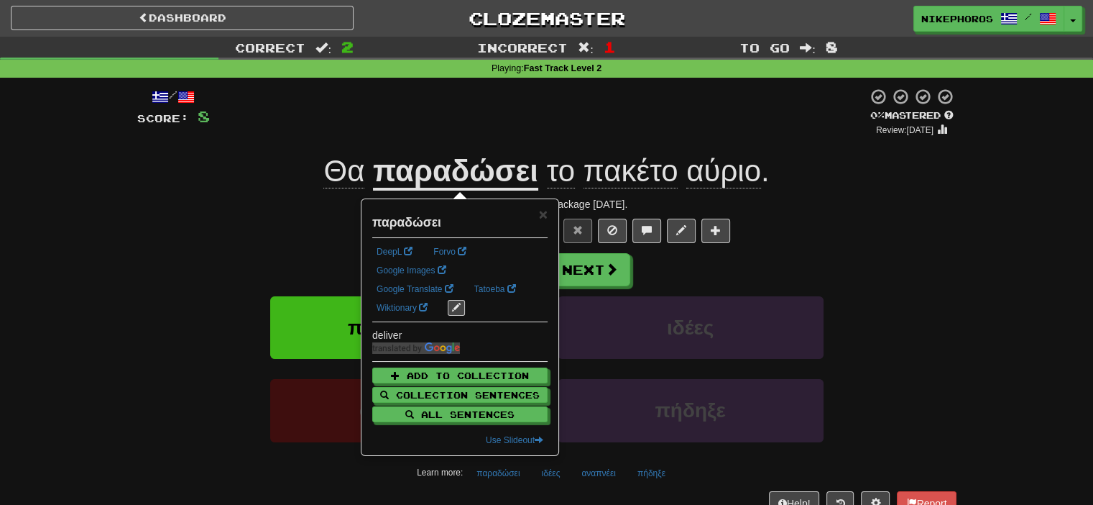
click at [939, 281] on div "Explain Next" at bounding box center [546, 269] width 819 height 33
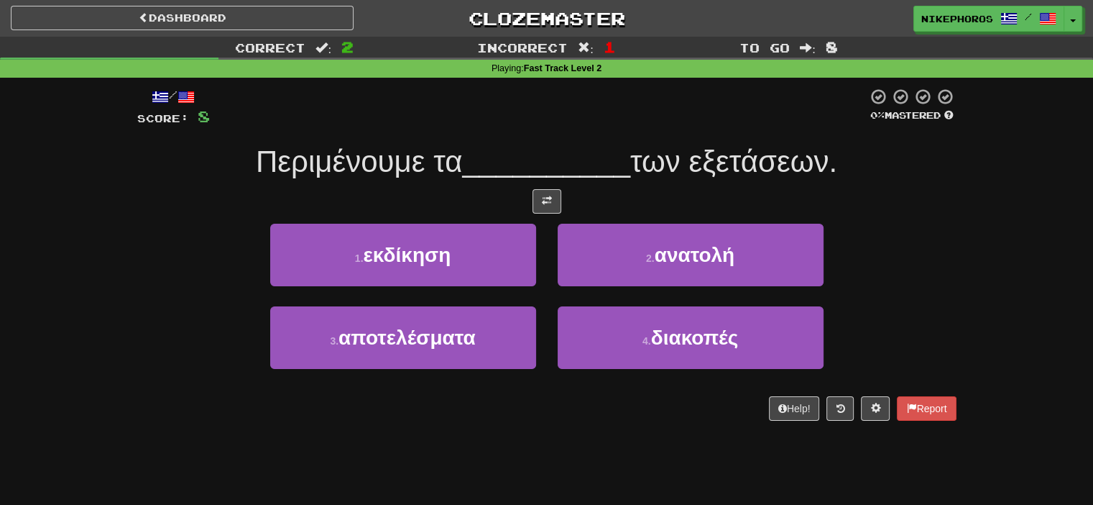
click at [949, 207] on div at bounding box center [546, 201] width 819 height 24
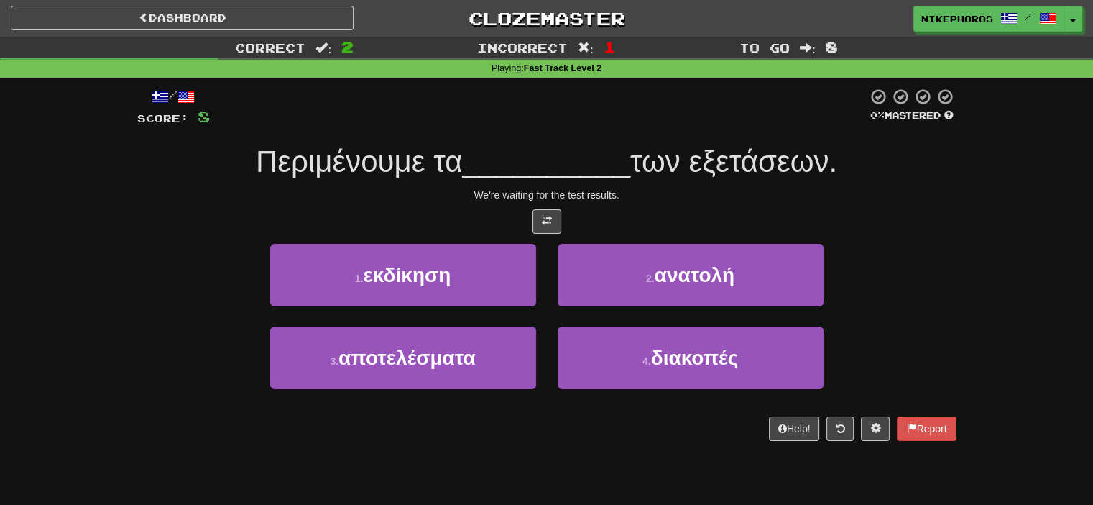
scroll to position [72, 0]
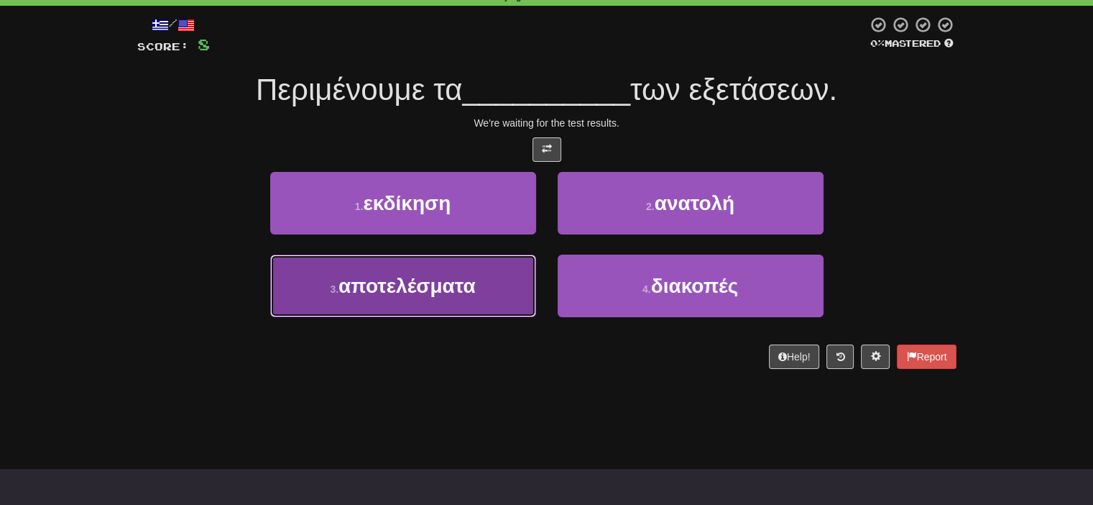
click at [420, 299] on button "3 . αποτελέσματα" at bounding box center [403, 285] width 266 height 63
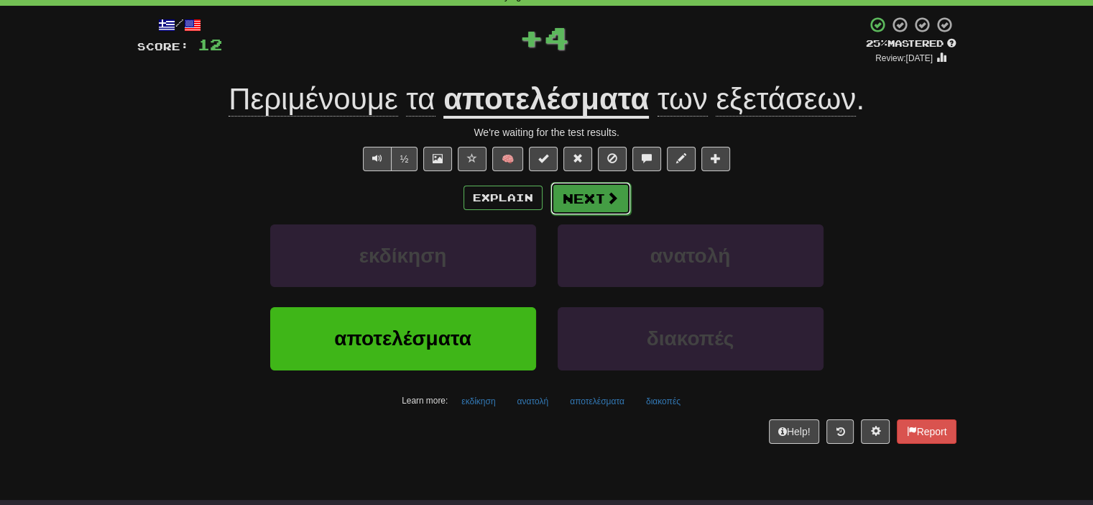
click at [576, 213] on button "Next" at bounding box center [591, 198] width 80 height 33
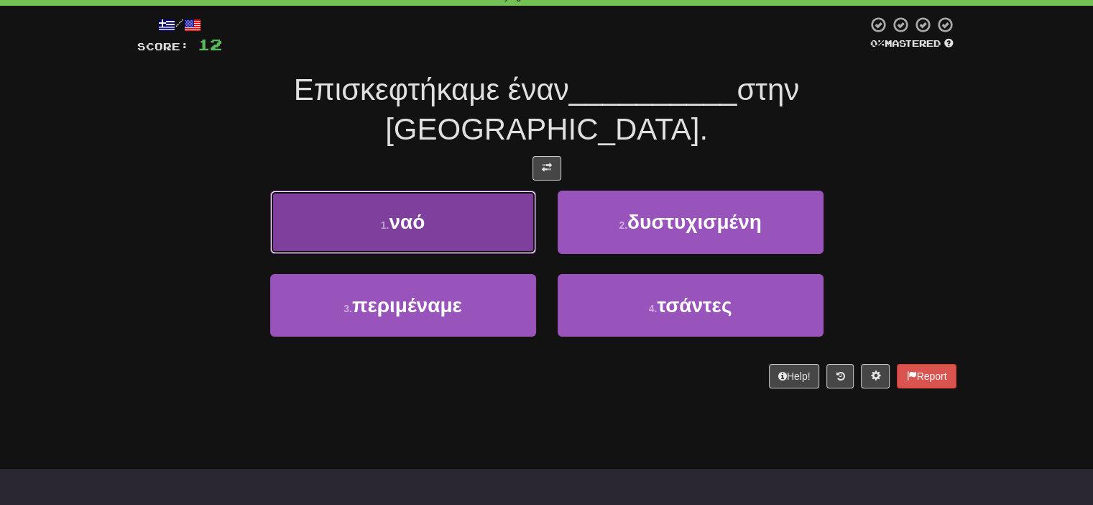
click at [517, 199] on button "1 . ναό" at bounding box center [403, 221] width 266 height 63
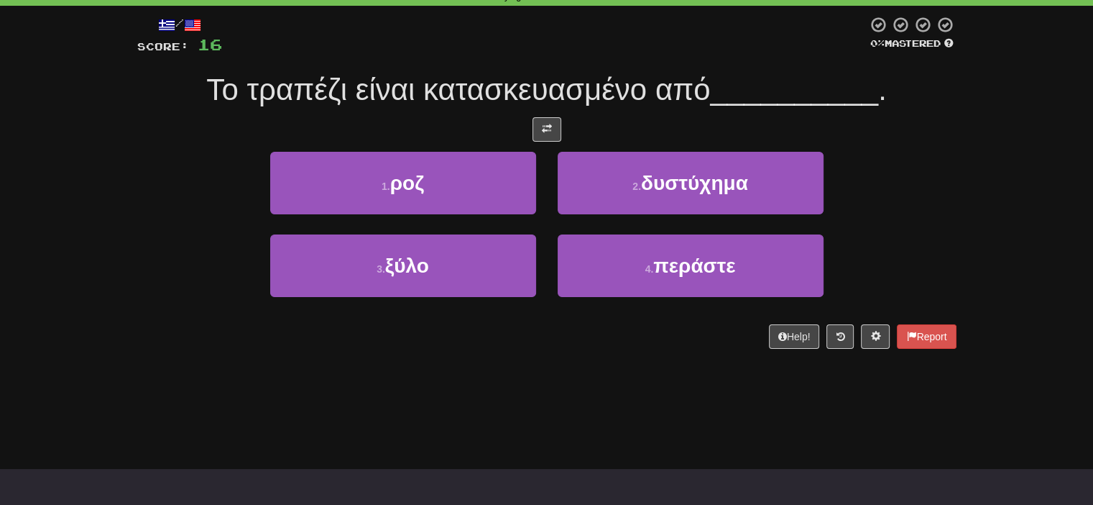
click at [581, 364] on div "/ Score: 16 0 % Mastered Το τραπέζι είναι κατασκευασμένο από __________ . 1 . ρ…" at bounding box center [546, 187] width 819 height 363
click at [579, 363] on div "/ Score: 16 0 % Mastered Το τραπέζι είναι κατασκευασμένο από __________ . 1 . ρ…" at bounding box center [546, 187] width 819 height 363
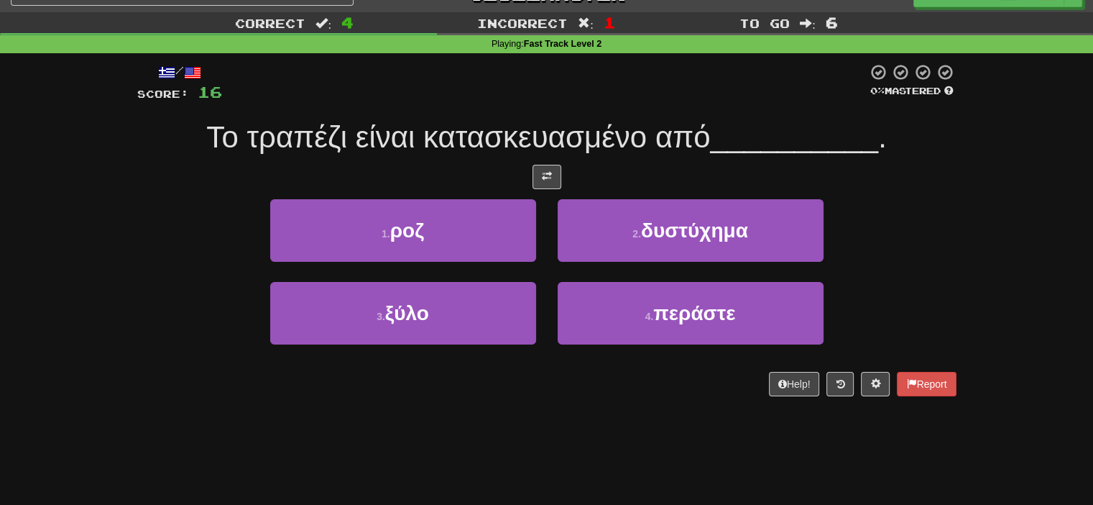
scroll to position [0, 0]
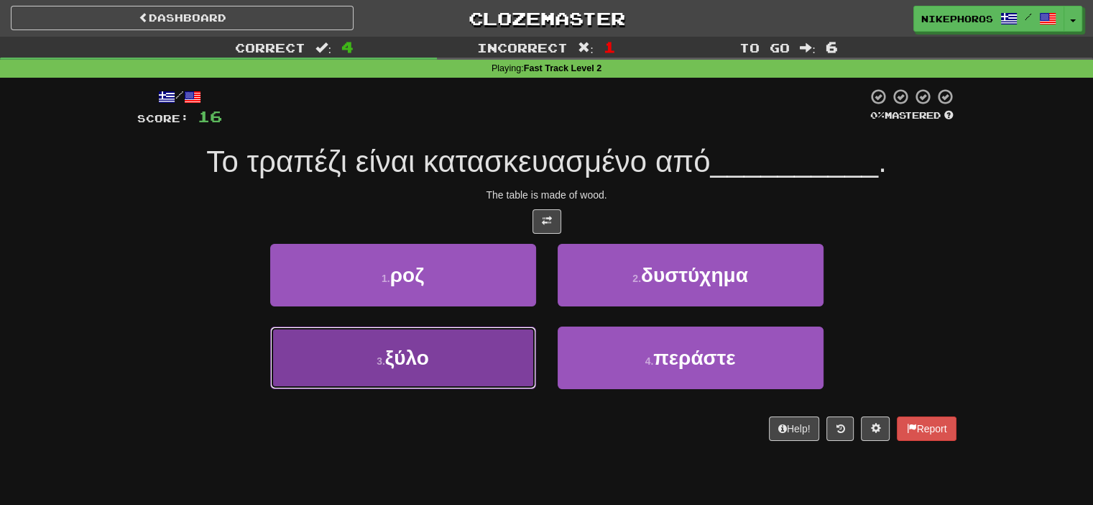
click at [448, 349] on button "3 . ξύλο" at bounding box center [403, 357] width 266 height 63
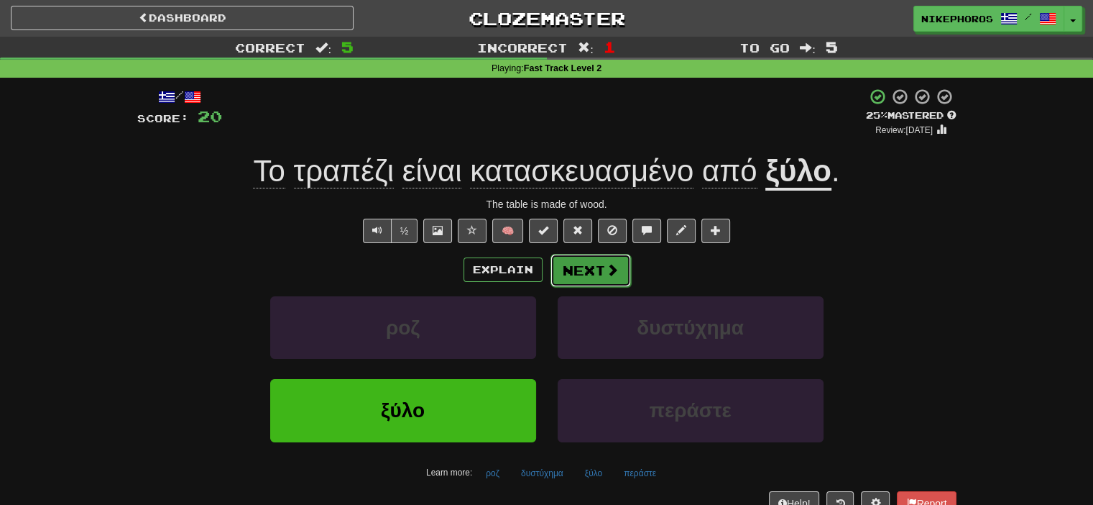
click at [612, 280] on button "Next" at bounding box center [591, 270] width 80 height 33
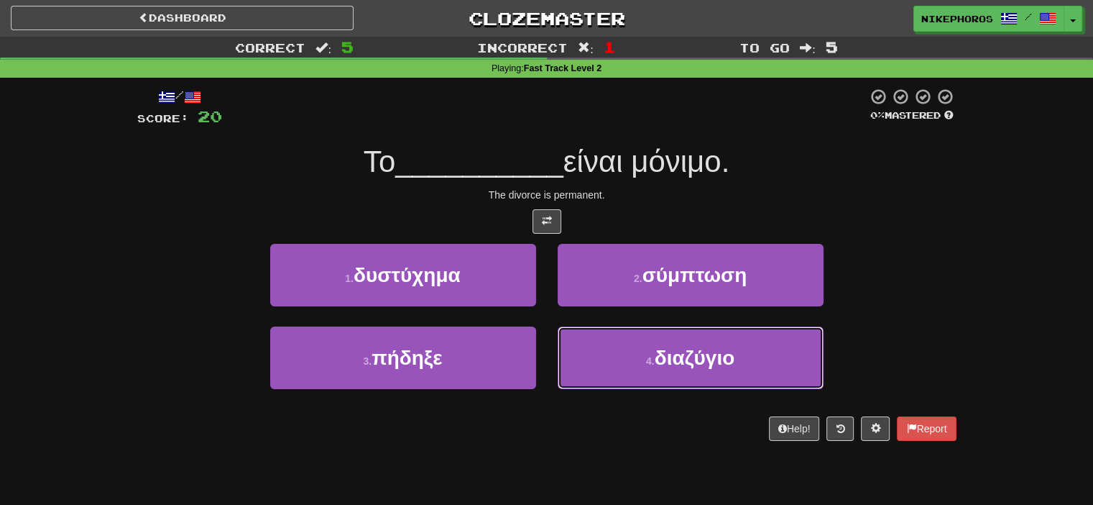
click at [610, 359] on button "4 . διαζύγιο" at bounding box center [691, 357] width 266 height 63
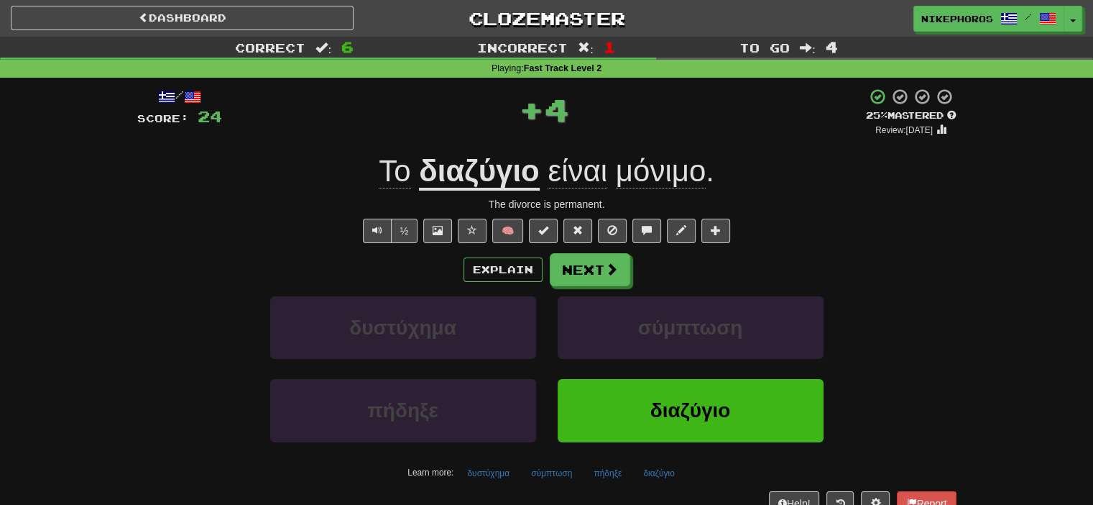
click at [695, 164] on span "μόνιμο" at bounding box center [661, 171] width 90 height 34
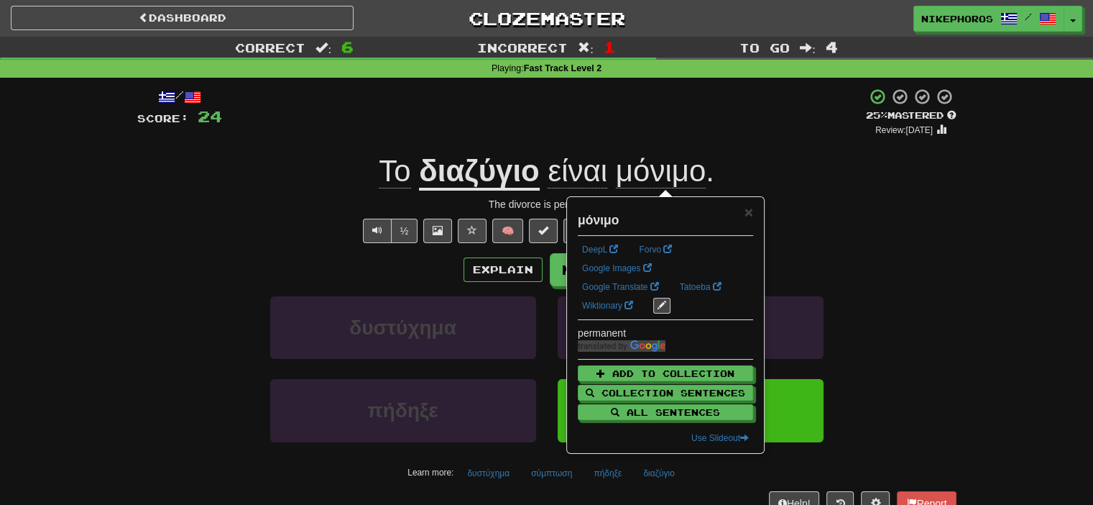
click at [819, 180] on div "Το διαζύγιο είναι μόνιμο ." at bounding box center [546, 172] width 819 height 40
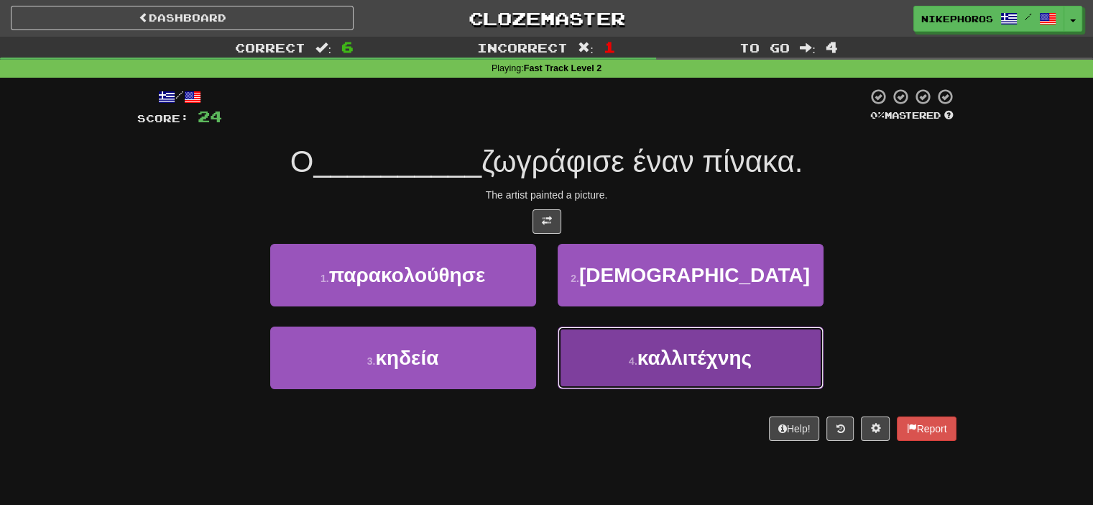
click at [717, 367] on span "καλλιτέχνης" at bounding box center [694, 357] width 114 height 22
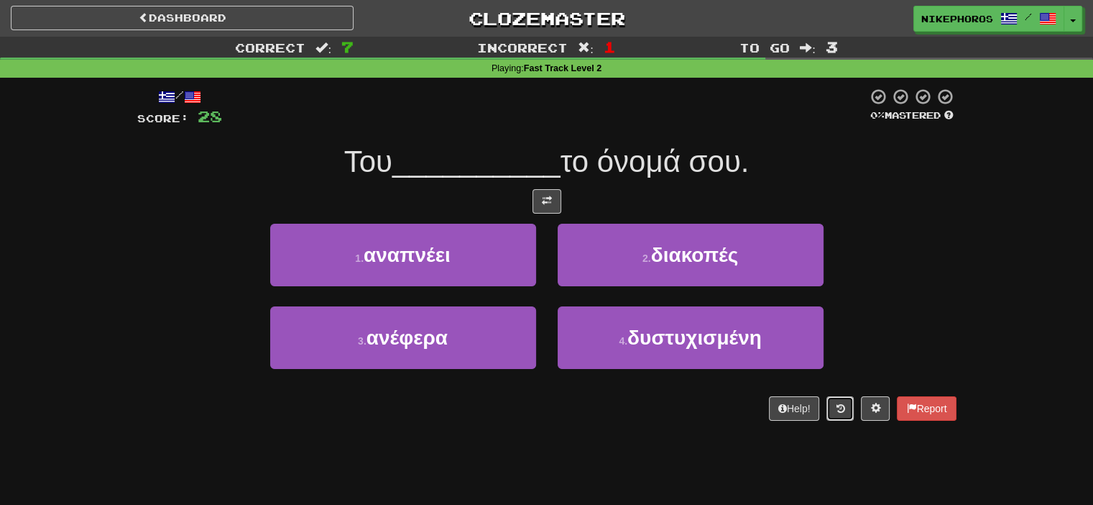
click at [842, 416] on button at bounding box center [839, 408] width 27 height 24
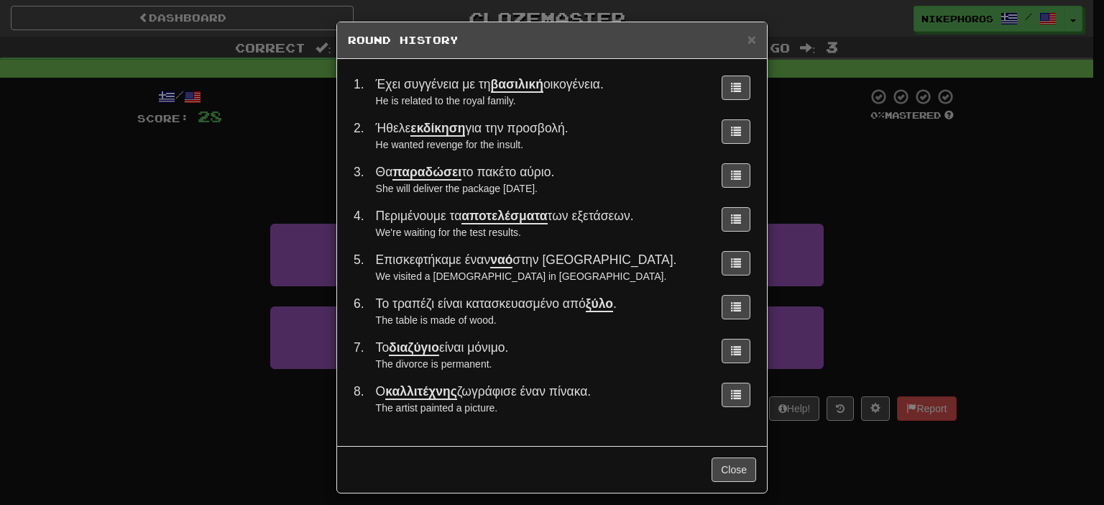
click at [909, 334] on div "× Round History 1 . Έχει συγγένεια με τη βασιλική οικογένεια. He is related to …" at bounding box center [552, 252] width 1104 height 505
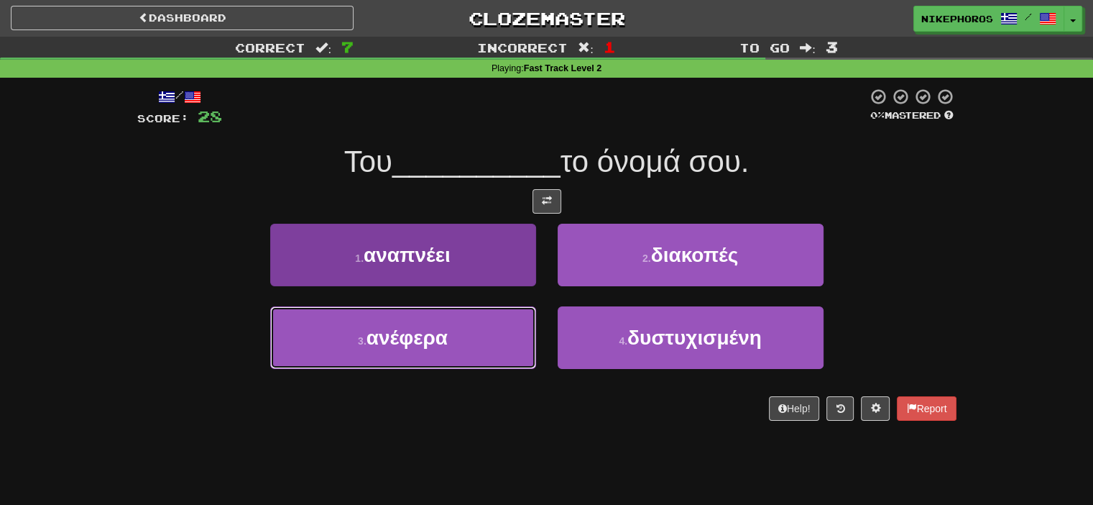
click at [464, 348] on button "3 . ανέφερα" at bounding box center [403, 337] width 266 height 63
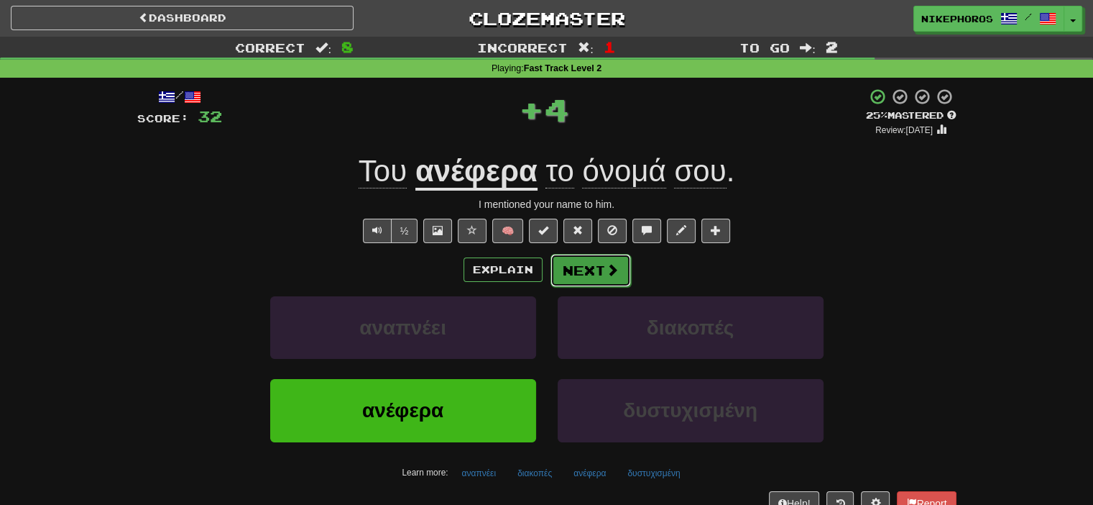
click at [608, 277] on button "Next" at bounding box center [591, 270] width 80 height 33
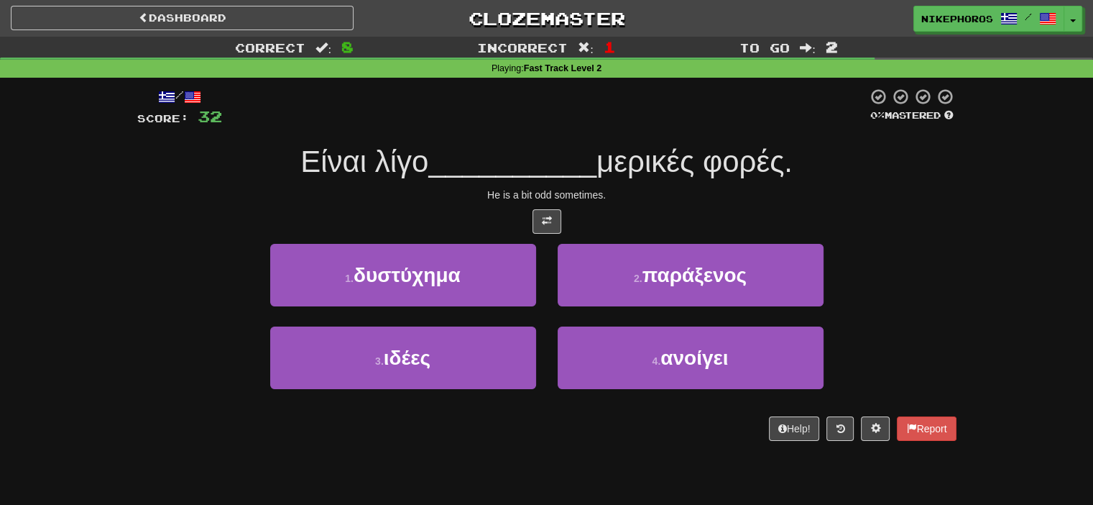
click at [778, 242] on div "/ Score: 32 0 % Mastered Είναι λίγο __________ μερικές φορές. He is a bit odd s…" at bounding box center [546, 264] width 819 height 353
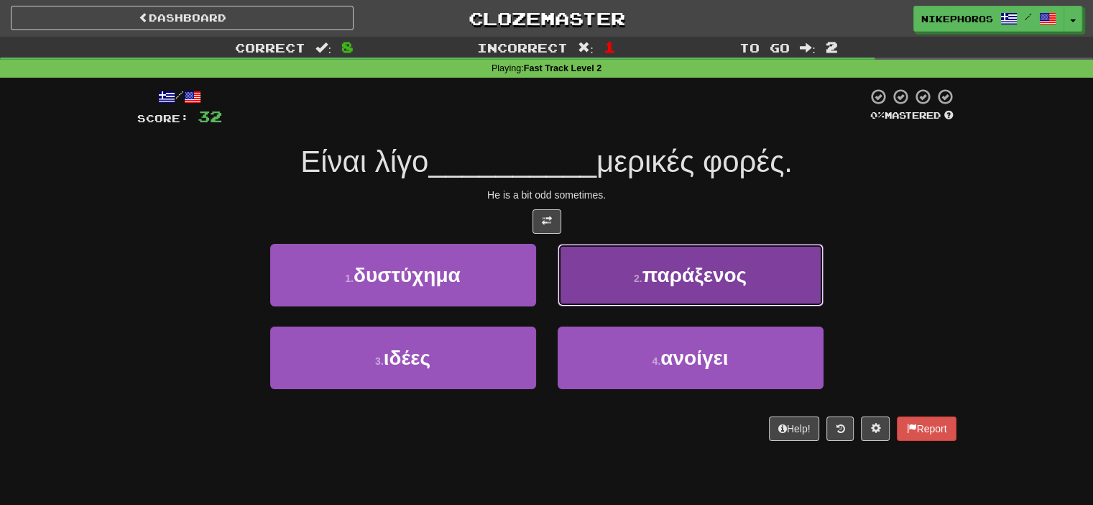
click at [773, 303] on button "2 . παράξενος" at bounding box center [691, 275] width 266 height 63
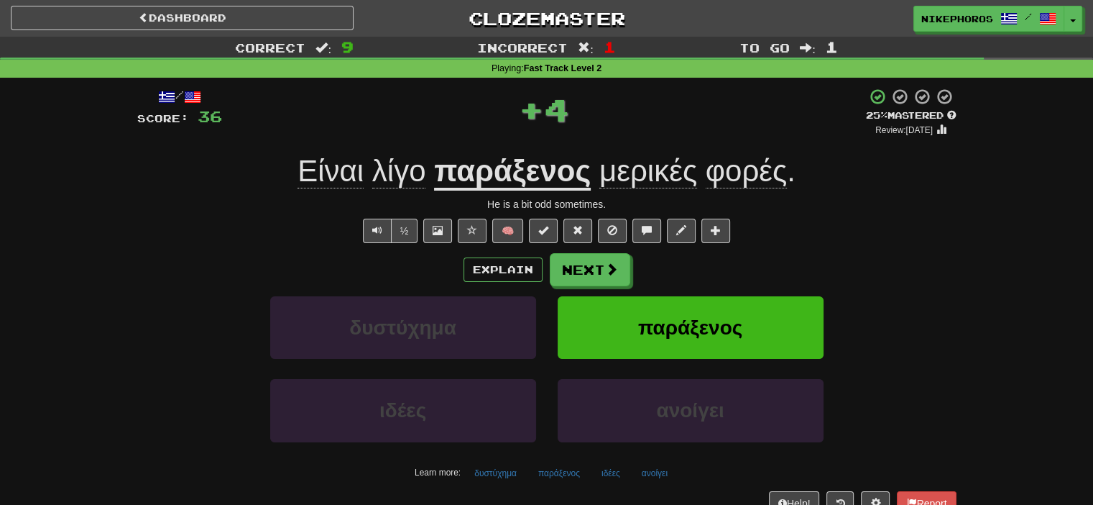
click at [640, 167] on span "μερικές" at bounding box center [648, 171] width 98 height 34
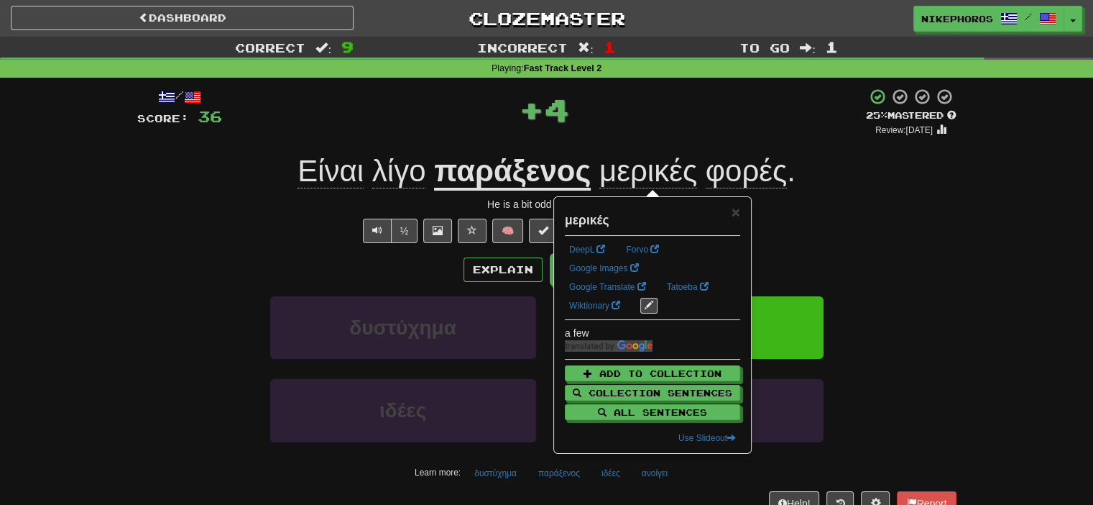
click at [667, 79] on div "/ Score: 36 + 4 25 % Mastered Review: [DATE] Είναι λίγο παράξενος μερικές φορές…" at bounding box center [546, 306] width 819 height 457
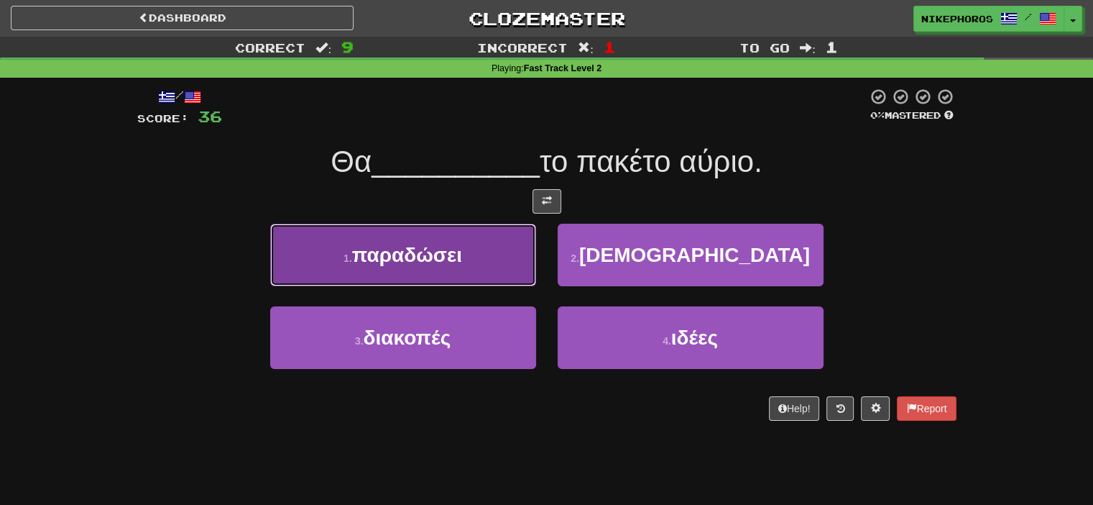
click at [483, 238] on button "1 . παραδώσει" at bounding box center [403, 255] width 266 height 63
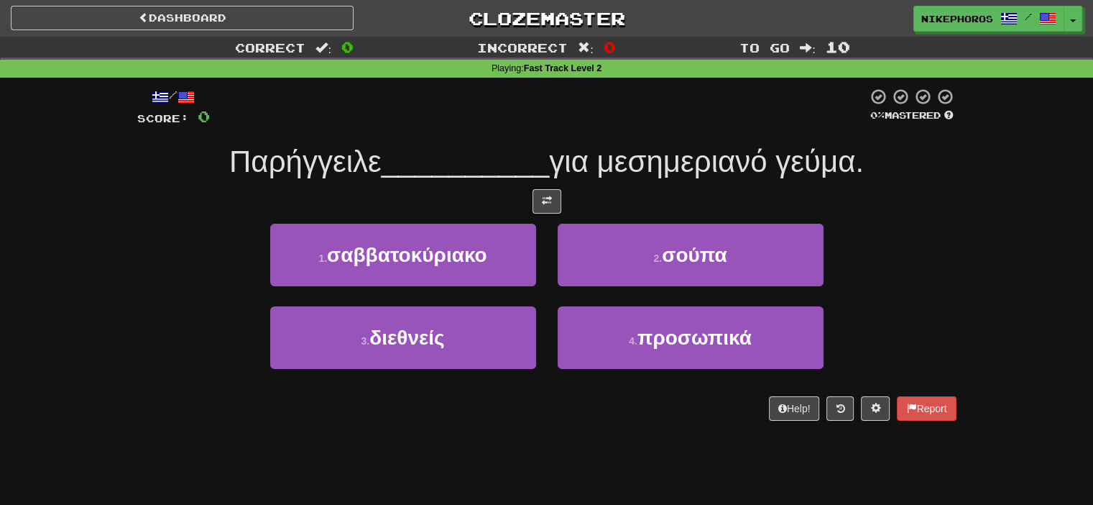
click at [493, 173] on span "__________" at bounding box center [466, 161] width 168 height 34
click at [438, 81] on div "/ Score: 0 0 % Mastered Παρήγγειλε __________ για μεσημεριανό γεύμα. 1 . σαββατ…" at bounding box center [546, 259] width 819 height 363
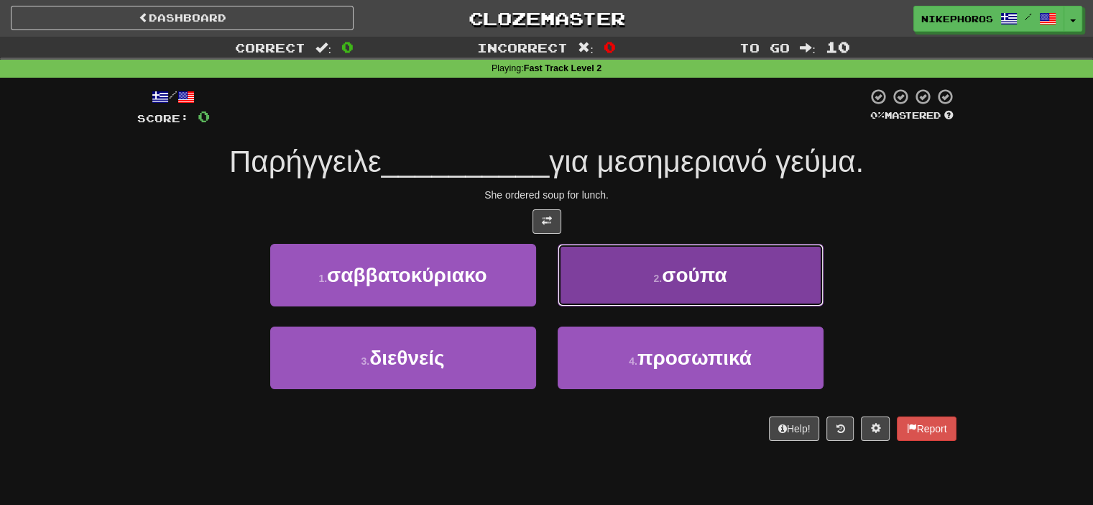
click at [694, 276] on span "σούπα" at bounding box center [694, 275] width 65 height 22
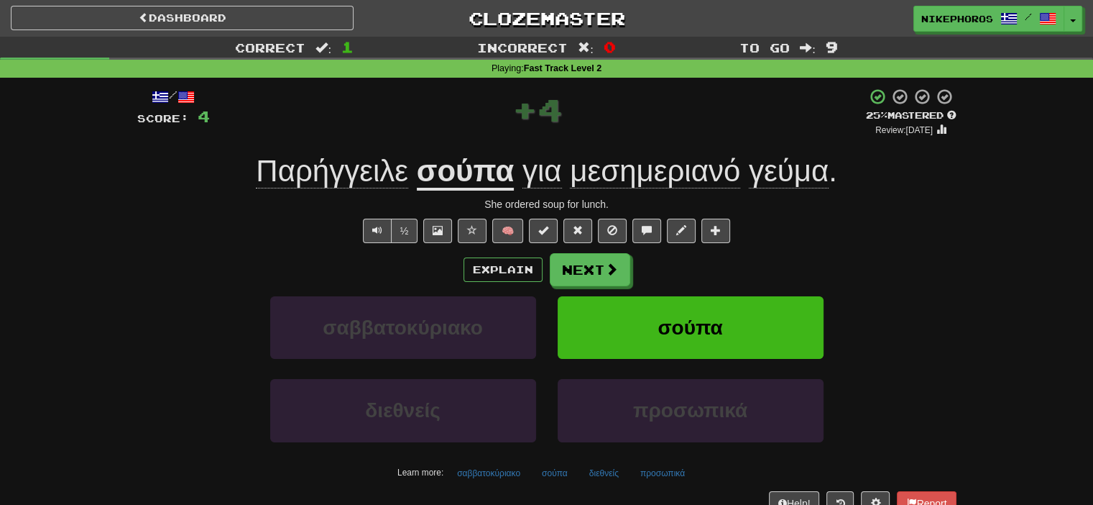
click at [686, 176] on span "μεσημεριανό" at bounding box center [655, 171] width 170 height 34
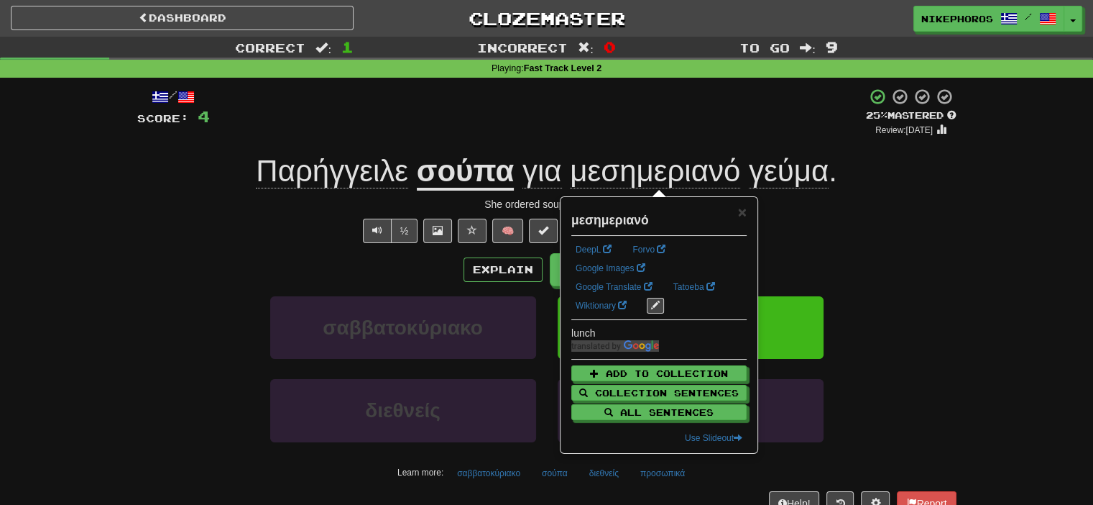
click at [664, 144] on div "/ Score: 4 + 4 25 % Mastered Review: [DATE] Παρήγγειλε σούπα για μεσημεριανό γε…" at bounding box center [546, 301] width 819 height 427
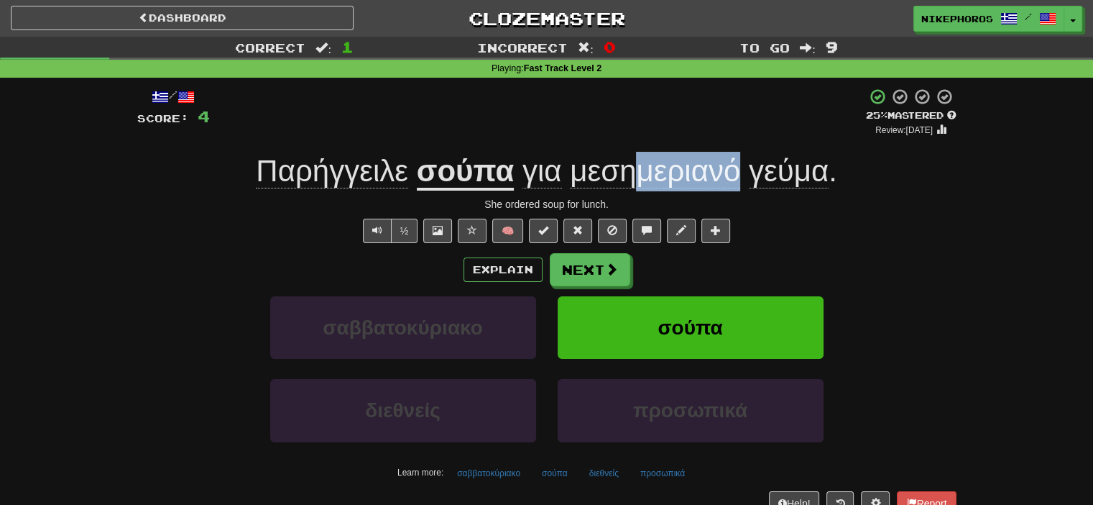
drag, startPoint x: 651, startPoint y: 179, endPoint x: 739, endPoint y: 182, distance: 87.7
click at [739, 182] on span "μεσημεριανό" at bounding box center [655, 171] width 170 height 34
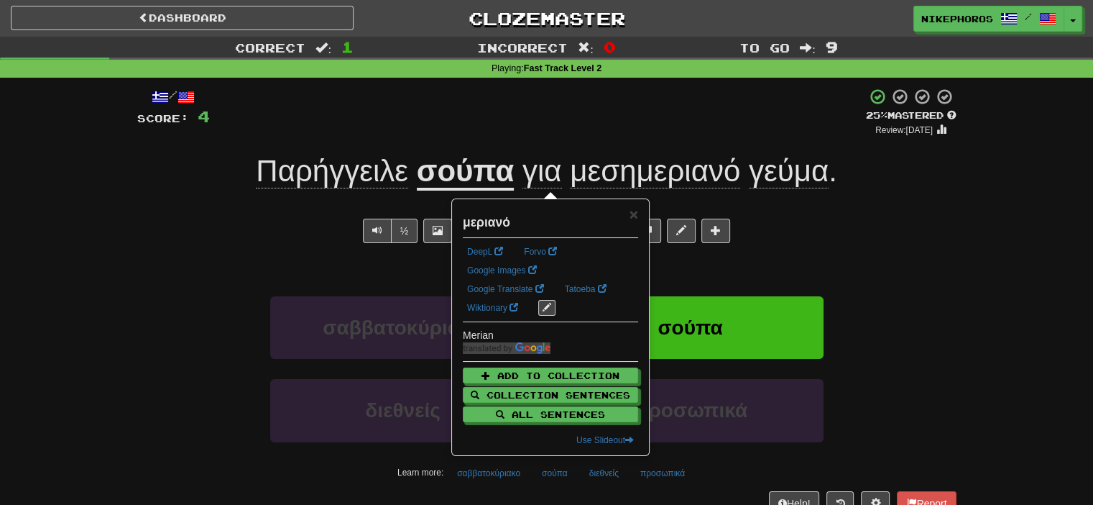
click at [706, 132] on div "+ 4" at bounding box center [538, 112] width 656 height 49
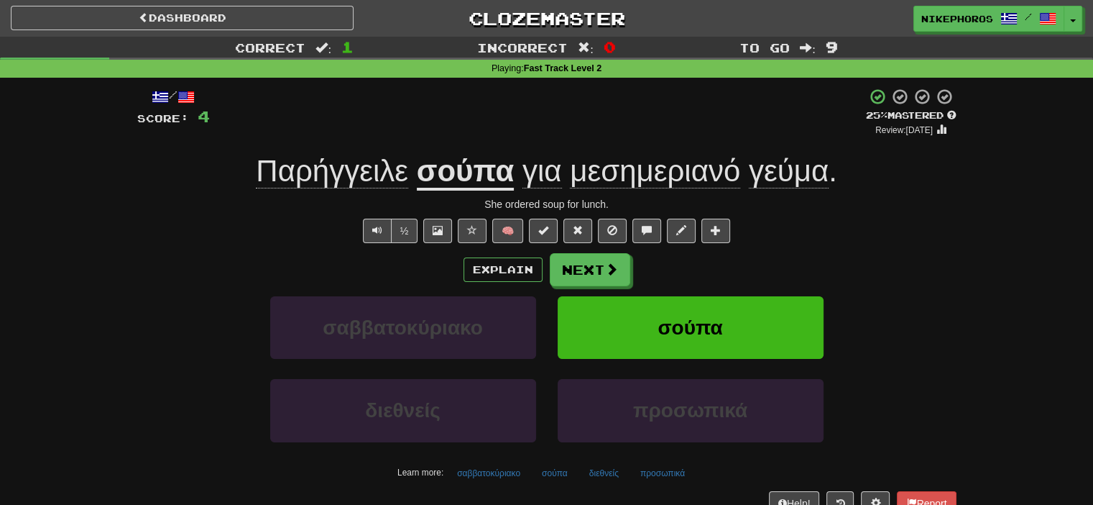
click at [791, 160] on span "γεύμα" at bounding box center [789, 171] width 80 height 34
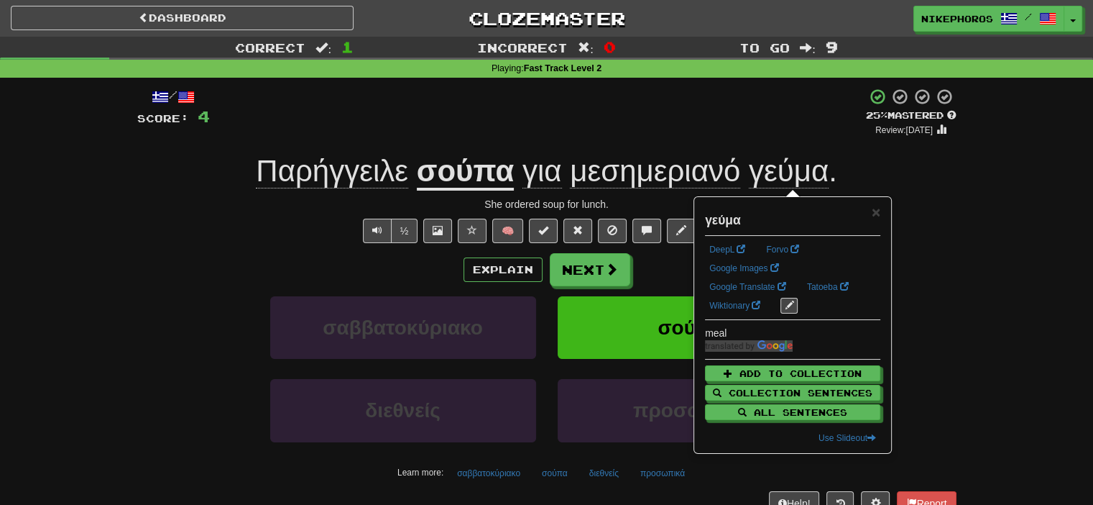
click at [801, 144] on div "/ Score: 4 + 4 25 % Mastered Review: [DATE] Παρήγγειλε σούπα για μεσημεριανό γε…" at bounding box center [546, 301] width 819 height 427
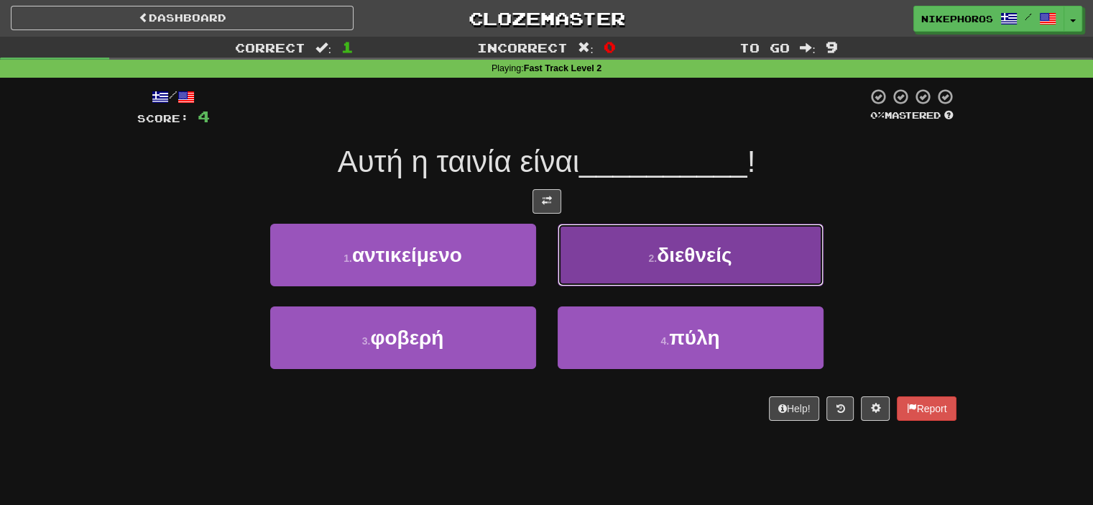
click at [682, 246] on span "διεθνείς" at bounding box center [694, 255] width 75 height 22
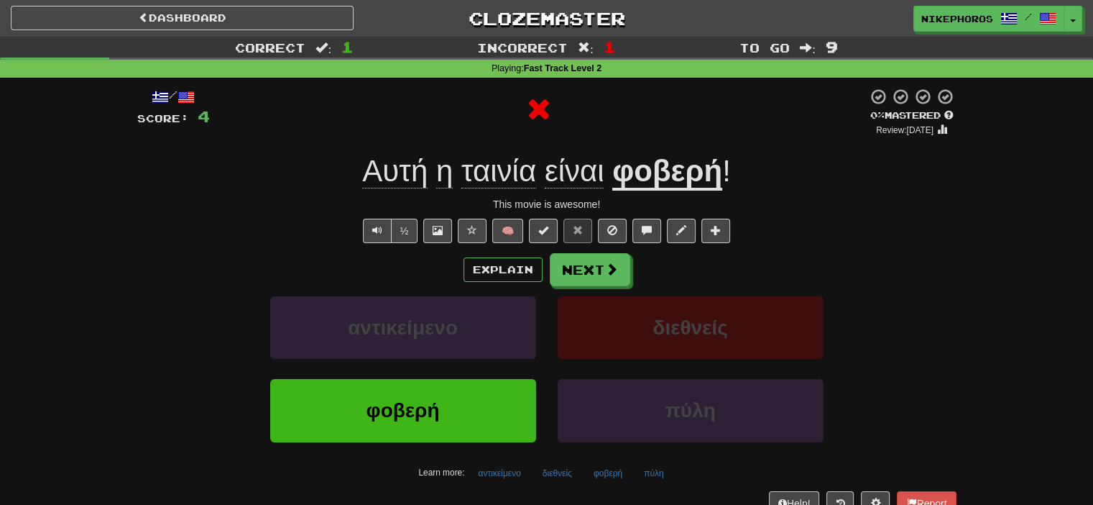
click at [683, 165] on u "φοβερή" at bounding box center [667, 172] width 110 height 37
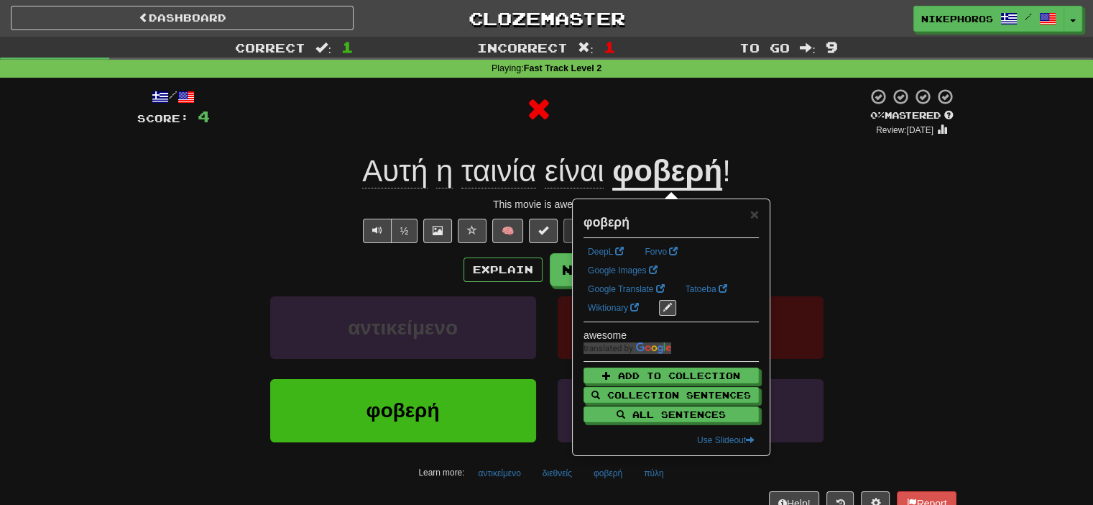
click at [747, 133] on div at bounding box center [539, 112] width 658 height 49
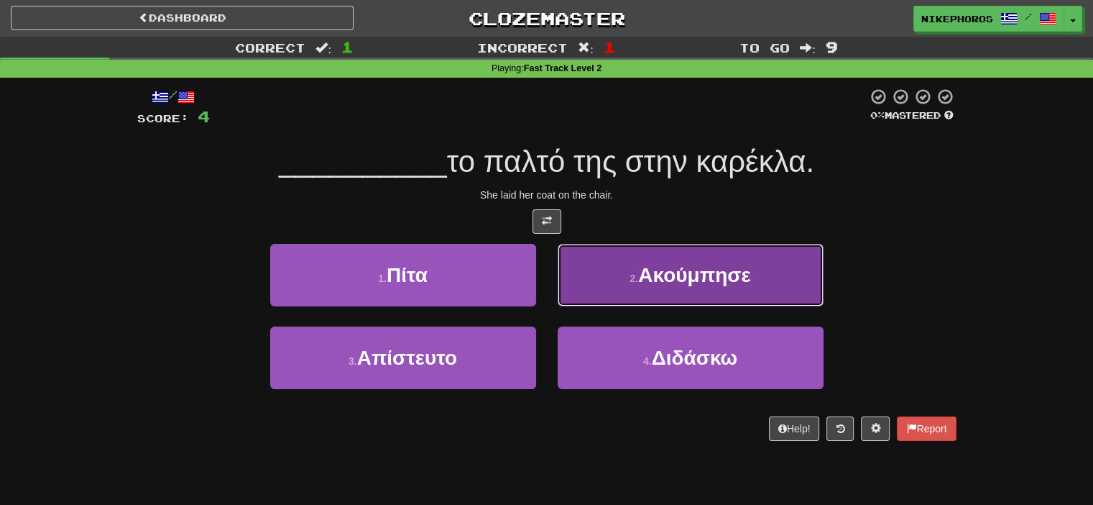
click at [776, 265] on button "2 . Ακούμπησε" at bounding box center [691, 275] width 266 height 63
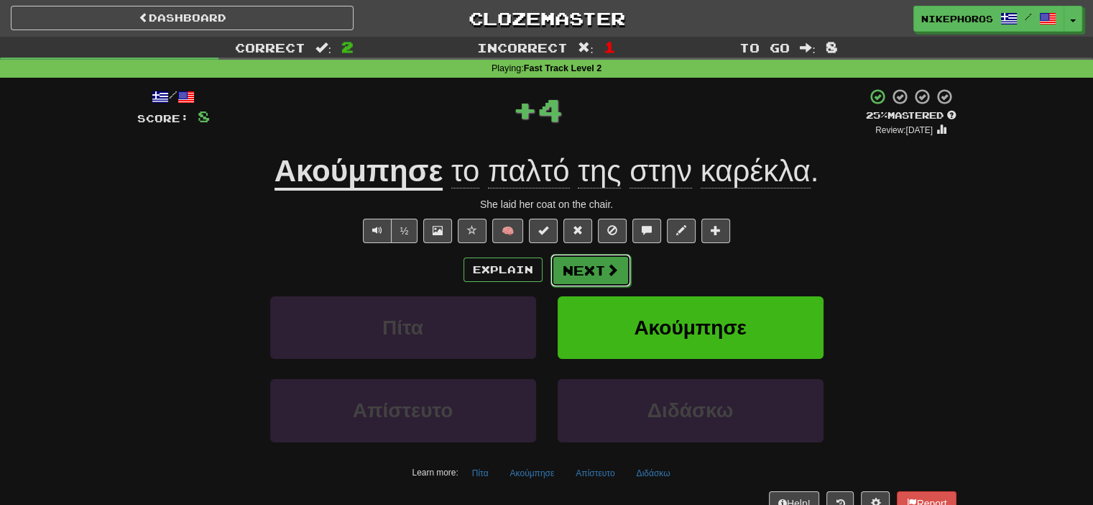
click at [586, 274] on button "Next" at bounding box center [591, 270] width 80 height 33
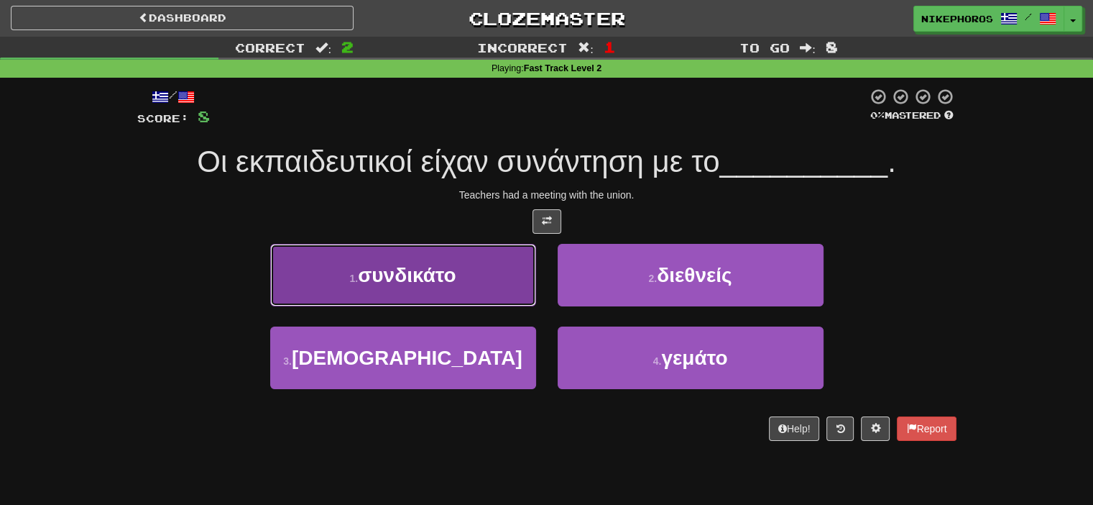
click at [474, 279] on button "1 . συνδικάτο" at bounding box center [403, 275] width 266 height 63
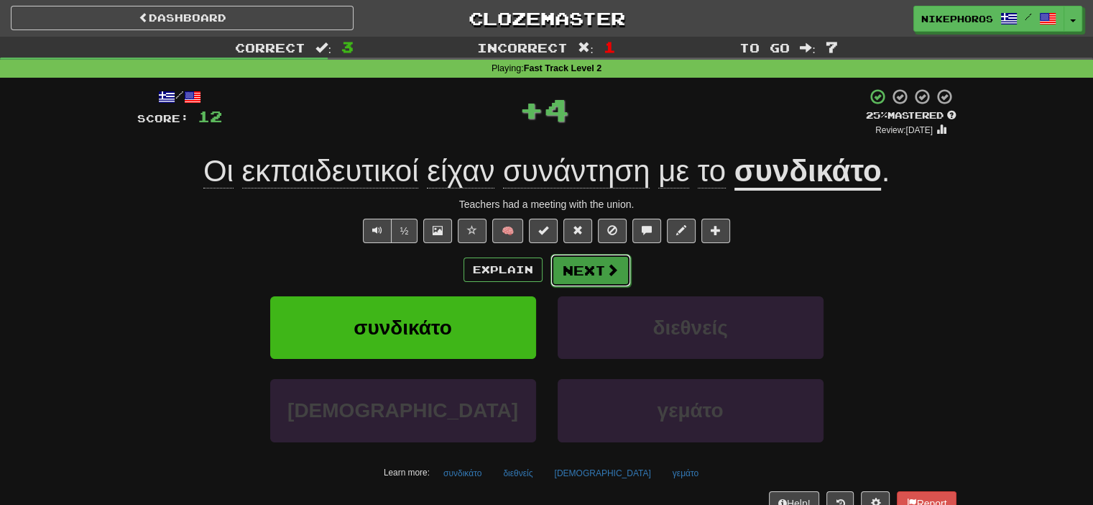
click at [586, 267] on button "Next" at bounding box center [591, 270] width 80 height 33
